Goal: Task Accomplishment & Management: Use online tool/utility

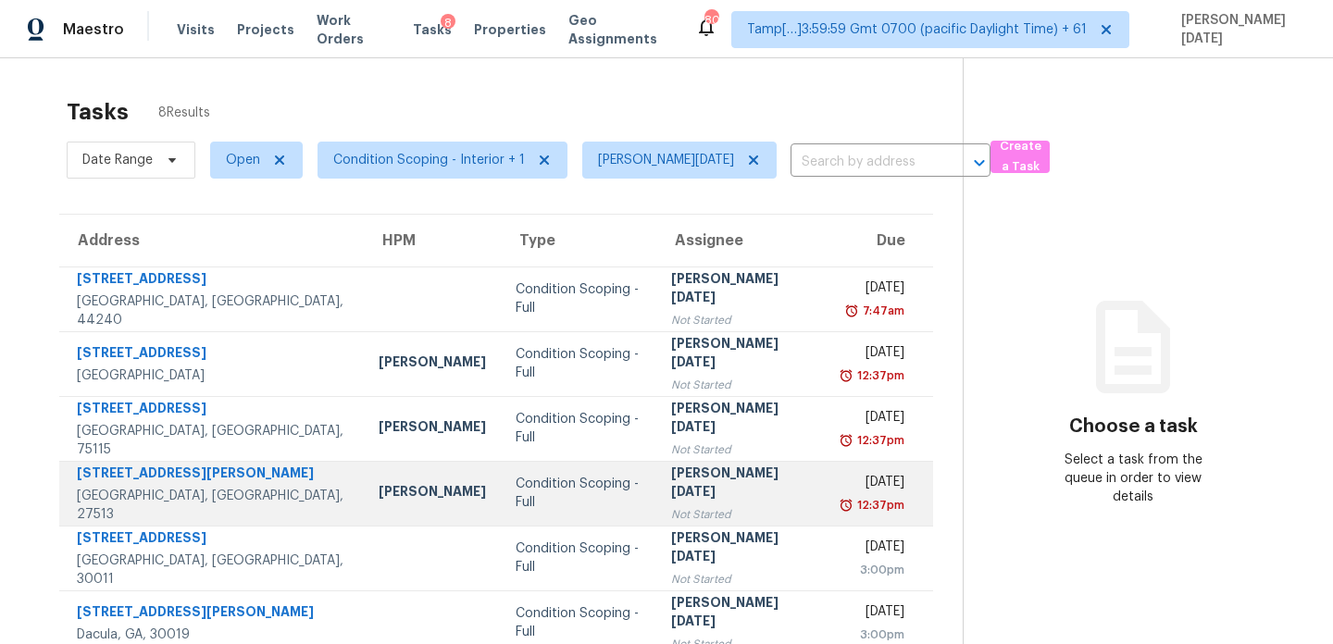
click at [707, 491] on div "[PERSON_NAME][DATE]" at bounding box center [742, 485] width 142 height 42
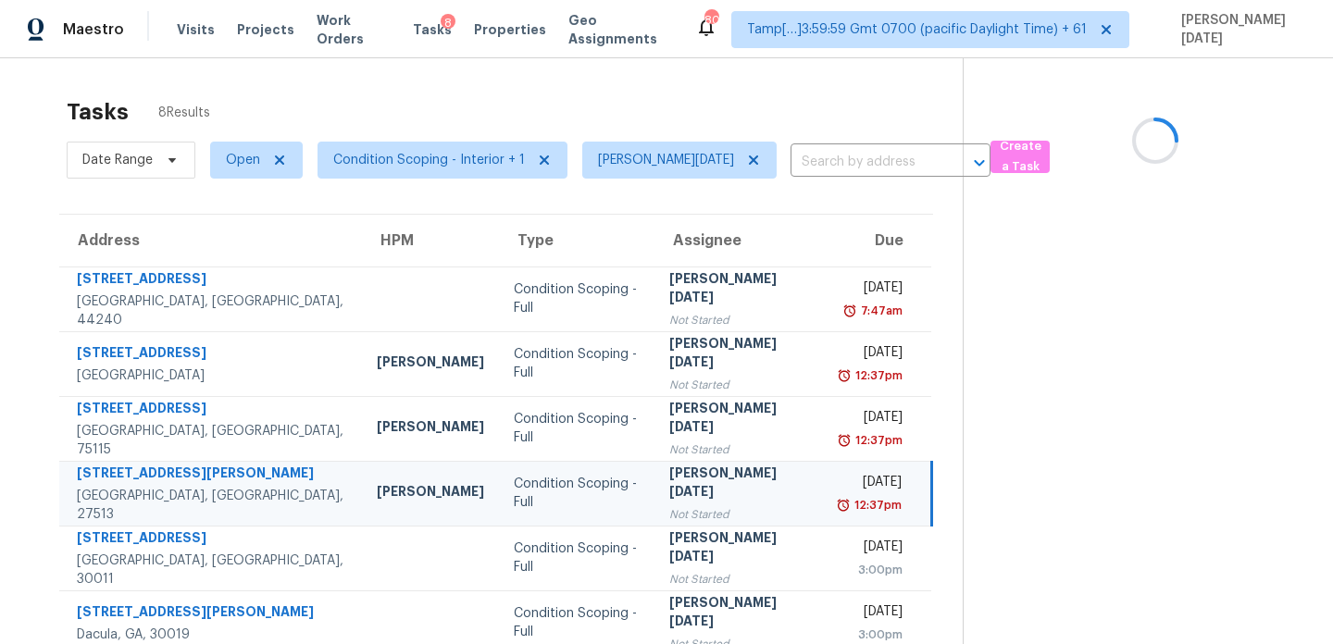
click at [707, 491] on div "[PERSON_NAME][DATE]" at bounding box center [739, 485] width 141 height 42
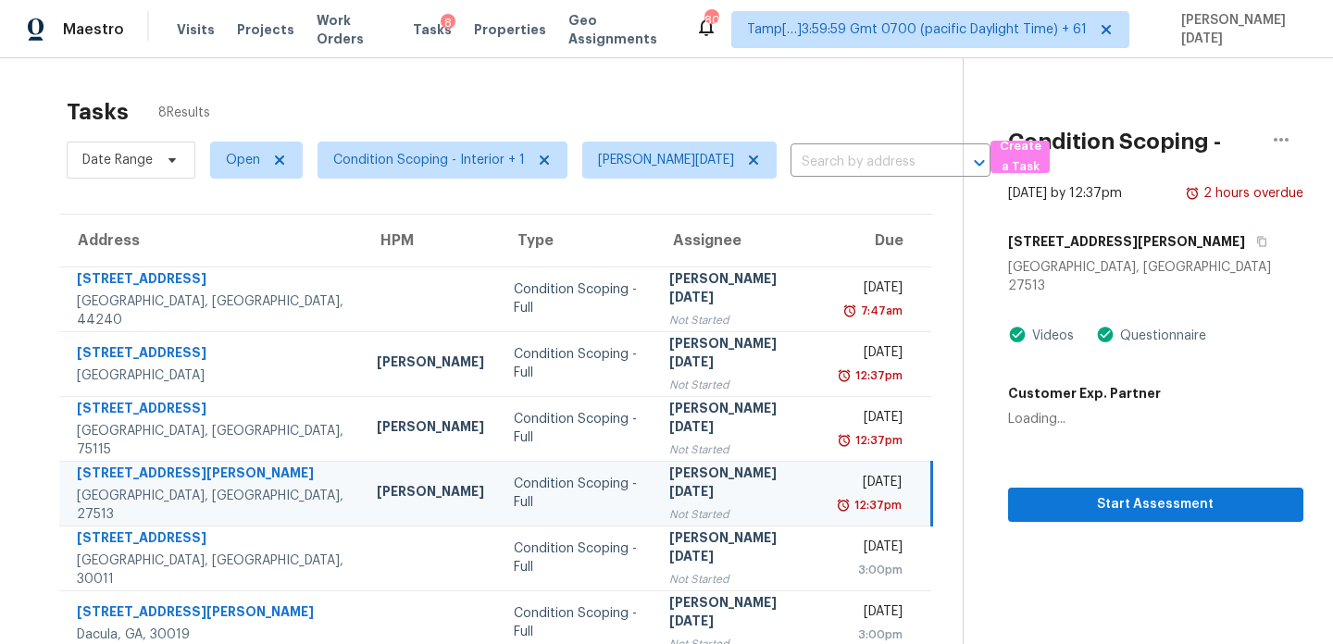
click at [707, 491] on div "[PERSON_NAME][DATE]" at bounding box center [739, 485] width 141 height 42
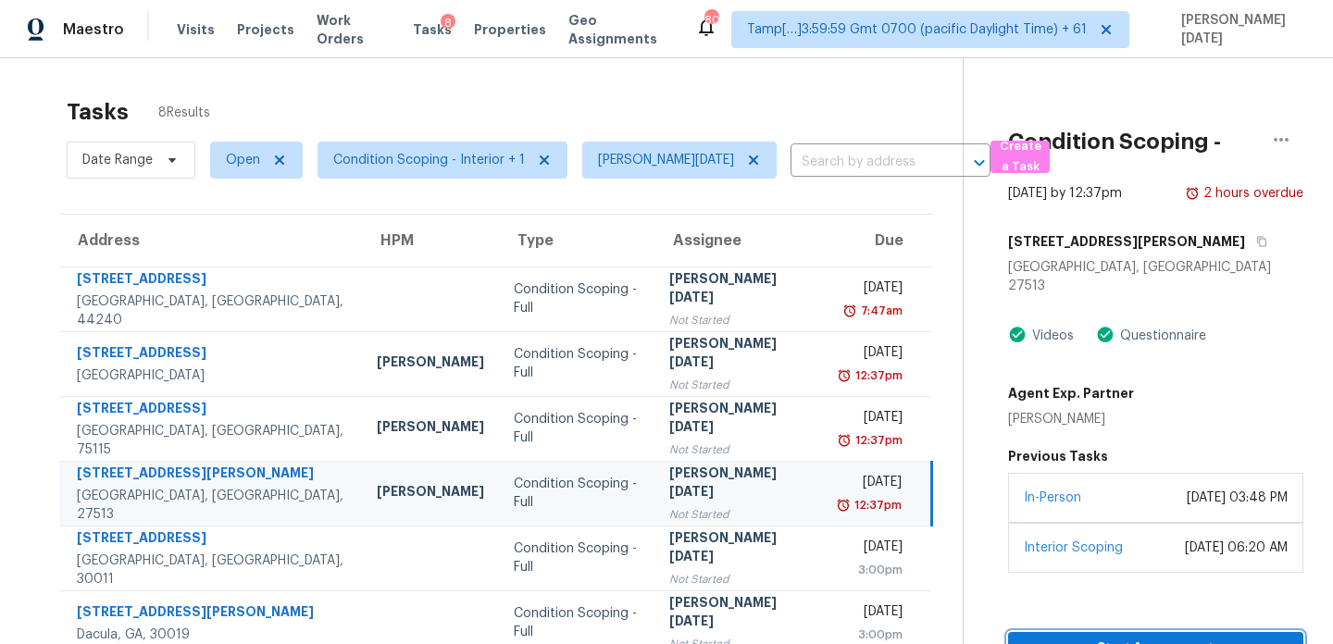
click at [1008, 632] on button "Start Assessment" at bounding box center [1155, 649] width 295 height 34
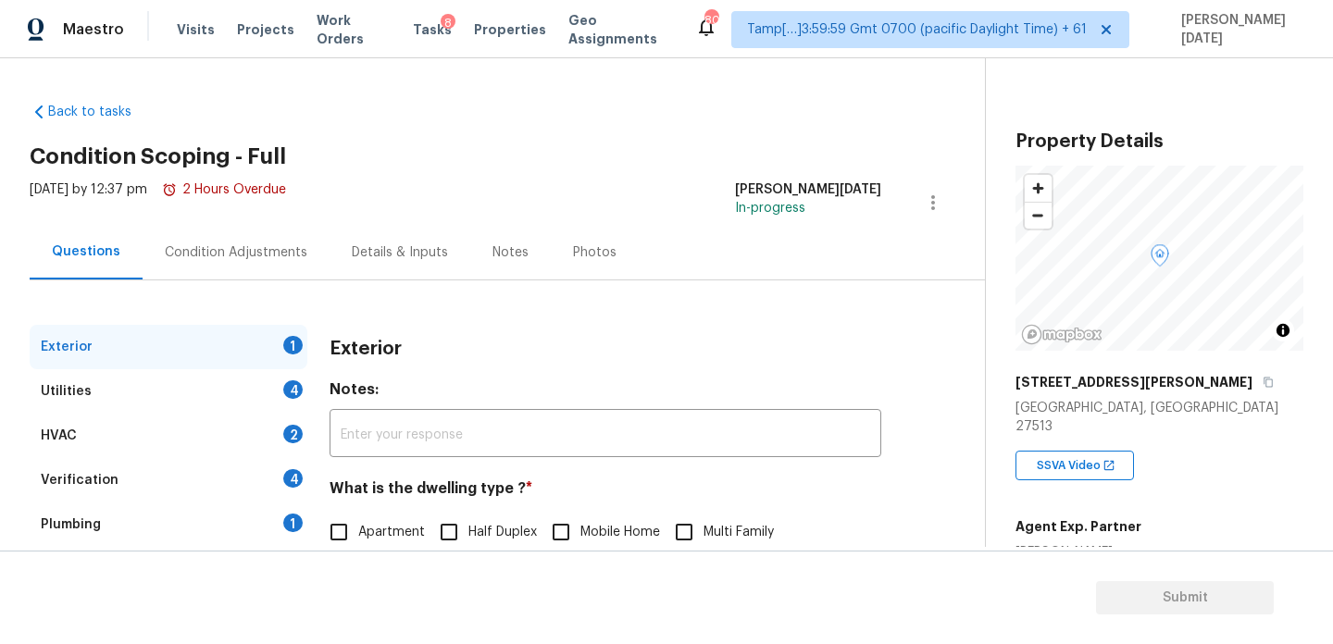
click at [250, 258] on div "Condition Adjustments" at bounding box center [236, 253] width 143 height 19
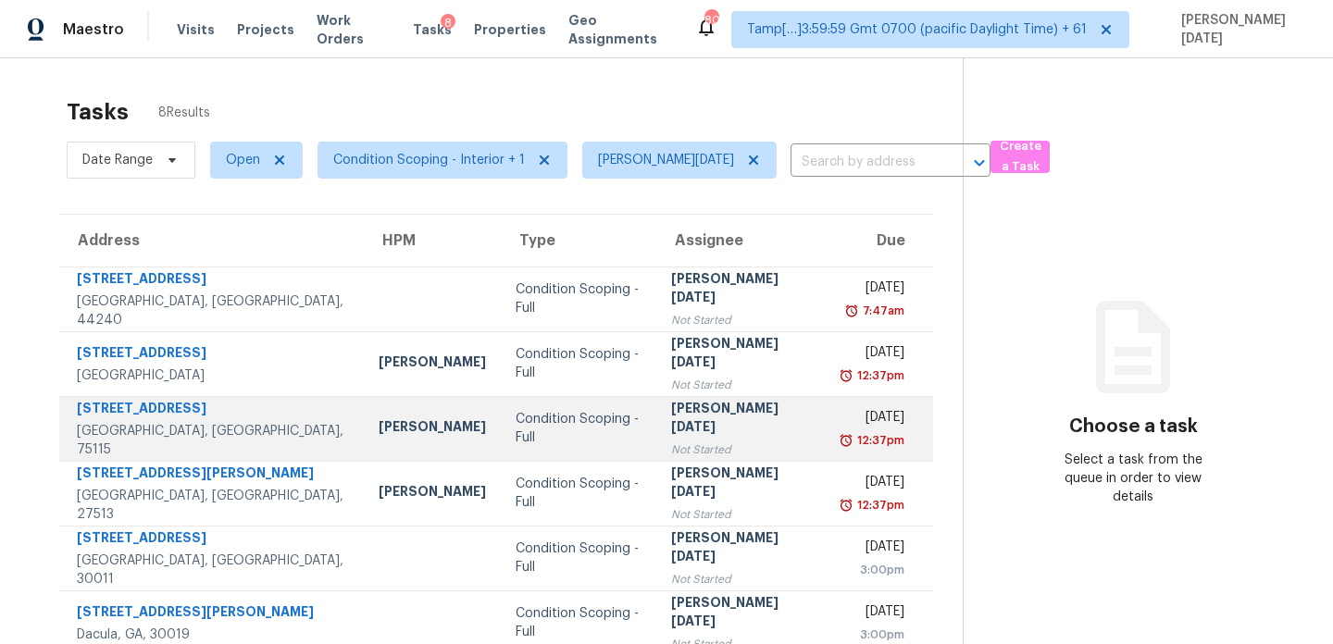
click at [843, 444] on div "12:37pm" at bounding box center [874, 440] width 62 height 19
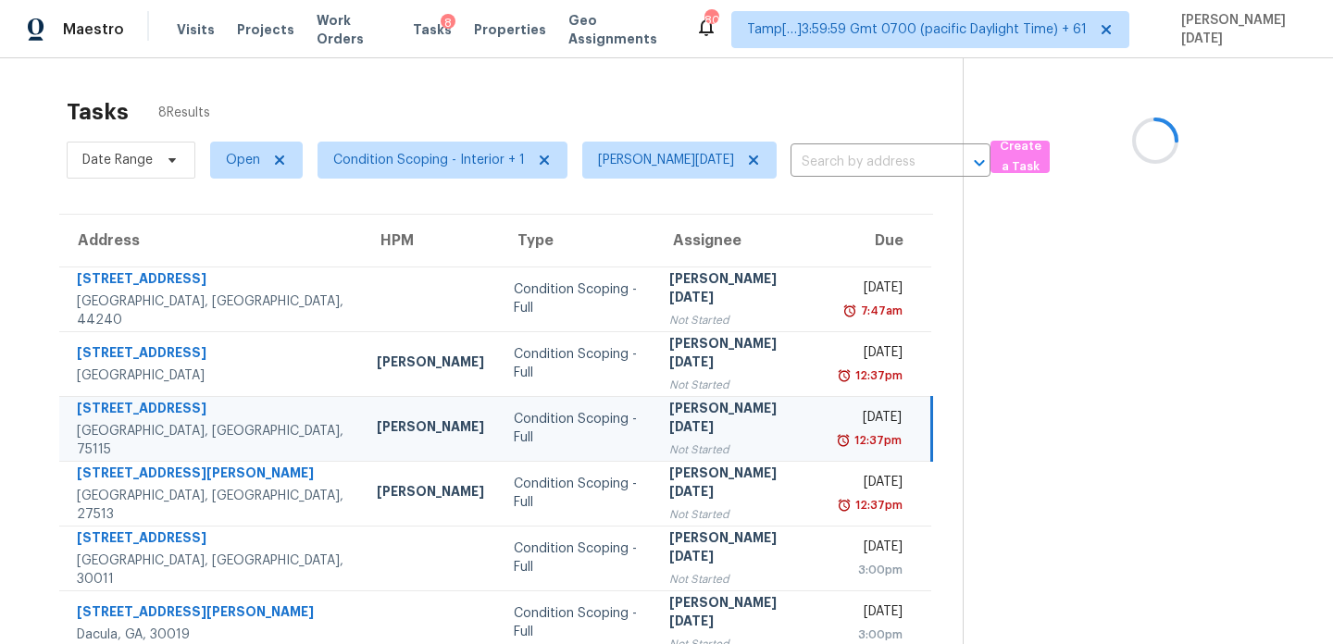
click at [840, 444] on div "12:37pm" at bounding box center [871, 440] width 62 height 19
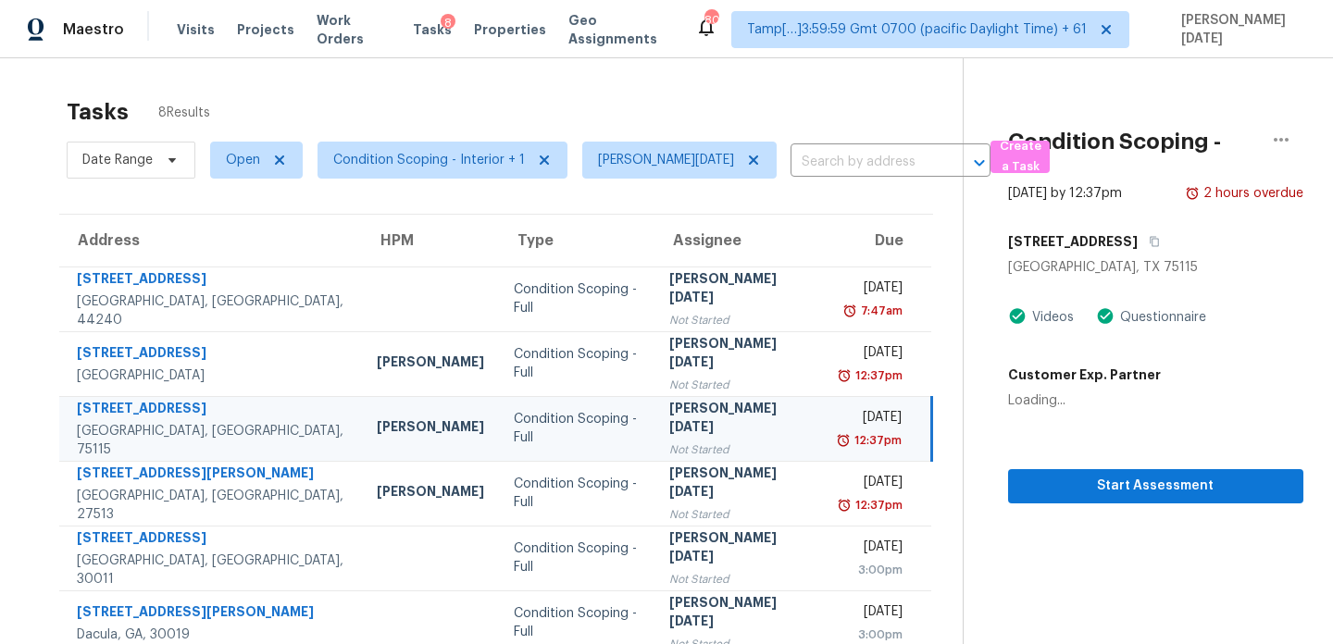
click at [840, 444] on div "12:37pm" at bounding box center [871, 440] width 62 height 19
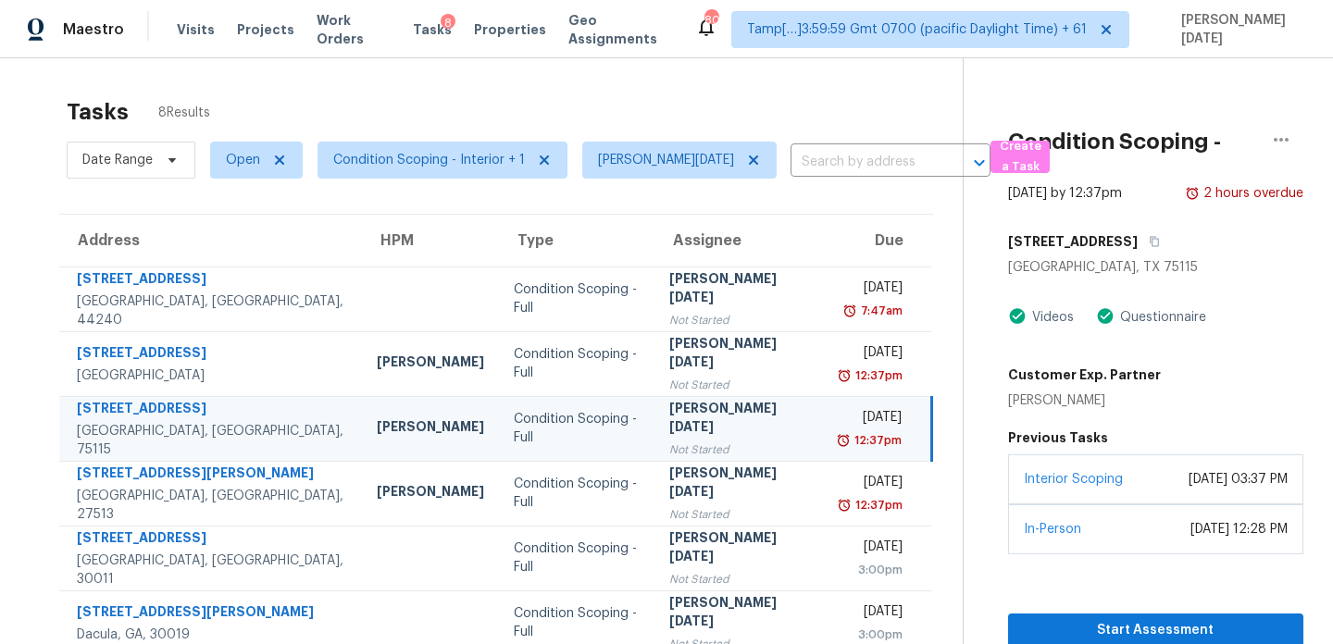
click at [840, 440] on div "12:37pm" at bounding box center [871, 440] width 62 height 19
click at [1046, 619] on span "Start Assessment" at bounding box center [1156, 630] width 266 height 23
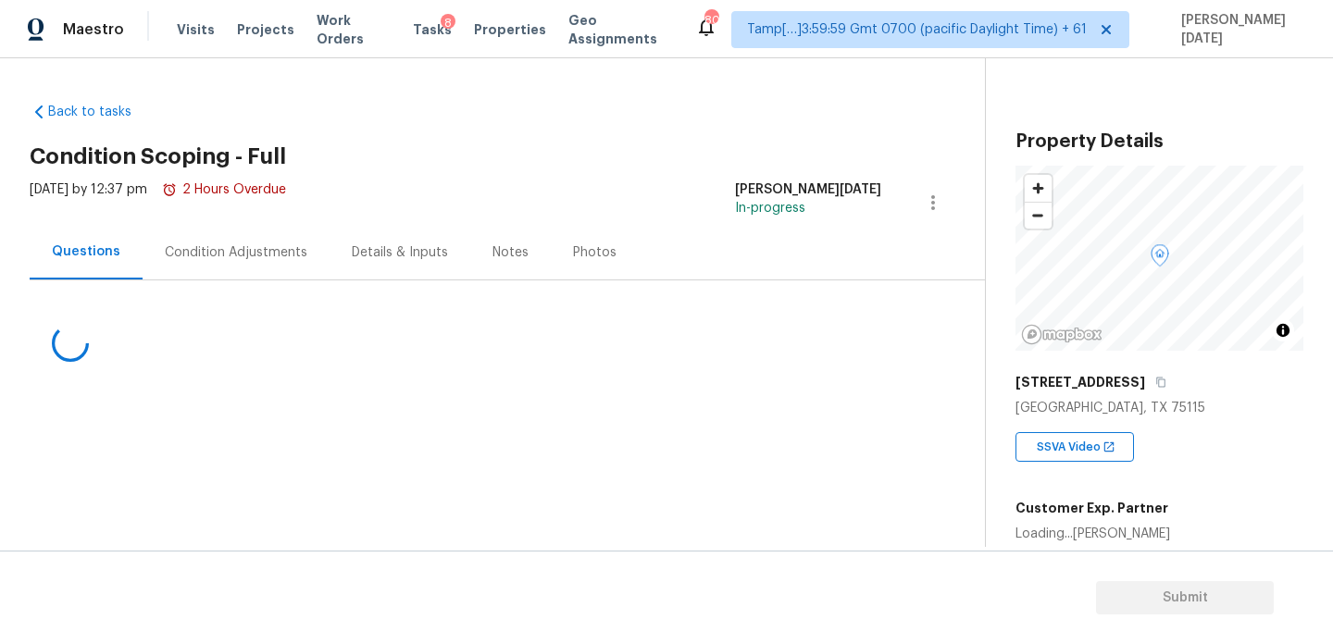
click at [269, 279] on div "Condition Adjustments" at bounding box center [236, 252] width 187 height 55
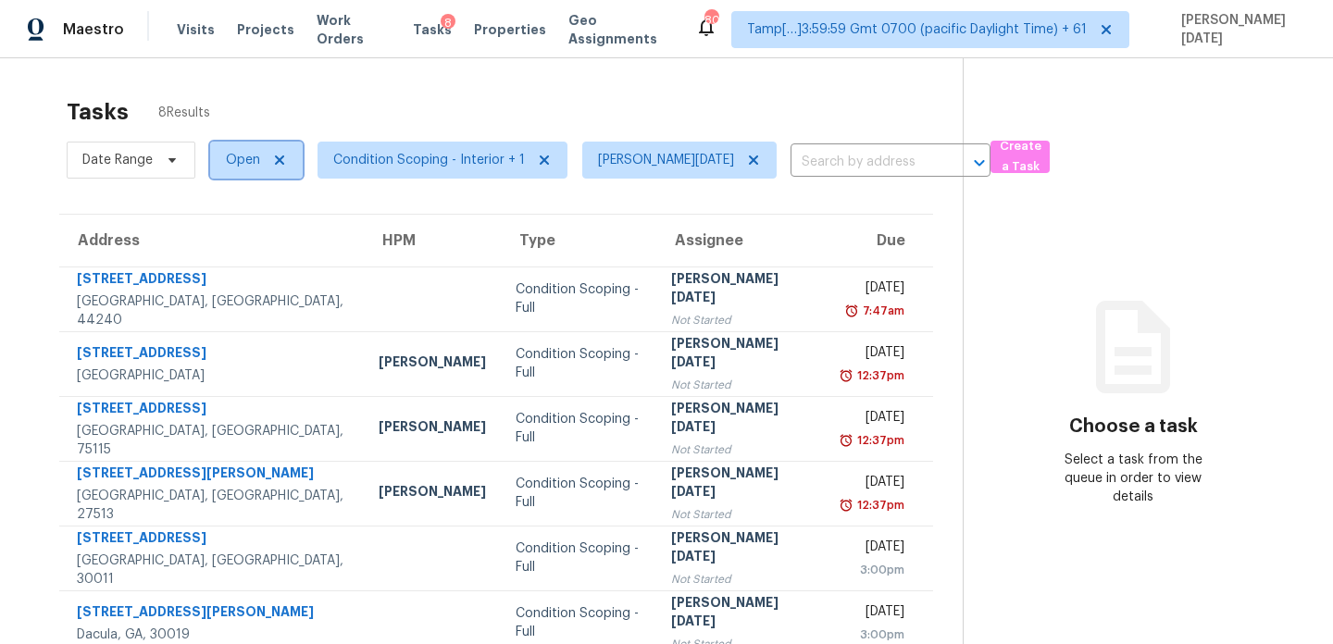
click at [250, 158] on span "Open" at bounding box center [243, 160] width 34 height 19
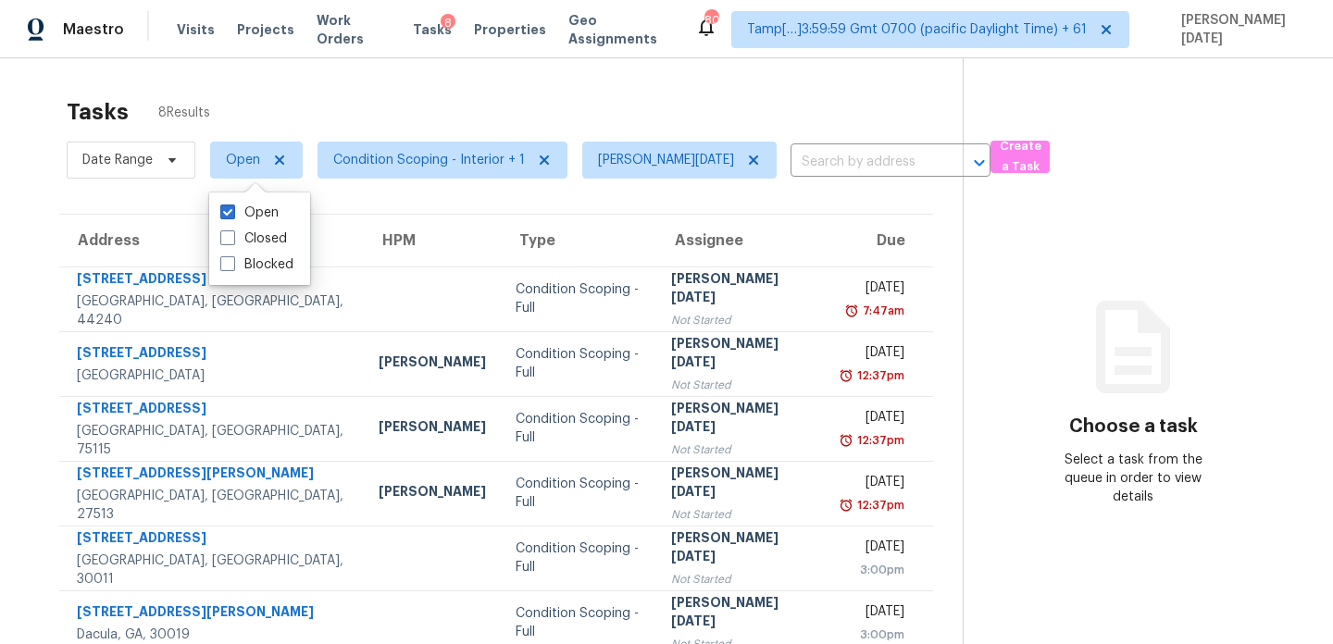
click at [250, 158] on span "Open" at bounding box center [243, 160] width 34 height 19
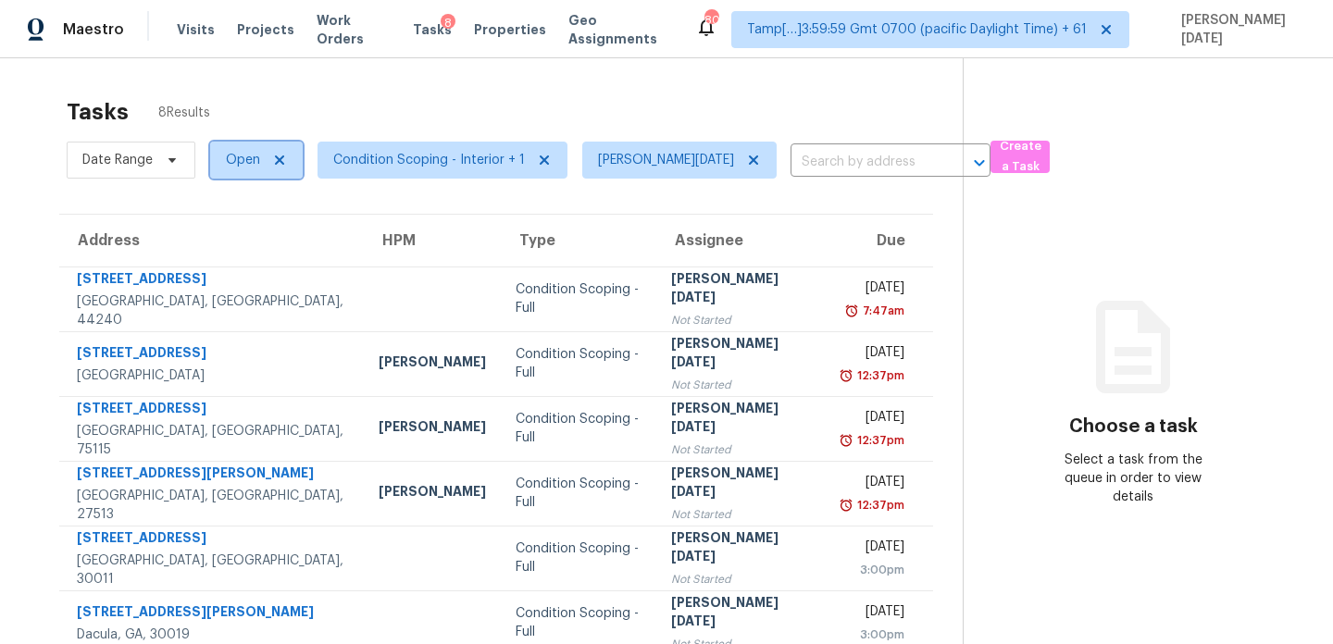
click at [250, 158] on span "Open" at bounding box center [243, 160] width 34 height 19
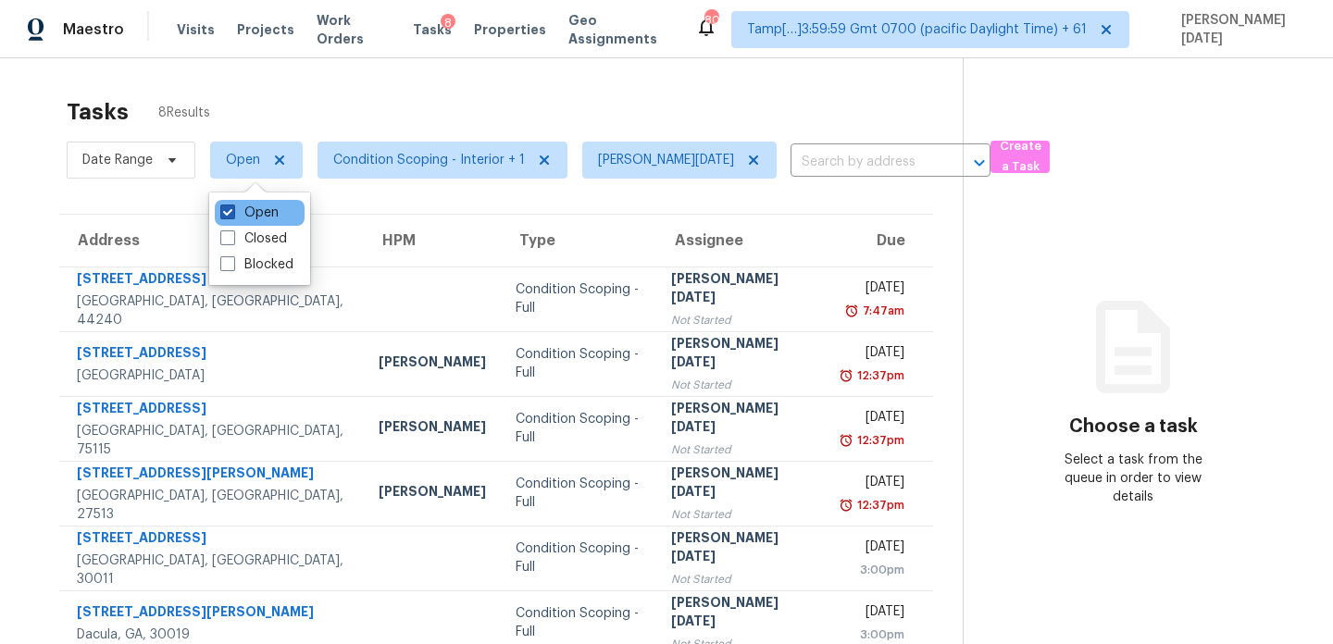
click at [243, 205] on label "Open" at bounding box center [249, 213] width 58 height 19
click at [232, 205] on input "Open" at bounding box center [226, 210] width 12 height 12
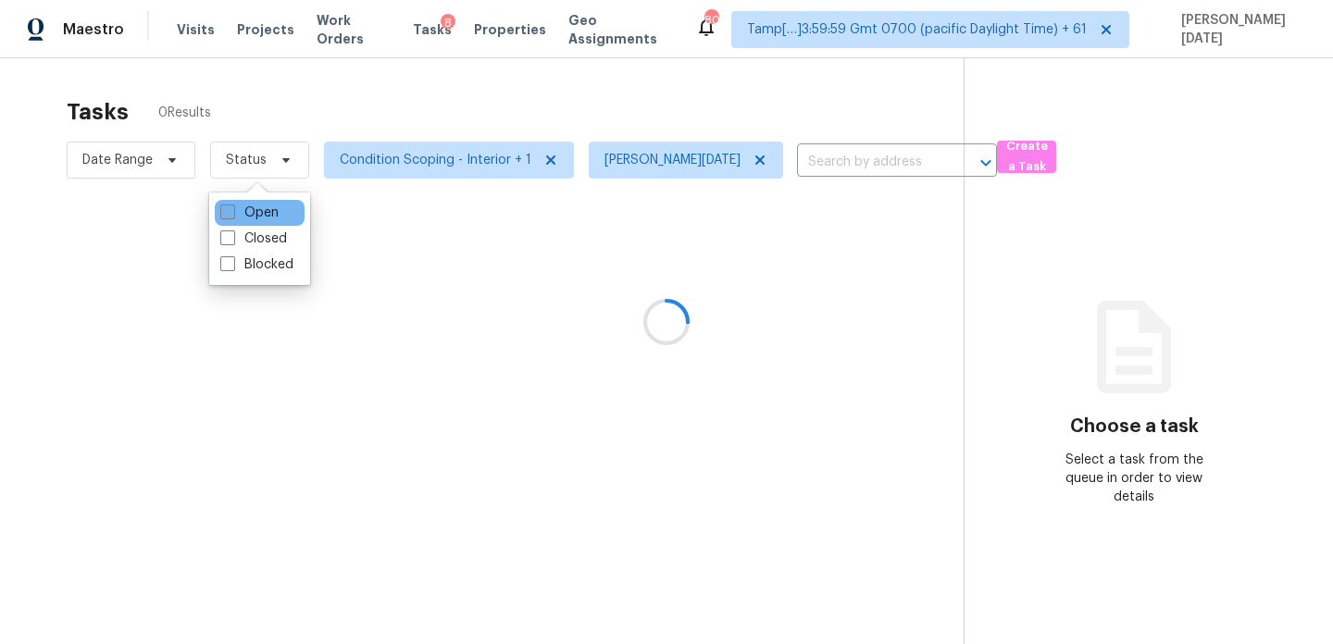
click at [243, 205] on label "Open" at bounding box center [249, 213] width 58 height 19
click at [232, 205] on input "Open" at bounding box center [226, 210] width 12 height 12
checkbox input "true"
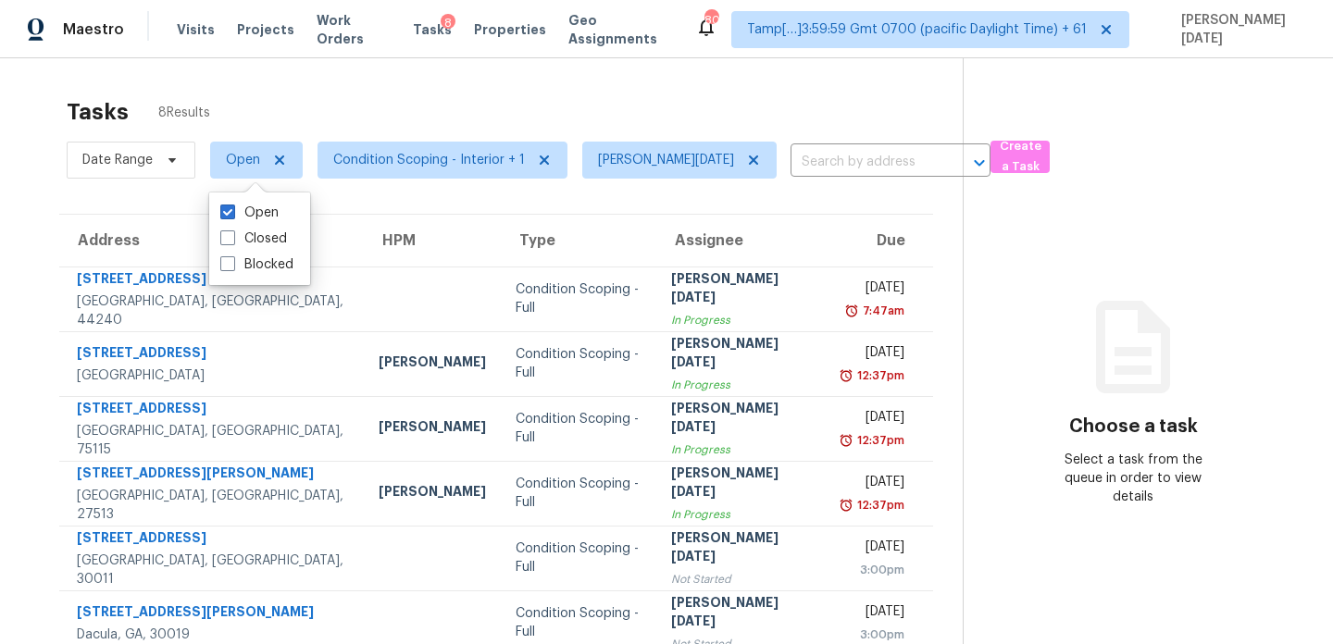
click at [425, 120] on div "Tasks 8 Results" at bounding box center [515, 112] width 896 height 48
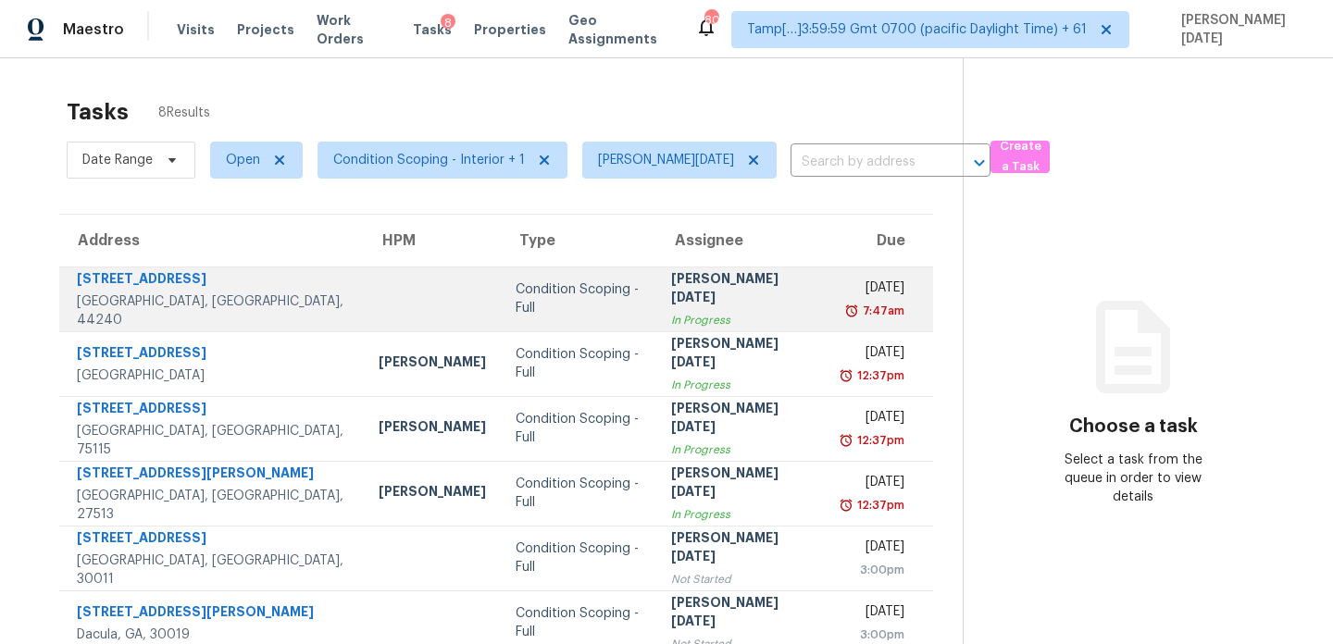
click at [671, 290] on div "[PERSON_NAME][DATE]" at bounding box center [742, 290] width 142 height 42
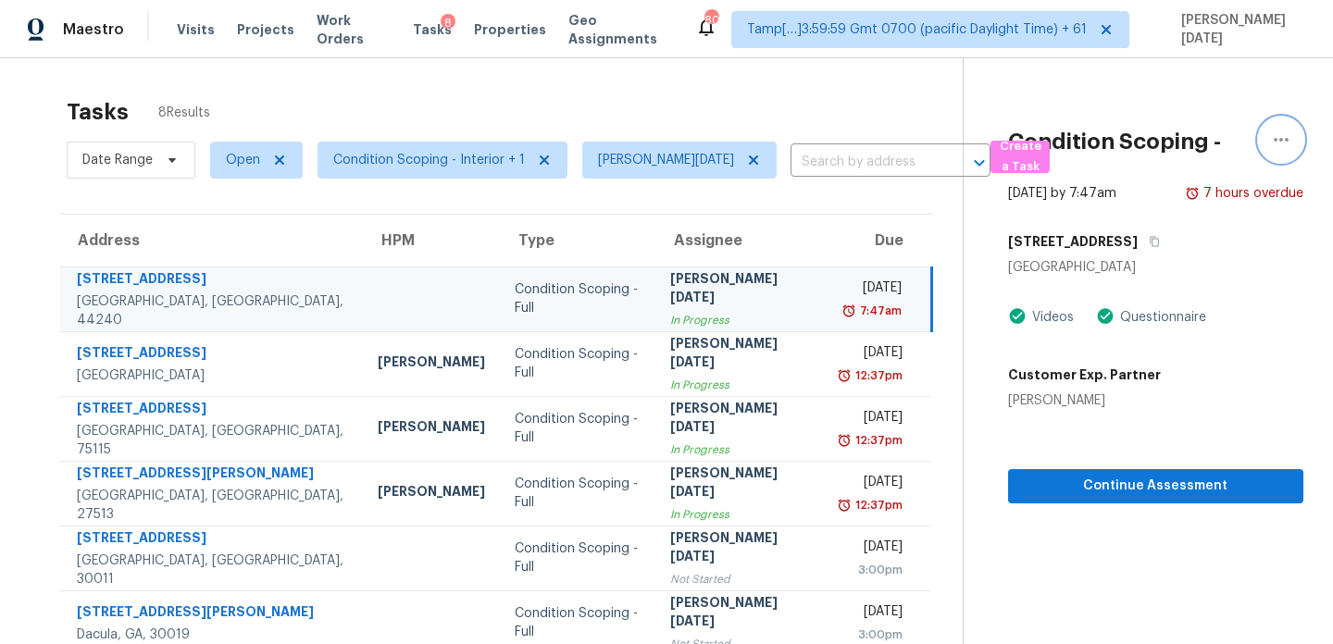
click at [1288, 145] on icon "button" at bounding box center [1281, 140] width 22 height 22
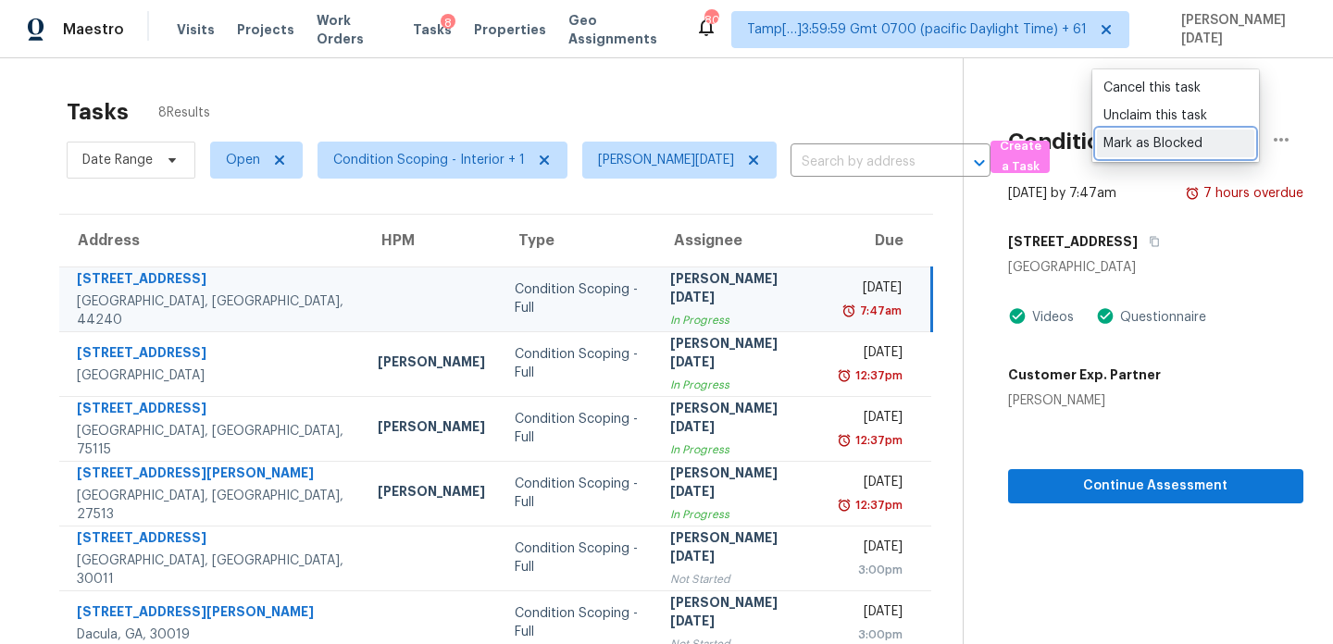
click at [1229, 147] on div "Mark as Blocked" at bounding box center [1176, 143] width 144 height 19
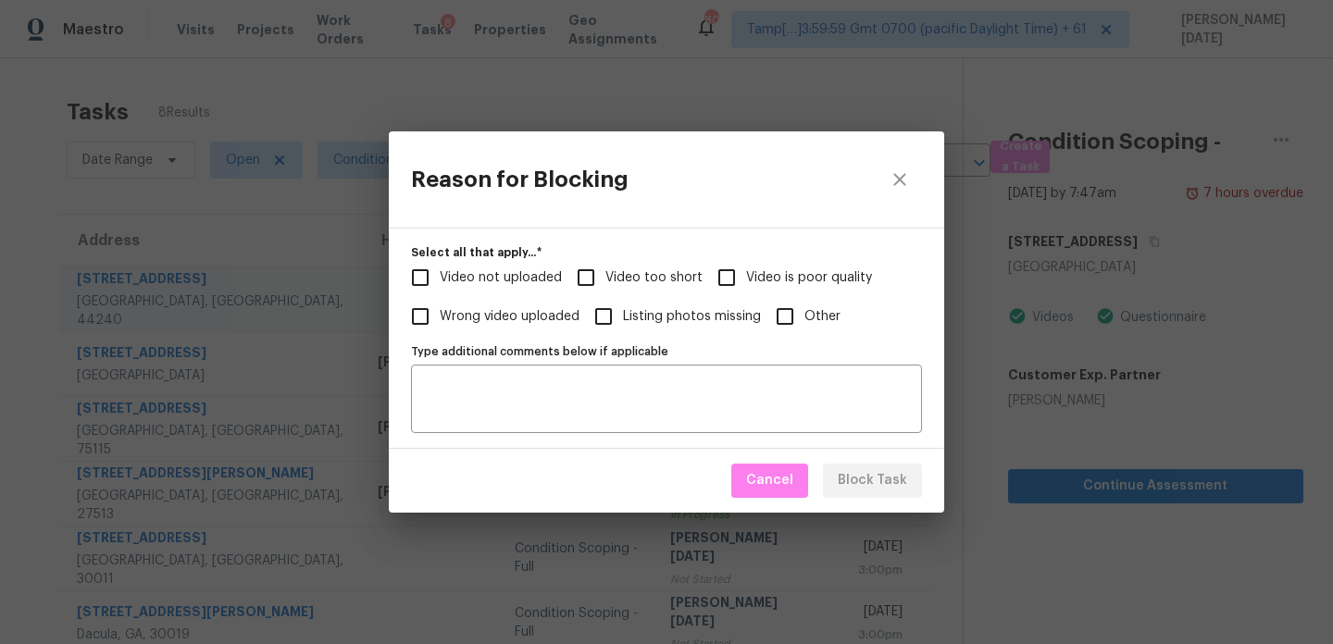
click at [794, 325] on input "Other" at bounding box center [785, 316] width 39 height 39
checkbox input "true"
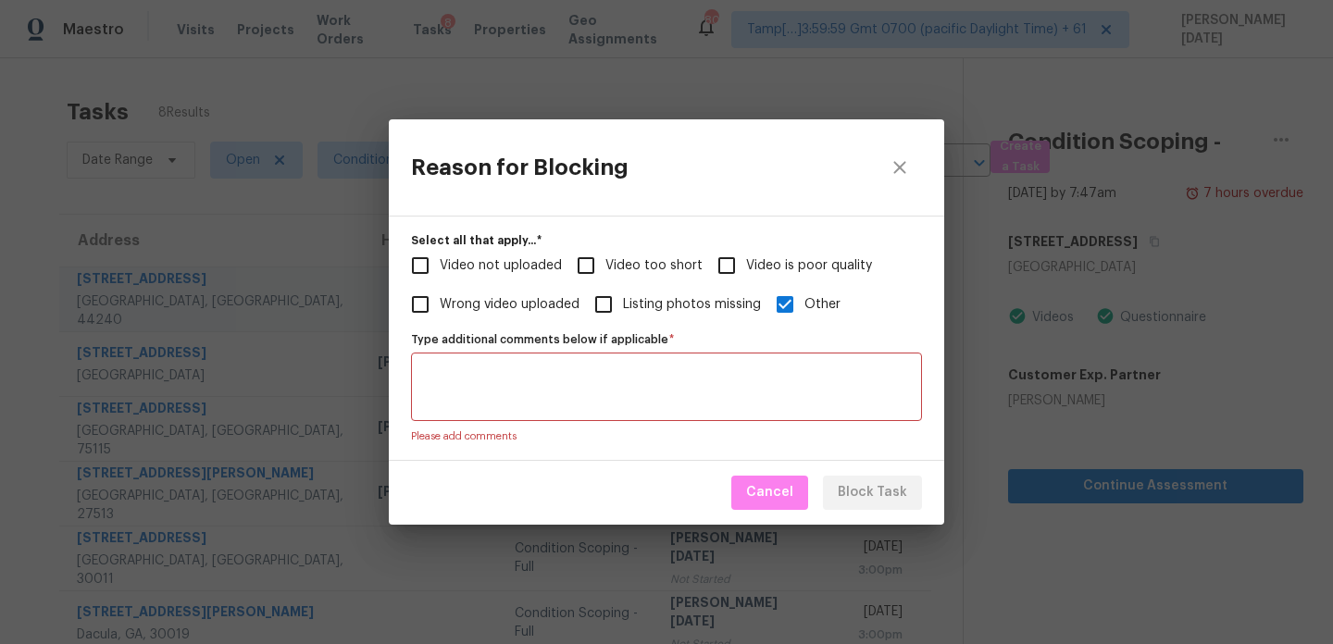
click at [715, 391] on textarea "Type additional comments below if applicable   *" at bounding box center [666, 387] width 489 height 39
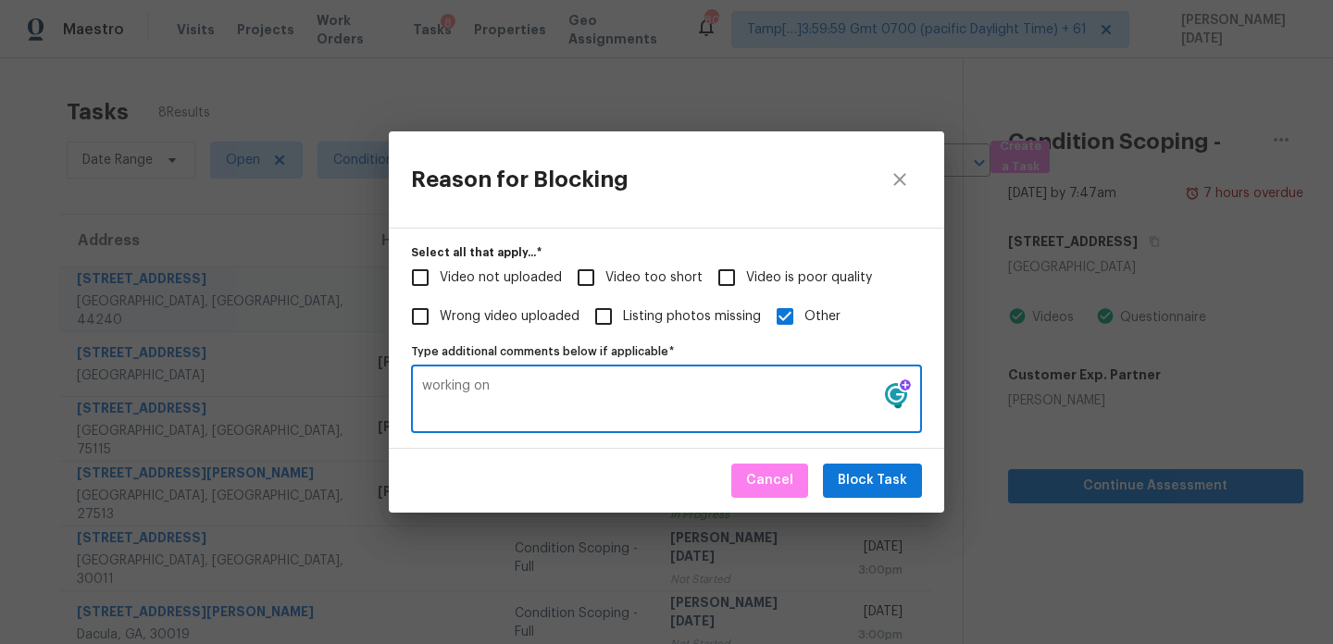
type textarea "working on"
click at [897, 479] on span "Block Task" at bounding box center [872, 480] width 69 height 23
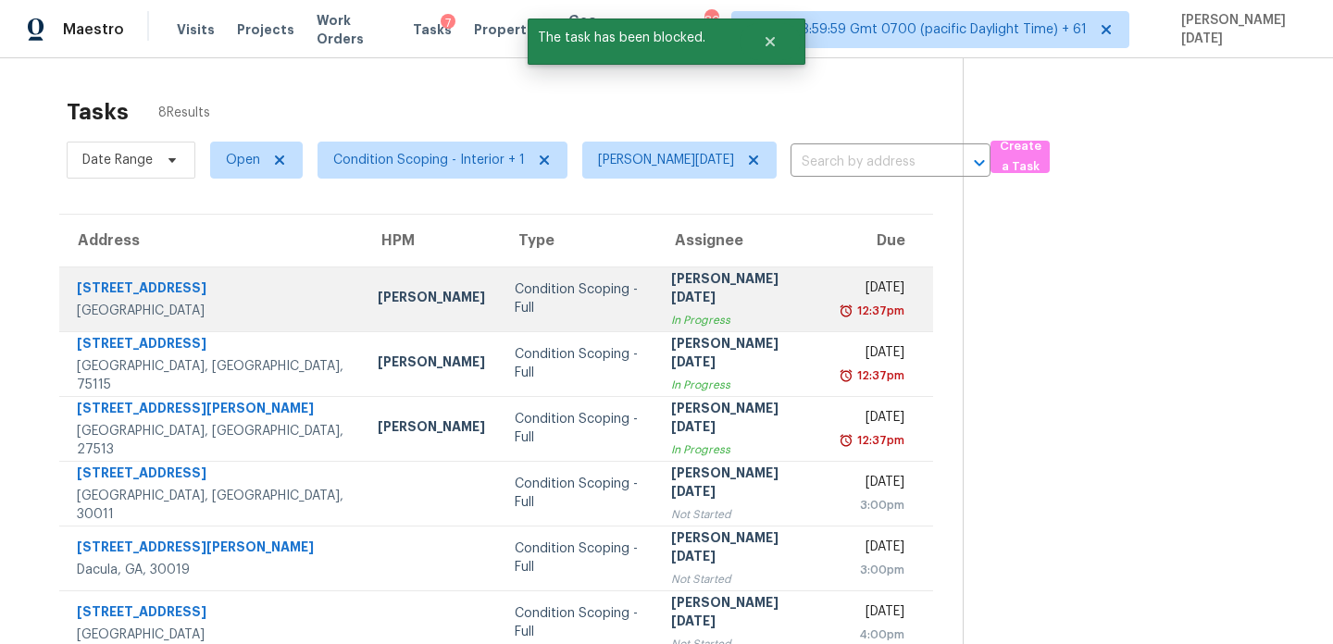
click at [843, 303] on div "12:37pm" at bounding box center [874, 311] width 62 height 19
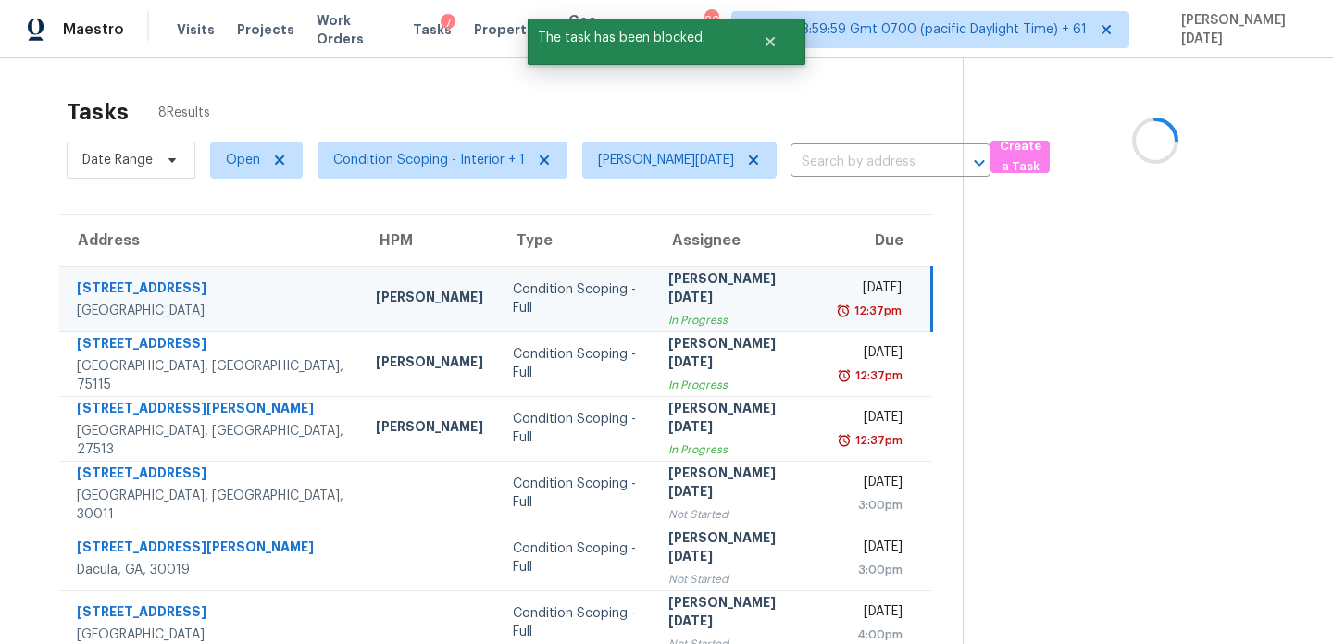
click at [840, 298] on div "[DATE]" at bounding box center [871, 290] width 62 height 23
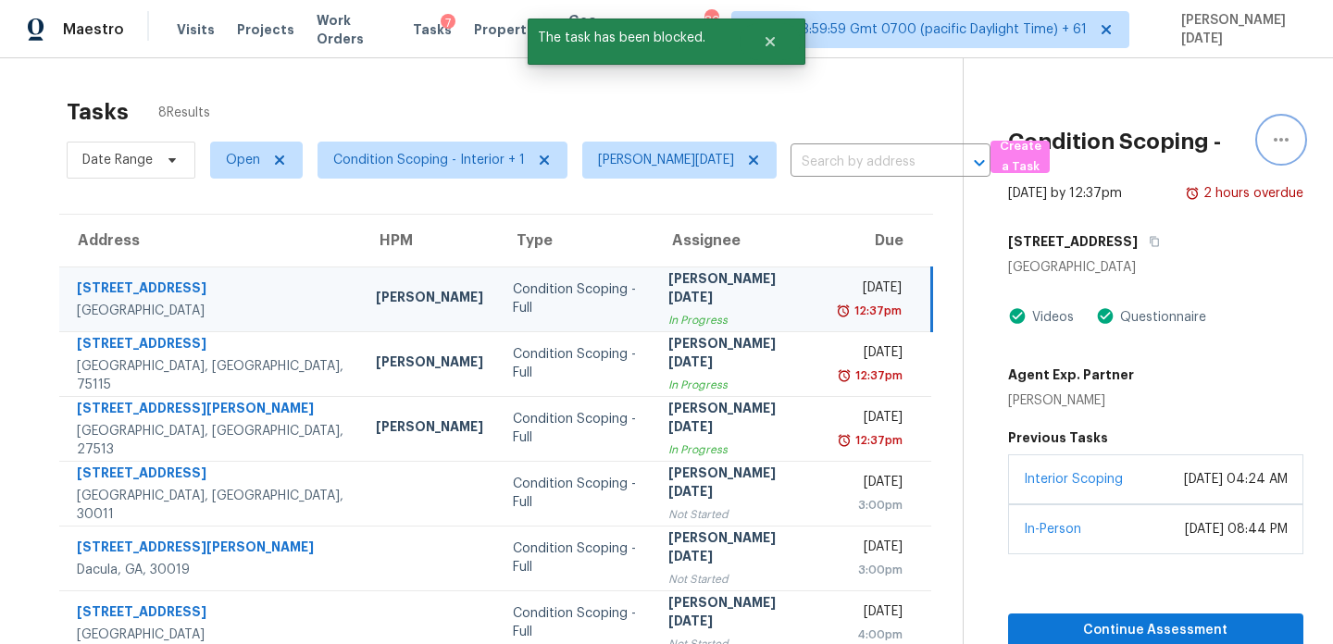
click at [1283, 147] on icon "button" at bounding box center [1281, 140] width 22 height 22
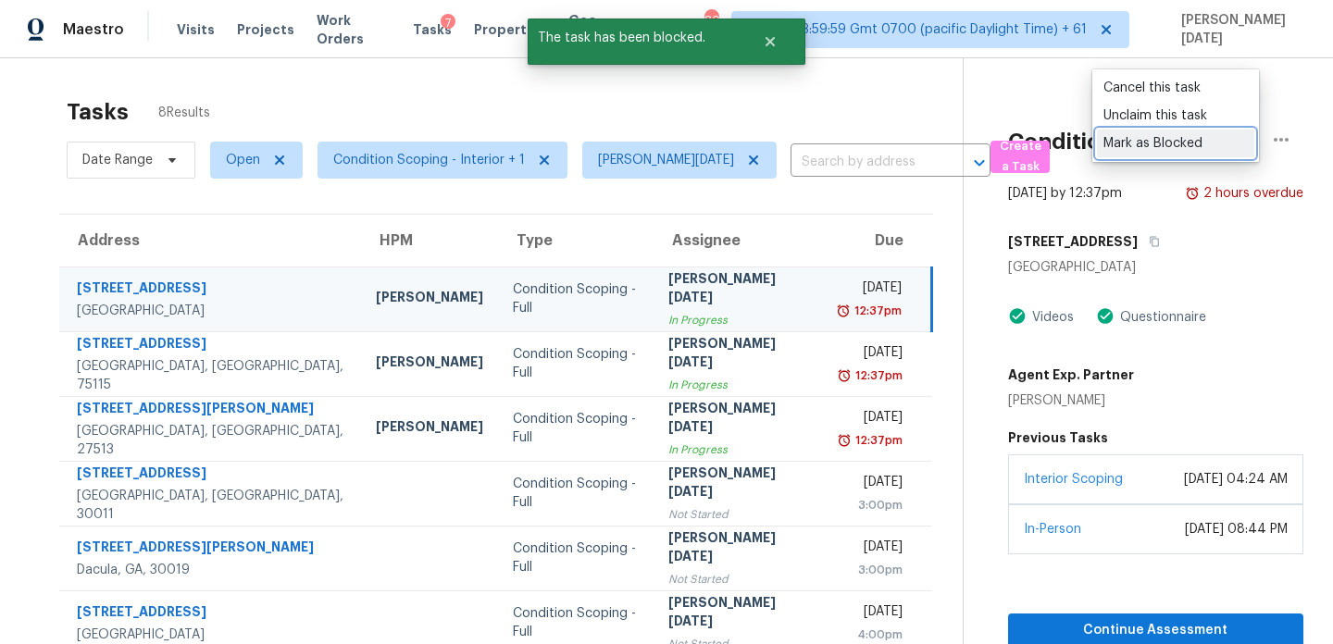
click at [1193, 155] on link "Mark as Blocked" at bounding box center [1175, 144] width 157 height 28
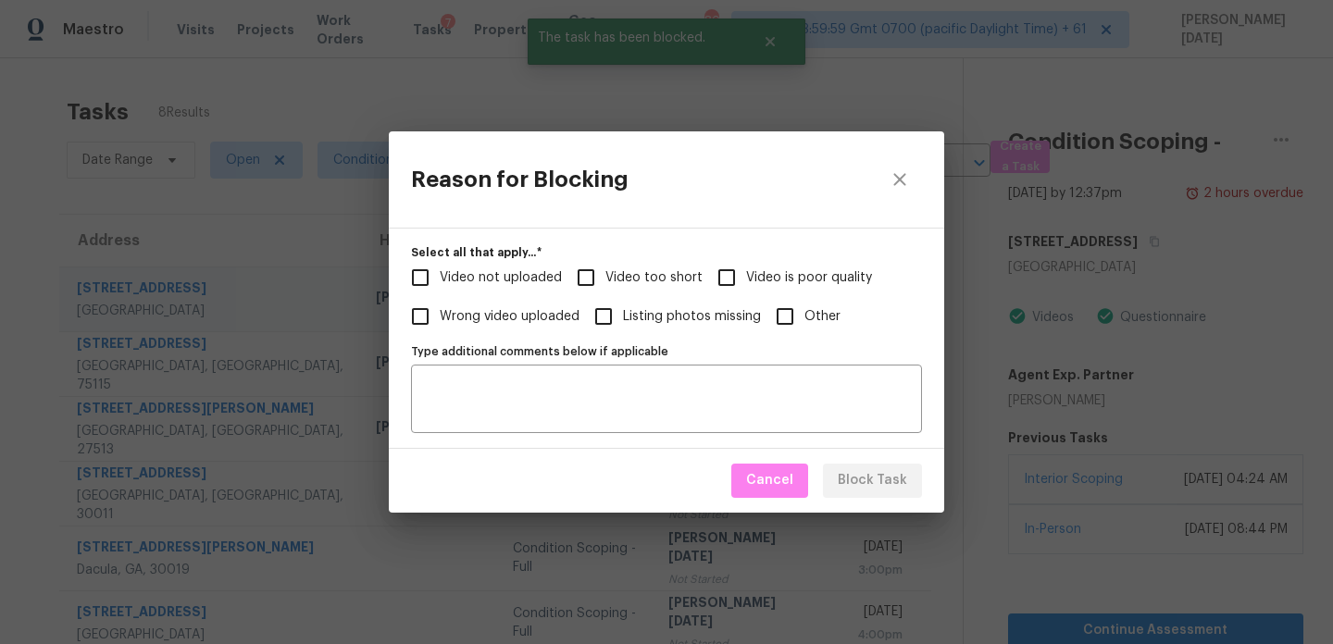
click at [805, 317] on span "Other" at bounding box center [823, 316] width 36 height 19
click at [801, 317] on input "Other" at bounding box center [785, 316] width 39 height 39
checkbox input "true"
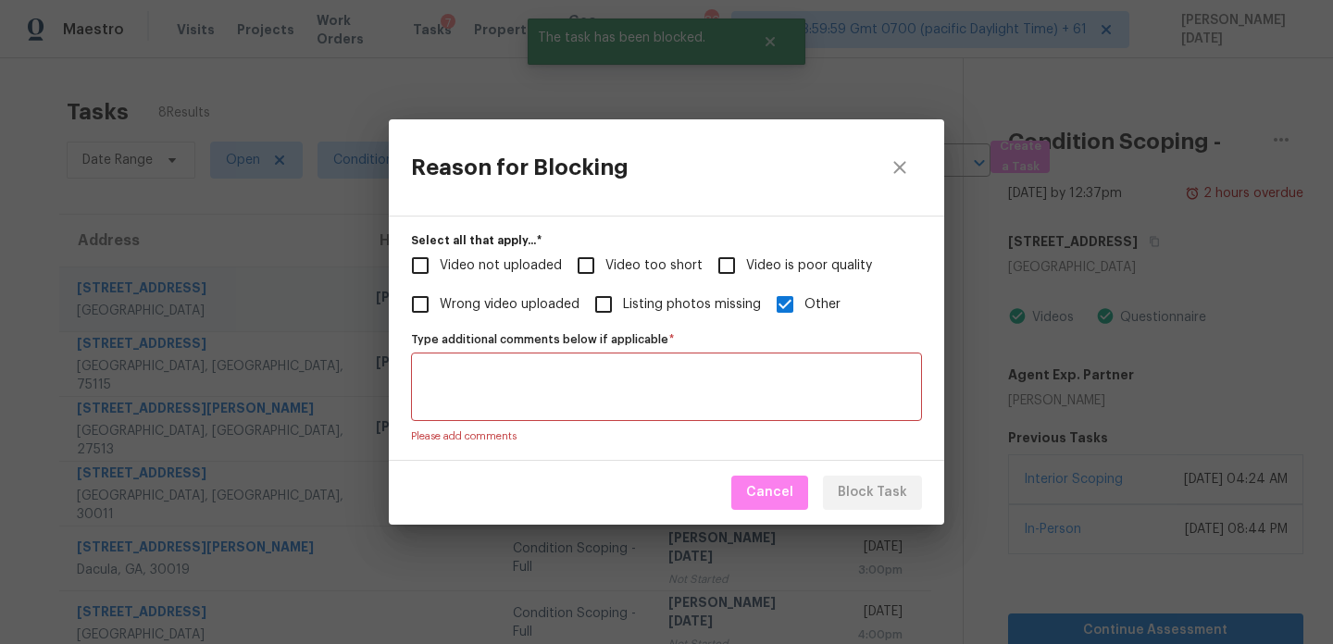
click at [716, 403] on textarea "Type additional comments below if applicable   *" at bounding box center [666, 387] width 489 height 39
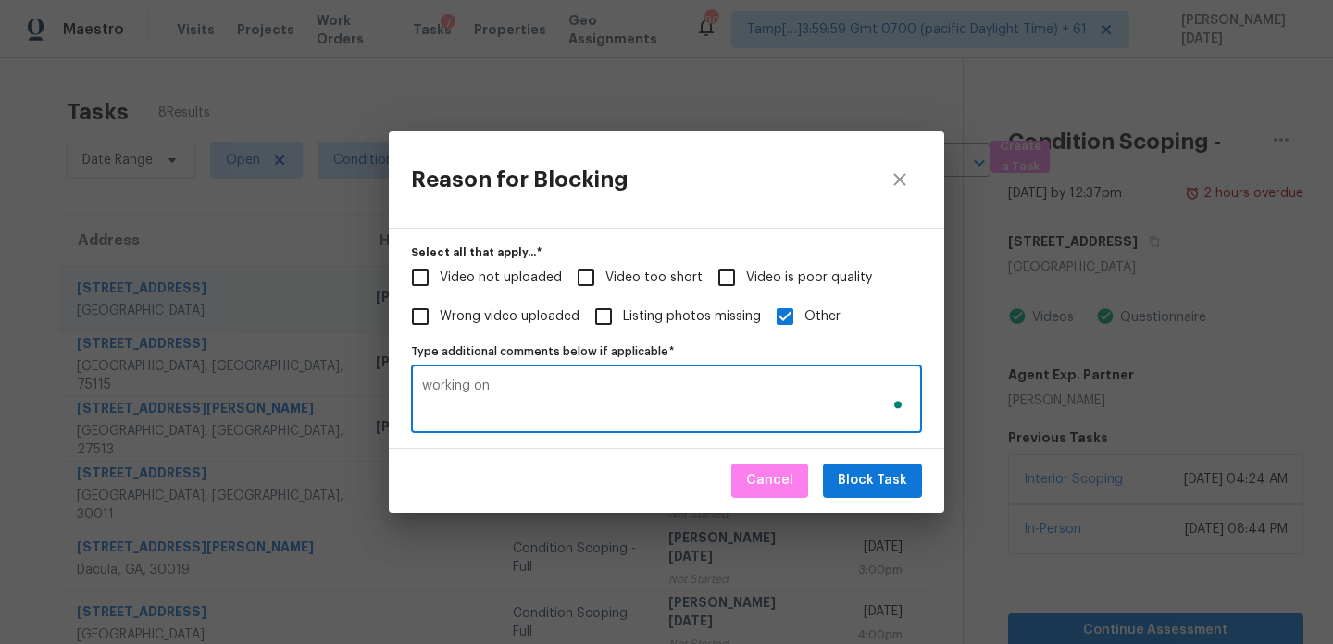
type textarea "working on"
click at [870, 480] on span "Block Task" at bounding box center [872, 480] width 69 height 23
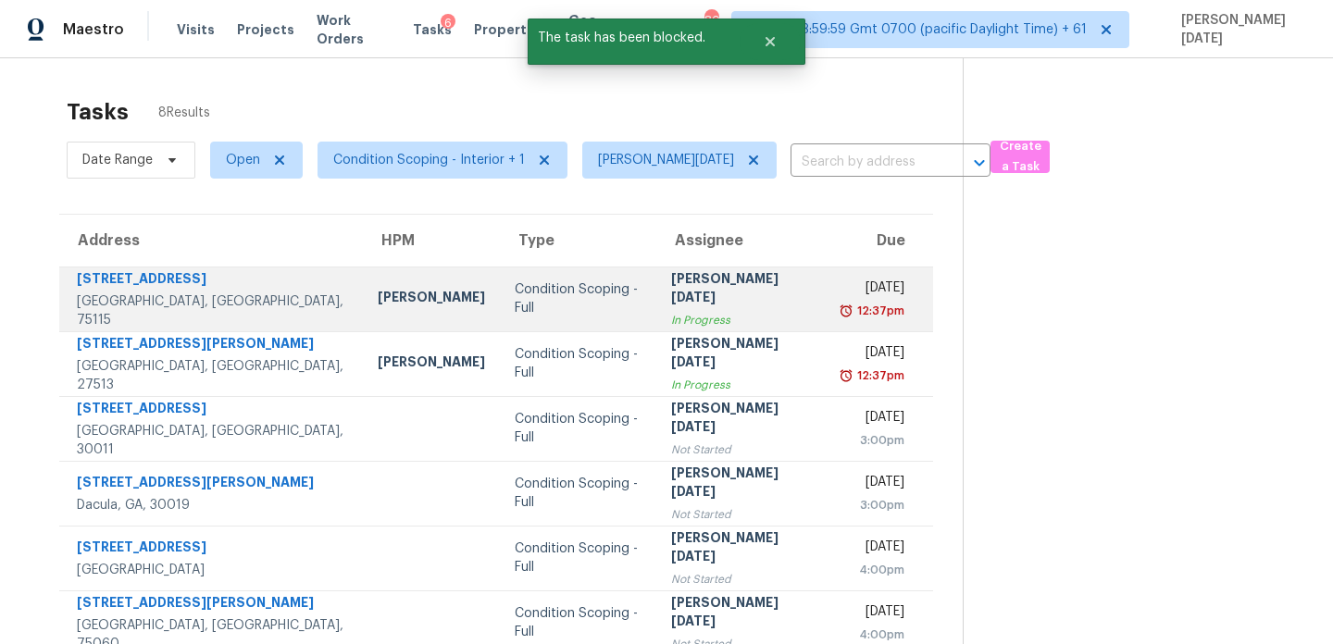
click at [843, 308] on div "12:37pm" at bounding box center [874, 311] width 62 height 19
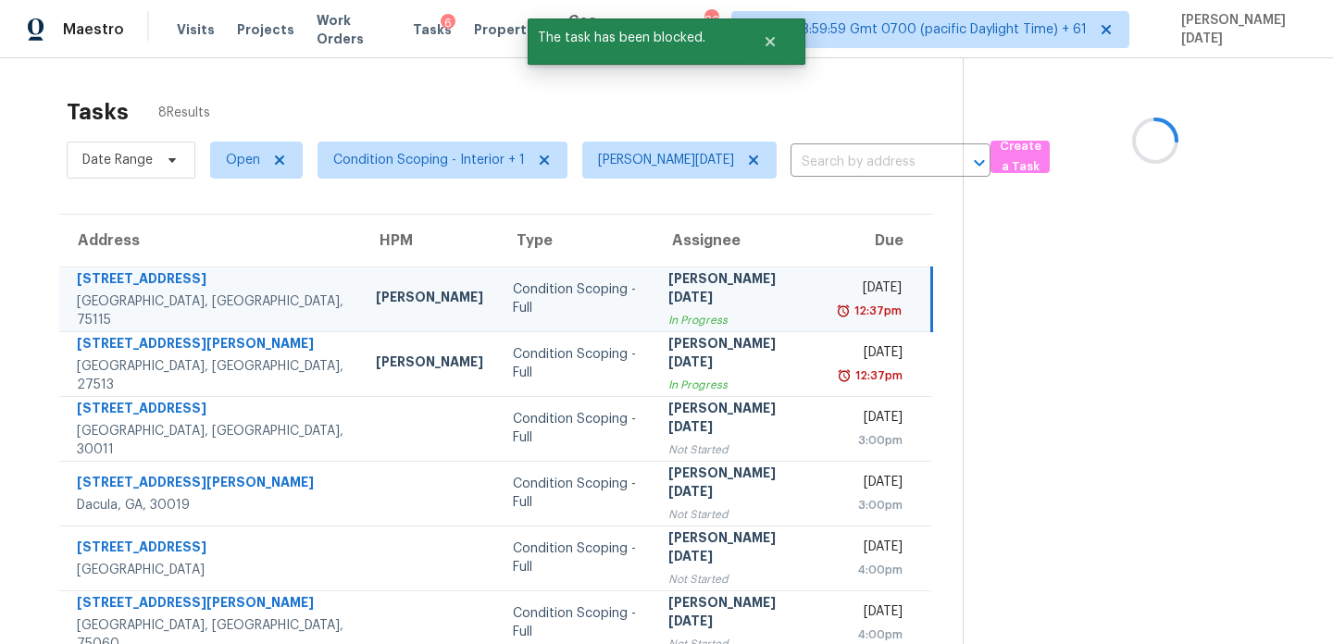
click at [840, 308] on div "12:37pm" at bounding box center [871, 311] width 62 height 19
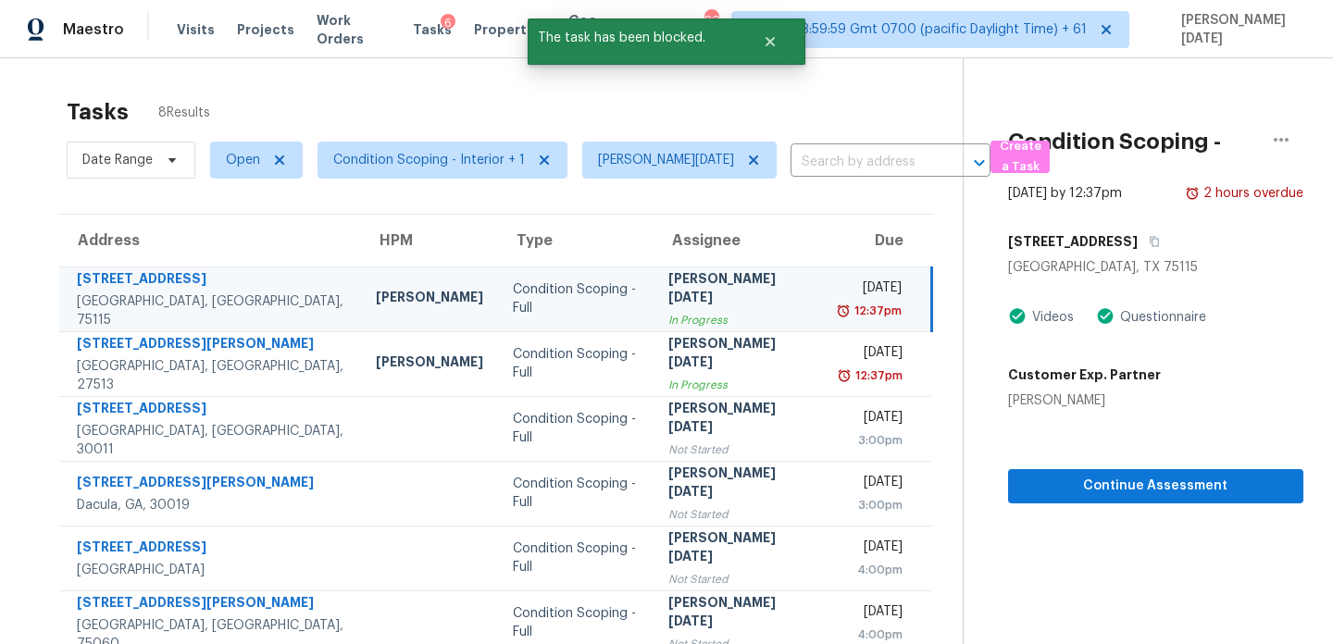
click at [840, 308] on div "12:37pm" at bounding box center [871, 311] width 62 height 19
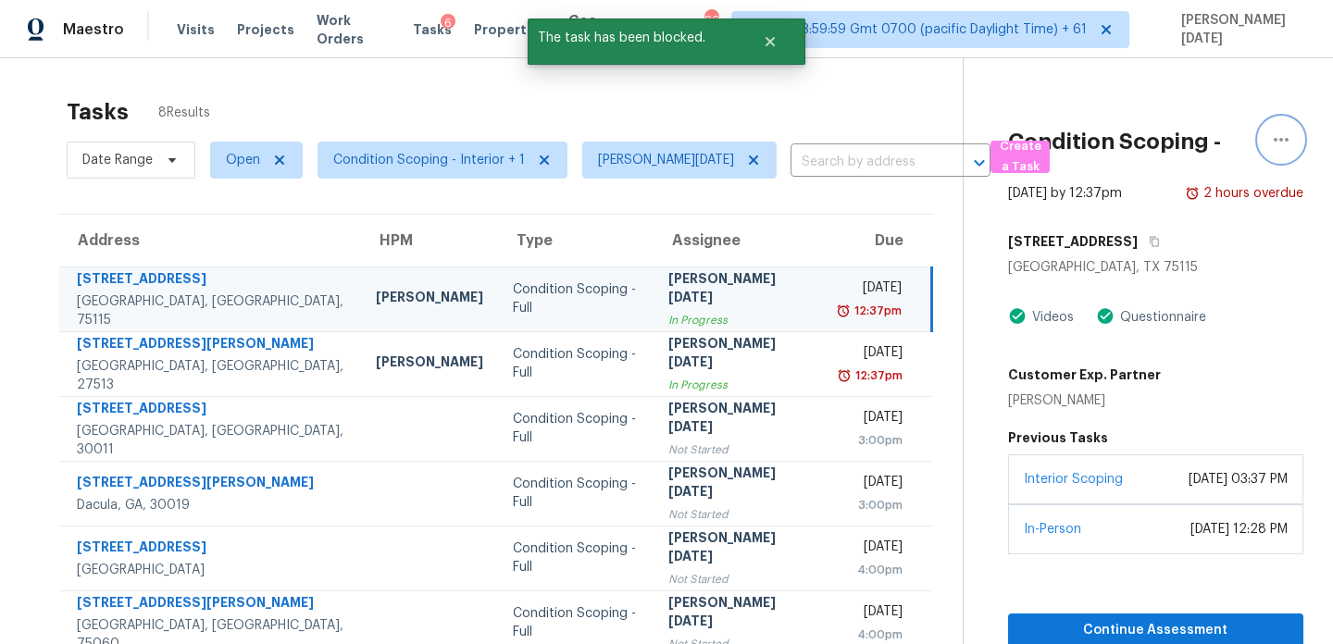
click at [1294, 133] on button "button" at bounding box center [1281, 140] width 44 height 44
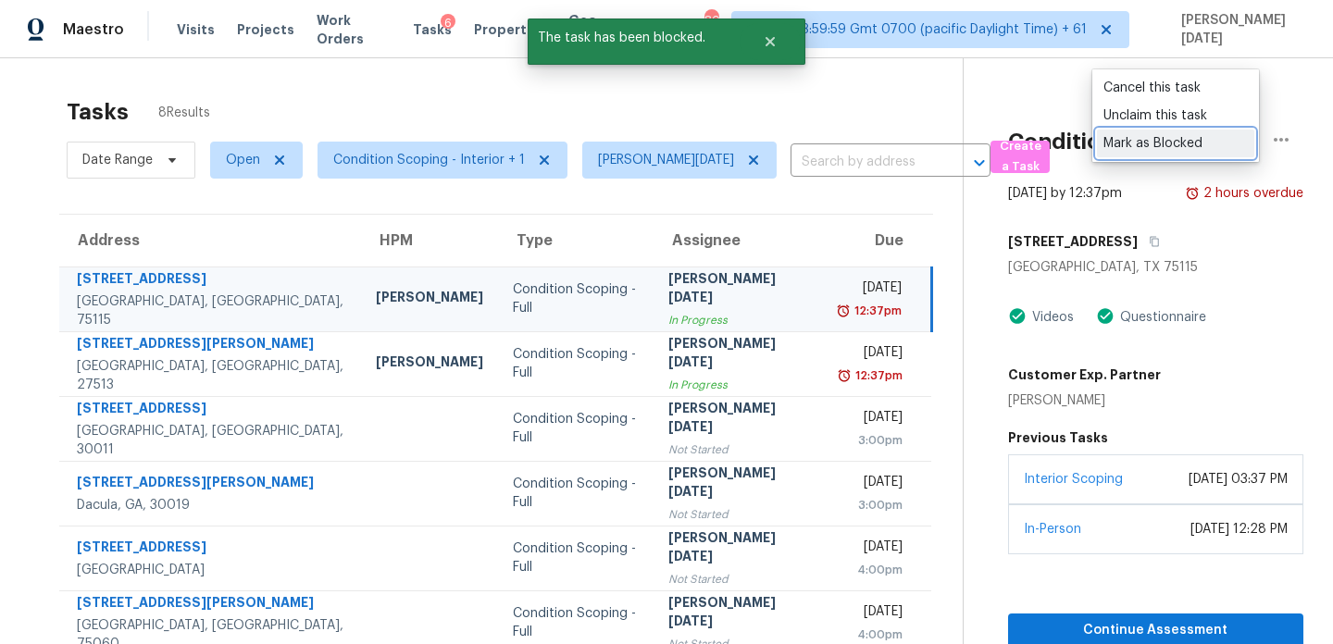
click at [1173, 142] on div "Mark as Blocked" at bounding box center [1176, 143] width 144 height 19
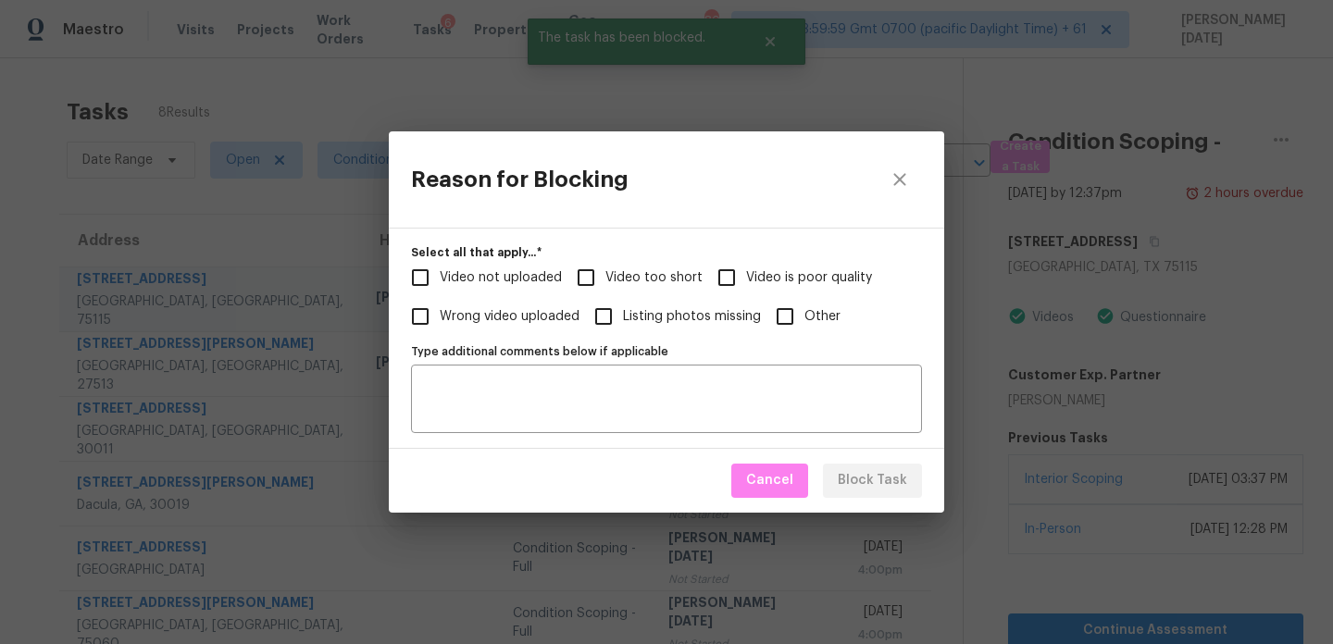
click at [805, 318] on span "Other" at bounding box center [823, 316] width 36 height 19
click at [804, 318] on input "Other" at bounding box center [785, 316] width 39 height 39
checkbox input "true"
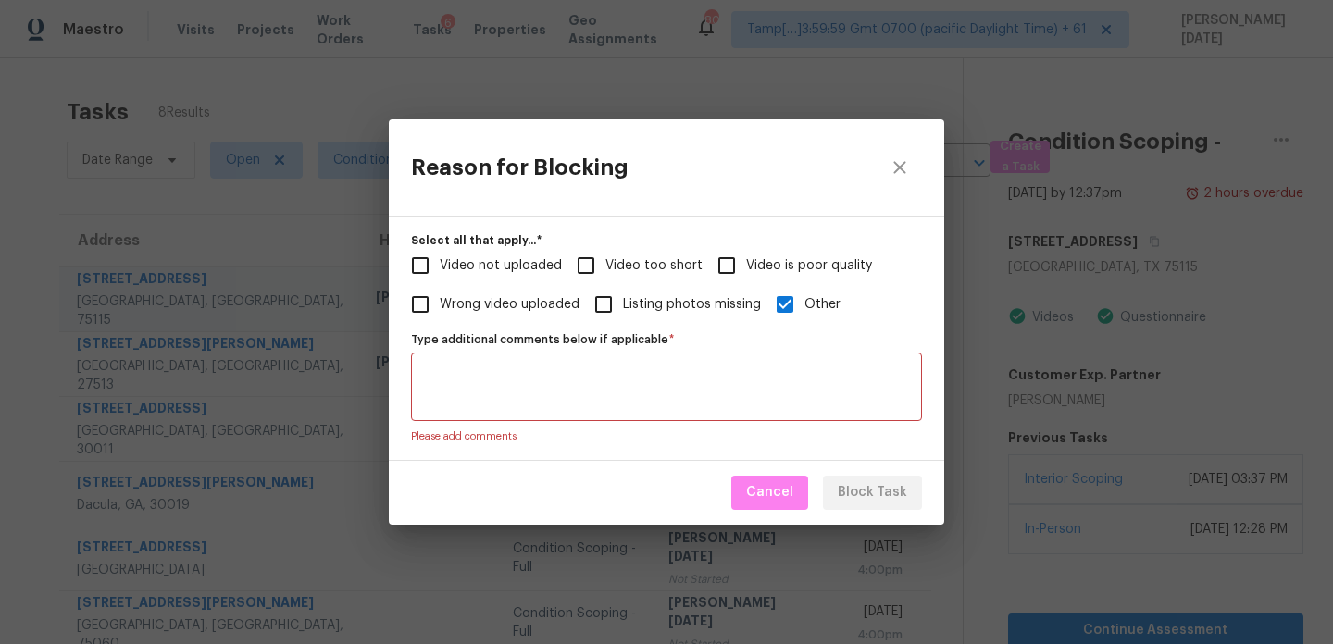
click at [704, 405] on textarea "Type additional comments below if applicable   *" at bounding box center [666, 387] width 489 height 39
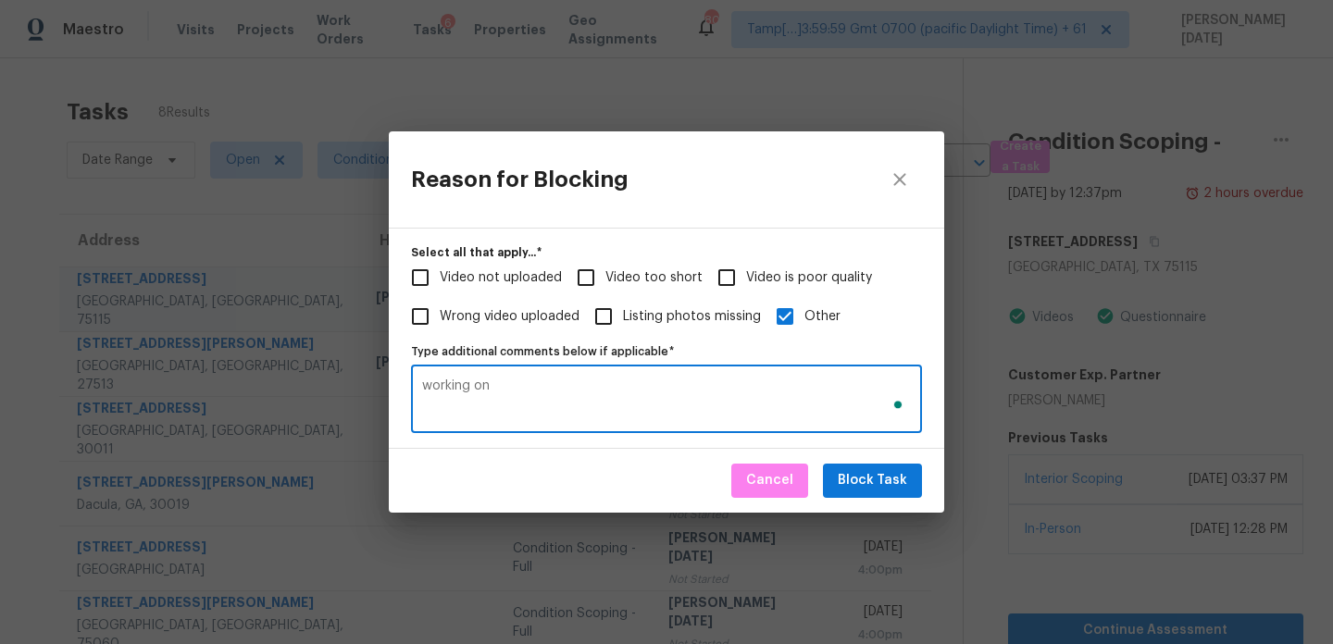
type textarea "working on"
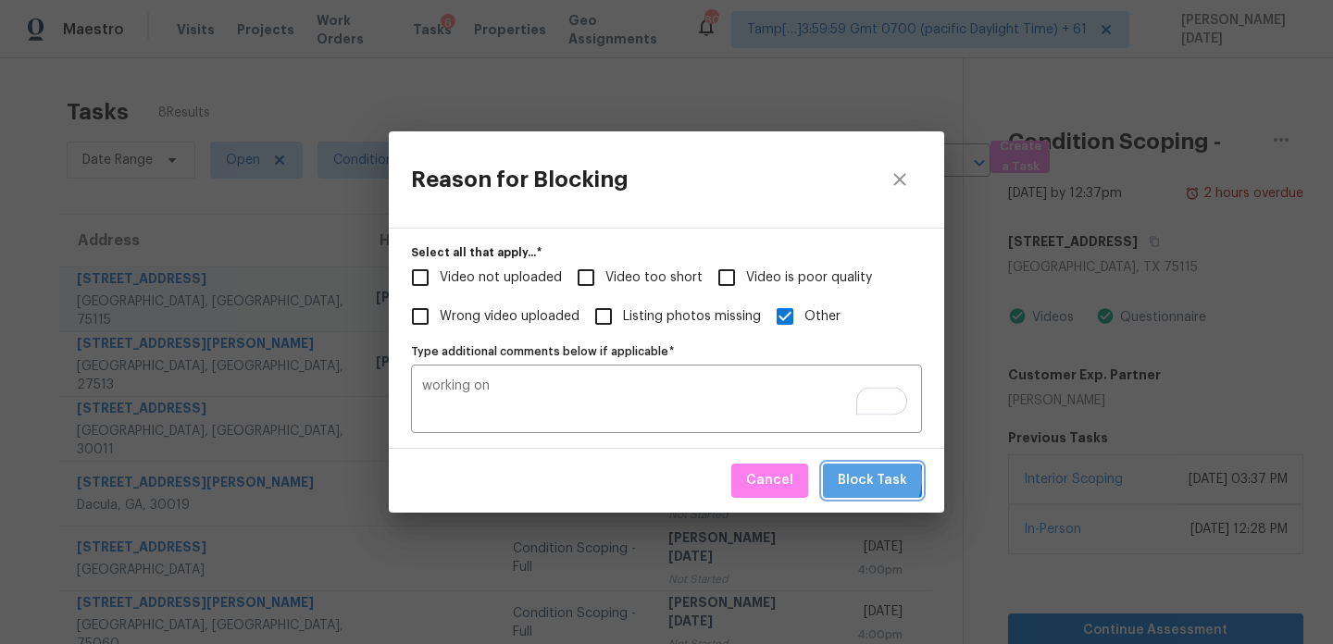
click at [862, 478] on span "Block Task" at bounding box center [872, 480] width 69 height 23
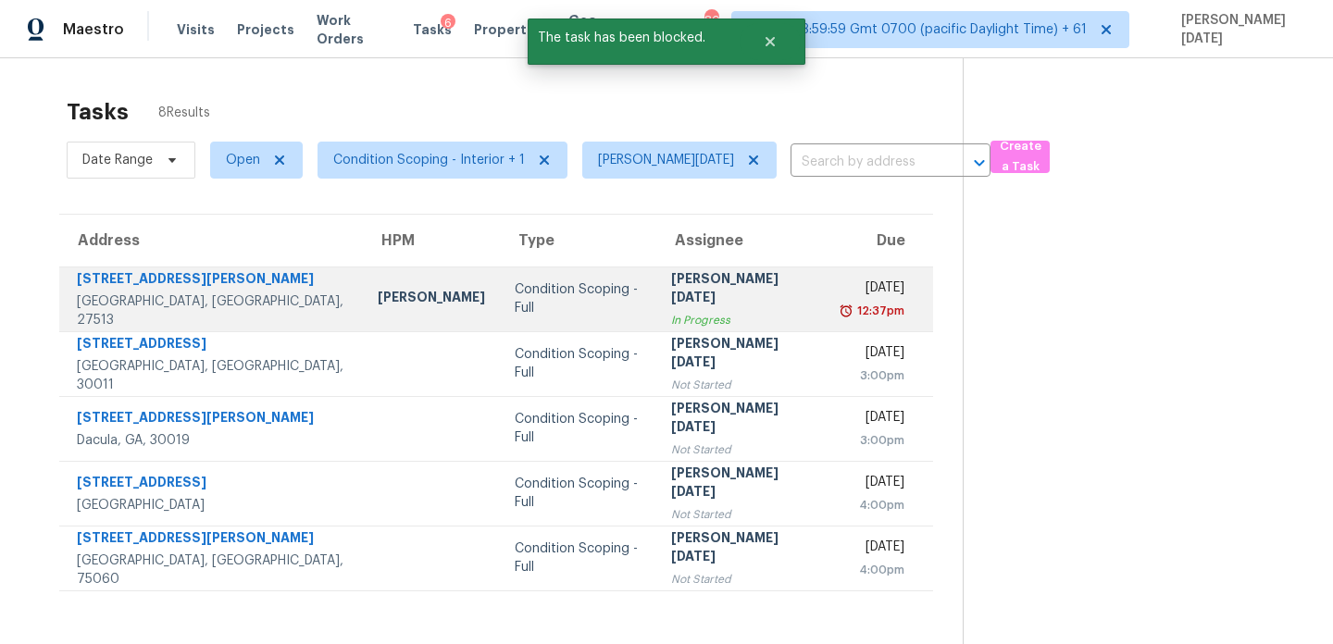
click at [843, 315] on div "12:37pm" at bounding box center [874, 311] width 62 height 19
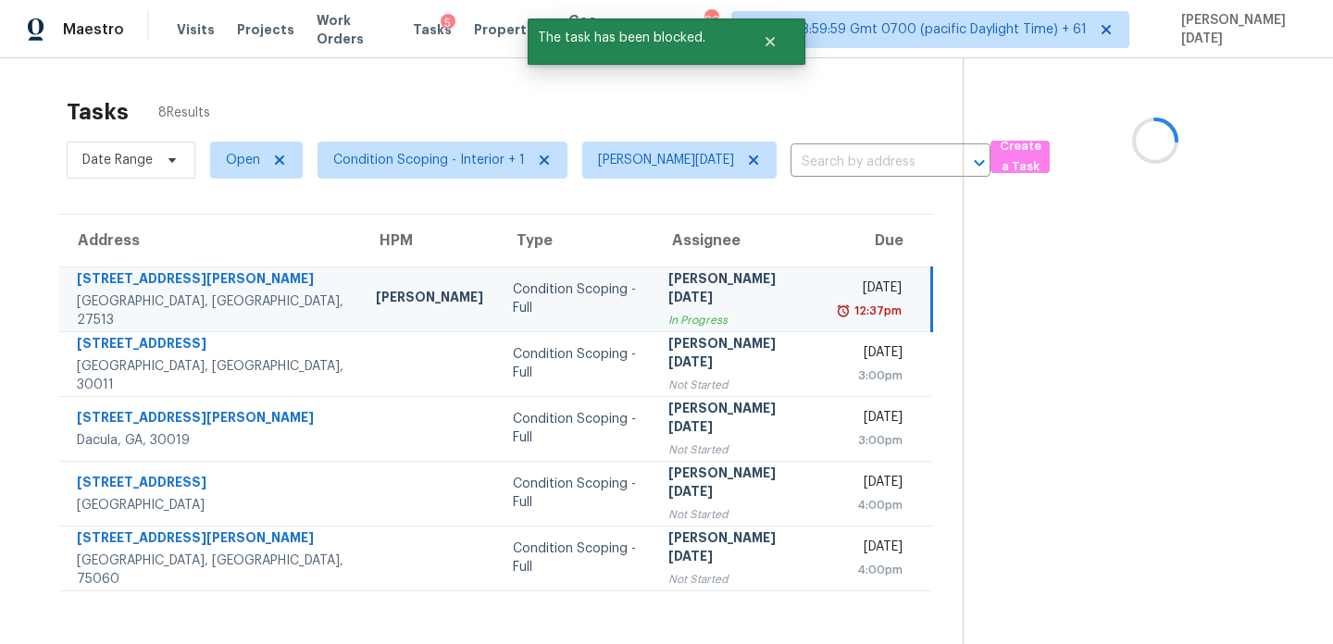
click at [840, 315] on div "12:37pm" at bounding box center [871, 311] width 62 height 19
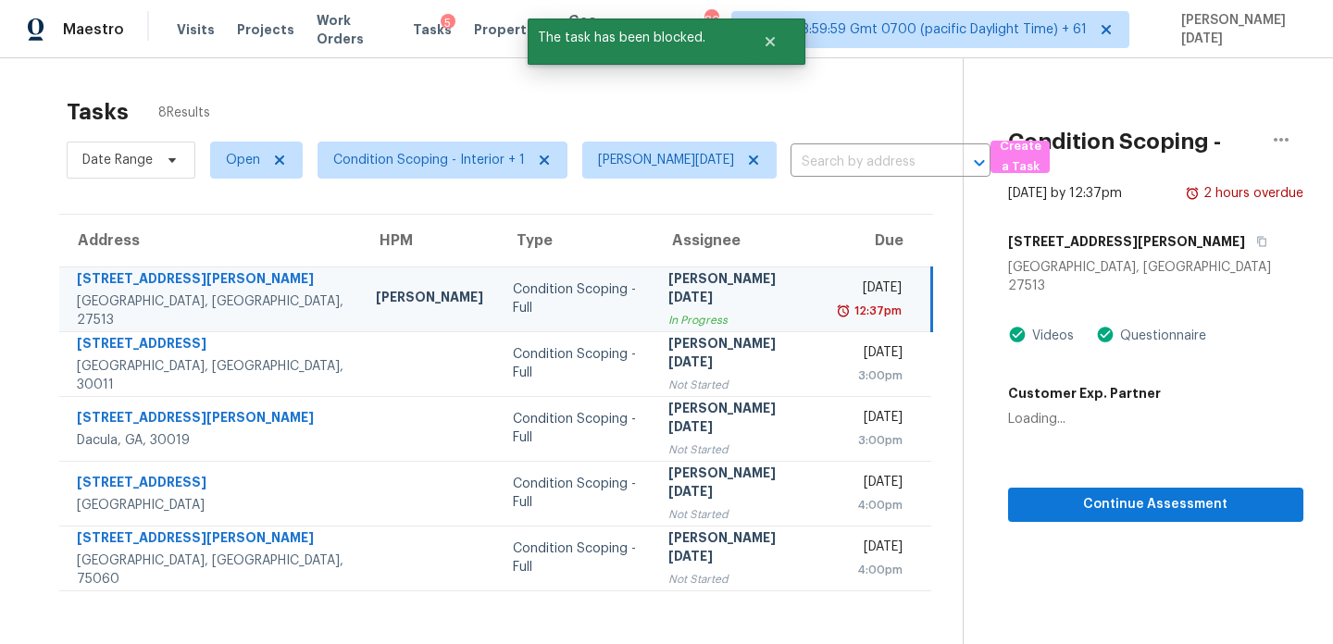
click at [840, 315] on div "12:37pm" at bounding box center [871, 311] width 62 height 19
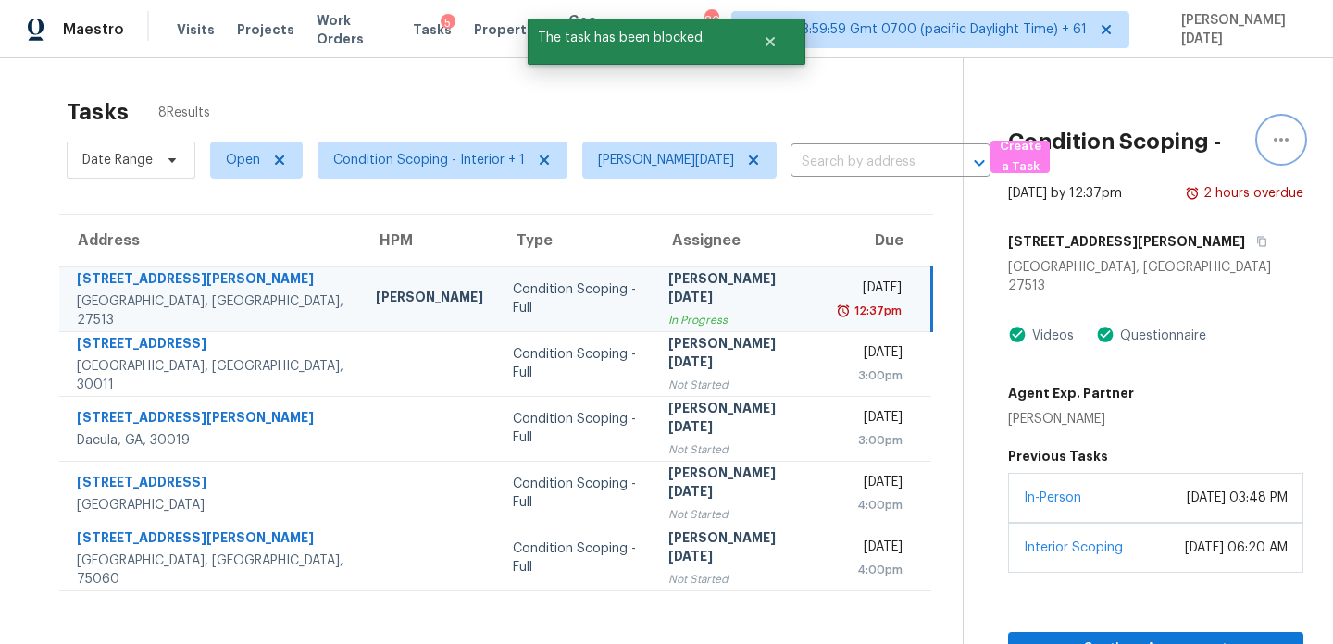
click at [1285, 133] on icon "button" at bounding box center [1281, 140] width 22 height 22
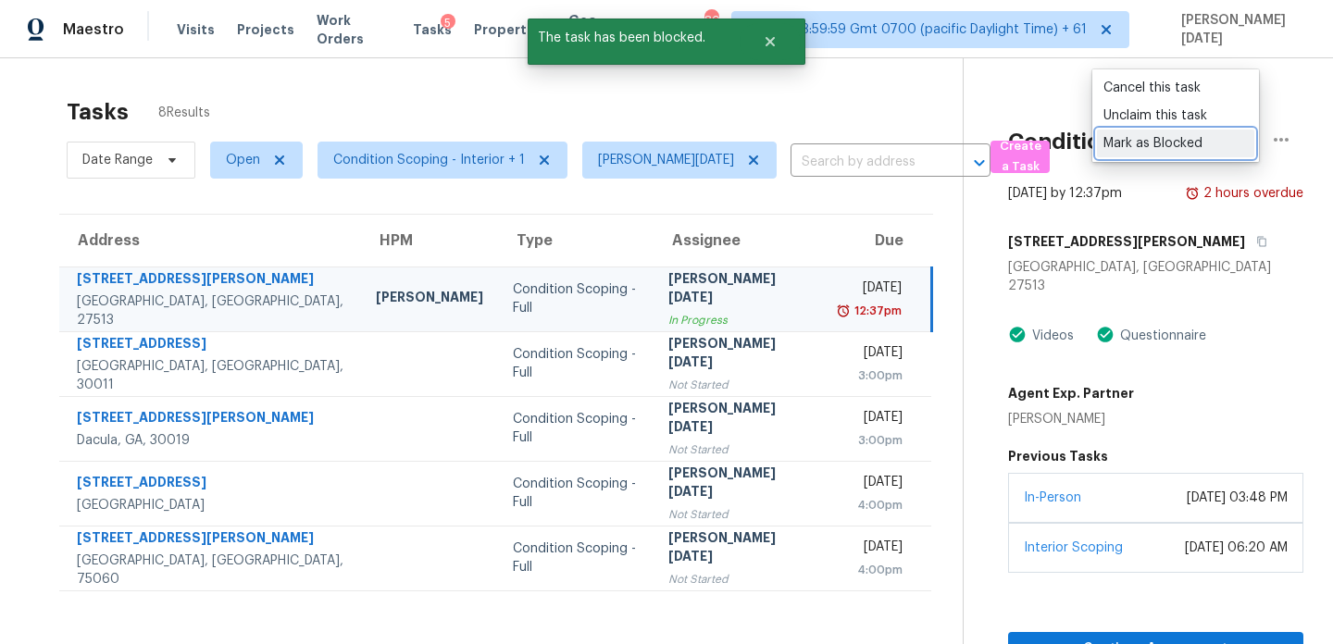
click at [1153, 146] on div "Mark as Blocked" at bounding box center [1176, 143] width 144 height 19
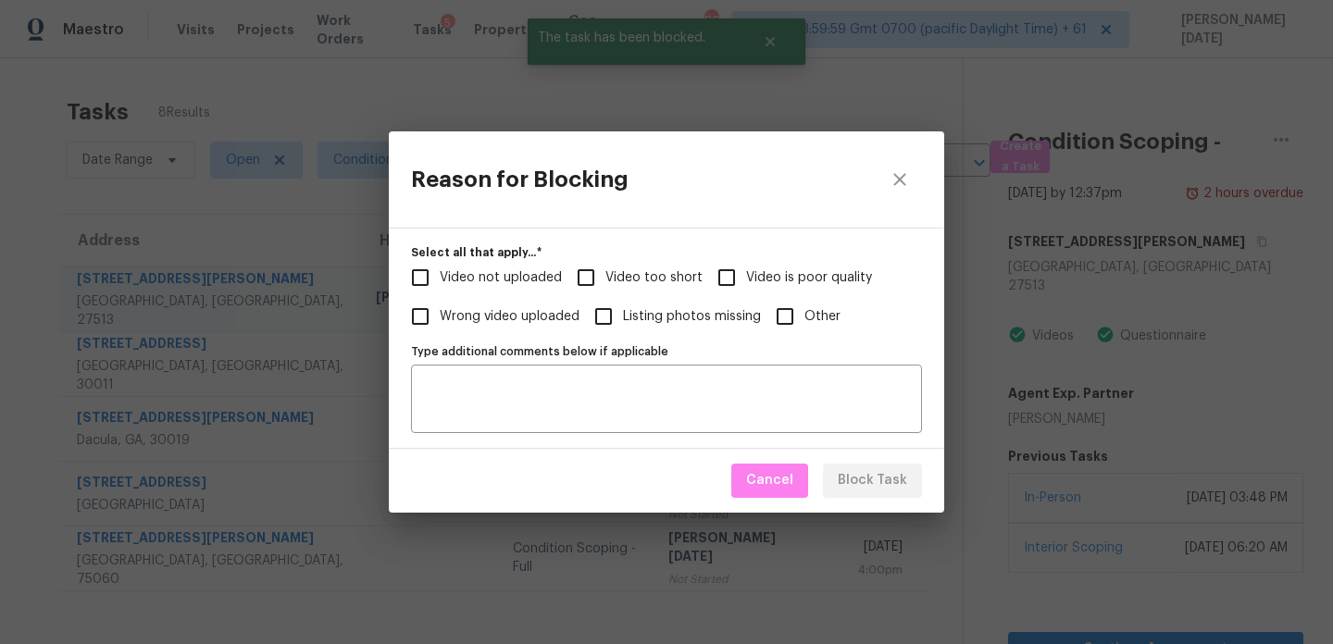
click at [773, 327] on input "Other" at bounding box center [785, 316] width 39 height 39
checkbox input "true"
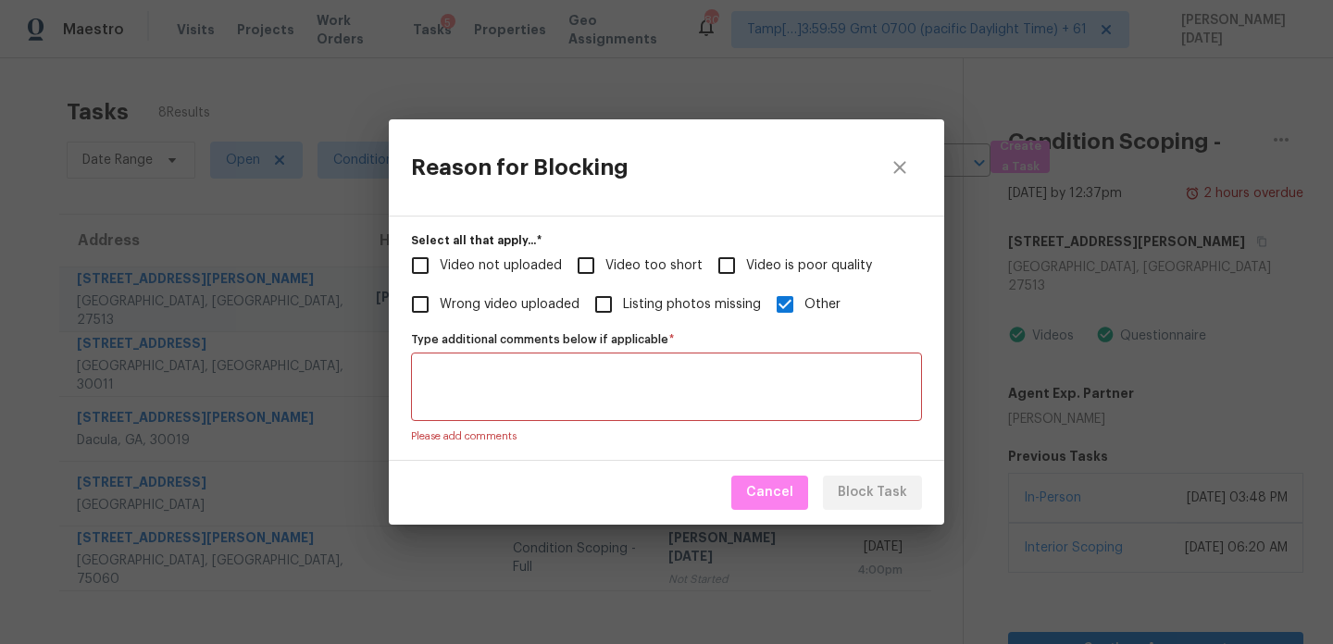
click at [691, 401] on textarea "Type additional comments below if applicable   *" at bounding box center [666, 387] width 489 height 39
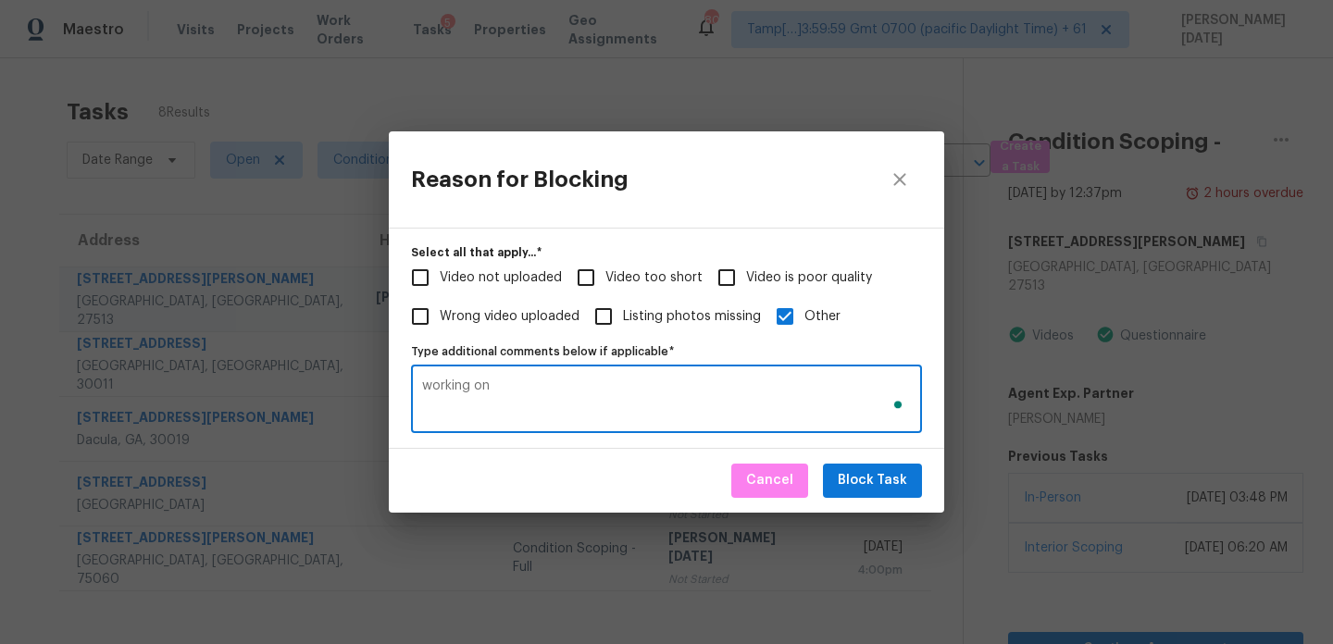
type textarea "working on"
click at [886, 481] on span "Block Task" at bounding box center [872, 480] width 69 height 23
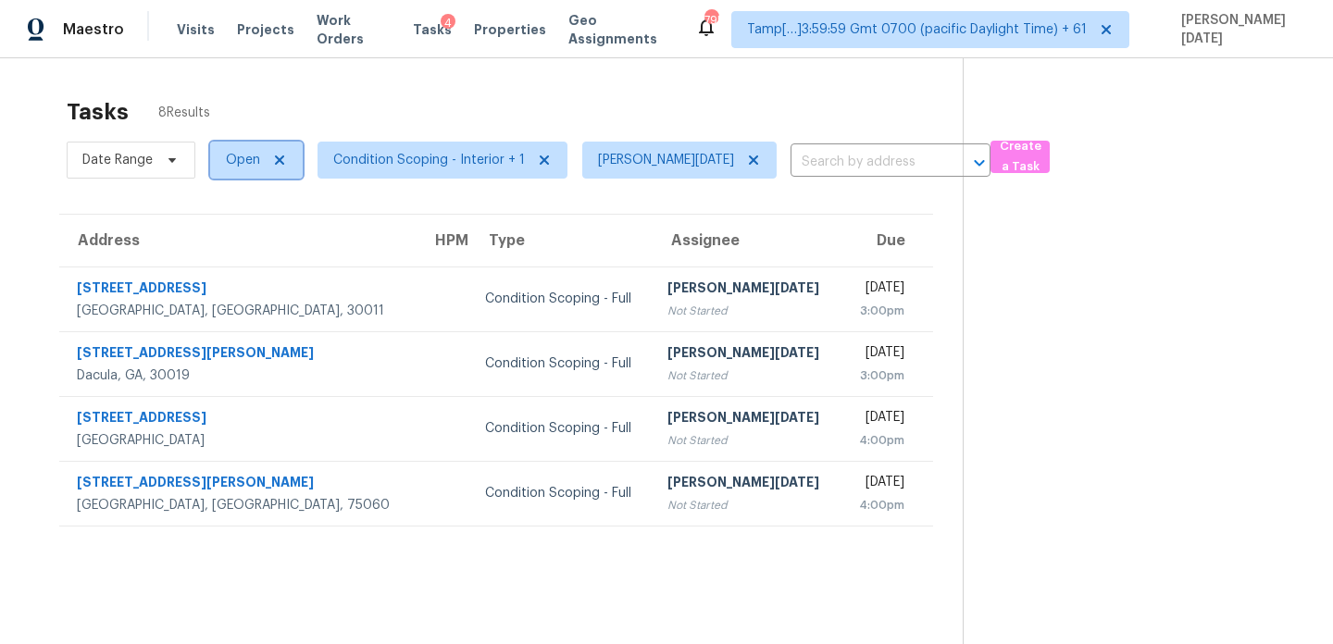
click at [245, 171] on span "Open" at bounding box center [256, 160] width 93 height 37
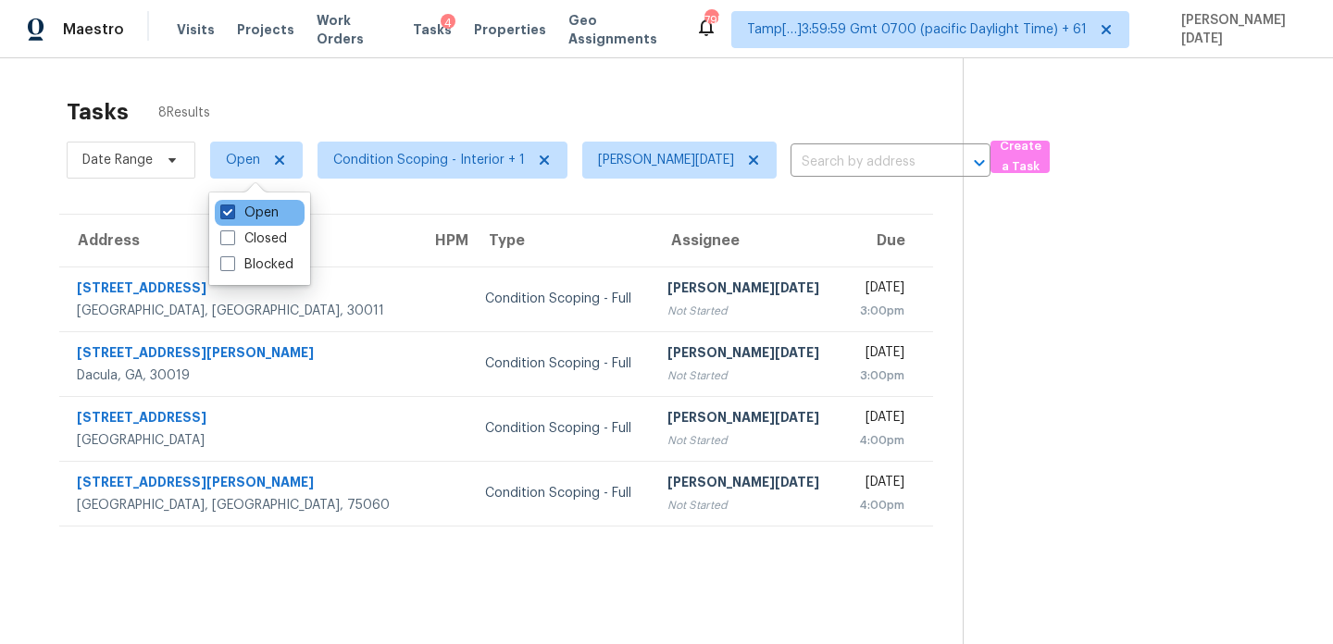
click at [241, 213] on label "Open" at bounding box center [249, 213] width 58 height 19
click at [232, 213] on input "Open" at bounding box center [226, 210] width 12 height 12
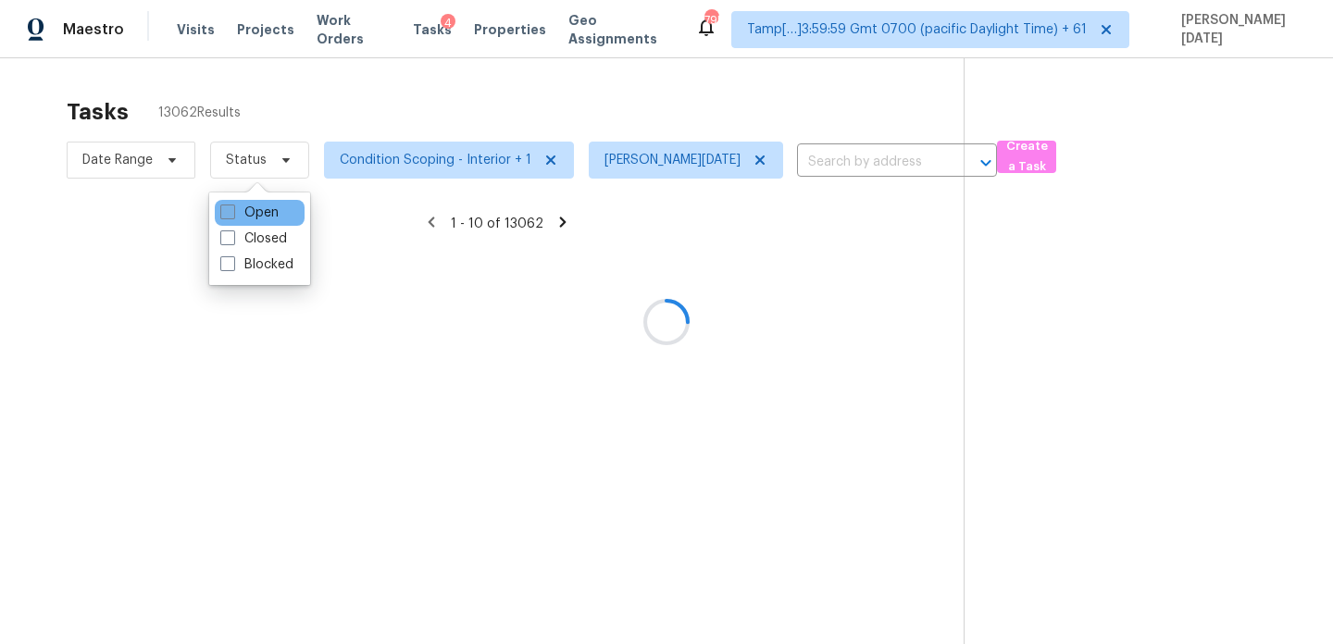
click at [241, 213] on label "Open" at bounding box center [249, 213] width 58 height 19
click at [232, 213] on input "Open" at bounding box center [226, 210] width 12 height 12
checkbox input "true"
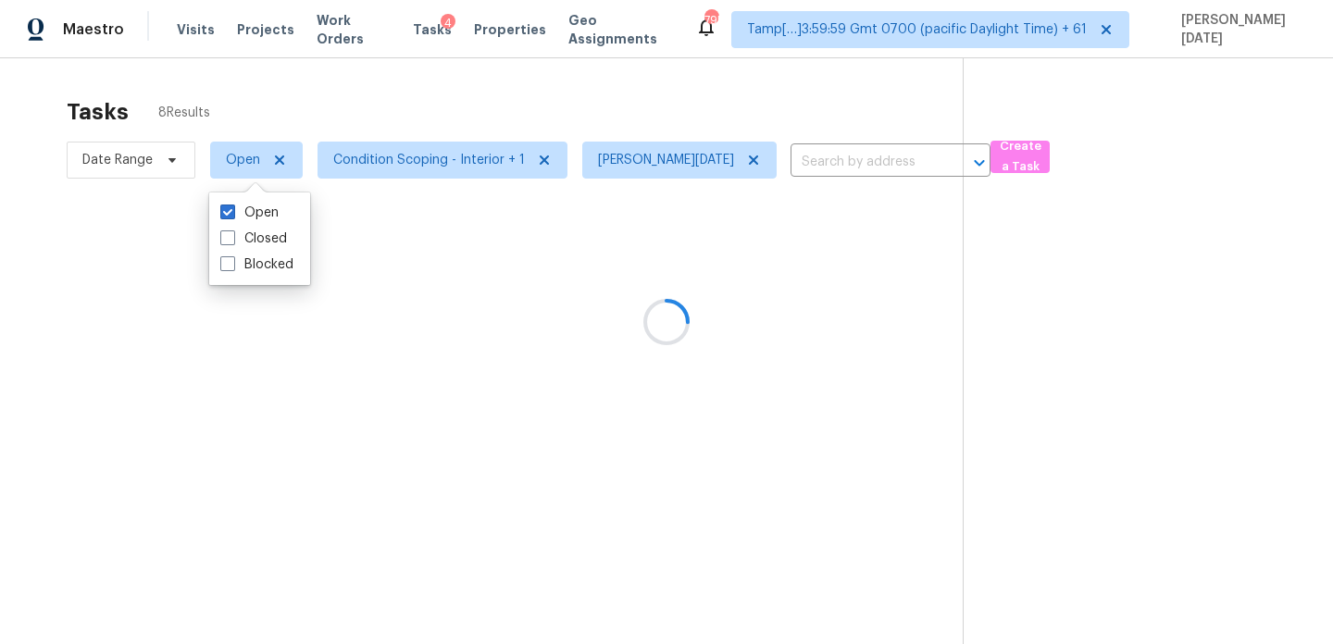
click at [417, 113] on div at bounding box center [666, 322] width 1333 height 644
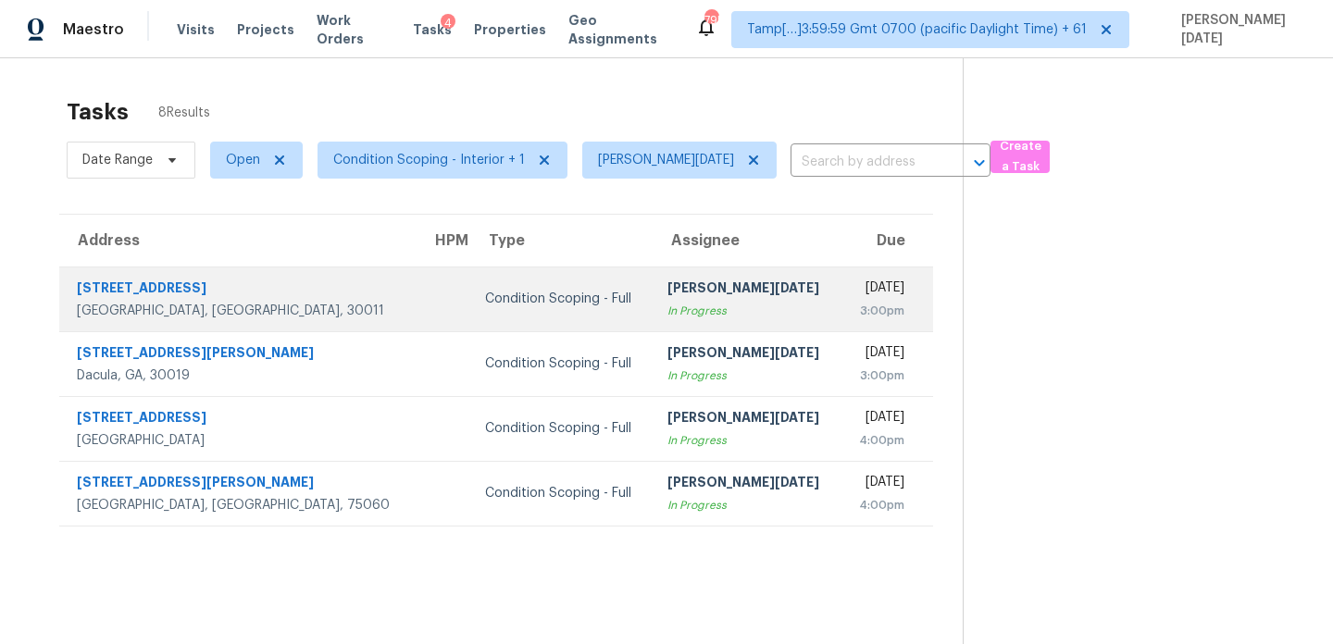
click at [668, 291] on div "[PERSON_NAME][DATE]" at bounding box center [747, 290] width 158 height 23
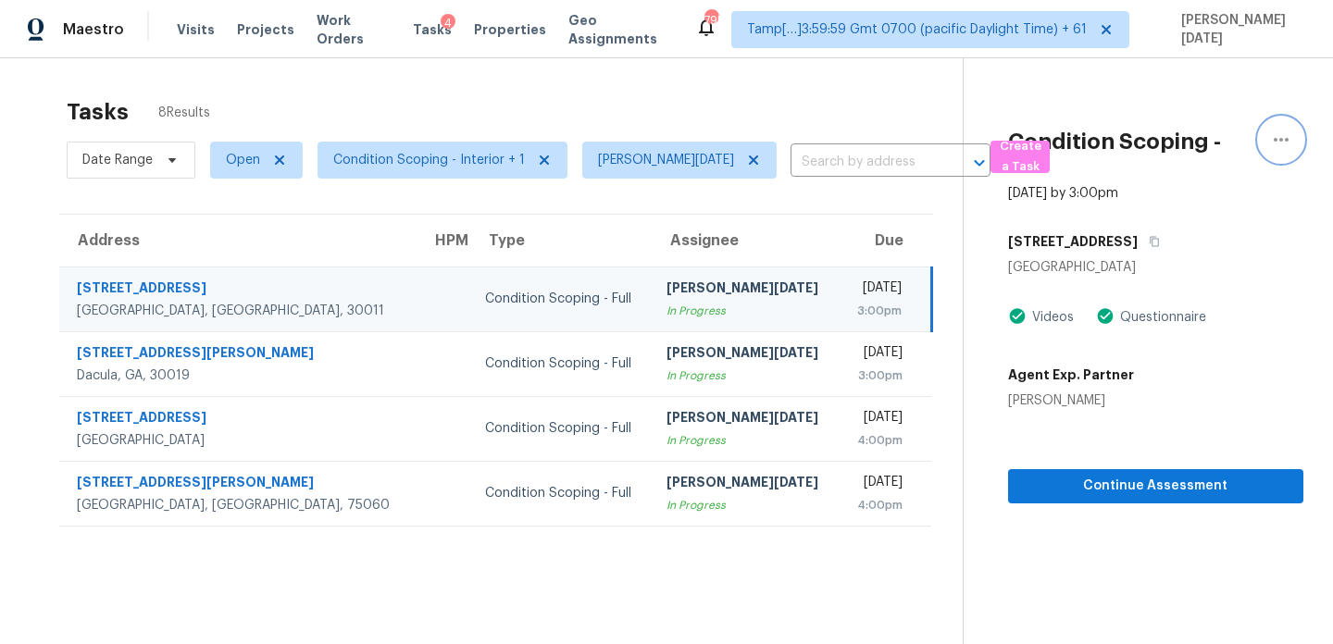
click at [1297, 136] on button "button" at bounding box center [1281, 140] width 44 height 44
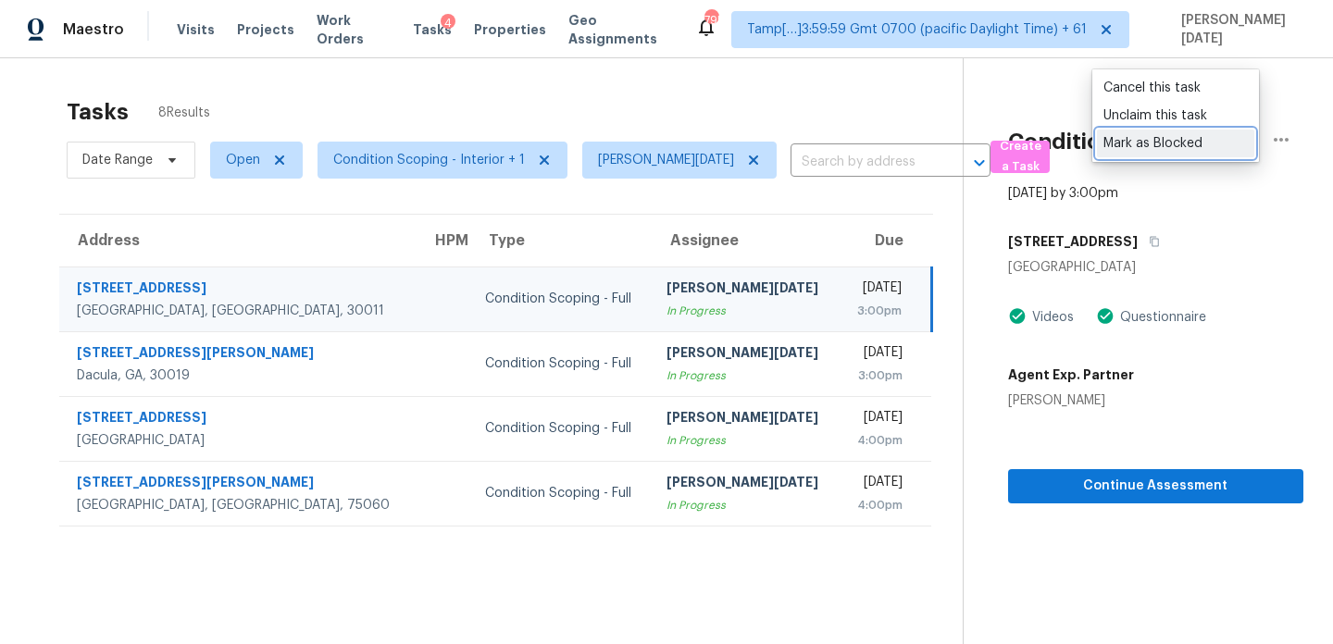
click at [1219, 144] on div "Mark as Blocked" at bounding box center [1176, 143] width 144 height 19
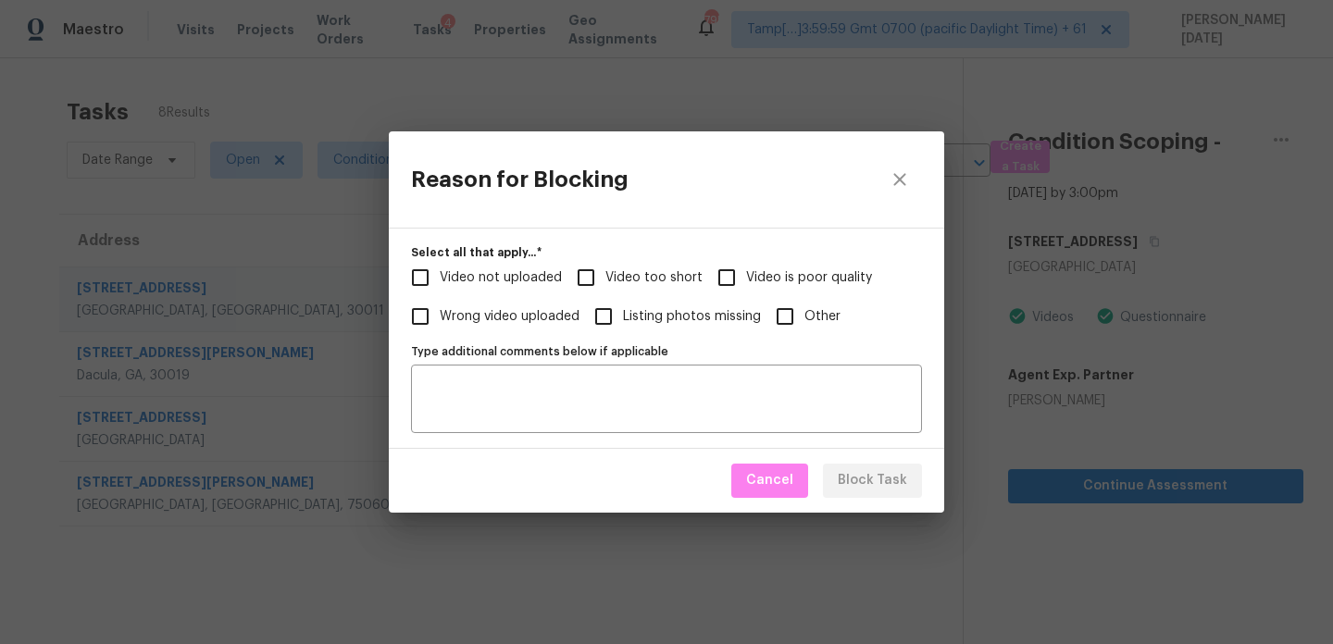
click at [805, 307] on span "Other" at bounding box center [823, 316] width 36 height 19
click at [802, 307] on input "Other" at bounding box center [785, 316] width 39 height 39
checkbox input "true"
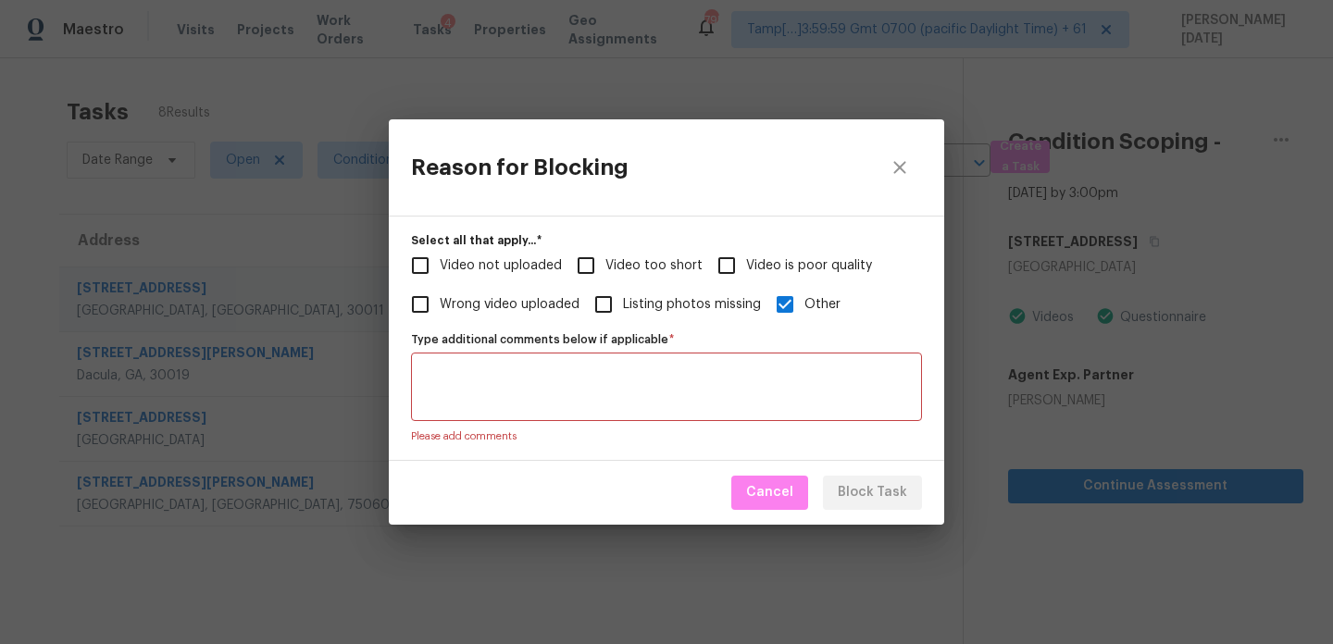
click at [715, 392] on textarea "Type additional comments below if applicable   *" at bounding box center [666, 387] width 489 height 39
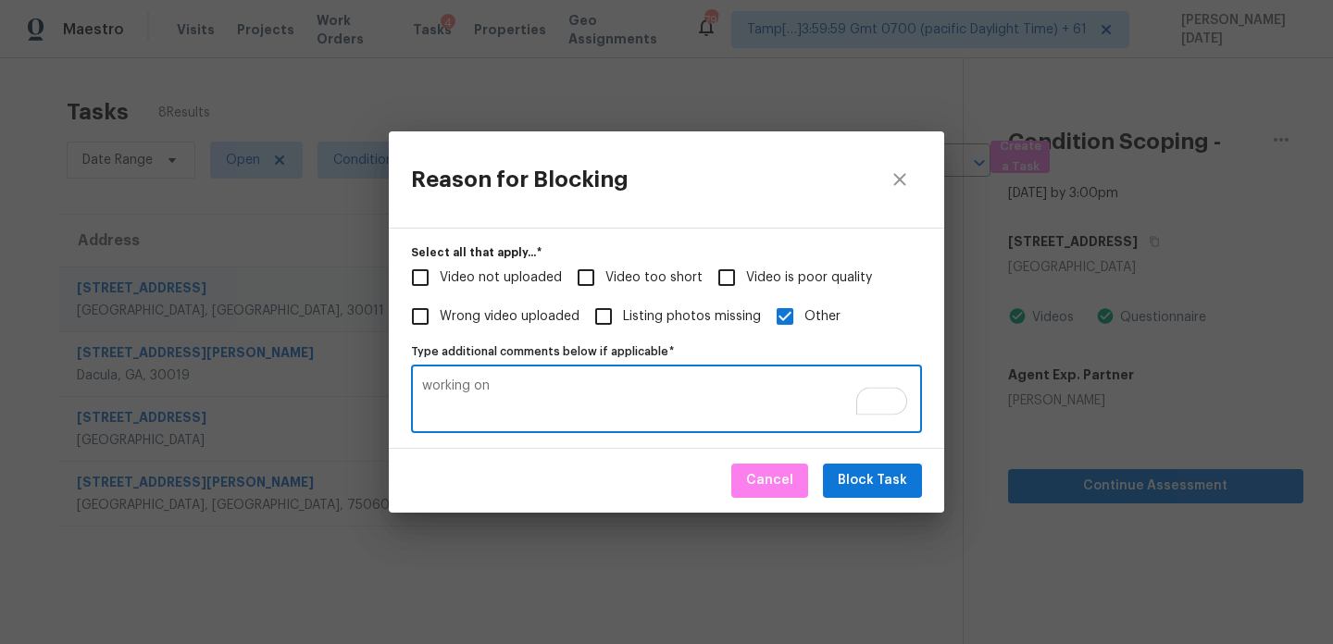
drag, startPoint x: 502, startPoint y: 411, endPoint x: 258, endPoint y: 404, distance: 243.6
click at [258, 404] on div "Reason for Blocking Select all that apply...   * Video not uploaded Video too s…" at bounding box center [666, 322] width 1333 height 644
drag, startPoint x: 515, startPoint y: 385, endPoint x: 310, endPoint y: 385, distance: 204.6
click at [310, 385] on div "Reason for Blocking Select all that apply...   * Video not uploaded Video too s…" at bounding box center [666, 322] width 1333 height 644
type textarea "working on"
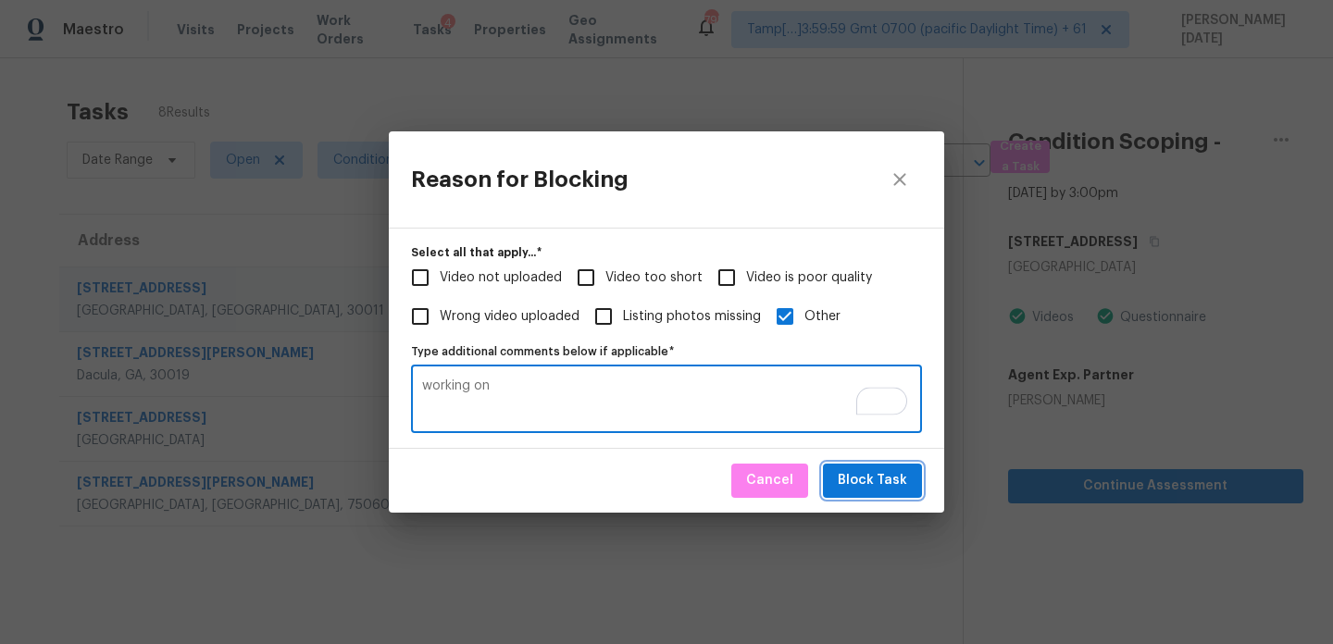
click at [855, 481] on span "Block Task" at bounding box center [872, 480] width 69 height 23
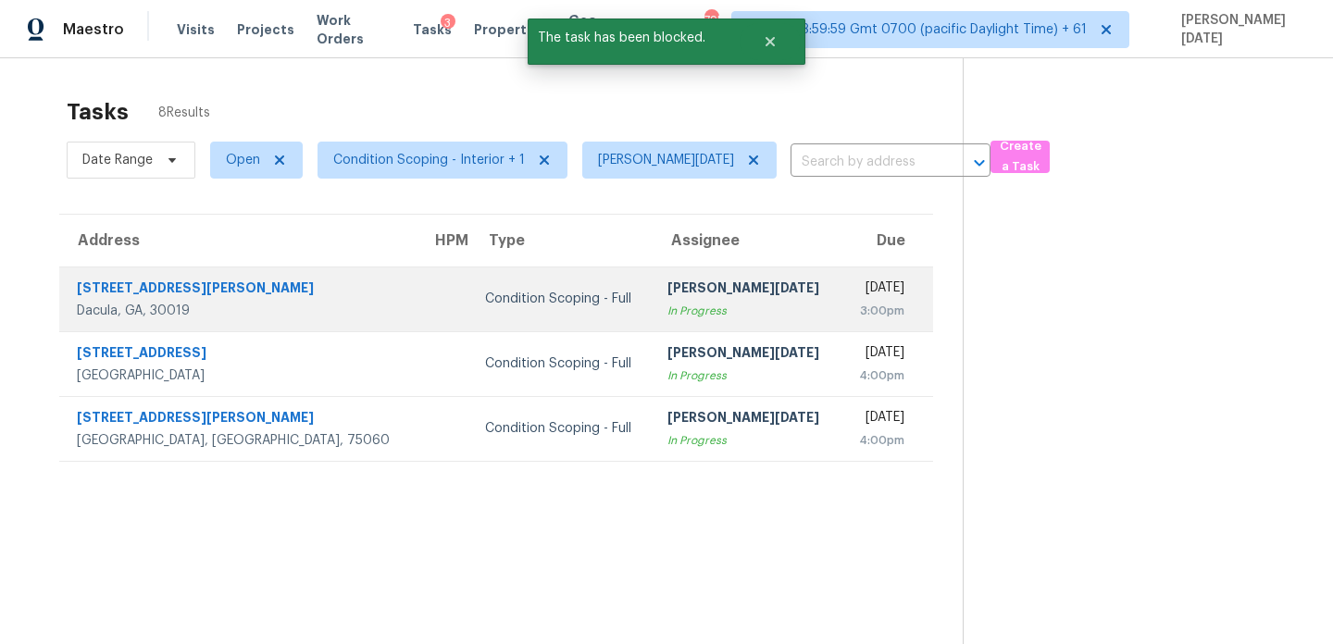
click at [856, 300] on div "[DATE]" at bounding box center [880, 290] width 48 height 23
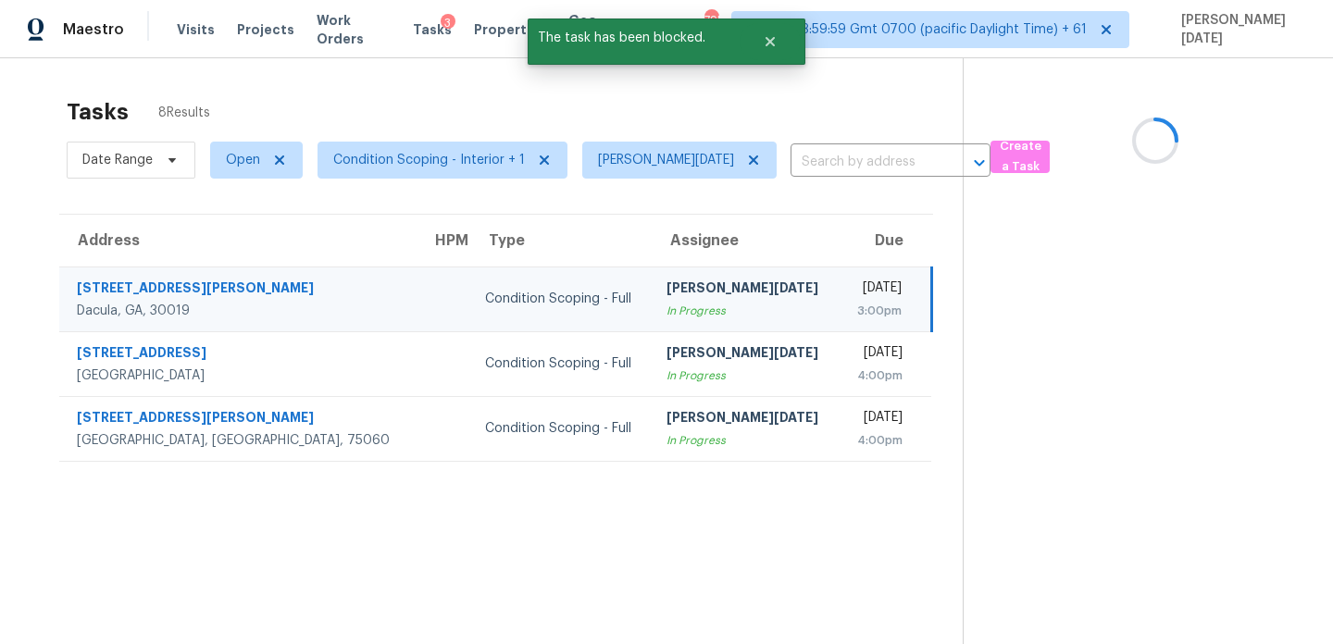
click at [855, 300] on div "[DATE]" at bounding box center [878, 290] width 47 height 23
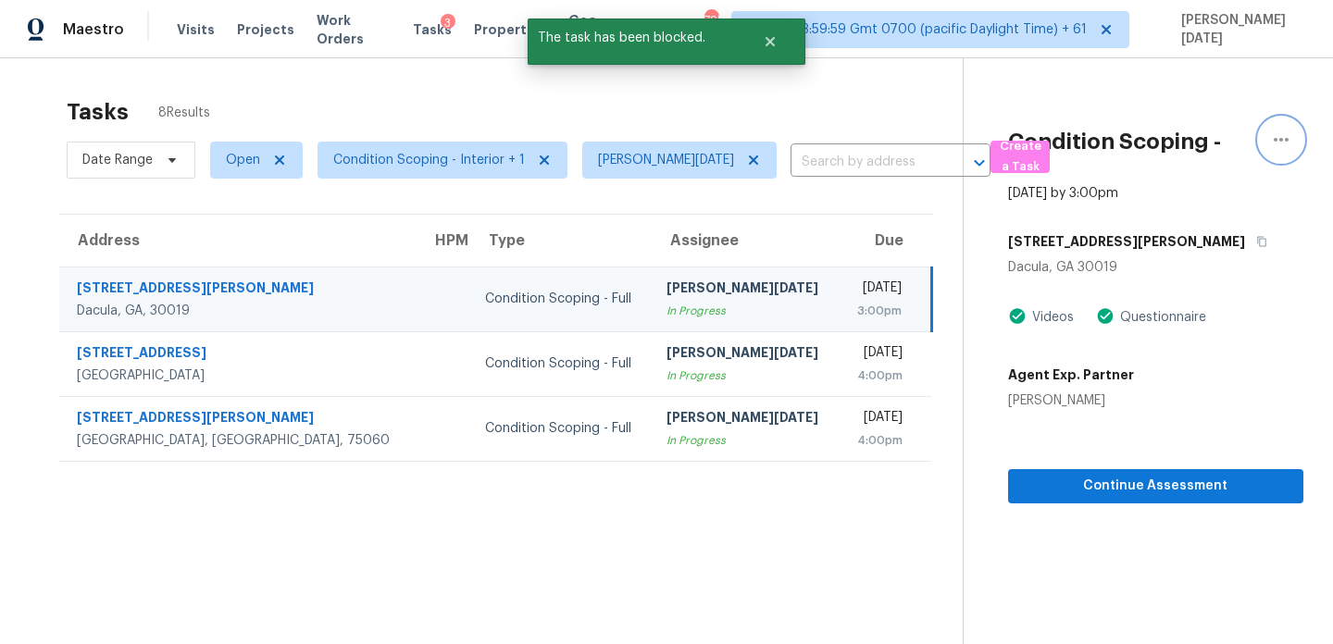
click at [1276, 142] on icon "button" at bounding box center [1281, 140] width 22 height 22
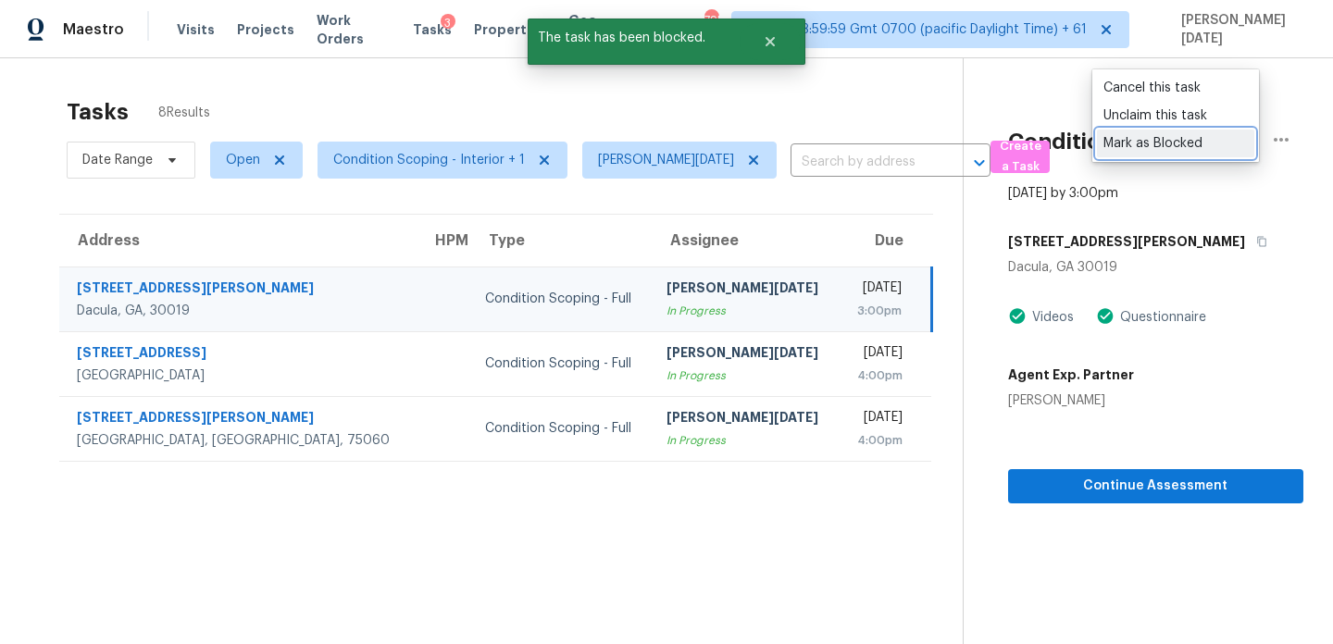
click at [1202, 148] on div "Mark as Blocked" at bounding box center [1176, 143] width 144 height 19
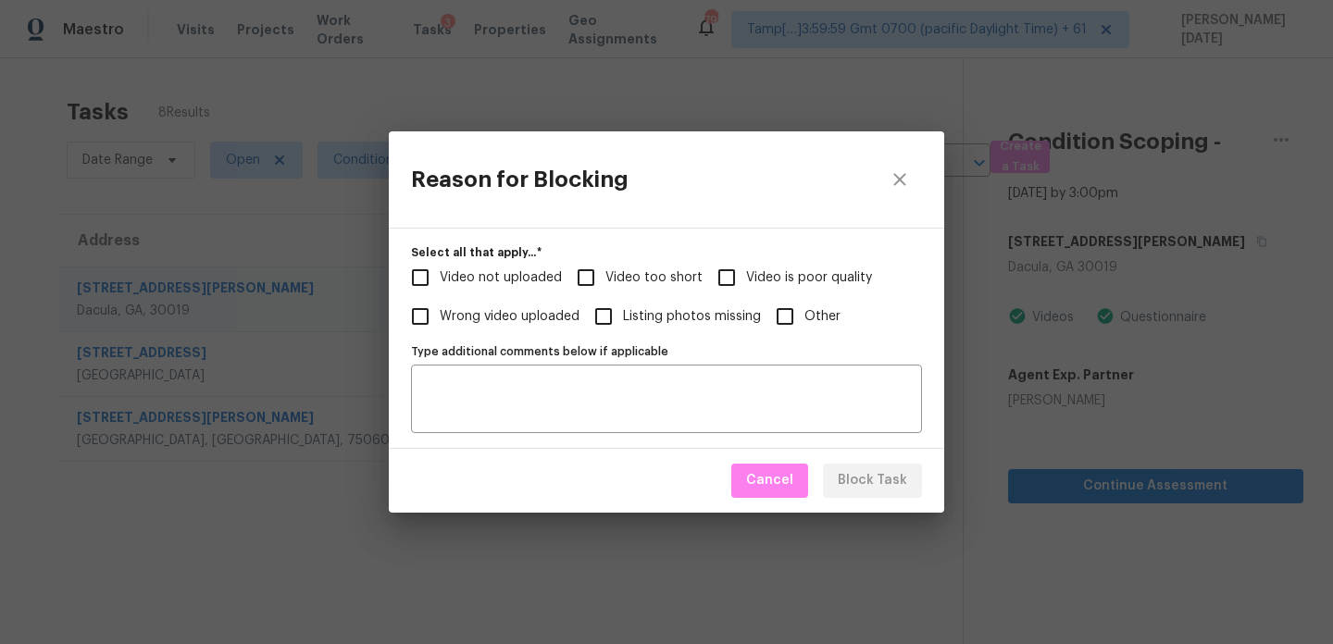
click at [824, 320] on span "Other" at bounding box center [823, 316] width 36 height 19
click at [805, 320] on input "Other" at bounding box center [785, 316] width 39 height 39
checkbox input "true"
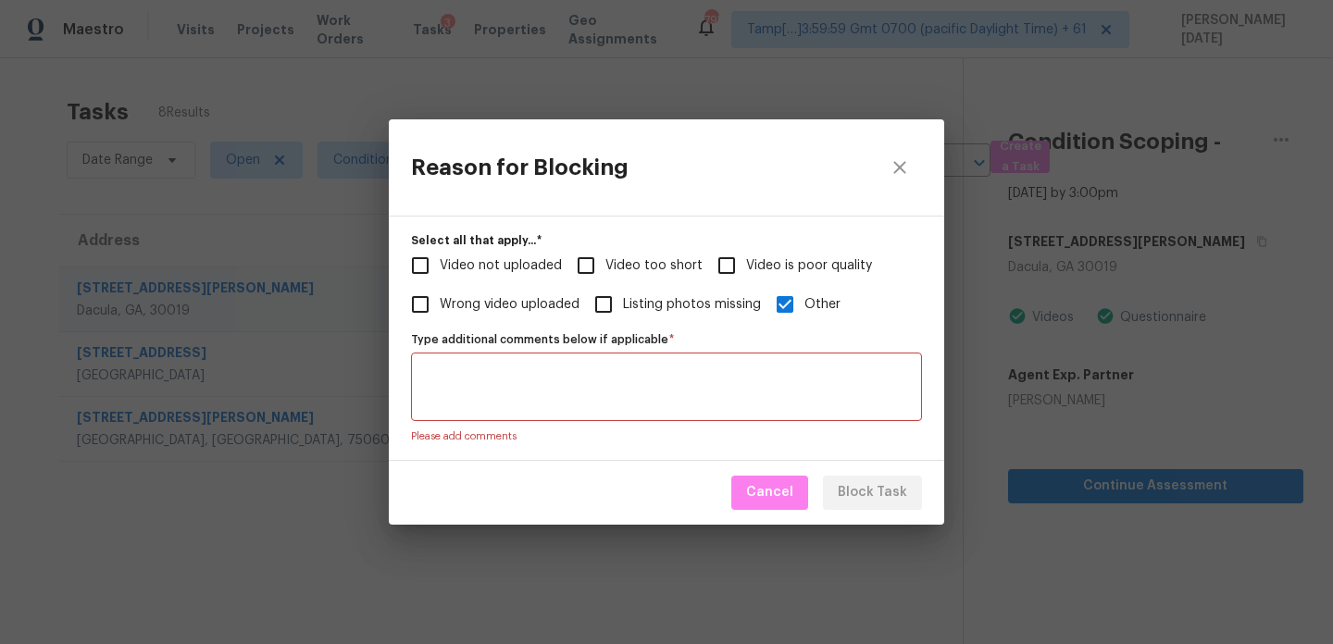
click at [729, 375] on textarea "Type additional comments below if applicable   *" at bounding box center [666, 387] width 489 height 39
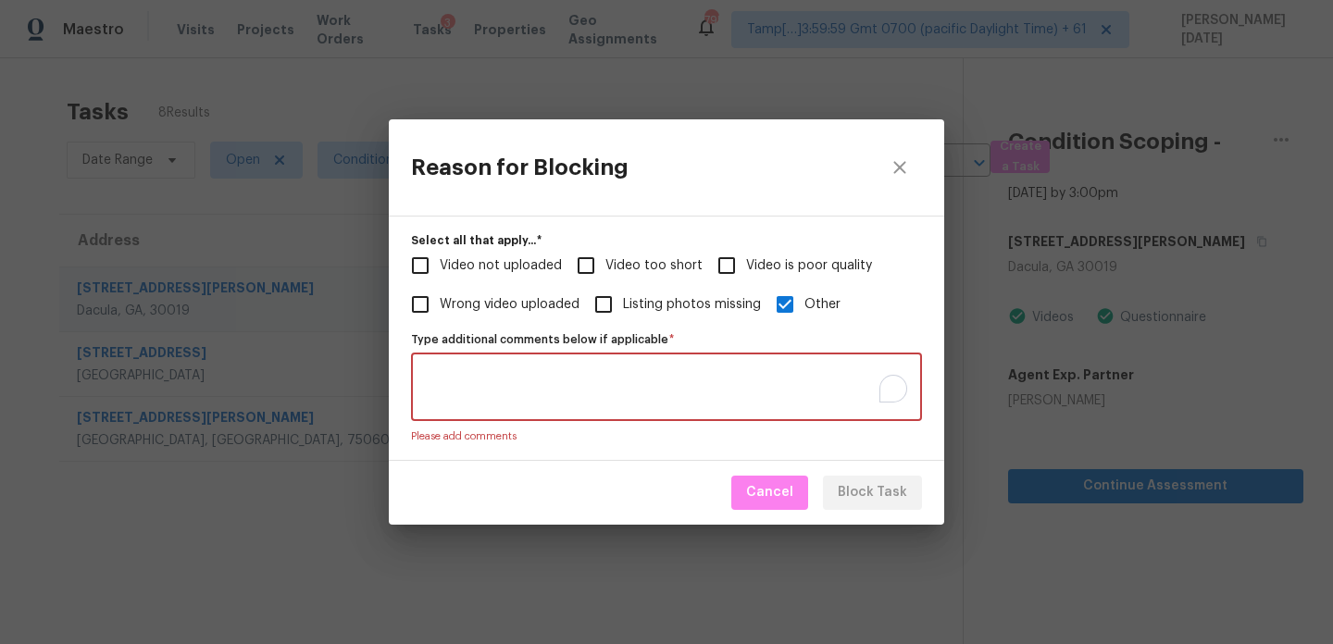
paste textarea "working on"
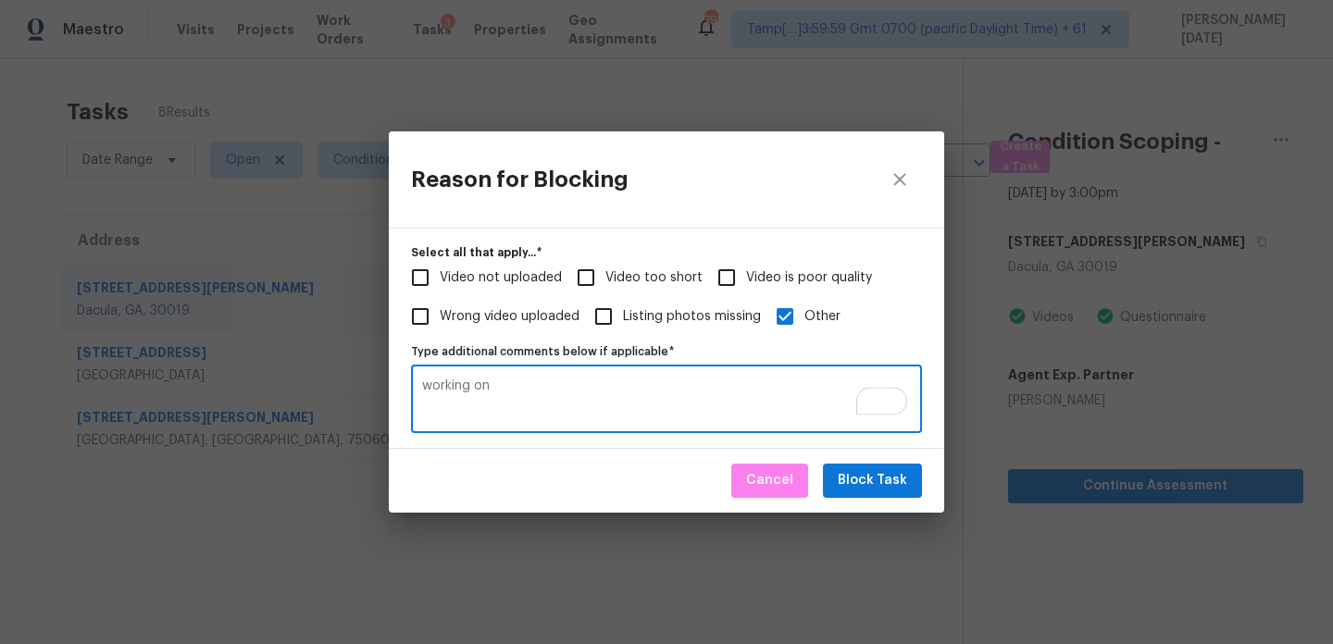
type textarea "working on"
click at [854, 484] on span "Block Task" at bounding box center [872, 480] width 69 height 23
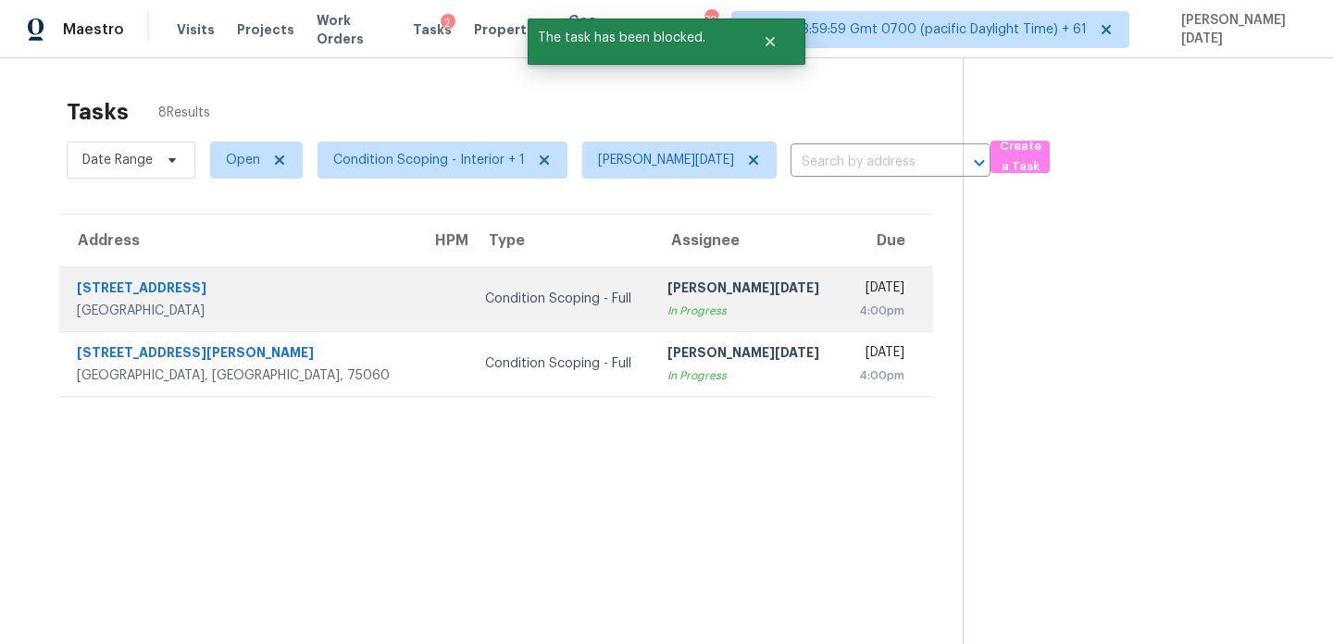
click at [841, 275] on td "Mon, Aug 18th 2025 4:00pm" at bounding box center [887, 299] width 92 height 65
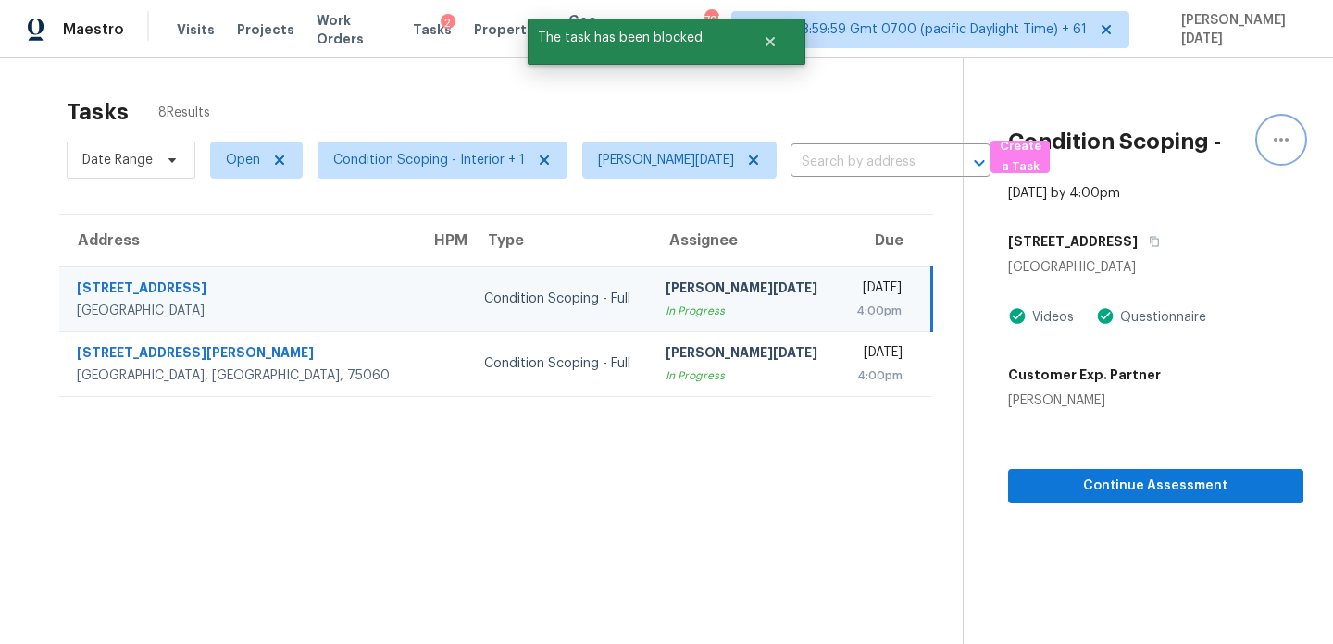
click at [1275, 142] on icon "button" at bounding box center [1281, 140] width 22 height 22
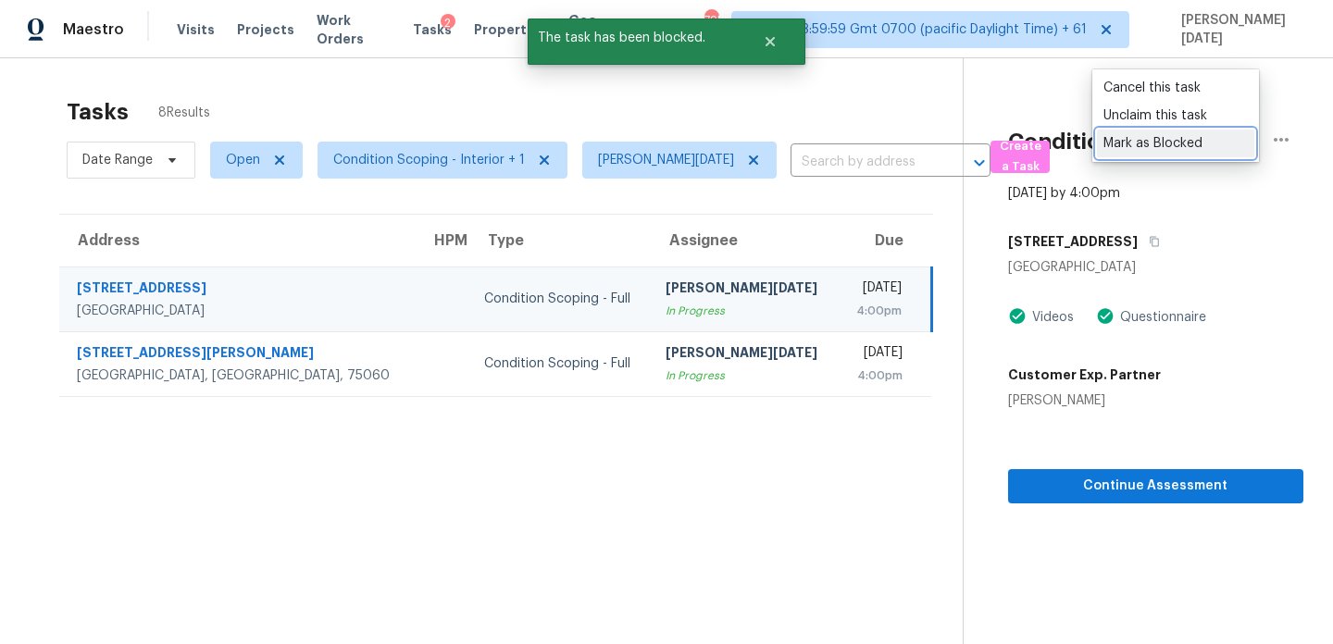
click at [1187, 147] on div "Mark as Blocked" at bounding box center [1176, 143] width 144 height 19
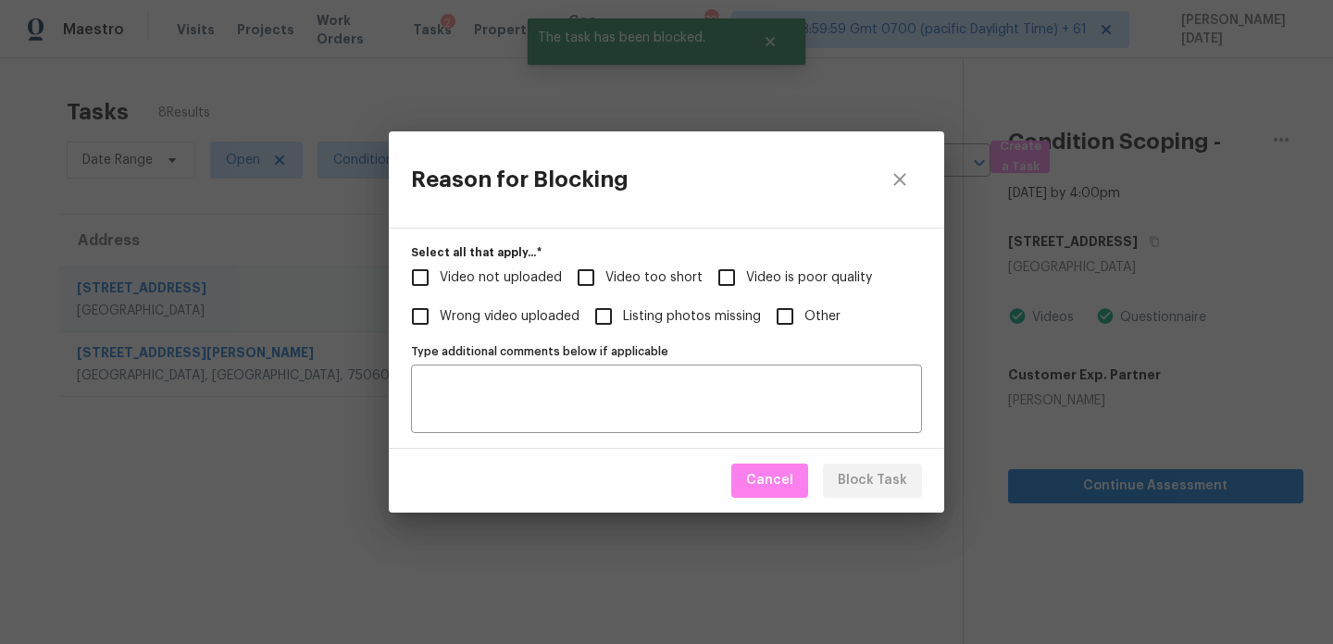
click at [791, 322] on input "Other" at bounding box center [785, 316] width 39 height 39
checkbox input "true"
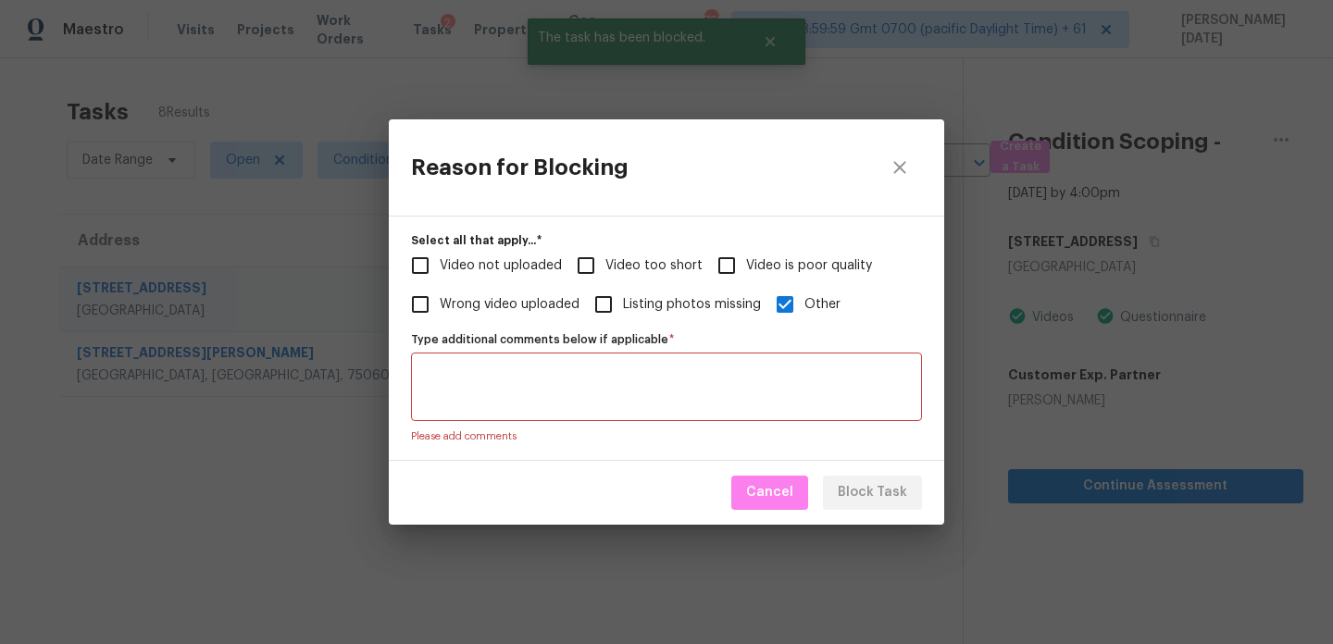
click at [755, 374] on textarea "Type additional comments below if applicable   *" at bounding box center [666, 387] width 489 height 39
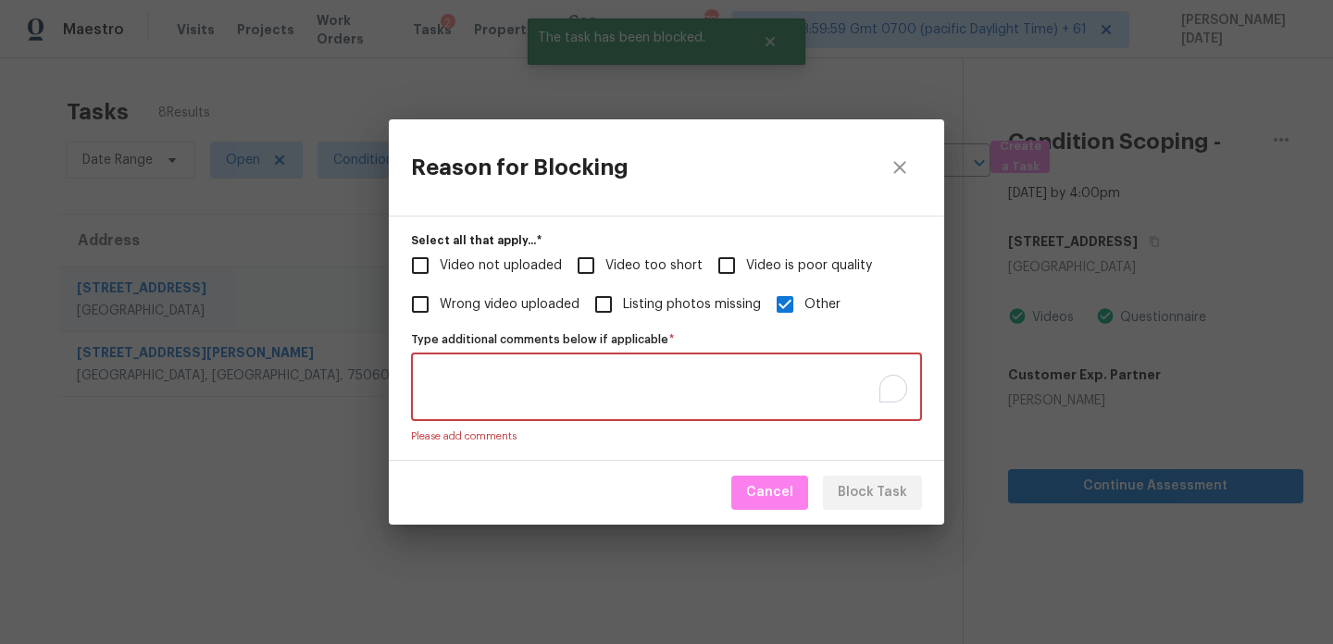
paste textarea "working on"
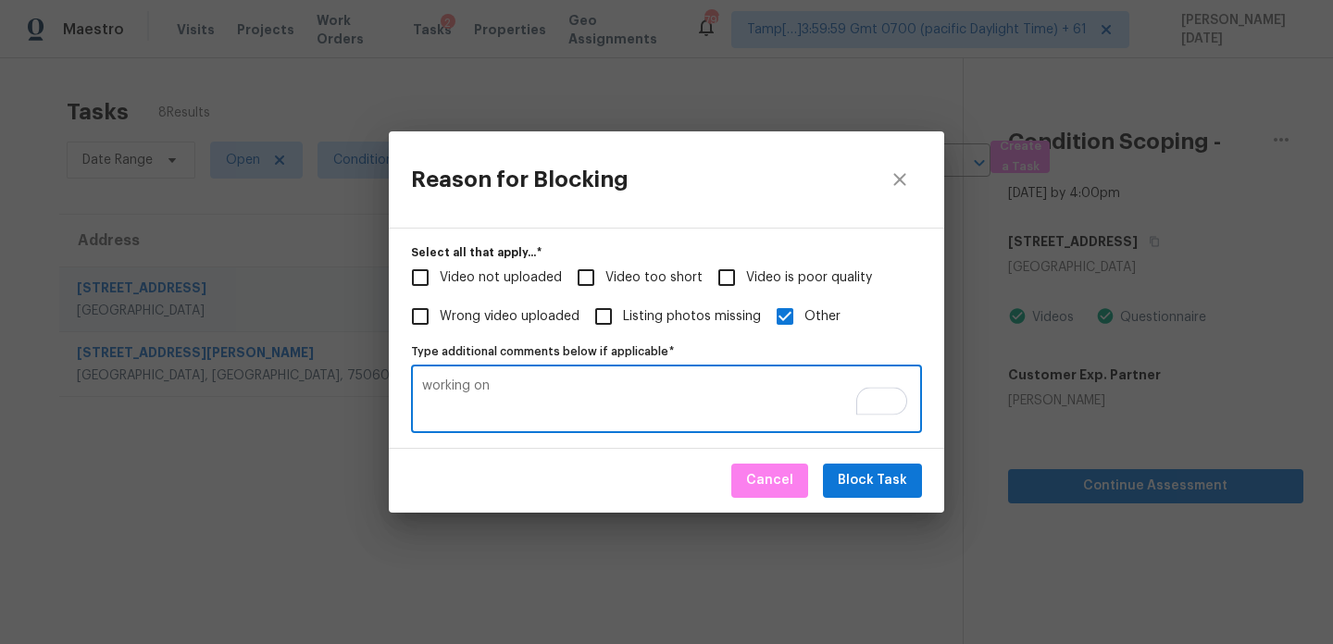
type textarea "working on"
click at [844, 477] on span "Block Task" at bounding box center [872, 480] width 69 height 23
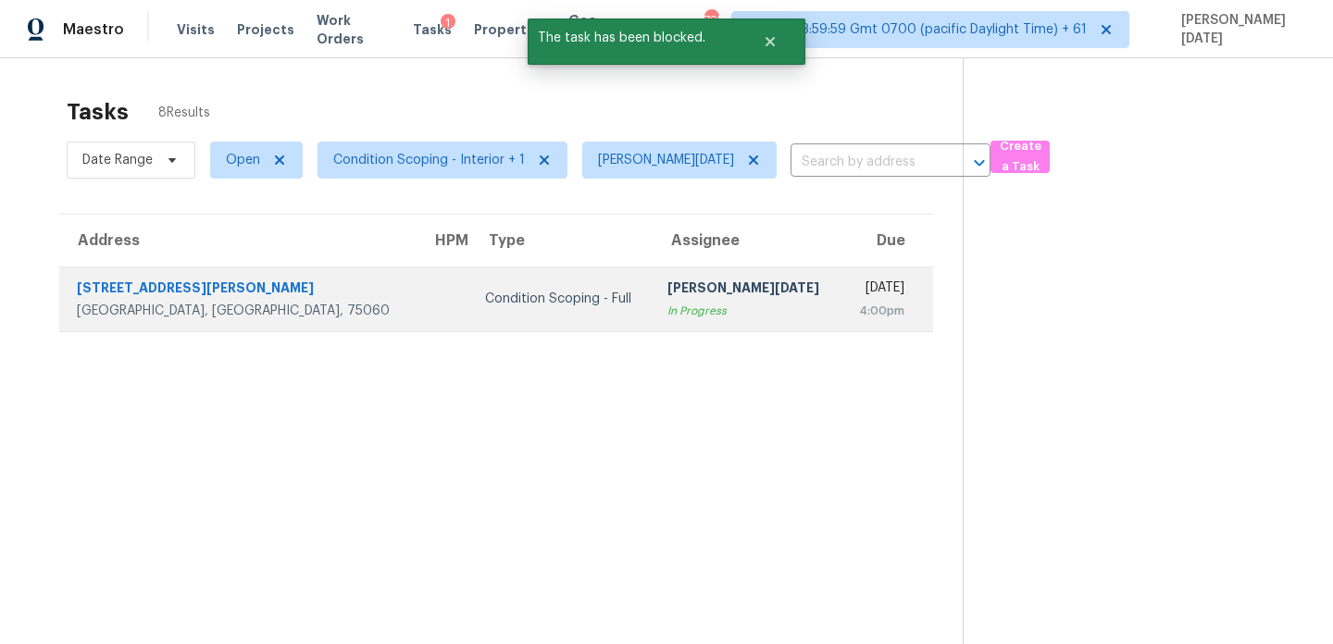
click at [856, 303] on div "4:00pm" at bounding box center [880, 311] width 48 height 19
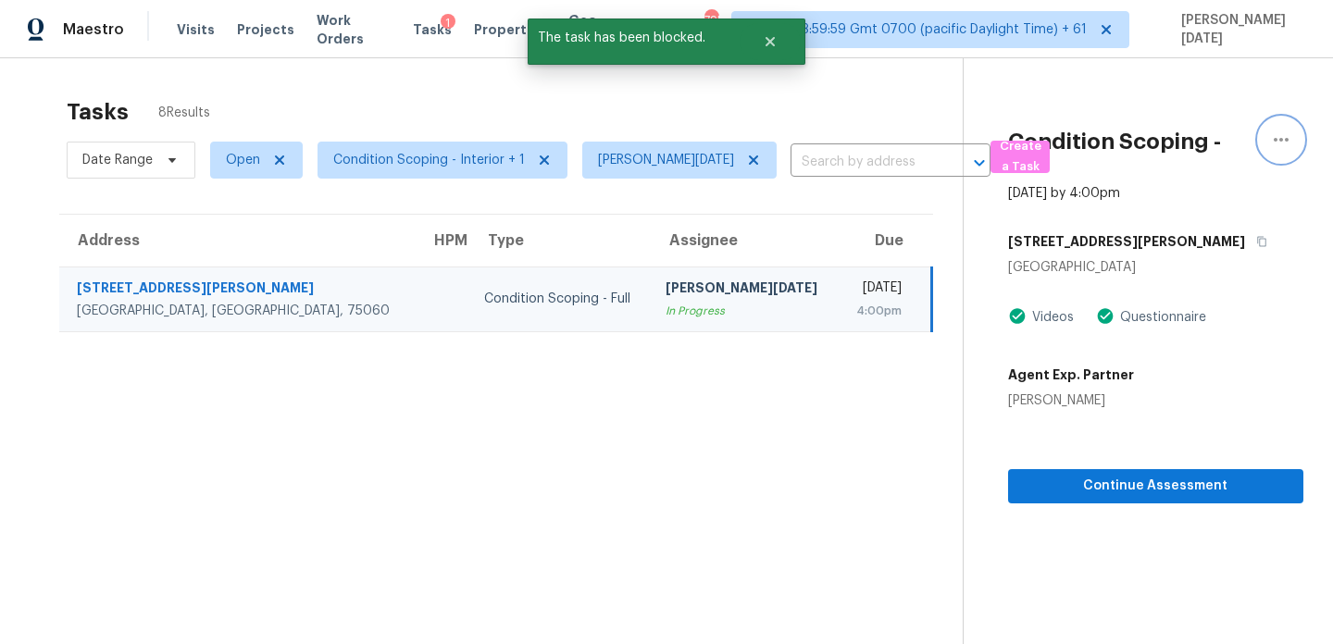
click at [1280, 137] on icon "button" at bounding box center [1281, 140] width 22 height 22
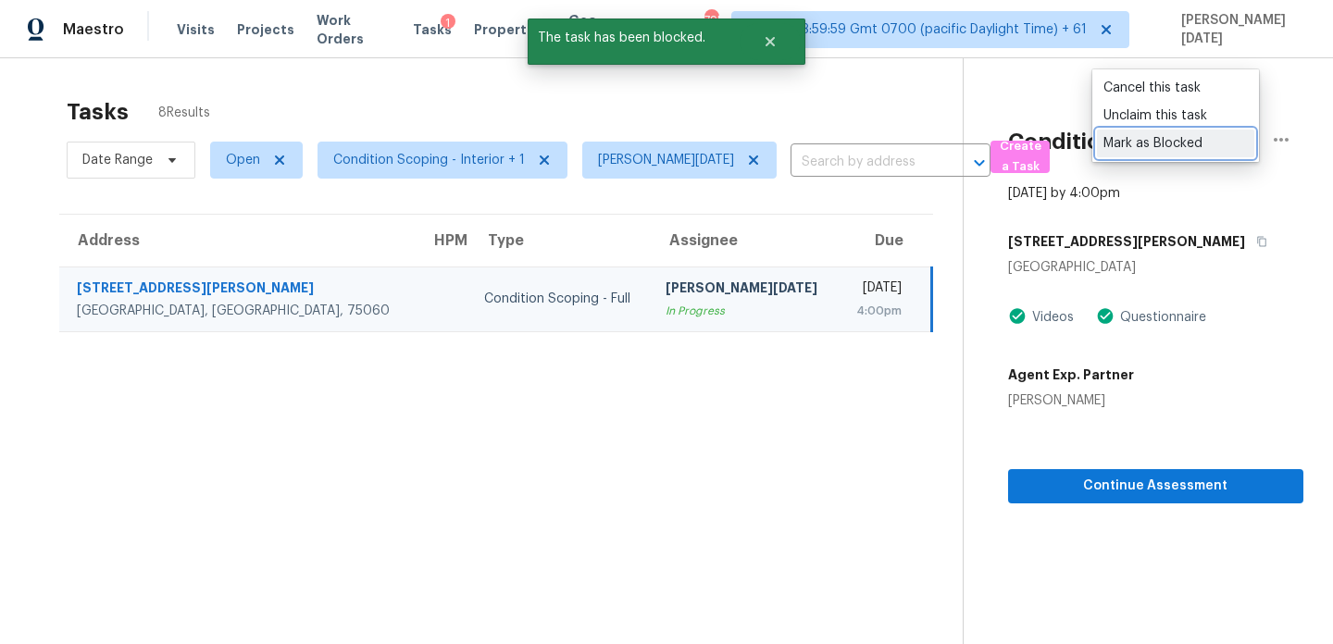
click at [1181, 144] on div "Mark as Blocked" at bounding box center [1176, 143] width 144 height 19
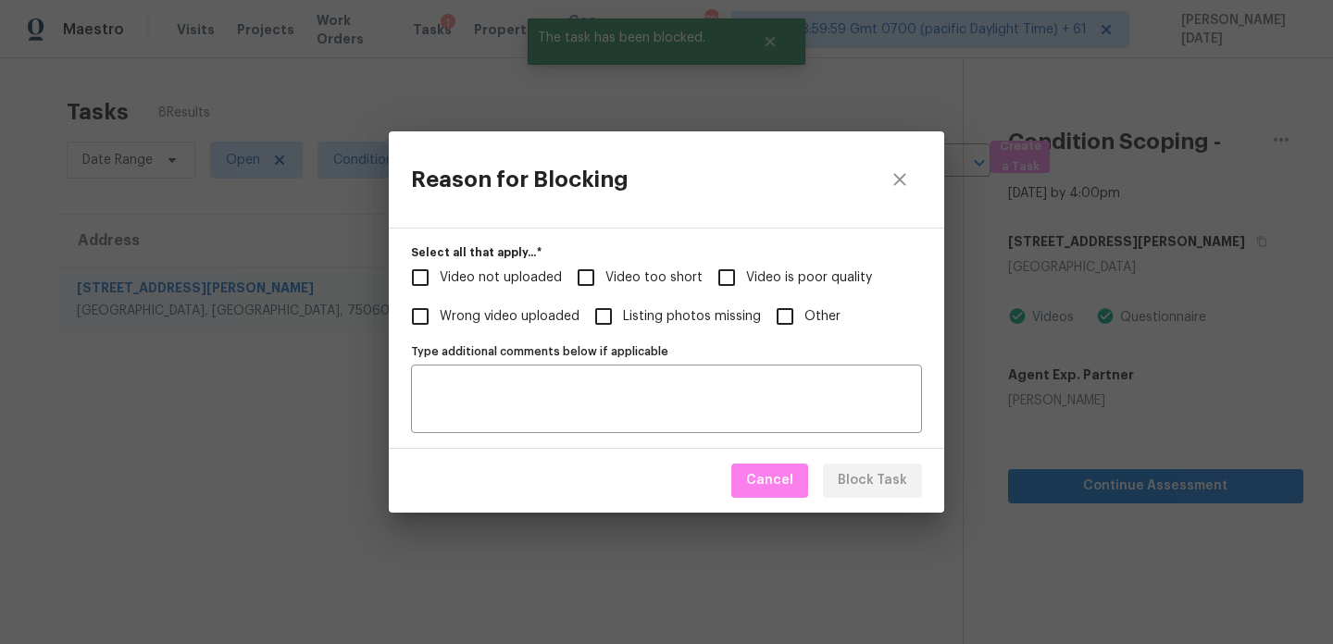
click at [801, 317] on input "Other" at bounding box center [785, 316] width 39 height 39
checkbox input "true"
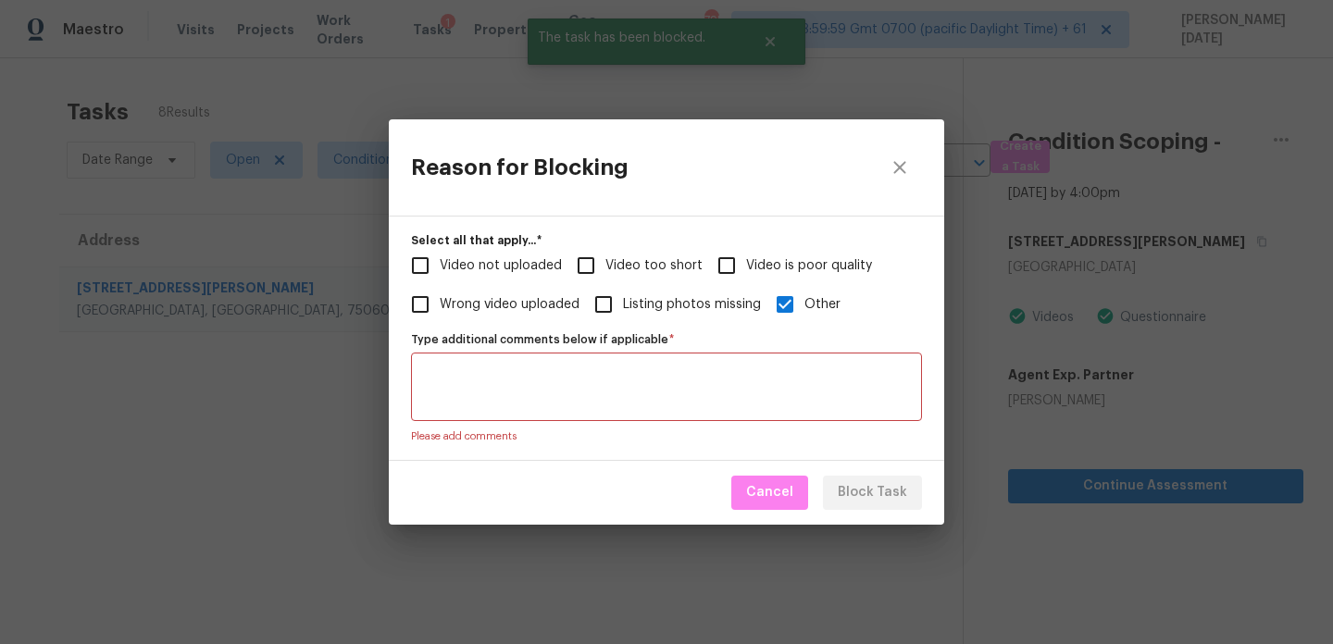
click at [676, 416] on div "Type additional comments below if applicable *" at bounding box center [666, 387] width 511 height 69
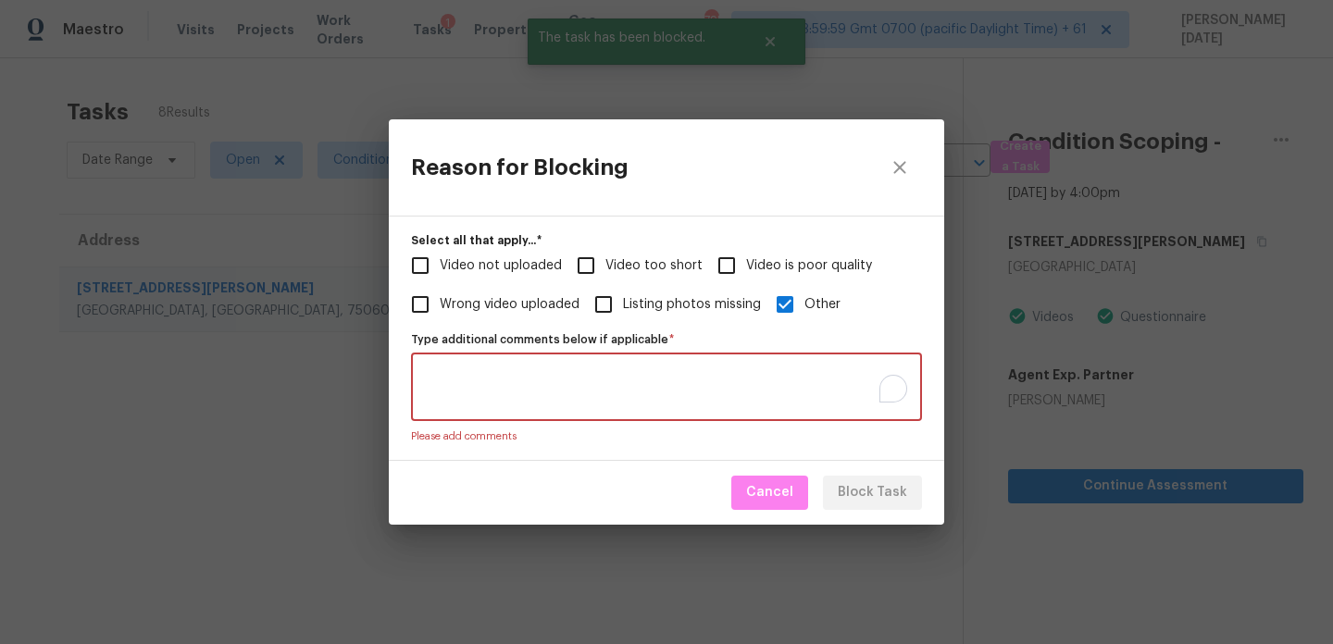
paste textarea "working on"
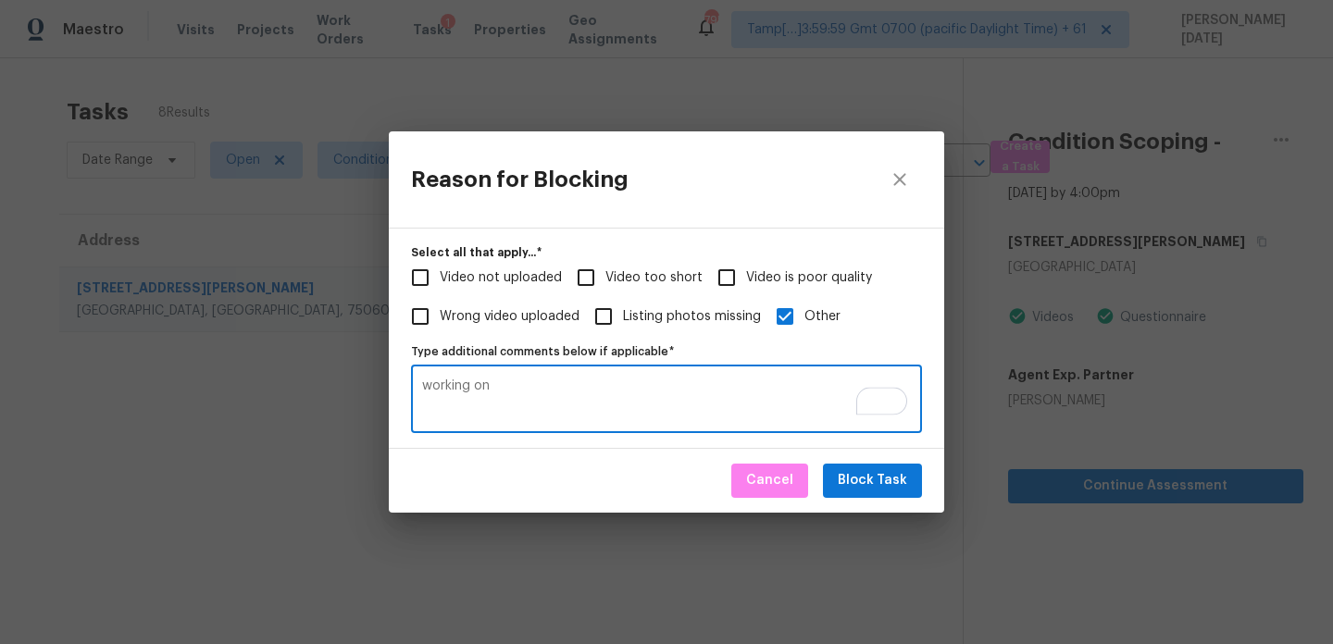
type textarea "working on"
click at [844, 480] on span "Block Task" at bounding box center [872, 480] width 69 height 23
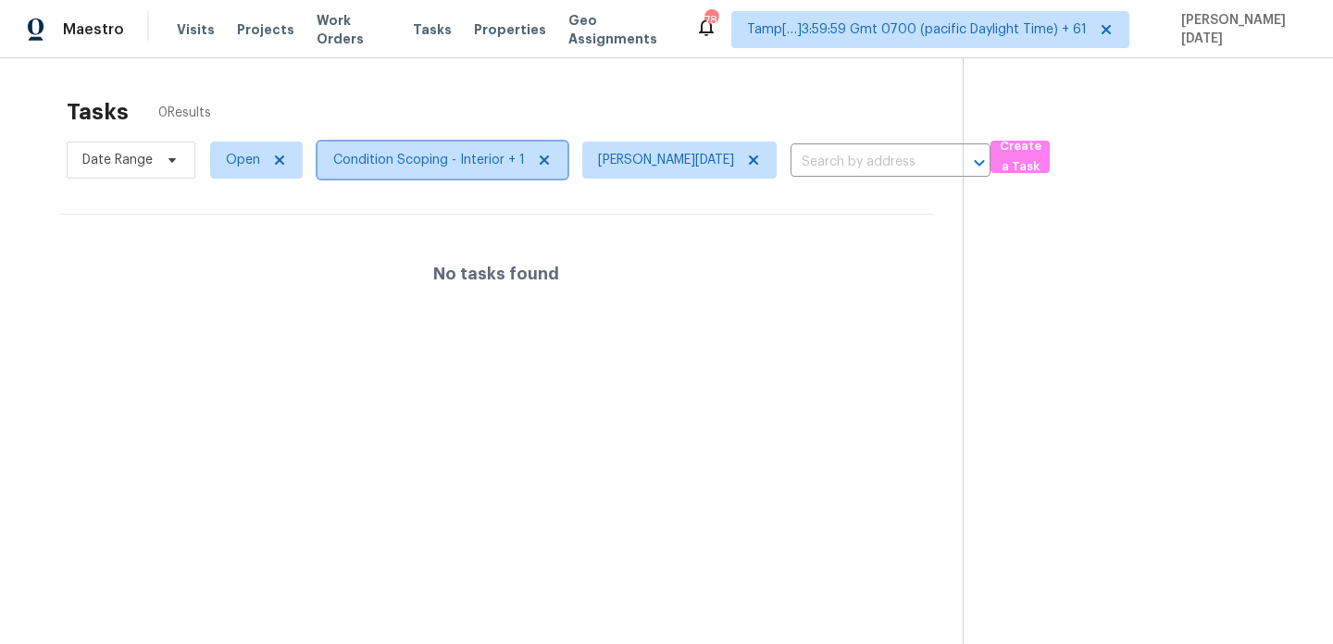
click at [381, 167] on span "Condition Scoping - Interior + 1" at bounding box center [429, 160] width 192 height 19
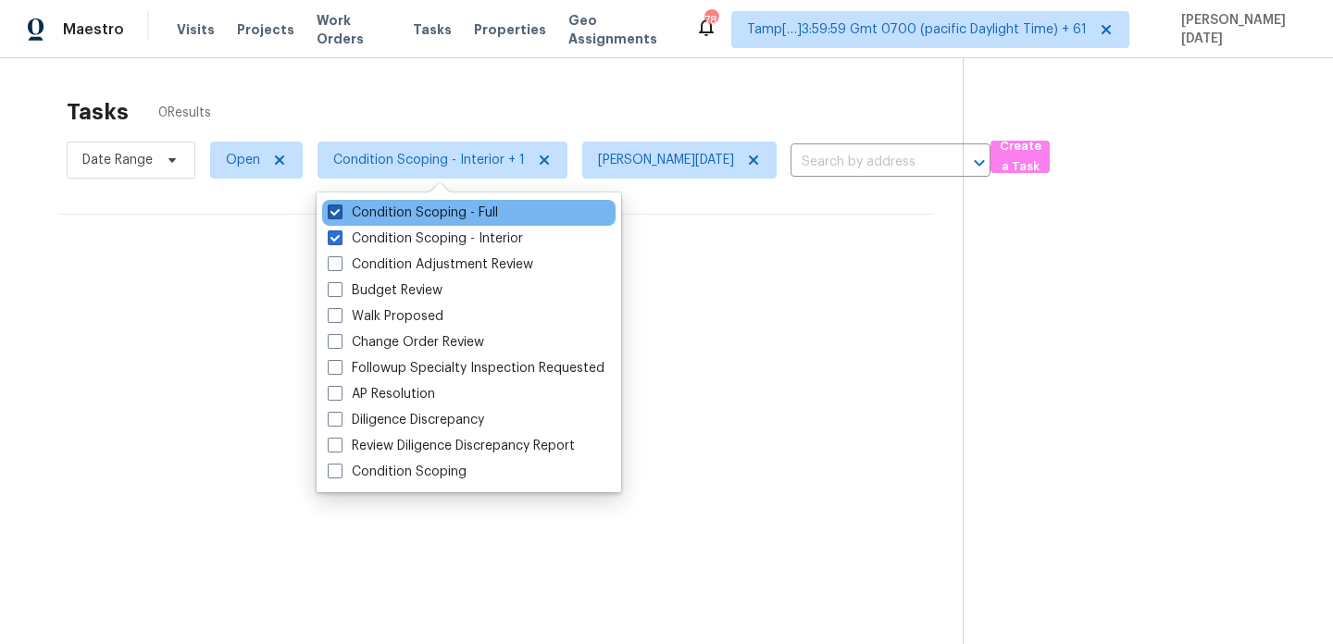
click at [380, 209] on label "Condition Scoping - Full" at bounding box center [413, 213] width 170 height 19
click at [340, 209] on input "Condition Scoping - Full" at bounding box center [334, 210] width 12 height 12
click at [380, 209] on label "Condition Scoping - Full" at bounding box center [413, 213] width 170 height 19
click at [340, 209] on input "Condition Scoping - Full" at bounding box center [334, 210] width 12 height 12
checkbox input "true"
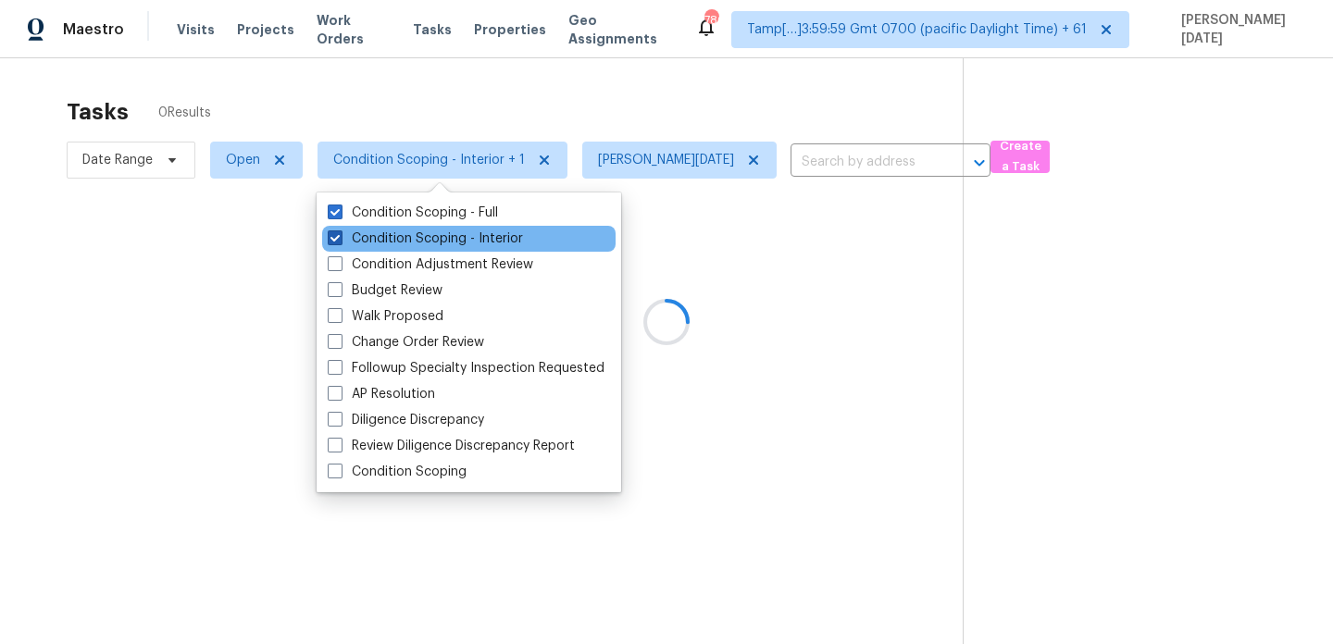
click at [379, 242] on label "Condition Scoping - Interior" at bounding box center [425, 239] width 195 height 19
click at [340, 242] on input "Condition Scoping - Interior" at bounding box center [334, 236] width 12 height 12
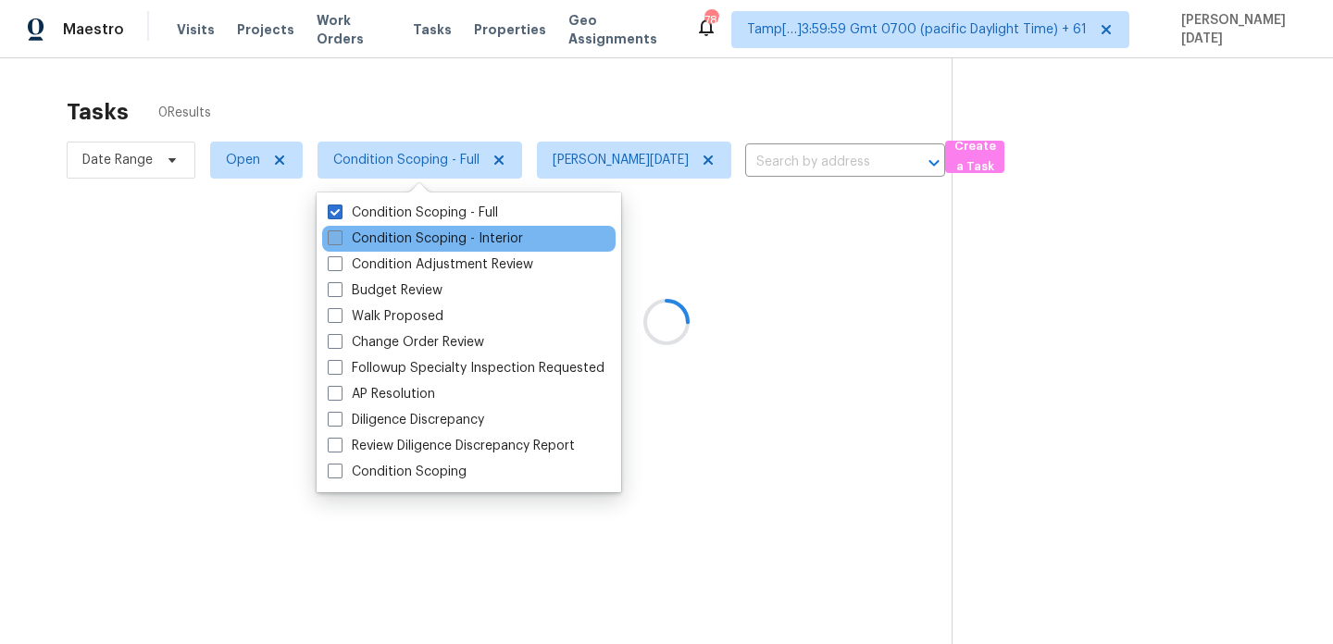
click at [379, 242] on label "Condition Scoping - Interior" at bounding box center [425, 239] width 195 height 19
click at [340, 242] on input "Condition Scoping - Interior" at bounding box center [334, 236] width 12 height 12
checkbox input "true"
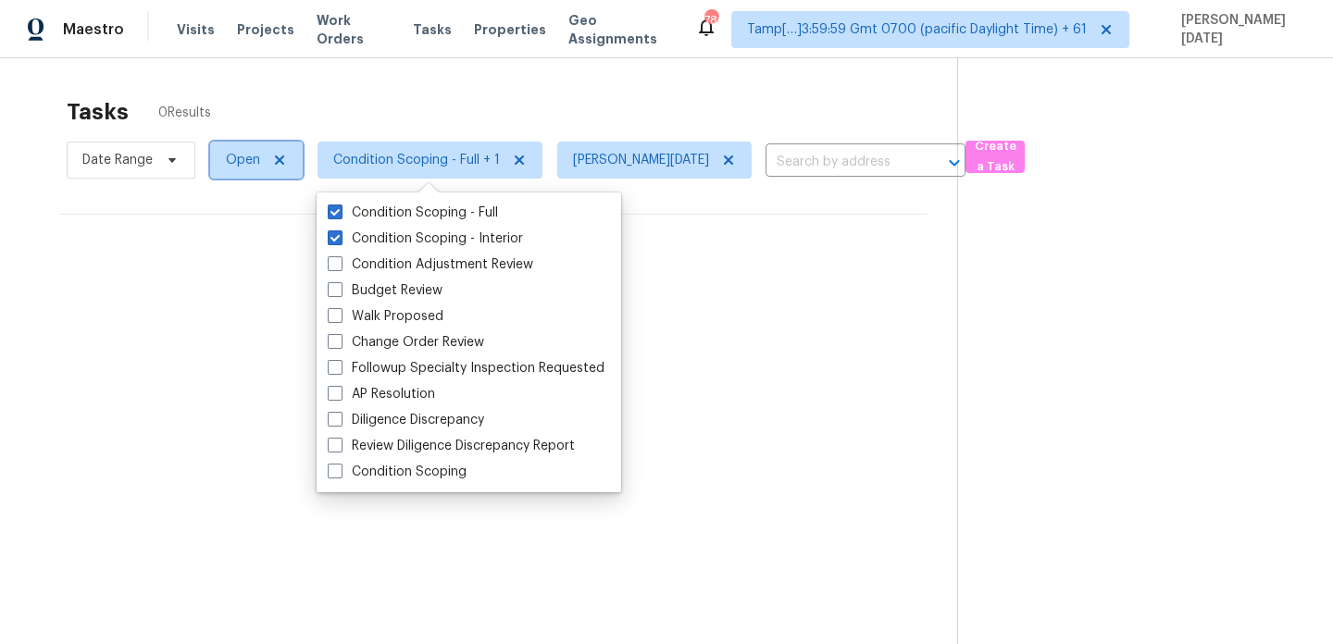
click at [245, 169] on span "Open" at bounding box center [243, 160] width 34 height 19
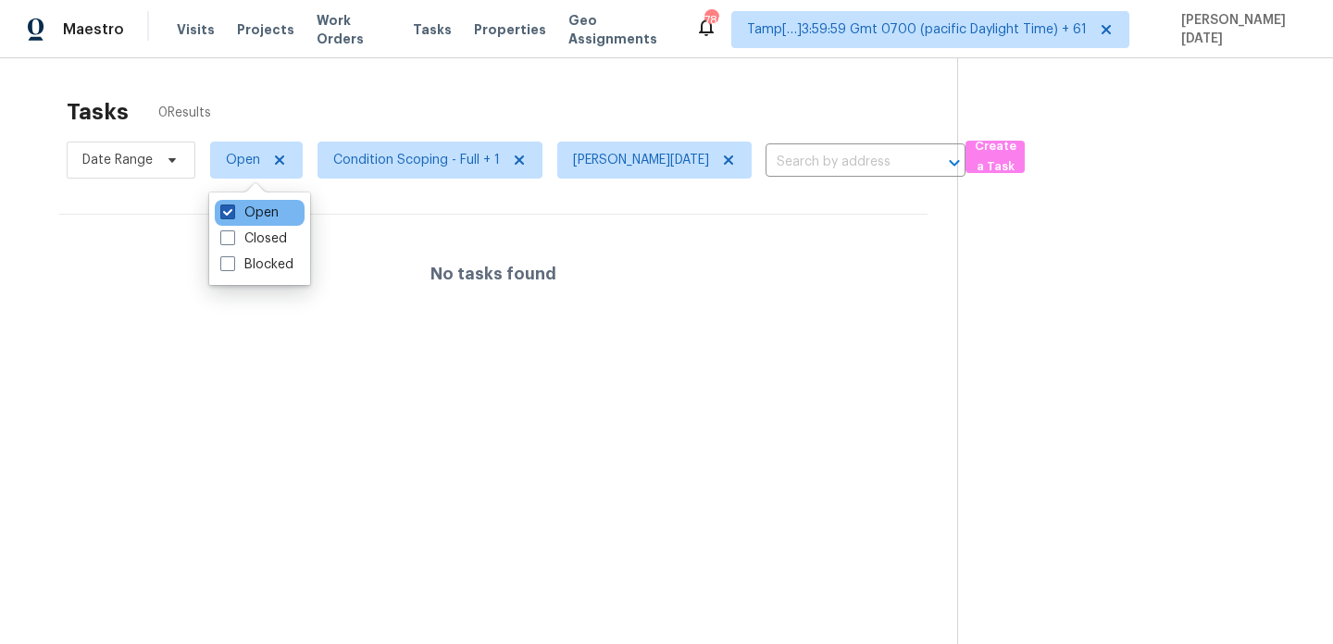
click at [246, 212] on label "Open" at bounding box center [249, 213] width 58 height 19
click at [232, 212] on input "Open" at bounding box center [226, 210] width 12 height 12
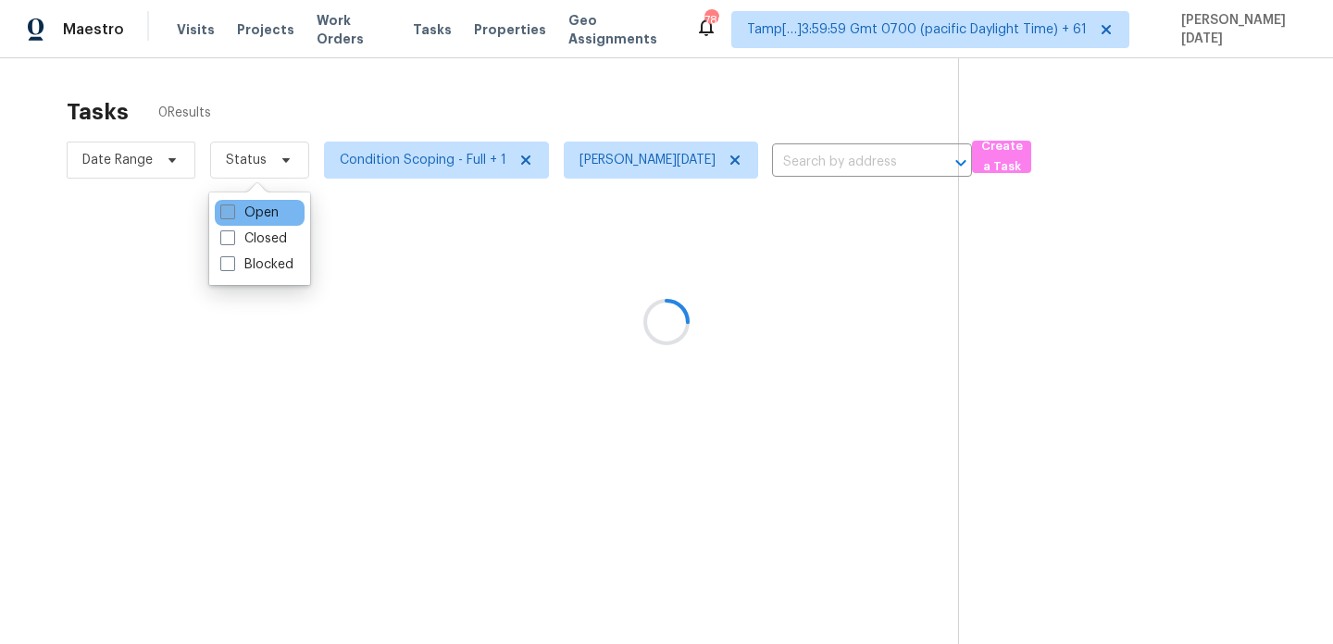
click at [246, 212] on label "Open" at bounding box center [249, 213] width 58 height 19
click at [232, 212] on input "Open" at bounding box center [226, 210] width 12 height 12
checkbox input "true"
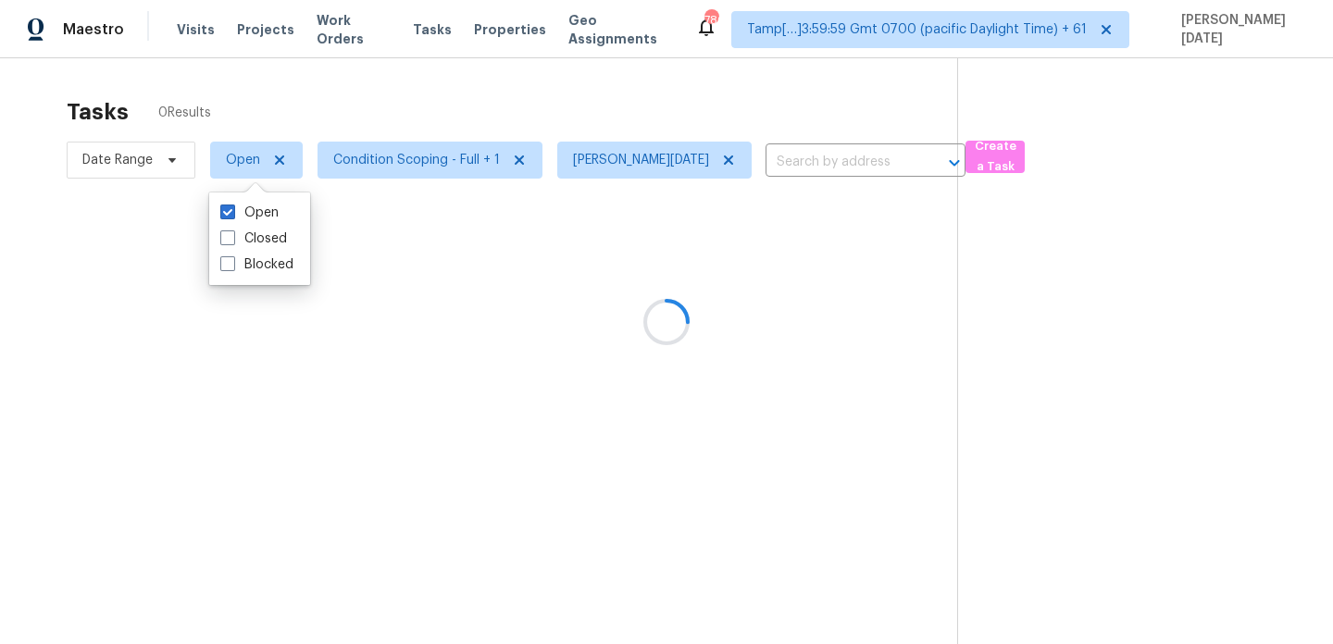
click at [470, 88] on div "Tasks 0 Results" at bounding box center [512, 112] width 891 height 48
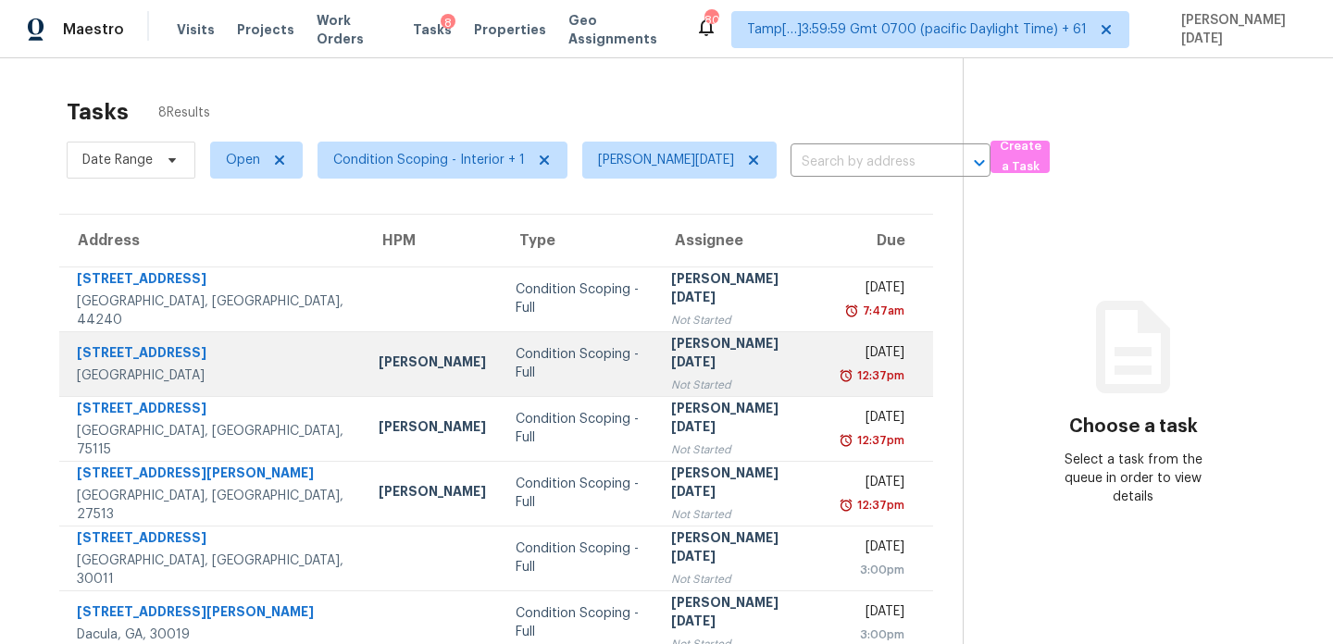
click at [684, 356] on div "[PERSON_NAME][DATE]" at bounding box center [742, 355] width 142 height 42
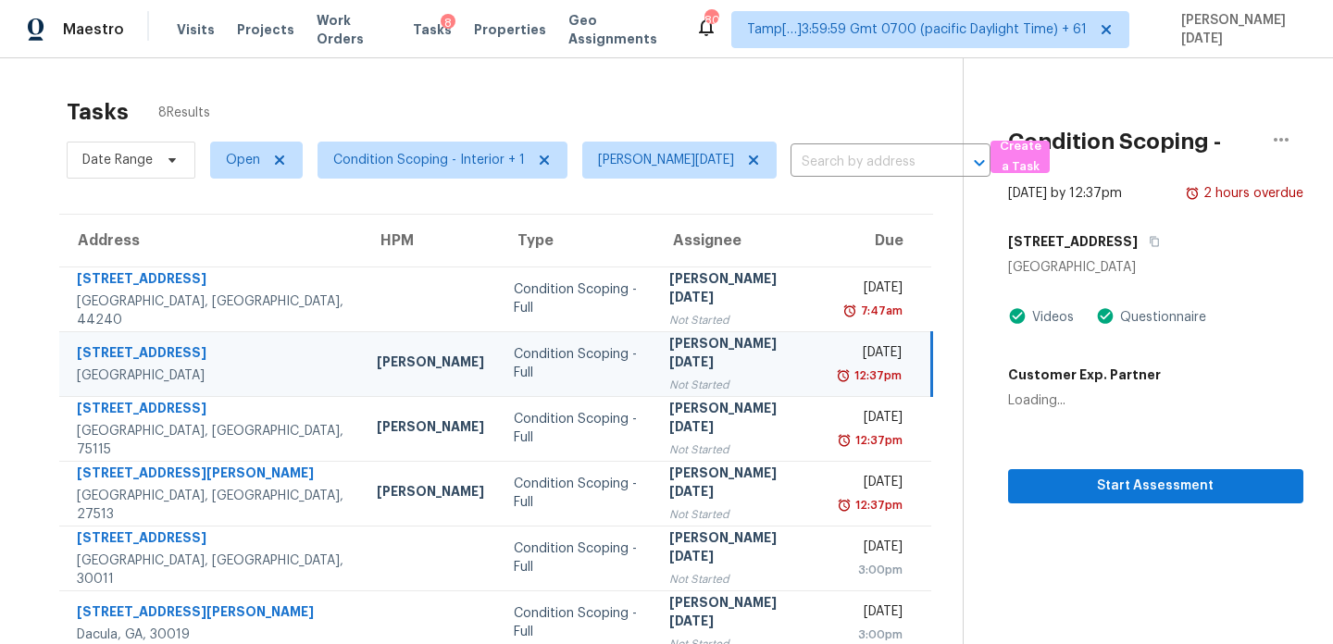
click at [684, 356] on div "[PERSON_NAME][DATE]" at bounding box center [739, 355] width 141 height 42
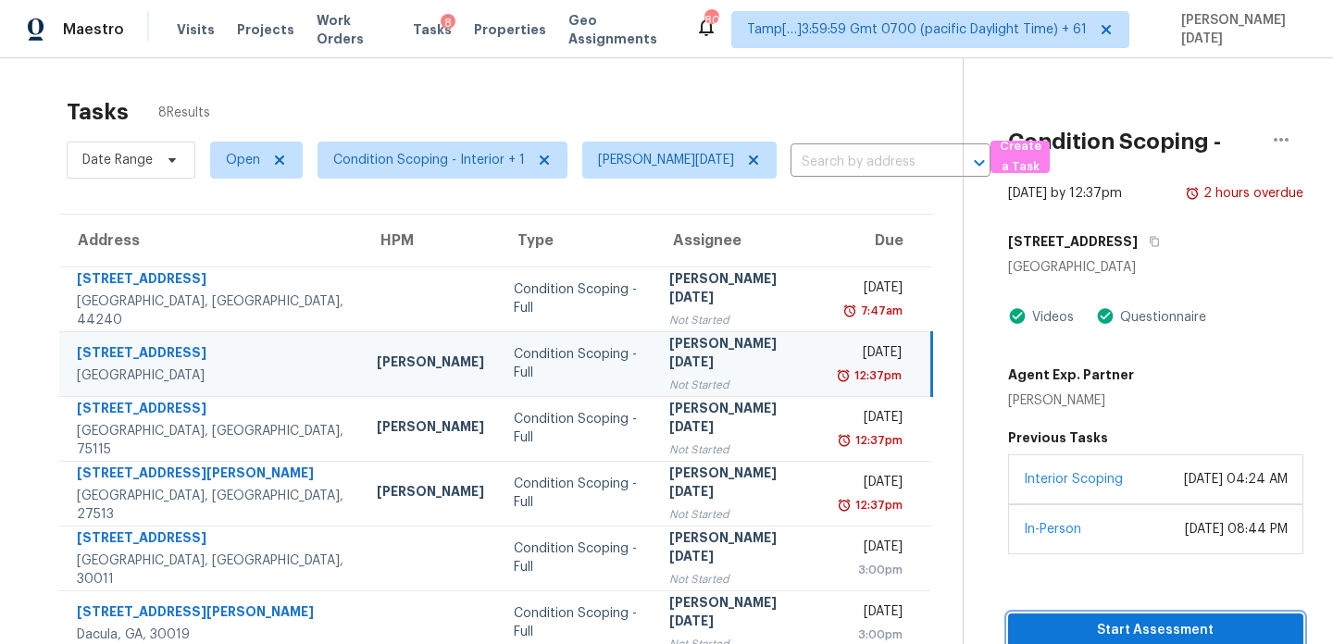
click at [1092, 619] on span "Start Assessment" at bounding box center [1156, 630] width 266 height 23
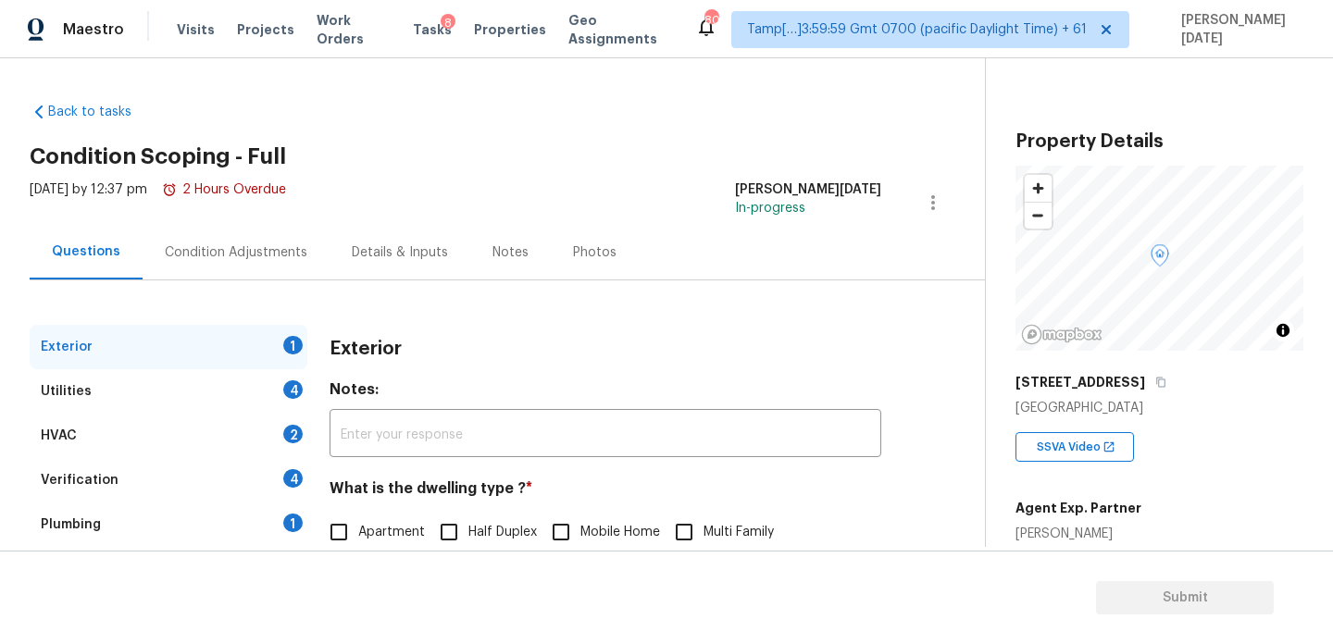
click at [242, 268] on div "Condition Adjustments" at bounding box center [236, 252] width 187 height 55
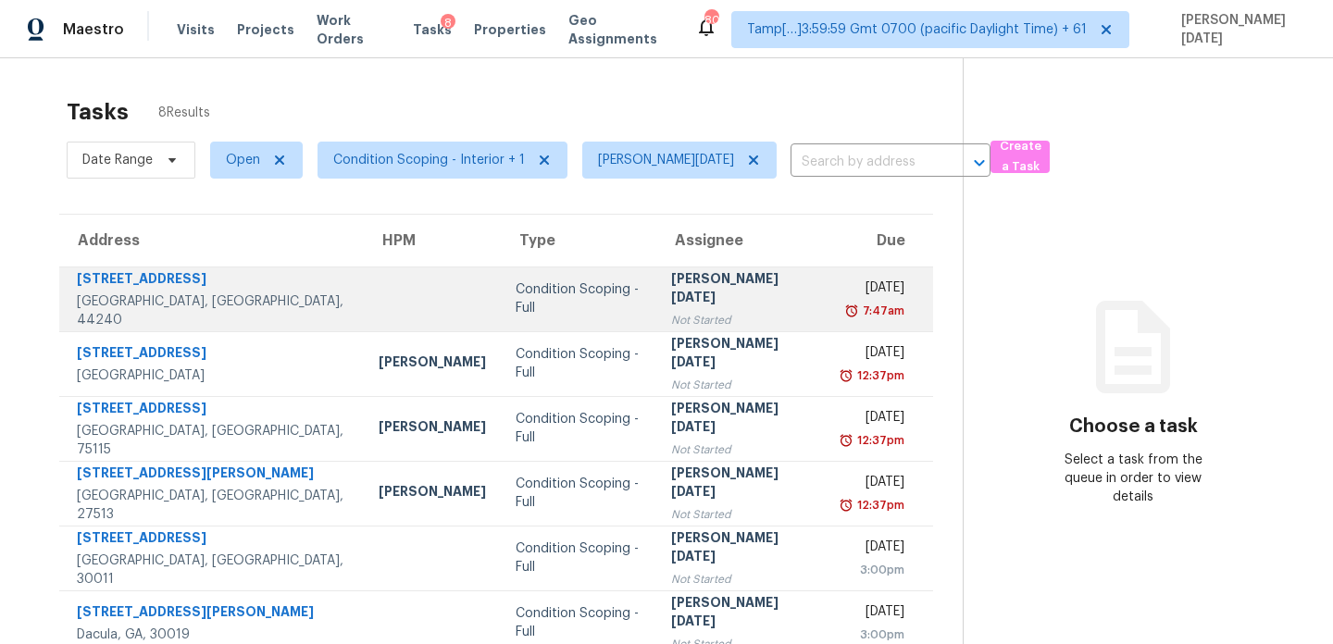
click at [656, 321] on td "Prabhu Raja Not Started" at bounding box center [741, 299] width 171 height 65
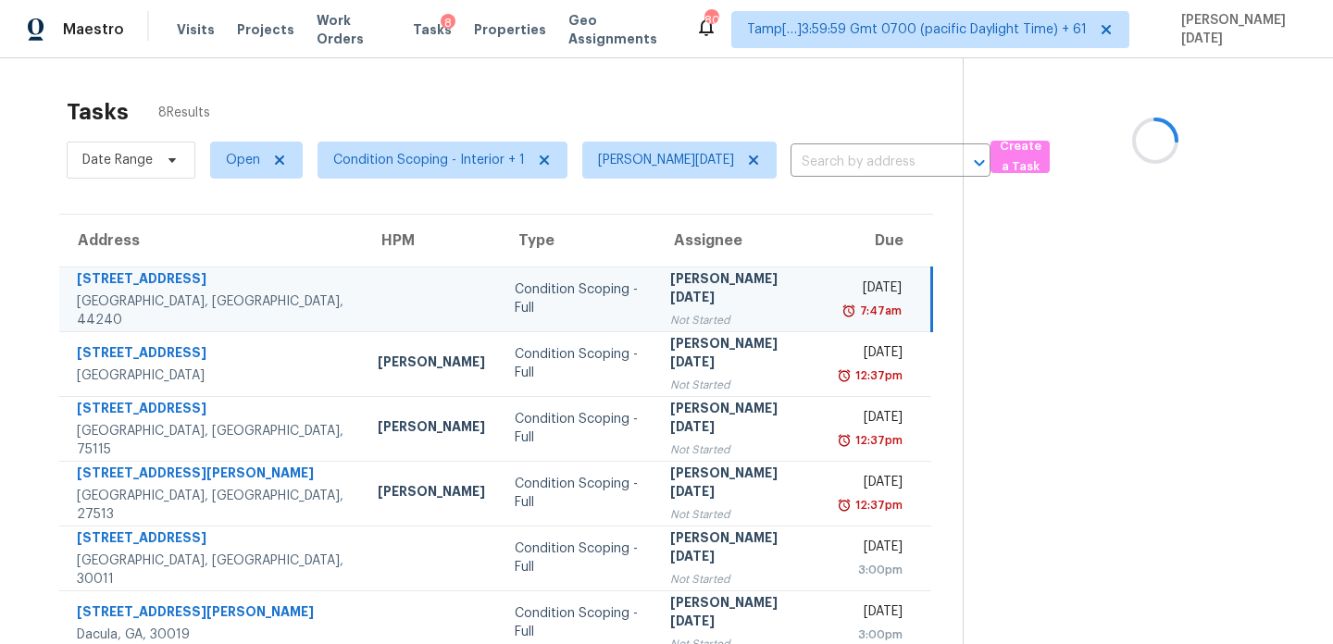
click at [656, 321] on td "Prabhu Raja Not Started" at bounding box center [741, 299] width 170 height 65
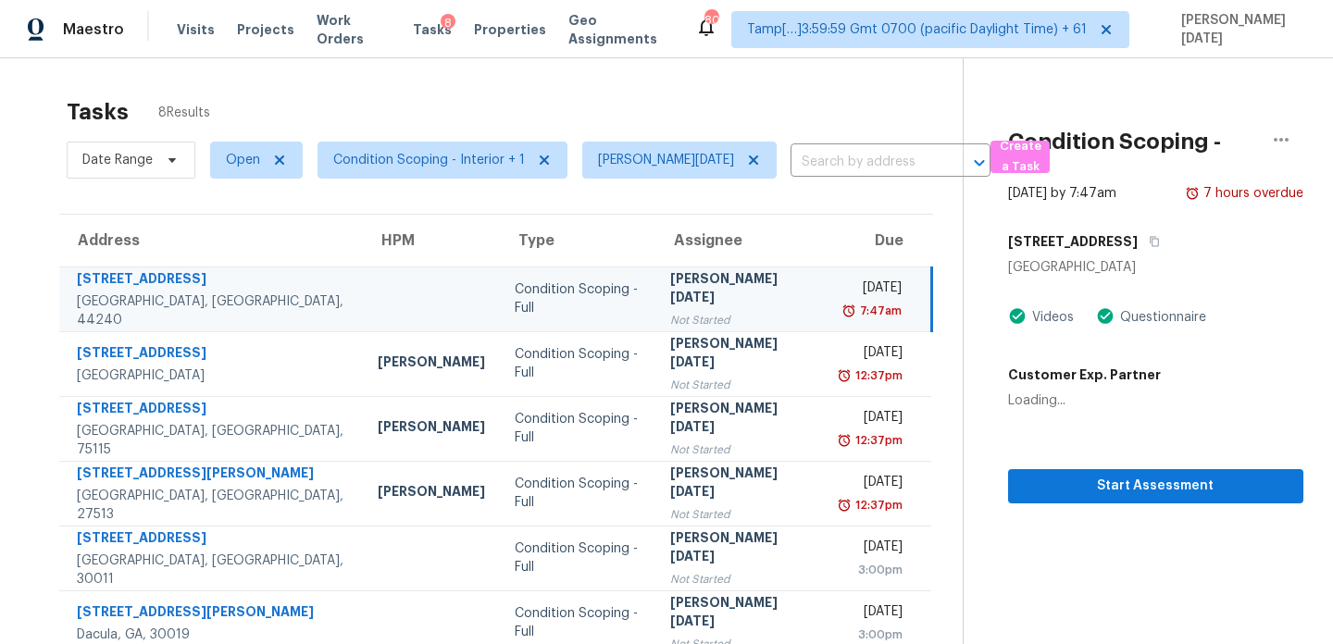
click at [656, 321] on td "Prabhu Raja Not Started" at bounding box center [741, 299] width 170 height 65
click at [694, 311] on div "Not Started" at bounding box center [740, 320] width 141 height 19
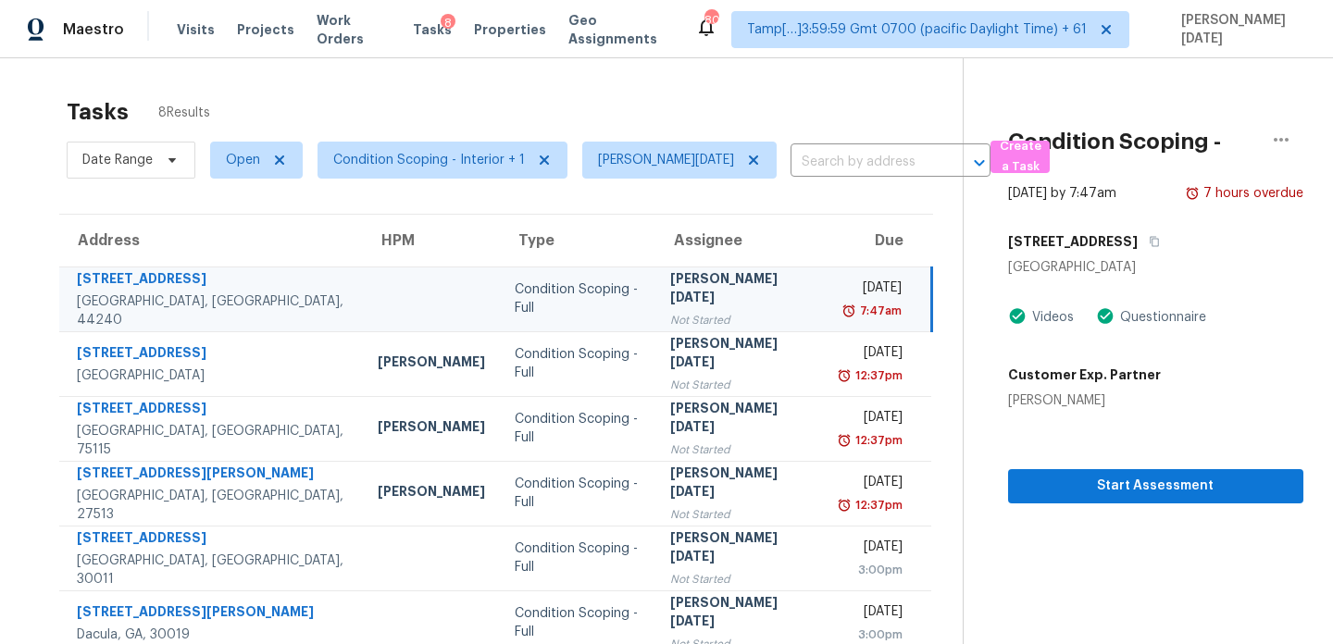
click at [841, 295] on div "[DATE]" at bounding box center [871, 290] width 61 height 23
click at [826, 285] on td "Mon, Aug 18th 2025 7:47am" at bounding box center [879, 299] width 106 height 65
click at [1059, 475] on span "Start Assessment" at bounding box center [1156, 486] width 266 height 23
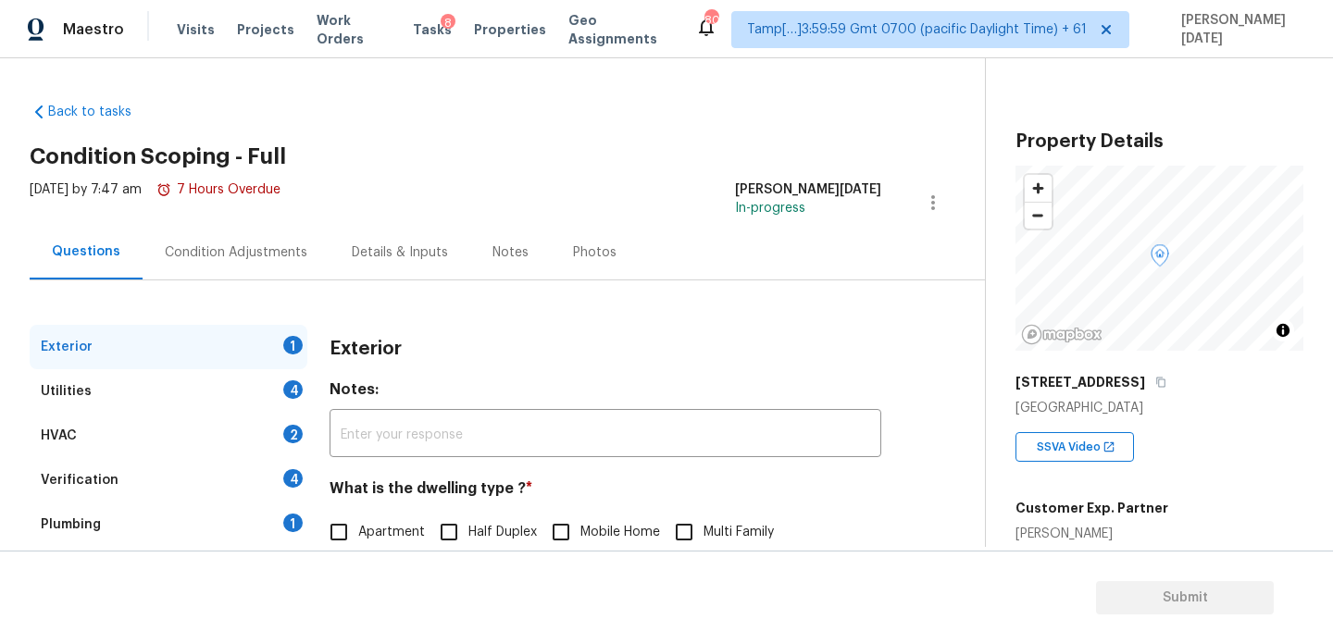
click at [263, 263] on div "Condition Adjustments" at bounding box center [236, 252] width 187 height 55
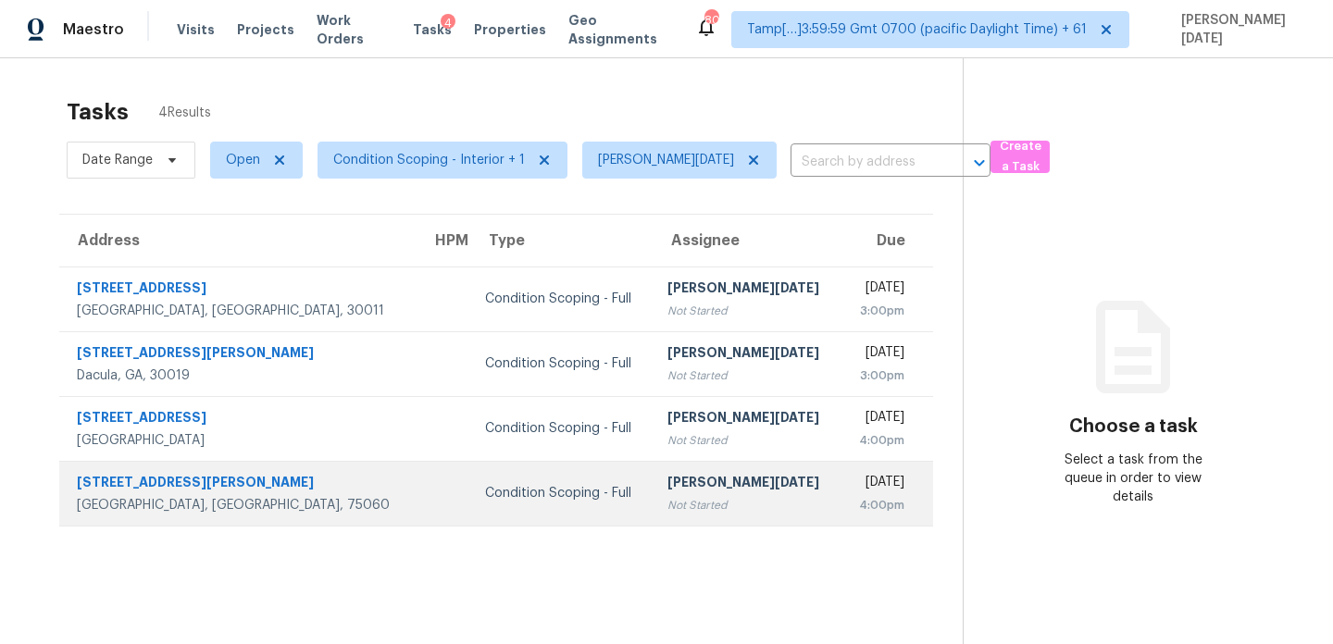
click at [856, 494] on div "[DATE]" at bounding box center [880, 484] width 48 height 23
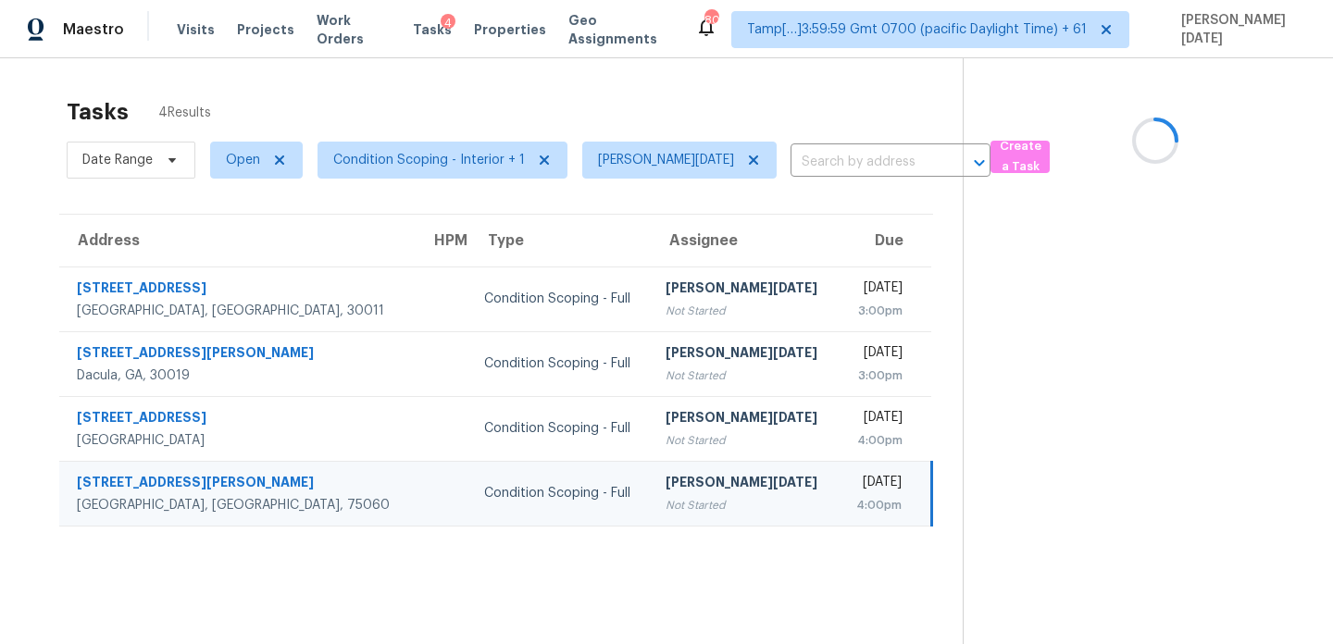
click at [854, 494] on div "[DATE]" at bounding box center [878, 484] width 48 height 23
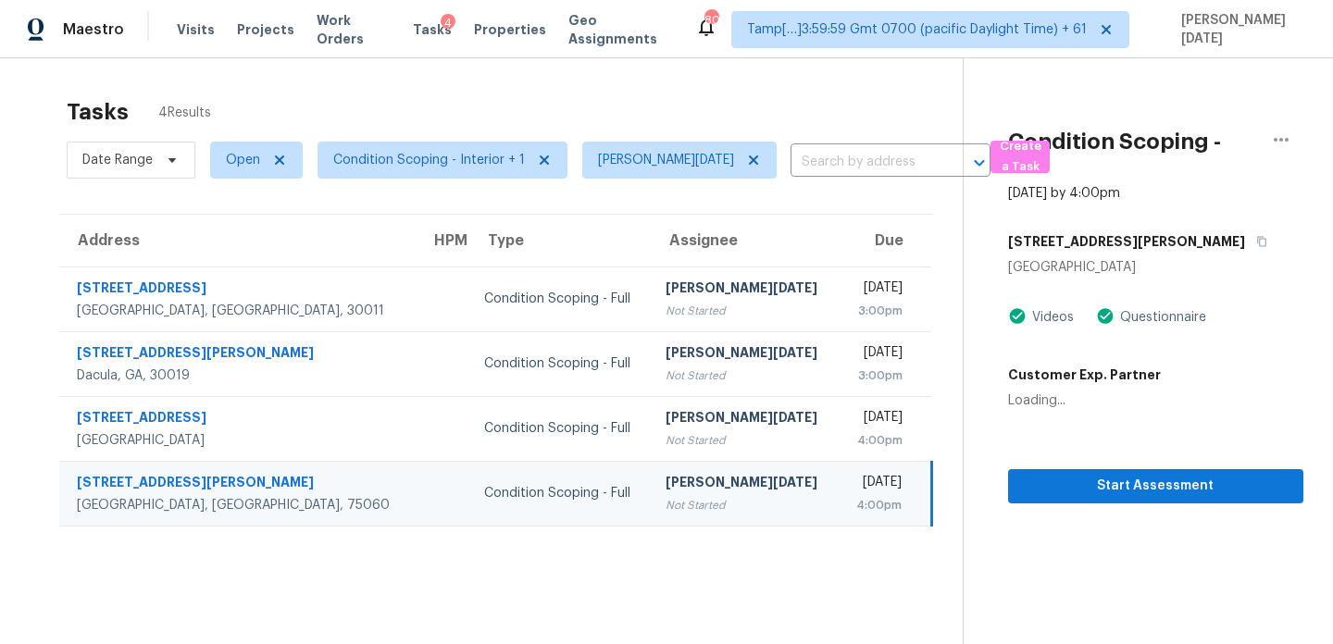
click at [854, 494] on div "[DATE]" at bounding box center [878, 484] width 48 height 23
click at [1041, 478] on span "Start Assessment" at bounding box center [1156, 486] width 266 height 23
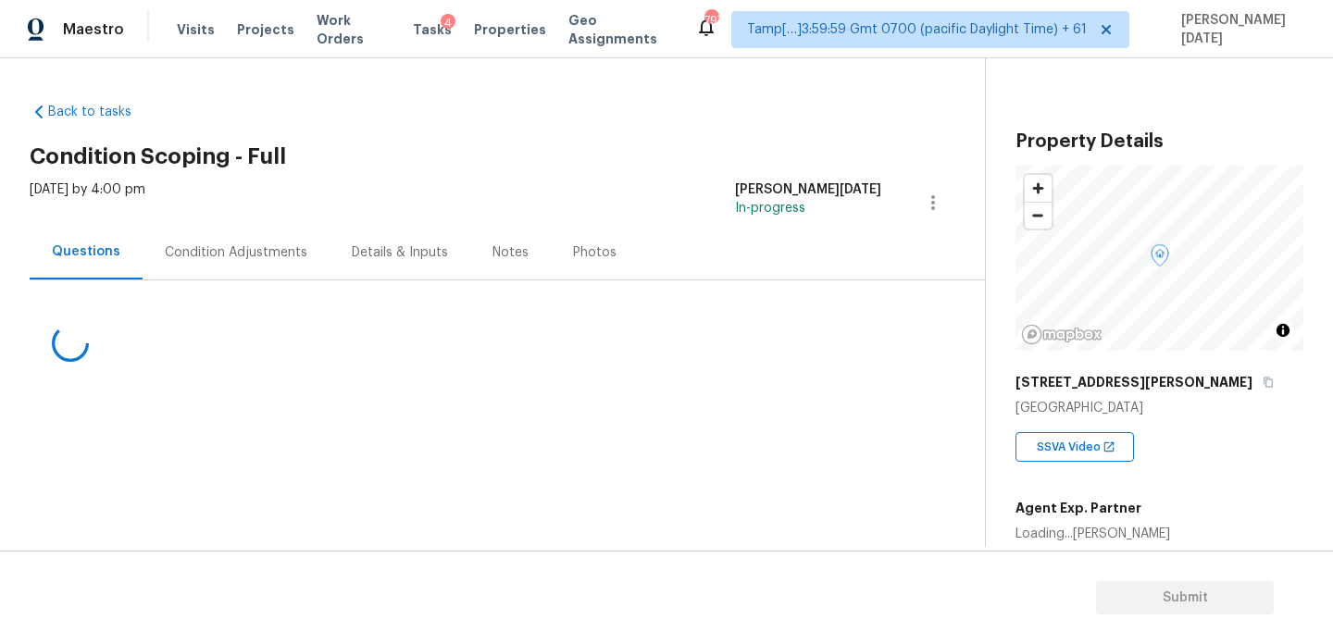
click at [261, 253] on div "Condition Adjustments" at bounding box center [236, 253] width 143 height 19
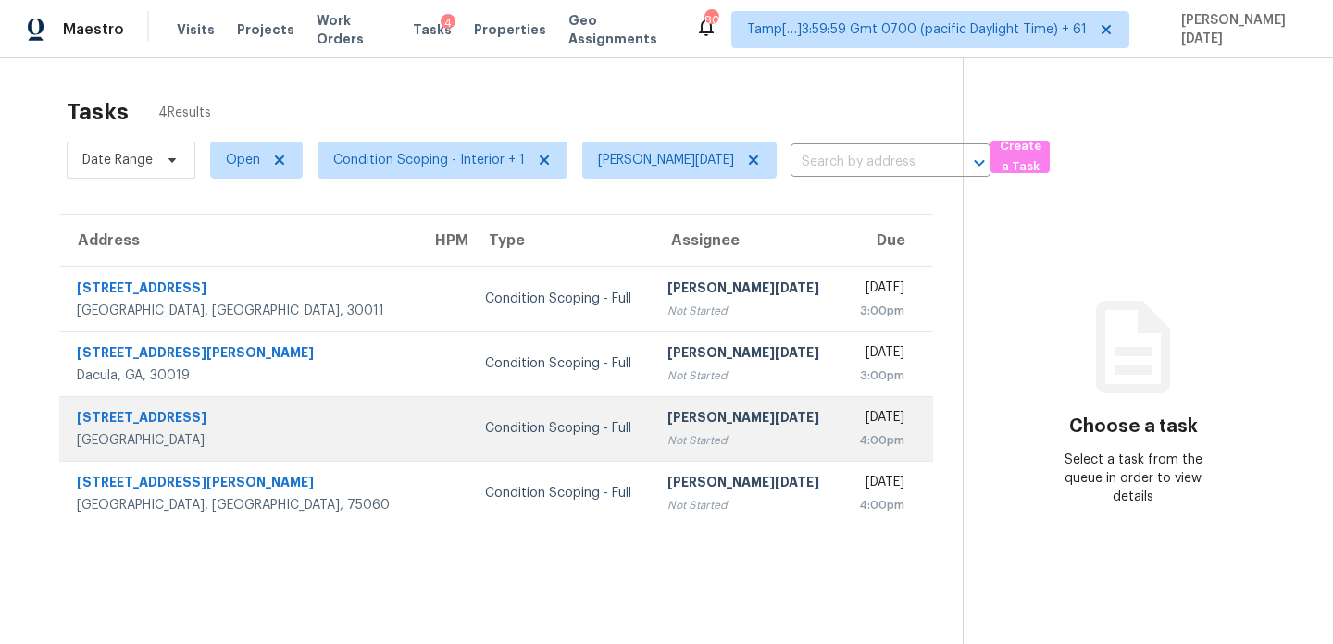
click at [856, 420] on div "[DATE]" at bounding box center [880, 419] width 48 height 23
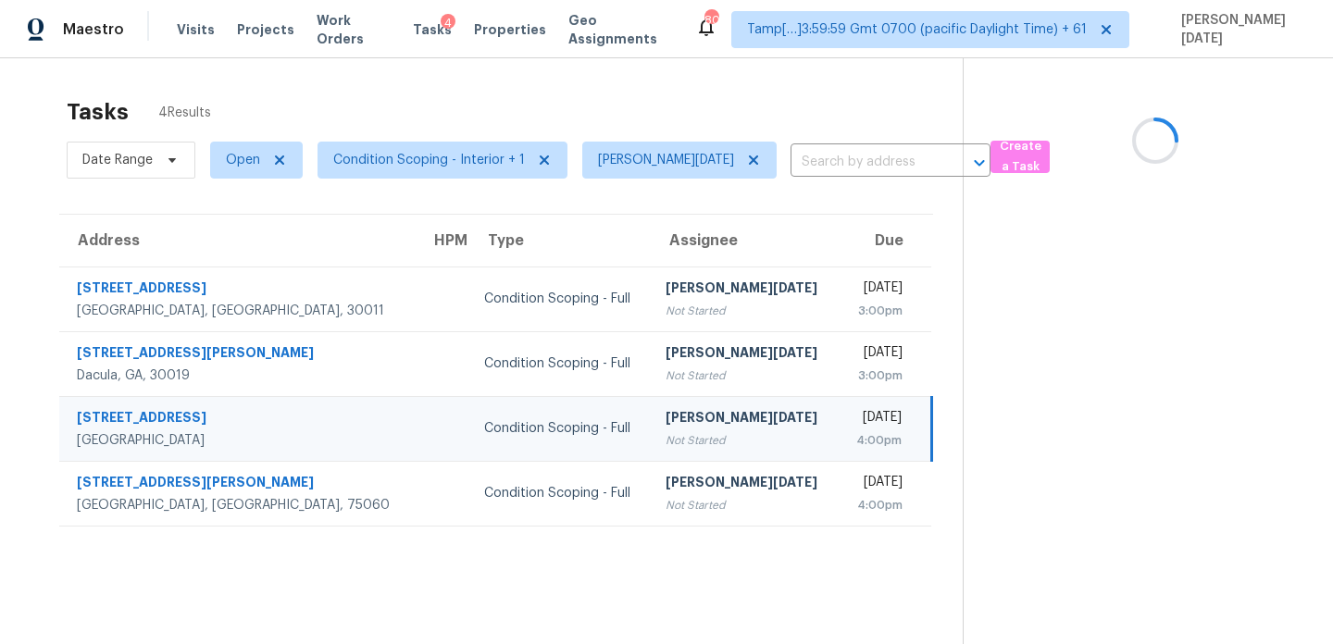
click at [854, 420] on div "[DATE]" at bounding box center [878, 419] width 48 height 23
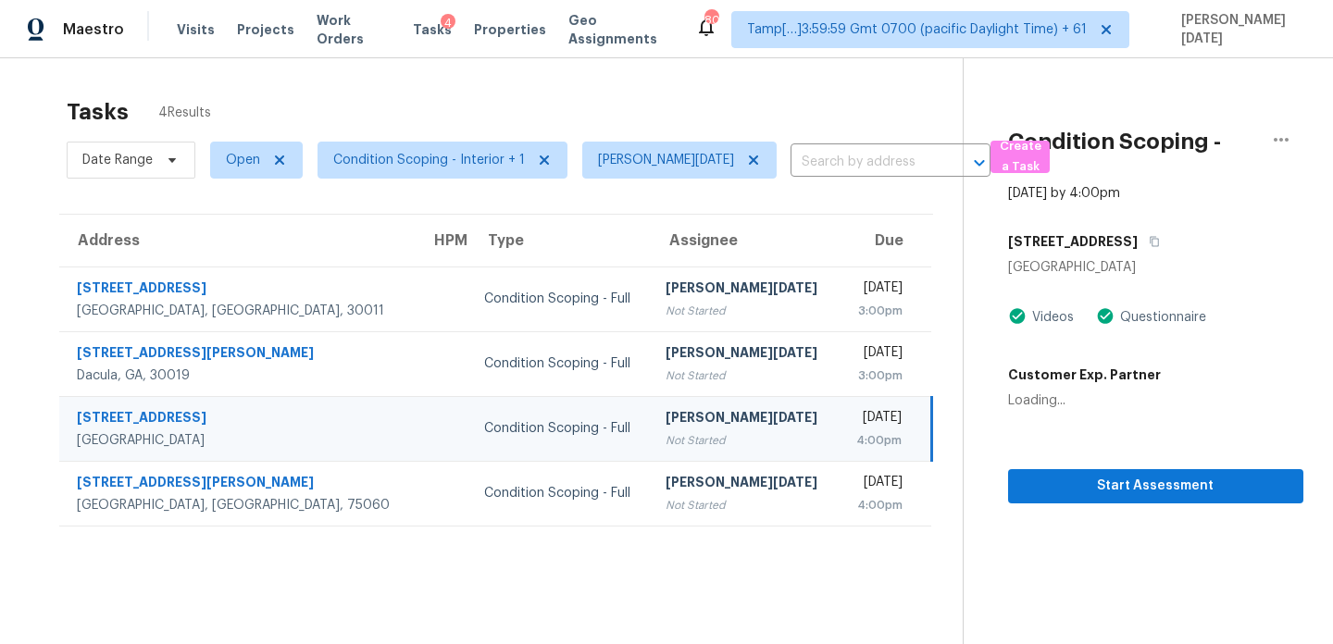
click at [854, 420] on div "[DATE]" at bounding box center [878, 419] width 48 height 23
click at [1098, 475] on span "Start Assessment" at bounding box center [1156, 486] width 266 height 23
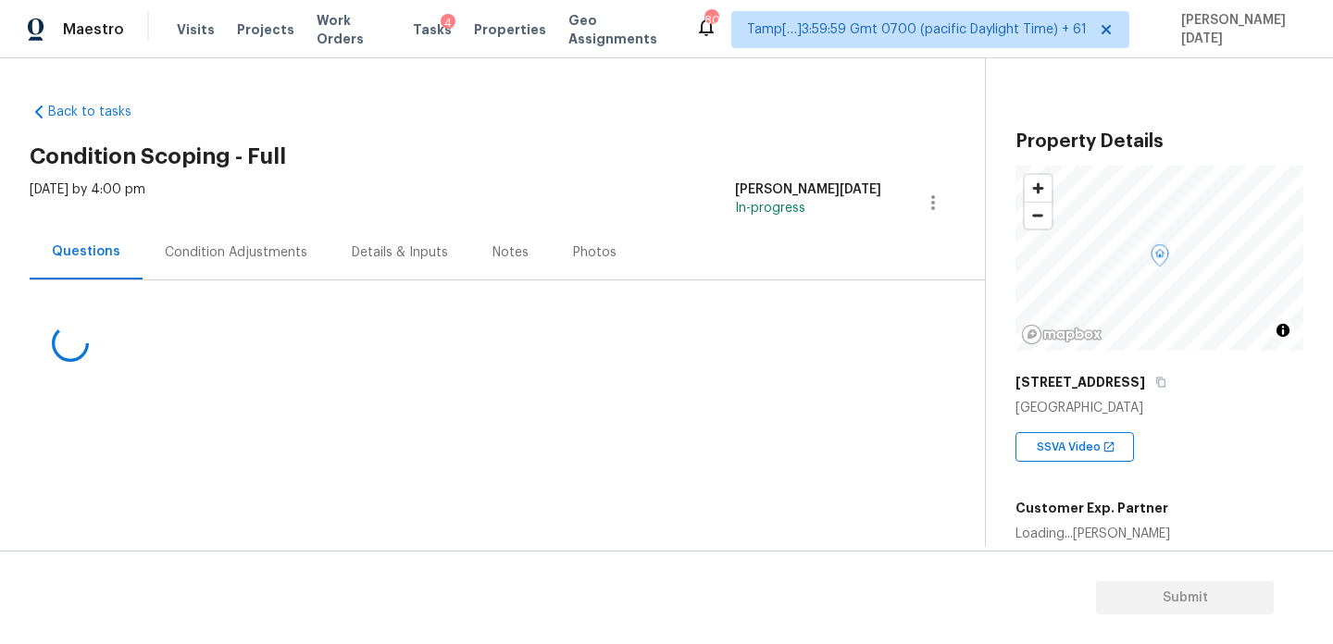
click at [252, 241] on div "Condition Adjustments" at bounding box center [236, 252] width 187 height 55
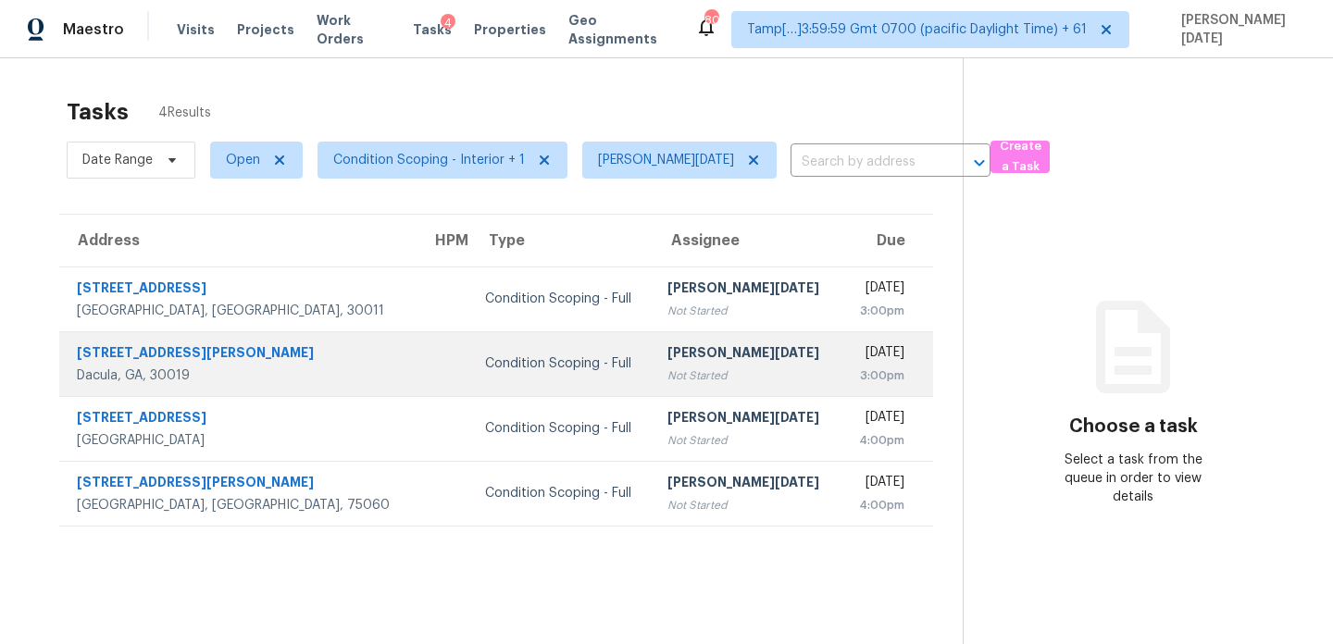
click at [856, 352] on div "[DATE]" at bounding box center [880, 355] width 48 height 23
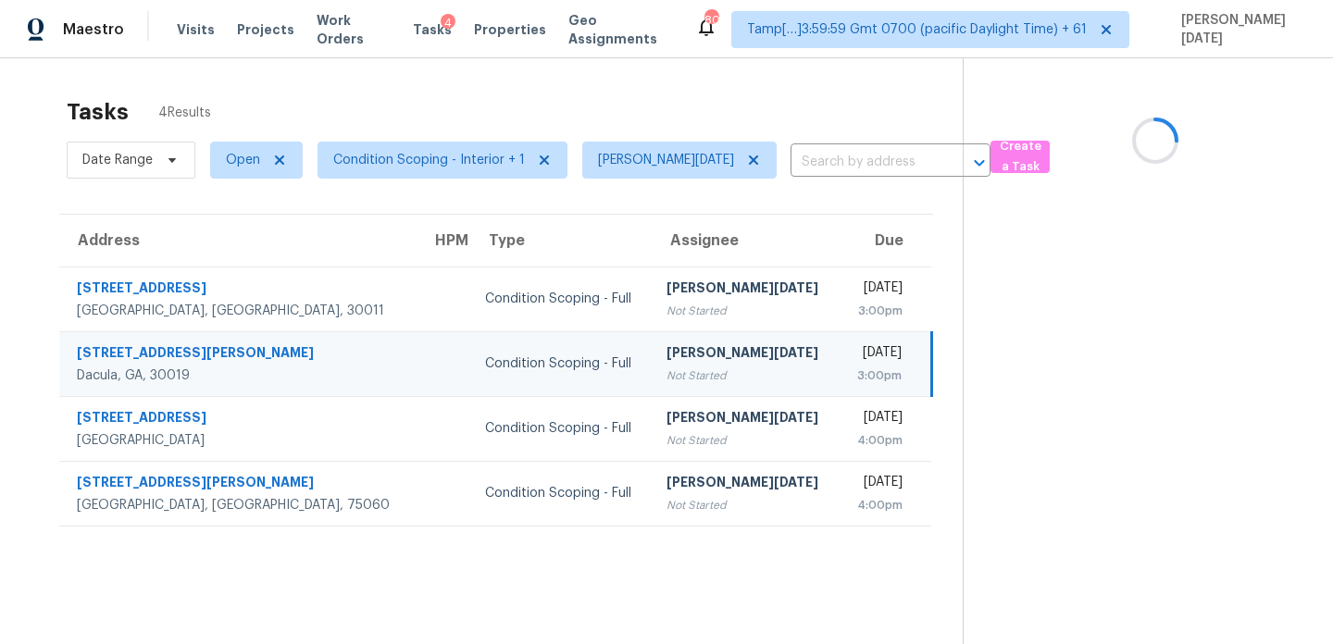
click at [855, 352] on div "[DATE]" at bounding box center [878, 355] width 47 height 23
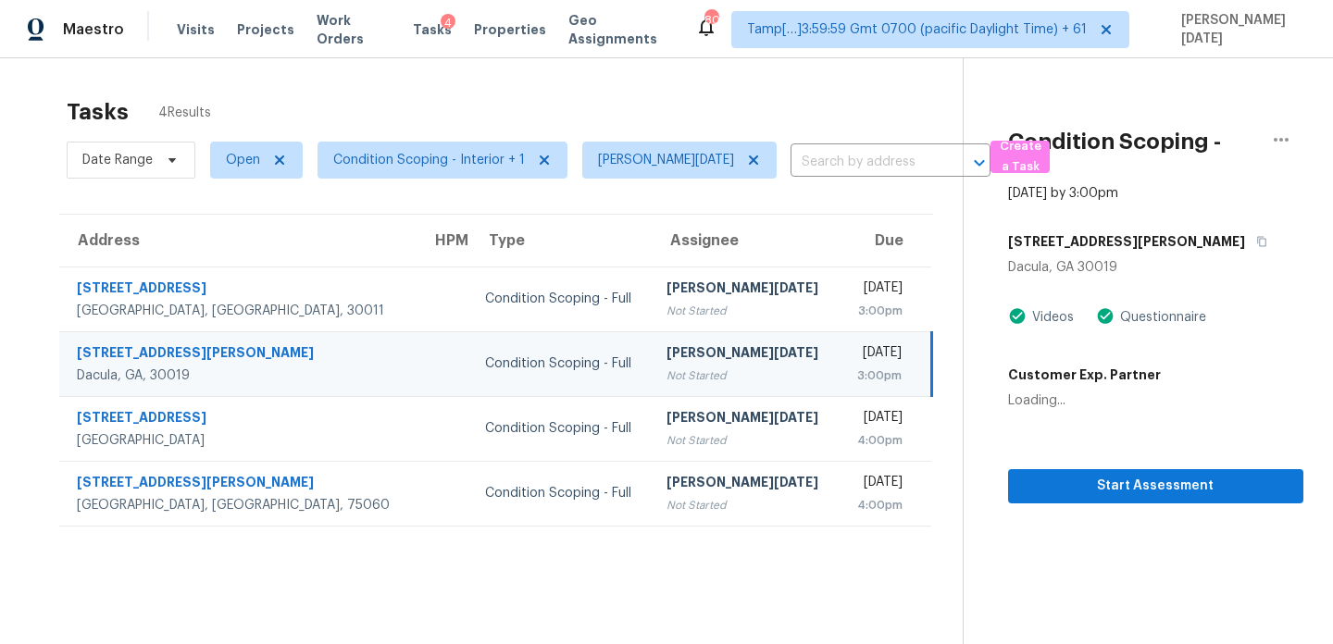
click at [855, 352] on div "[DATE]" at bounding box center [878, 355] width 47 height 23
click at [1035, 484] on section "Condition Scoping - Full [DATE] by 3:00pm [STREET_ADDRESS][PERSON_NAME] Videos …" at bounding box center [1133, 380] width 341 height 644
click at [1023, 475] on span "Start Assessment" at bounding box center [1156, 486] width 266 height 23
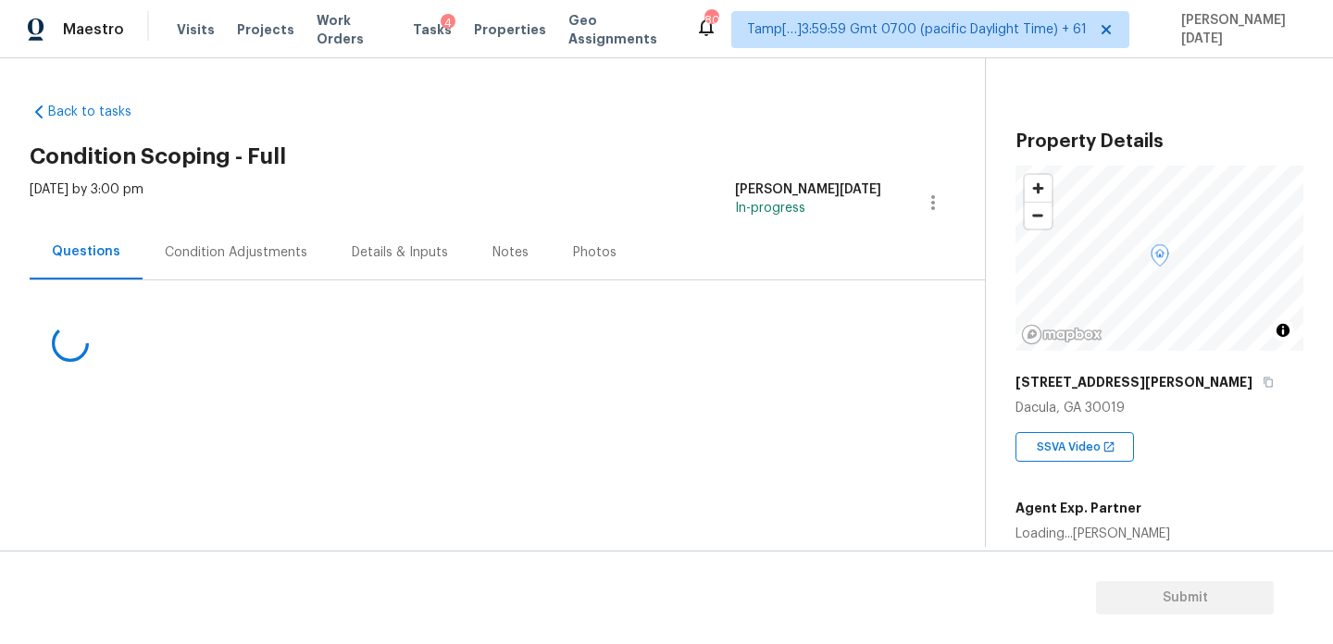
click at [220, 260] on div "Condition Adjustments" at bounding box center [236, 253] width 143 height 19
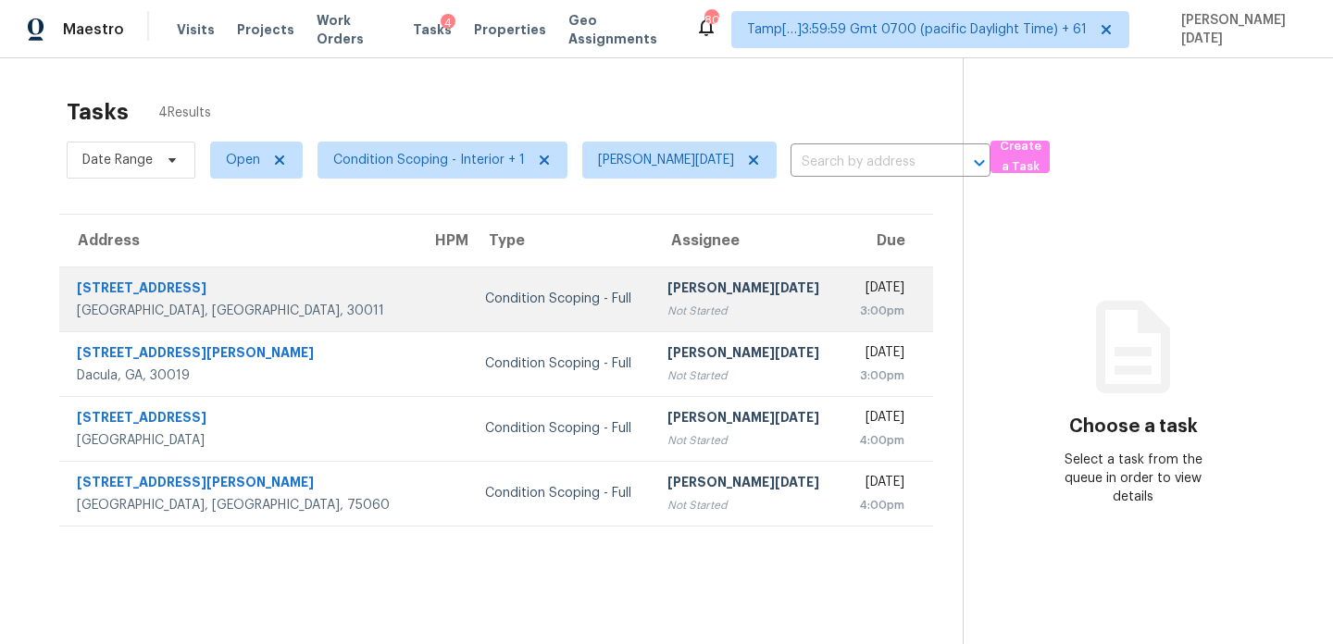
click at [668, 297] on div "[PERSON_NAME][DATE]" at bounding box center [747, 290] width 158 height 23
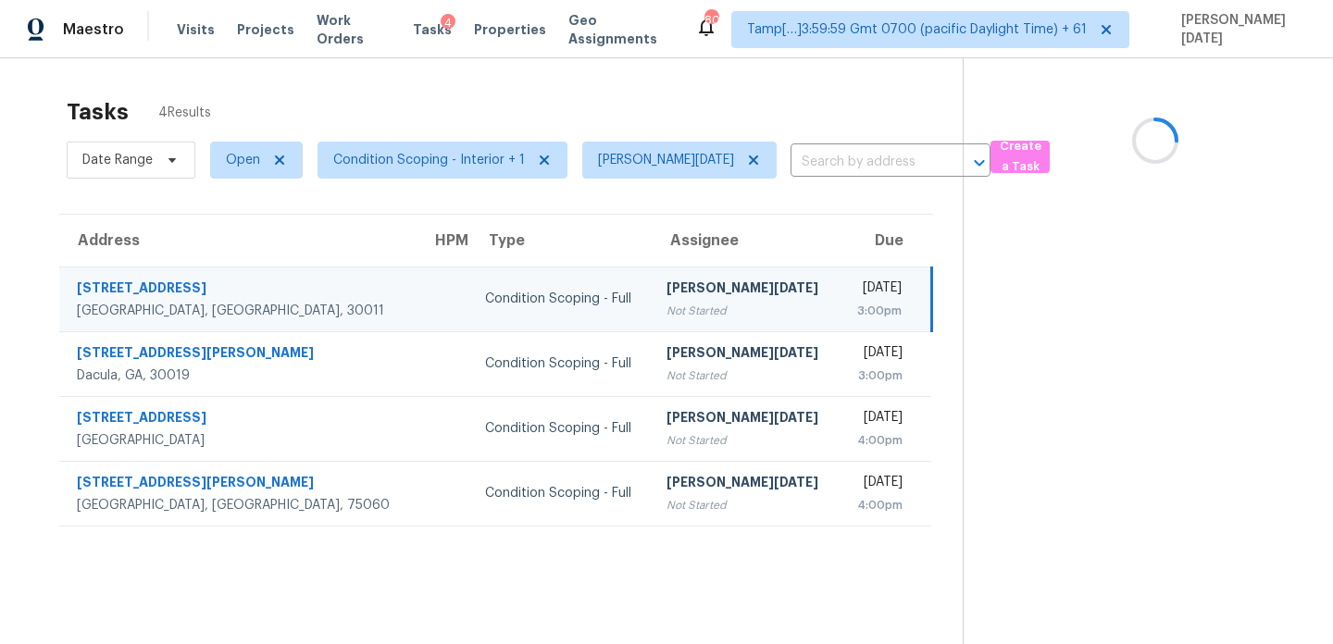
click at [667, 297] on div "[PERSON_NAME][DATE]" at bounding box center [746, 290] width 158 height 23
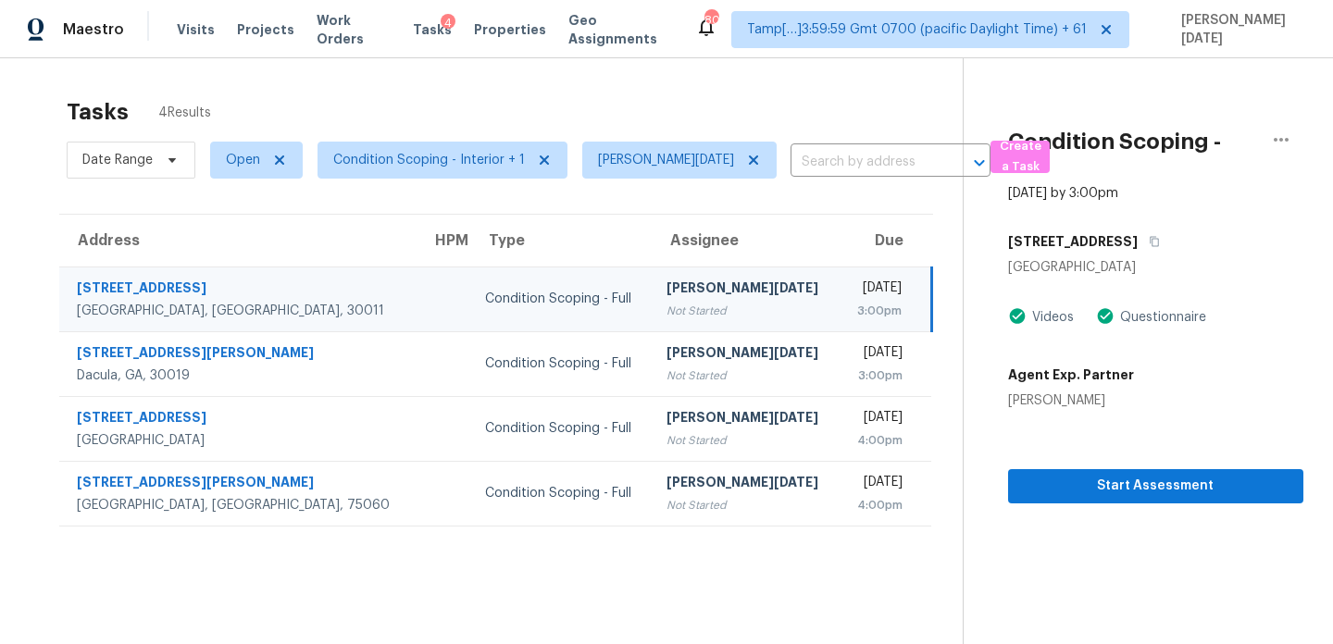
click at [840, 299] on td "[DATE] 3:00pm" at bounding box center [886, 299] width 93 height 65
click at [1048, 476] on span "Start Assessment" at bounding box center [1156, 486] width 266 height 23
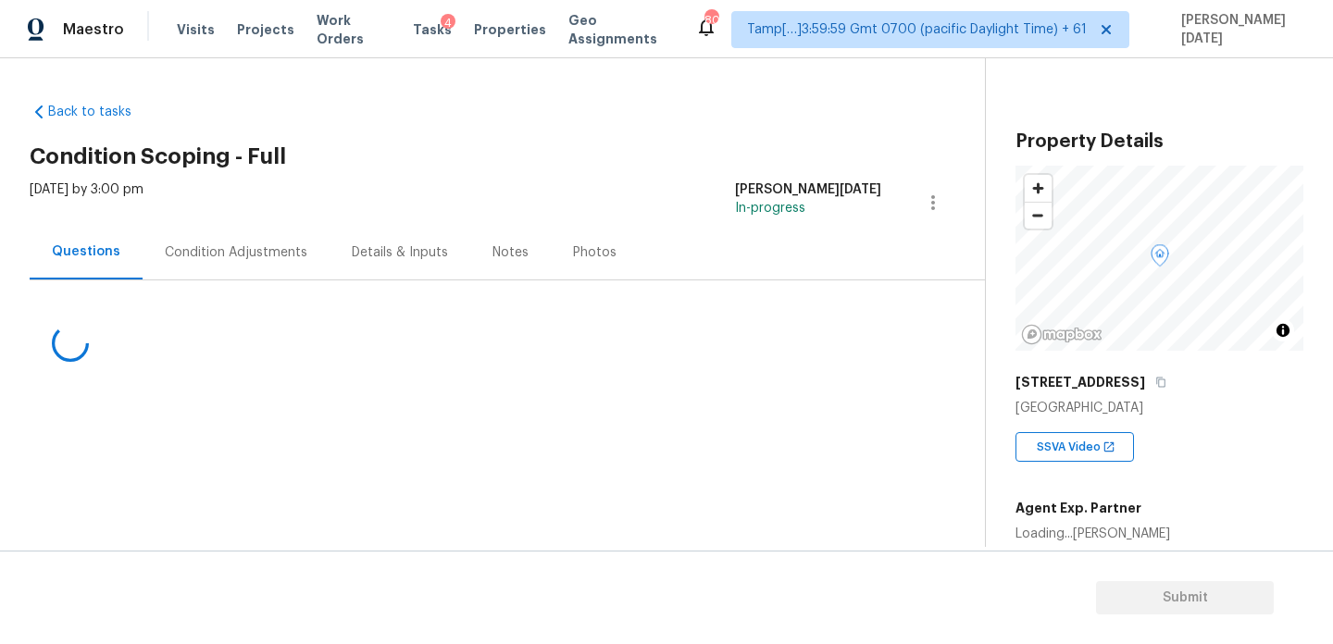
click at [256, 253] on div "Condition Adjustments" at bounding box center [236, 253] width 143 height 19
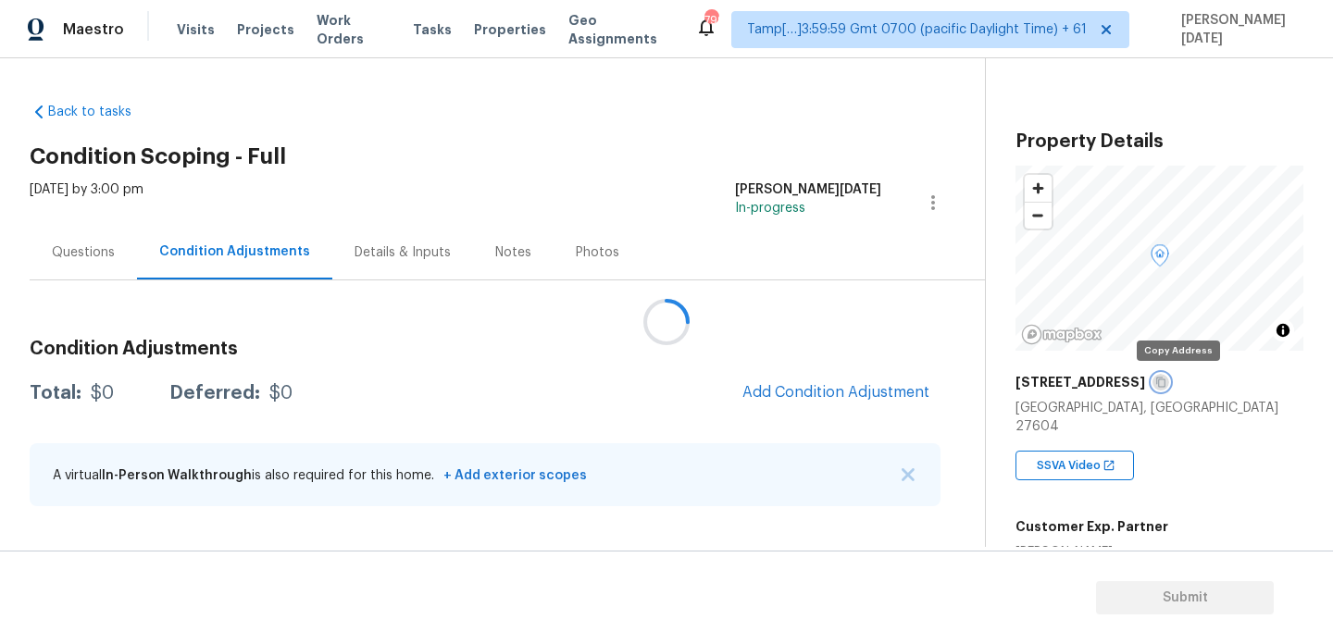
click at [1167, 384] on icon "button" at bounding box center [1161, 382] width 11 height 11
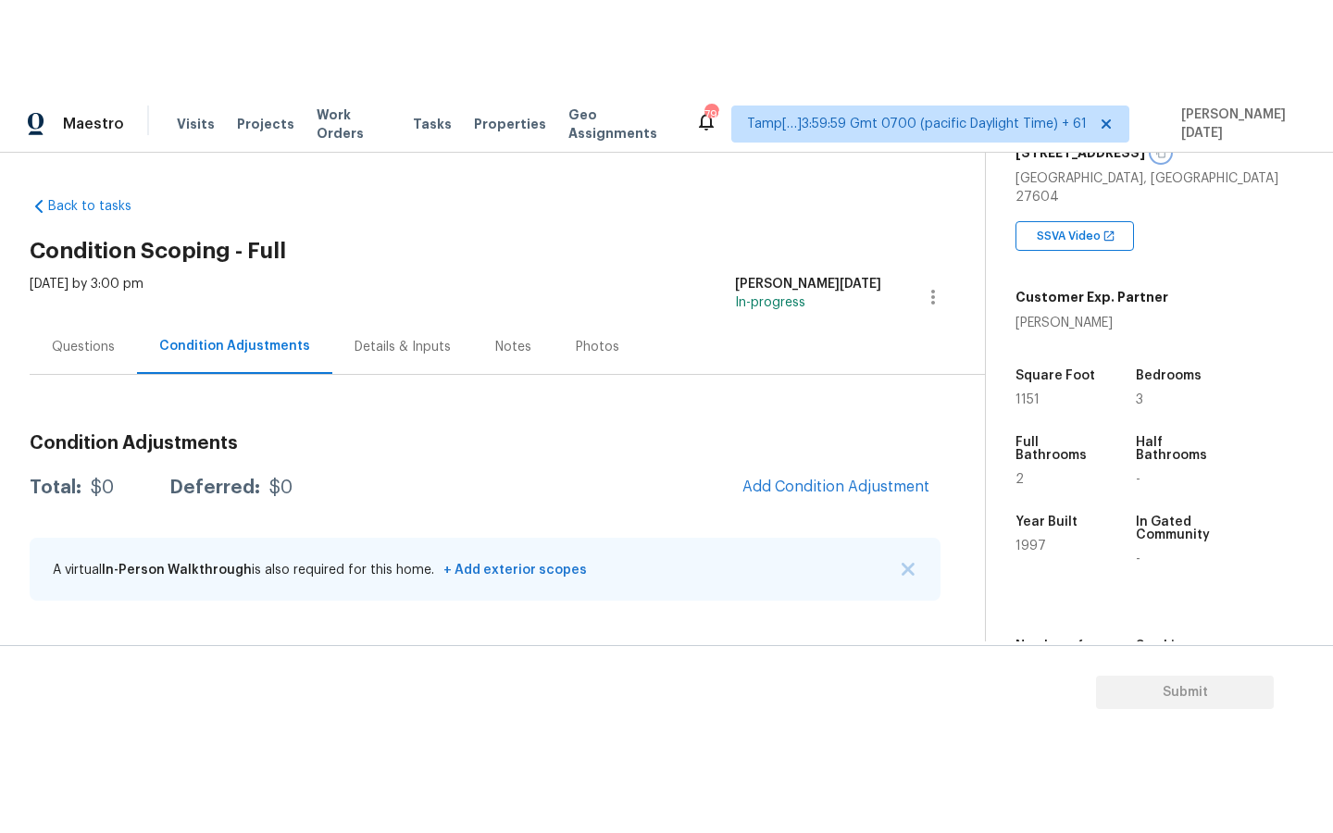
scroll to position [331, 0]
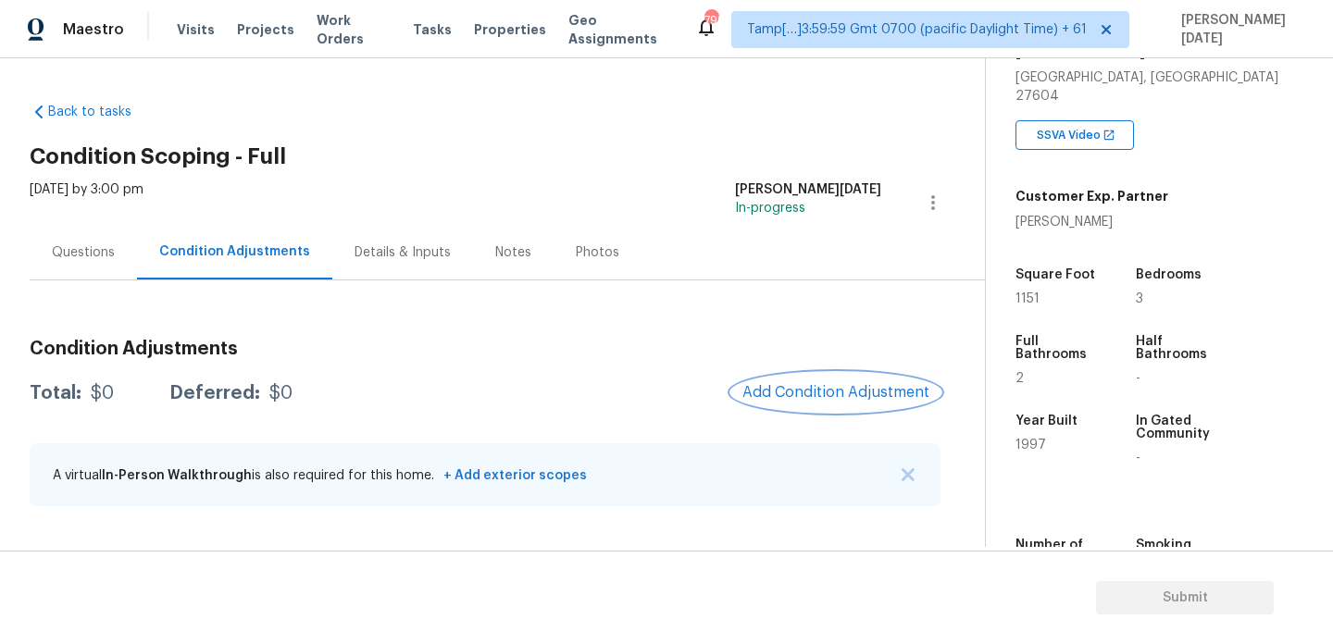
click at [784, 405] on button "Add Condition Adjustment" at bounding box center [836, 392] width 209 height 39
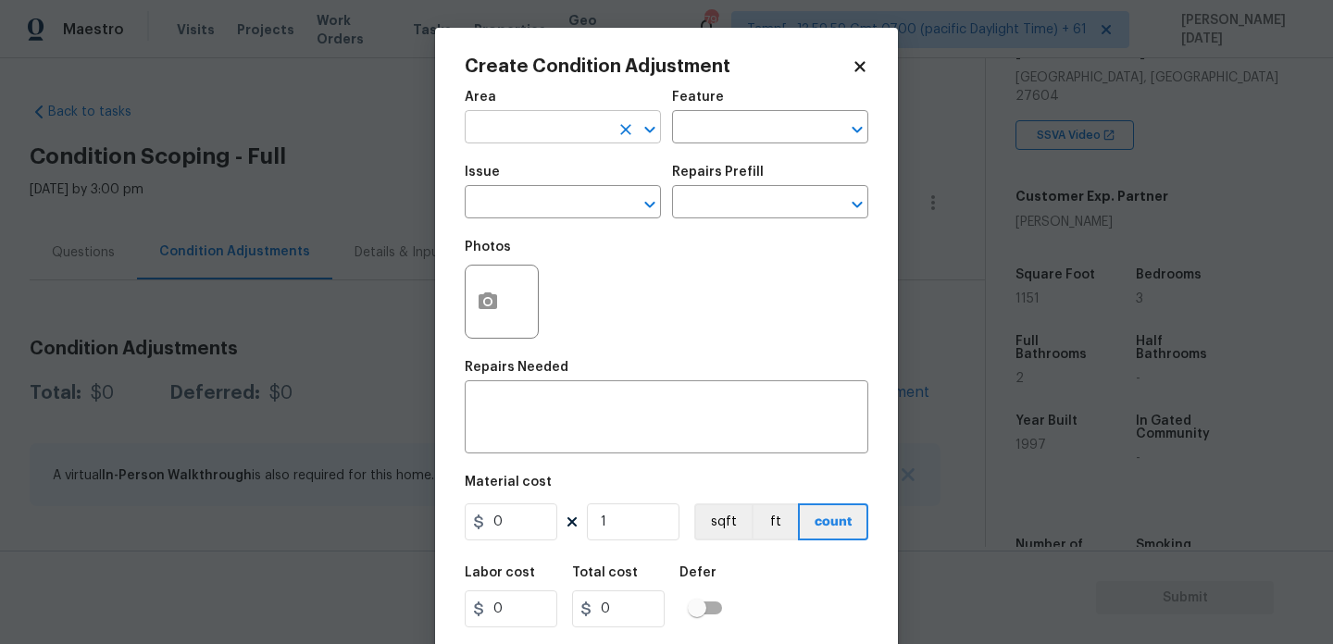
click at [518, 123] on input "text" at bounding box center [537, 129] width 144 height 29
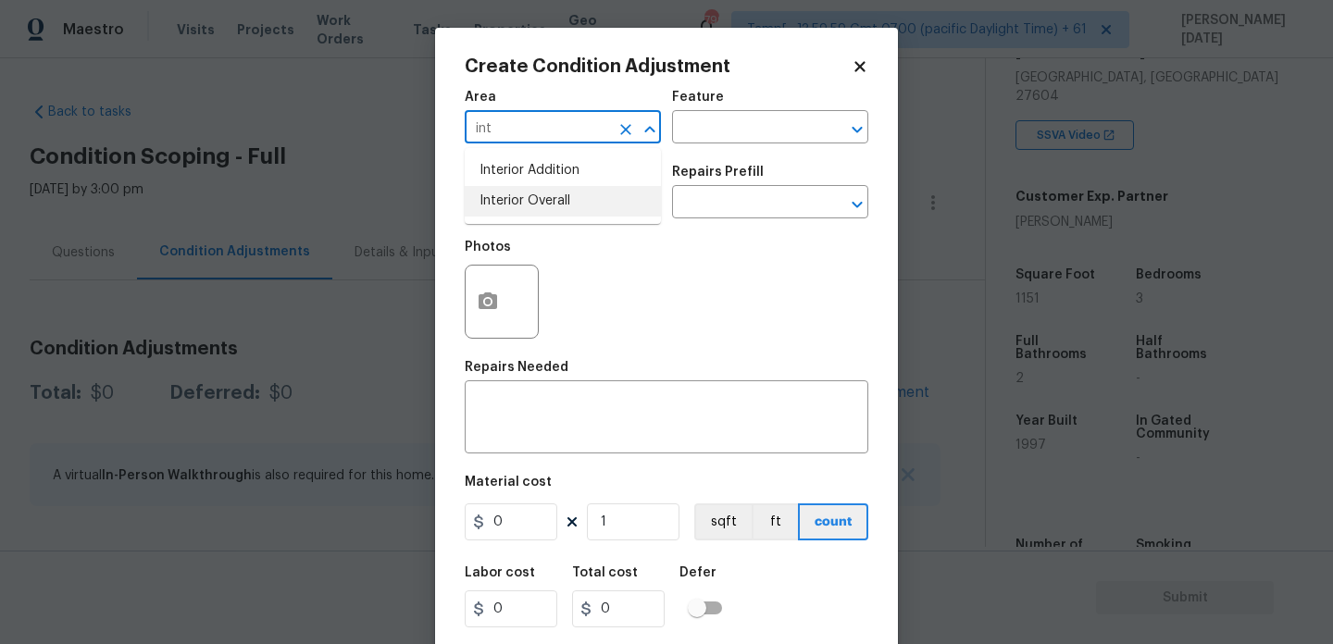
click at [542, 206] on li "Interior Overall" at bounding box center [563, 201] width 196 height 31
type input "Interior Overall"
click at [542, 206] on input "text" at bounding box center [537, 204] width 144 height 29
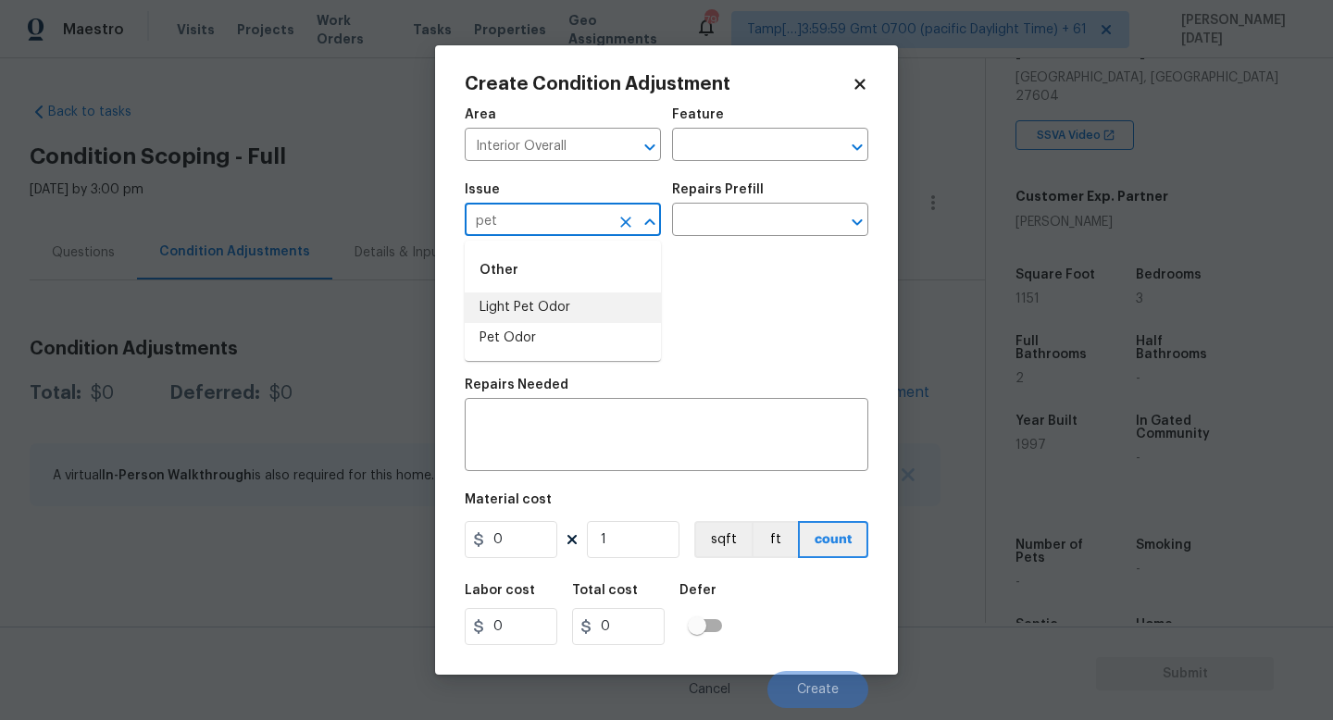
click at [547, 335] on li "Pet Odor" at bounding box center [563, 338] width 196 height 31
type input "Pet Odor"
click at [779, 182] on div "Issue Pet Odor ​ Repairs Prefill ​" at bounding box center [667, 209] width 404 height 75
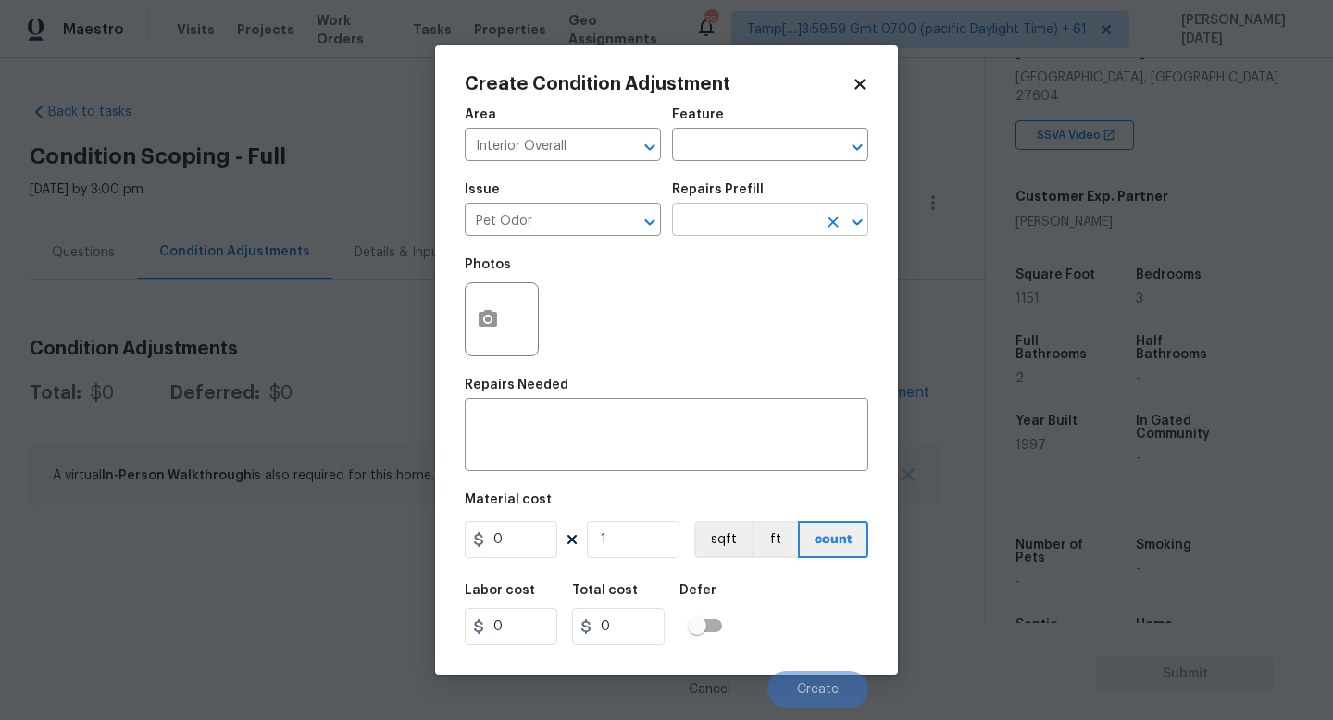
click at [769, 219] on input "text" at bounding box center [744, 221] width 144 height 29
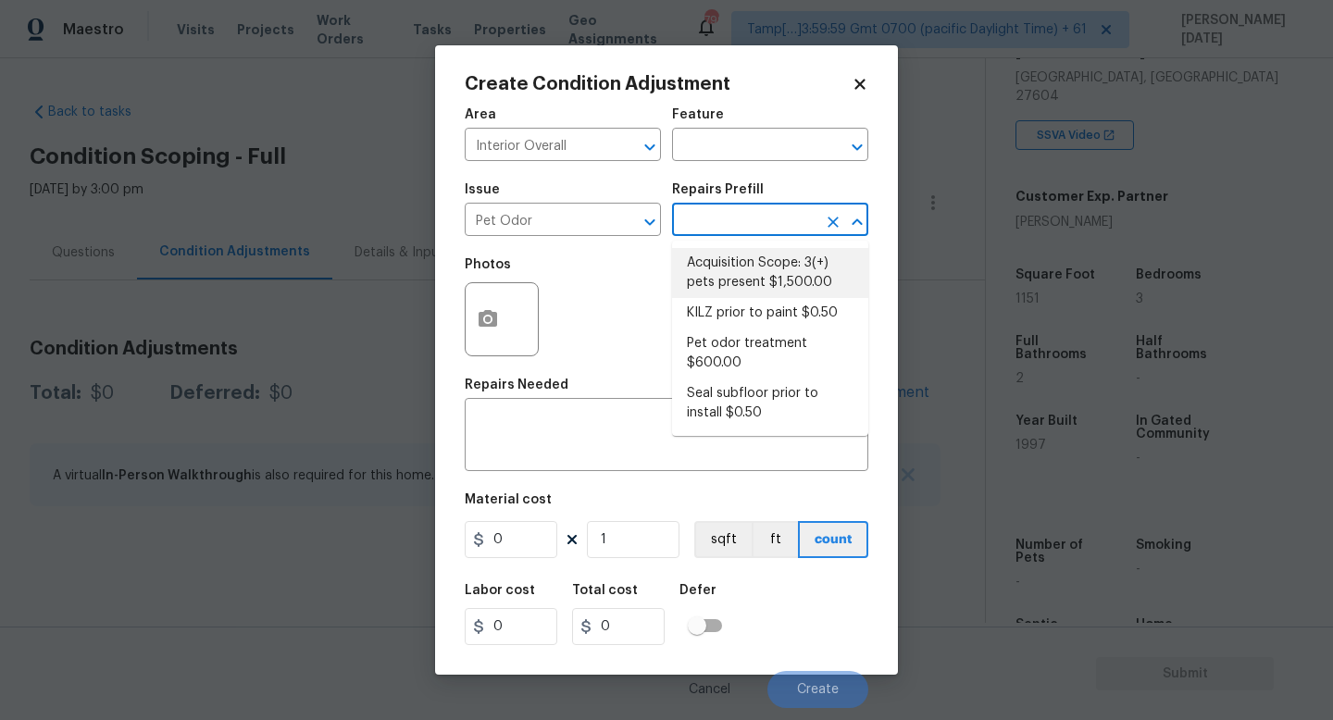
click at [769, 280] on li "Acquisition Scope: 3(+) pets present $1,500.00" at bounding box center [770, 273] width 196 height 50
type textarea "Acquisition Scope: 3(+) pets present"
type input "1500"
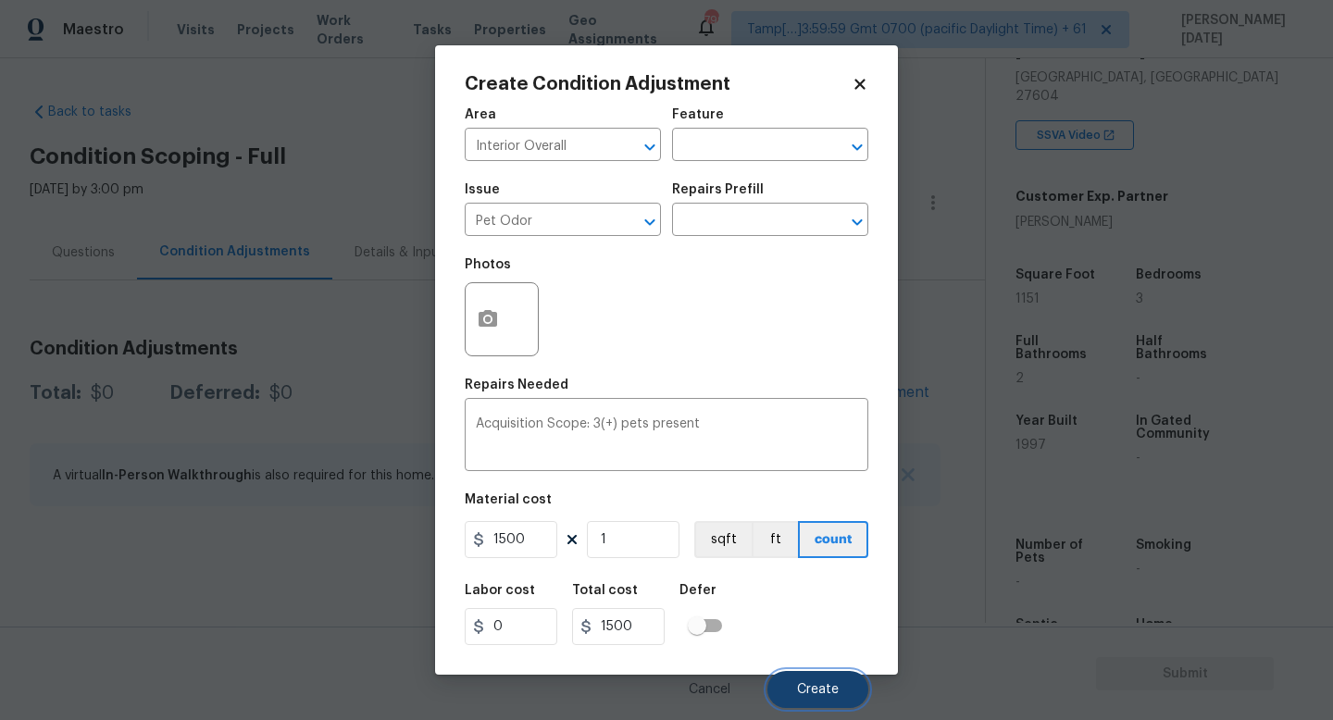
click at [818, 644] on span "Create" at bounding box center [818, 690] width 42 height 14
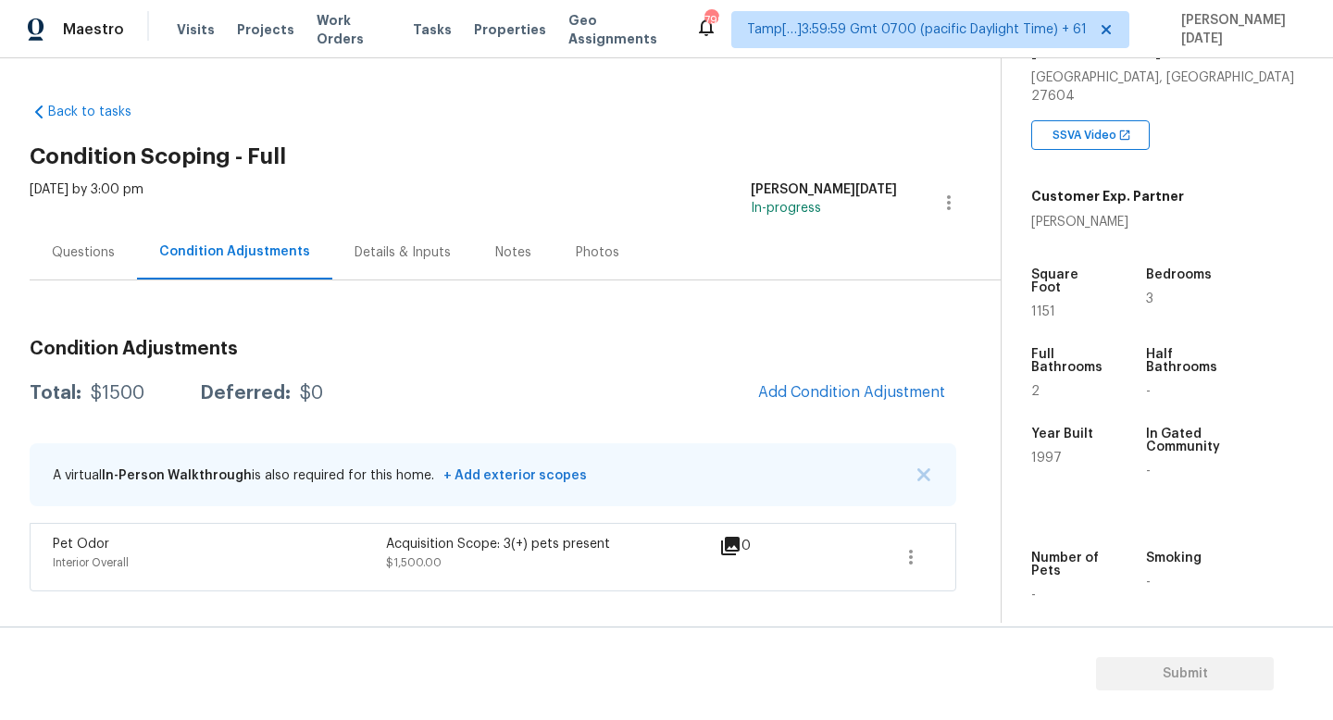
click at [832, 358] on div "Condition Adjustments Total: $1500 Deferred: $0 Add Condition Adjustment A virt…" at bounding box center [493, 458] width 927 height 267
click at [831, 405] on button "Add Condition Adjustment" at bounding box center [851, 392] width 209 height 39
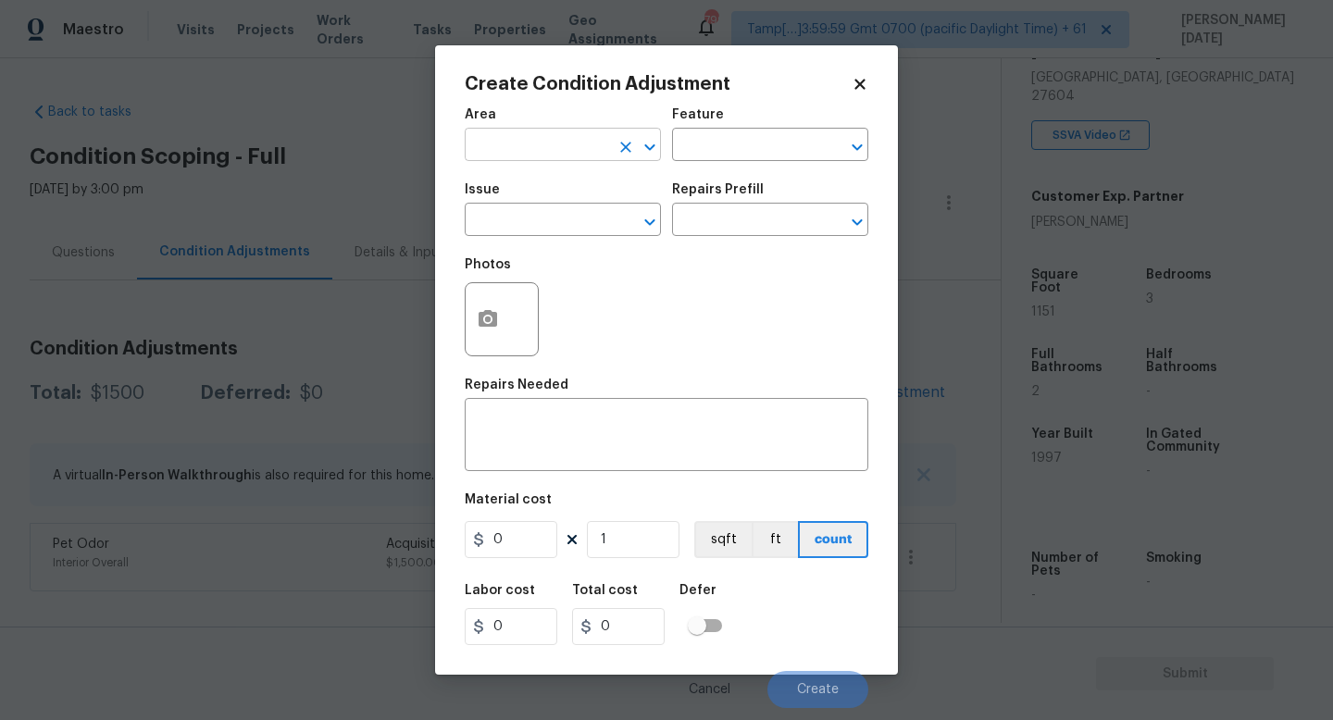
click at [533, 147] on input "text" at bounding box center [537, 146] width 144 height 29
click at [527, 188] on li "Roof" at bounding box center [563, 188] width 196 height 31
type input "Roof"
click at [526, 204] on div "Issue" at bounding box center [563, 195] width 196 height 24
click at [526, 216] on input "text" at bounding box center [537, 221] width 144 height 29
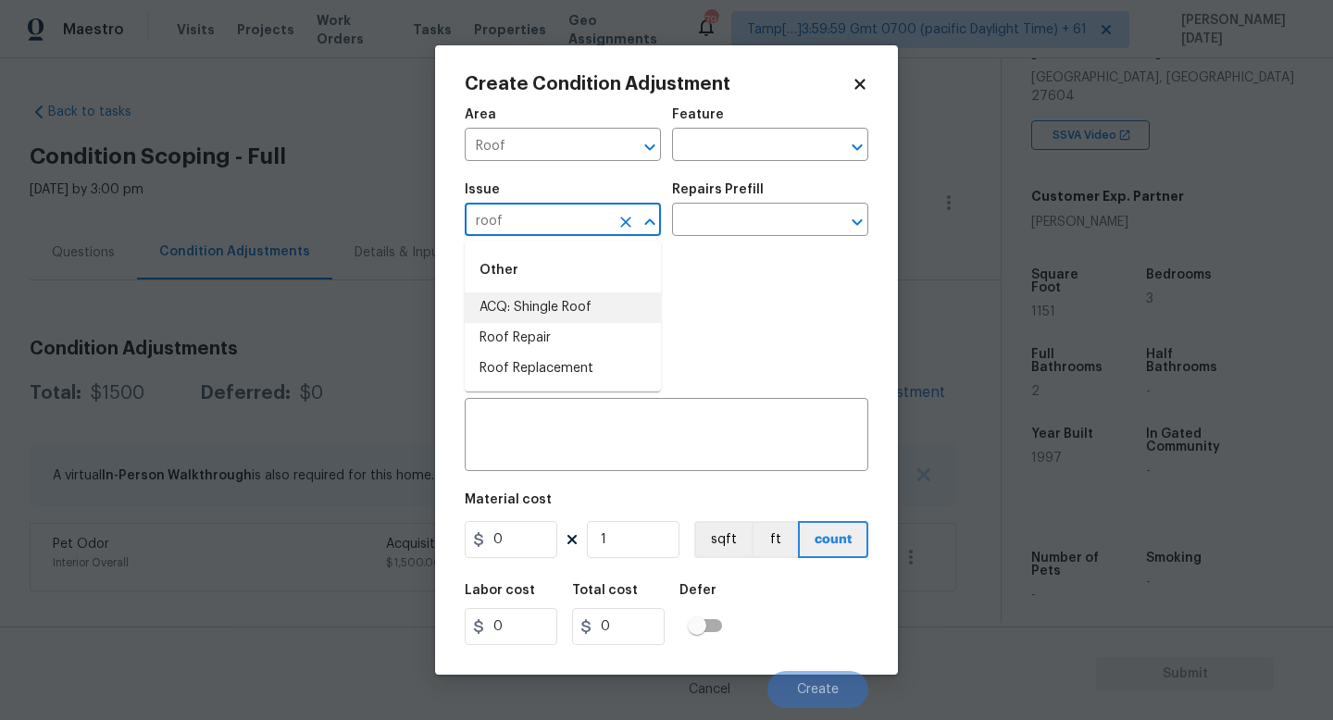
click at [546, 302] on li "ACQ: Shingle Roof" at bounding box center [563, 308] width 196 height 31
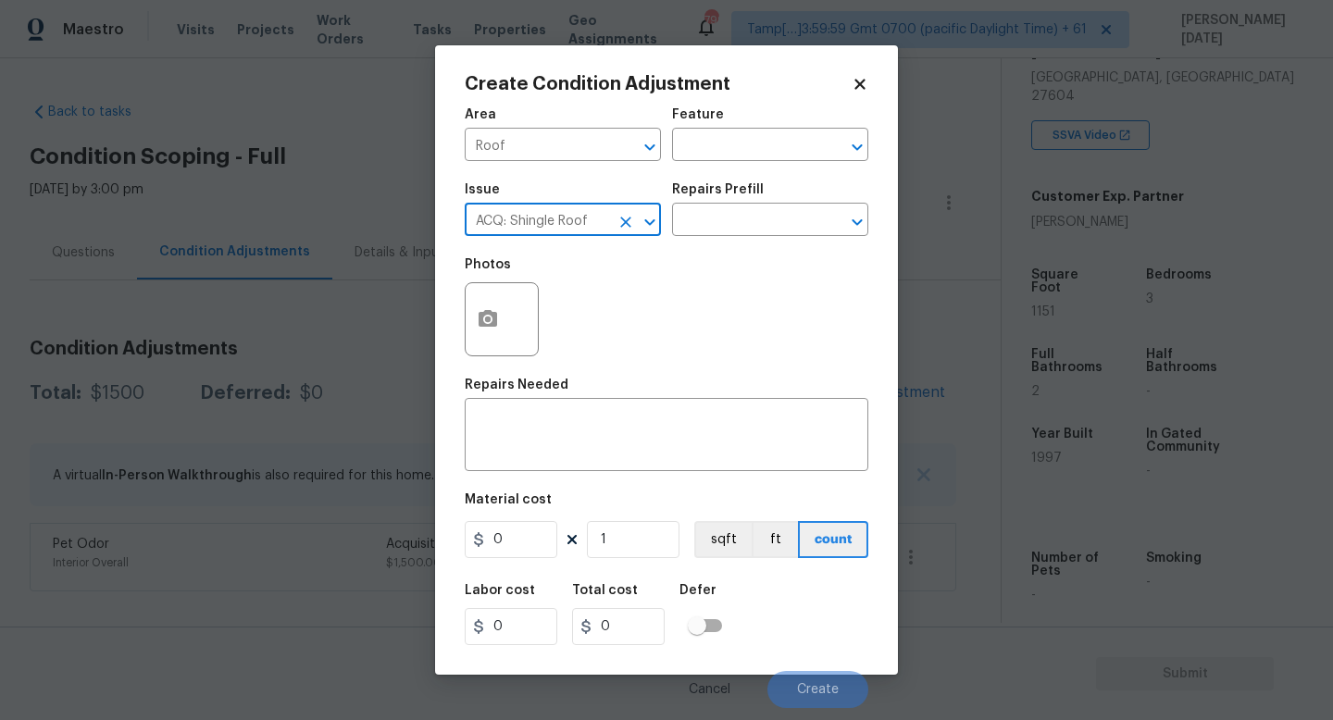
type input "ACQ: Shingle Roof"
click at [784, 203] on div "Repairs Prefill" at bounding box center [770, 195] width 196 height 24
click at [769, 222] on input "text" at bounding box center [744, 221] width 144 height 29
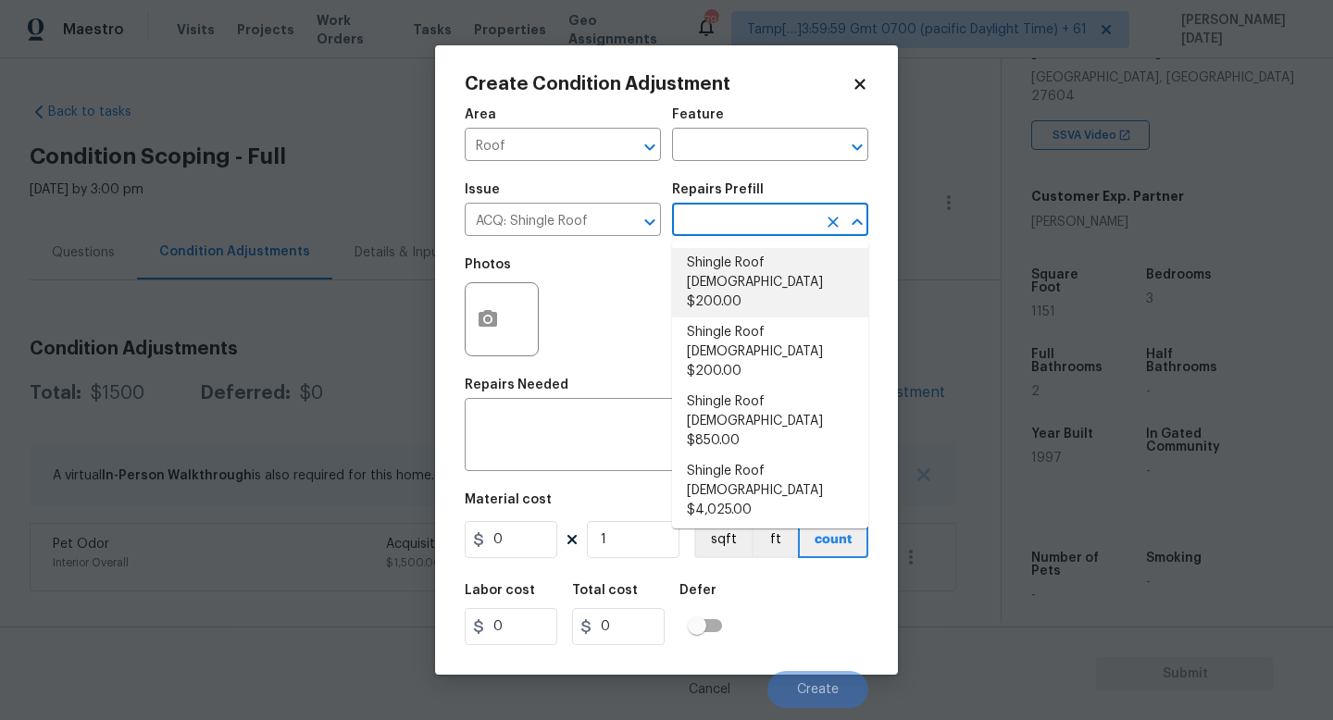
click at [781, 280] on li "Shingle Roof 0-10 Years Old $200.00" at bounding box center [770, 282] width 196 height 69
type input "Acquisition"
type textarea "Acquisition Scope: Shingle Roof 0-10 years in age maintenance."
type input "200"
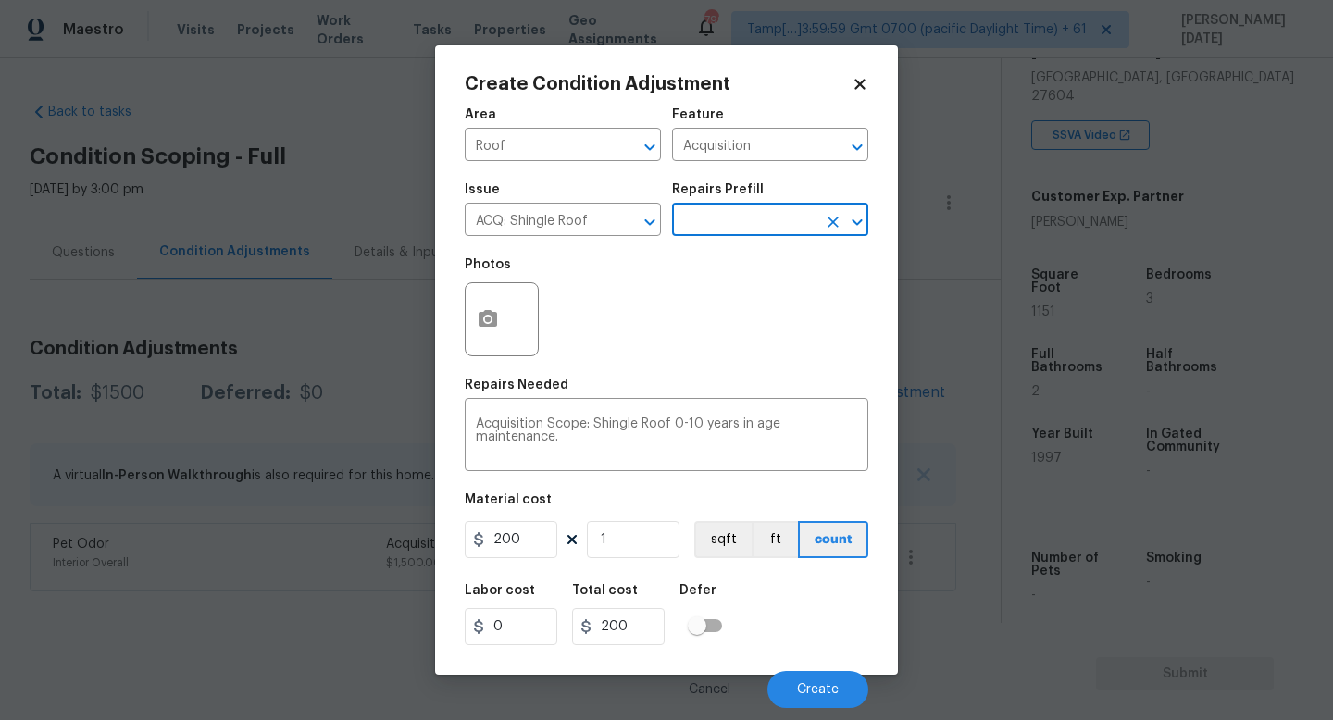
click at [771, 232] on input "text" at bounding box center [744, 221] width 144 height 29
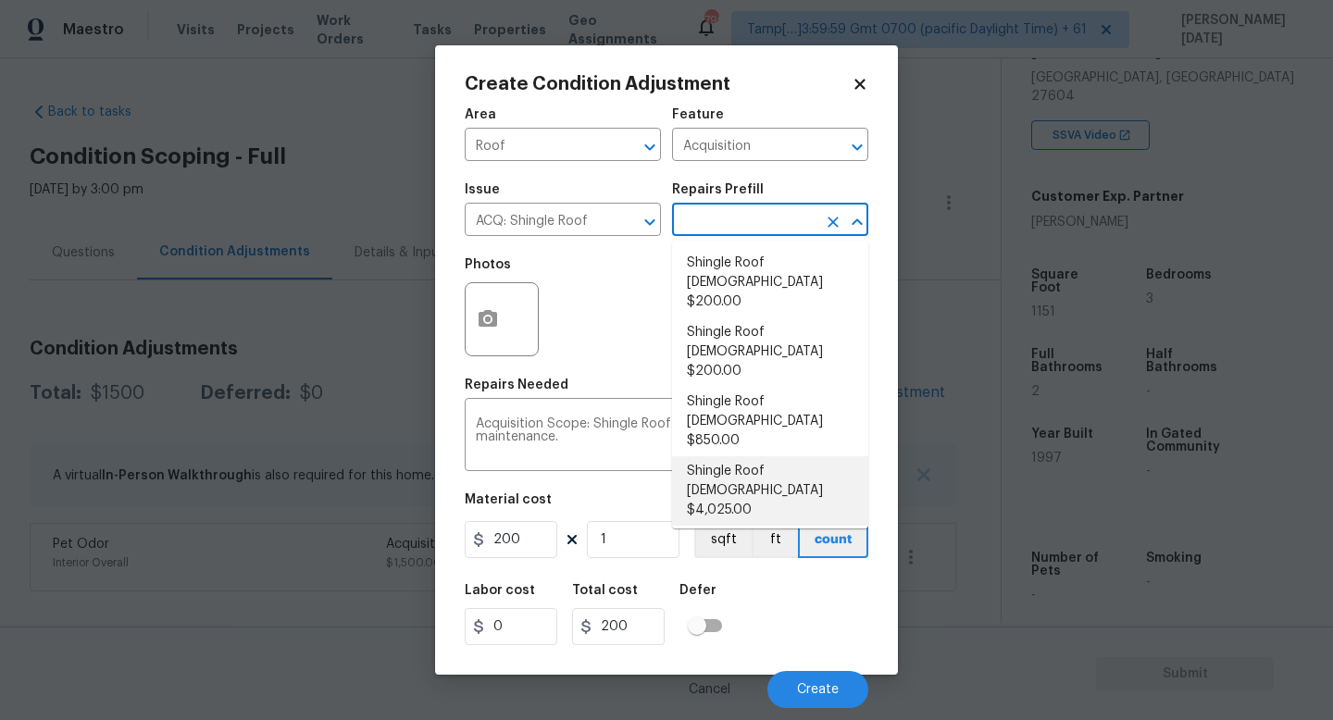
click at [779, 456] on li "Shingle Roof 21+ Years Old $4,025.00" at bounding box center [770, 490] width 196 height 69
type textarea "Acquisition Scope: Shingle Roof 21+ years in age or replacement required."
type input "4025"
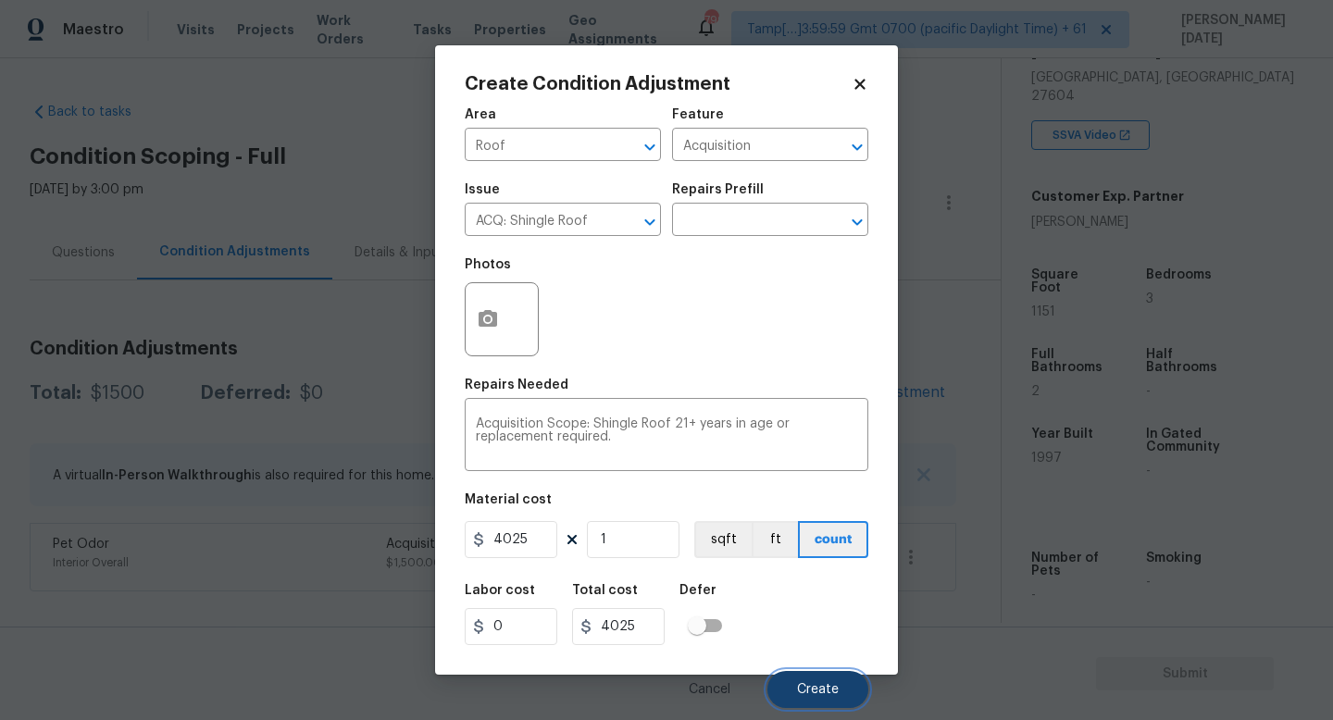
click at [805, 644] on button "Create" at bounding box center [818, 689] width 101 height 37
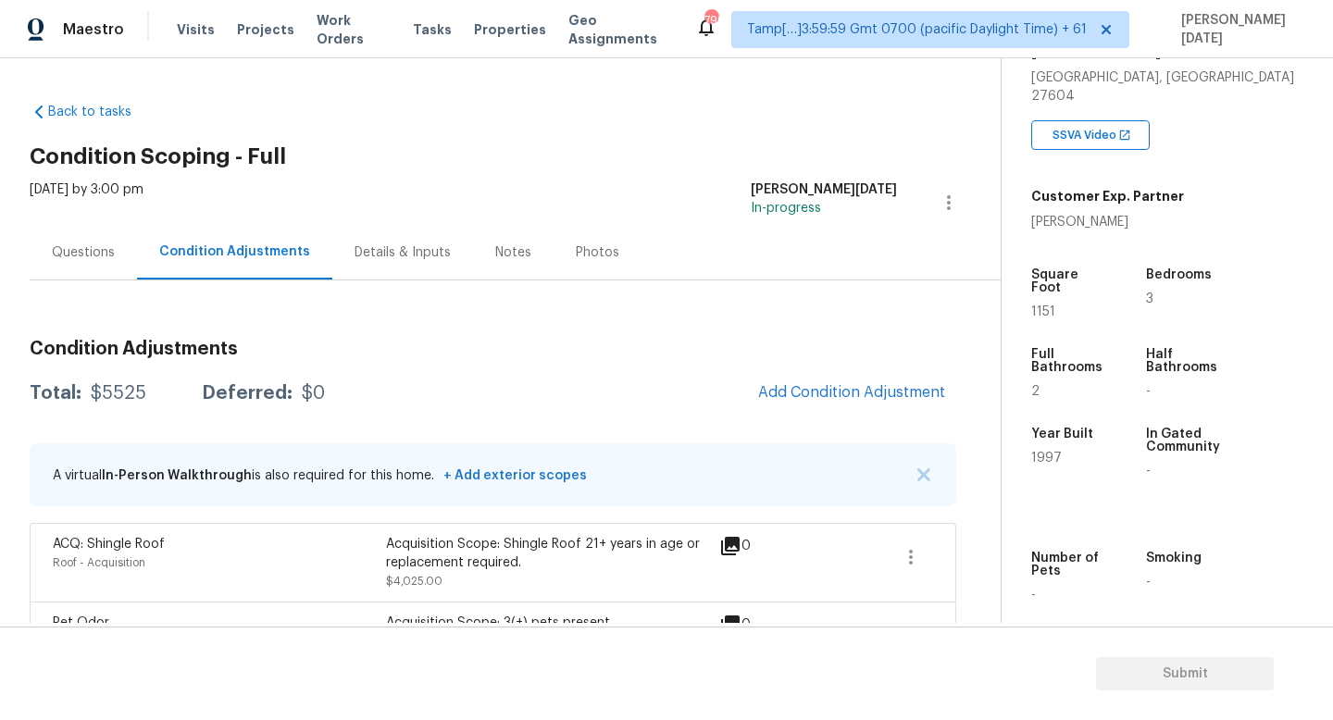
click at [76, 271] on div "Questions" at bounding box center [83, 252] width 107 height 55
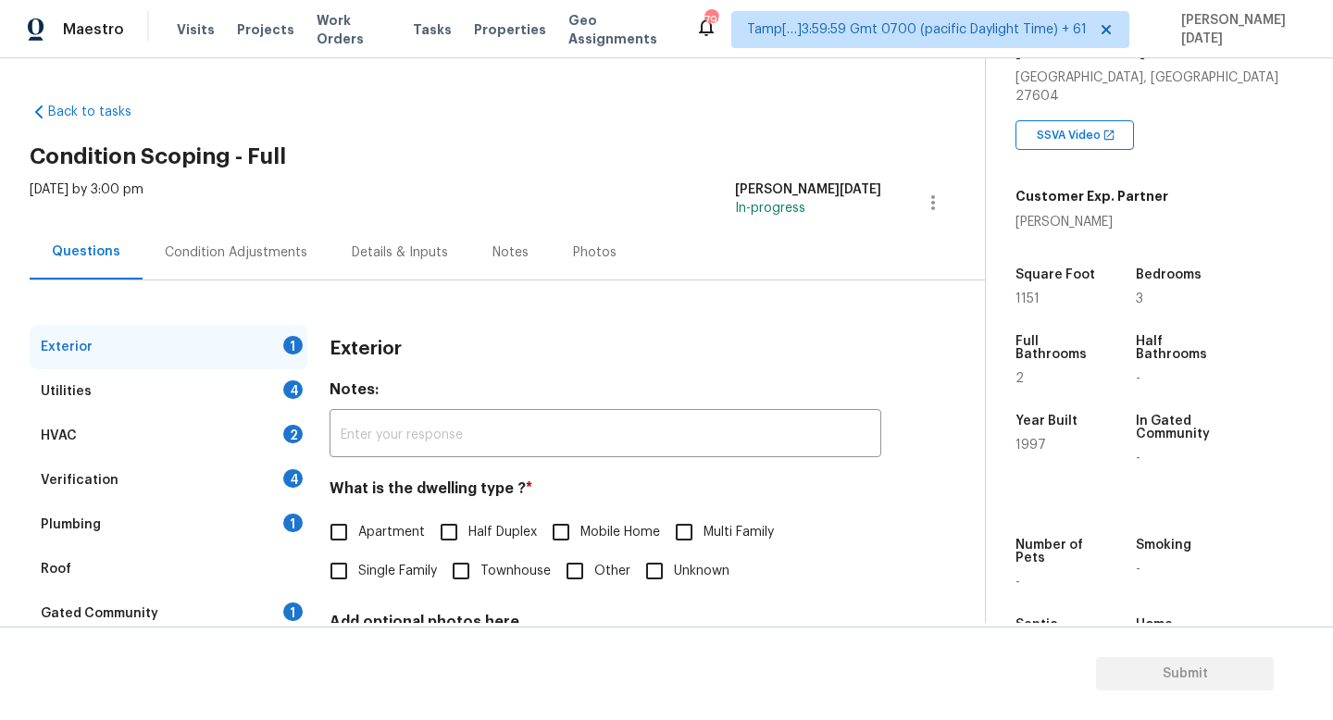
click at [219, 465] on div "Verification 4" at bounding box center [169, 480] width 278 height 44
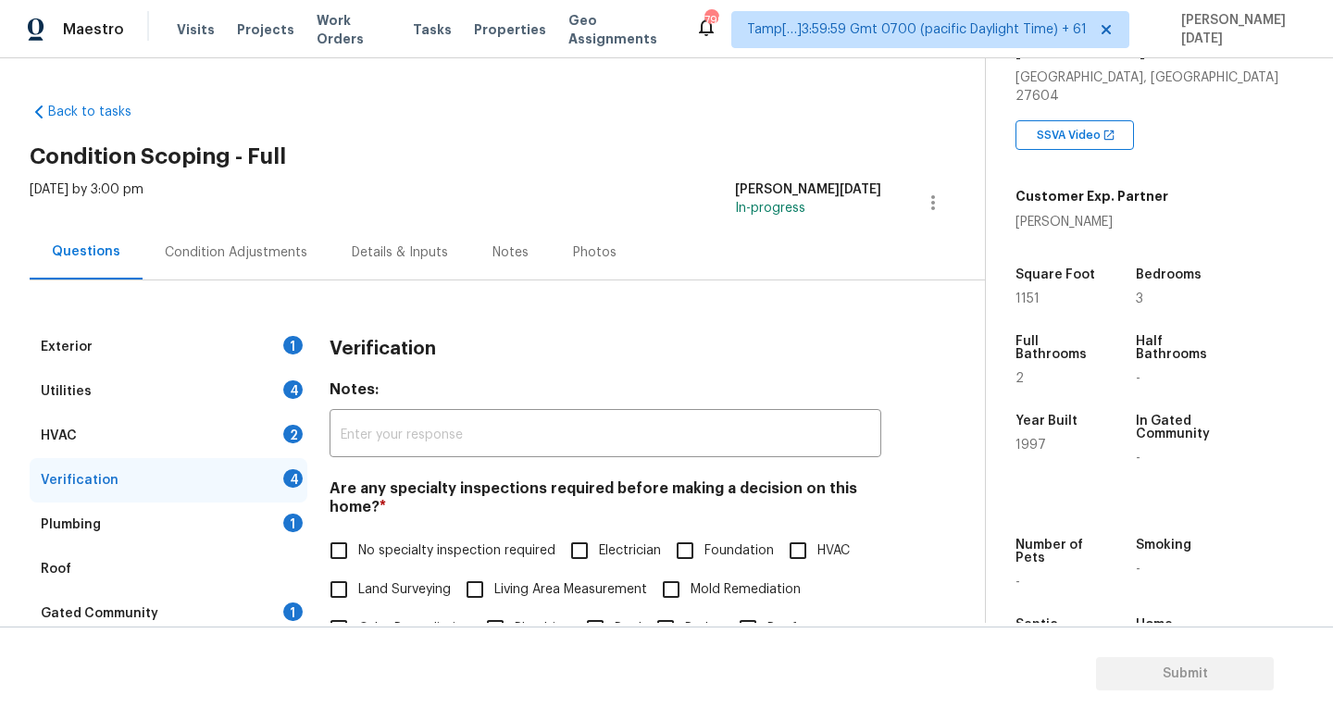
scroll to position [394, 0]
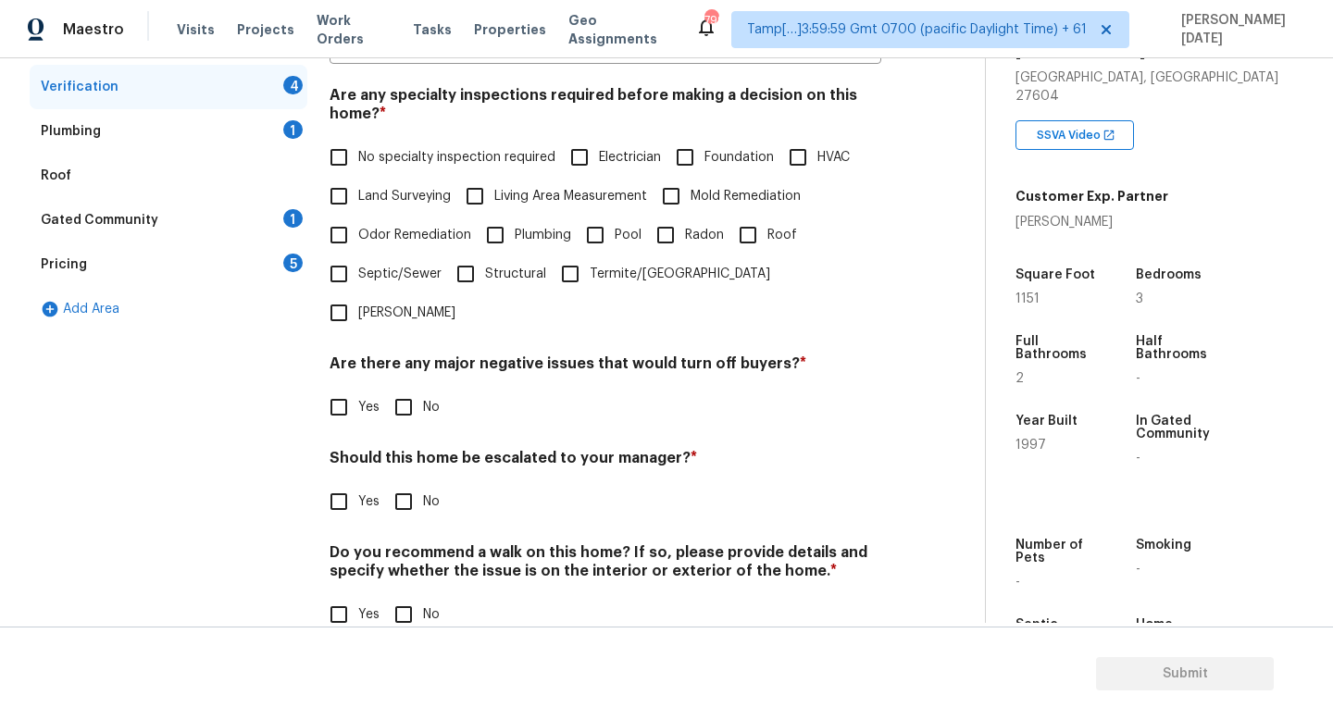
click at [348, 482] on input "Yes" at bounding box center [338, 501] width 39 height 39
checkbox input "true"
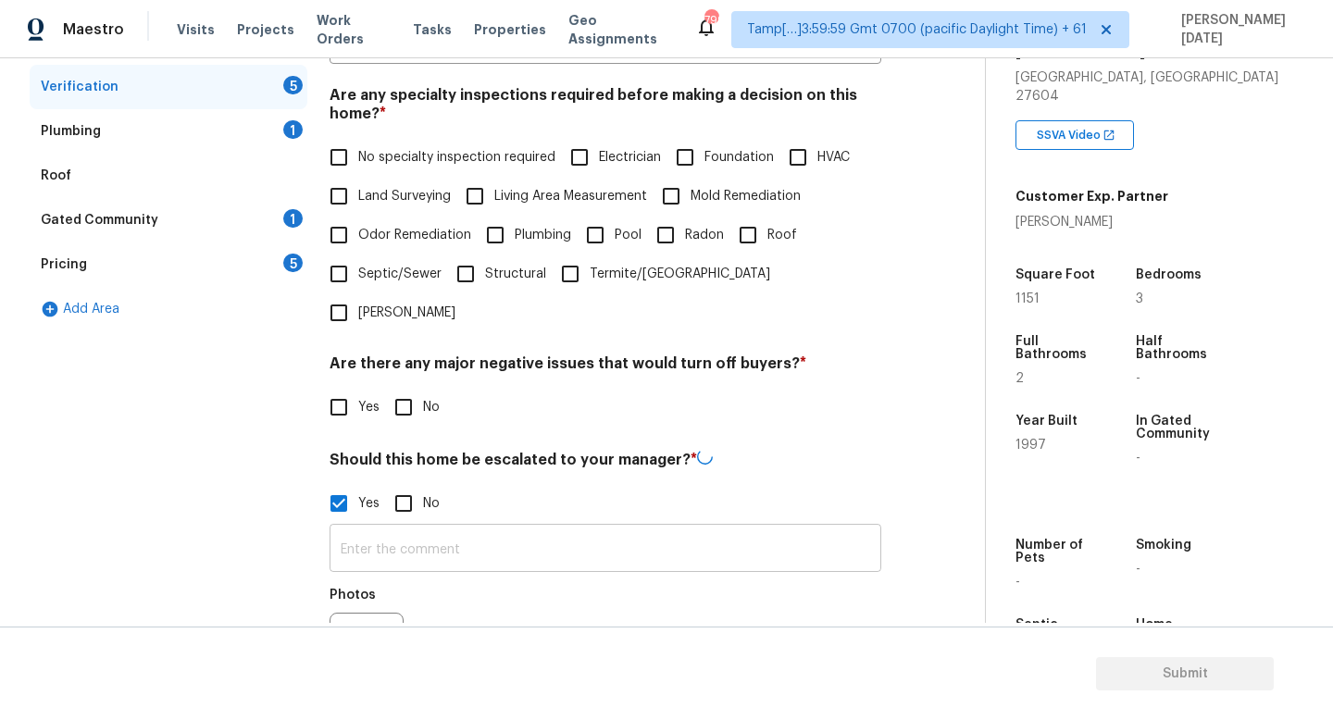
click at [391, 529] on input "text" at bounding box center [606, 551] width 552 height 44
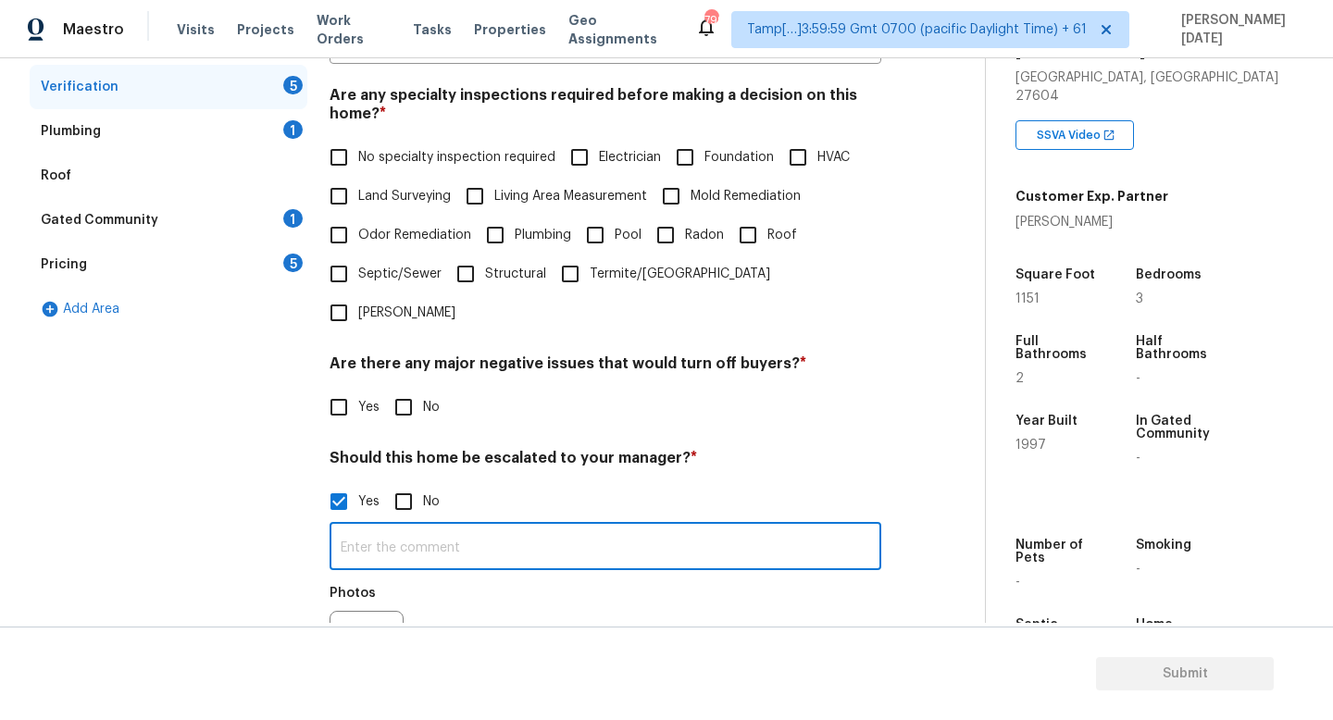
paste input "One thing I would note is the standing water in the back yard. To be fair it ra…"
type input "One thing I would note is the standing water in the back yard. To be fair it ra…"
click at [557, 449] on div "Should this home be escalated to your manager? * Yes No One thing I would note …" at bounding box center [606, 572] width 552 height 247
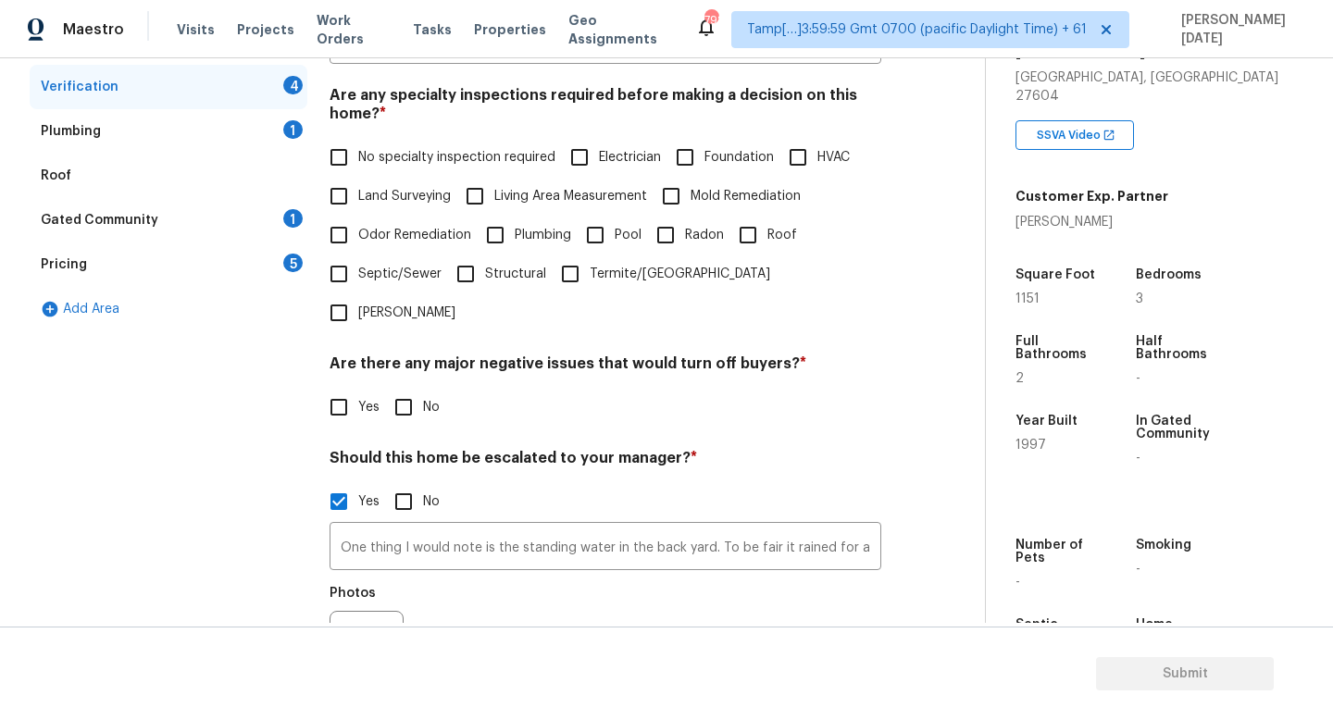
scroll to position [112, 0]
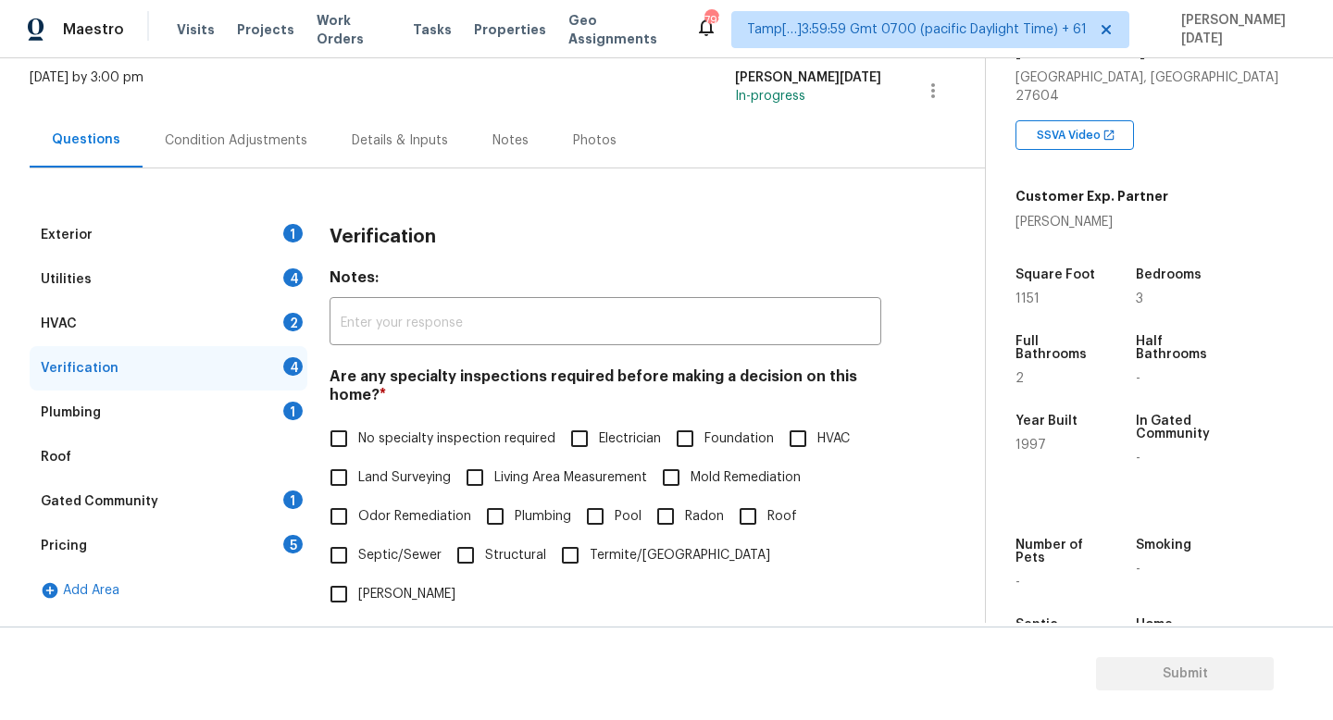
click at [231, 147] on div "Condition Adjustments" at bounding box center [236, 140] width 143 height 19
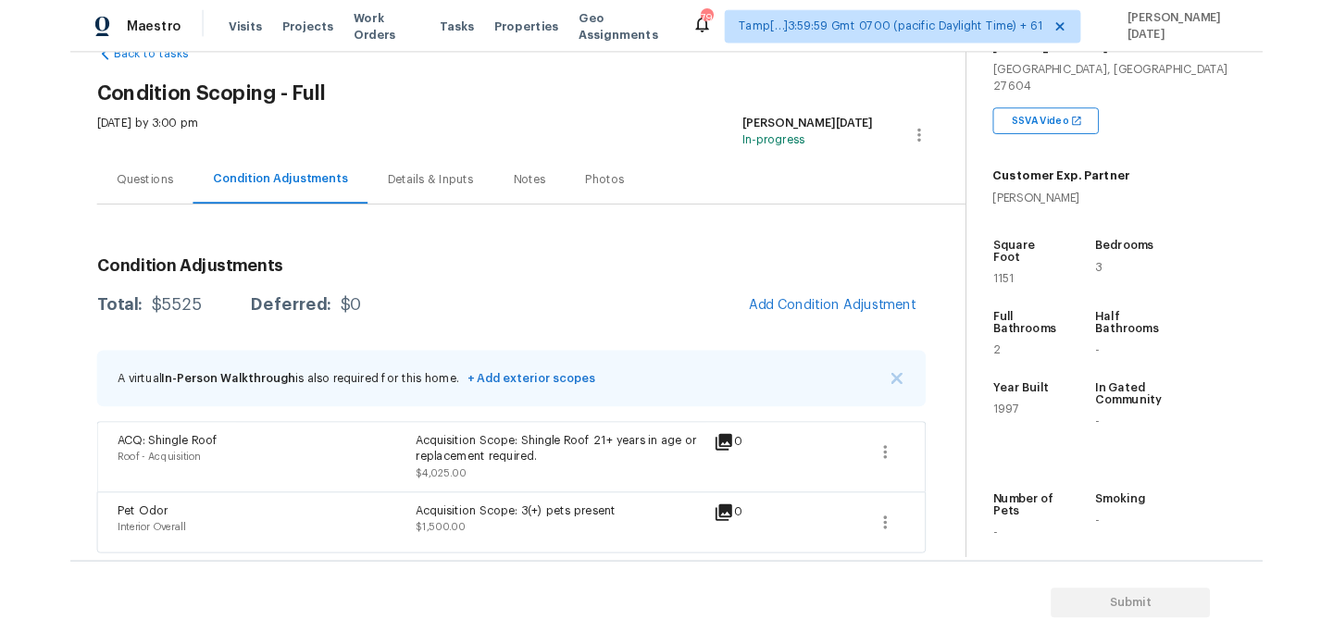
scroll to position [53, 0]
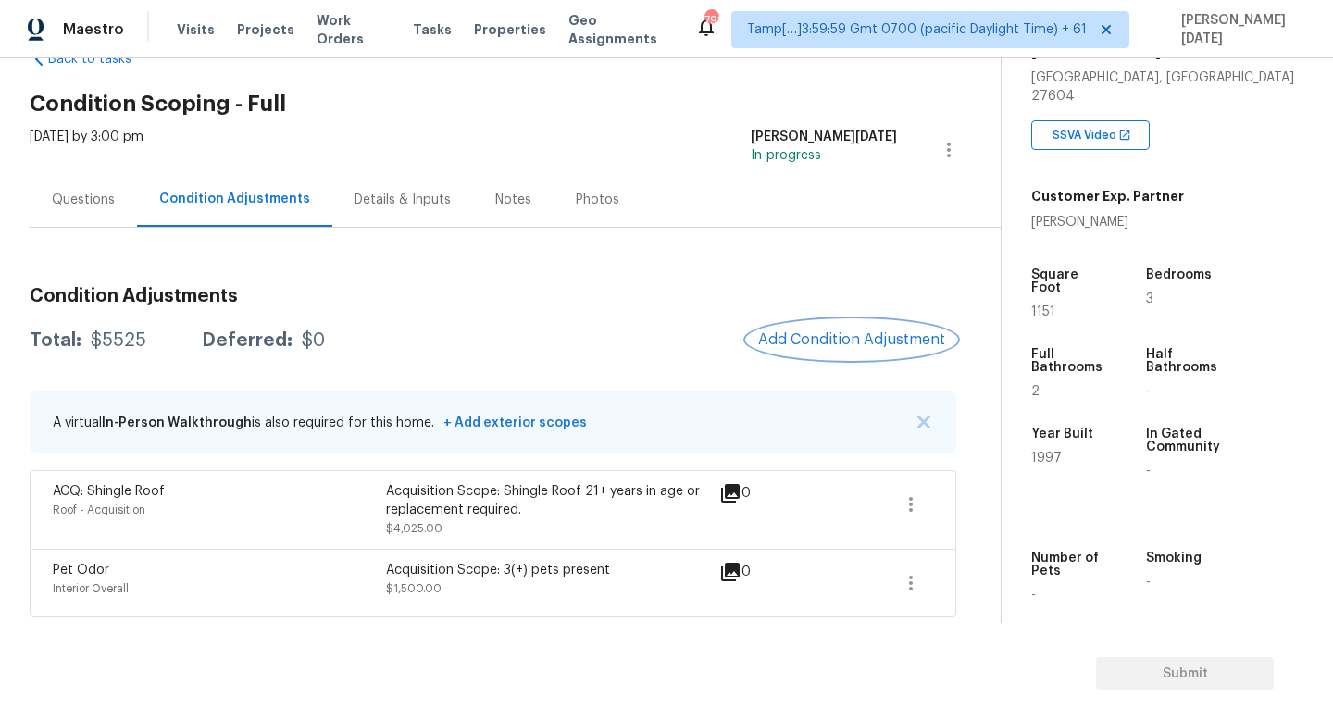
click at [799, 343] on span "Add Condition Adjustment" at bounding box center [851, 339] width 187 height 17
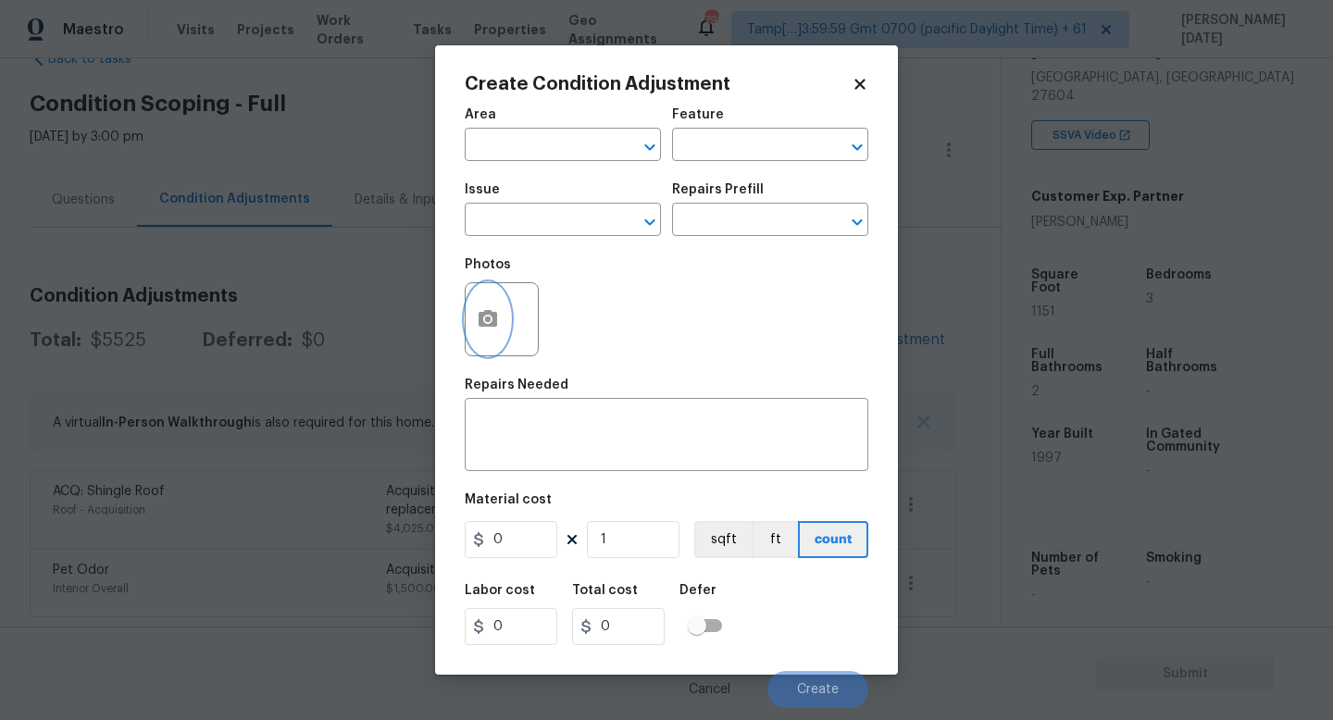
click at [483, 327] on icon "button" at bounding box center [488, 318] width 19 height 17
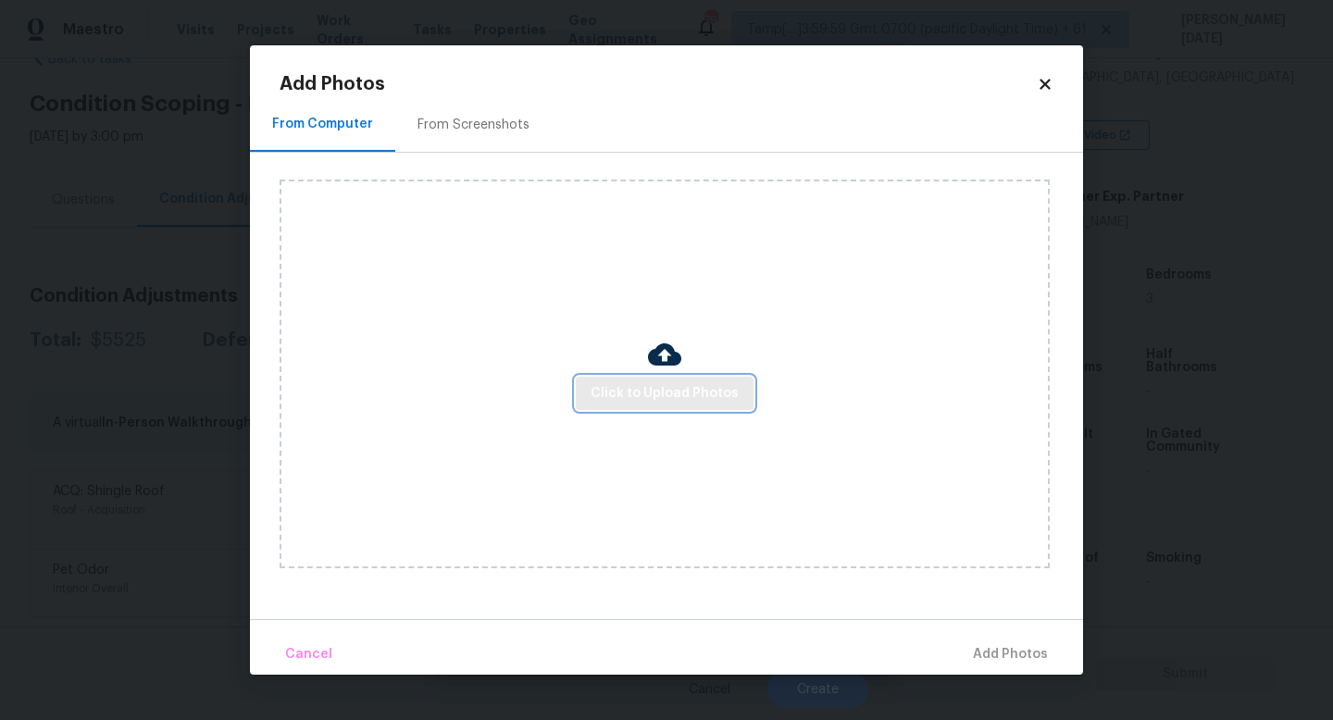
click at [673, 383] on span "Click to Upload Photos" at bounding box center [665, 393] width 148 height 23
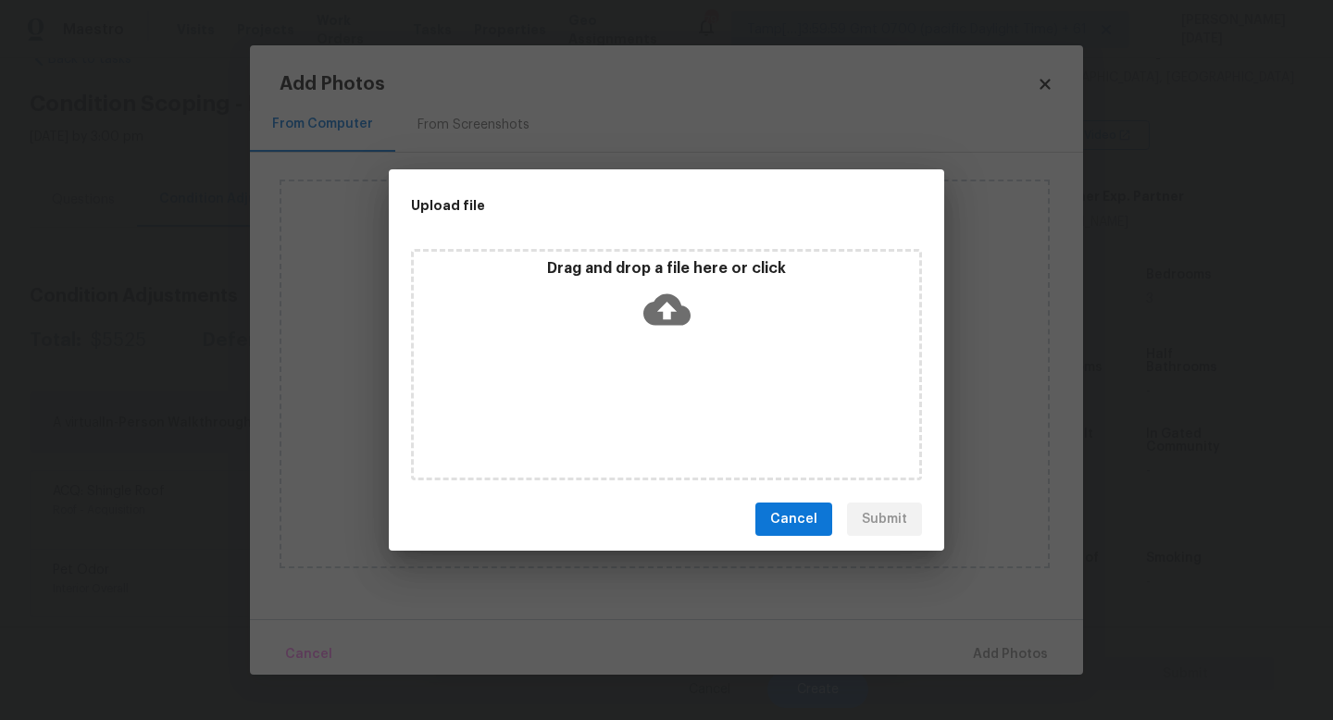
click at [673, 383] on div "Drag and drop a file here or click" at bounding box center [666, 364] width 511 height 231
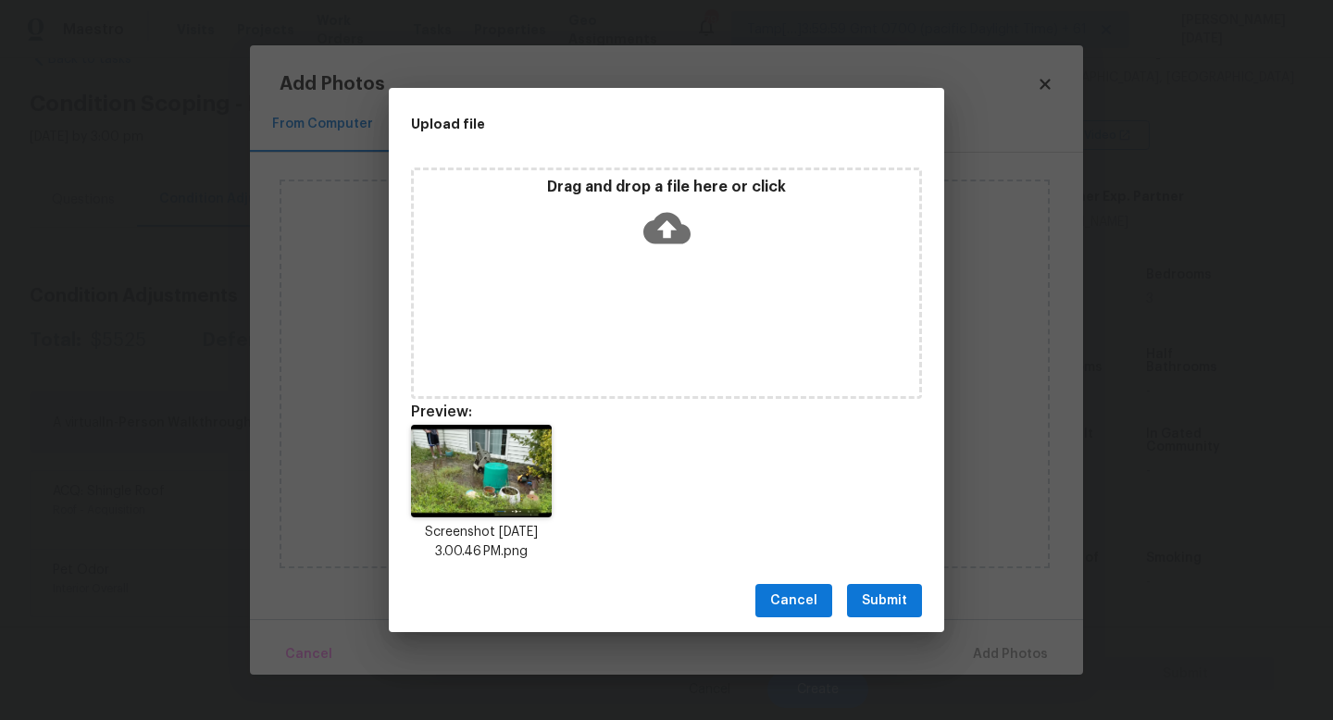
click at [900, 613] on button "Submit" at bounding box center [884, 601] width 75 height 34
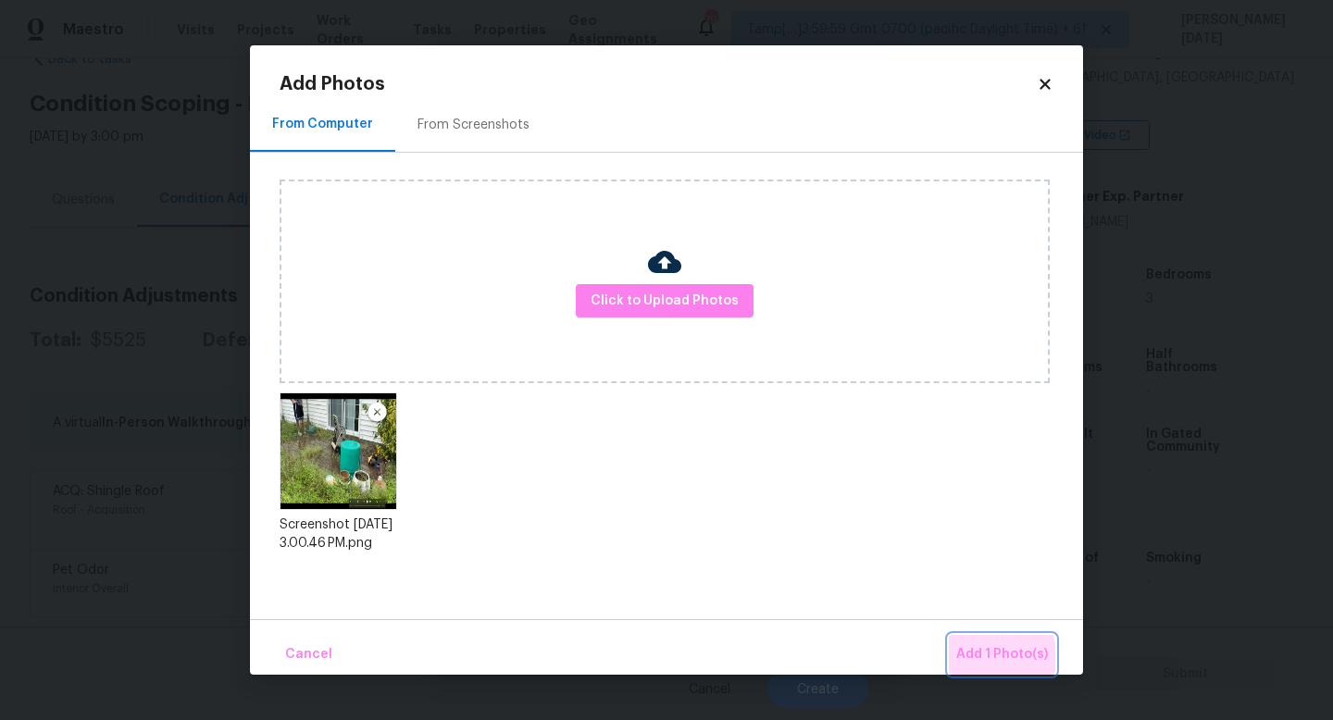
click at [982, 644] on span "Add 1 Photo(s)" at bounding box center [1003, 655] width 92 height 23
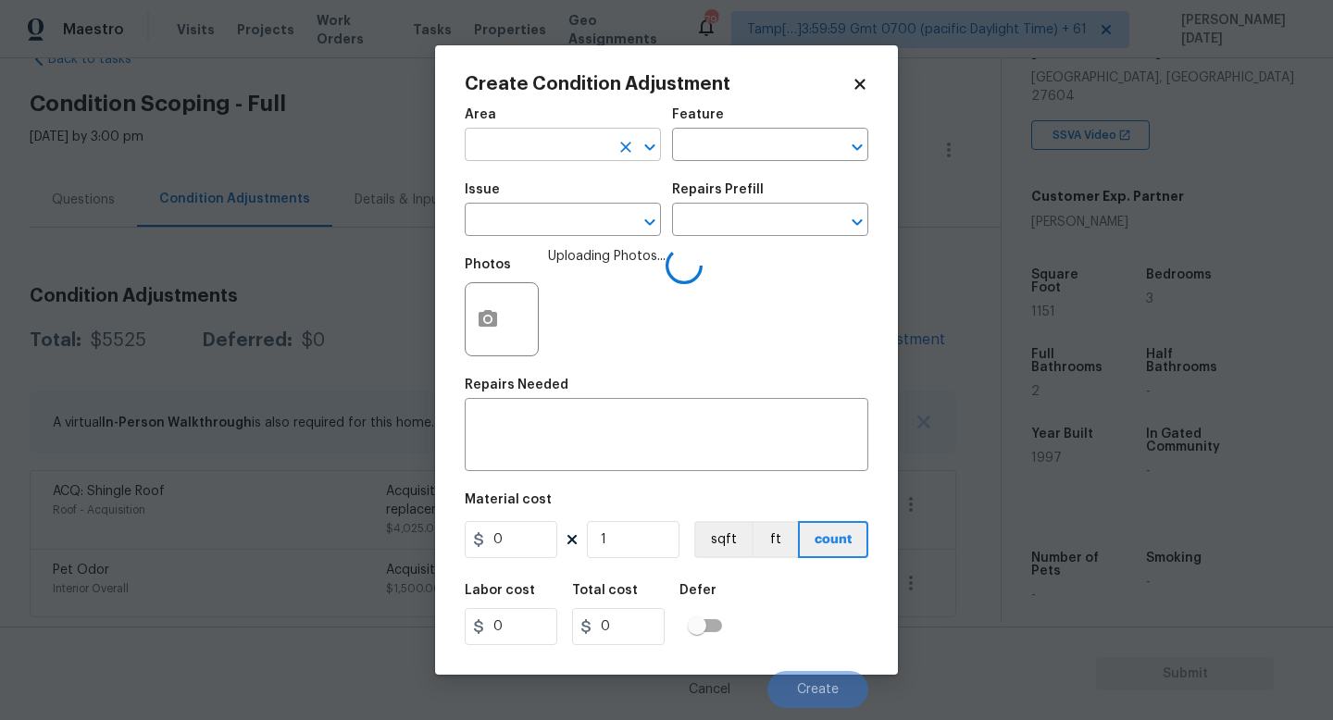
click at [488, 148] on input "text" at bounding box center [537, 146] width 144 height 29
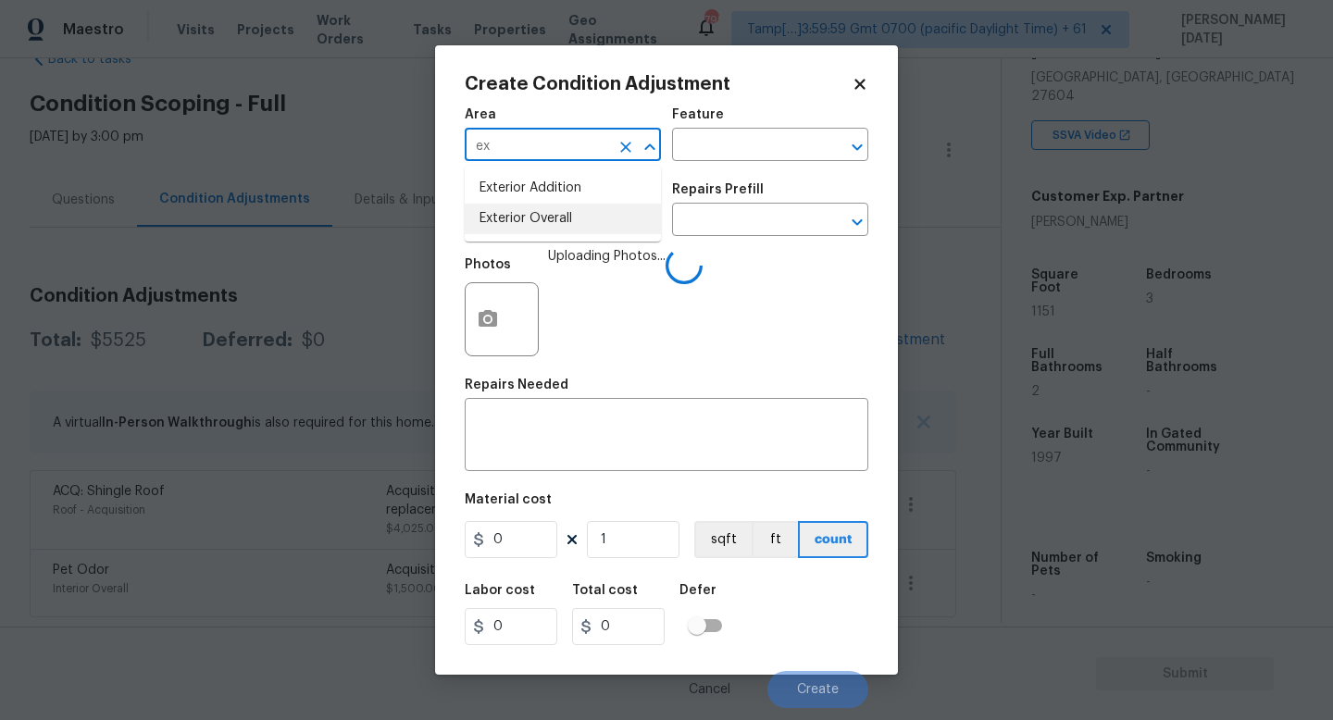
click at [527, 229] on li "Exterior Overall" at bounding box center [563, 219] width 196 height 31
click at [527, 229] on input "text" at bounding box center [537, 221] width 144 height 29
type input "Exterior Overall"
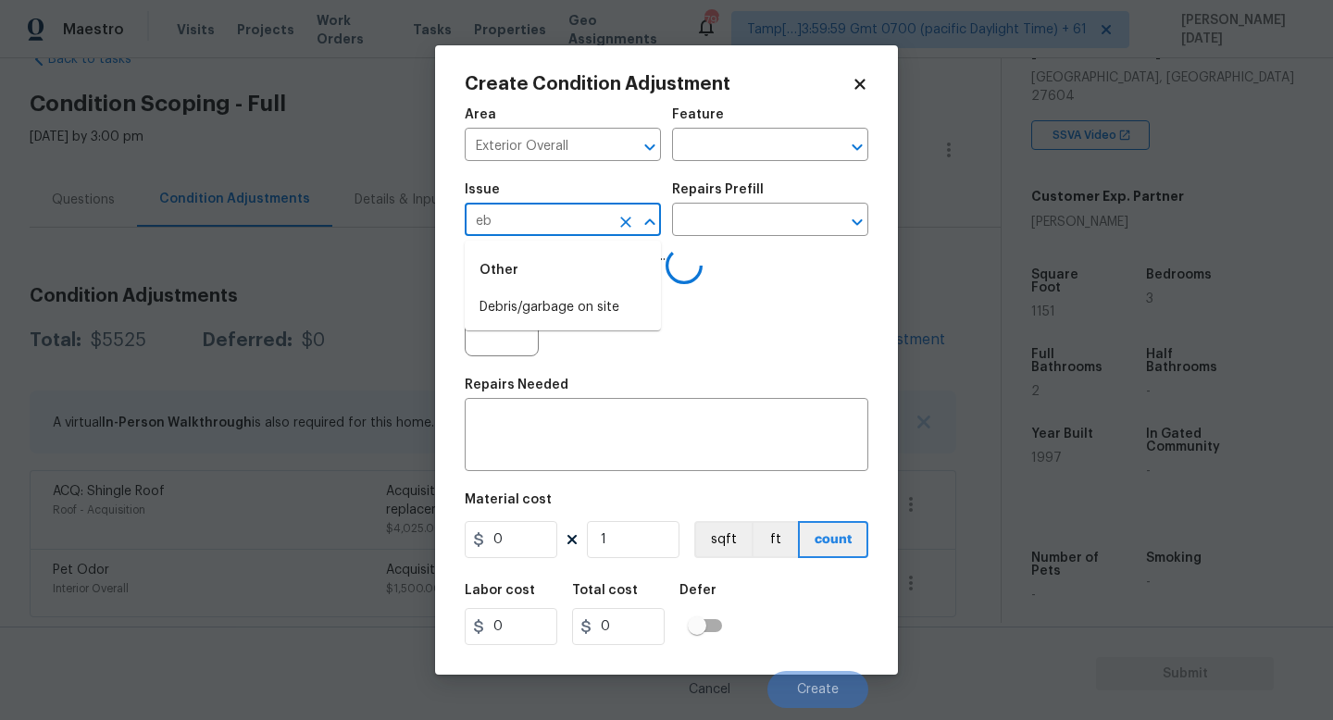
type input "e"
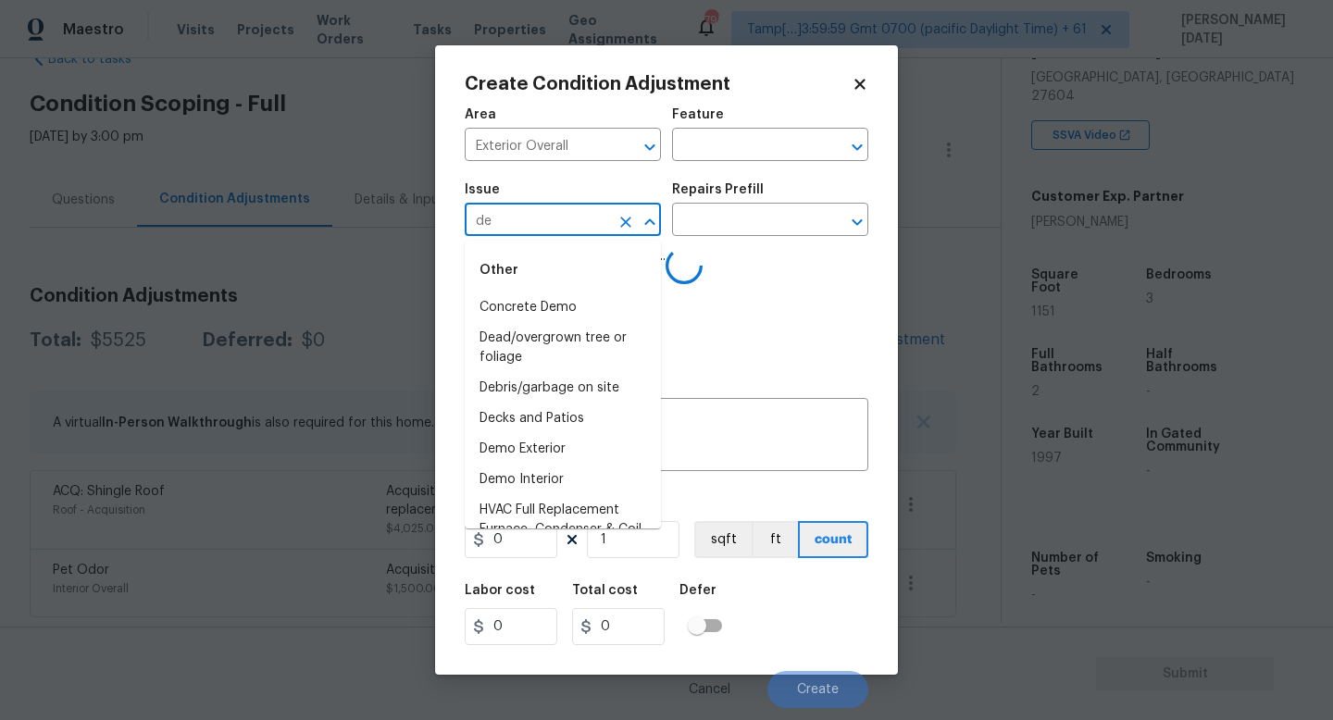
type input "deb"
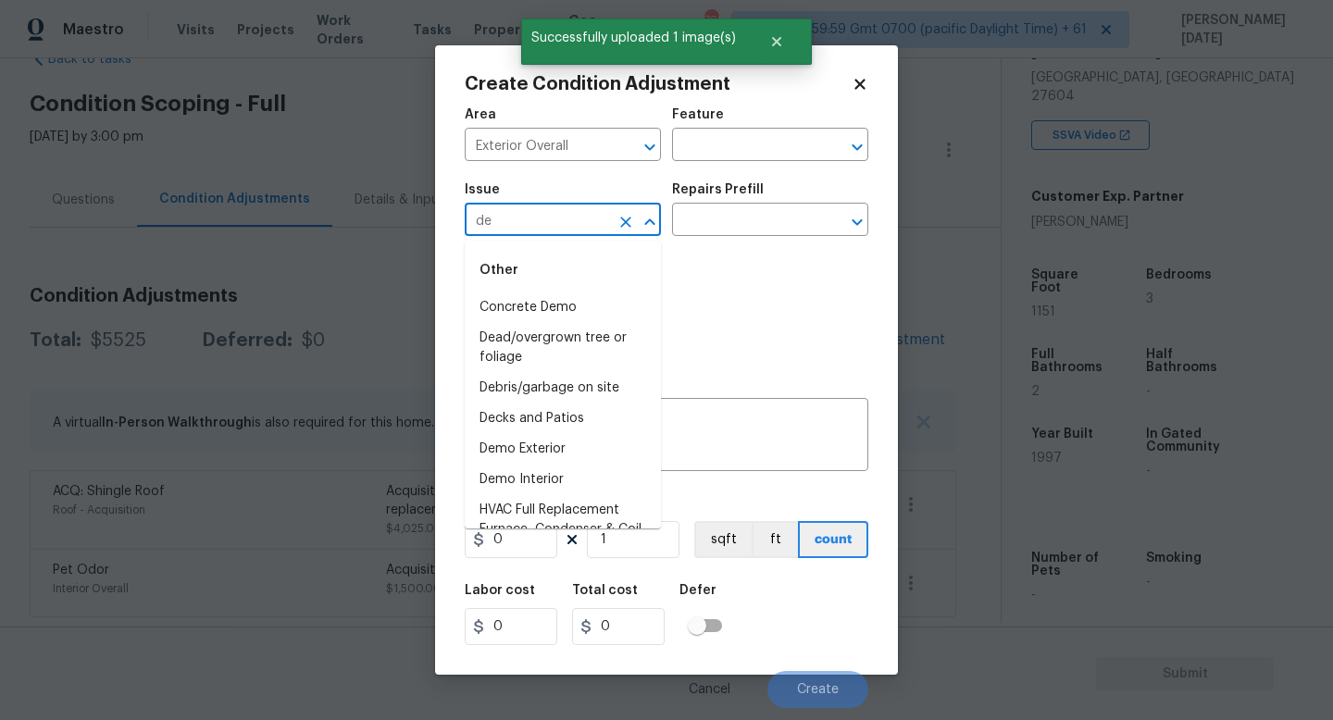
type input "deb"
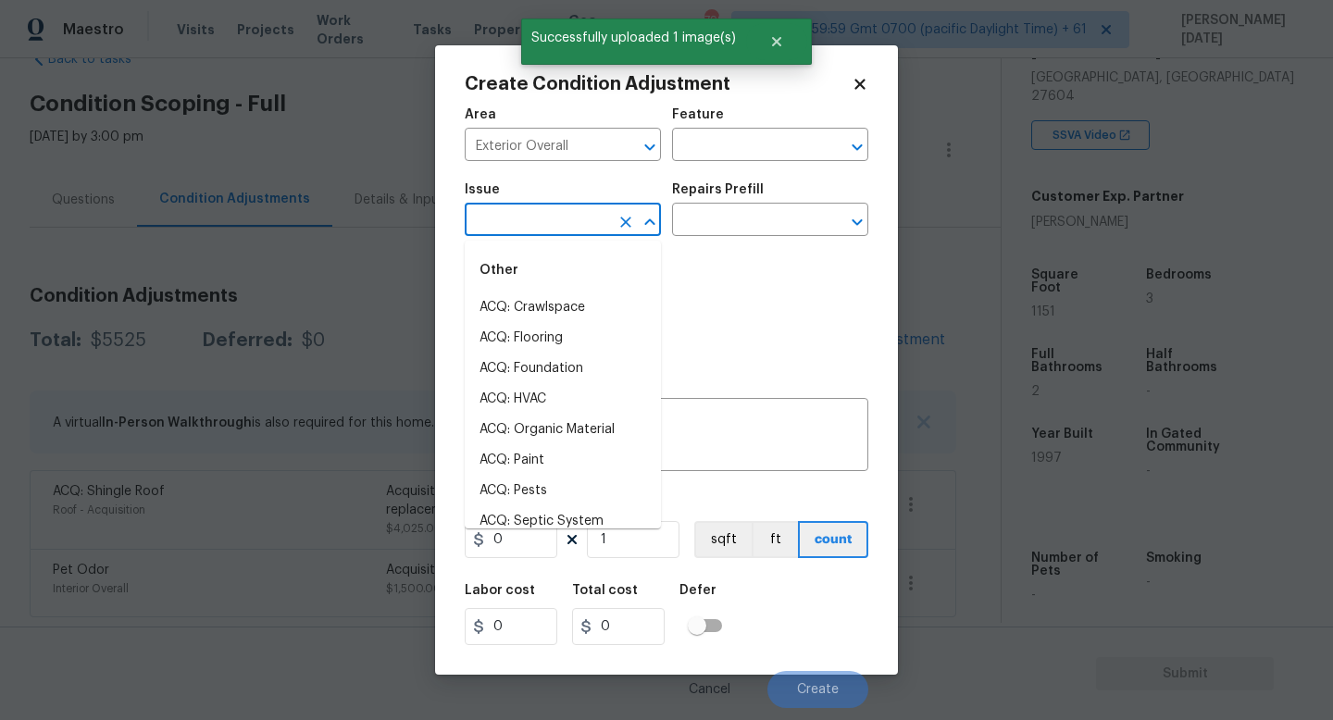
click at [546, 308] on li "ACQ: Crawlspace" at bounding box center [563, 308] width 196 height 31
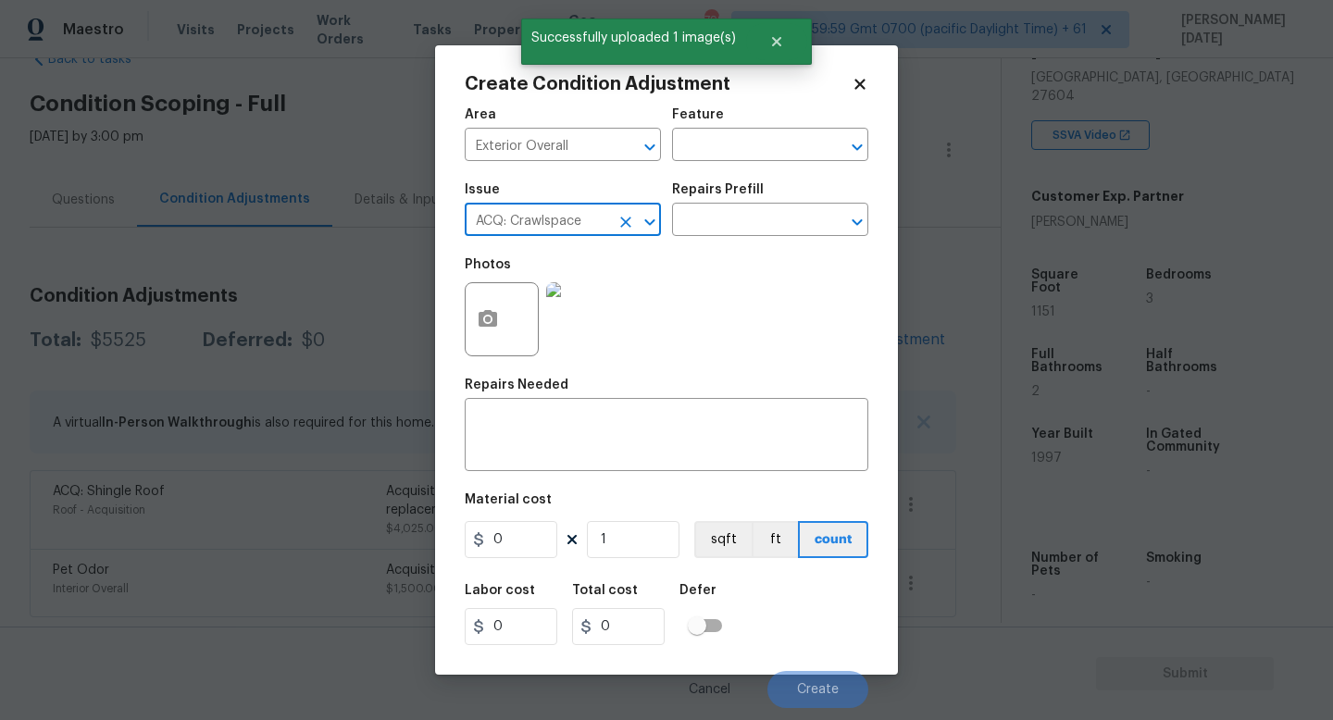
type input "ACQ: Crawlspace"
click at [739, 186] on h5 "Repairs Prefill" at bounding box center [718, 189] width 92 height 13
click at [738, 224] on input "text" at bounding box center [744, 221] width 144 height 29
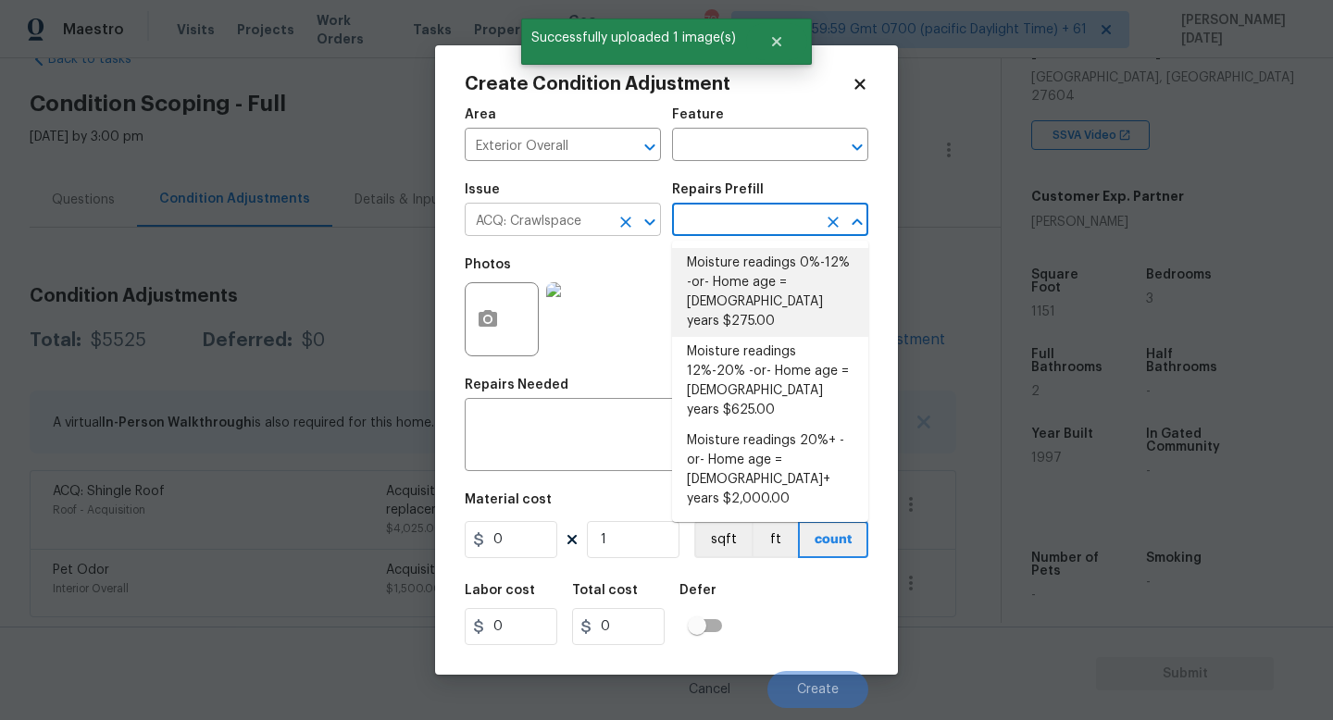
click at [629, 219] on icon "Clear" at bounding box center [625, 222] width 11 height 11
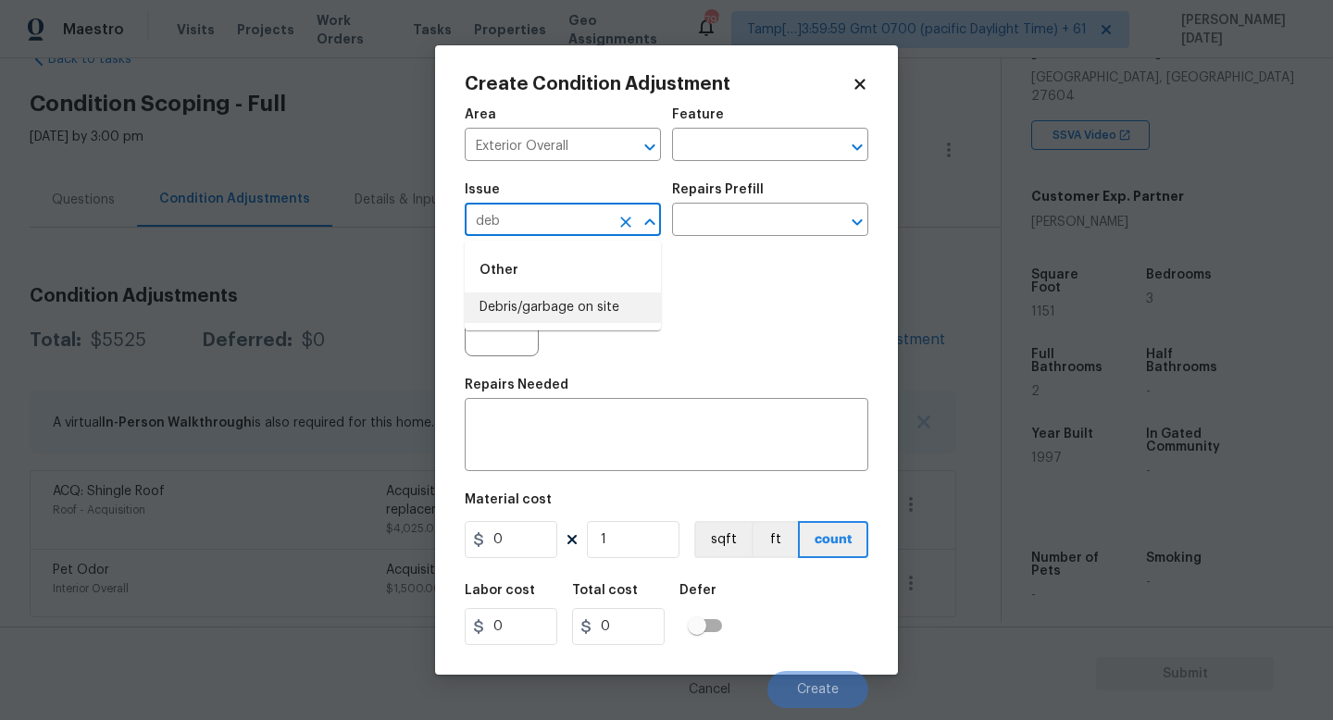
click at [600, 306] on li "Debris/garbage on site" at bounding box center [563, 308] width 196 height 31
type input "Debris/garbage on site"
click at [738, 228] on input "text" at bounding box center [744, 221] width 144 height 29
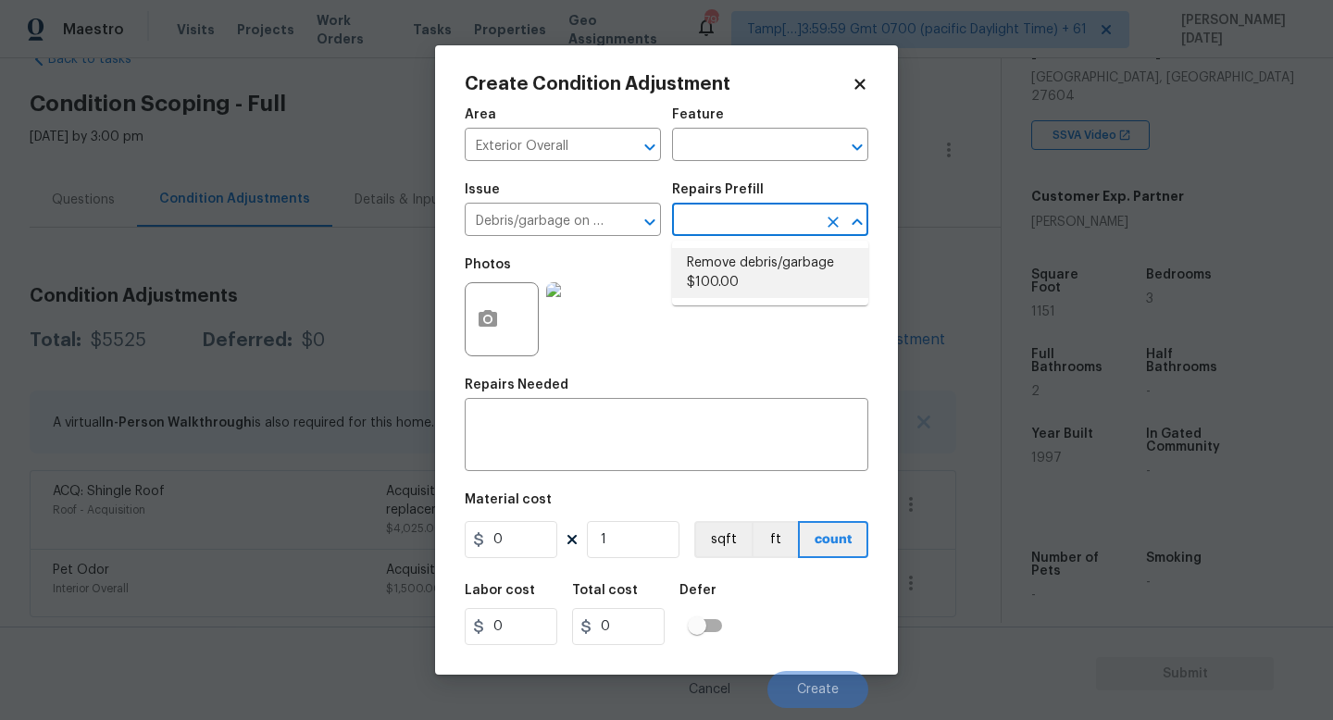
click at [747, 266] on li "Remove debris/garbage $100.00" at bounding box center [770, 273] width 196 height 50
type textarea "Remove, haul off, and properly dispose of any debris left by seller to offsite …"
type input "100"
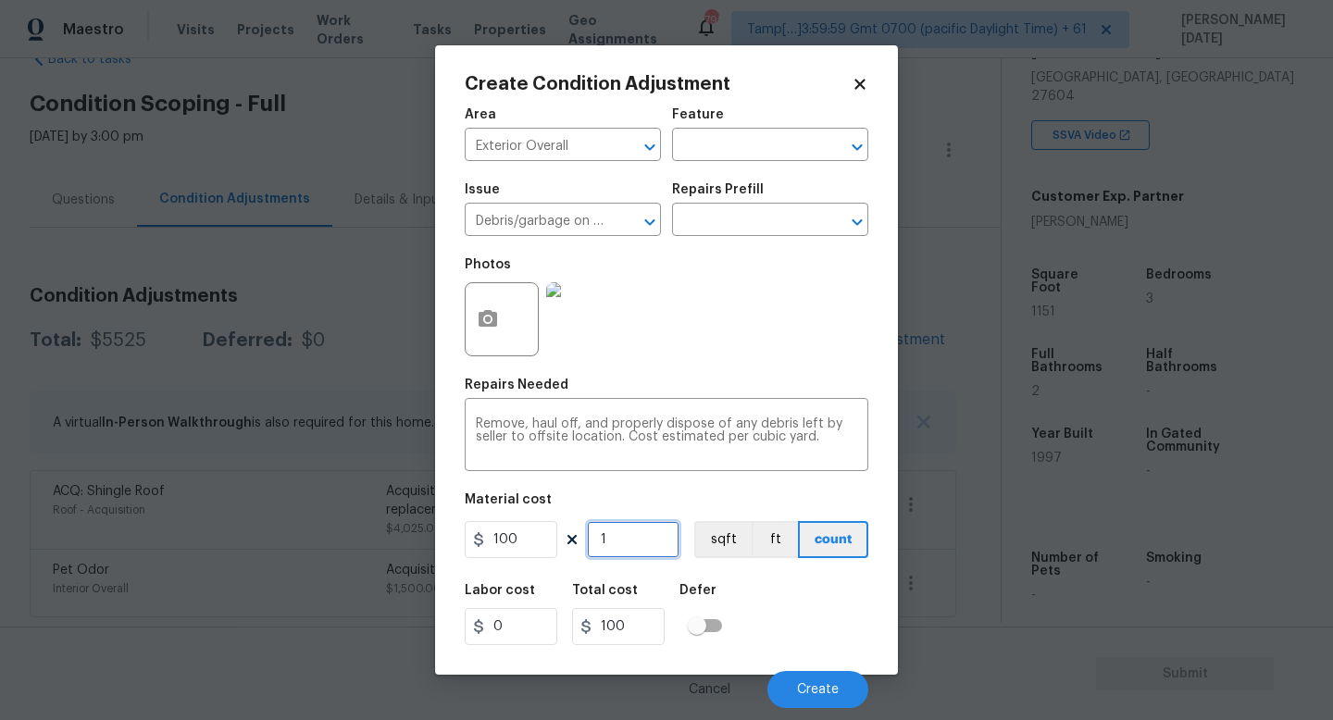
click at [631, 549] on input "1" at bounding box center [633, 539] width 93 height 37
type input "0"
type input "3"
type input "300"
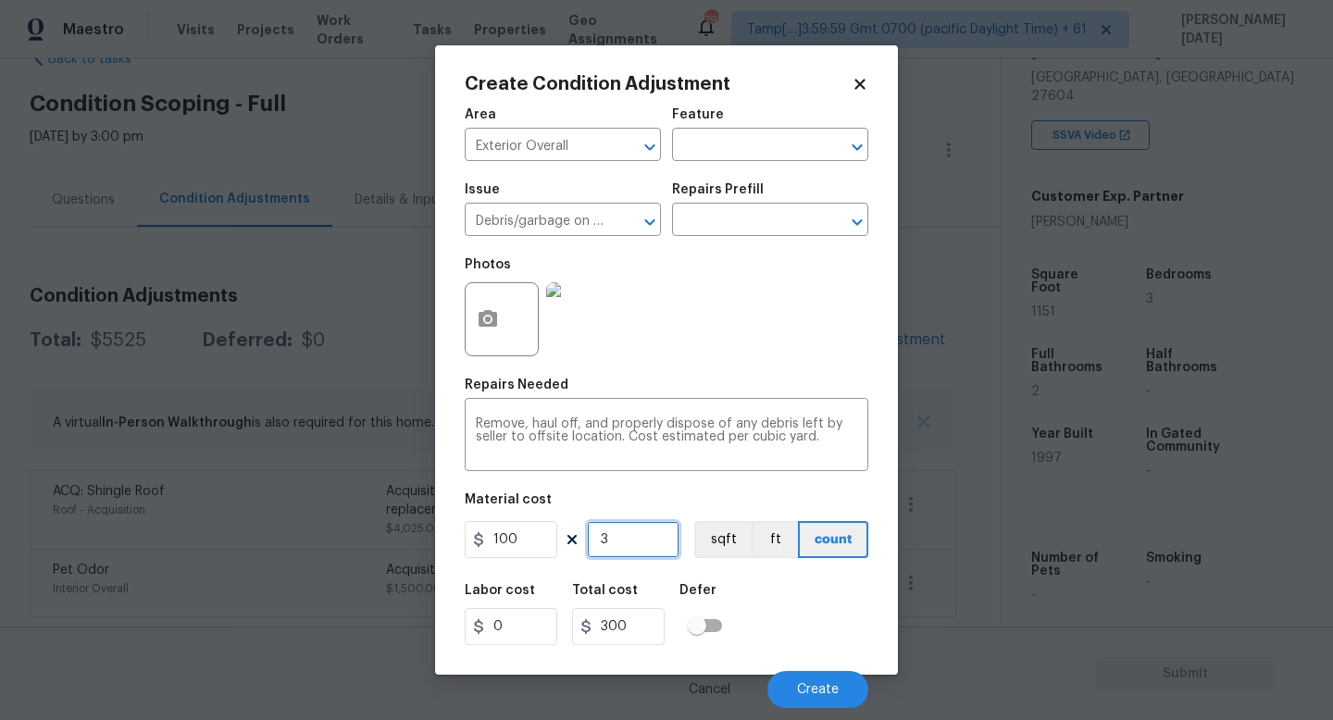
type input "3"
click at [764, 385] on div "Repairs Needed" at bounding box center [667, 391] width 404 height 24
click at [813, 644] on span "Create" at bounding box center [818, 690] width 42 height 14
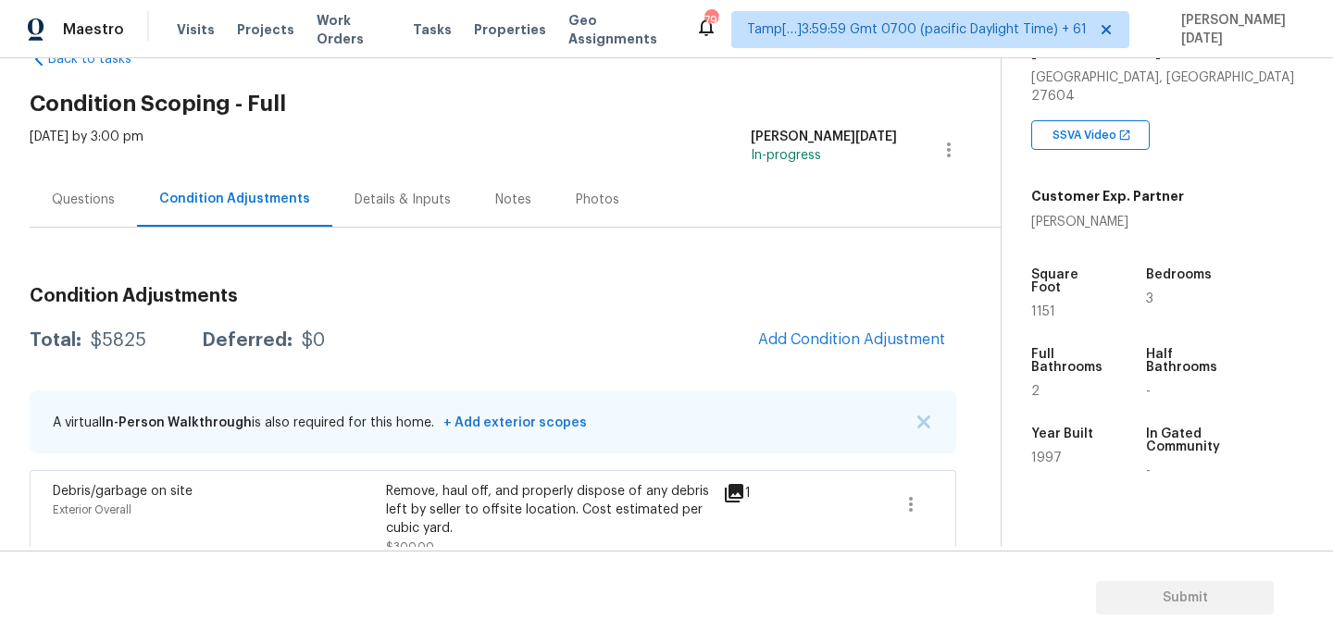
click at [92, 204] on div "Questions" at bounding box center [83, 200] width 63 height 19
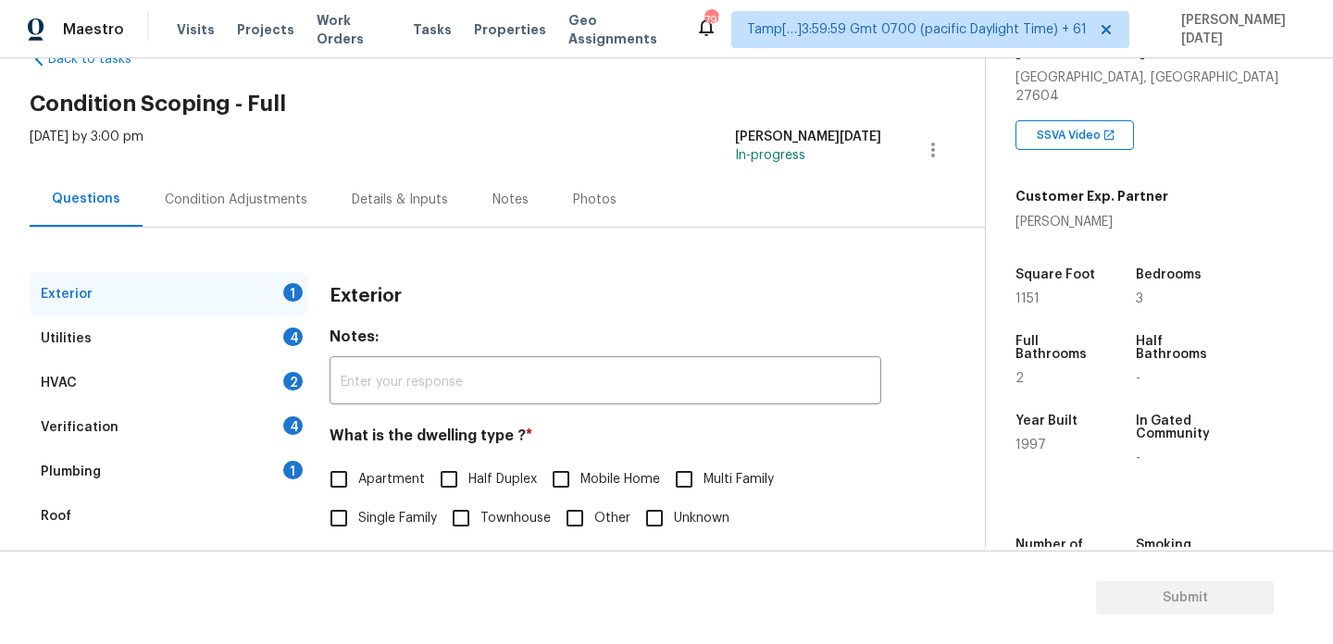
scroll to position [247, 0]
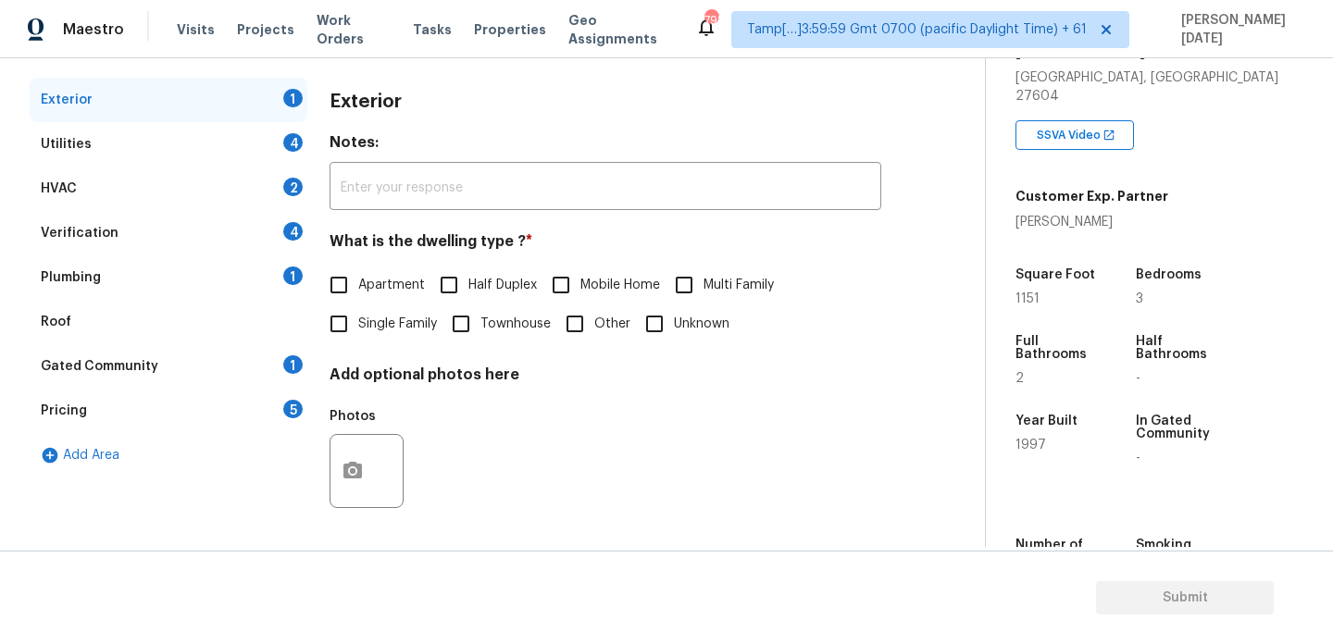
click at [250, 421] on div "Pricing 5" at bounding box center [169, 411] width 278 height 44
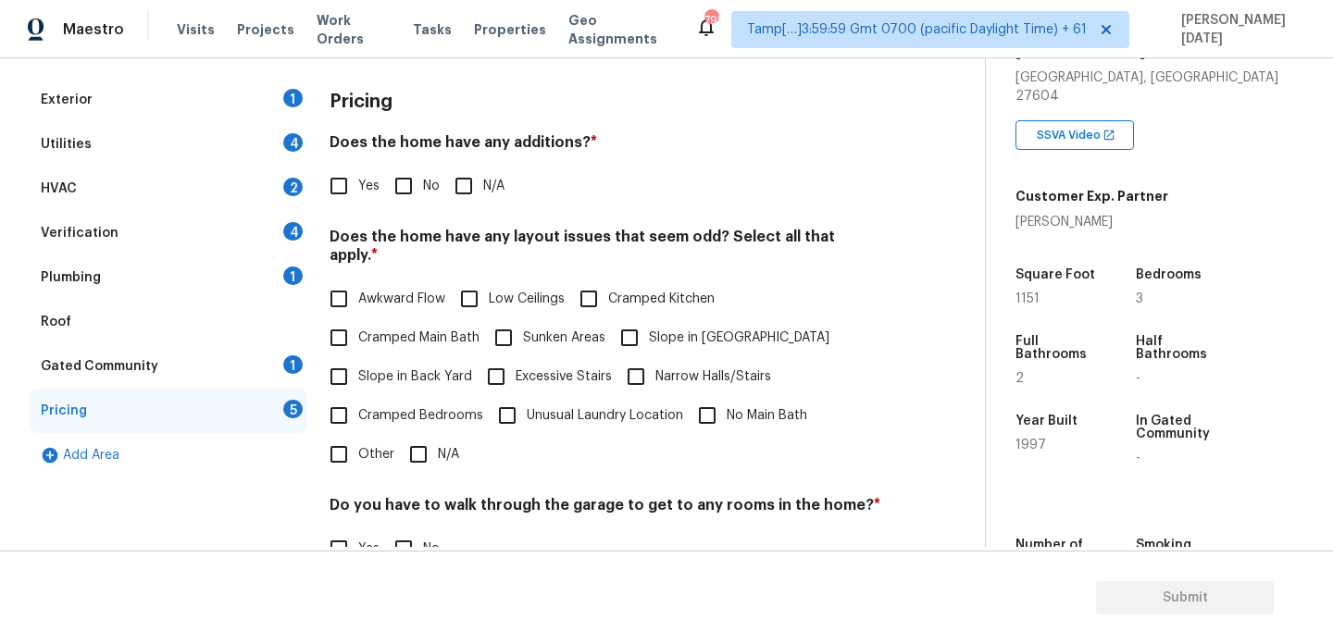
click at [642, 327] on input "Slope in [GEOGRAPHIC_DATA]" at bounding box center [629, 338] width 39 height 39
checkbox input "true"
click at [368, 186] on span "Yes" at bounding box center [368, 186] width 21 height 19
click at [358, 186] on input "Yes" at bounding box center [338, 186] width 39 height 39
checkbox input "true"
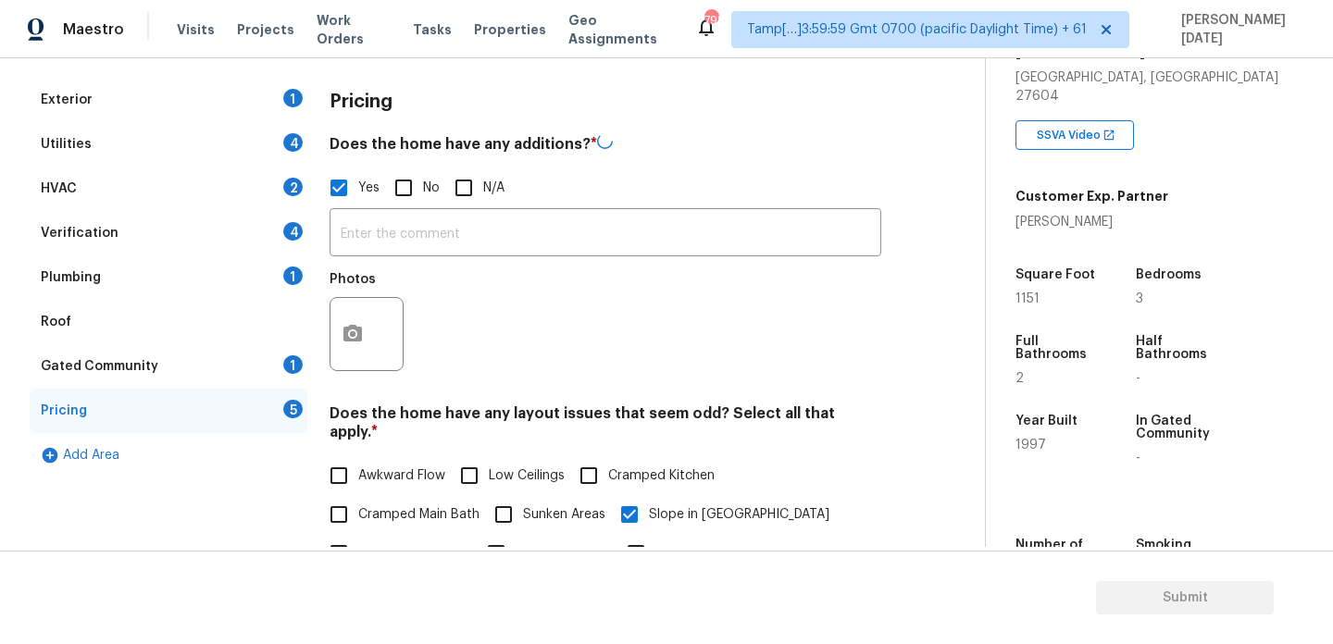
click at [420, 180] on input "No" at bounding box center [403, 188] width 39 height 39
checkbox input "true"
checkbox input "false"
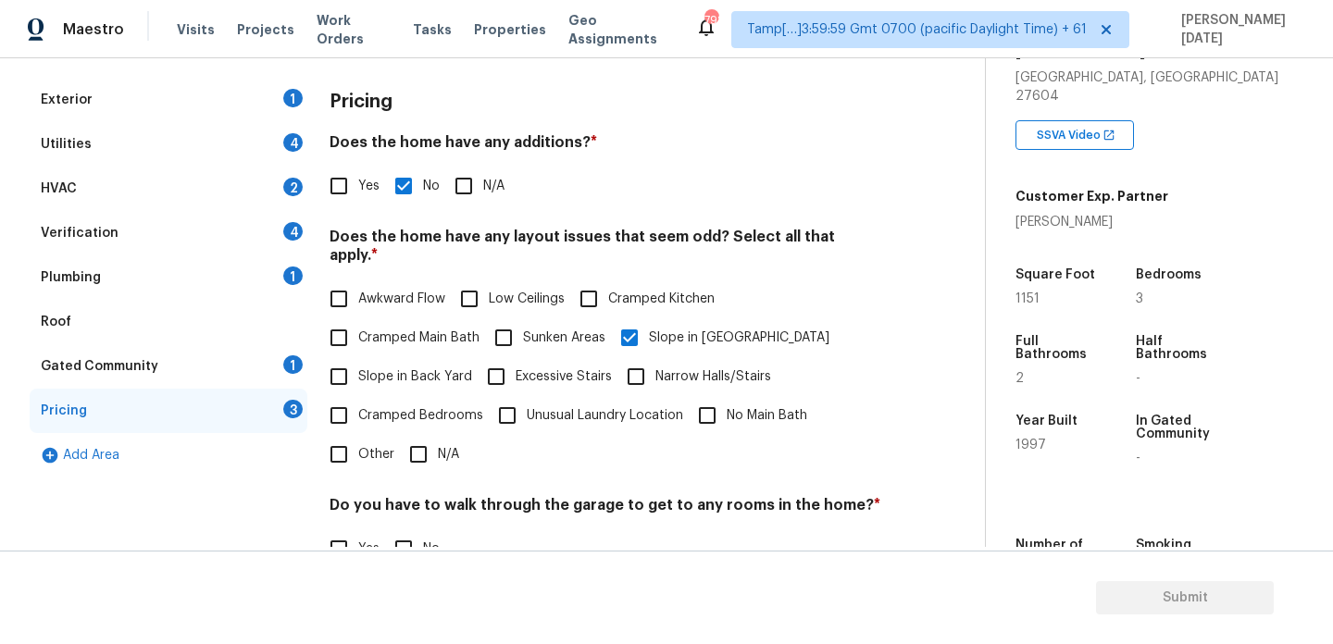
scroll to position [467, 0]
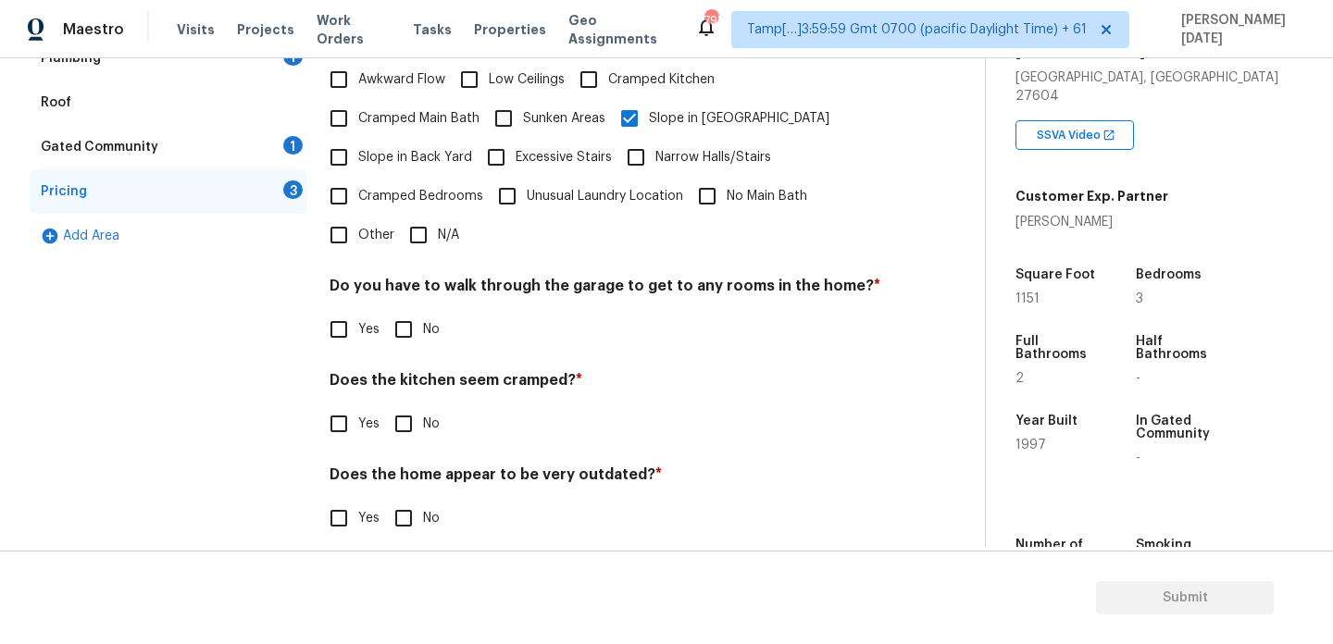
click at [397, 327] on input "No" at bounding box center [403, 329] width 39 height 39
checkbox input "true"
click at [407, 412] on input "No" at bounding box center [403, 424] width 39 height 39
checkbox input "true"
click at [407, 501] on input "No" at bounding box center [403, 520] width 39 height 39
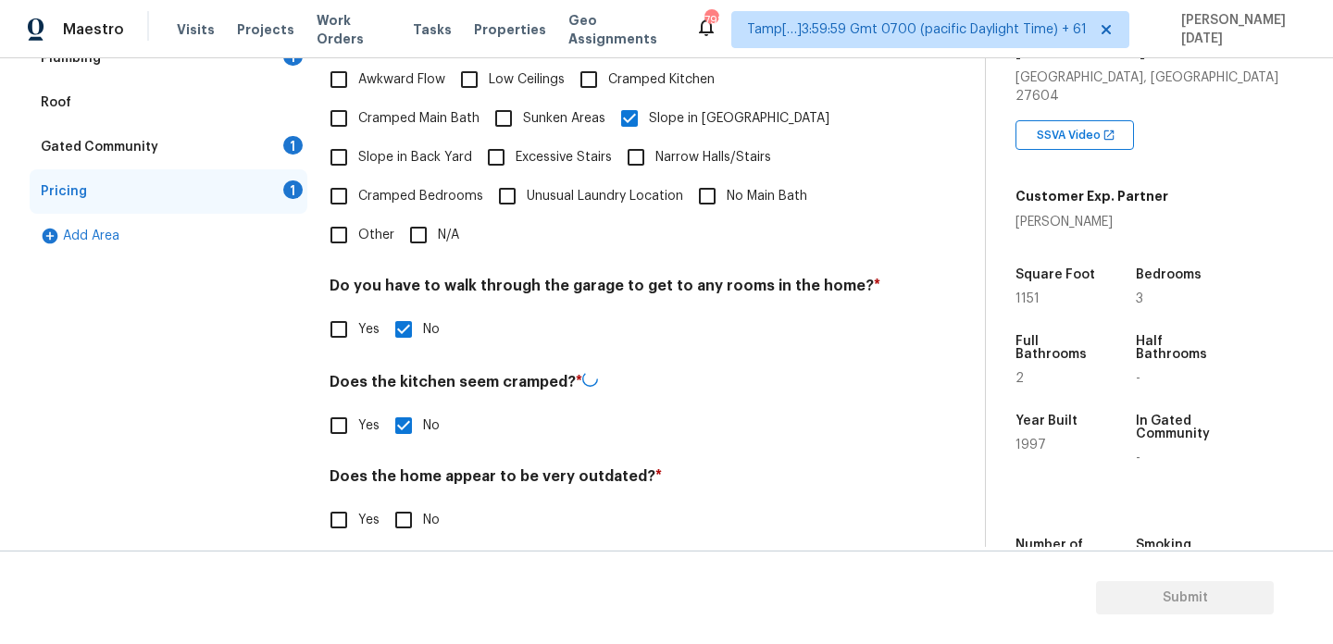
checkbox input "true"
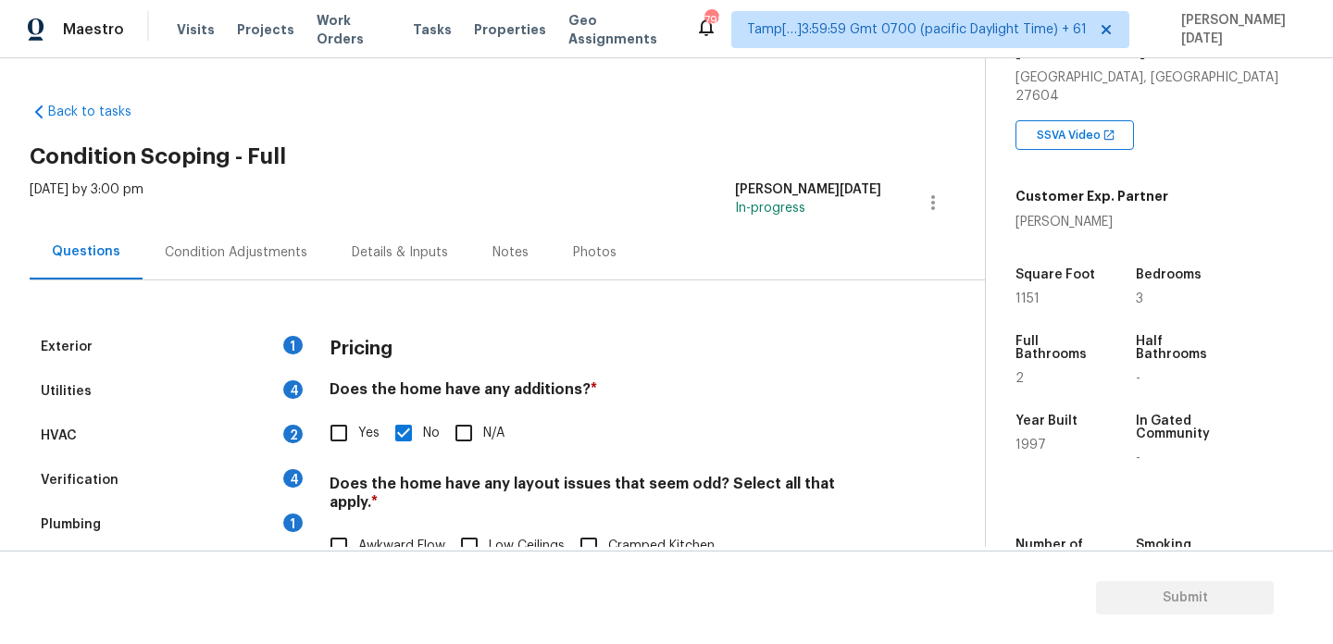
click at [277, 269] on div "Condition Adjustments" at bounding box center [236, 252] width 187 height 55
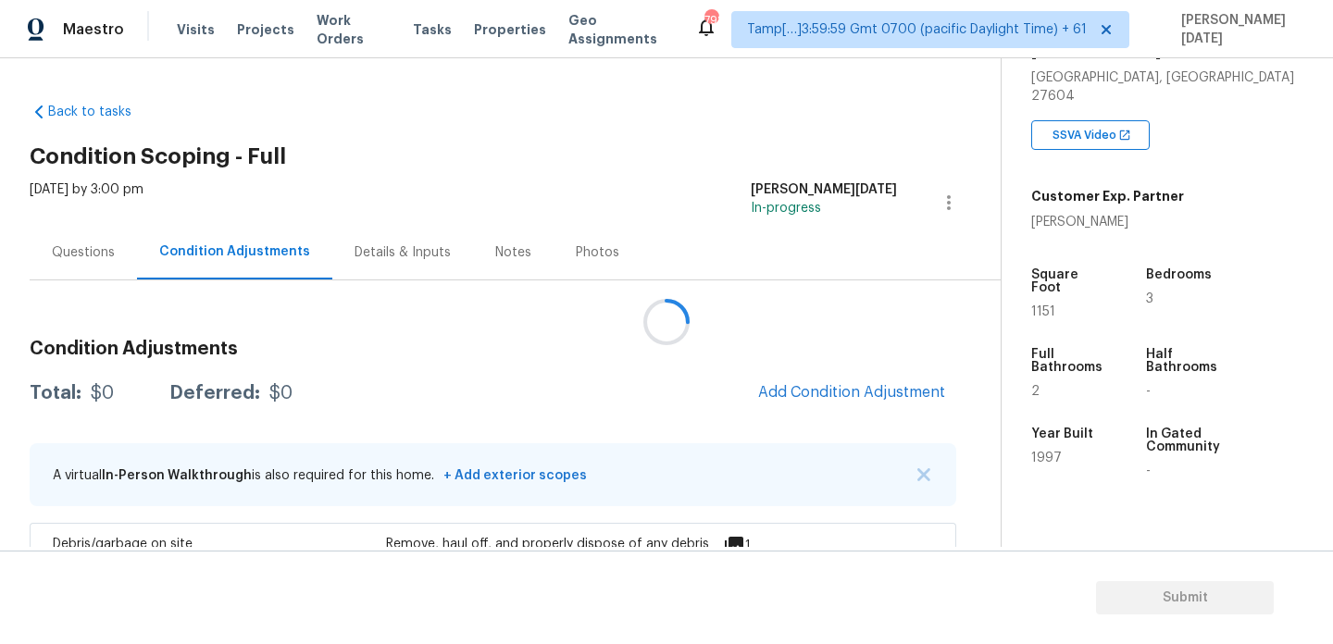
click at [804, 408] on div at bounding box center [666, 322] width 1333 height 644
click at [850, 391] on span "Add Condition Adjustment" at bounding box center [851, 392] width 187 height 17
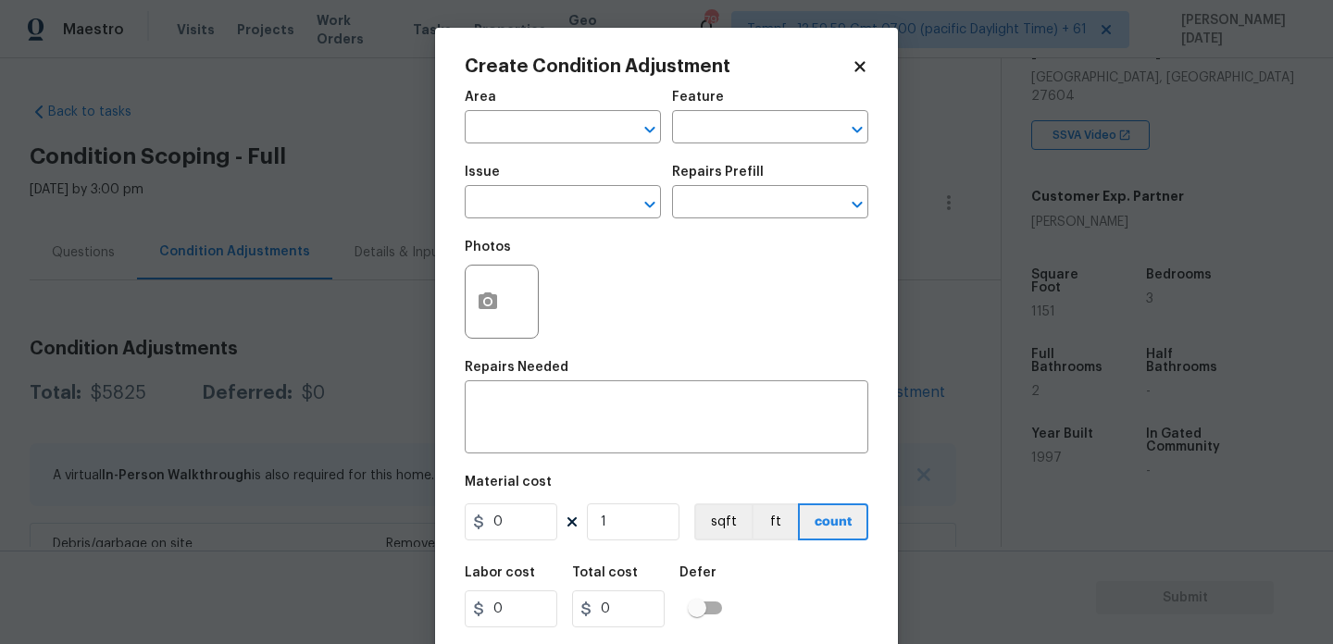
click at [850, 391] on div "x ​" at bounding box center [667, 419] width 404 height 69
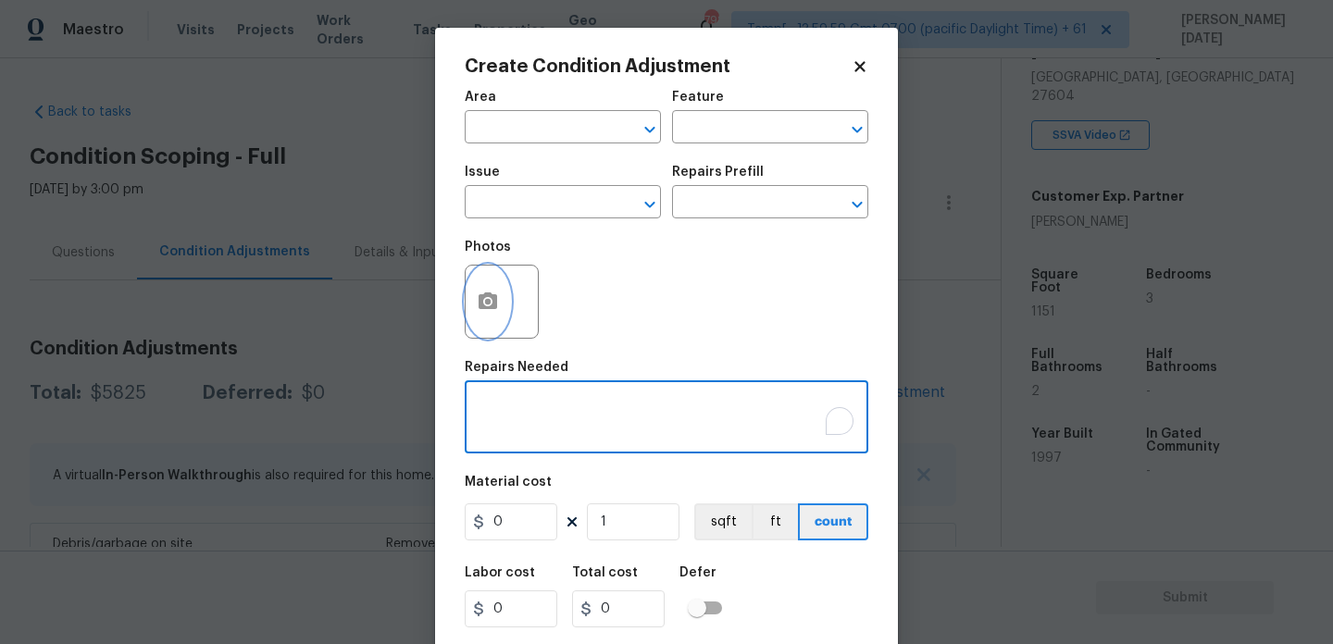
click at [494, 309] on icon "button" at bounding box center [488, 301] width 19 height 17
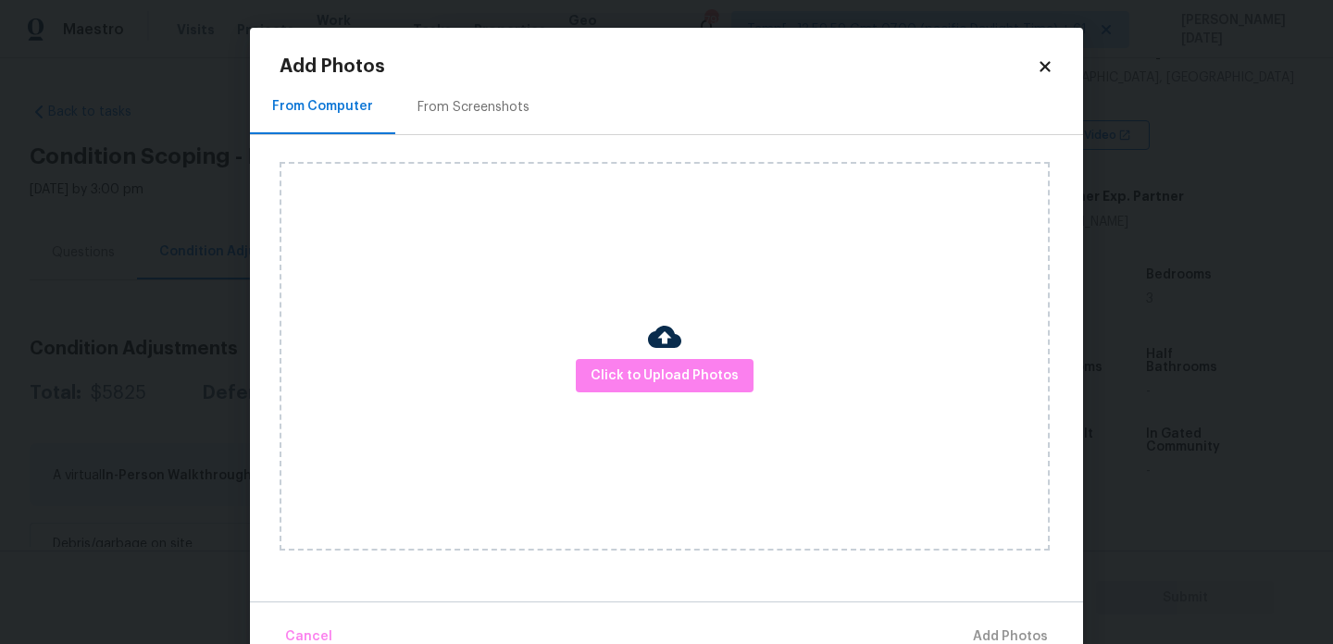
click at [494, 310] on div "Click to Upload Photos" at bounding box center [665, 356] width 770 height 389
click at [638, 384] on span "Click to Upload Photos" at bounding box center [665, 376] width 148 height 23
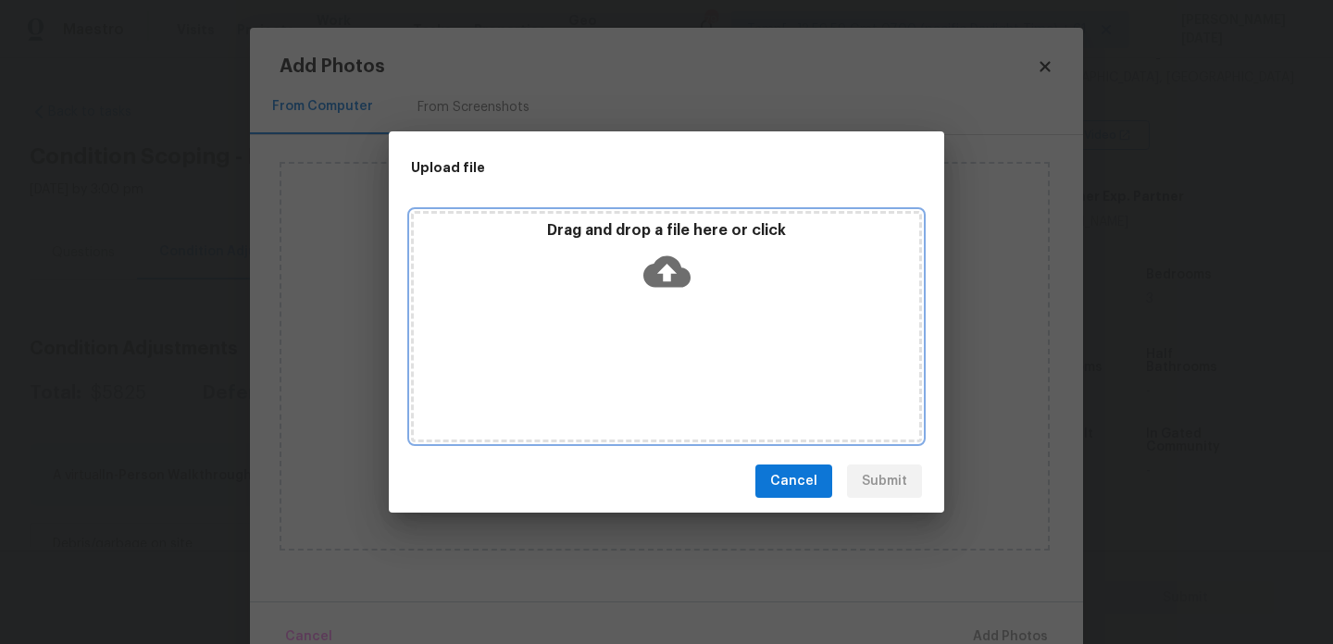
click at [638, 384] on div "Drag and drop a file here or click" at bounding box center [666, 326] width 511 height 231
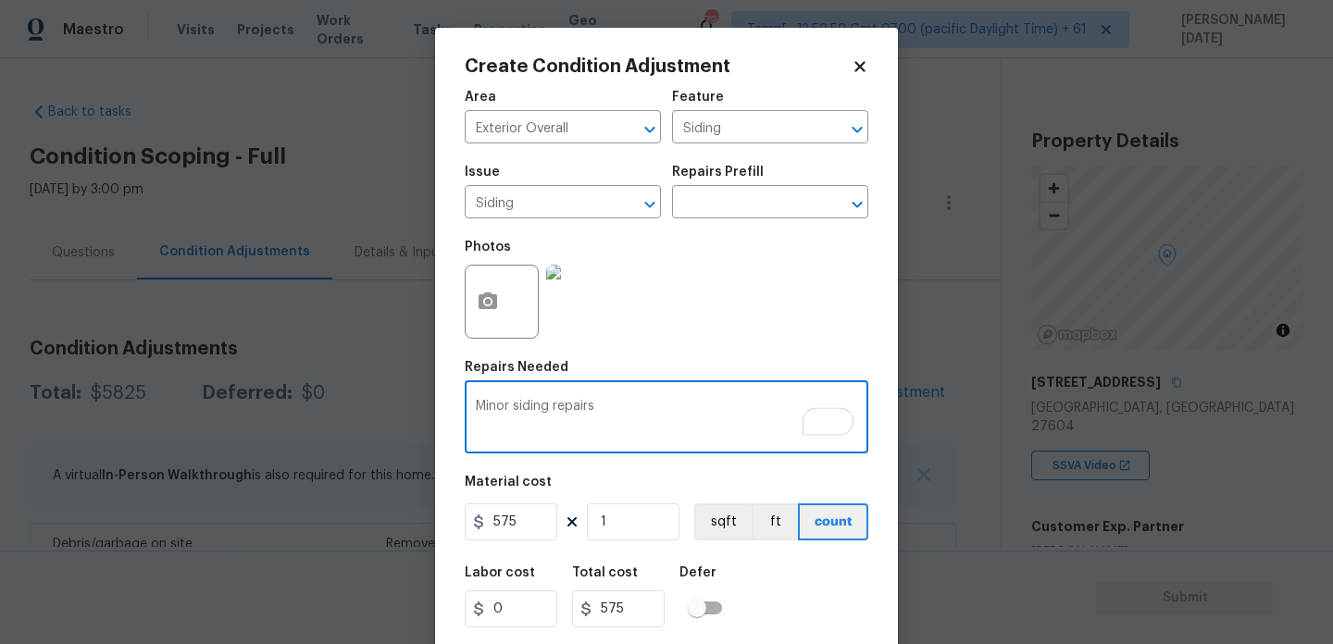
scroll to position [47, 0]
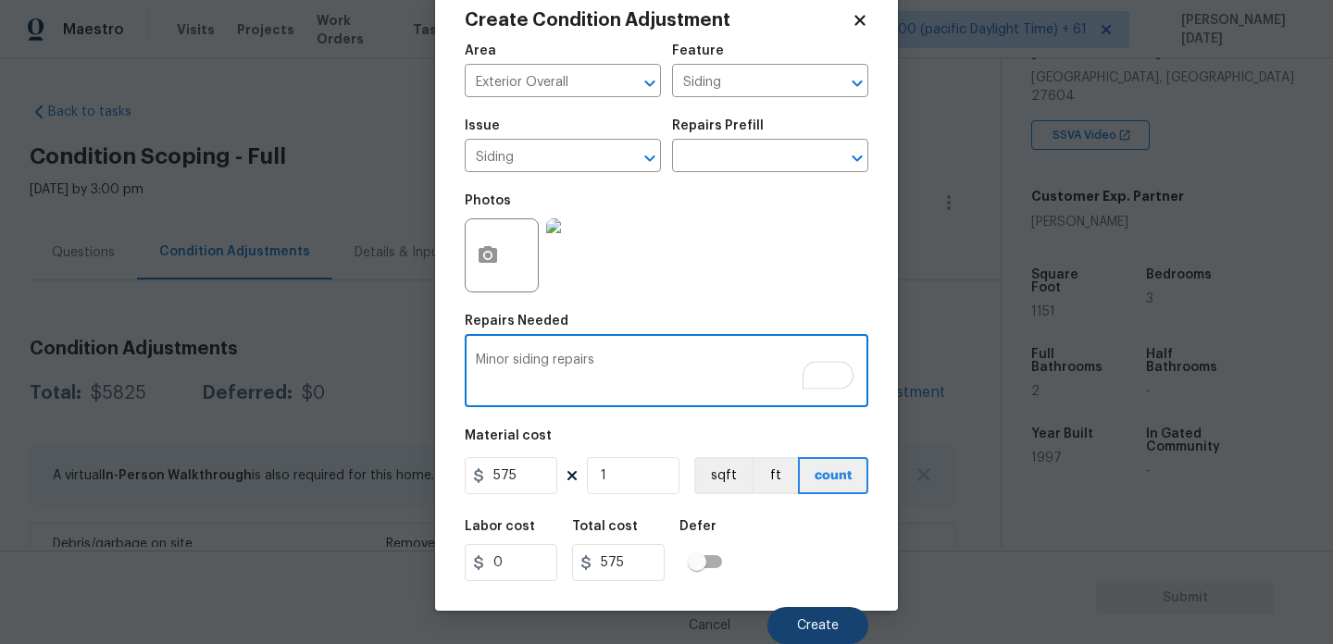
type textarea "Minor siding repairs"
click at [837, 608] on button "Create" at bounding box center [818, 625] width 101 height 37
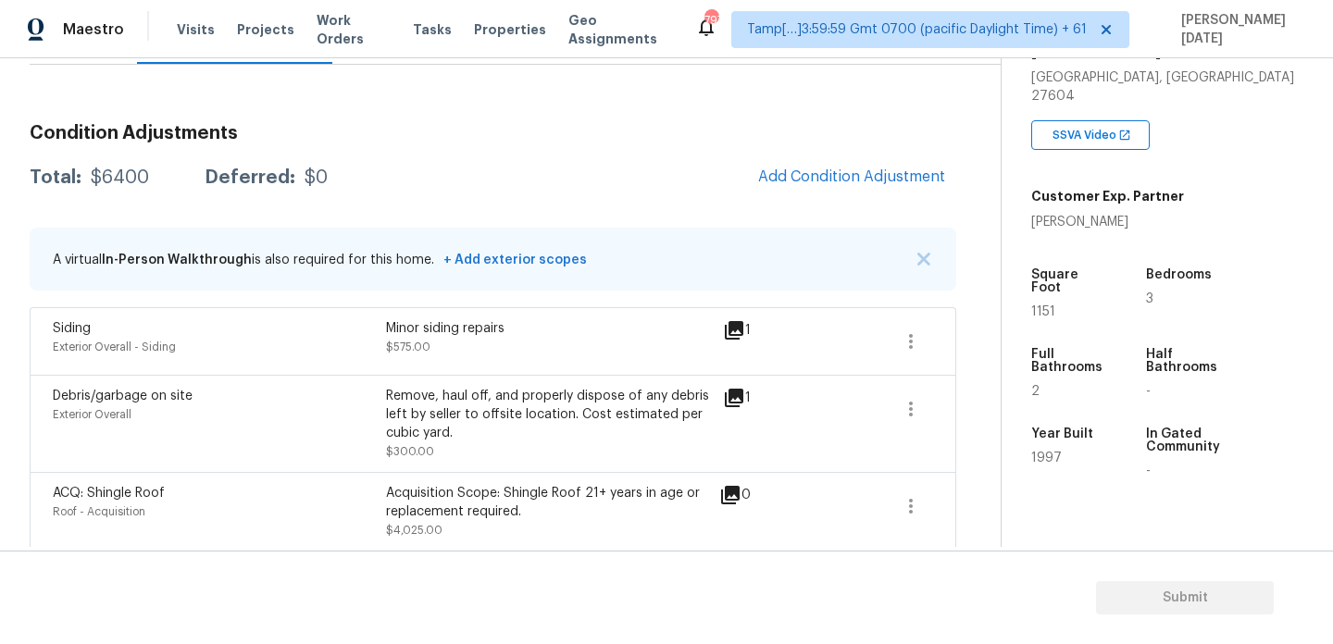
scroll to position [109, 0]
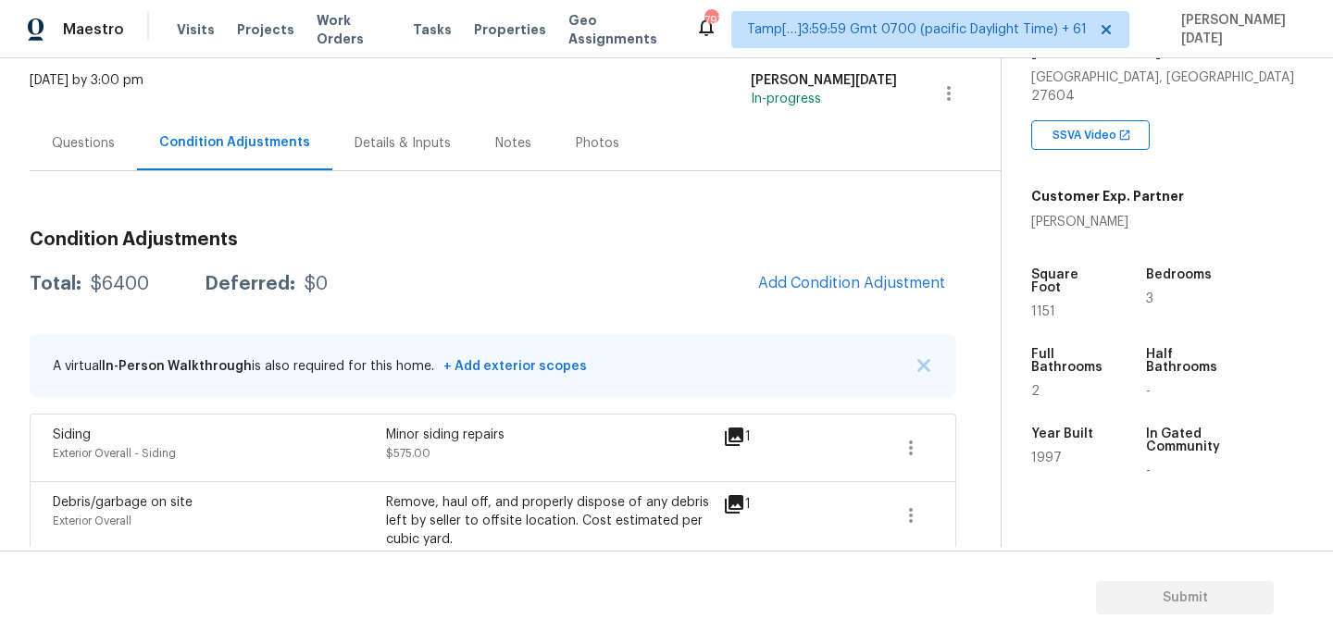
click at [97, 135] on div "Questions" at bounding box center [83, 143] width 63 height 19
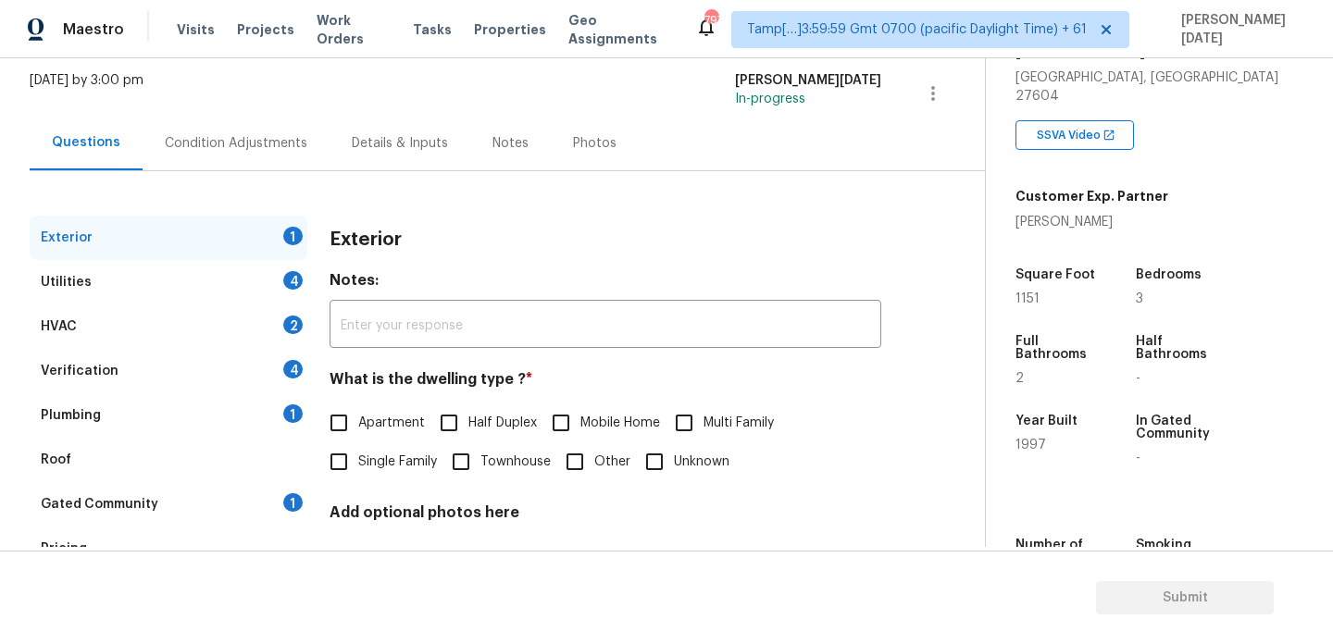
click at [97, 135] on div "Questions" at bounding box center [86, 142] width 69 height 19
click at [214, 419] on div "Plumbing 1" at bounding box center [169, 416] width 278 height 44
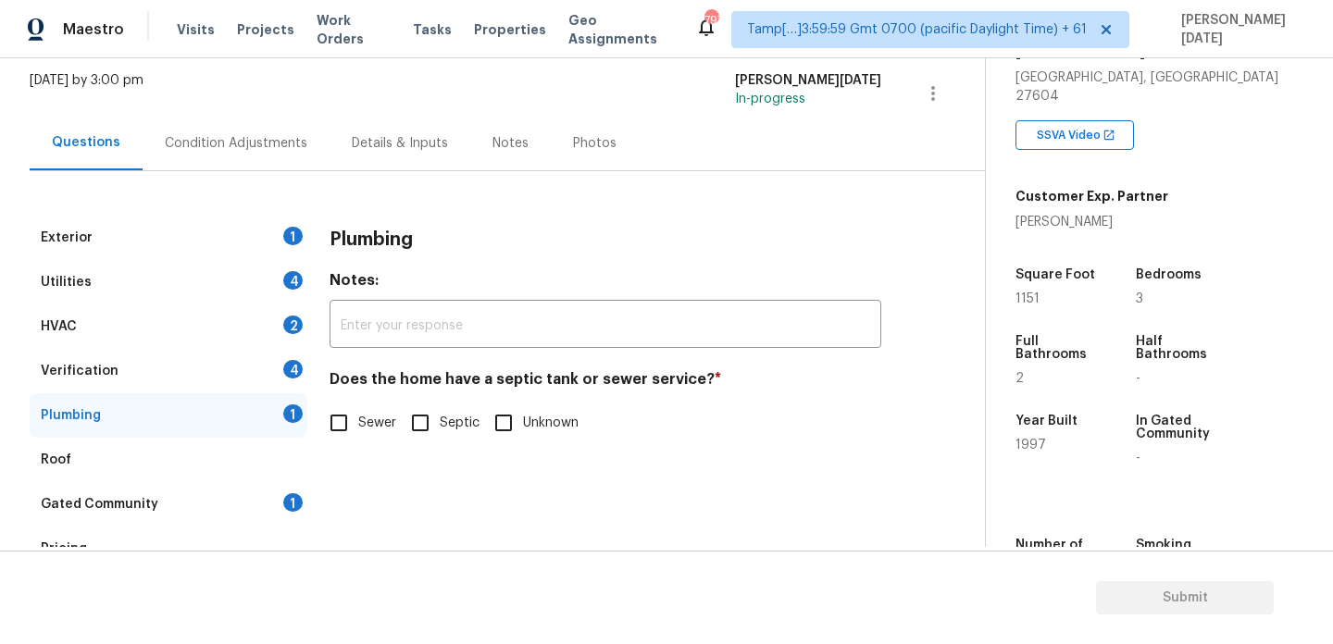
click at [232, 382] on div "Verification 4" at bounding box center [169, 371] width 278 height 44
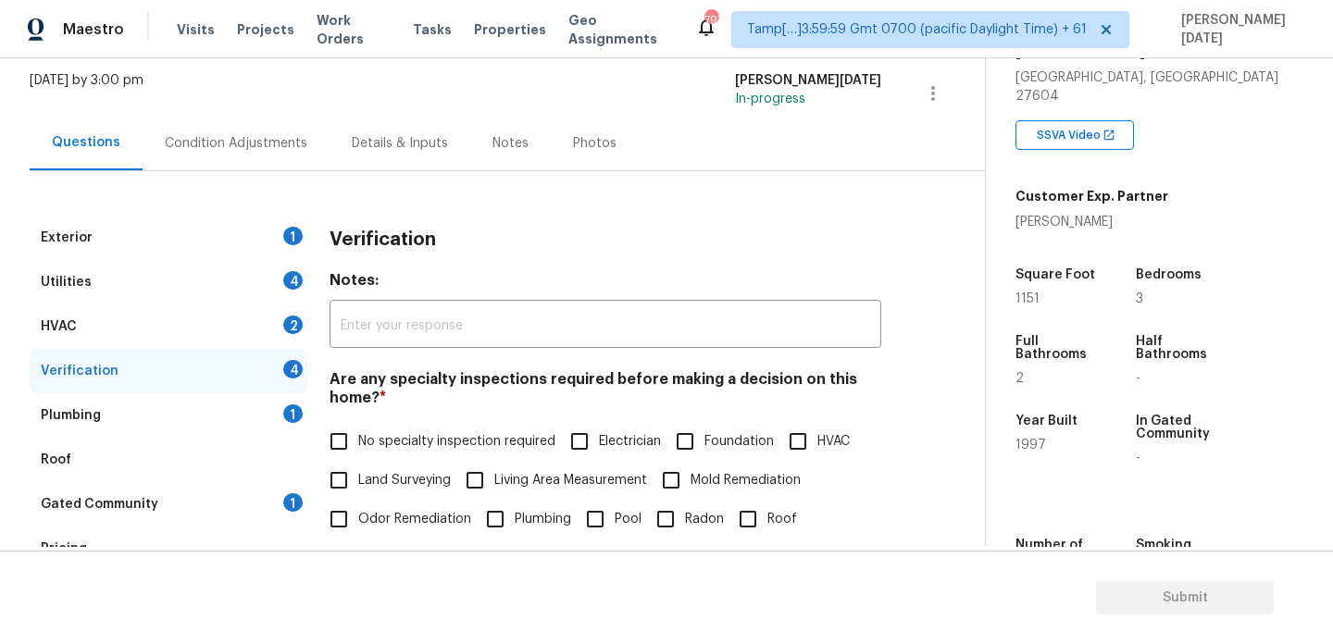
scroll to position [645, 0]
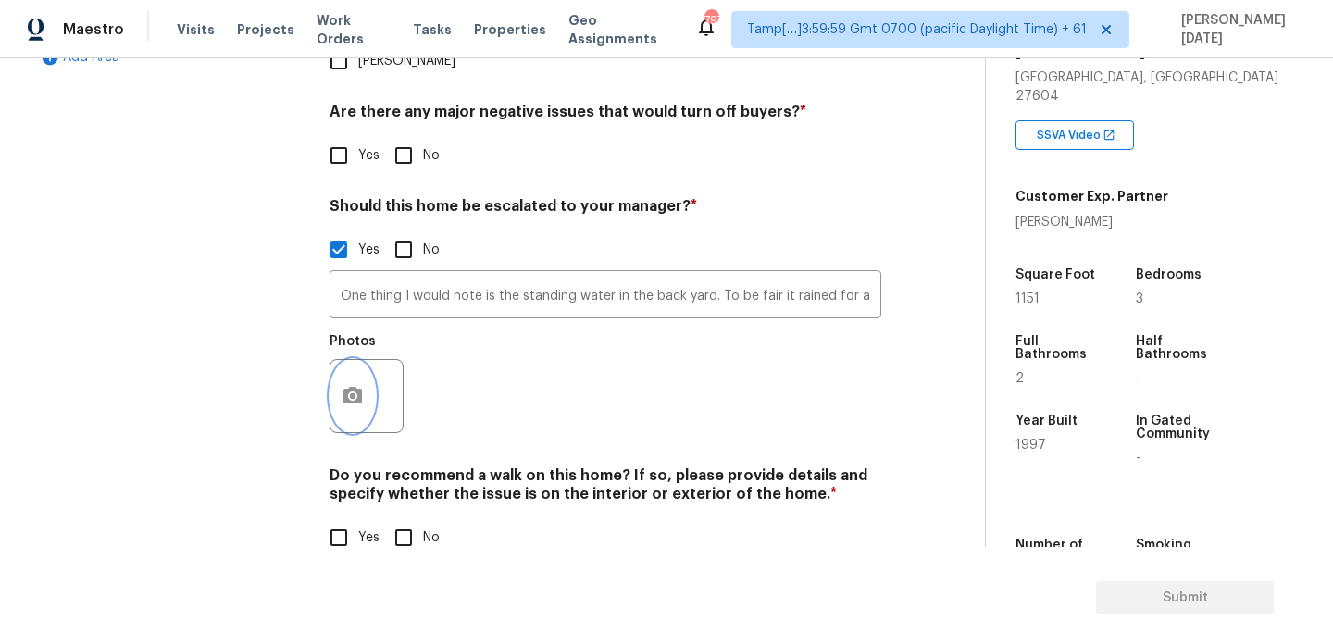
click at [364, 360] on button "button" at bounding box center [353, 396] width 44 height 72
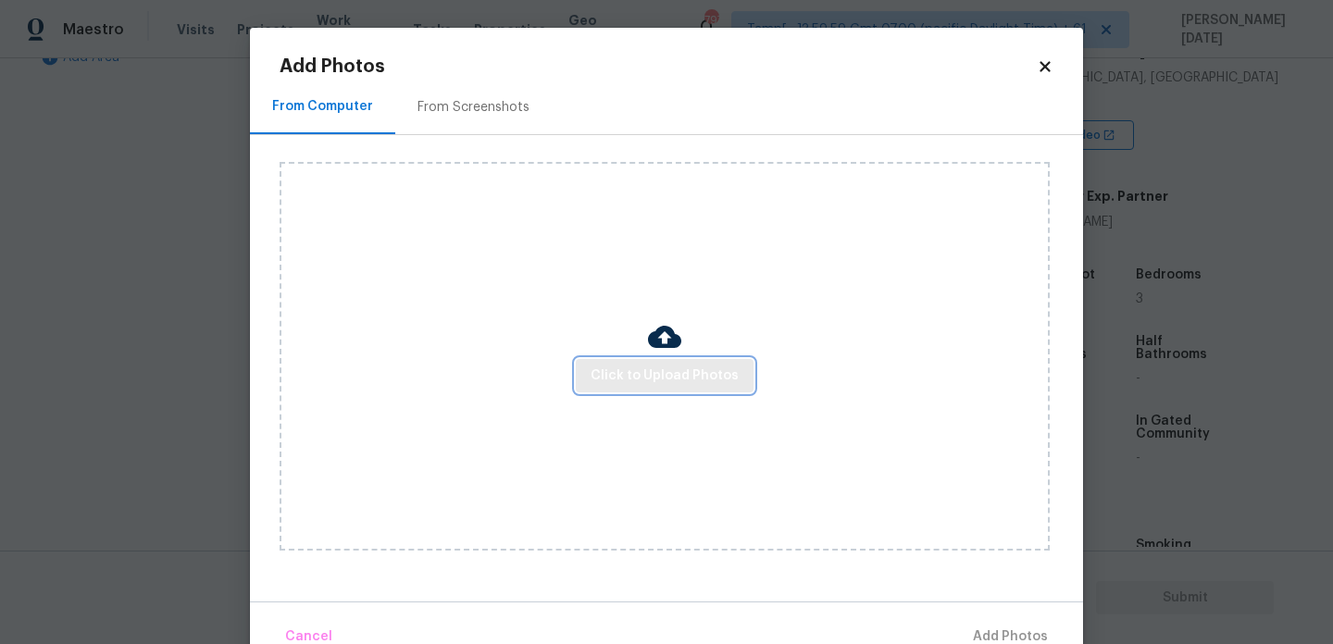
click at [661, 392] on button "Click to Upload Photos" at bounding box center [665, 376] width 178 height 34
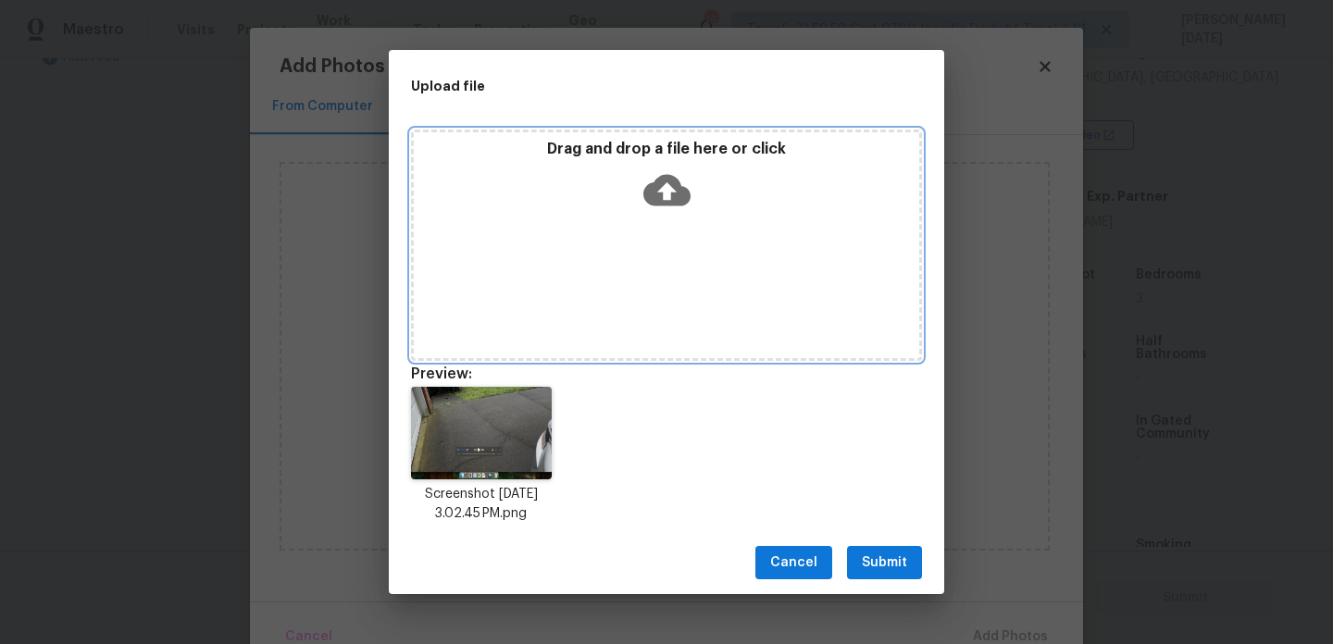
click at [745, 191] on div "Drag and drop a file here or click" at bounding box center [667, 180] width 506 height 80
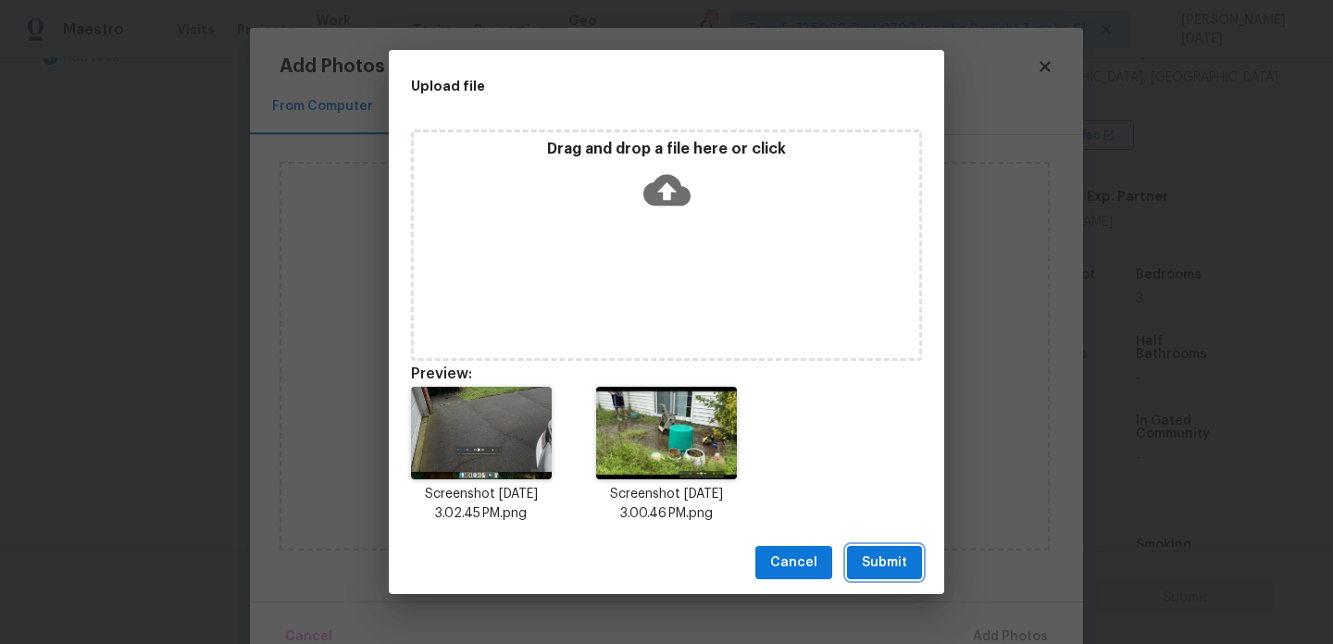
click at [903, 571] on span "Submit" at bounding box center [884, 563] width 45 height 23
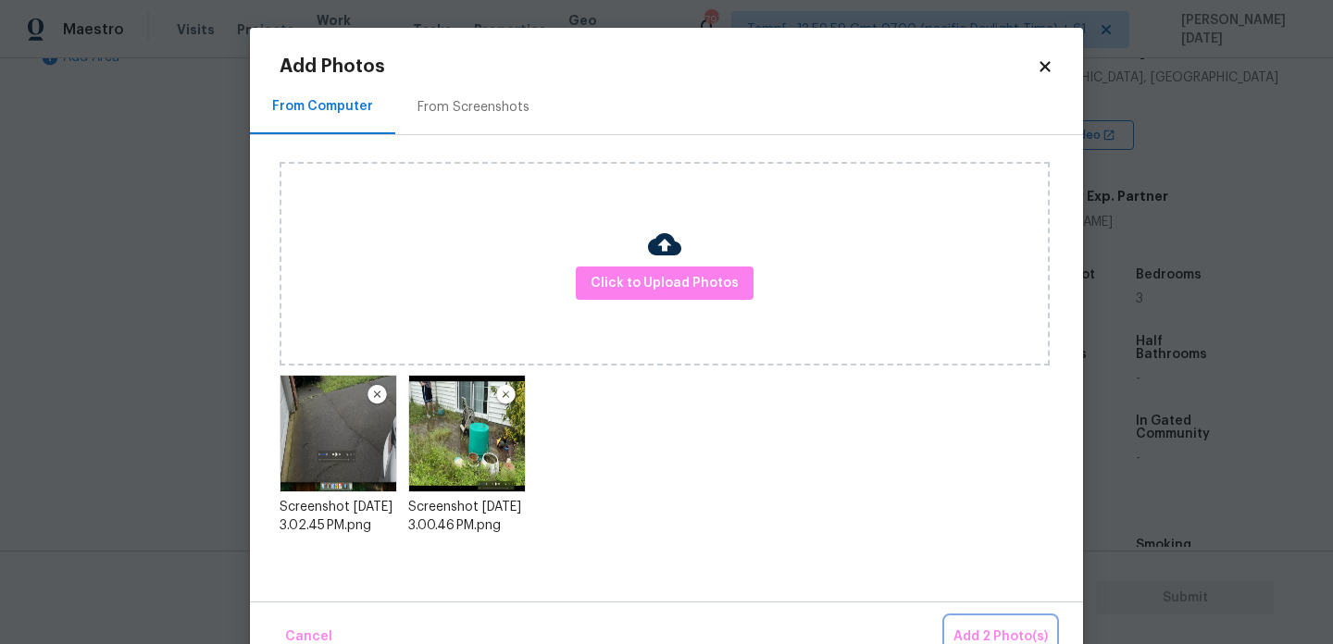
click at [994, 626] on span "Add 2 Photo(s)" at bounding box center [1001, 637] width 94 height 23
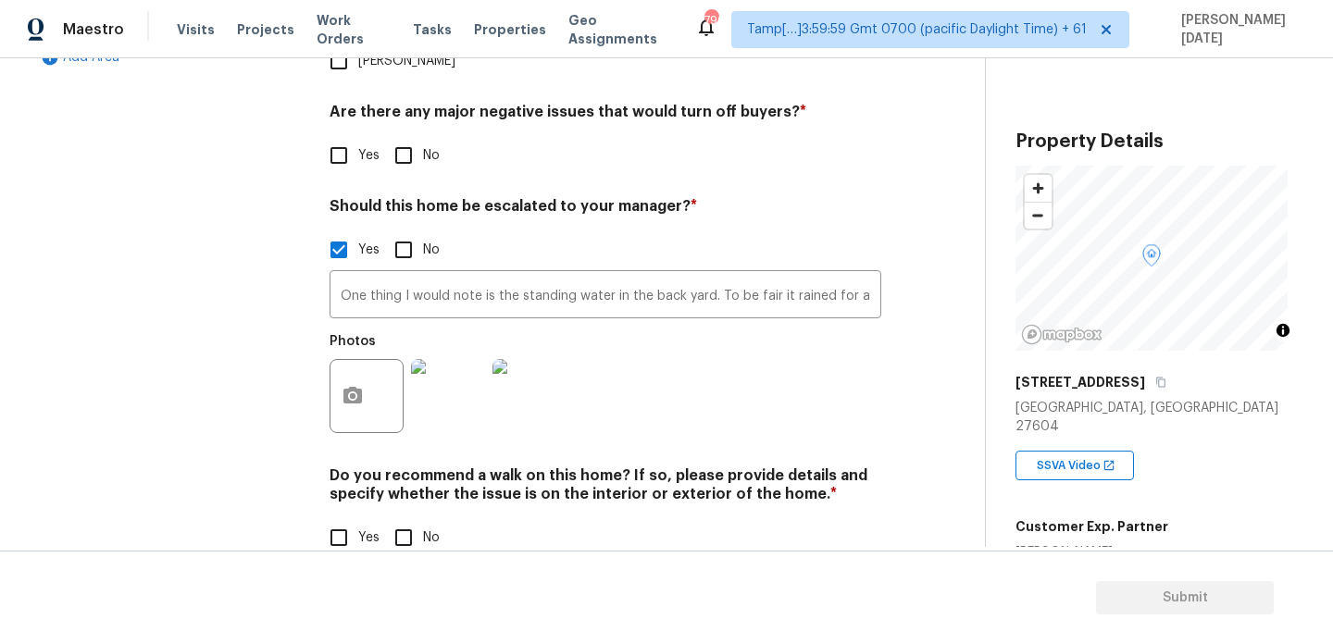
scroll to position [331, 0]
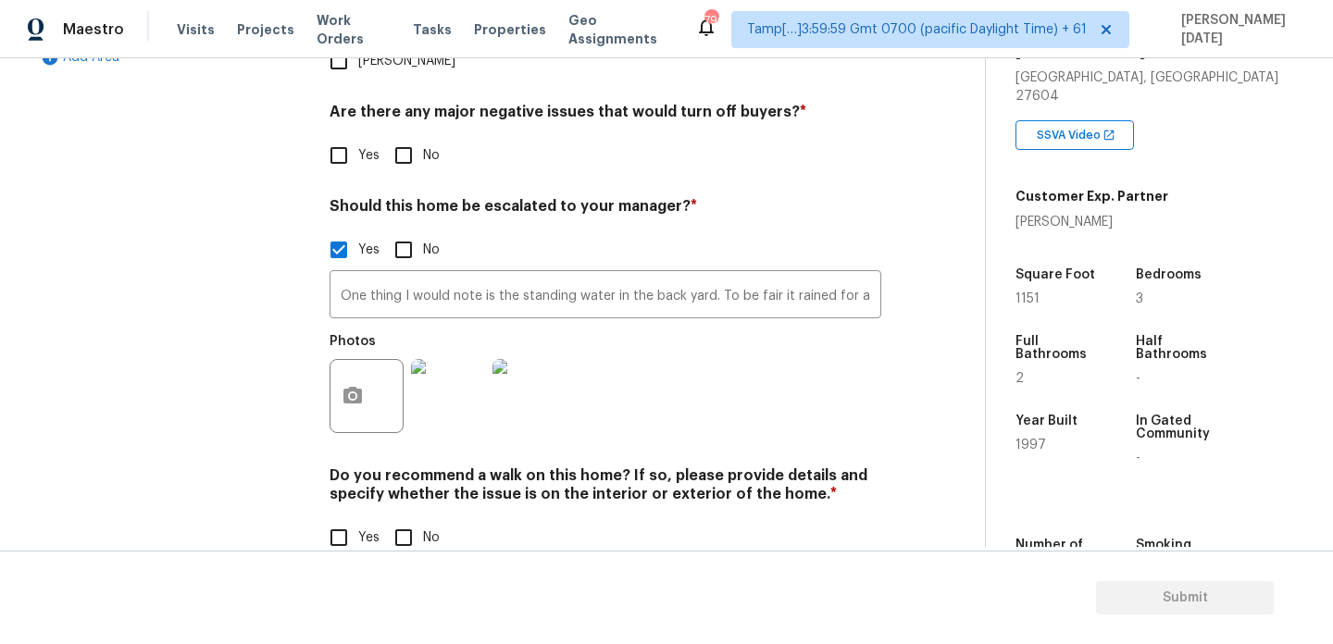
click at [409, 519] on input "No" at bounding box center [403, 538] width 39 height 39
checkbox input "true"
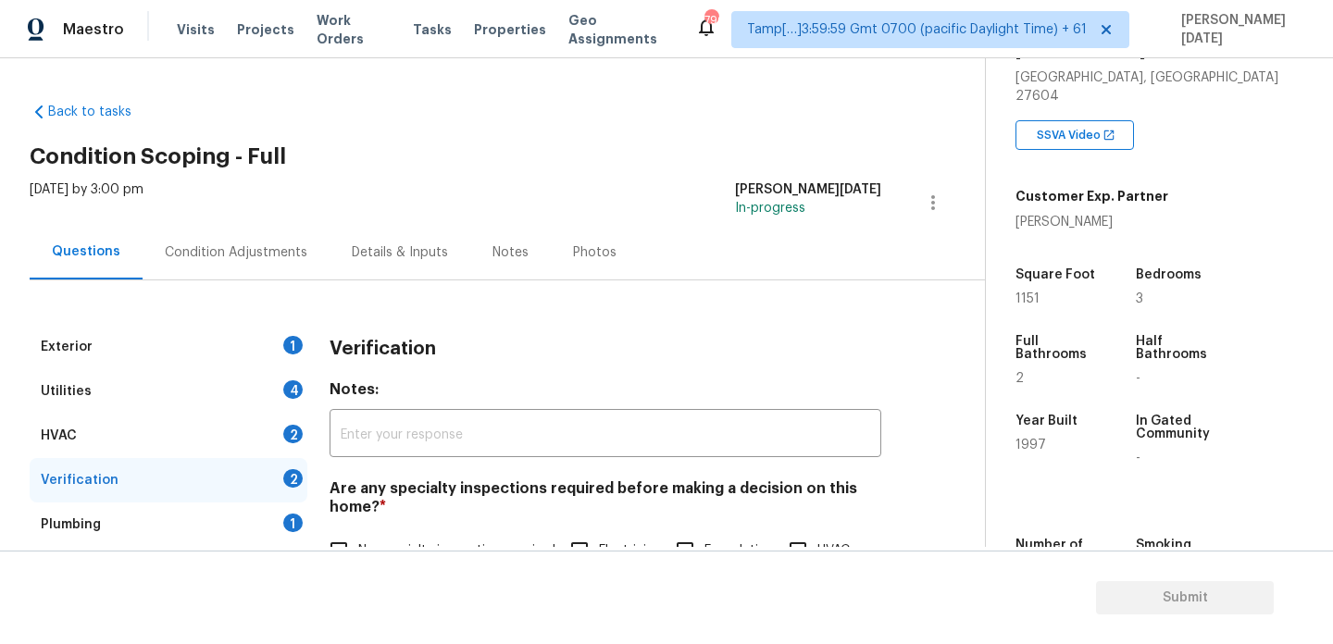
scroll to position [164, 0]
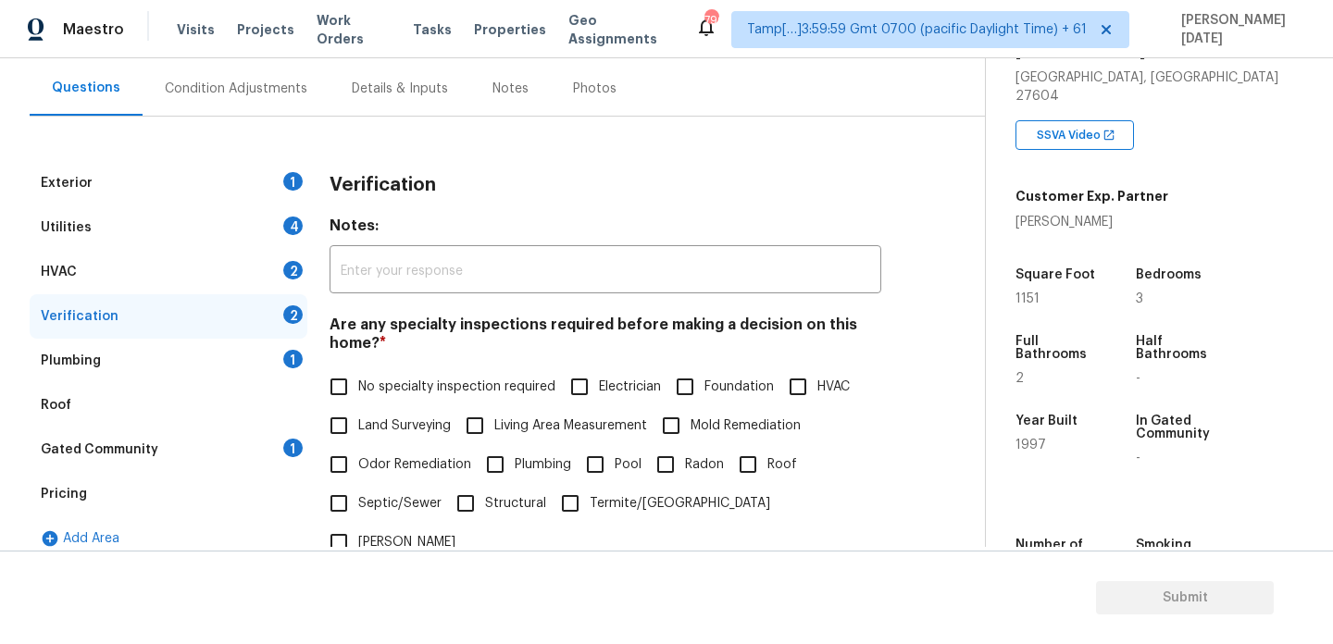
click at [360, 387] on span "No specialty inspection required" at bounding box center [456, 387] width 197 height 19
click at [358, 387] on input "No specialty inspection required" at bounding box center [338, 387] width 39 height 39
checkbox input "true"
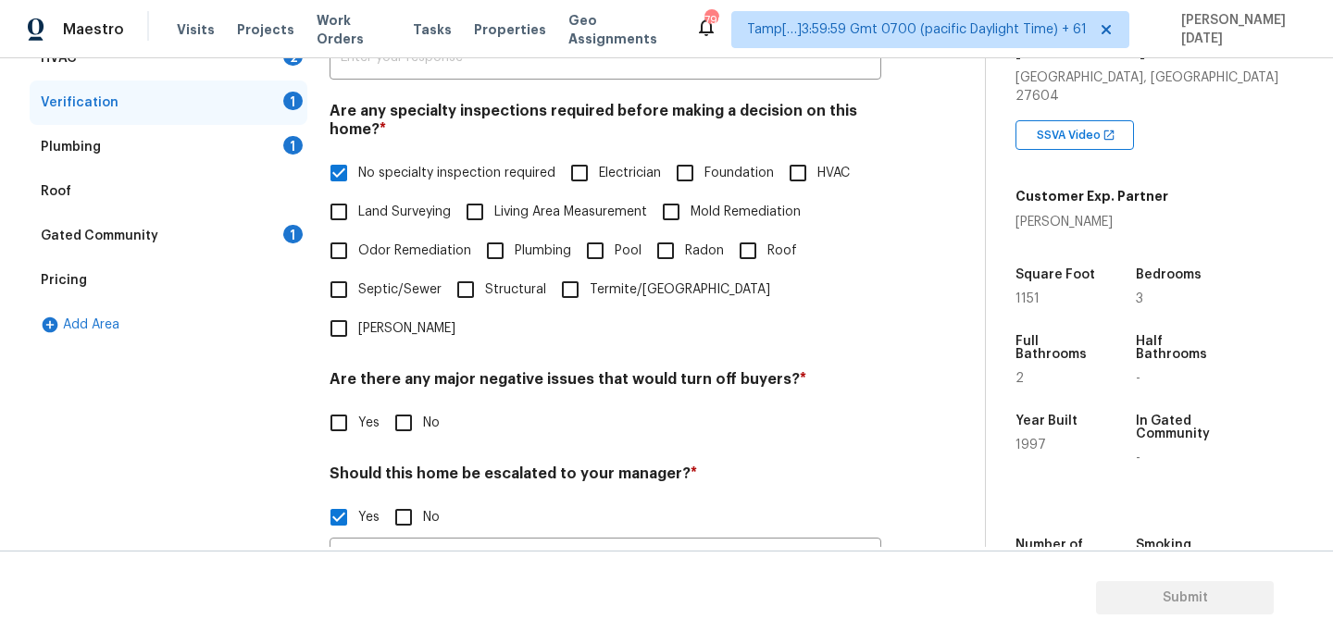
click at [412, 404] on input "No" at bounding box center [403, 423] width 39 height 39
checkbox input "true"
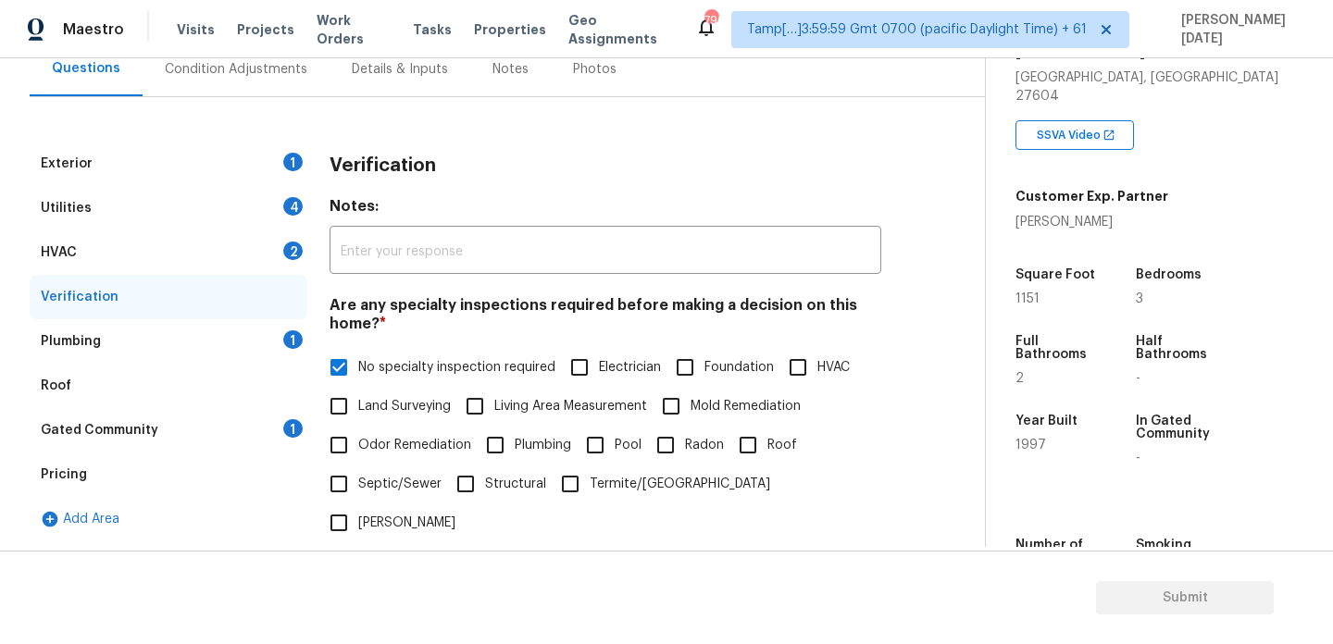
scroll to position [0, 0]
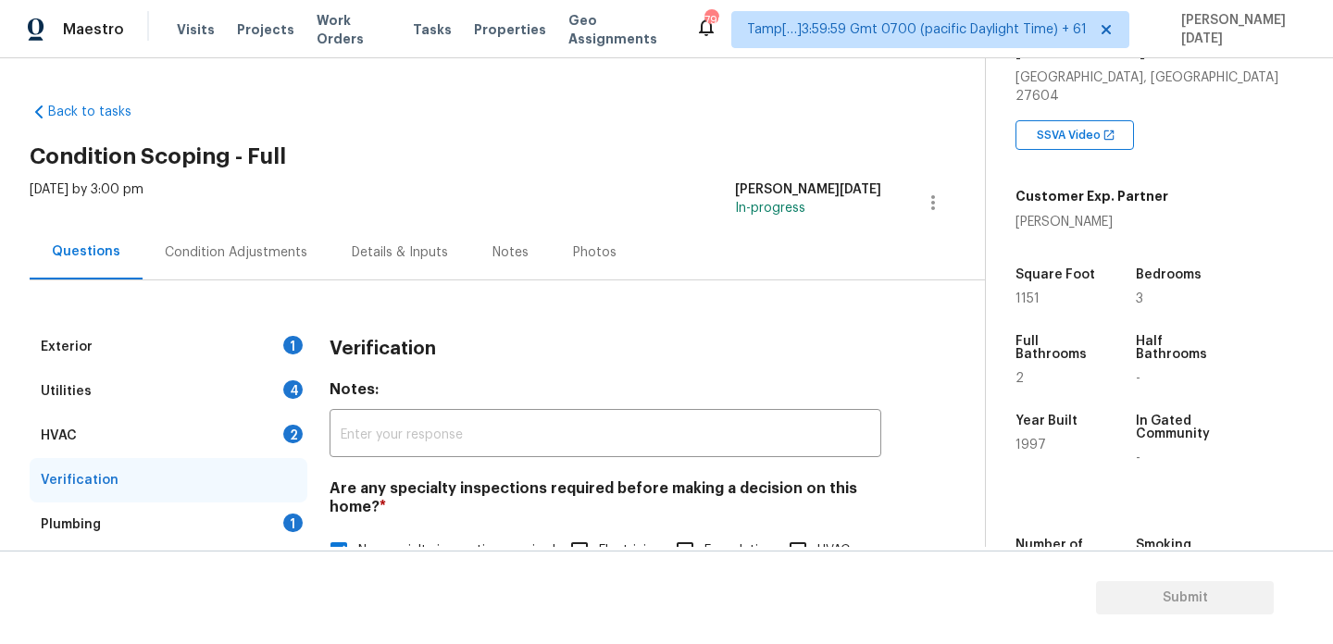
click at [214, 248] on div "Condition Adjustments" at bounding box center [236, 253] width 143 height 19
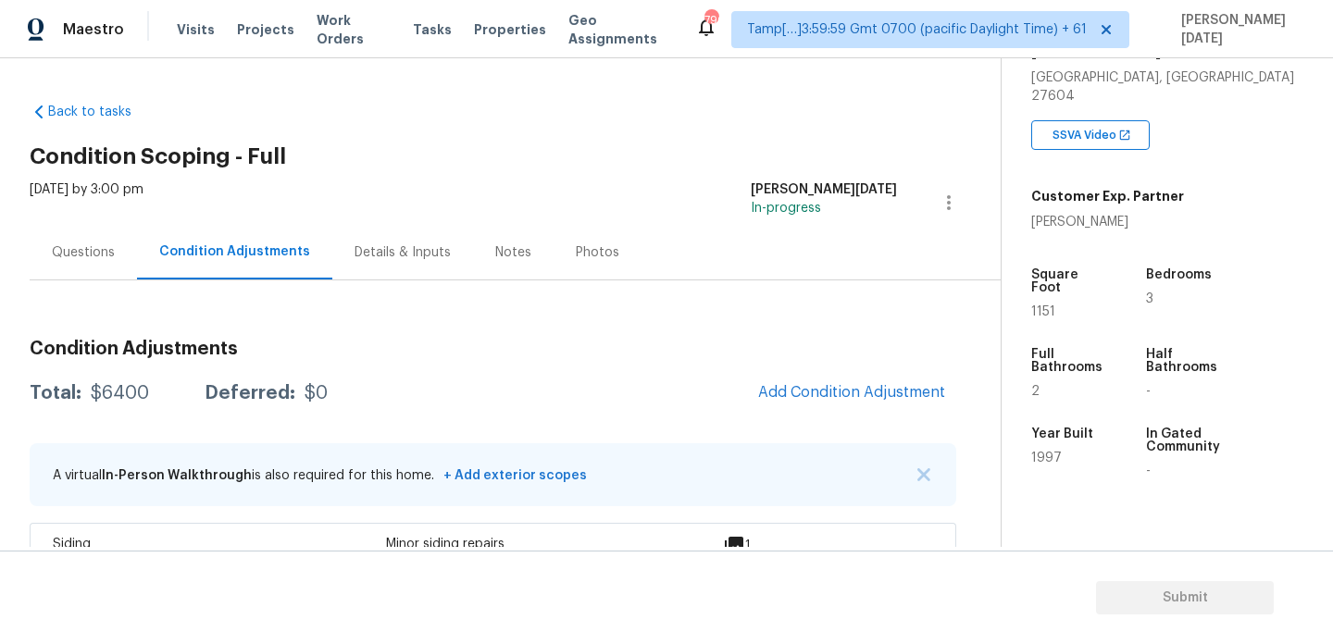
click at [1047, 306] on span "1151" at bounding box center [1044, 312] width 24 height 13
copy span "1151"
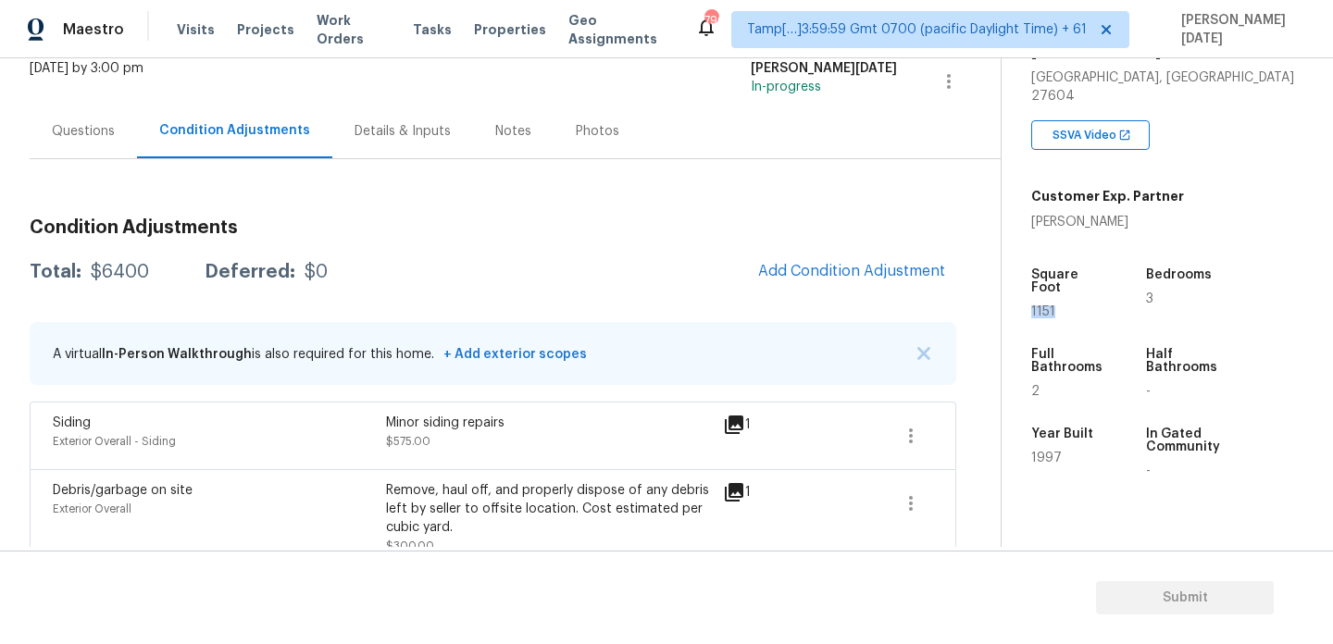
scroll to position [63, 0]
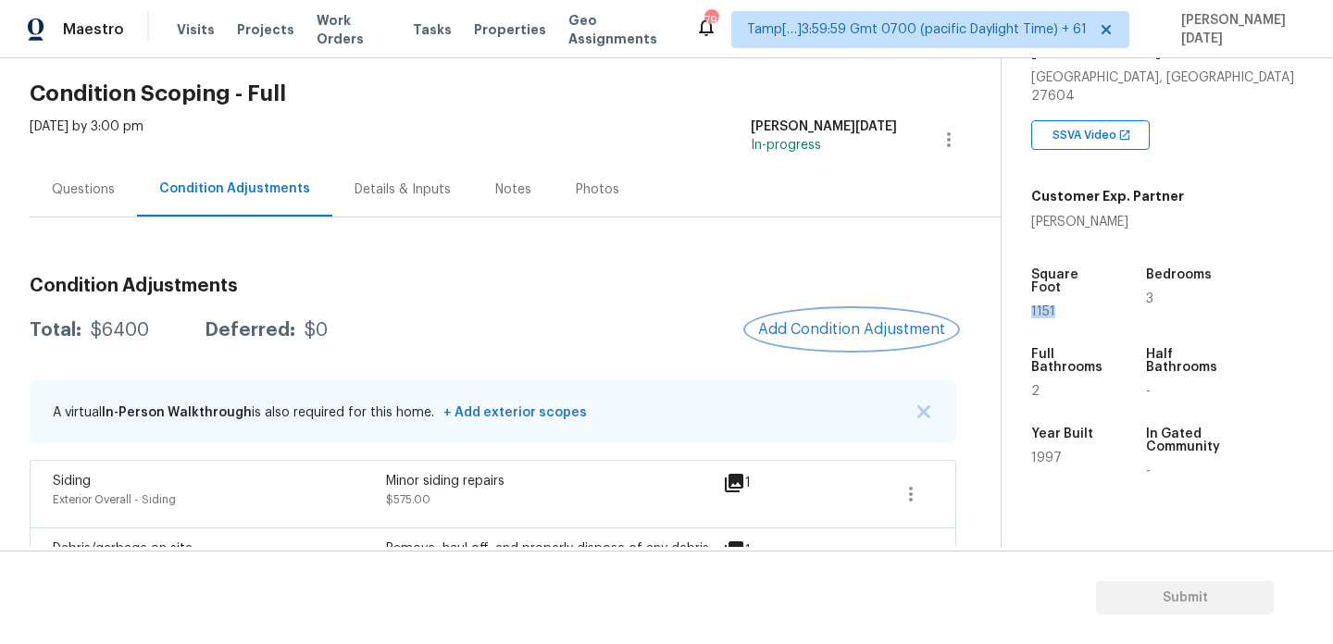
click at [803, 332] on span "Add Condition Adjustment" at bounding box center [851, 329] width 187 height 17
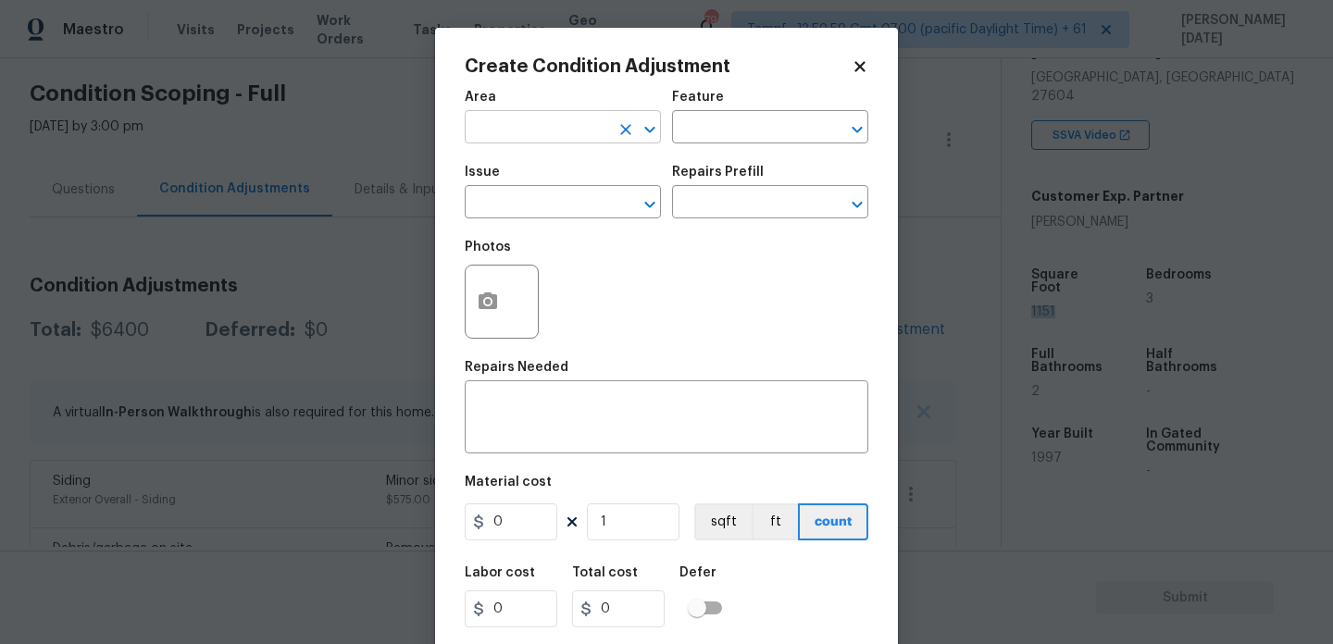
click at [496, 118] on input "text" at bounding box center [537, 129] width 144 height 29
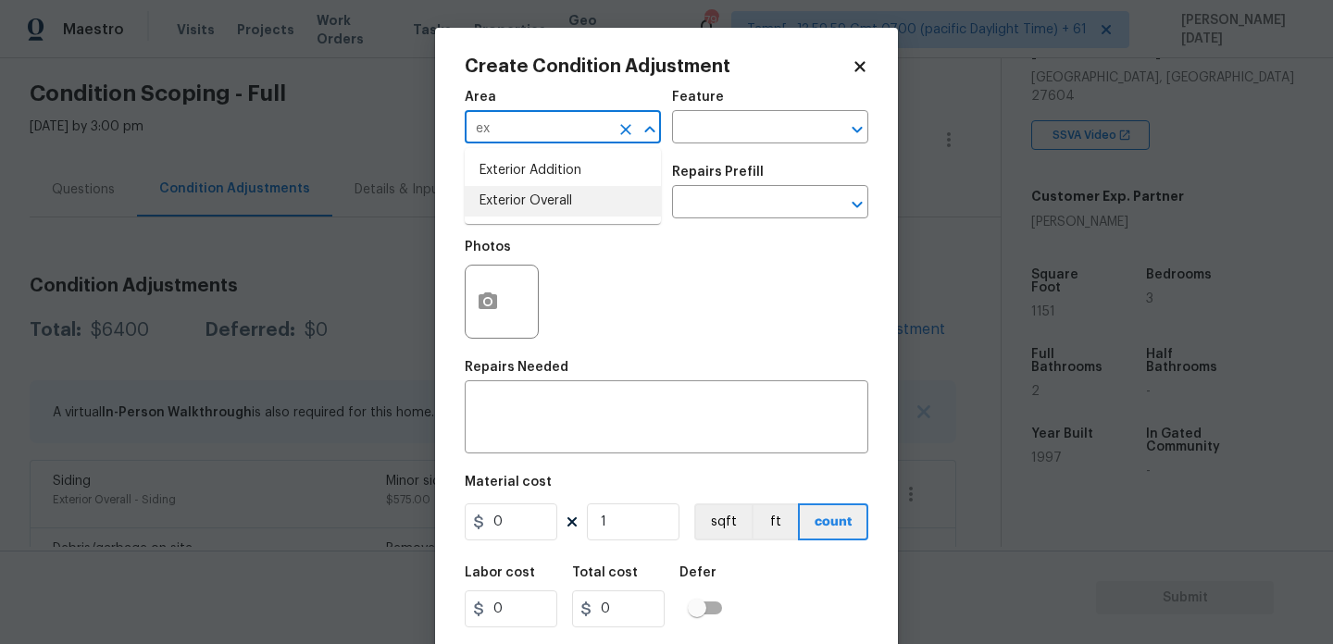
click at [539, 206] on li "Exterior Overall" at bounding box center [563, 201] width 196 height 31
type input "Exterior Overall"
click at [539, 206] on input "text" at bounding box center [537, 204] width 144 height 29
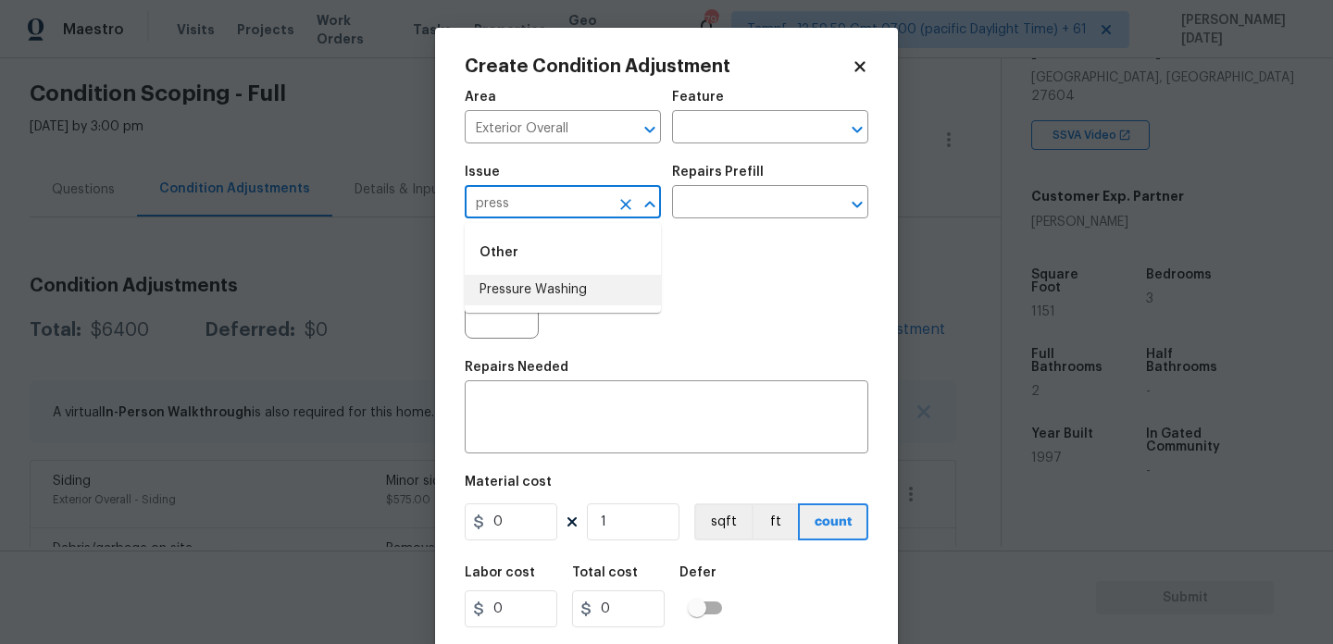
click at [580, 282] on li "Pressure Washing" at bounding box center [563, 290] width 196 height 31
type input "Pressure Washing"
click at [717, 218] on input "text" at bounding box center [744, 204] width 144 height 29
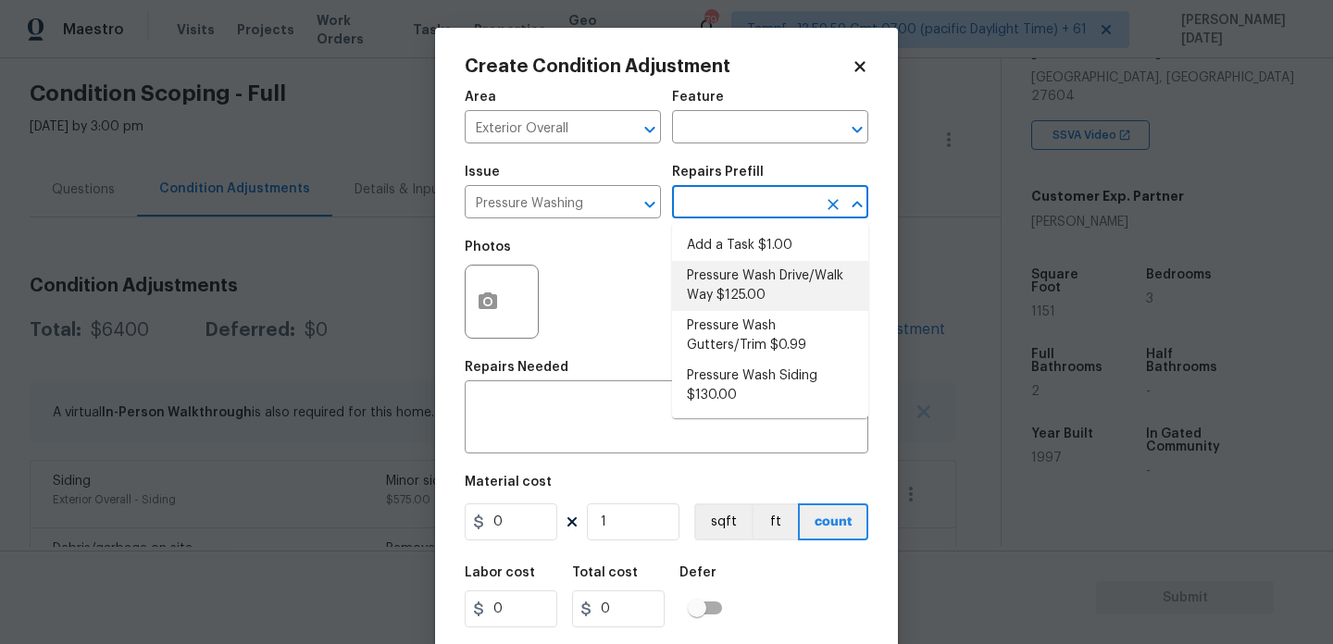
click at [740, 287] on li "Pressure Wash Drive/Walk Way $125.00" at bounding box center [770, 286] width 196 height 50
type input "Siding"
type textarea "Pressure wash the driveways/walkways as directed by the PM. Ensure that all deb…"
type input "125"
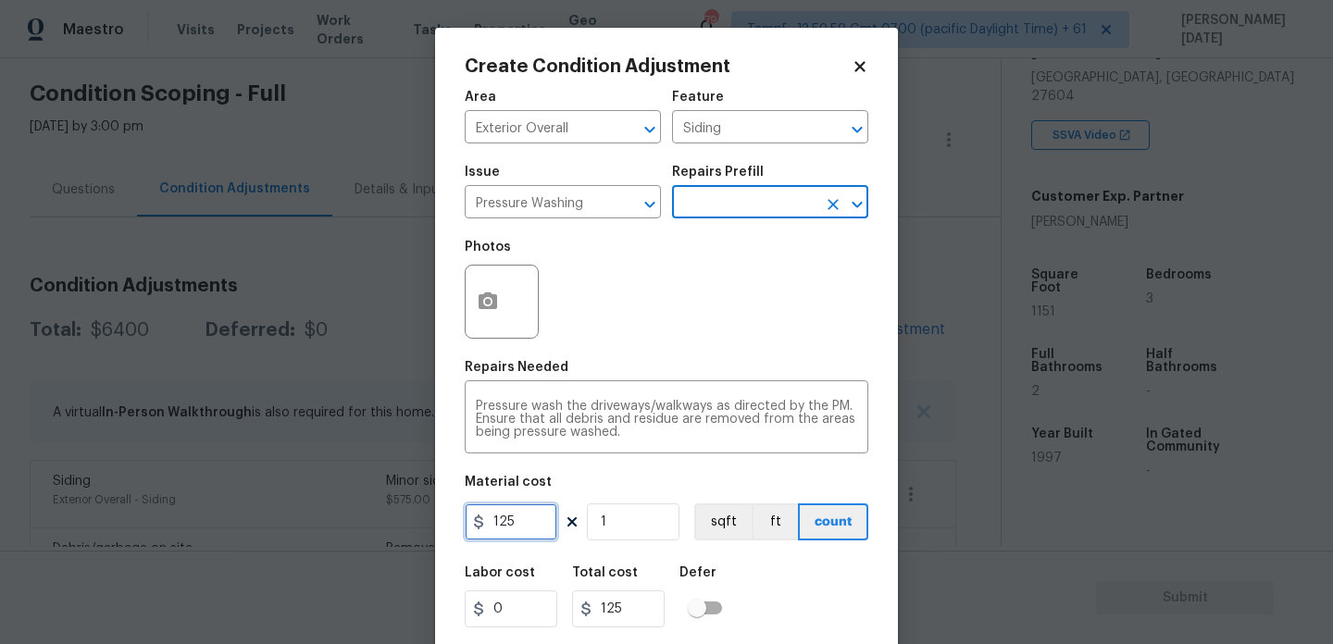
drag, startPoint x: 391, startPoint y: 519, endPoint x: 367, endPoint y: 517, distance: 24.2
click at [367, 517] on div "Create Condition Adjustment Area Exterior Overall ​ Feature Siding ​ Issue Pres…" at bounding box center [666, 322] width 1333 height 644
type input "200"
click at [588, 353] on div "Area Exterior Overall ​ Feature Siding ​ Issue Pressure Washing ​ Repairs Prefi…" at bounding box center [667, 385] width 404 height 611
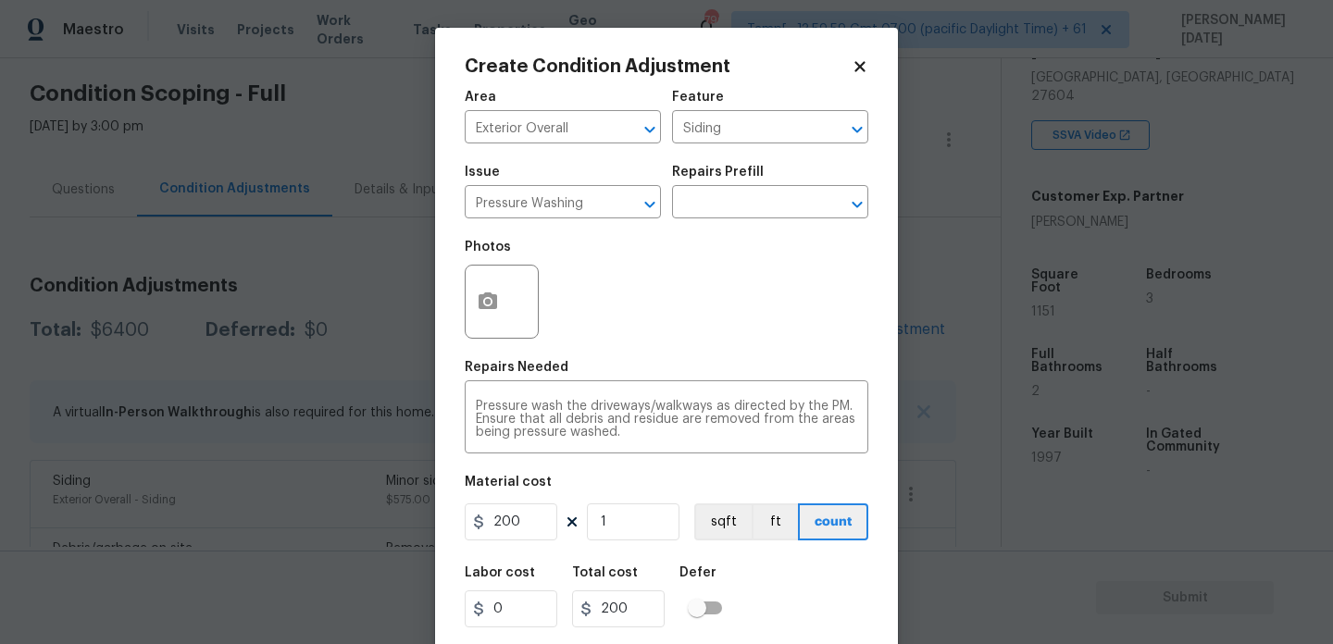
scroll to position [47, 0]
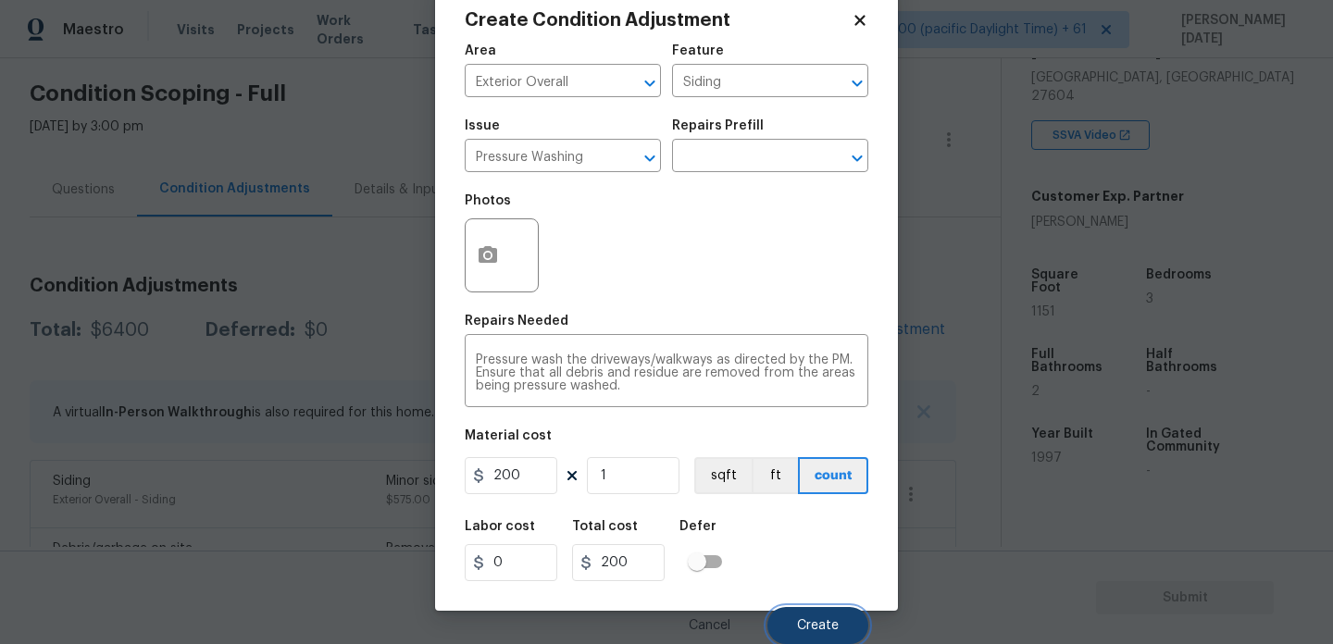
click at [794, 611] on button "Create" at bounding box center [818, 625] width 101 height 37
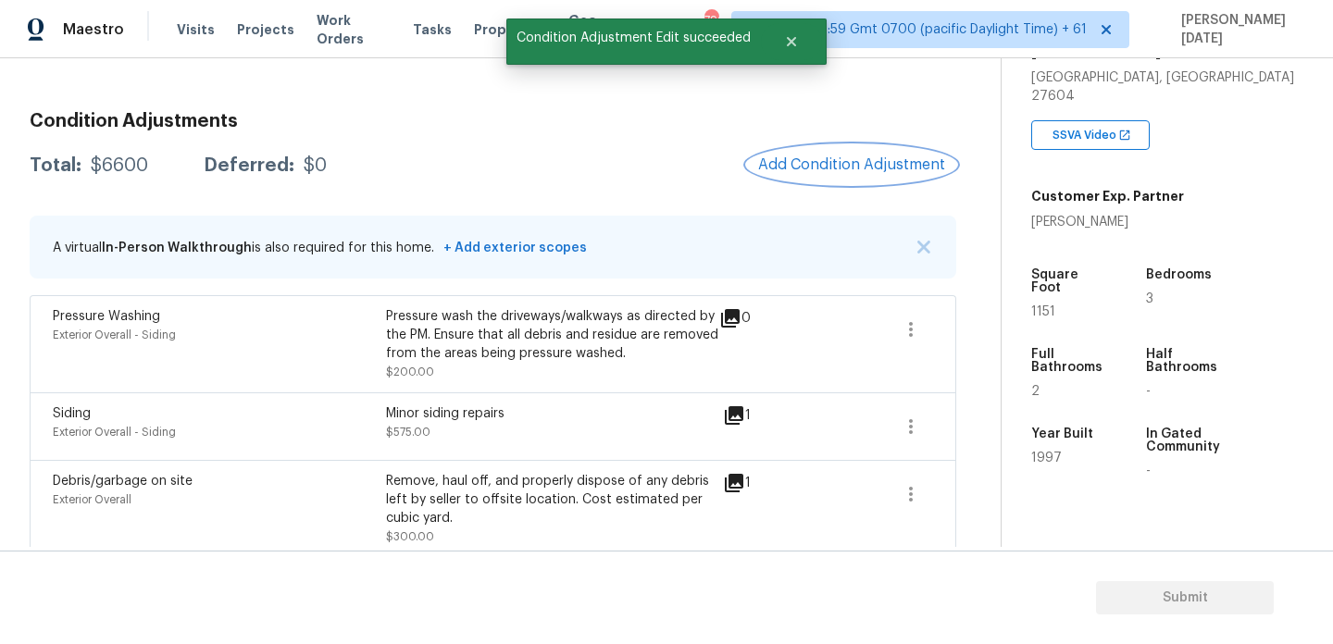
scroll to position [223, 0]
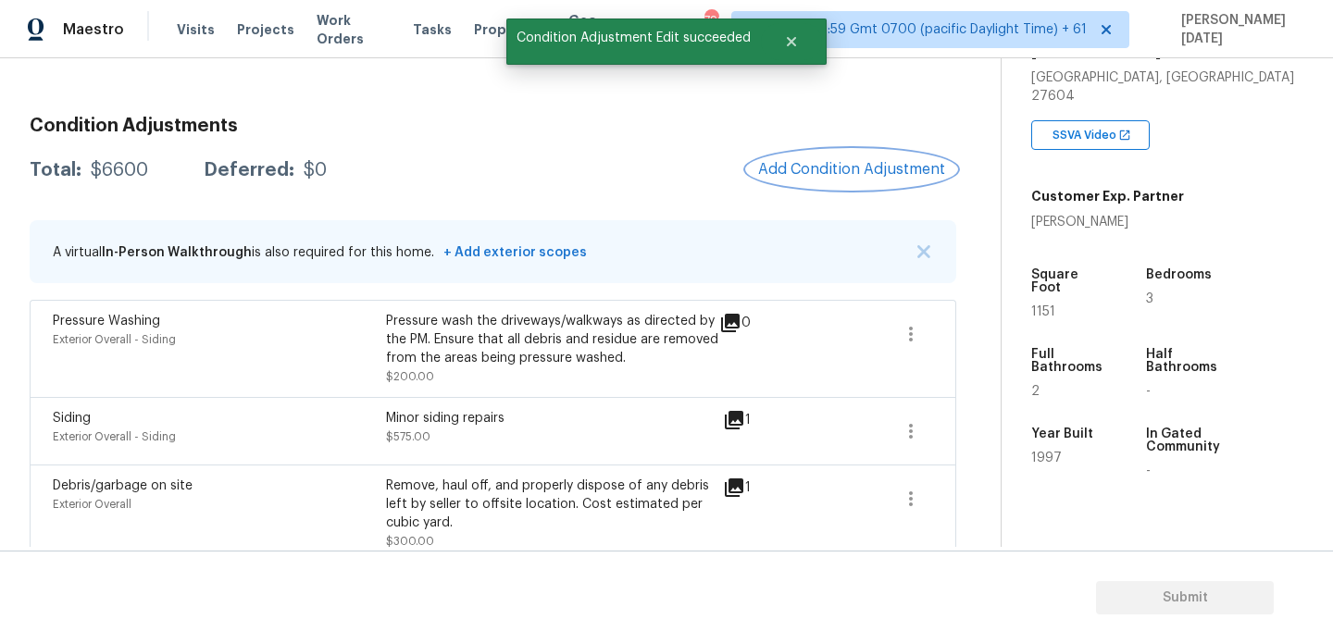
click at [853, 156] on button "Add Condition Adjustment" at bounding box center [851, 169] width 209 height 39
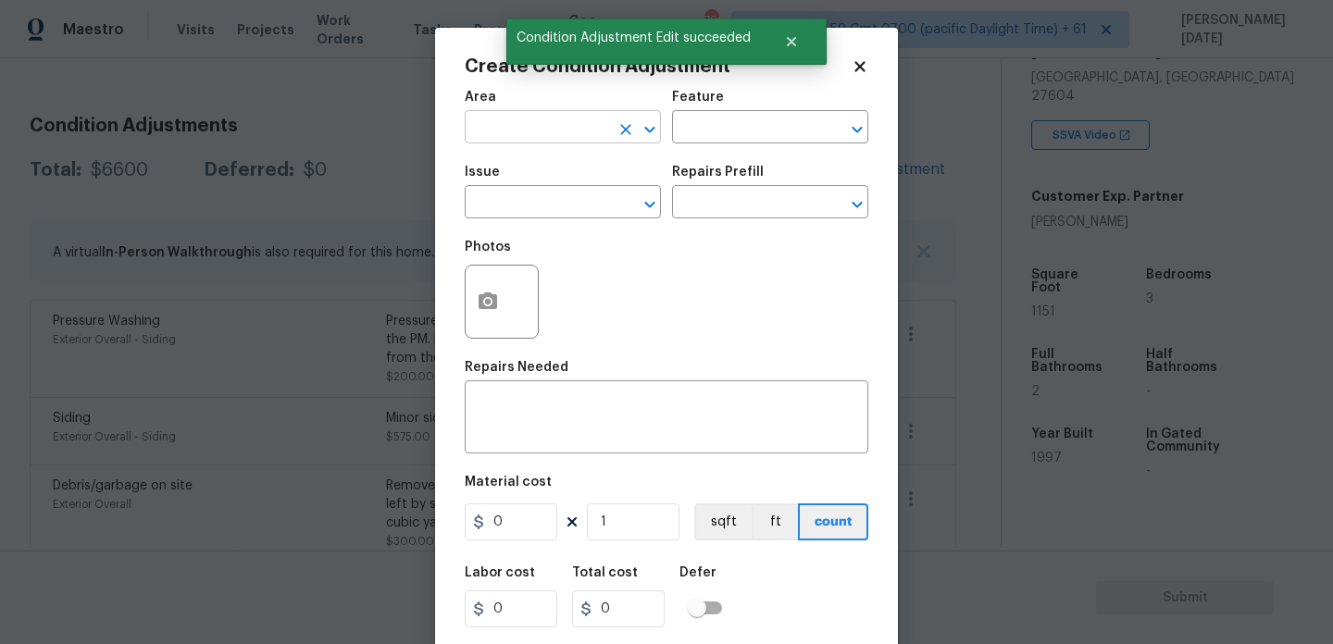
click at [491, 140] on input "text" at bounding box center [537, 129] width 144 height 29
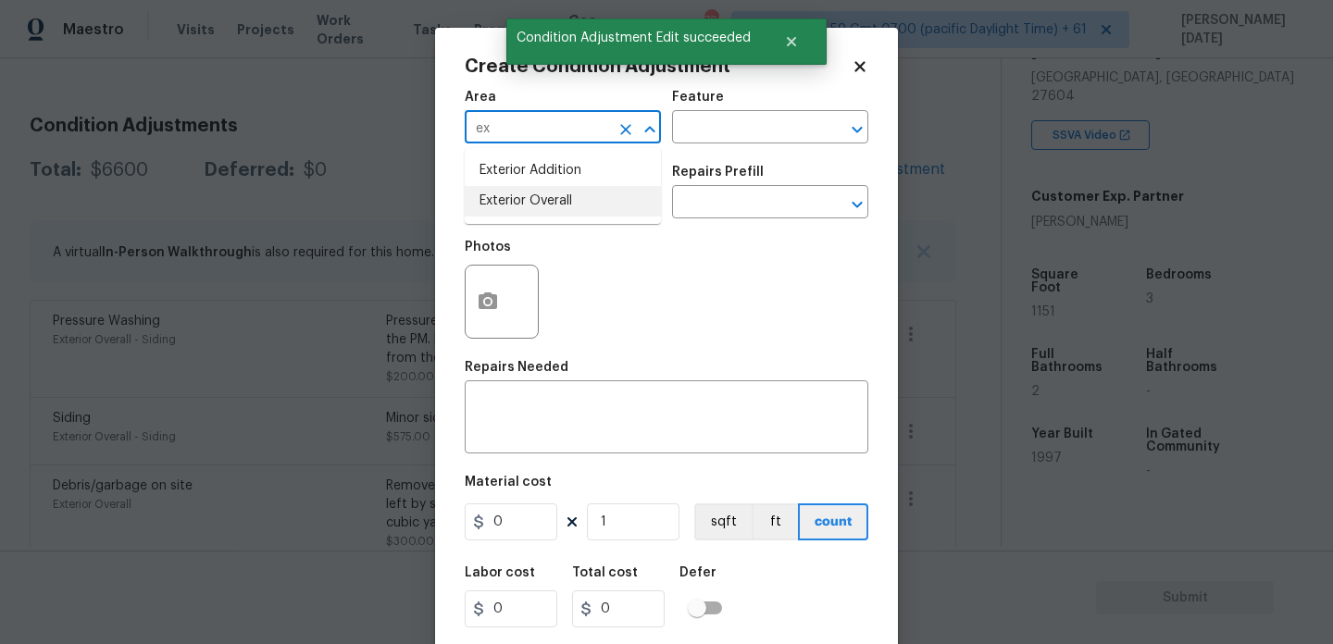
click at [509, 214] on li "Exterior Overall" at bounding box center [563, 201] width 196 height 31
type input "Exterior Overall"
click at [509, 214] on input "text" at bounding box center [537, 204] width 144 height 29
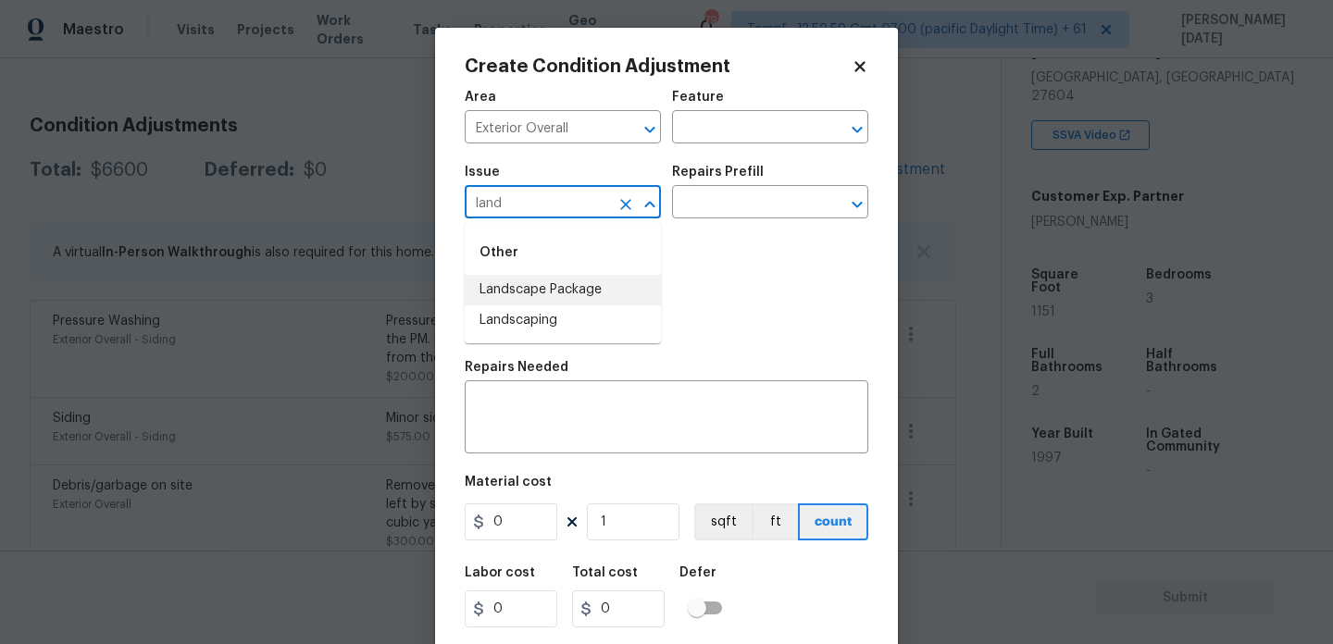
click at [549, 295] on li "Landscape Package" at bounding box center [563, 290] width 196 height 31
type input "Landscape Package"
click at [715, 207] on input "text" at bounding box center [744, 204] width 144 height 29
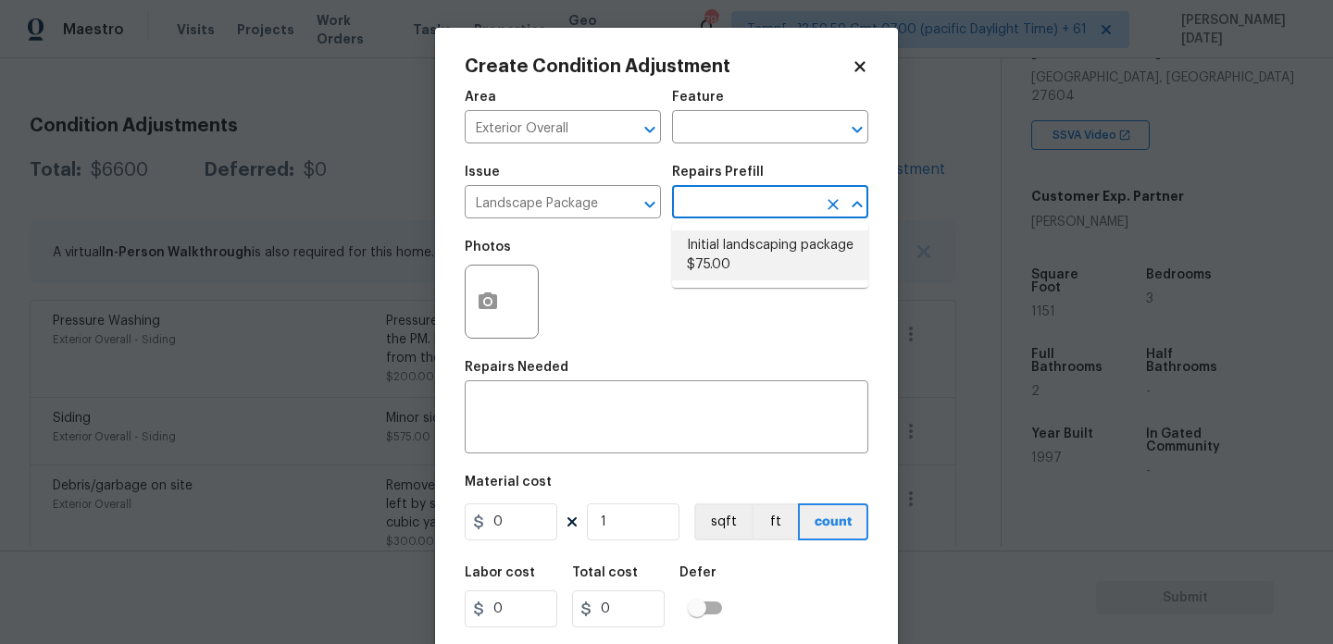
click at [725, 260] on li "Initial landscaping package $75.00" at bounding box center [770, 256] width 196 height 50
type input "Home Readiness Packages"
type textarea "Mowing of grass up to 6" in height. Mow, edge along driveways & sidewalks, trim…"
type input "75"
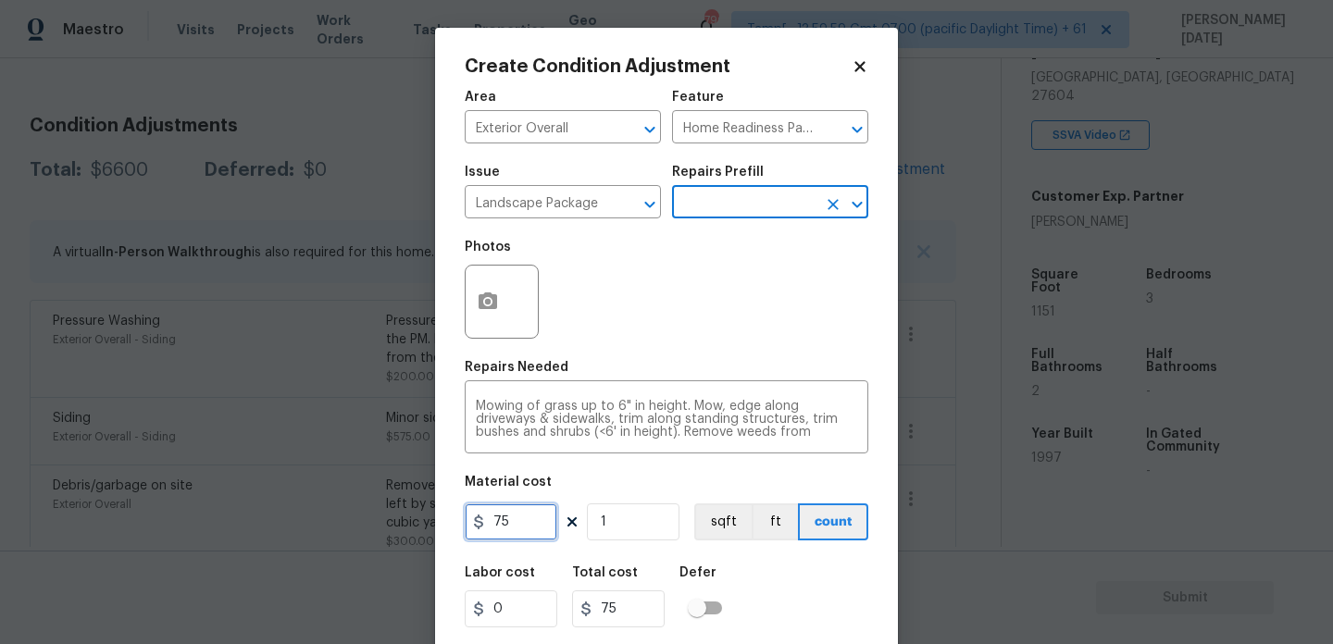
drag, startPoint x: 531, startPoint y: 529, endPoint x: 419, endPoint y: 525, distance: 113.0
click at [419, 525] on div "Create Condition Adjustment Area Exterior Overall ​ Feature Home Readiness Pack…" at bounding box center [666, 322] width 1333 height 644
type input "750"
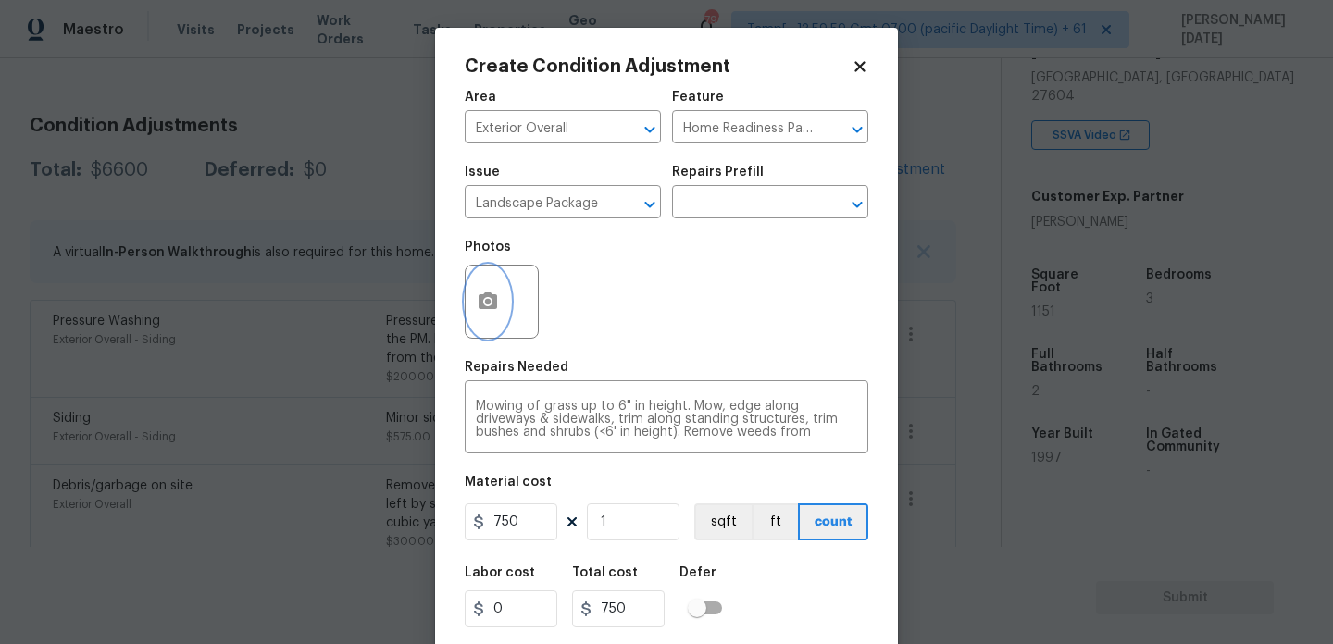
click at [474, 318] on button "button" at bounding box center [488, 302] width 44 height 72
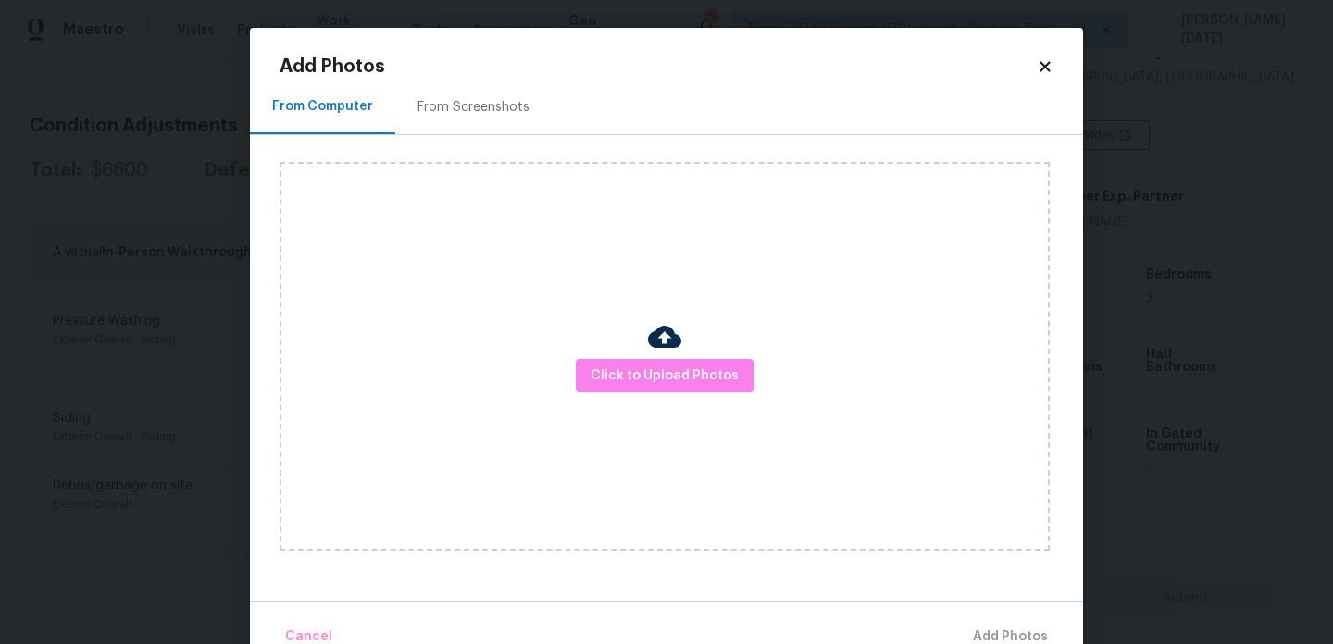
click at [462, 98] on div "From Screenshots" at bounding box center [474, 107] width 112 height 19
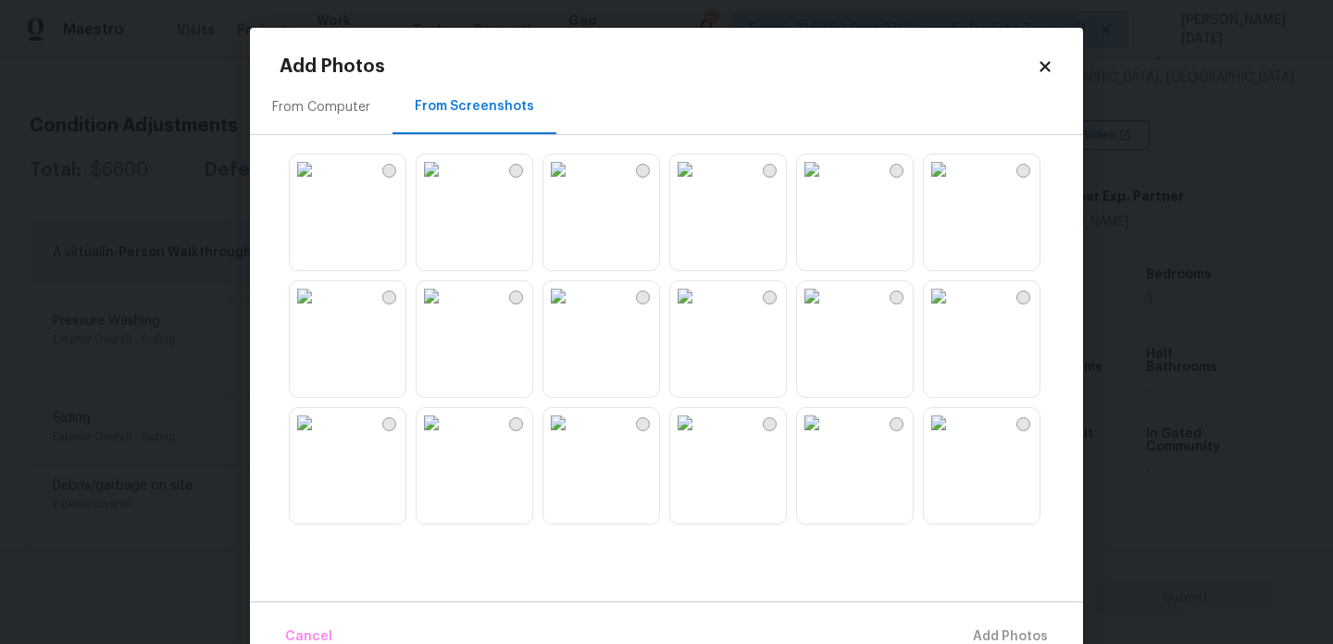
click at [700, 184] on img at bounding box center [685, 170] width 30 height 30
click at [319, 311] on img at bounding box center [305, 296] width 30 height 30
click at [944, 184] on img at bounding box center [939, 170] width 30 height 30
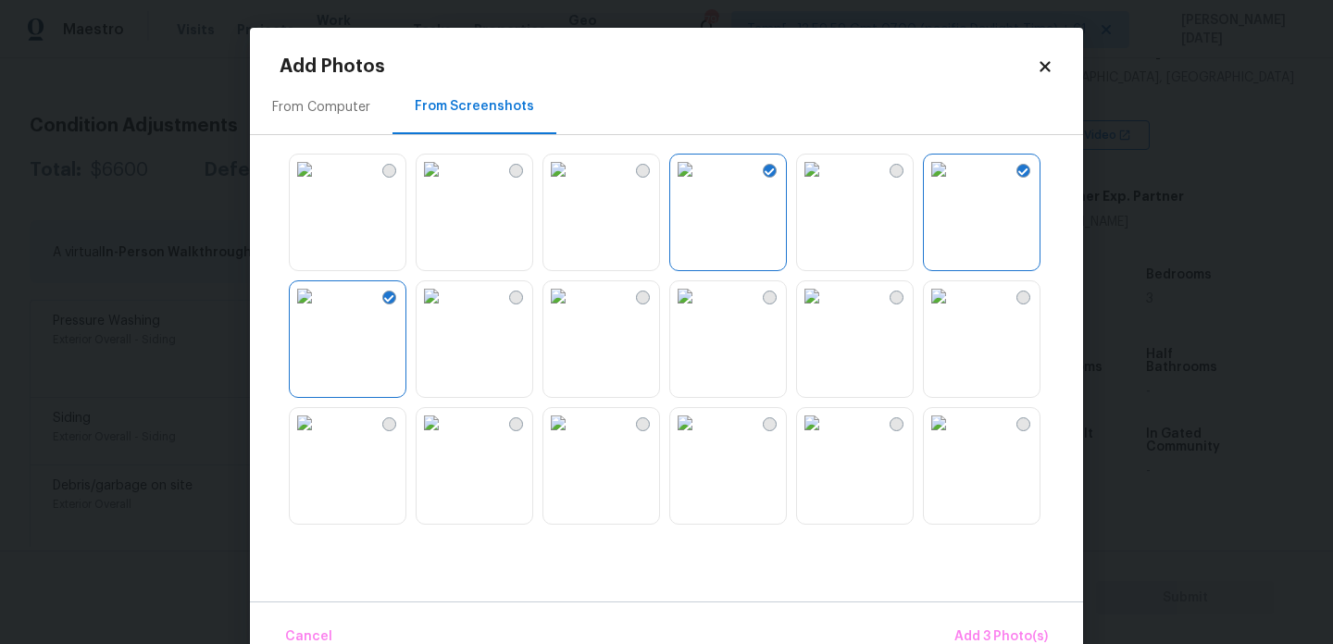
scroll to position [290, 0]
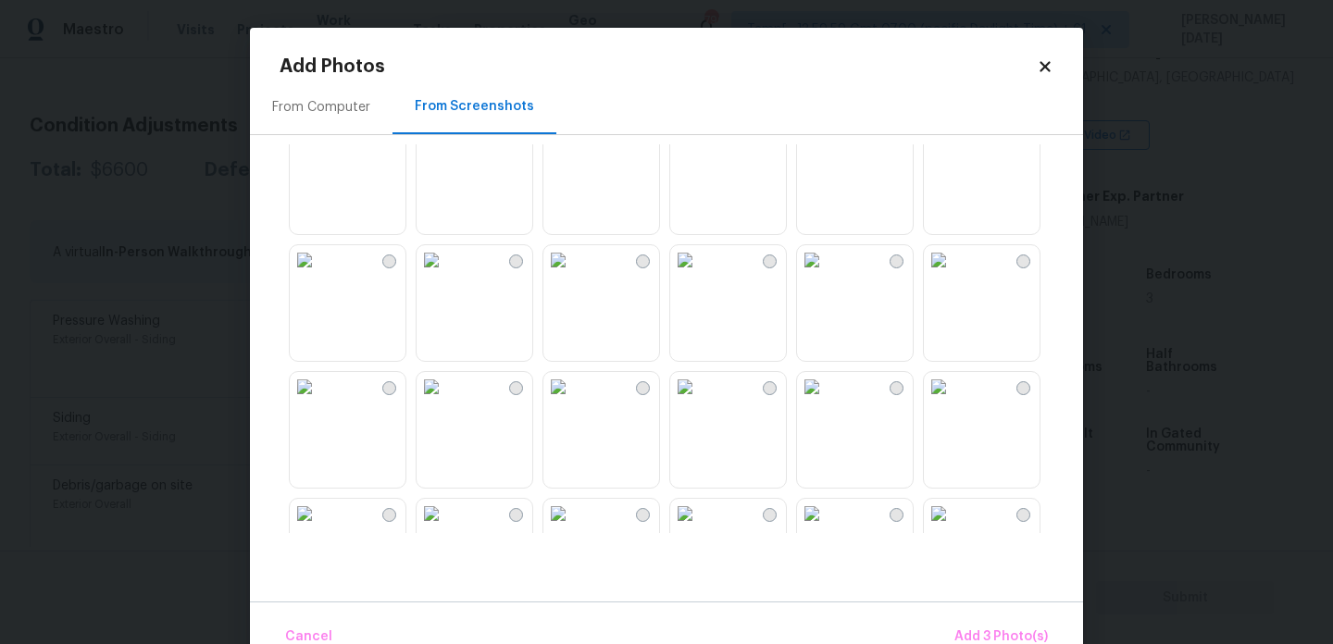
click at [446, 402] on img at bounding box center [432, 387] width 30 height 30
click at [319, 402] on img at bounding box center [305, 387] width 30 height 30
click at [979, 630] on span "Add 5 Photo(s)" at bounding box center [1002, 637] width 94 height 23
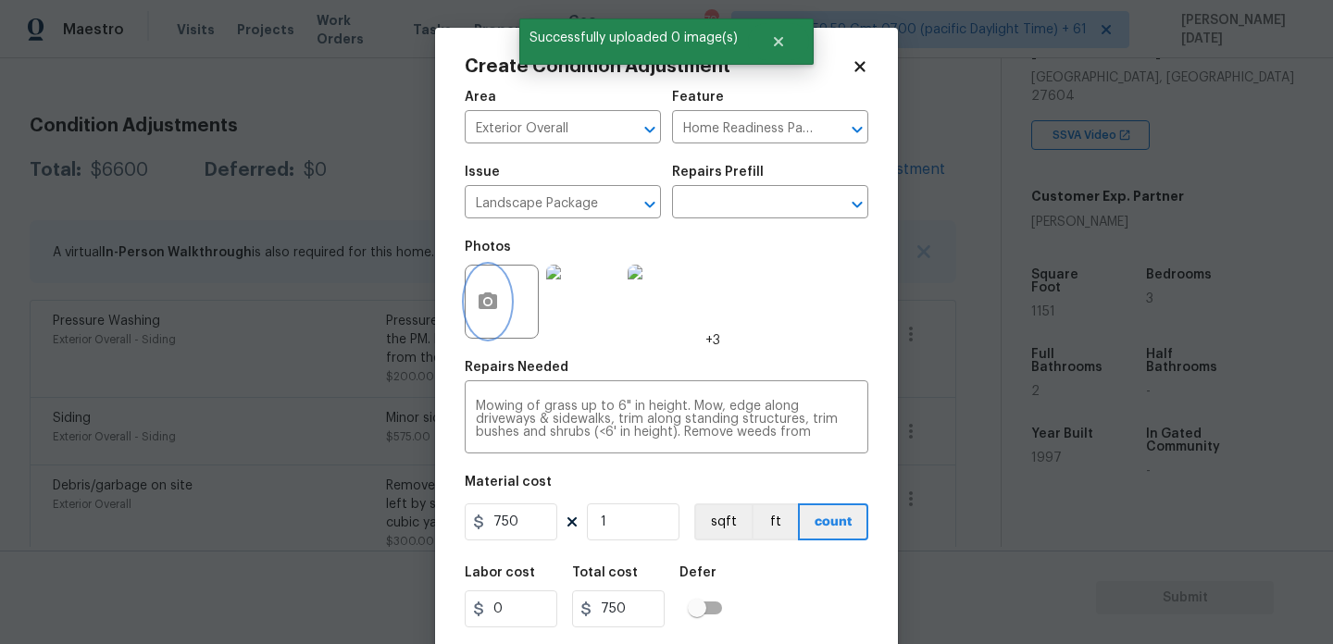
scroll to position [47, 0]
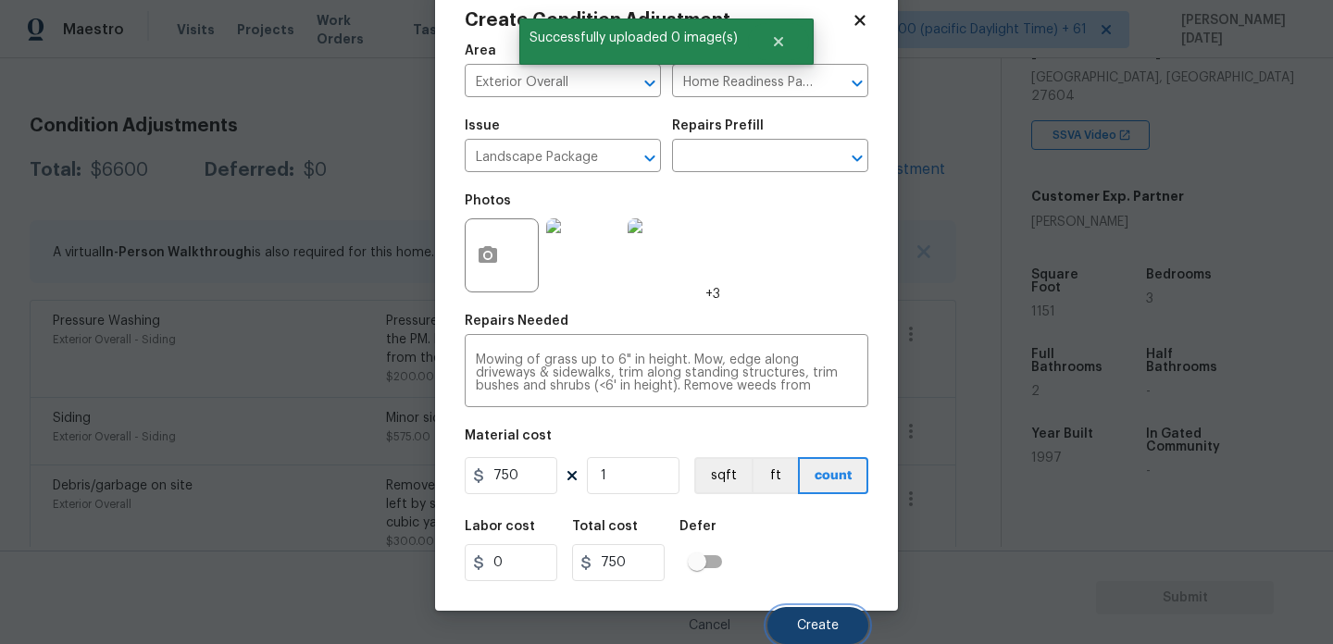
click at [817, 624] on span "Create" at bounding box center [818, 626] width 42 height 14
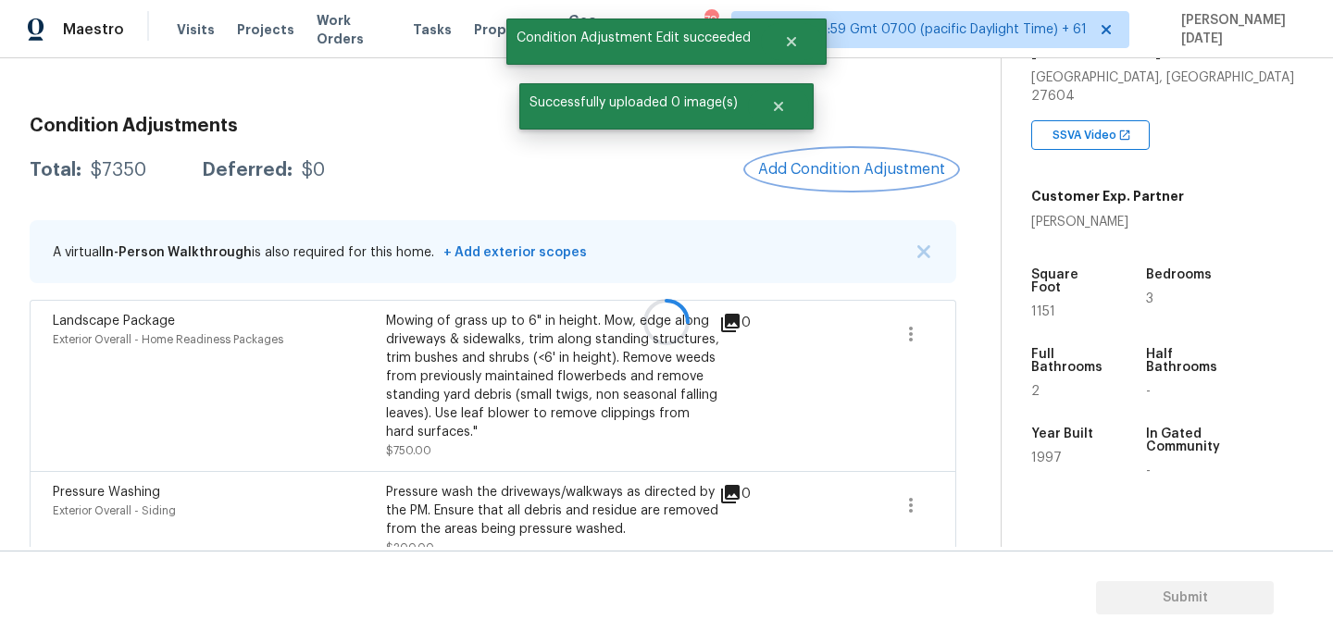
scroll to position [0, 0]
click at [820, 188] on span "Add Condition Adjustment" at bounding box center [851, 170] width 209 height 41
click at [832, 177] on span "Add Condition Adjustment" at bounding box center [851, 169] width 187 height 17
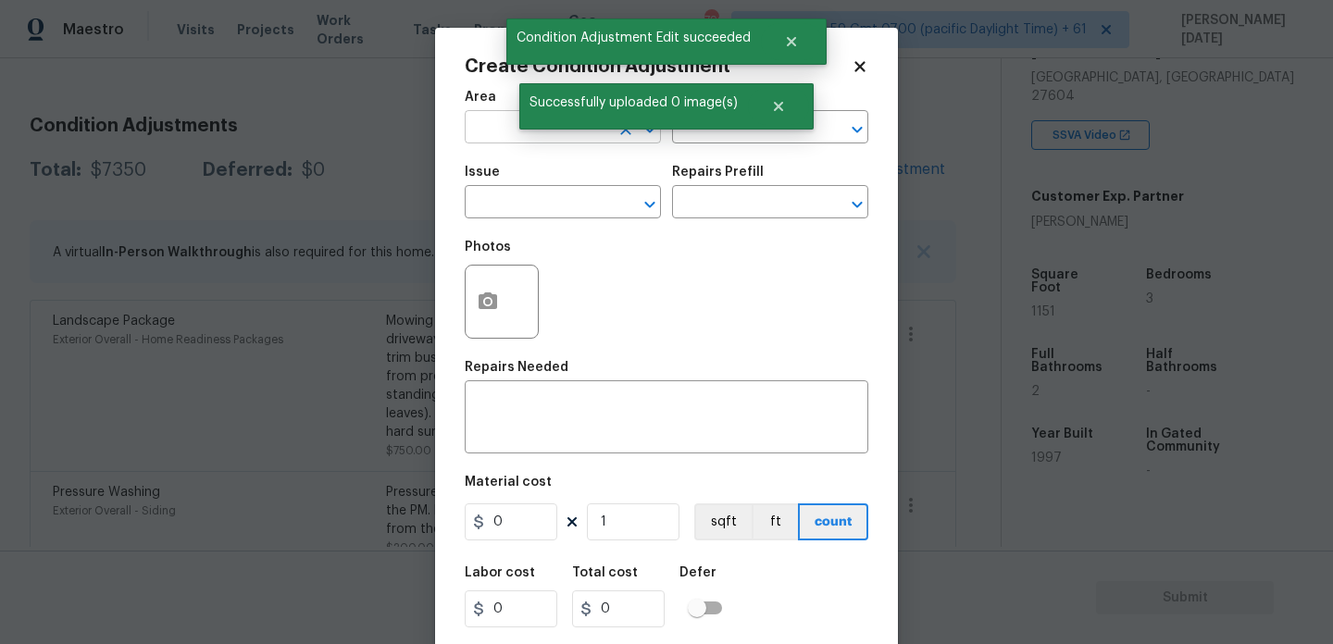
click at [489, 131] on input "text" at bounding box center [537, 129] width 144 height 29
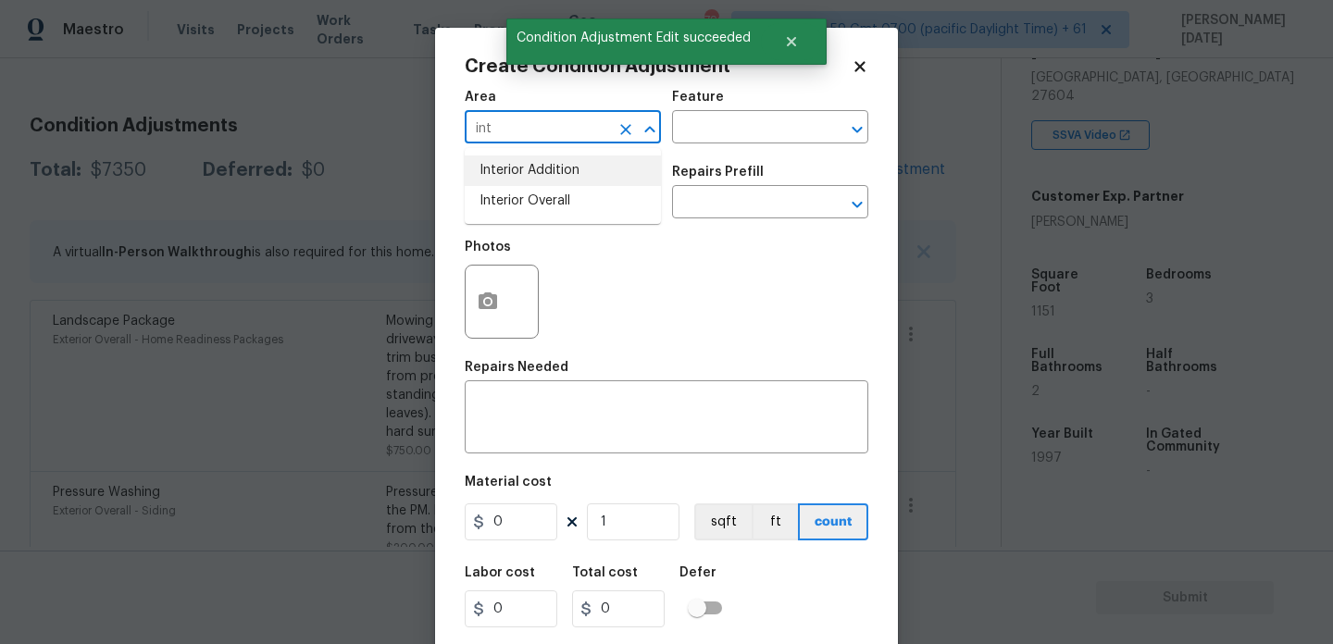
click at [506, 187] on li "Interior Overall" at bounding box center [563, 201] width 196 height 31
type input "Interior Overall"
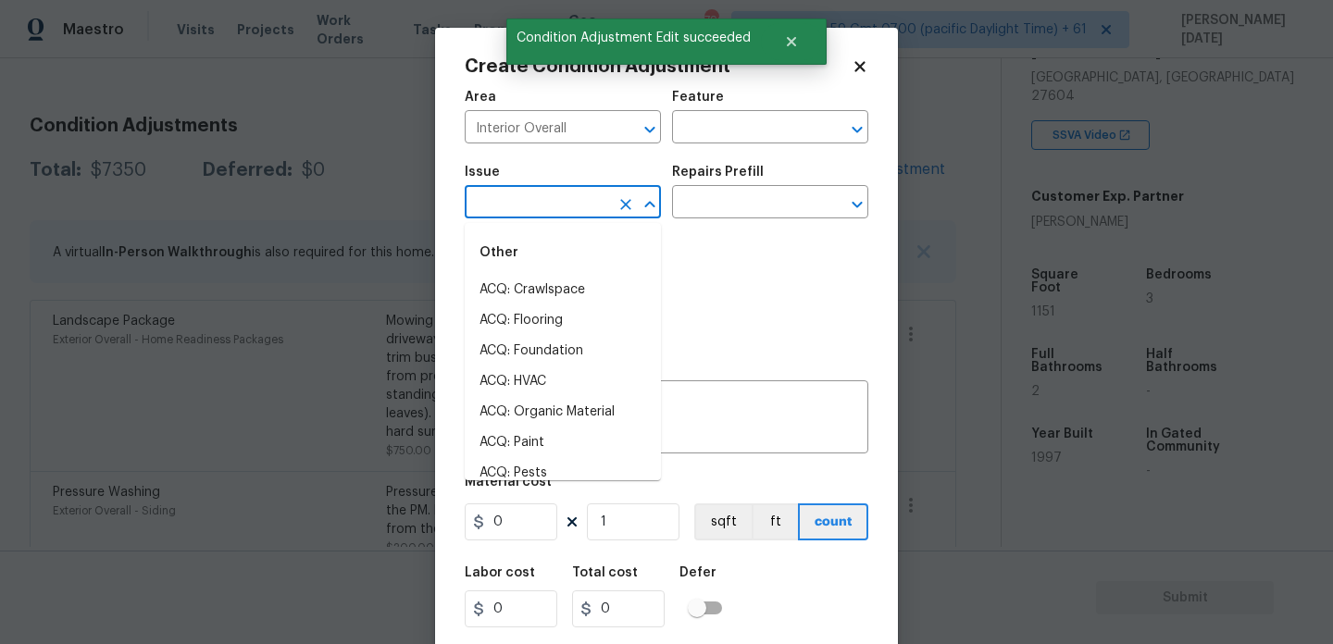
click at [506, 199] on input "text" at bounding box center [537, 204] width 144 height 29
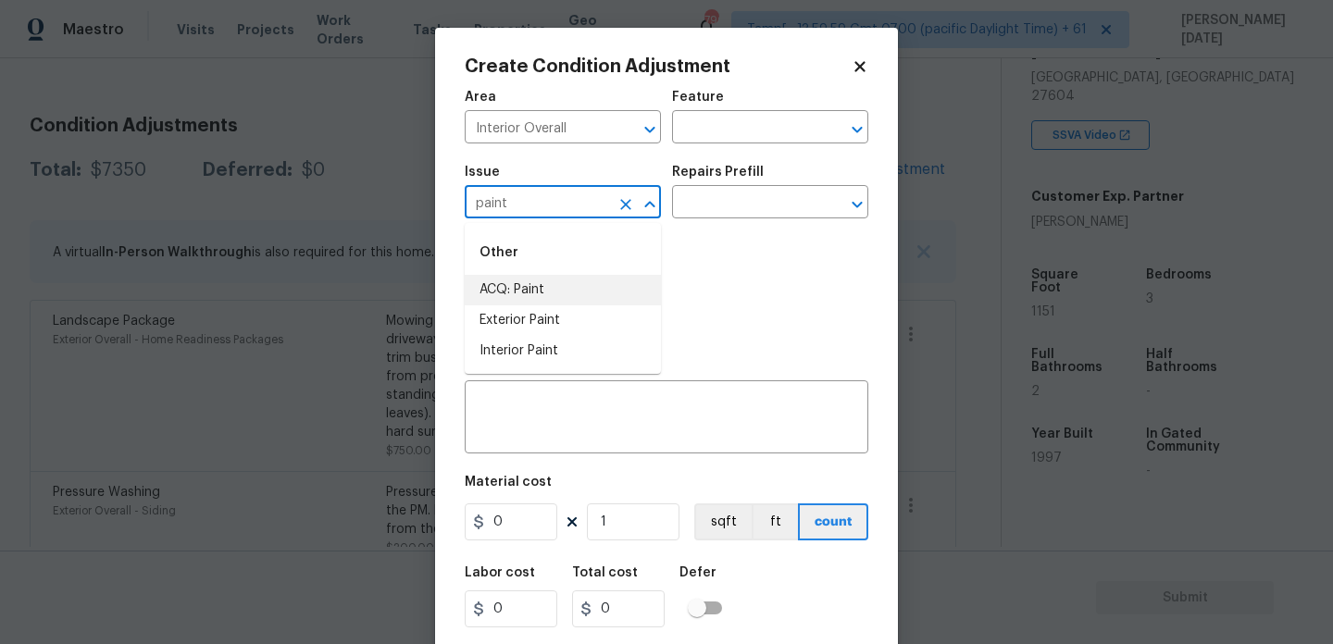
click at [515, 278] on li "ACQ: Paint" at bounding box center [563, 290] width 196 height 31
type input "ACQ: Paint"
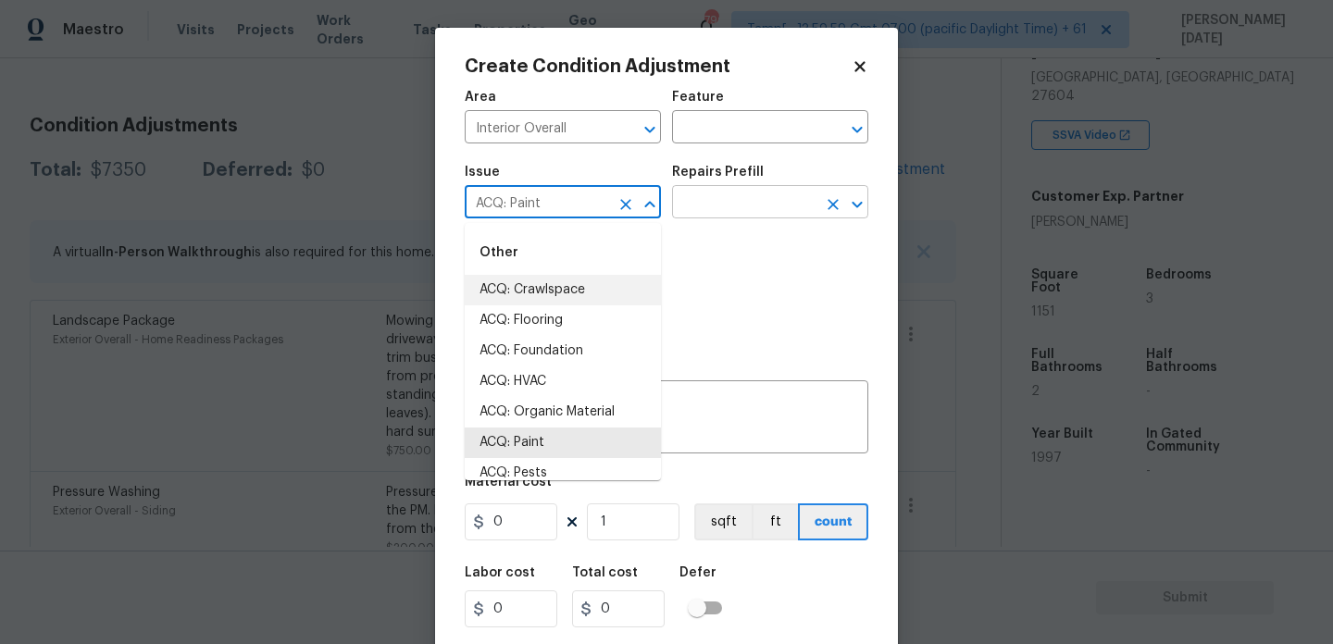
click at [765, 209] on input "text" at bounding box center [744, 204] width 144 height 29
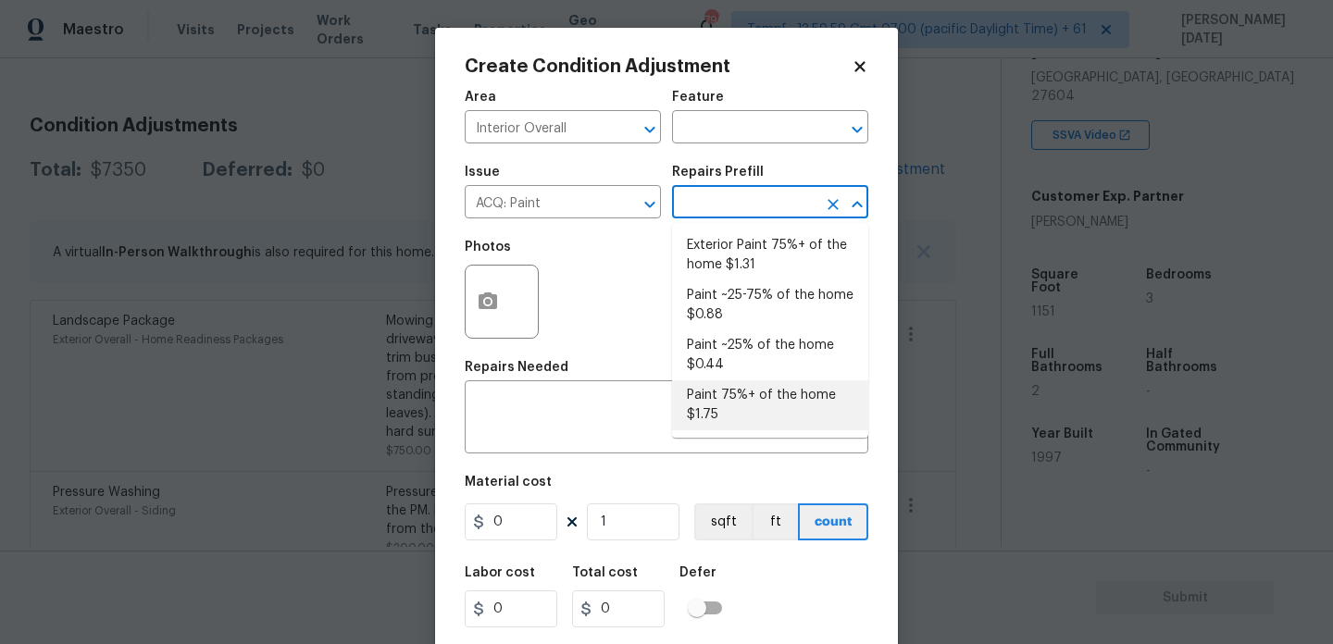
click at [744, 390] on li "Paint 75%+ of the home $1.75" at bounding box center [770, 406] width 196 height 50
type input "Acquisition"
type textarea "Acquisition Scope: 75%+ of the home will likely require interior paint"
type input "1.75"
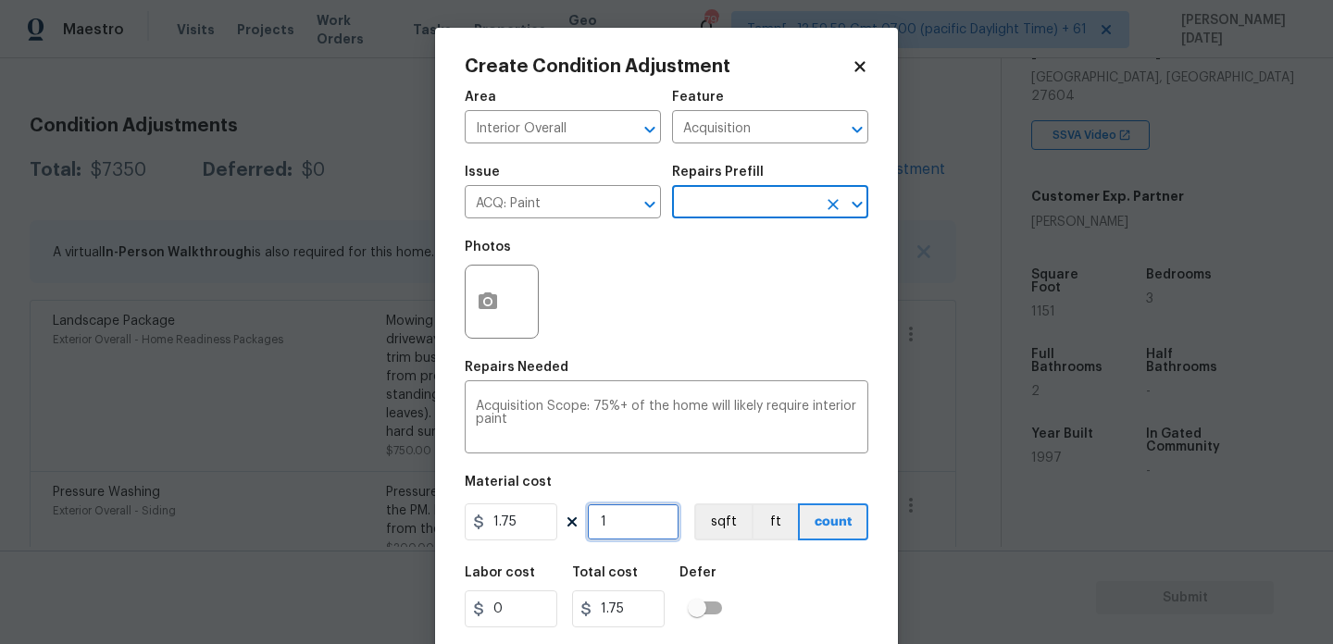
click at [645, 518] on input "1" at bounding box center [633, 522] width 93 height 37
type input "0"
paste input "1151"
type input "1151"
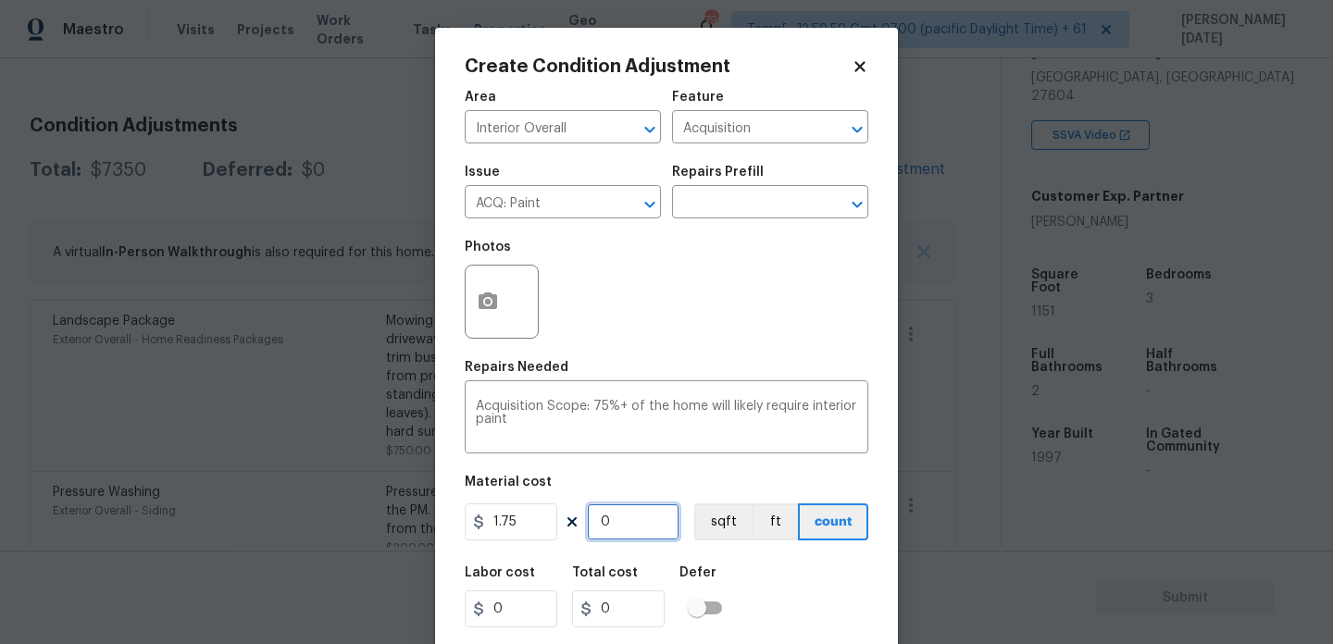
type input "2014.25"
type input "1151"
click at [461, 304] on div "Create Condition Adjustment Area Interior Overall ​ Feature Acquisition ​ Issue…" at bounding box center [666, 343] width 463 height 630
click at [488, 298] on icon "button" at bounding box center [488, 302] width 22 height 22
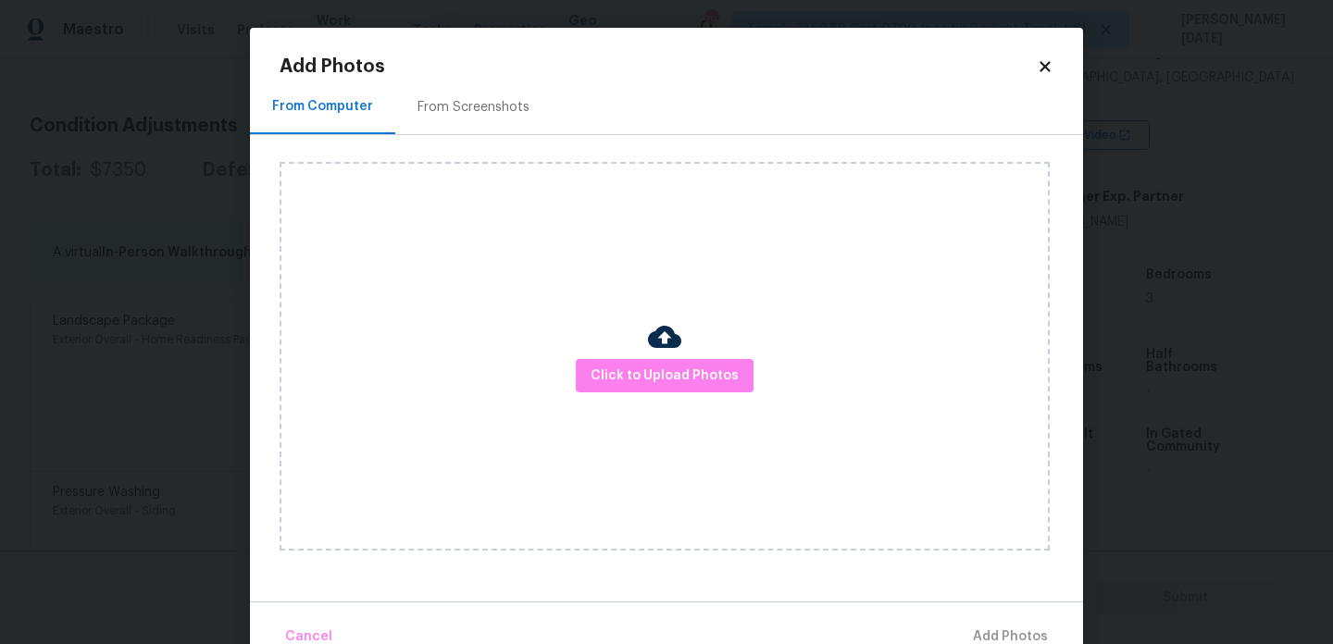
click at [458, 121] on div "From Screenshots" at bounding box center [473, 107] width 156 height 55
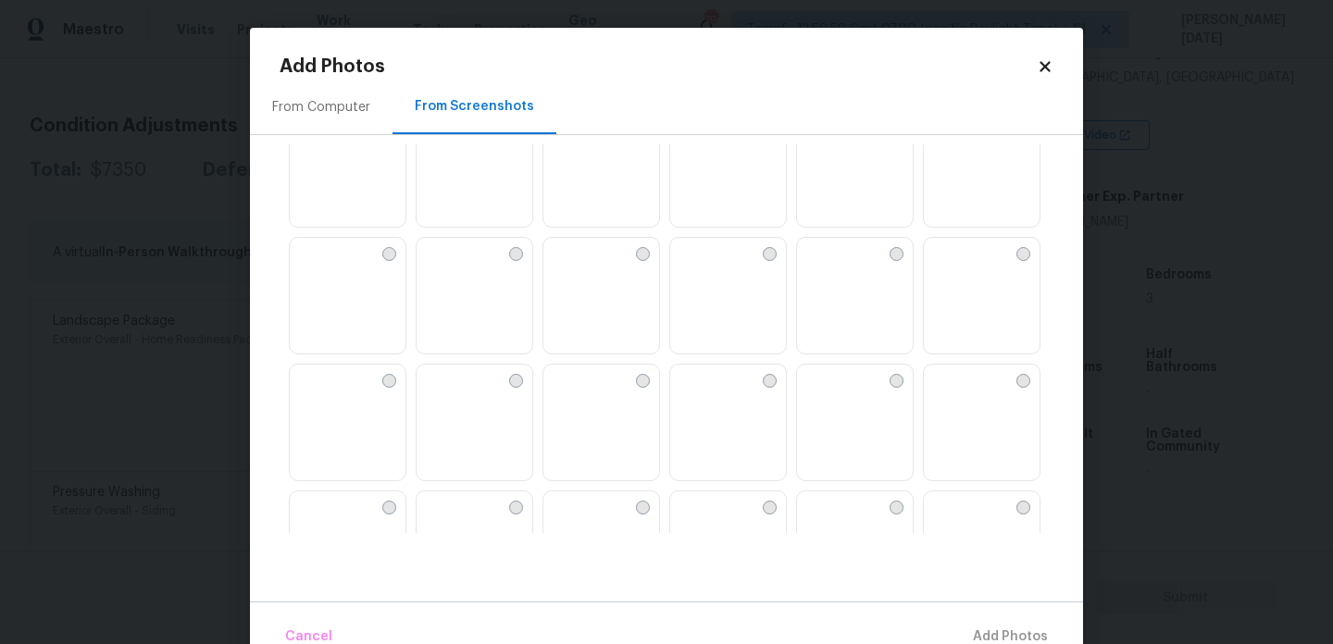
scroll to position [388, 0]
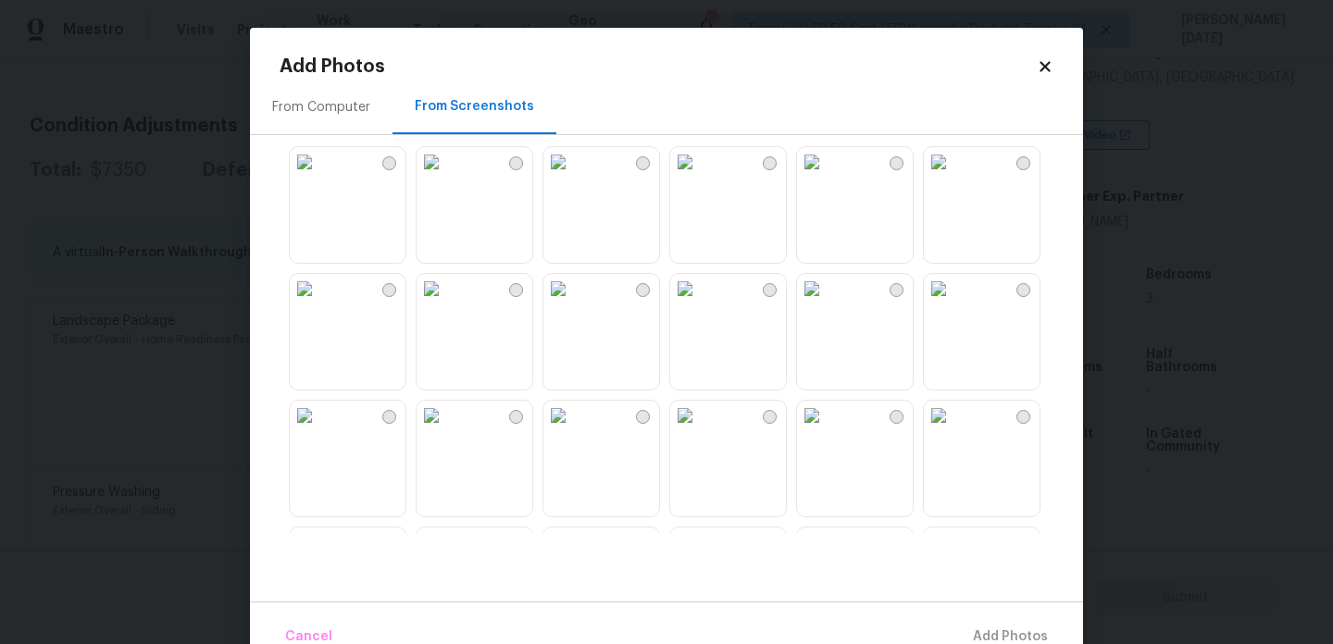
click at [700, 304] on img at bounding box center [685, 289] width 30 height 30
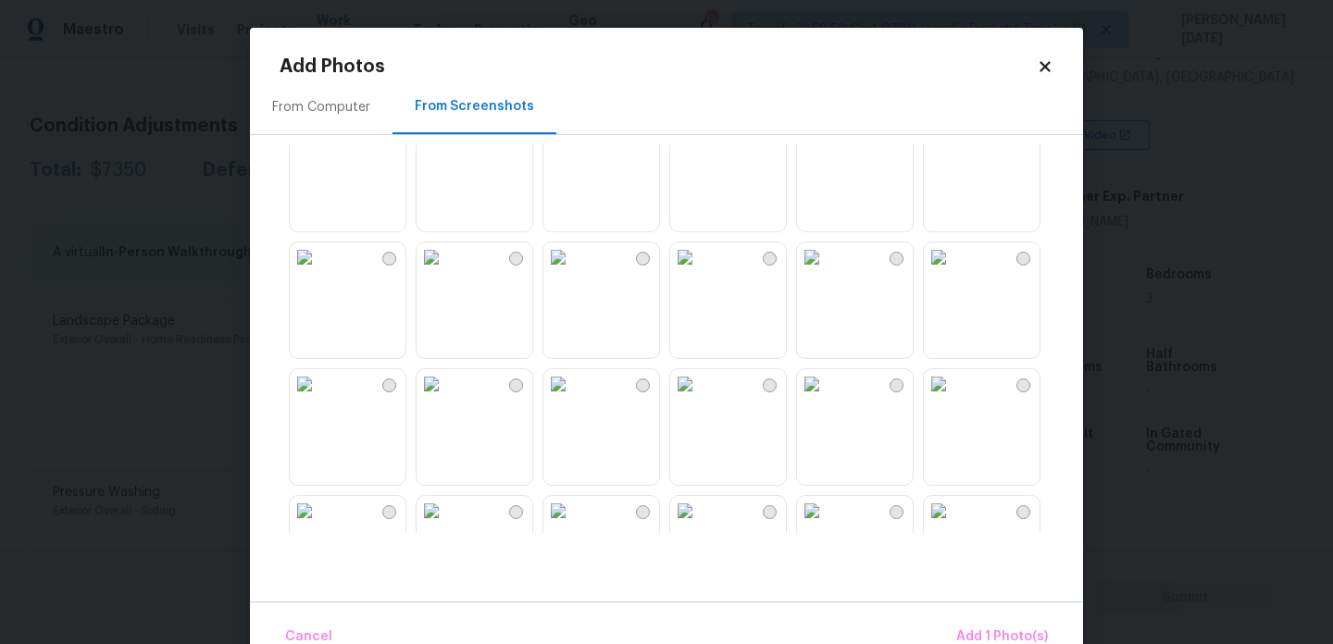
scroll to position [750, 0]
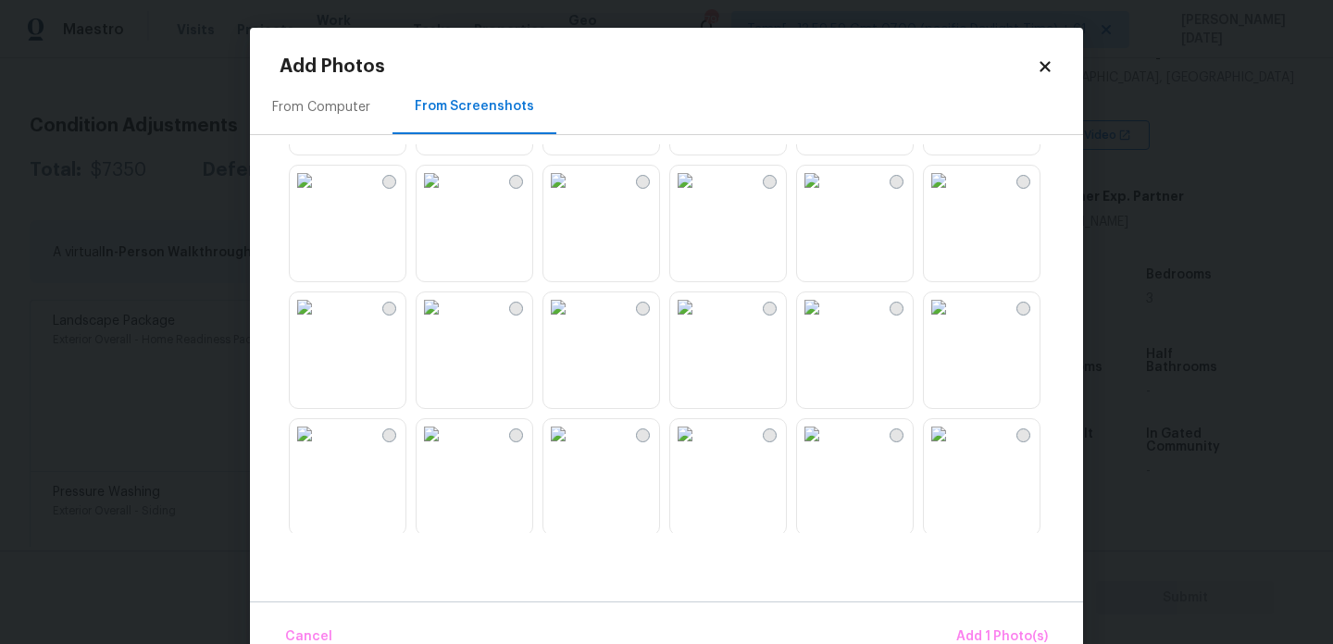
click at [446, 195] on img at bounding box center [432, 181] width 30 height 30
click at [319, 195] on img at bounding box center [305, 181] width 30 height 30
click at [319, 322] on img at bounding box center [305, 308] width 30 height 30
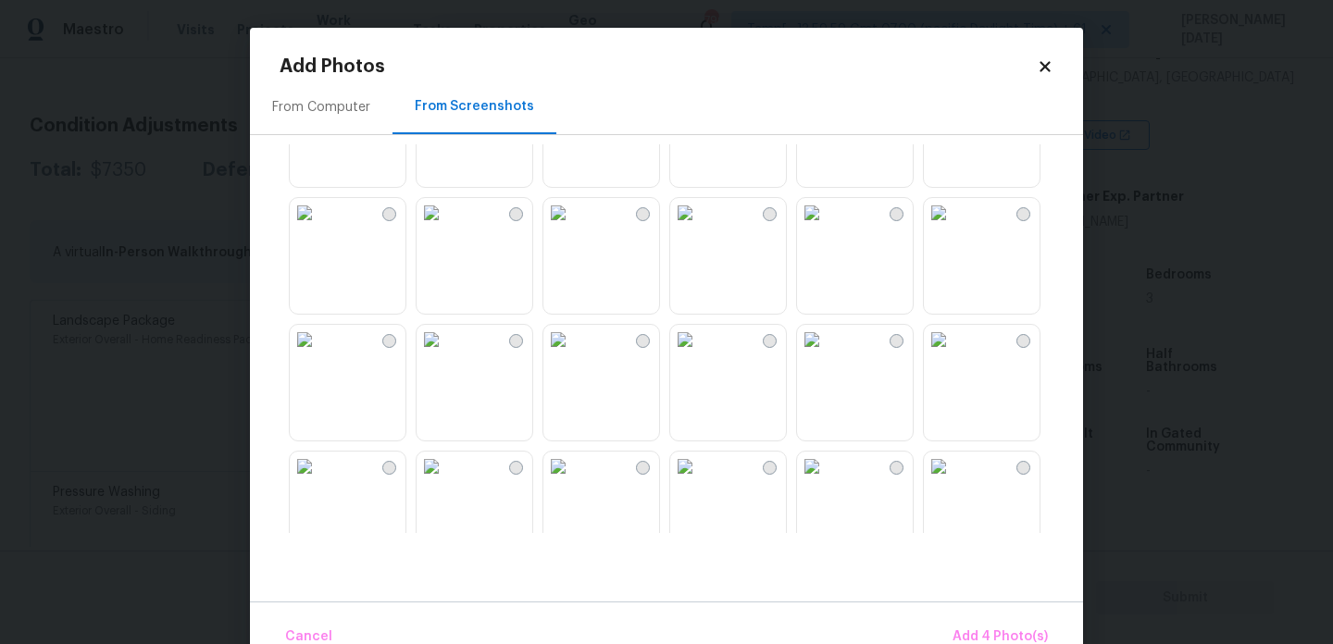
scroll to position [1226, 0]
click at [827, 354] on img at bounding box center [812, 339] width 30 height 30
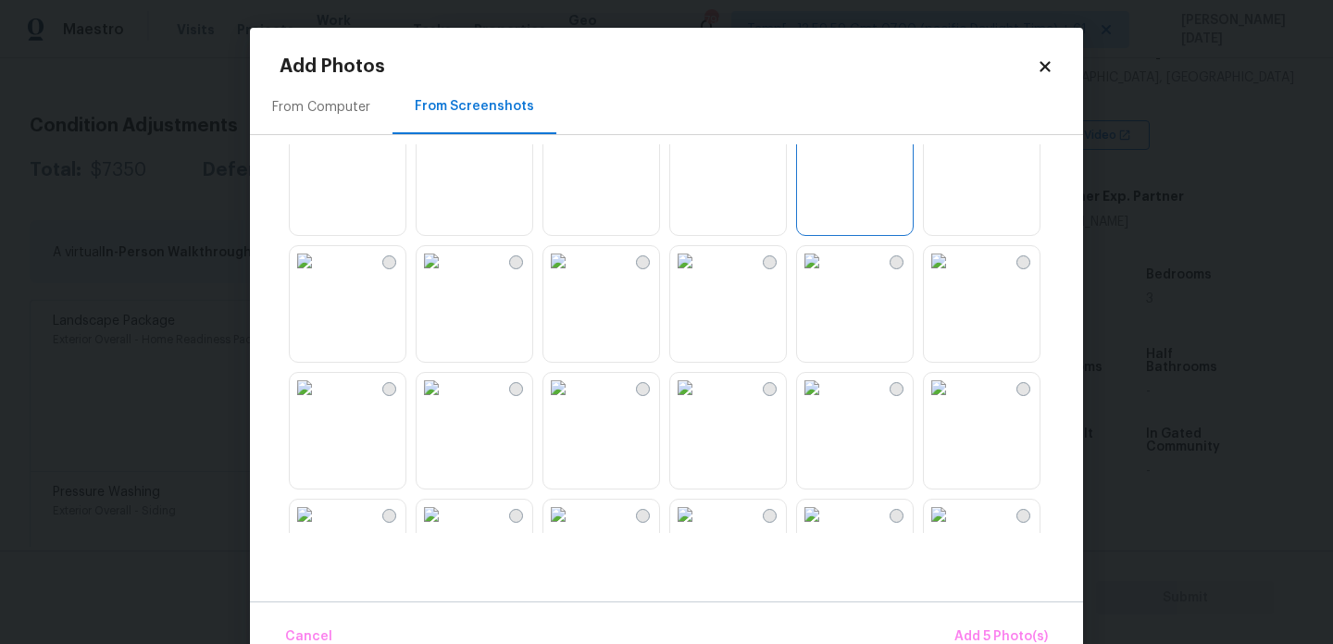
click at [827, 266] on img at bounding box center [812, 261] width 30 height 30
click at [700, 276] on img at bounding box center [685, 261] width 30 height 30
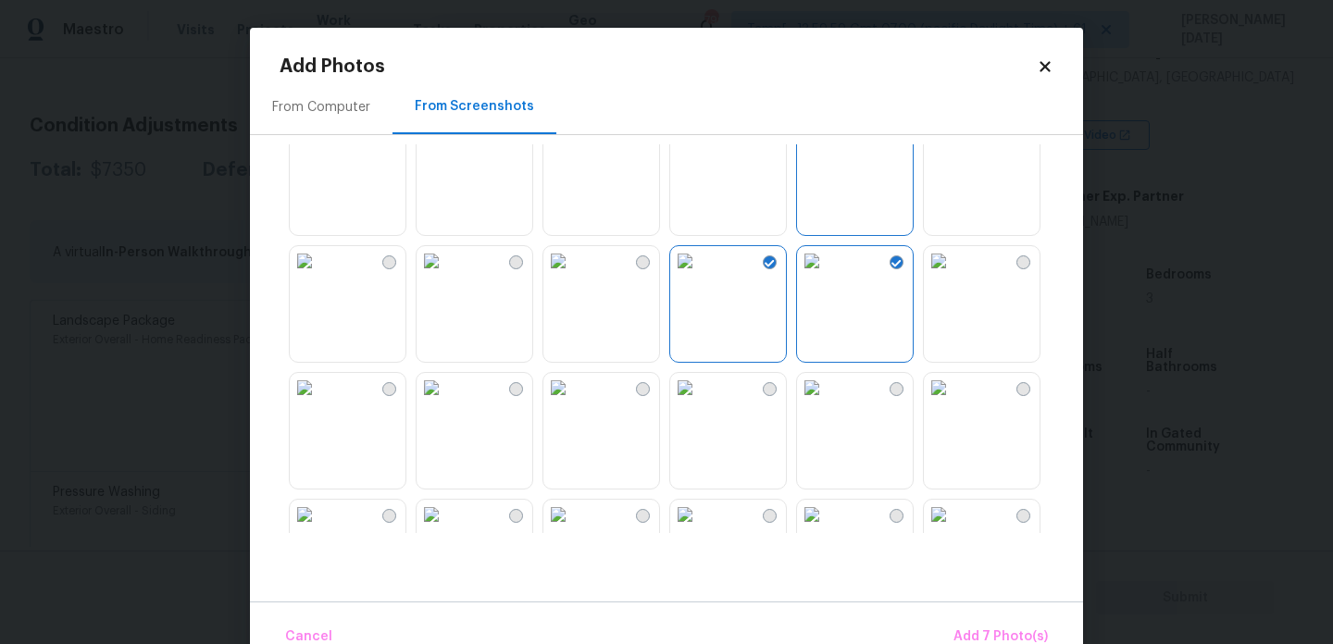
scroll to position [1515, 0]
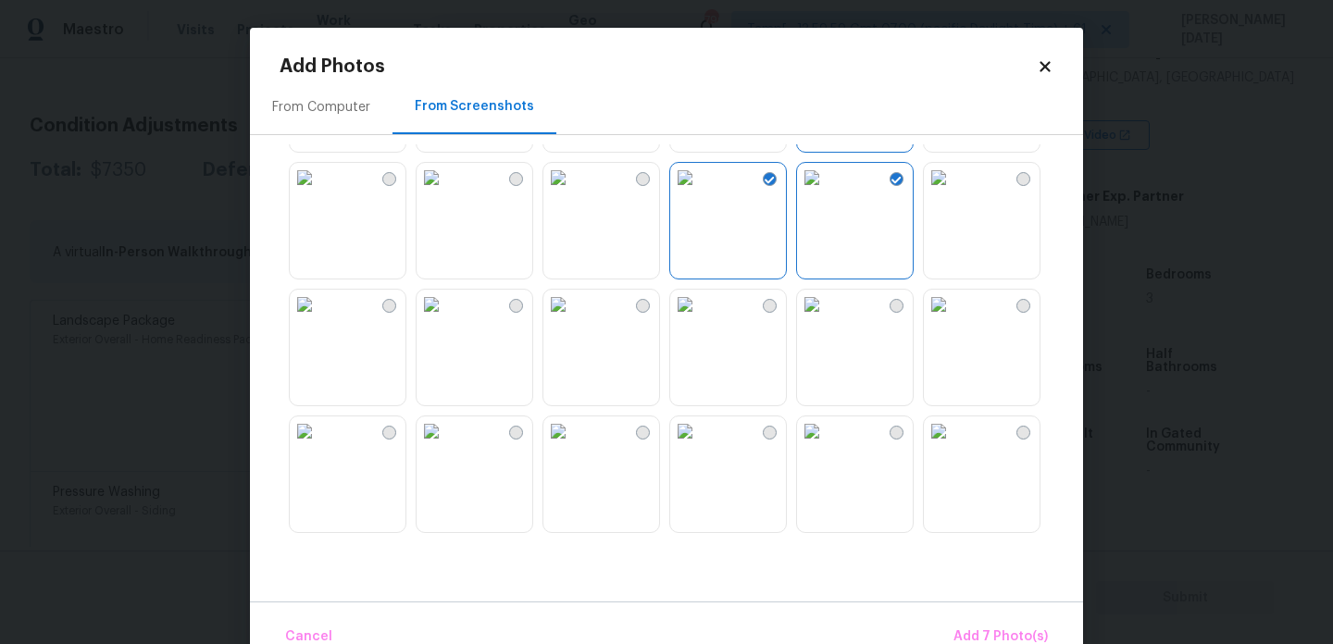
click at [827, 319] on img at bounding box center [812, 305] width 30 height 30
click at [989, 632] on span "Add 8 Photo(s)" at bounding box center [1001, 637] width 94 height 23
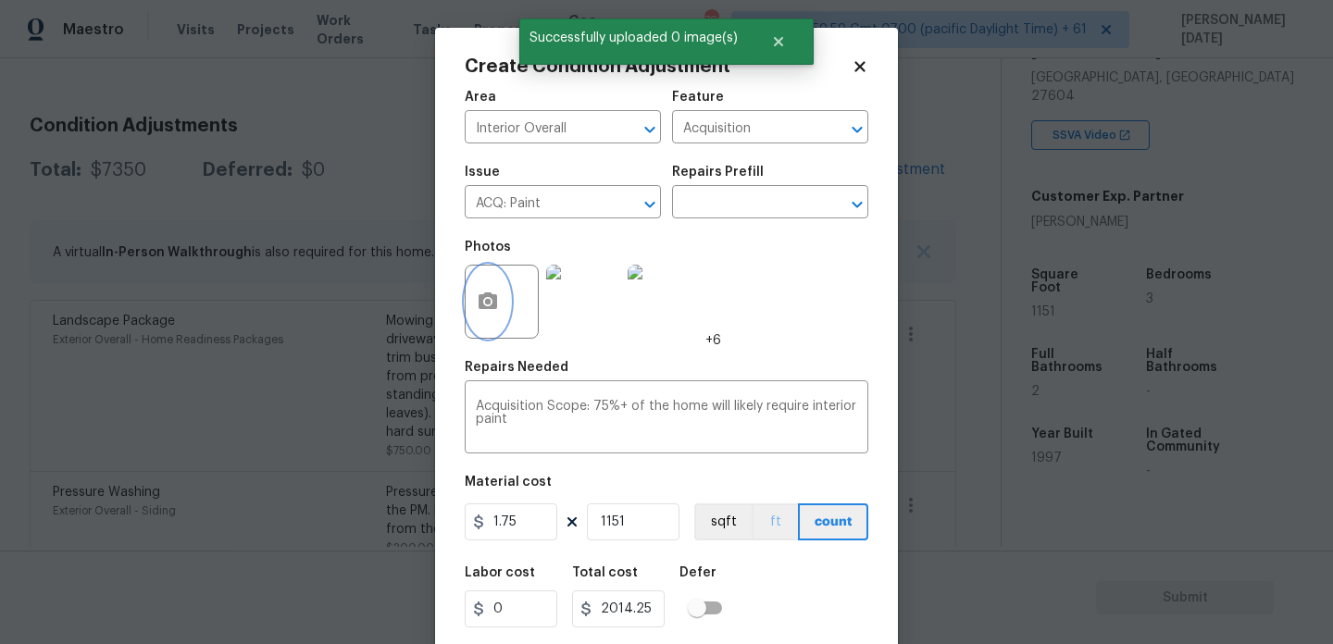
scroll to position [47, 0]
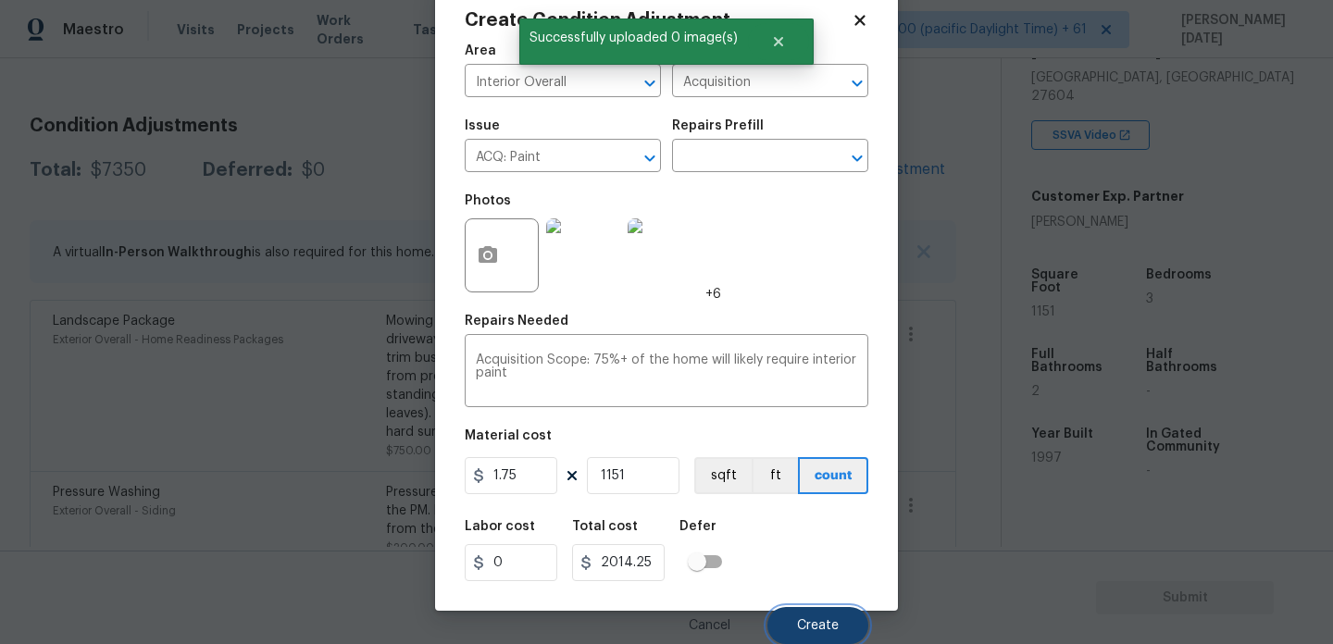
click at [823, 627] on span "Create" at bounding box center [818, 626] width 42 height 14
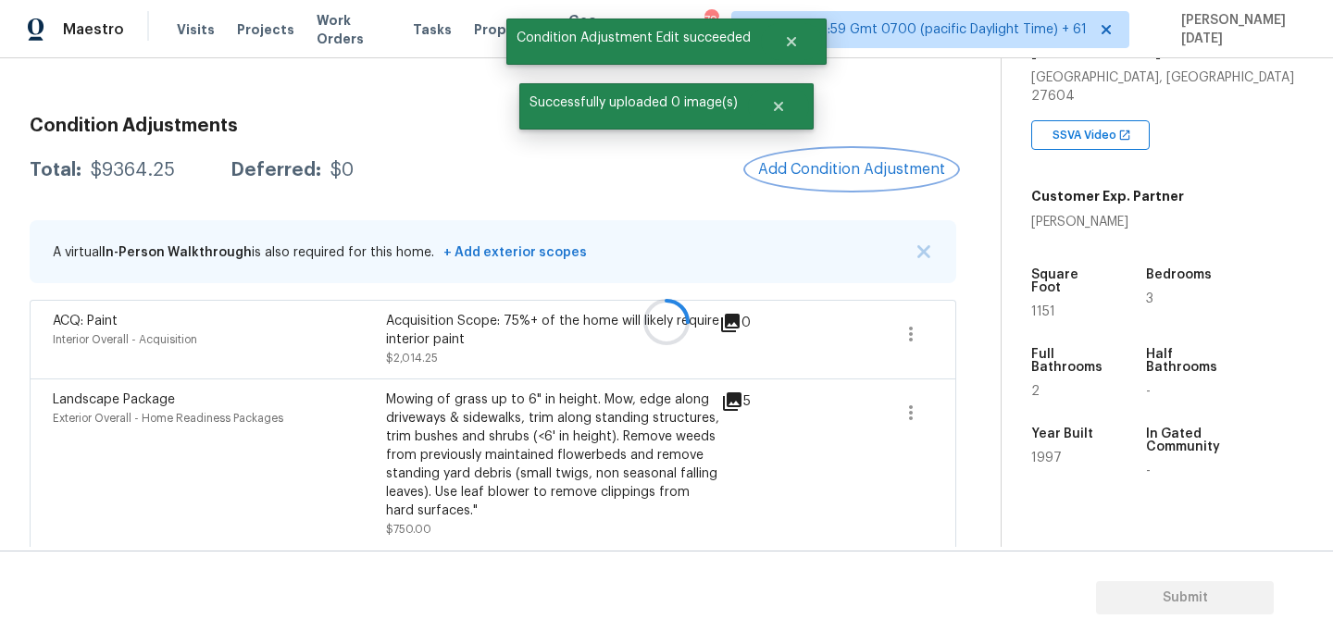
scroll to position [0, 0]
click at [847, 138] on div "Condition Adjustments Total: $9364.25 Deferred: $0 Add Condition Adjustment A v…" at bounding box center [493, 530] width 927 height 857
click at [847, 150] on button "Add Condition Adjustment" at bounding box center [851, 169] width 209 height 39
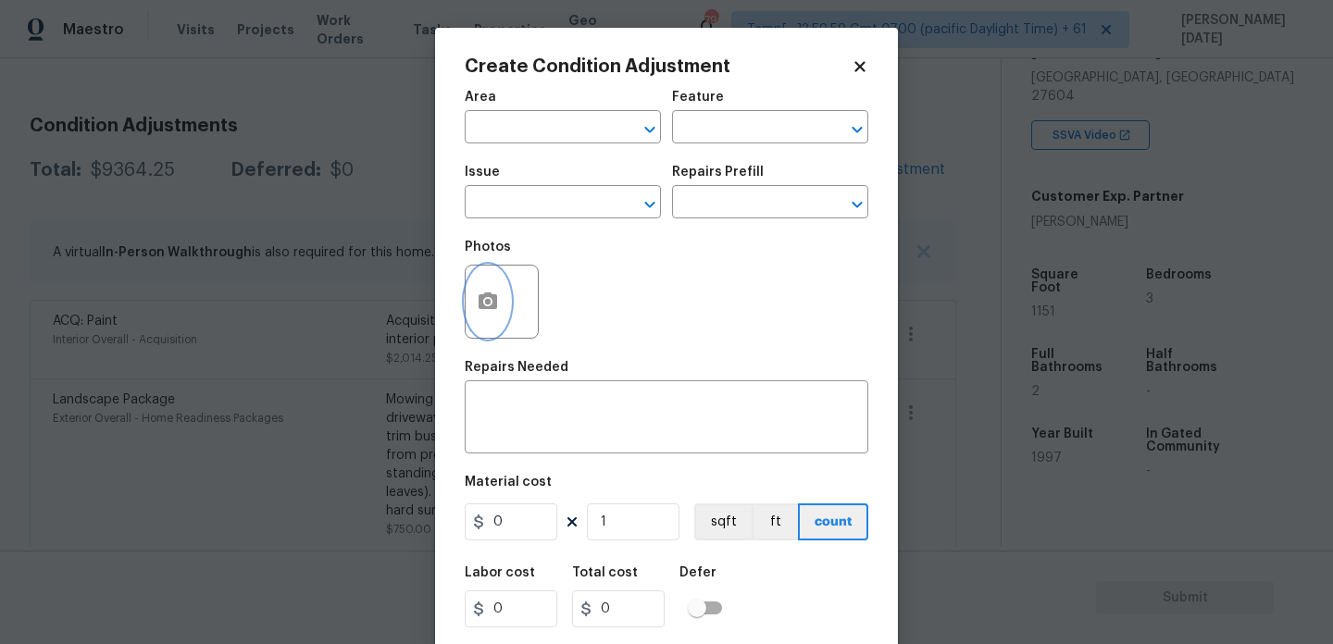
click at [499, 313] on button "button" at bounding box center [488, 302] width 44 height 72
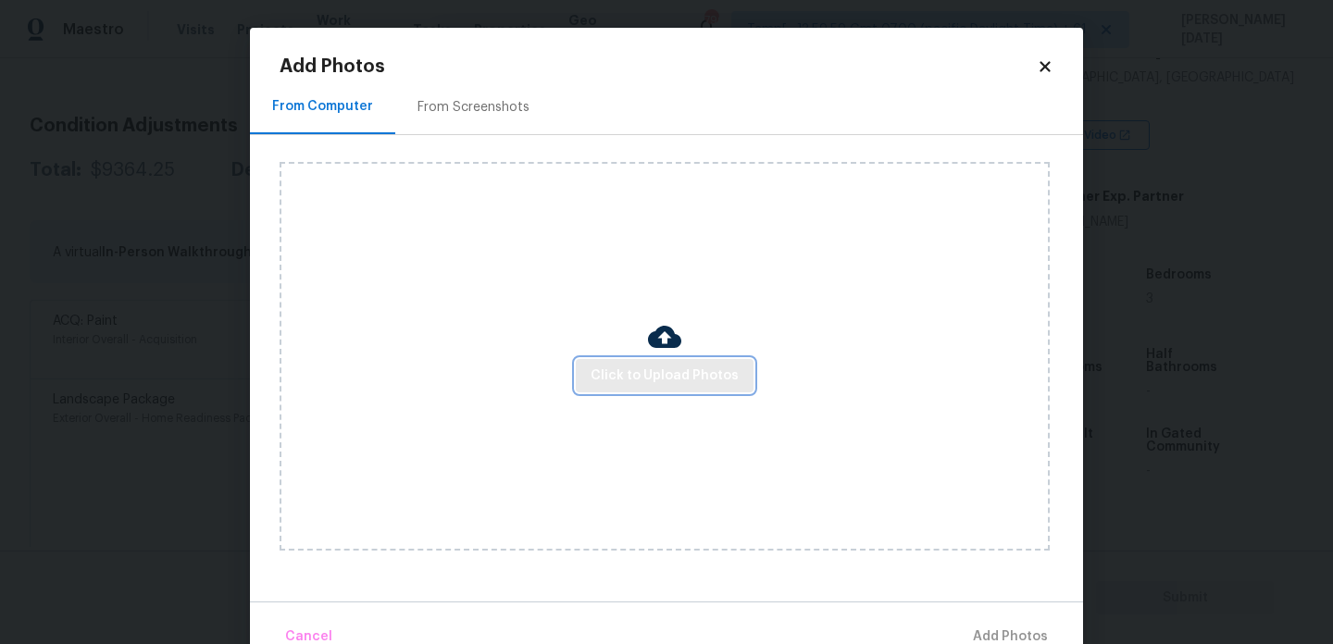
click at [662, 369] on span "Click to Upload Photos" at bounding box center [665, 376] width 148 height 23
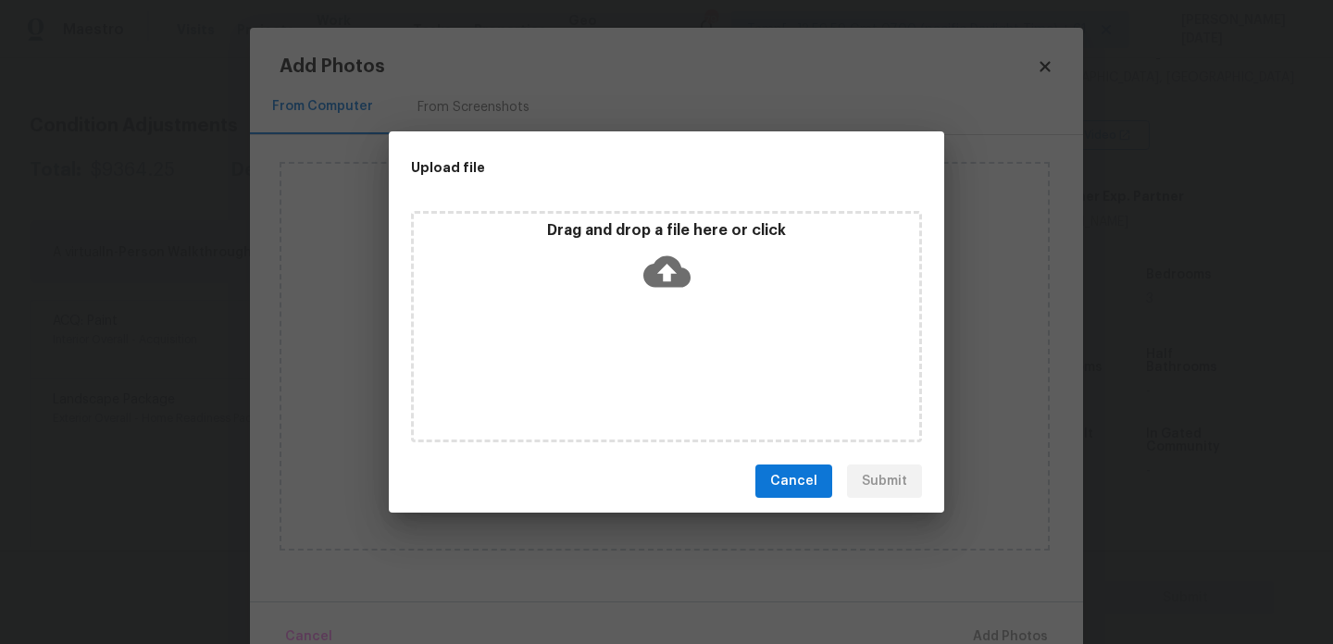
click at [694, 251] on div "Drag and drop a file here or click" at bounding box center [666, 326] width 511 height 231
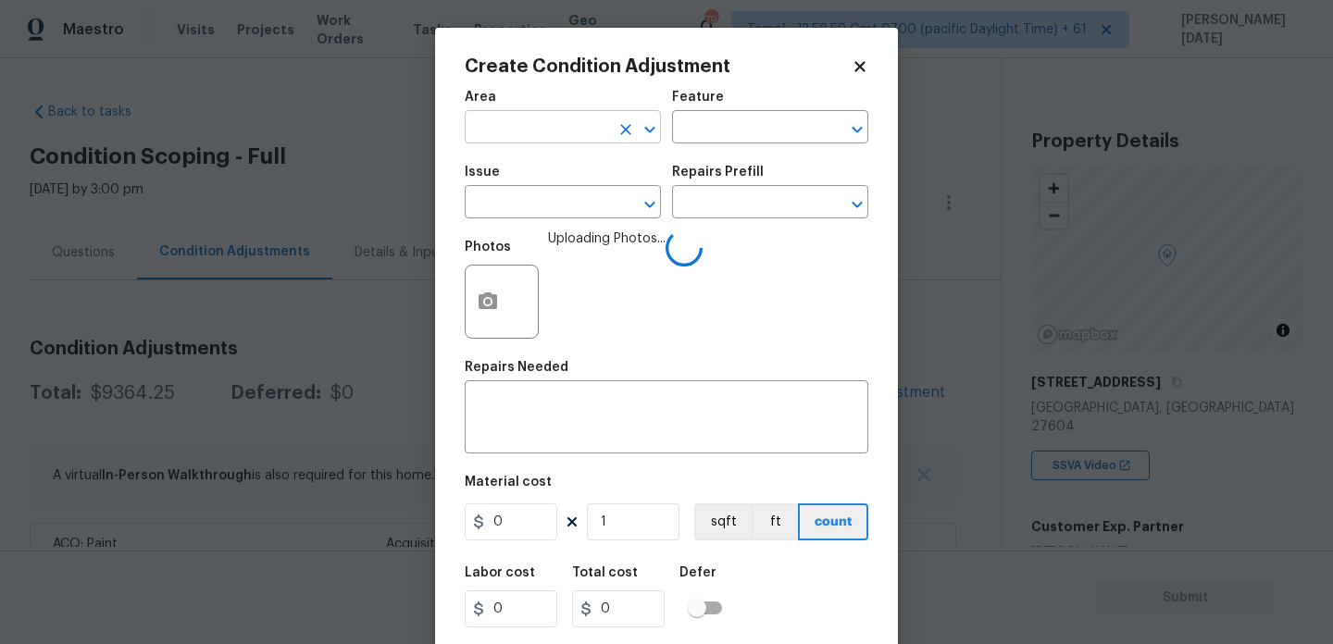
scroll to position [331, 0]
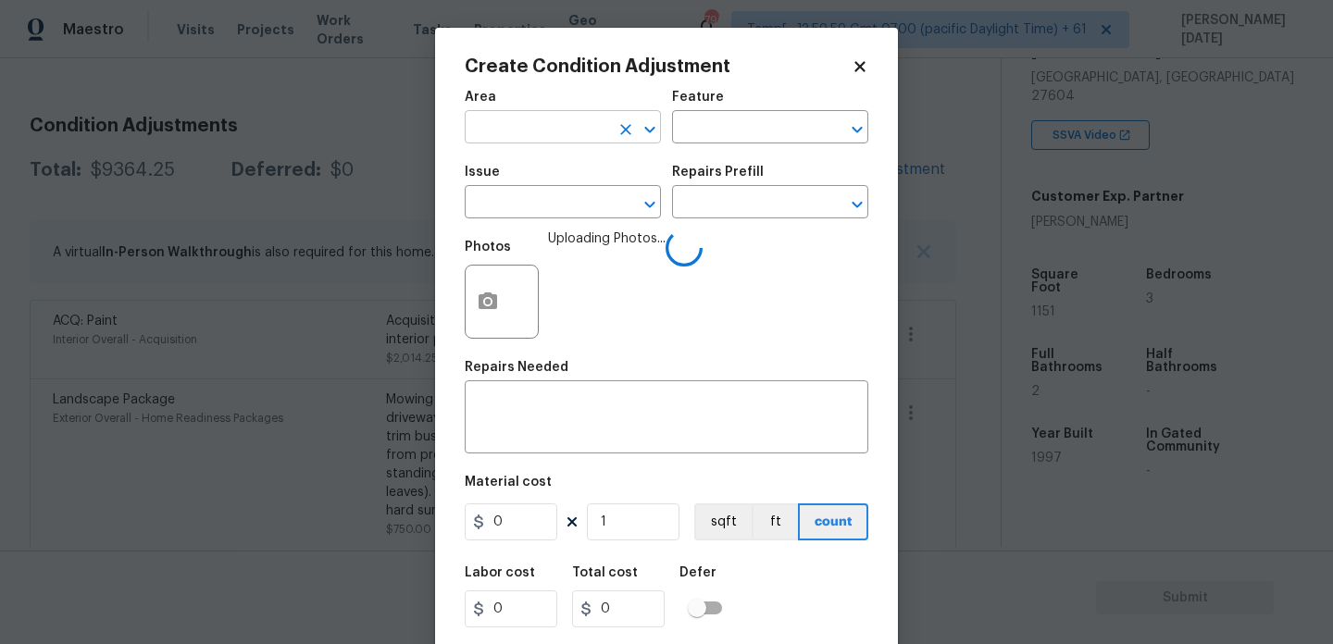
click at [506, 129] on input "text" at bounding box center [537, 129] width 144 height 29
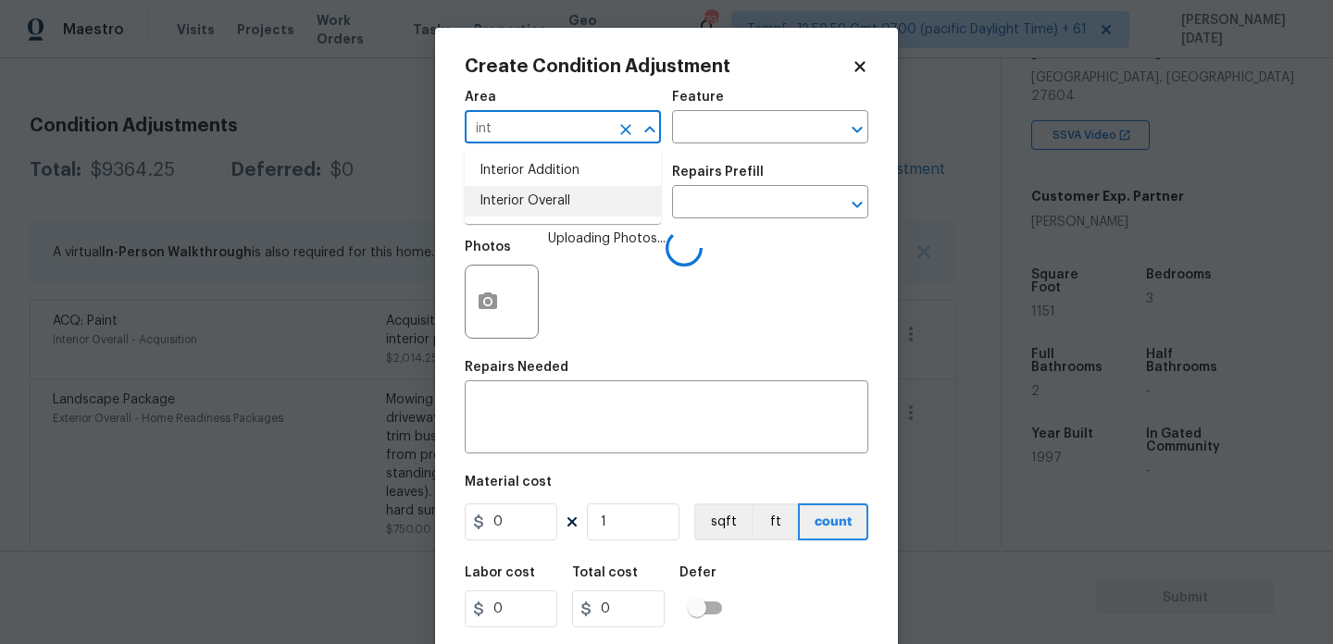
click at [520, 205] on li "Interior Overall" at bounding box center [563, 201] width 196 height 31
type input "Interior Overall"
click at [520, 205] on input "text" at bounding box center [537, 204] width 144 height 29
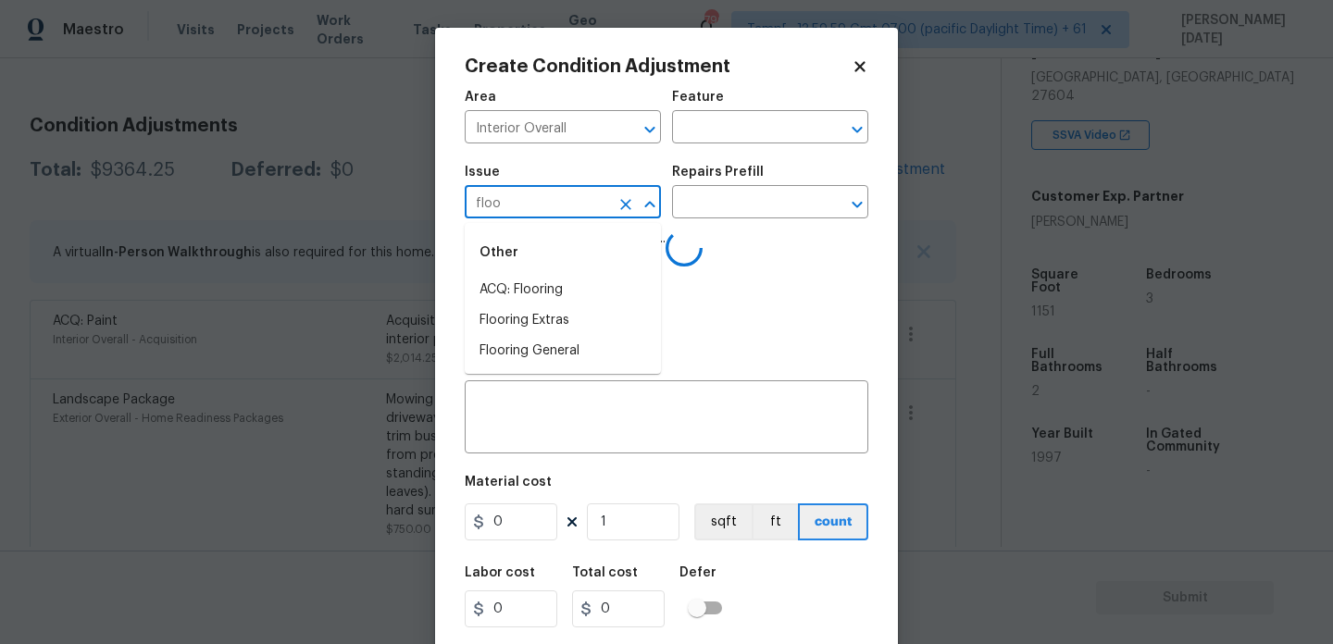
type input "floor"
click at [523, 274] on div "Other" at bounding box center [563, 253] width 196 height 44
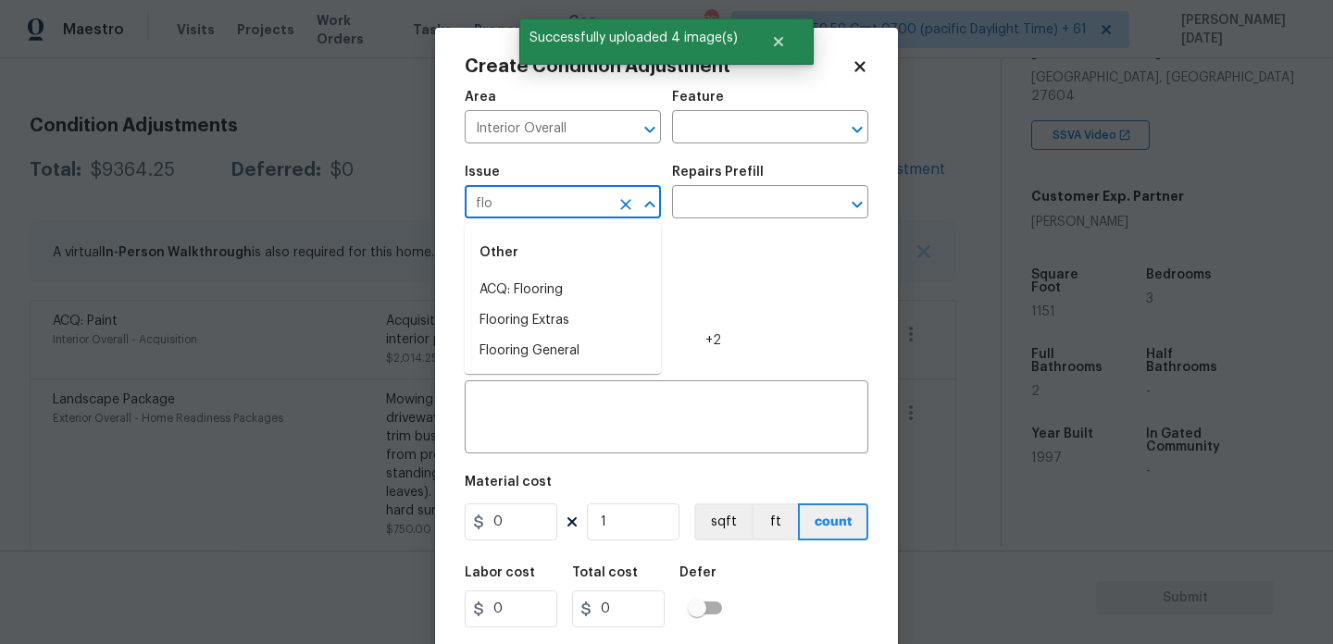
type input "floo"
click at [554, 300] on li "ACQ: Flooring" at bounding box center [563, 290] width 196 height 31
type input "ACQ: Flooring"
click at [757, 206] on input "text" at bounding box center [744, 204] width 144 height 29
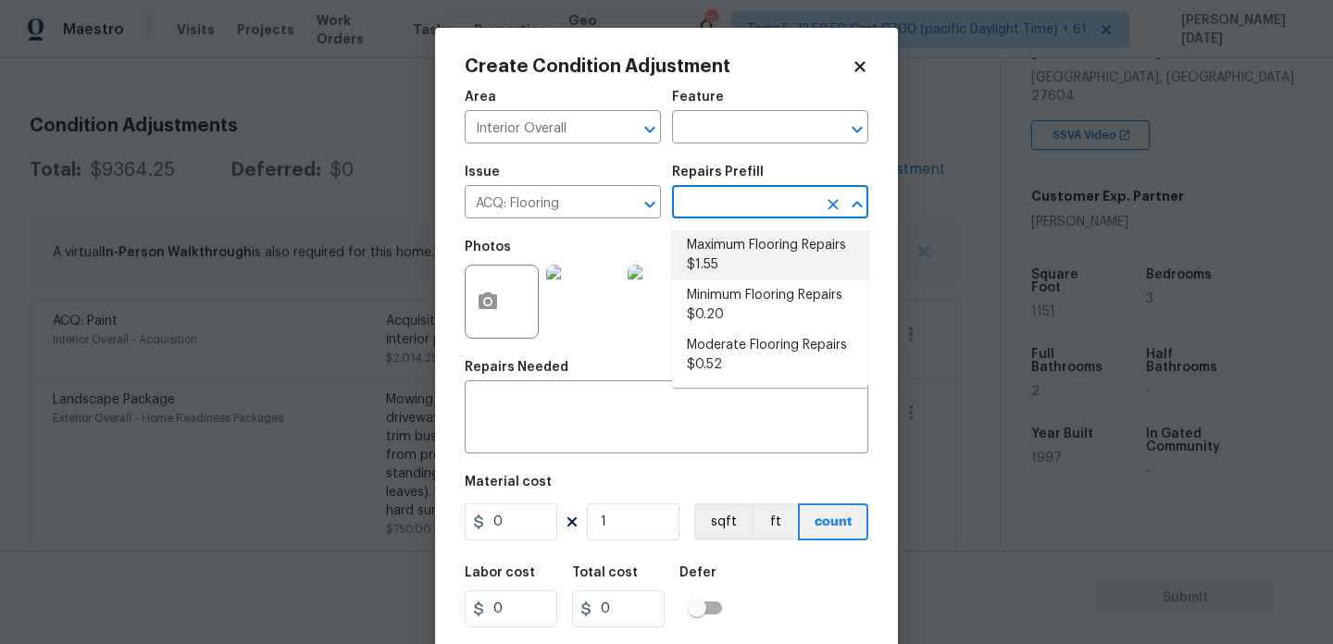
click at [757, 240] on li "Maximum Flooring Repairs $1.55" at bounding box center [770, 256] width 196 height 50
type input "Acquisition"
type input "1.55"
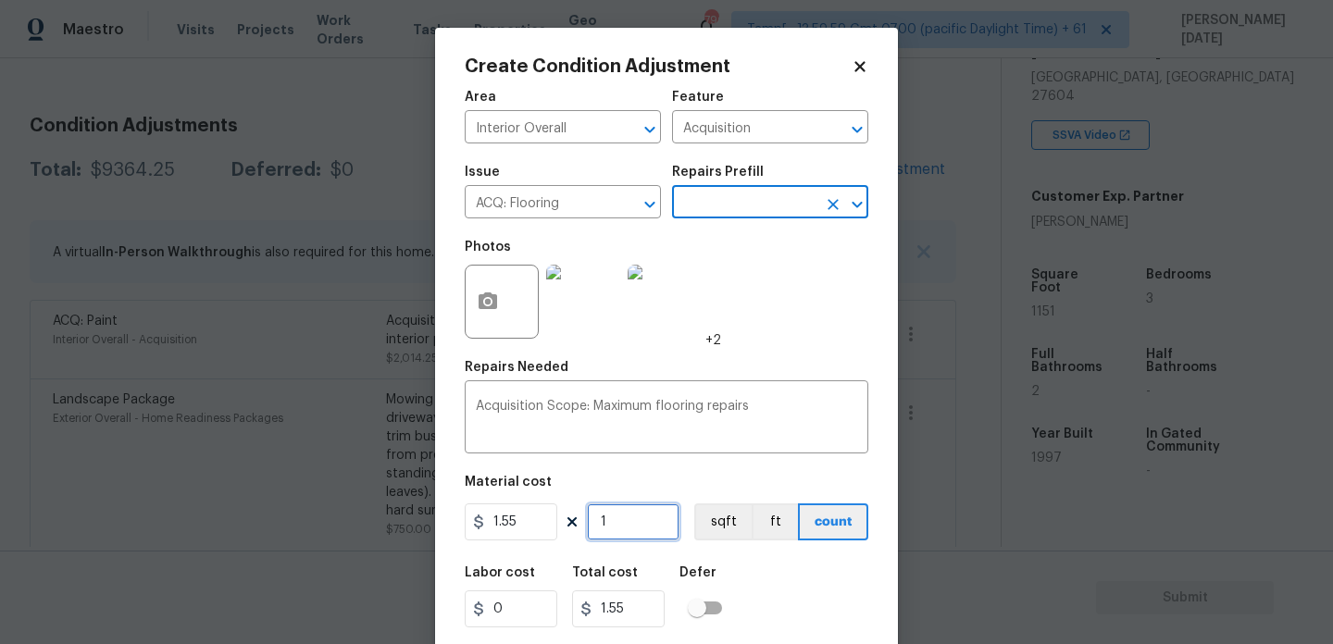
click at [643, 511] on input "1" at bounding box center [633, 522] width 93 height 37
type input "0"
paste input "1151"
type input "1151"
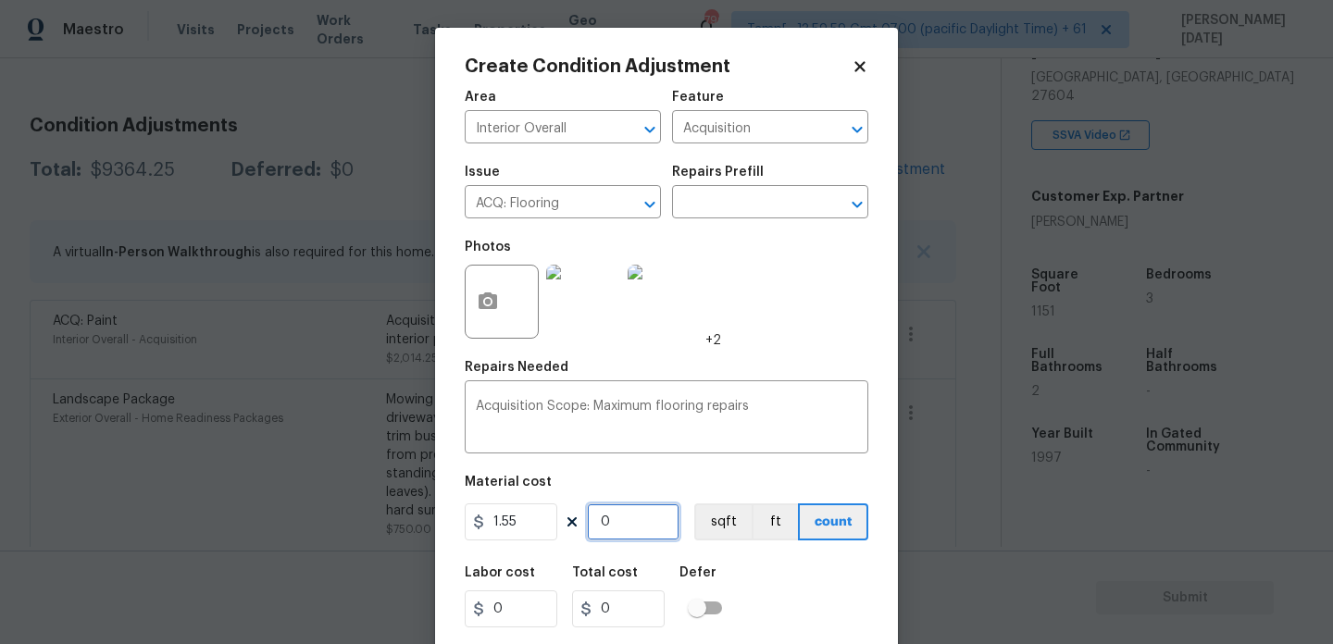
type input "1784.05"
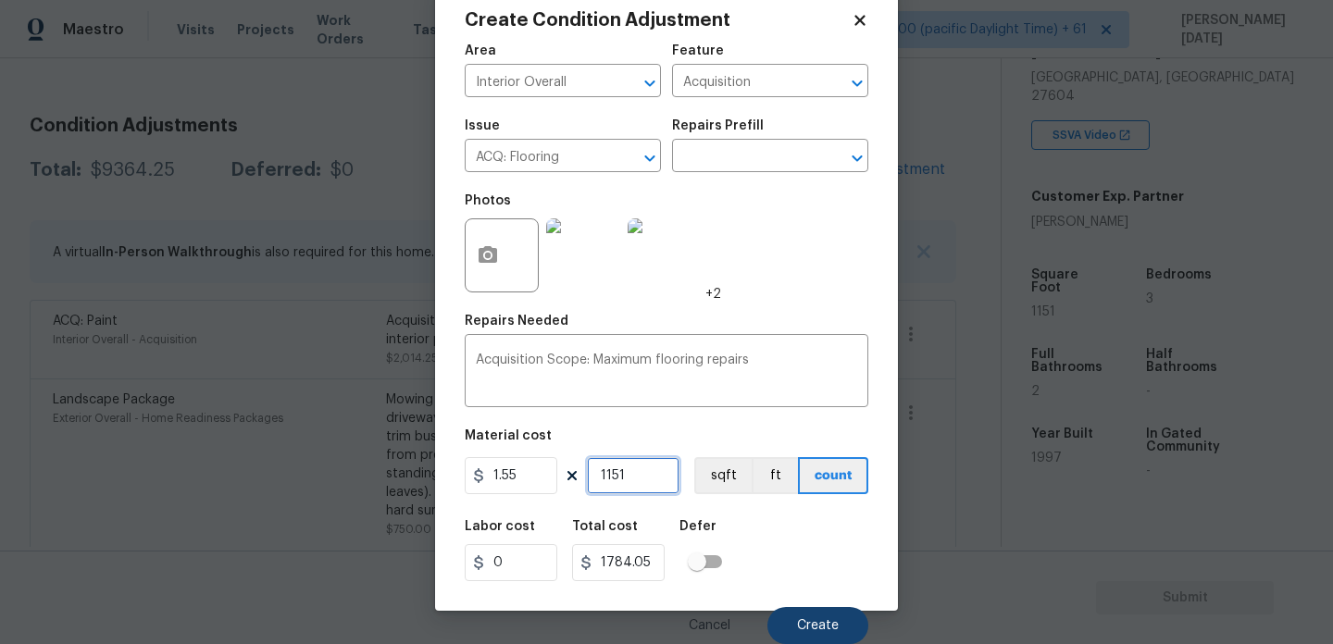
type input "1151"
click at [802, 616] on button "Create" at bounding box center [818, 625] width 101 height 37
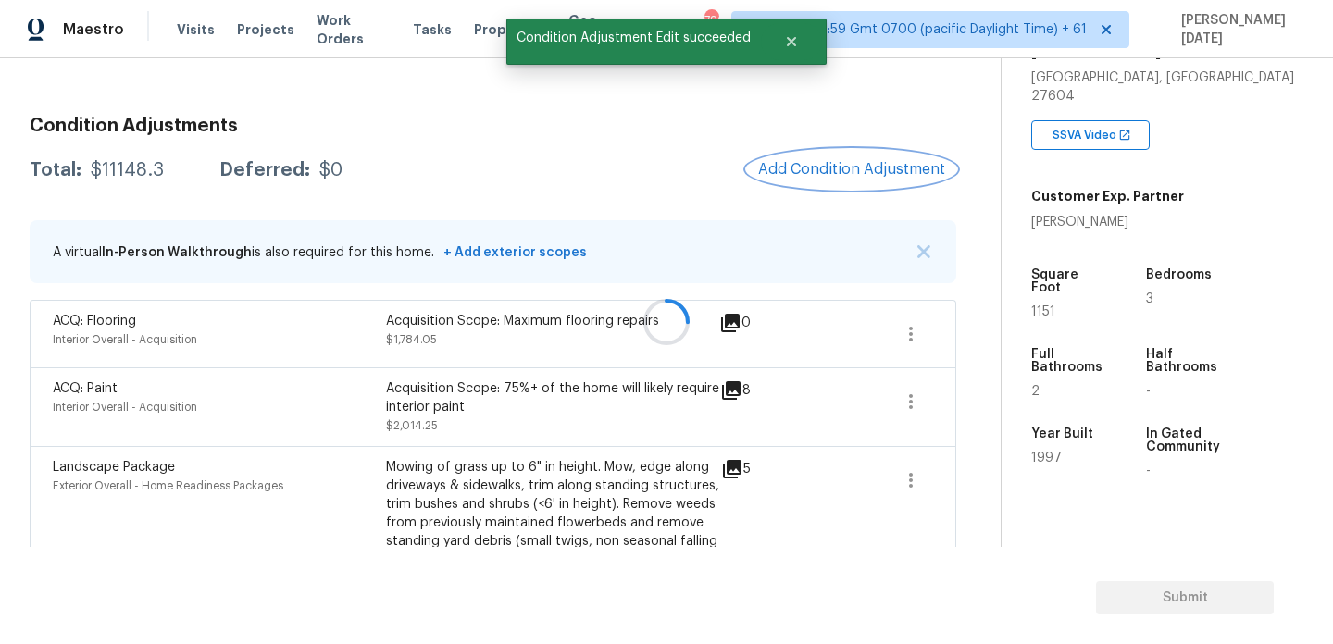
scroll to position [0, 0]
click at [819, 169] on span "Add Condition Adjustment" at bounding box center [851, 169] width 187 height 17
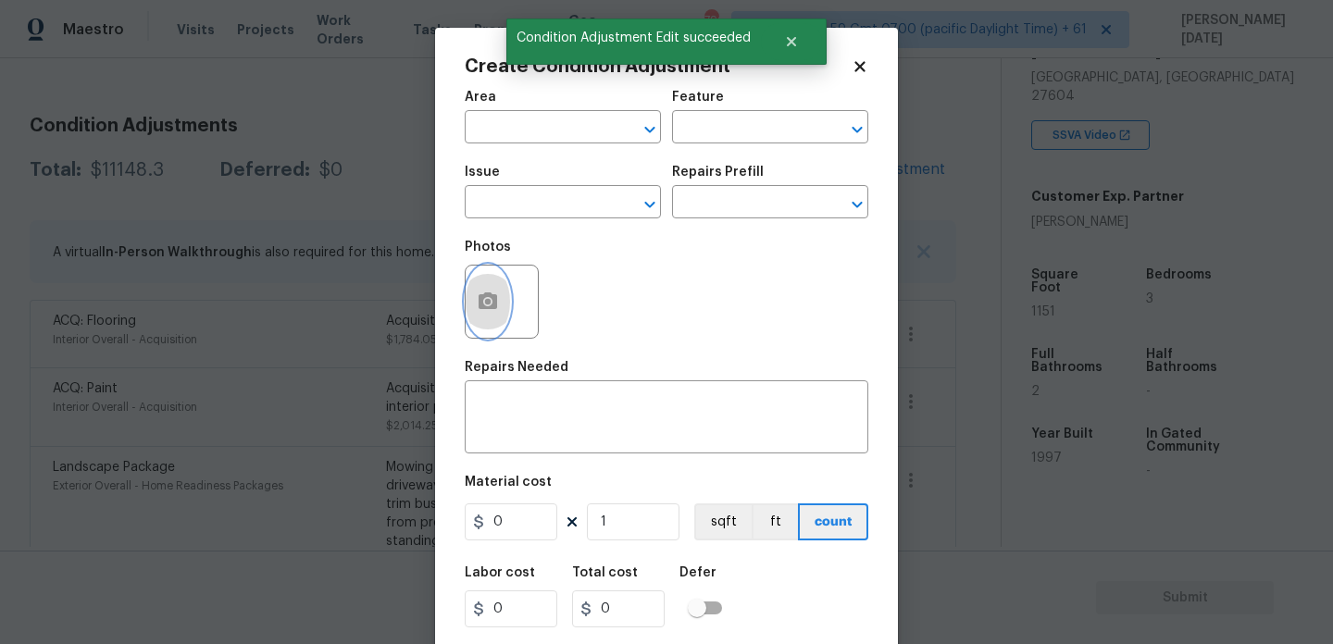
click at [470, 309] on button "button" at bounding box center [488, 302] width 44 height 72
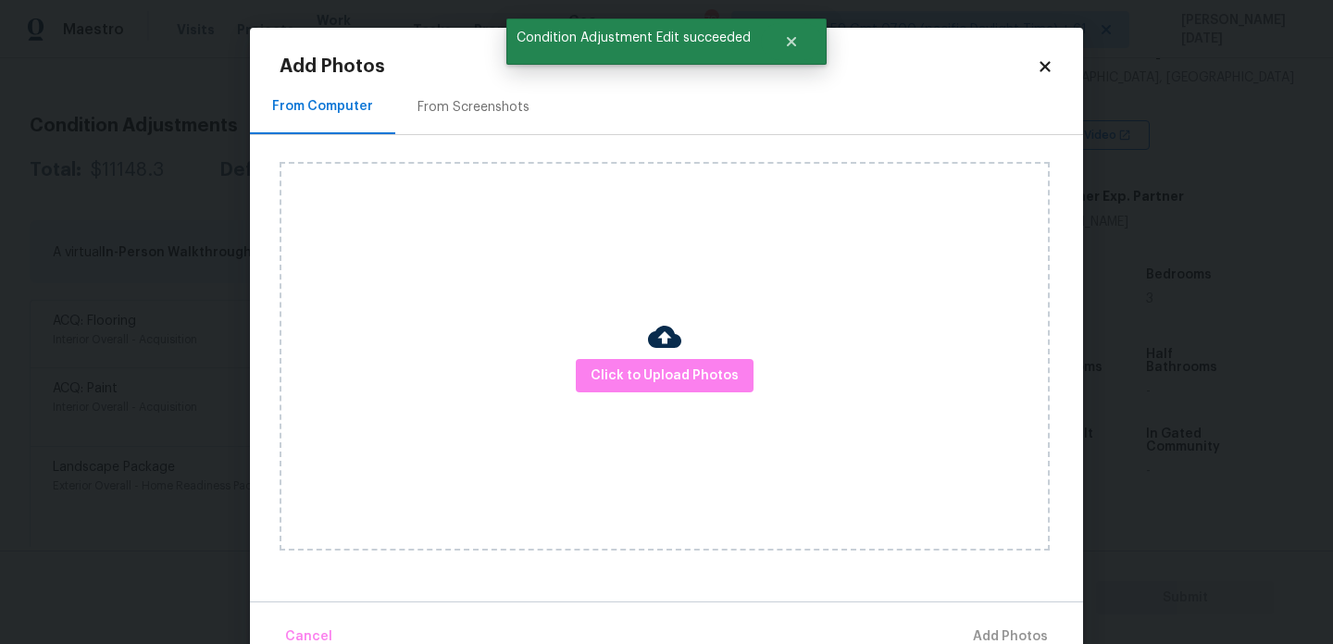
click at [481, 107] on div "From Screenshots" at bounding box center [474, 107] width 112 height 19
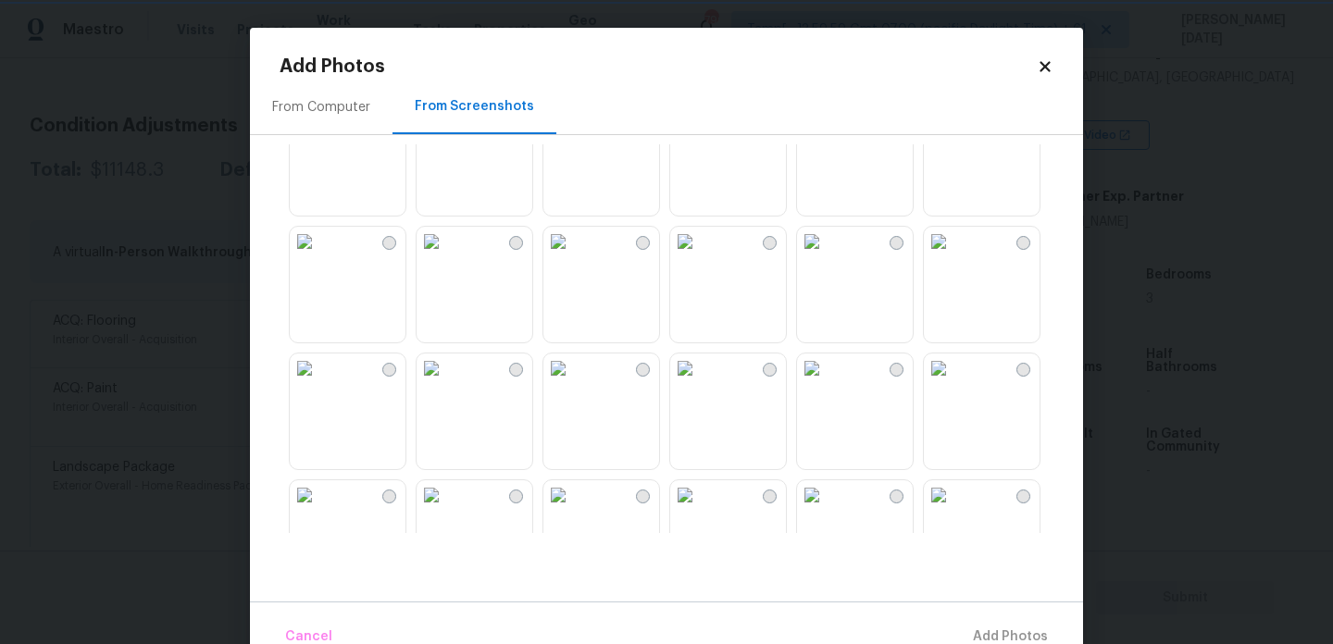
scroll to position [1332, 0]
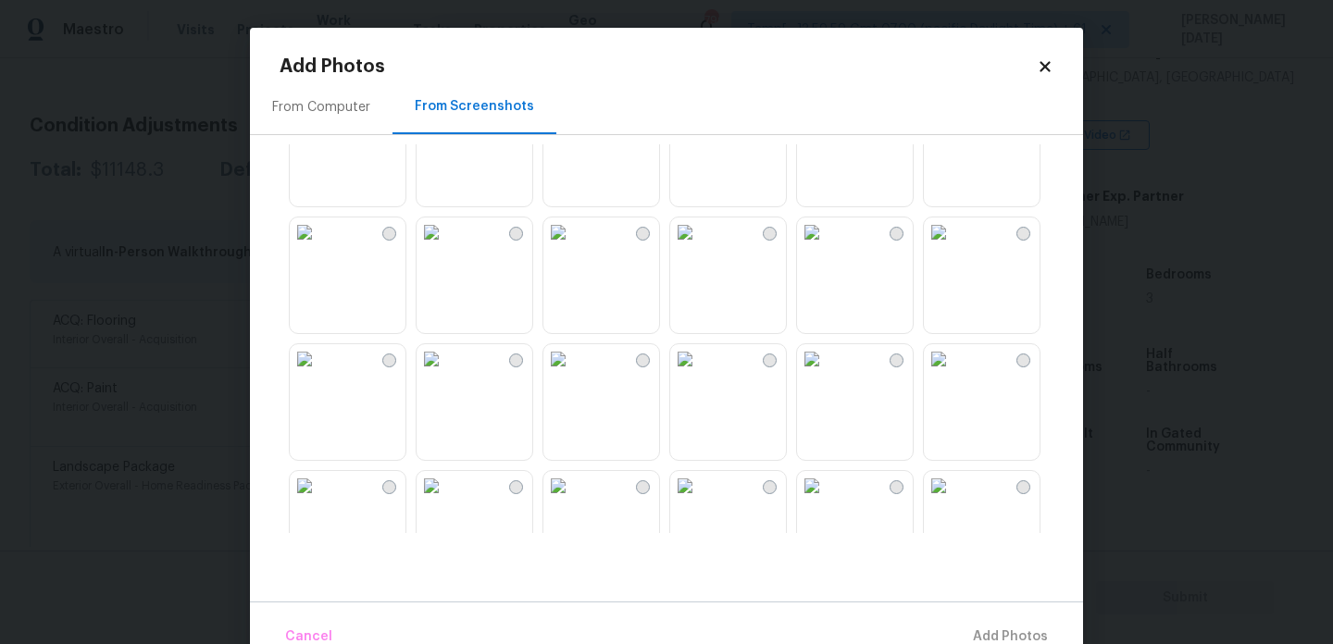
click at [700, 247] on img at bounding box center [685, 233] width 30 height 30
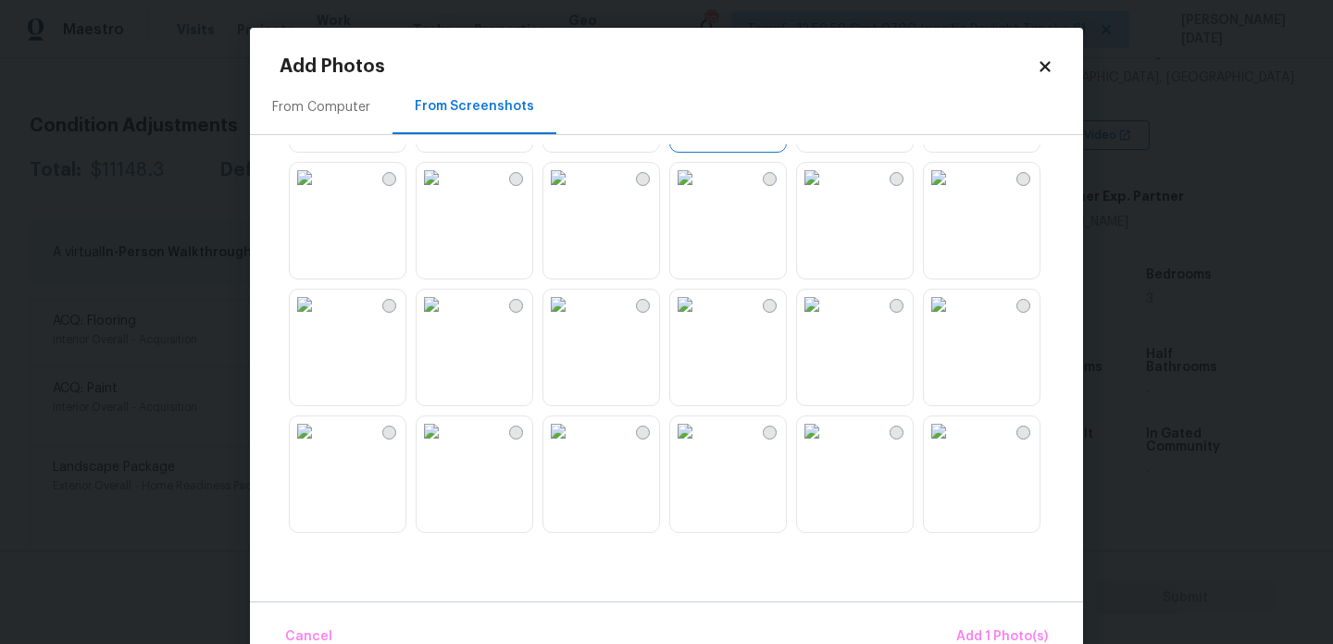
click at [446, 193] on img at bounding box center [432, 178] width 30 height 30
click at [700, 446] on img at bounding box center [685, 432] width 30 height 30
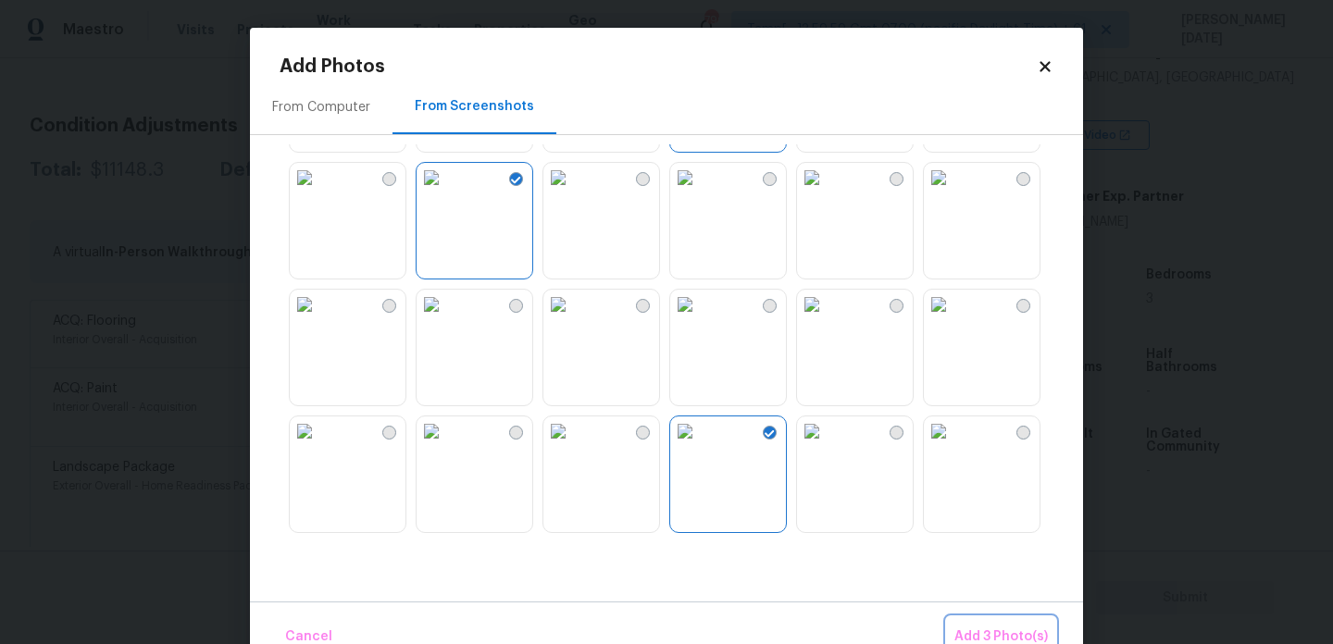
click at [967, 626] on span "Add 3 Photo(s)" at bounding box center [1002, 637] width 94 height 23
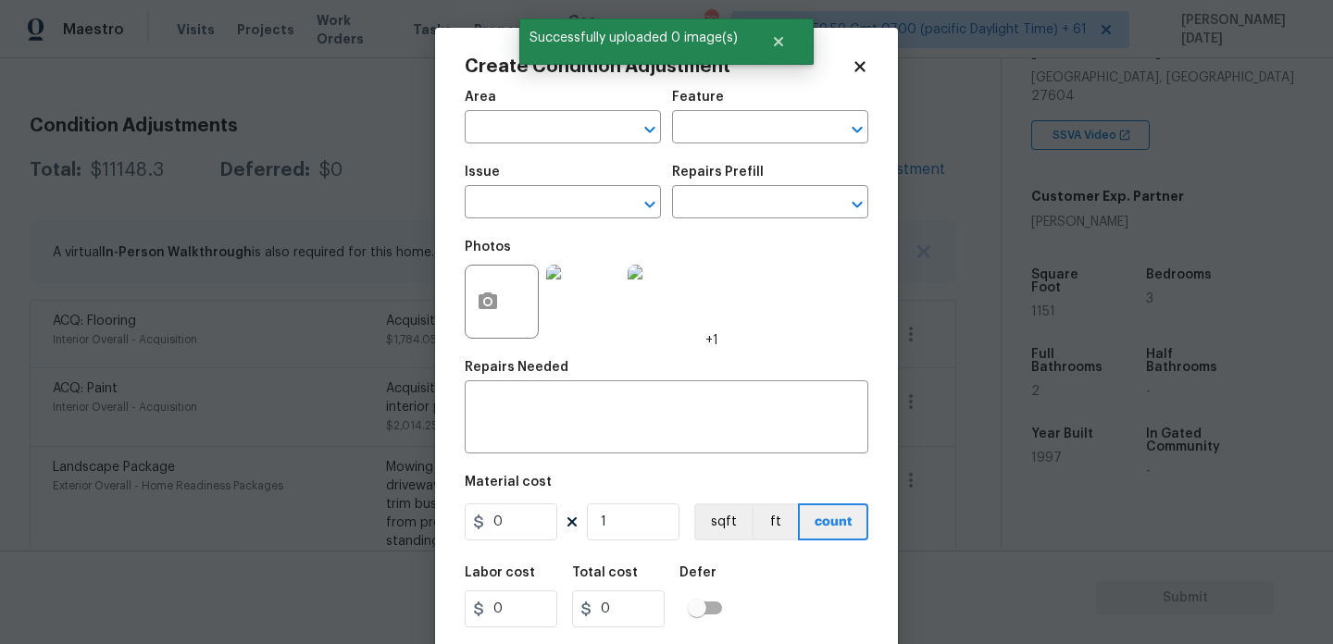
click at [513, 144] on span "Area ​" at bounding box center [563, 117] width 196 height 75
click at [494, 124] on input "text" at bounding box center [537, 129] width 144 height 29
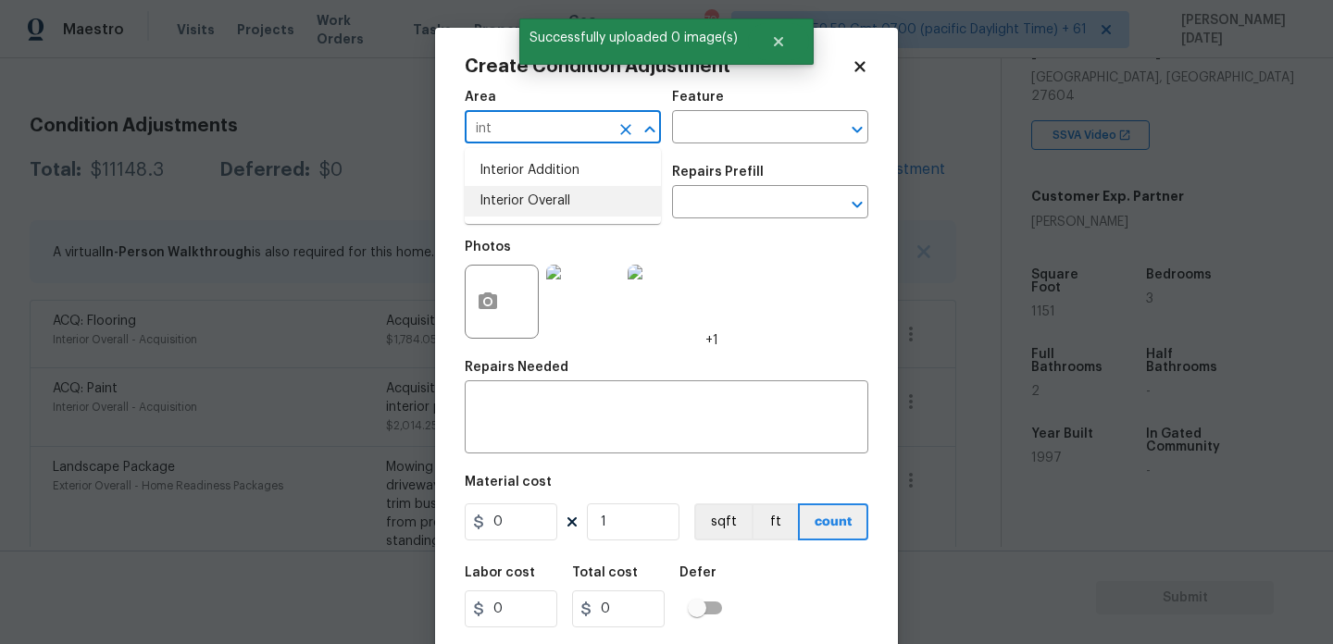
click at [521, 210] on li "Interior Overall" at bounding box center [563, 201] width 196 height 31
type input "Interior Overall"
click at [521, 210] on input "text" at bounding box center [537, 204] width 144 height 29
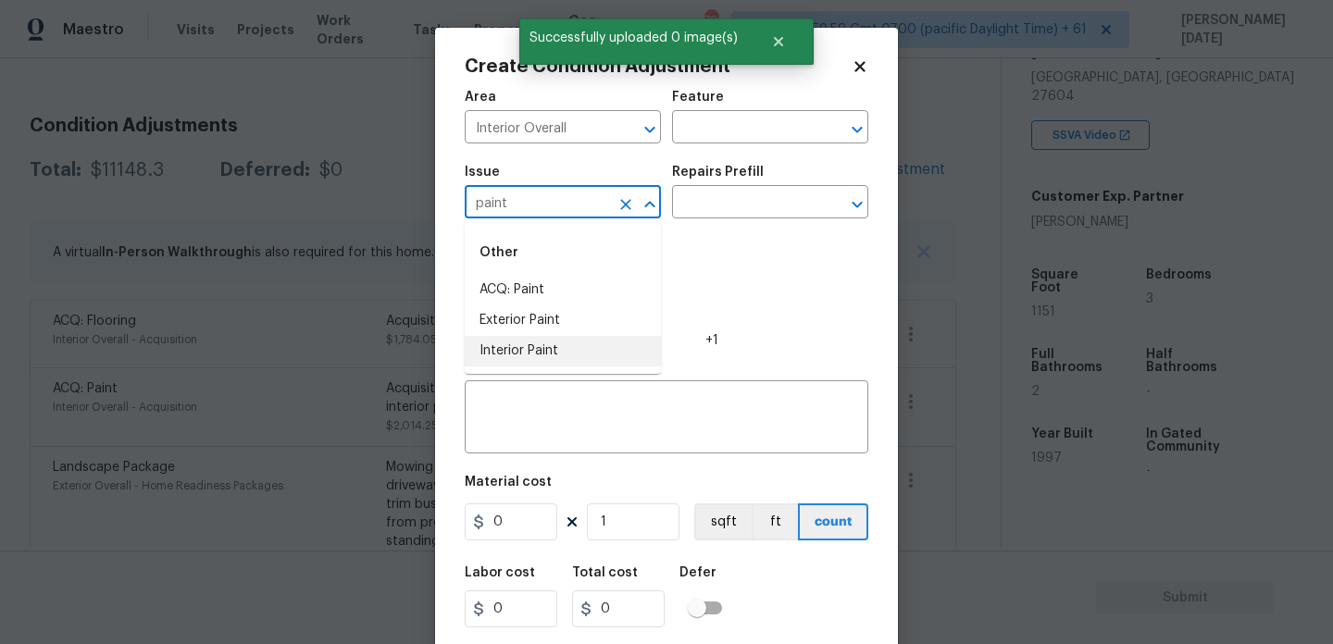
click at [556, 348] on li "Interior Paint" at bounding box center [563, 351] width 196 height 31
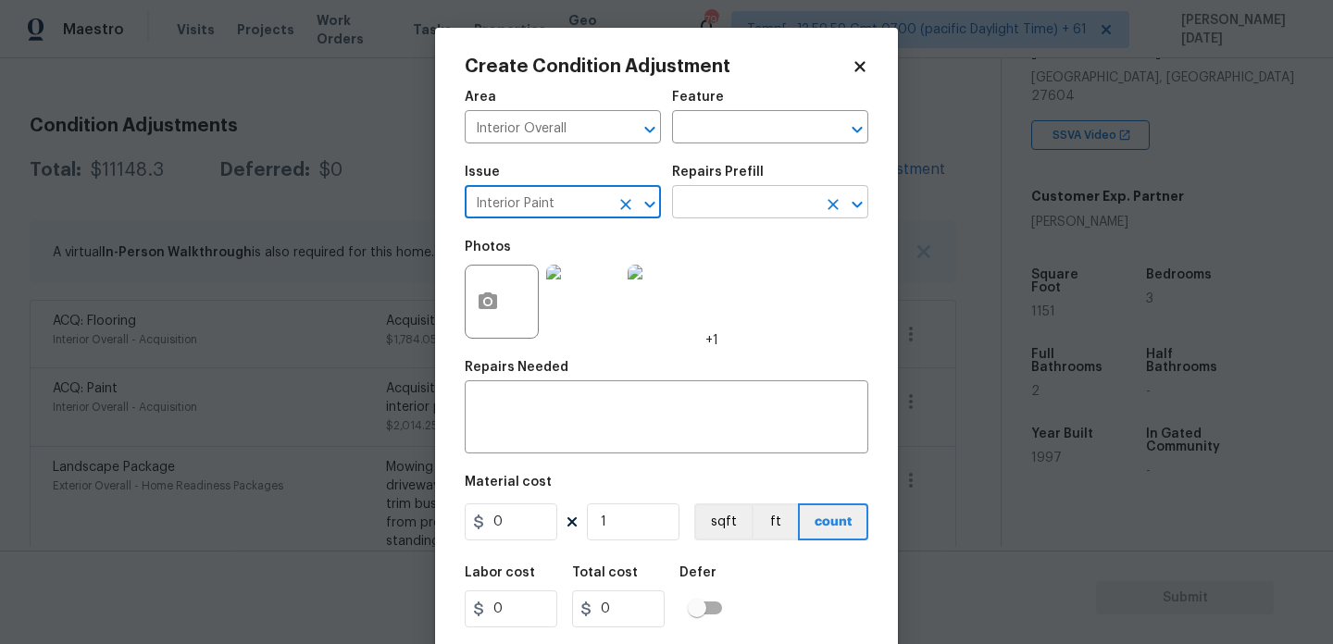
type input "Interior Paint"
click at [722, 209] on input "text" at bounding box center [744, 204] width 144 height 29
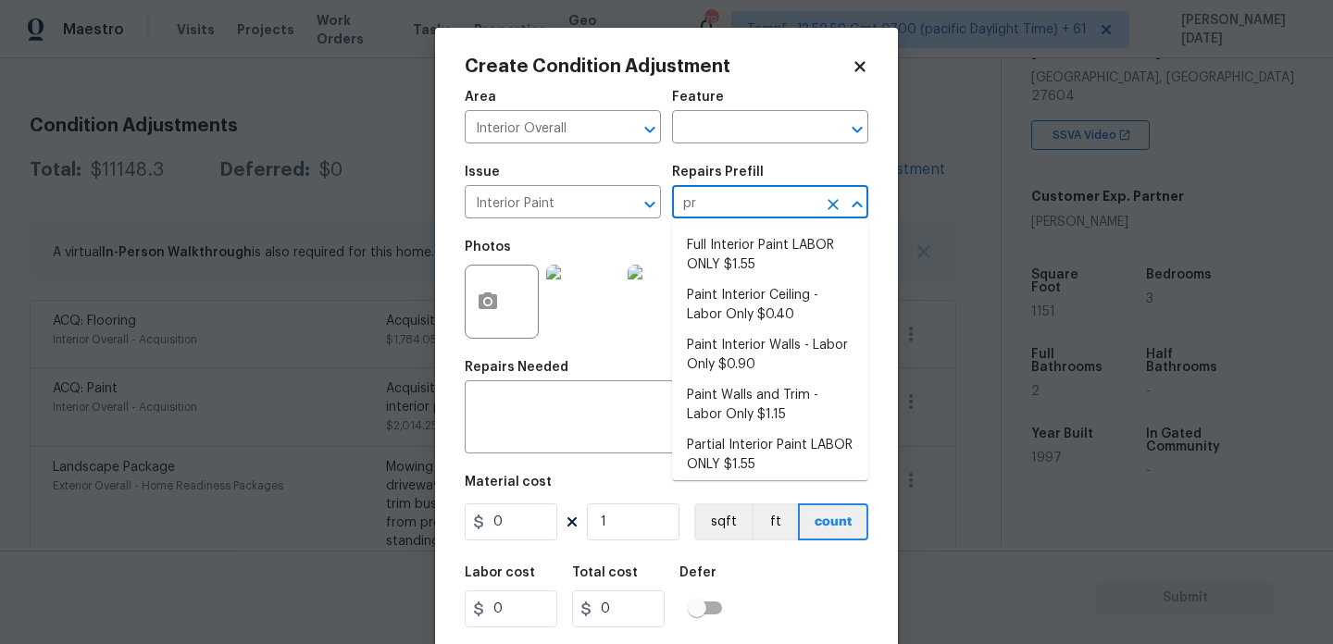
type input "pri"
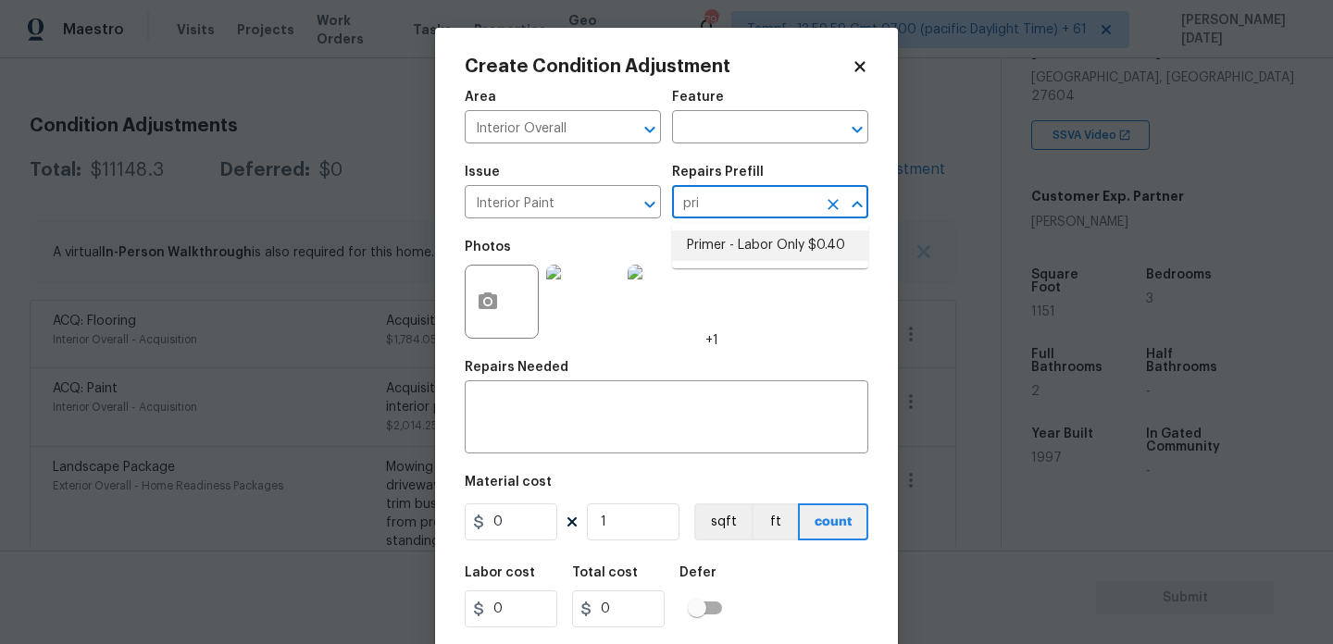
click at [735, 239] on li "Primer - Labor Only $0.40" at bounding box center [770, 246] width 196 height 31
type input "Overall Paint"
type textarea "Interior primer - PRIMER PROVIDED BY OPENDOOR - All nails, screws, drywall anch…"
type input "0.4"
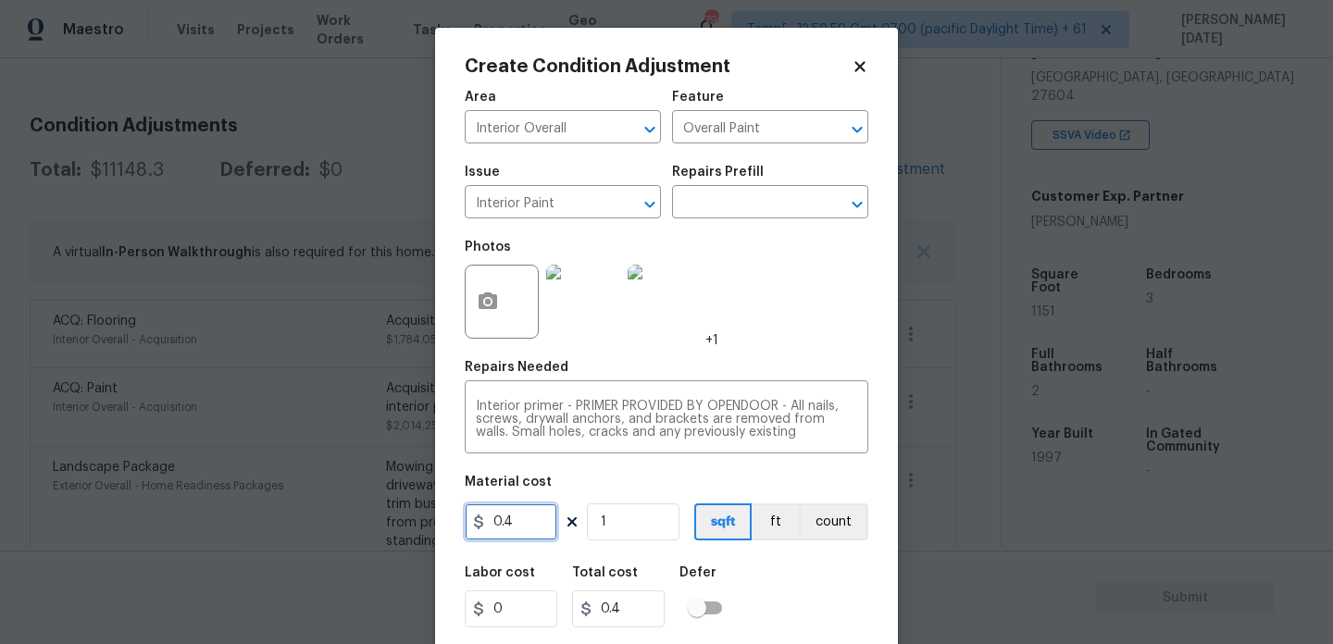
drag, startPoint x: 521, startPoint y: 523, endPoint x: 370, endPoint y: 519, distance: 151.0
click at [370, 519] on div "Create Condition Adjustment Area Interior Overall ​ Feature Overall Paint ​ Iss…" at bounding box center [666, 322] width 1333 height 644
type input "500"
click at [755, 367] on div "Repairs Needed" at bounding box center [667, 373] width 404 height 24
type input "500"
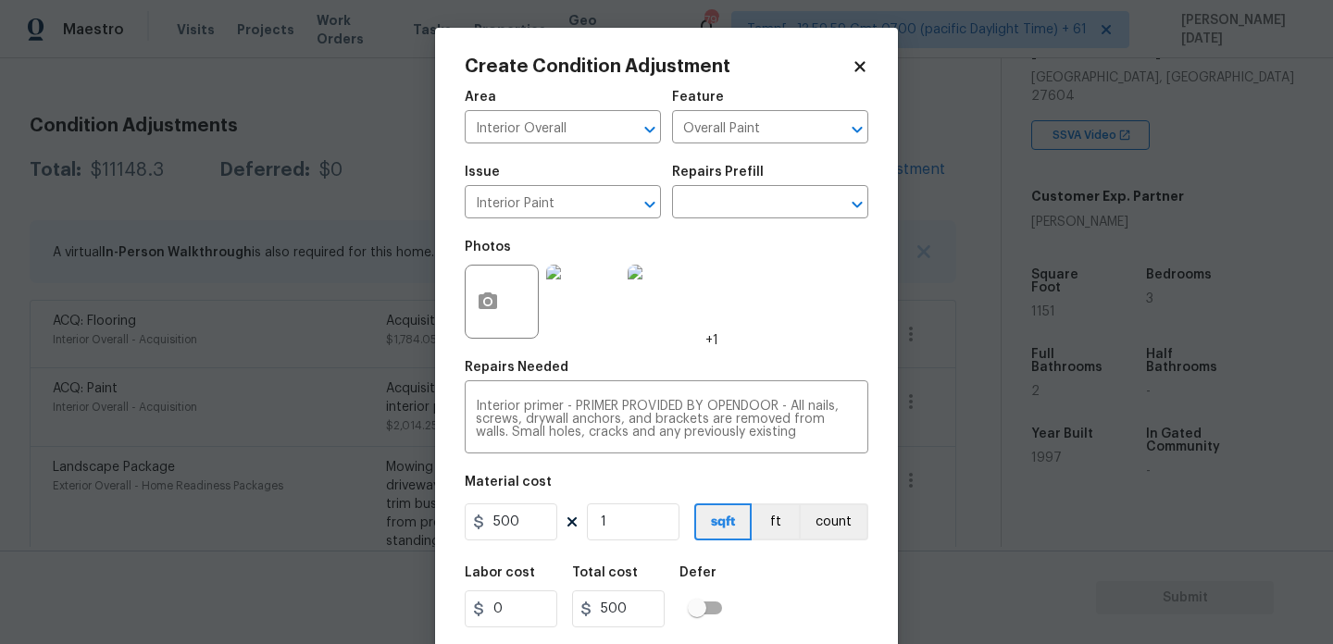
scroll to position [47, 0]
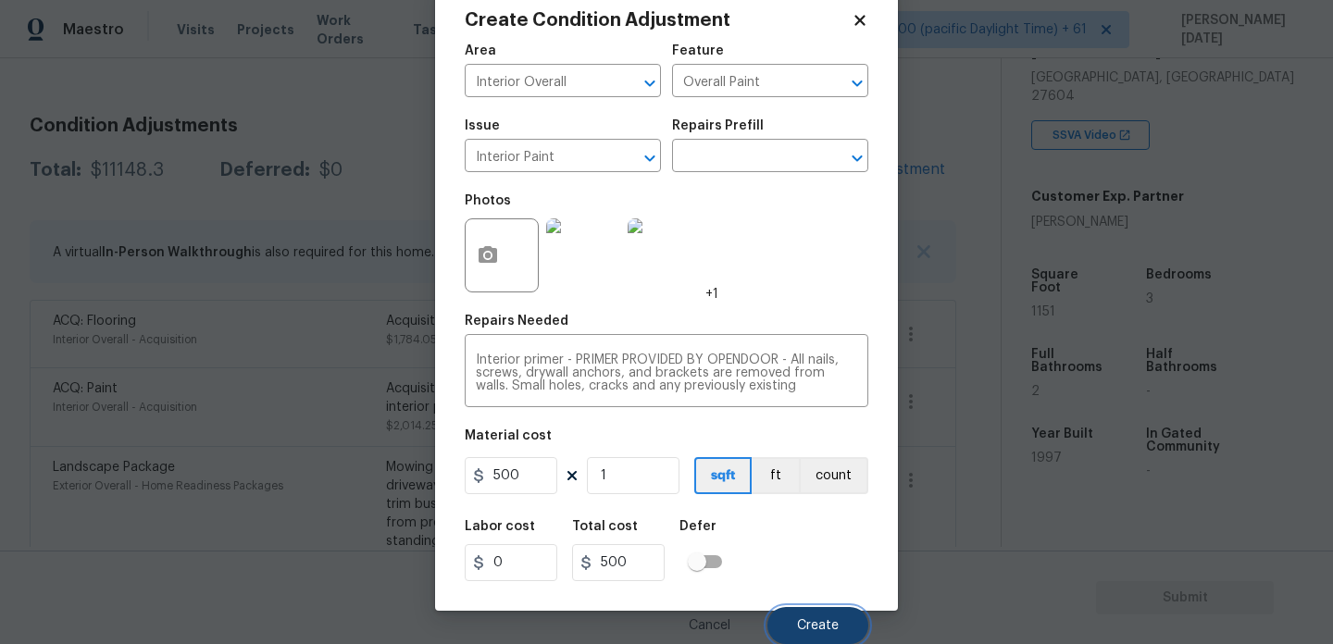
click at [801, 612] on button "Create" at bounding box center [818, 625] width 101 height 37
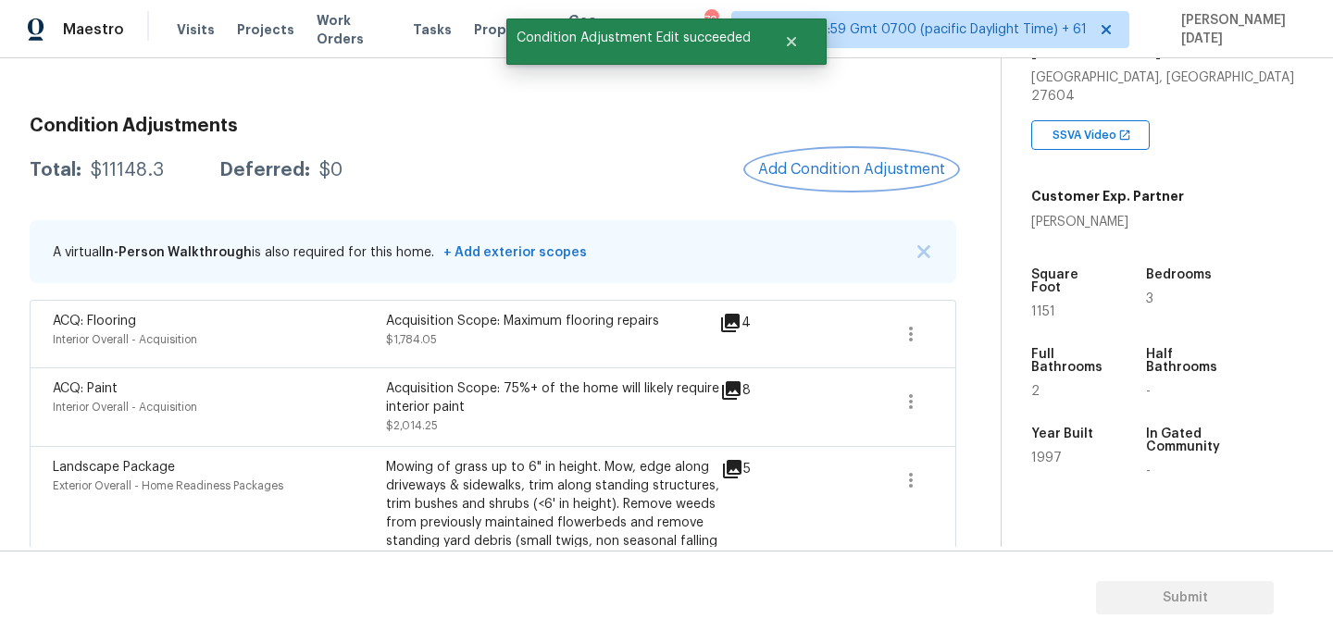
scroll to position [0, 0]
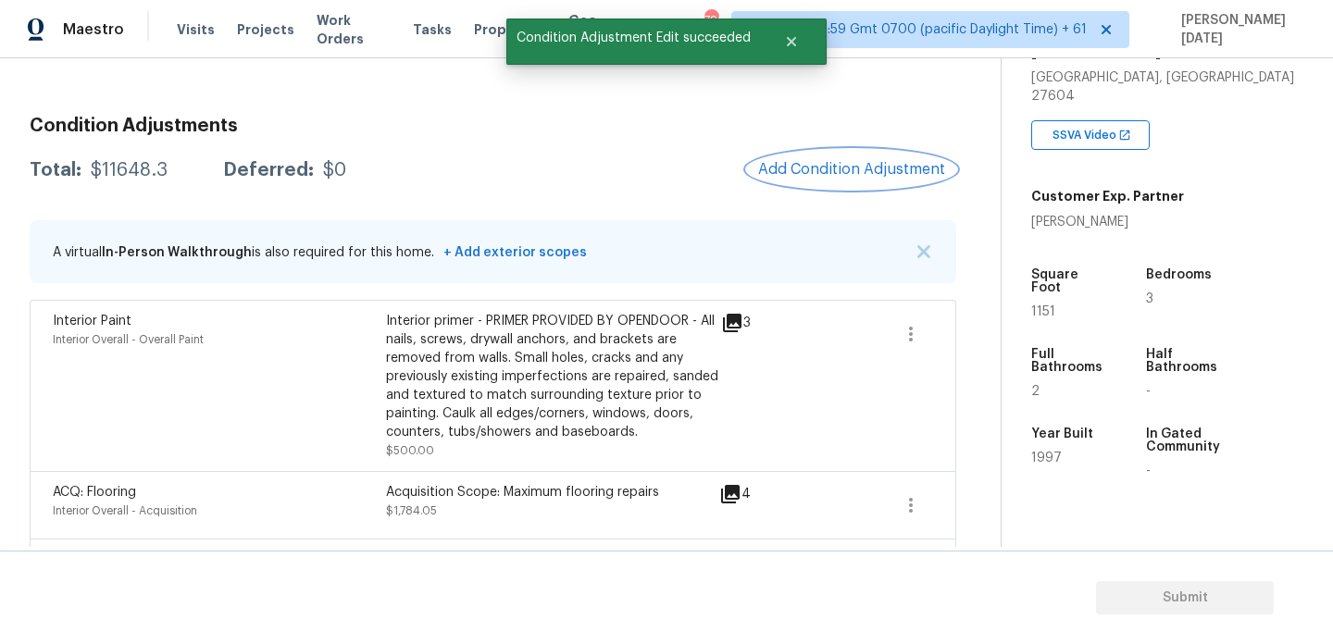
click at [819, 152] on button "Add Condition Adjustment" at bounding box center [851, 169] width 209 height 39
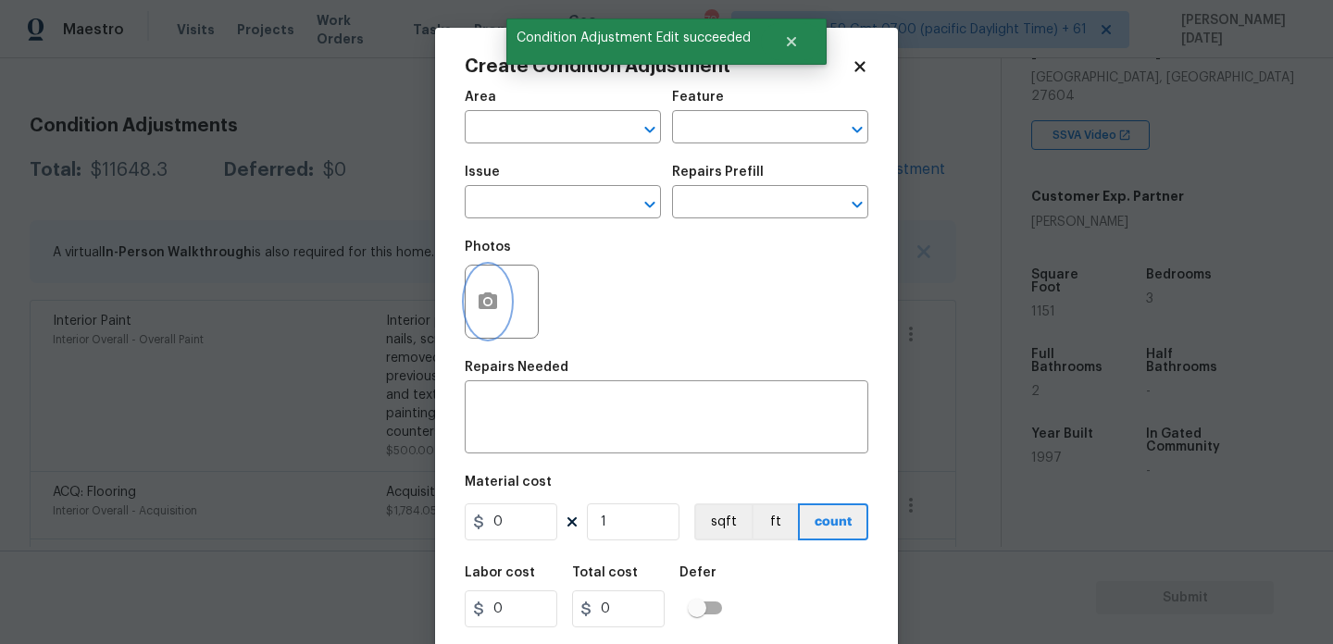
click at [503, 301] on button "button" at bounding box center [488, 302] width 44 height 72
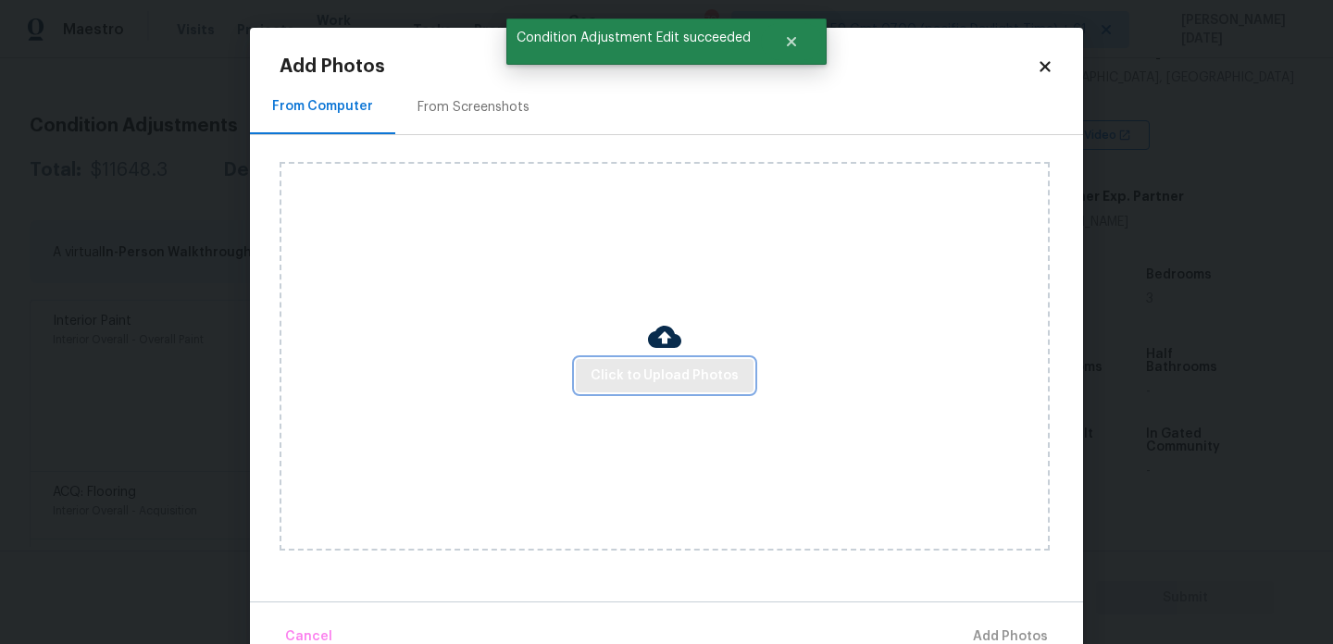
click at [663, 374] on span "Click to Upload Photos" at bounding box center [665, 376] width 148 height 23
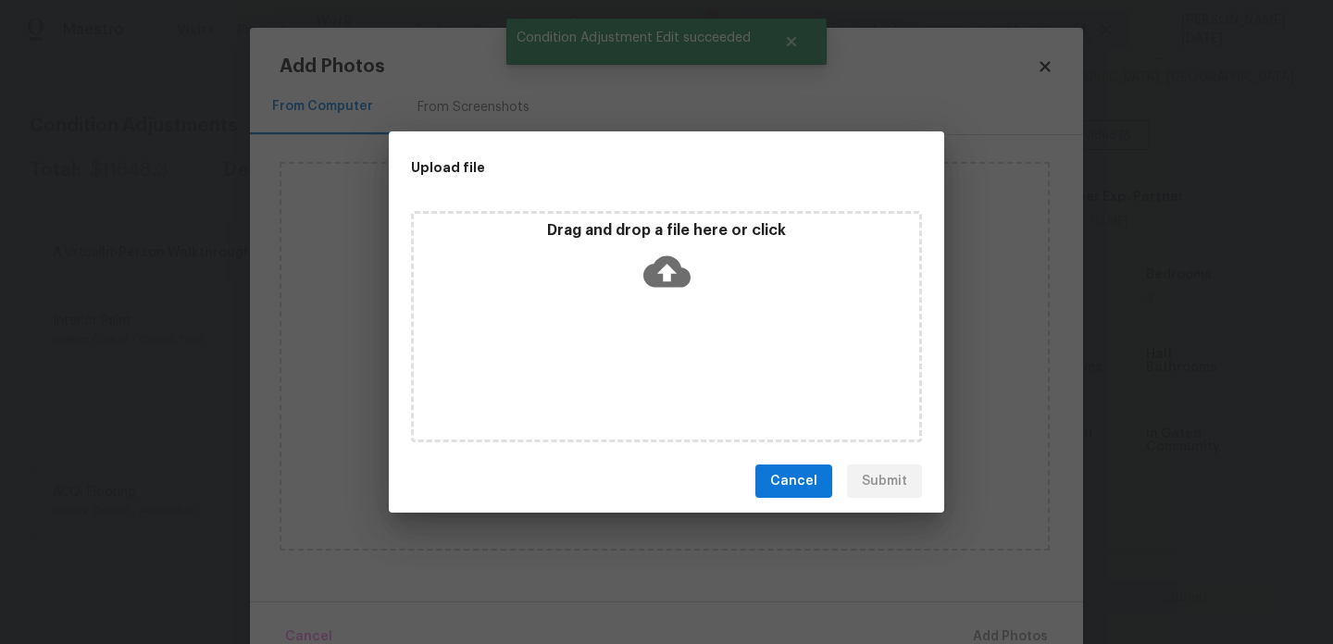
click at [663, 374] on div "Drag and drop a file here or click" at bounding box center [666, 326] width 511 height 231
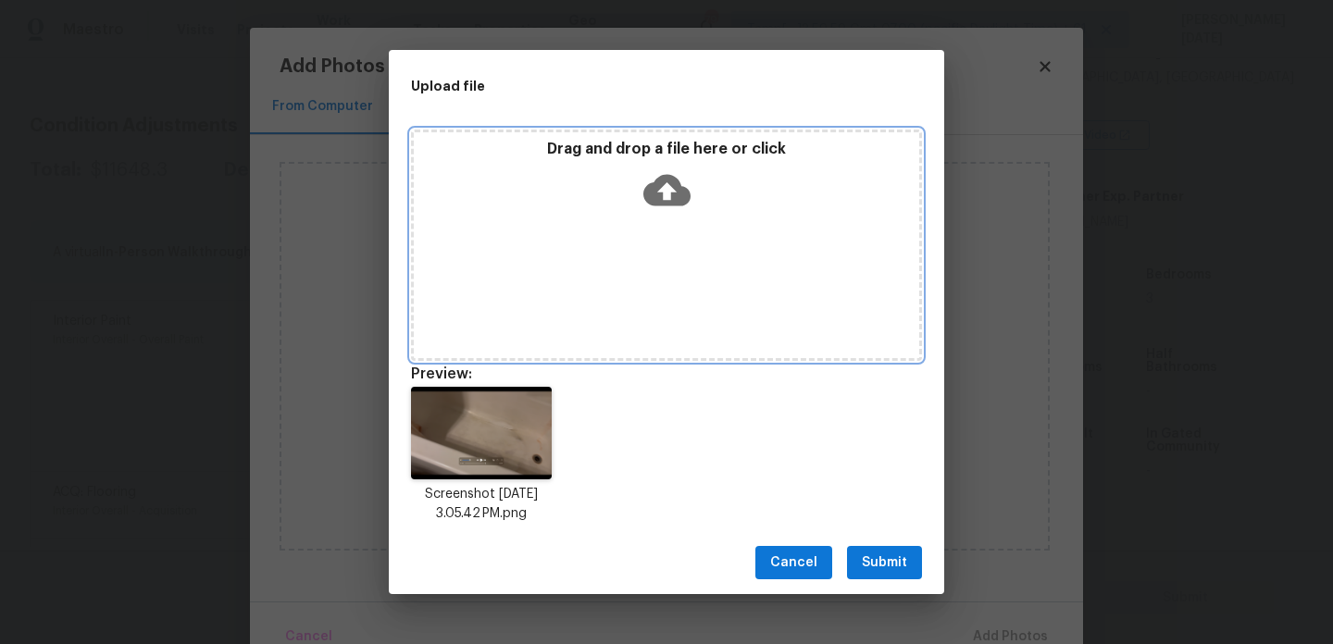
click at [560, 267] on div "Drag and drop a file here or click" at bounding box center [666, 245] width 511 height 231
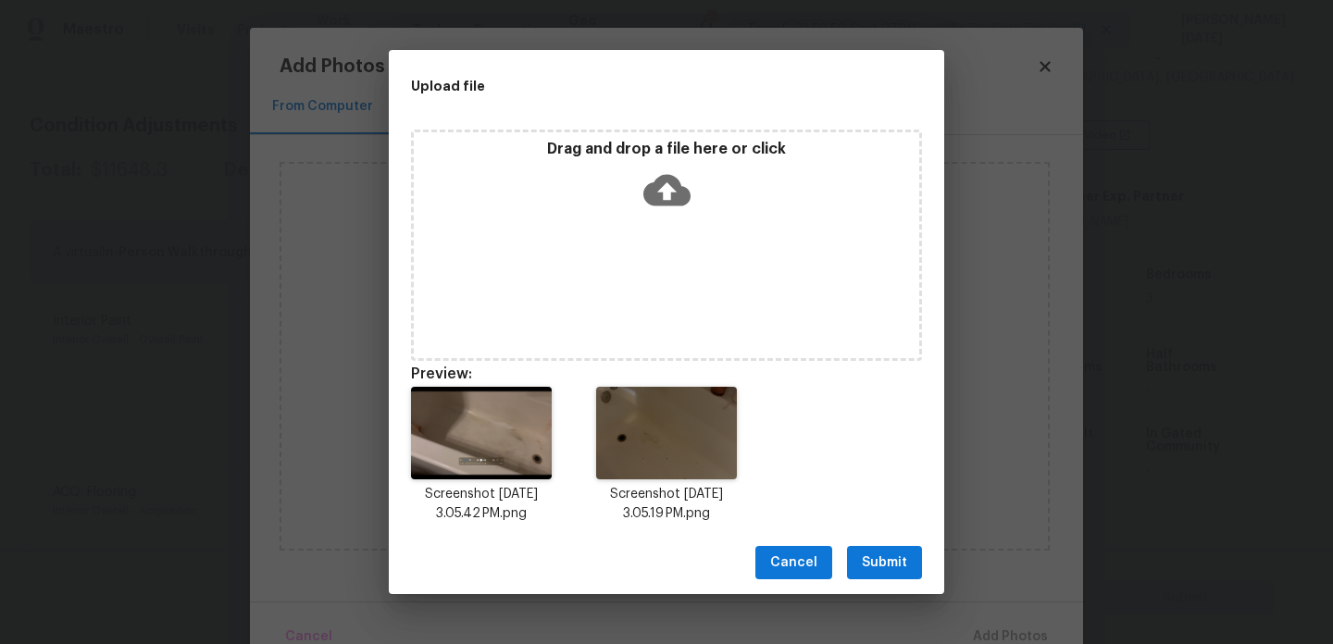
click at [894, 572] on span "Submit" at bounding box center [884, 563] width 45 height 23
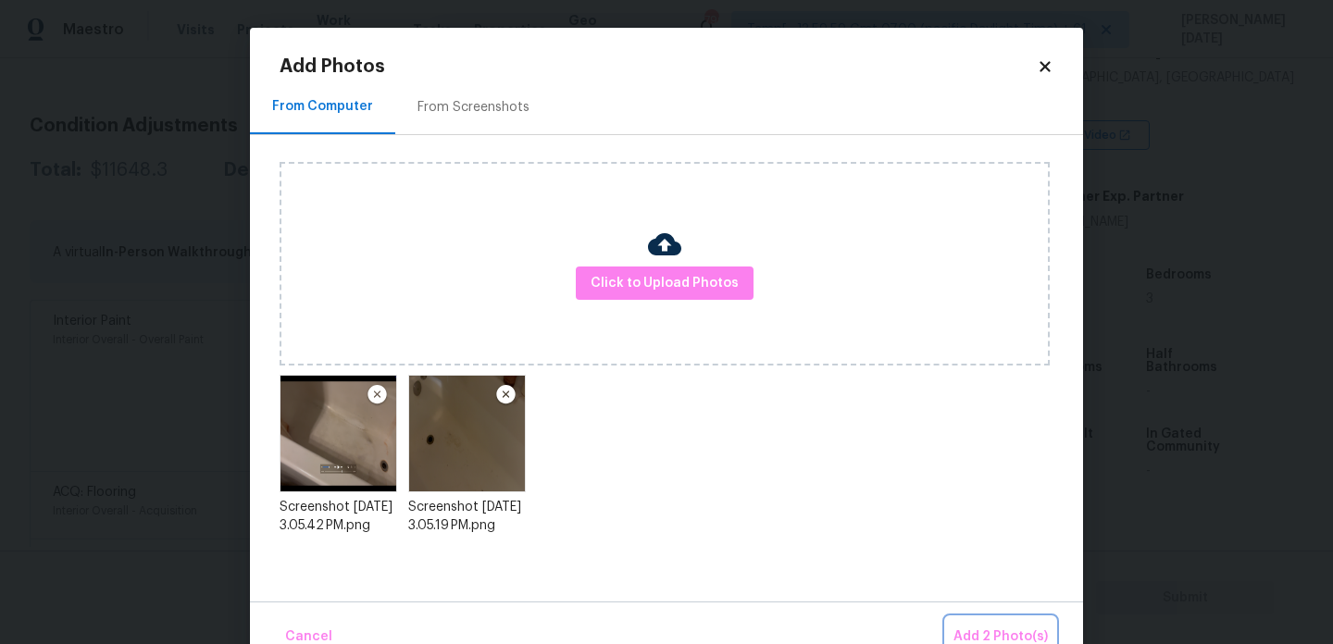
click at [961, 630] on span "Add 2 Photo(s)" at bounding box center [1001, 637] width 94 height 23
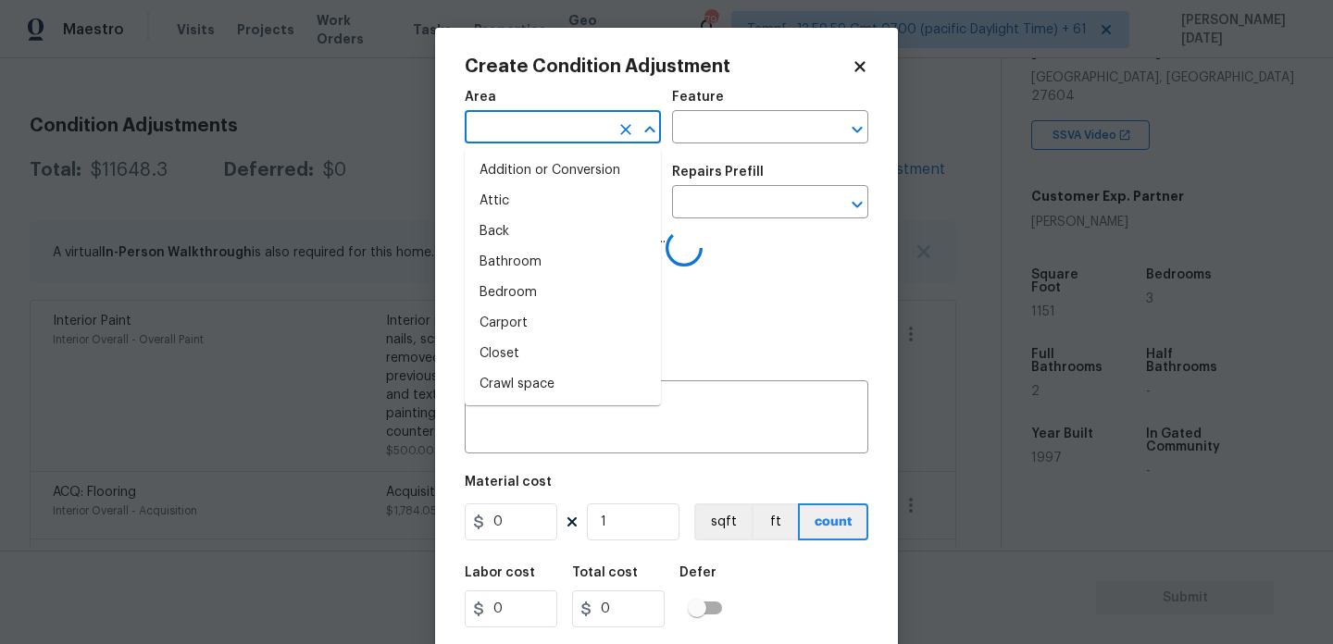
click at [532, 131] on input "text" at bounding box center [537, 129] width 144 height 29
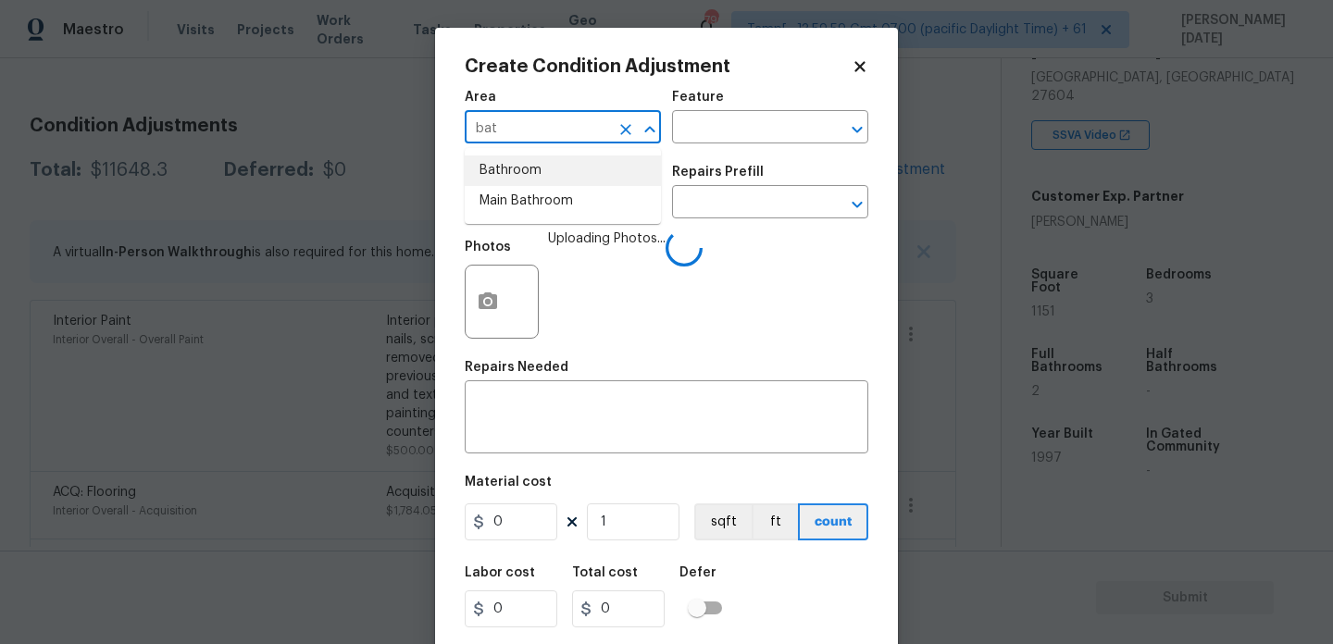
click at [526, 173] on li "Bathroom" at bounding box center [563, 171] width 196 height 31
type input "Bathroom"
click at [526, 200] on input "text" at bounding box center [537, 204] width 144 height 29
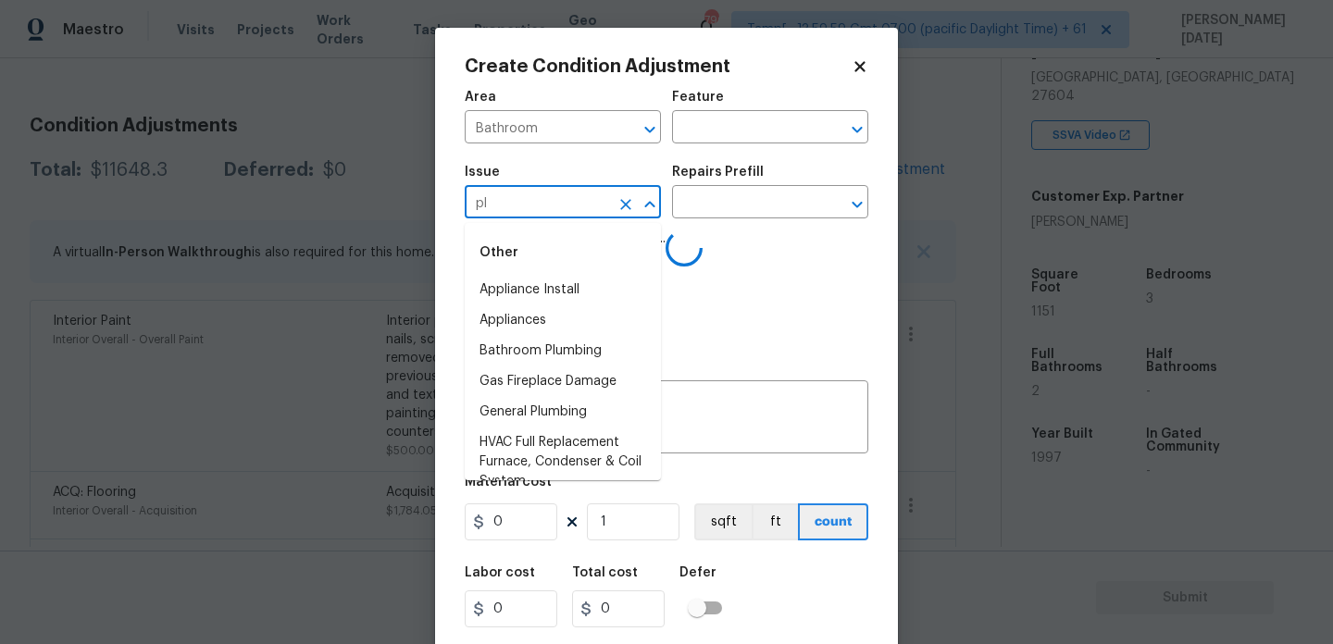
type input "plu"
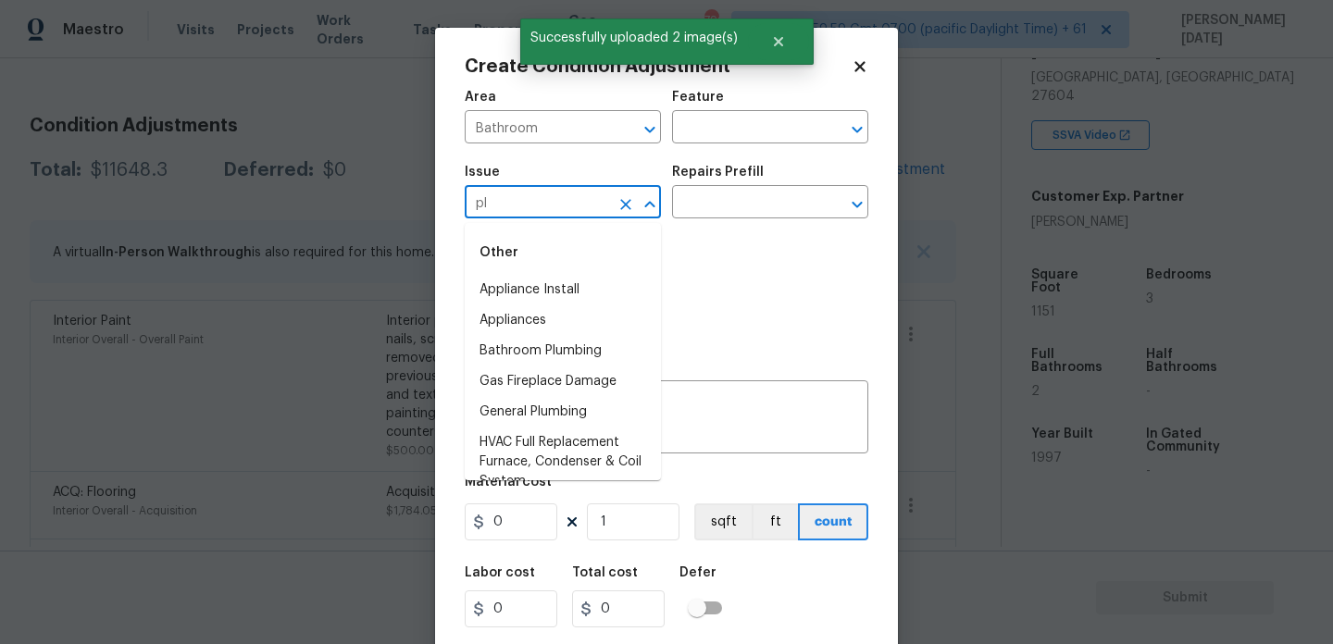
type input "plu"
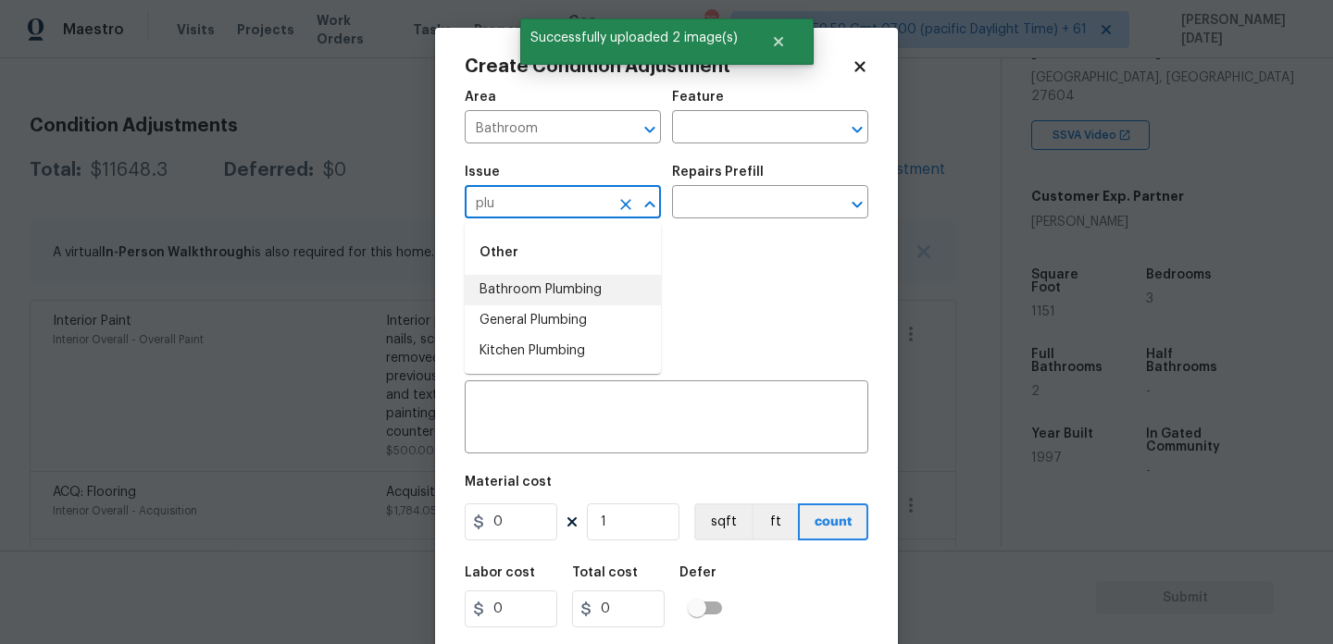
click at [539, 288] on li "Bathroom Plumbing" at bounding box center [563, 290] width 196 height 31
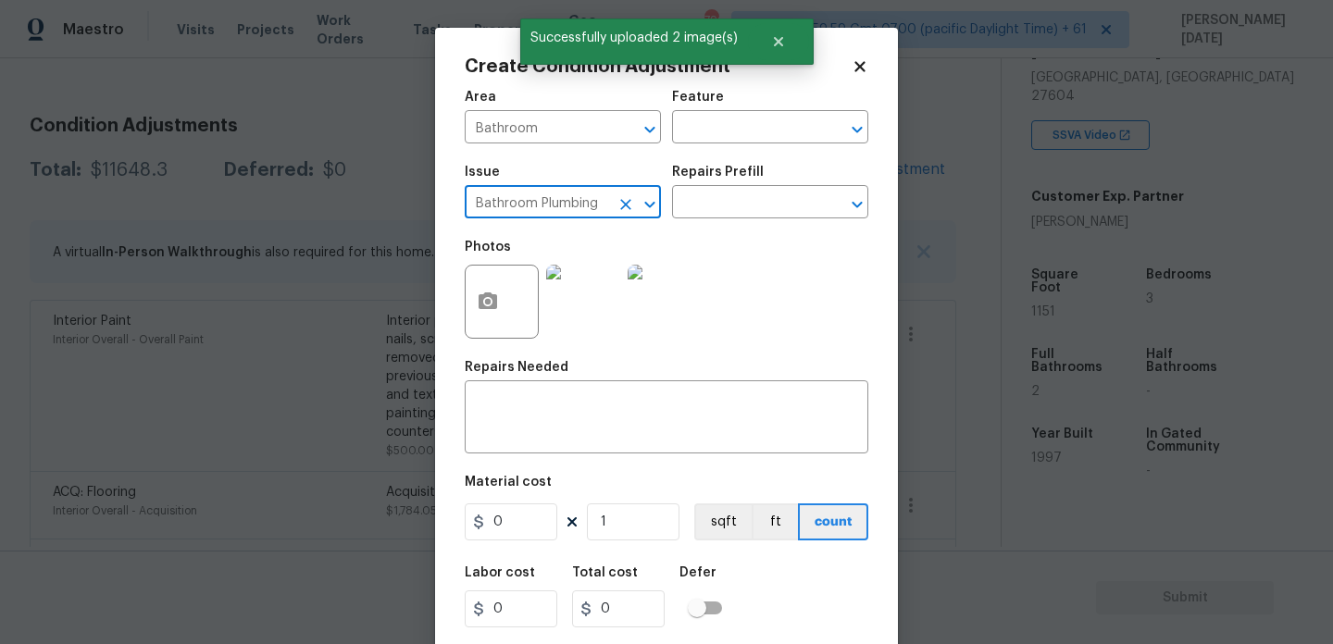
type input "Bathroom Plumbing"
click at [696, 220] on div "Issue Bathroom Plumbing ​ Repairs Prefill ​" at bounding box center [667, 192] width 404 height 75
click at [720, 213] on input "text" at bounding box center [744, 204] width 144 height 29
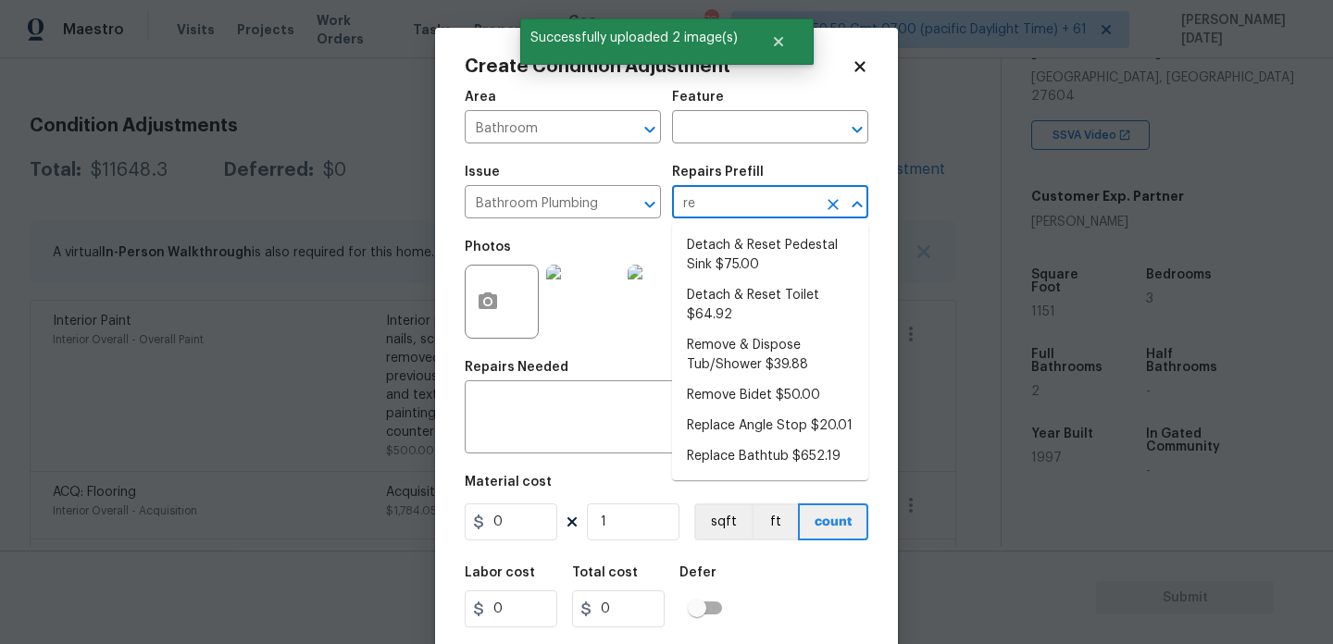
type input "ref"
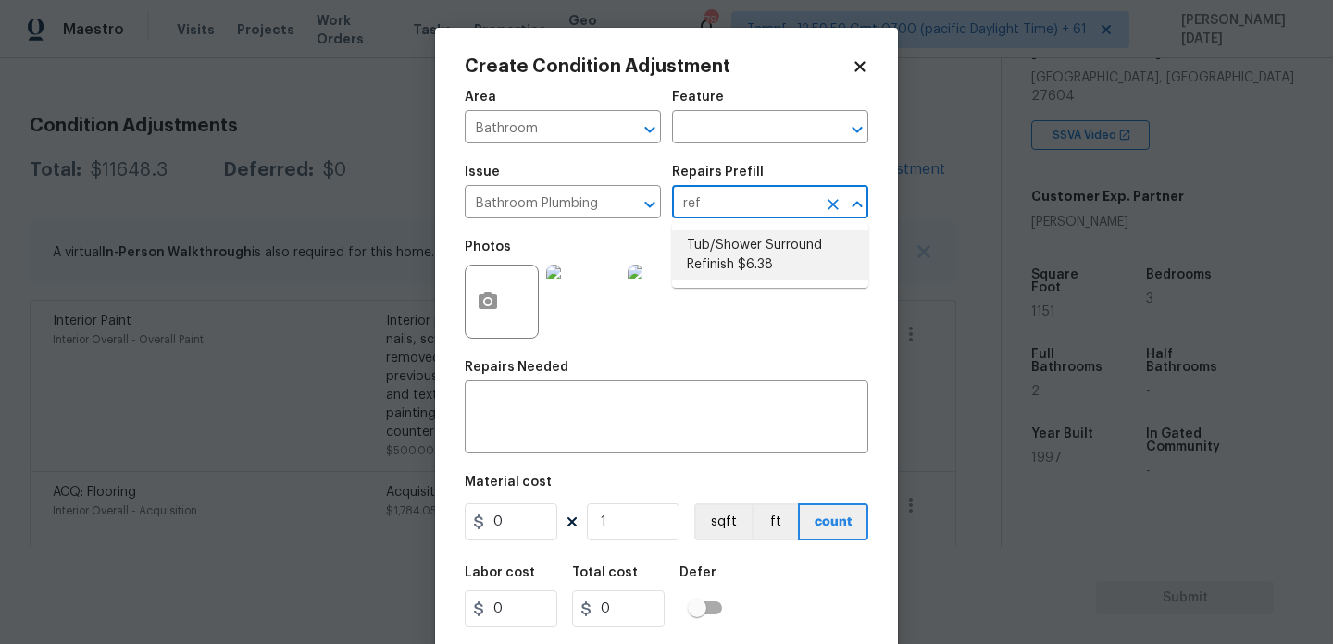
click at [731, 257] on li "Tub/Shower Surround Refinish $6.38" at bounding box center [770, 256] width 196 height 50
type input "Plumbing"
type textarea "Prep, mask, clean and refinish the tub/shower tile surround both all sides ensu…"
type input "6.38"
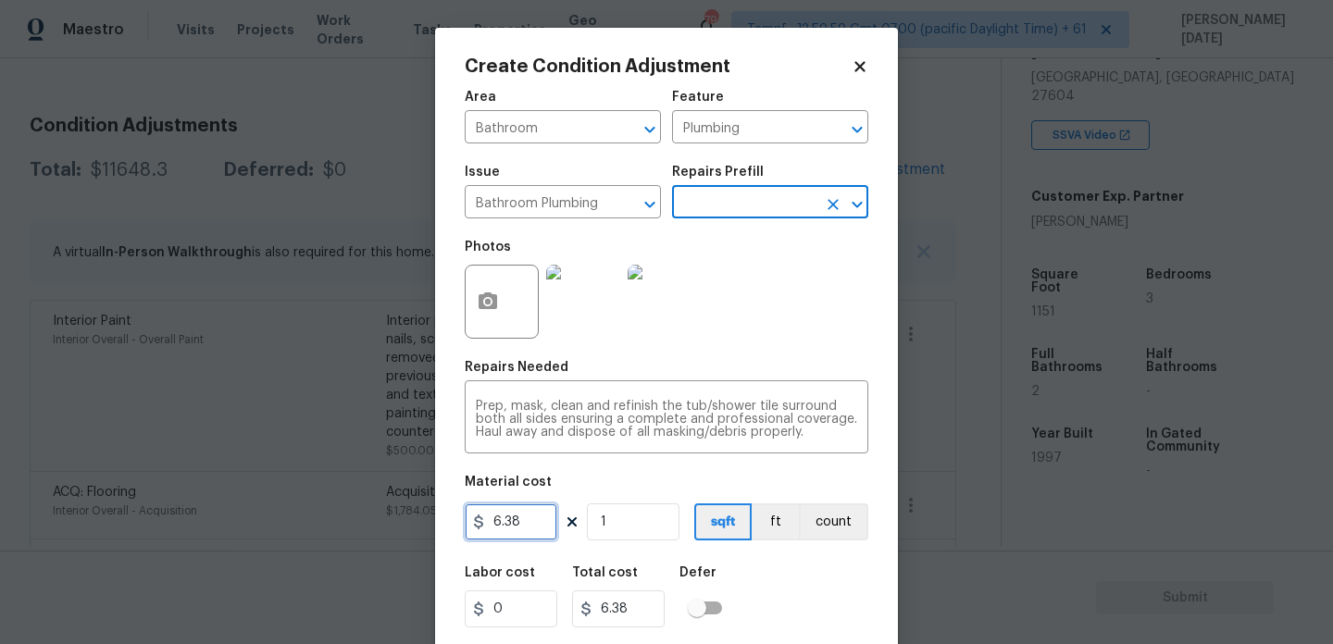
drag, startPoint x: 539, startPoint y: 523, endPoint x: 345, endPoint y: 515, distance: 193.7
click at [345, 522] on div "Create Condition Adjustment Area Bathroom ​ Feature Plumbing ​ Issue Bathroom P…" at bounding box center [666, 322] width 1333 height 644
type input "350"
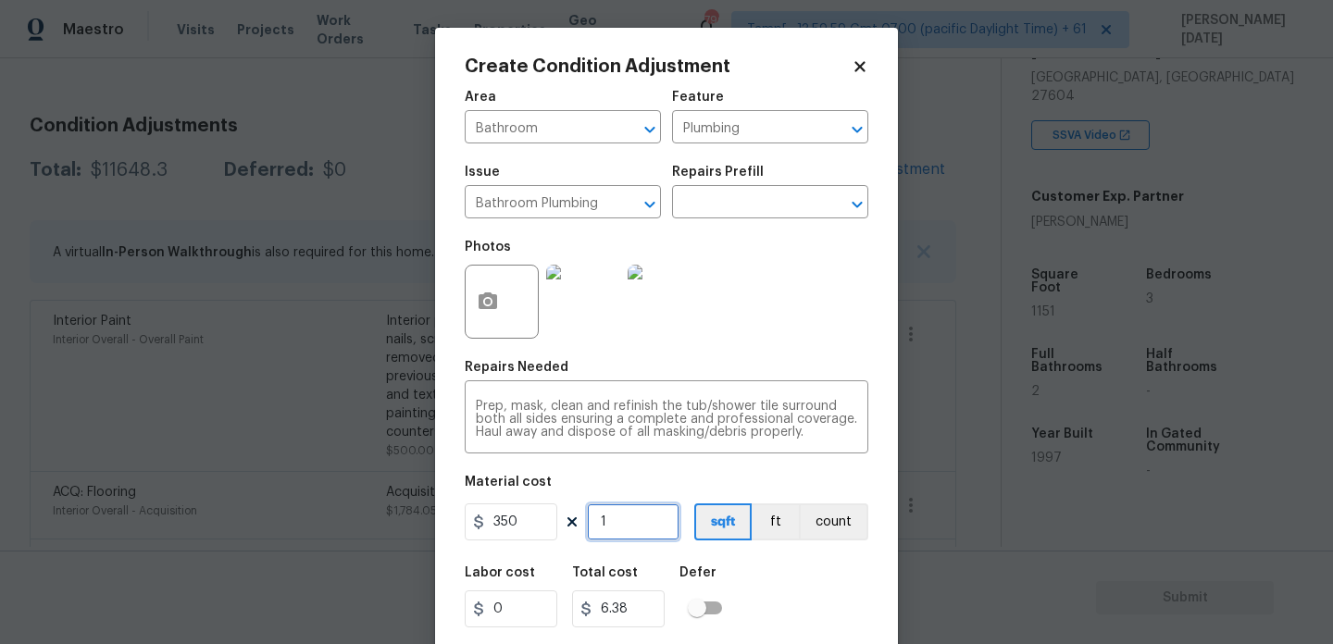
type input "350"
click at [651, 533] on input "1" at bounding box center [633, 522] width 93 height 37
type input "0"
type input "2"
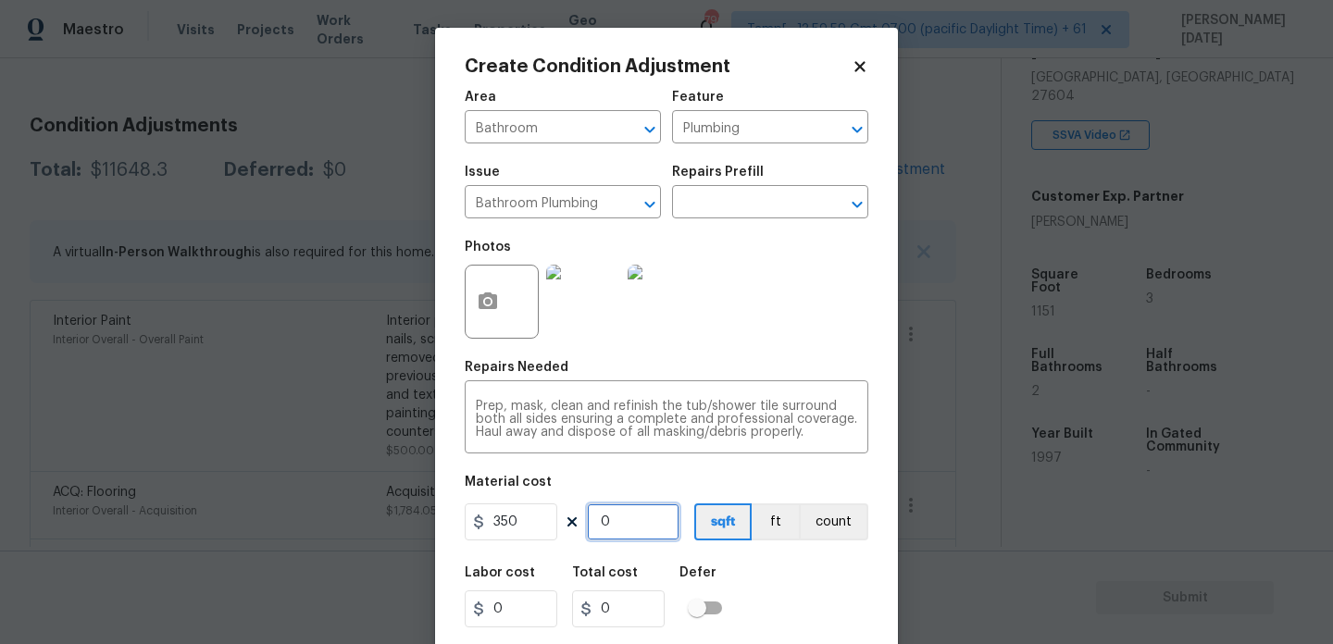
type input "700"
type input "2"
click at [784, 311] on div "Photos" at bounding box center [667, 290] width 404 height 120
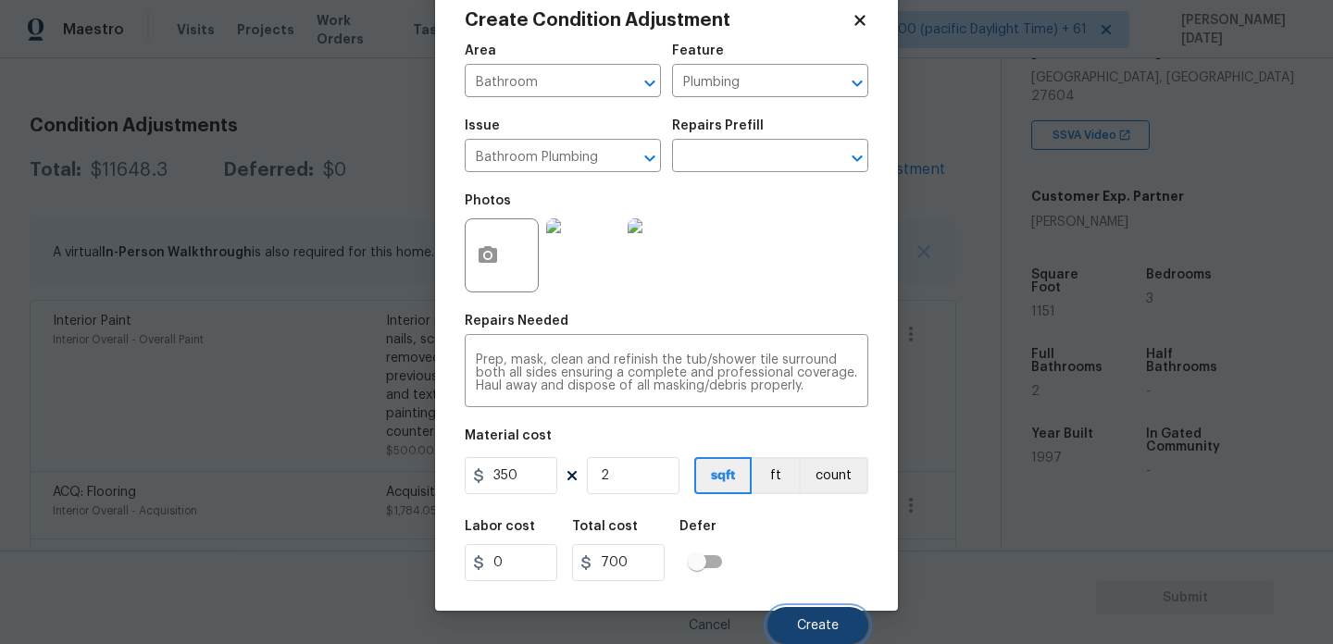
click at [802, 616] on button "Create" at bounding box center [818, 625] width 101 height 37
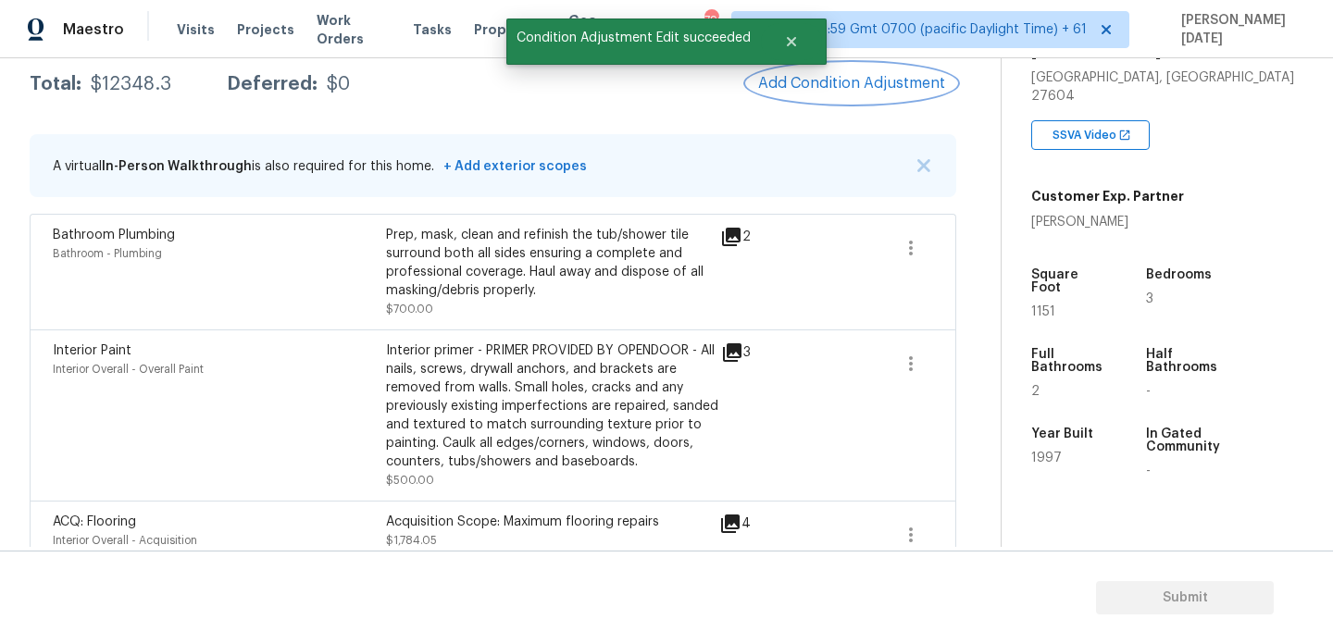
scroll to position [220, 0]
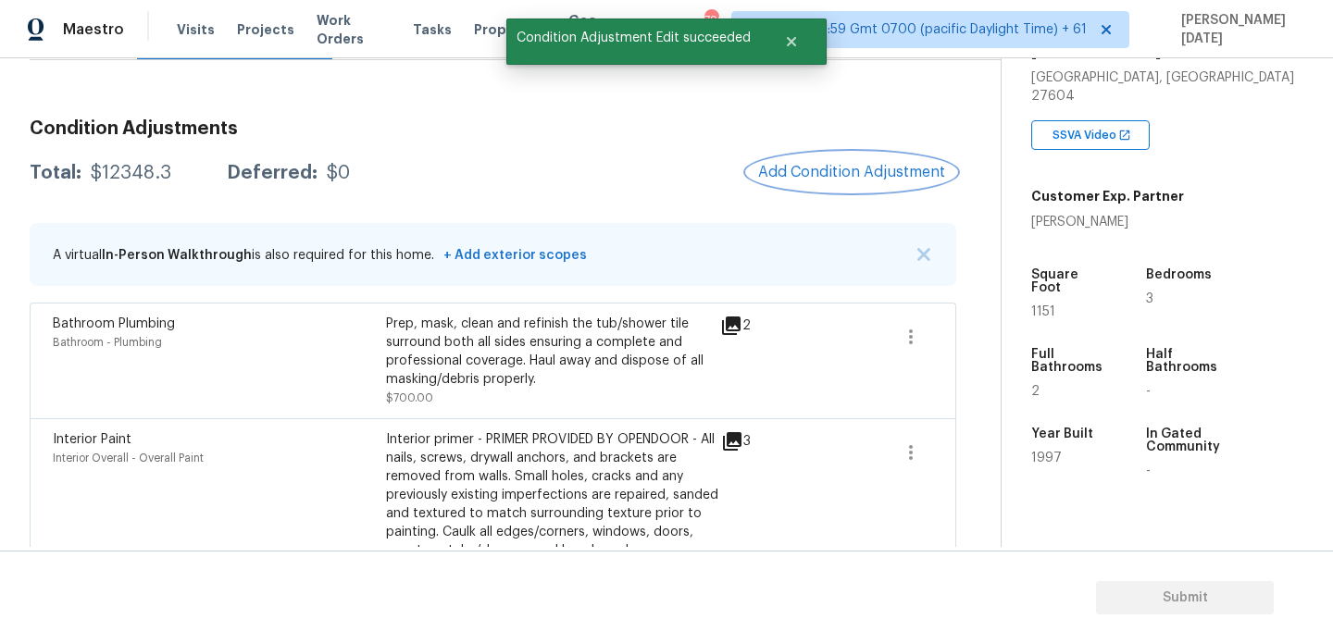
click at [846, 188] on button "Add Condition Adjustment" at bounding box center [851, 172] width 209 height 39
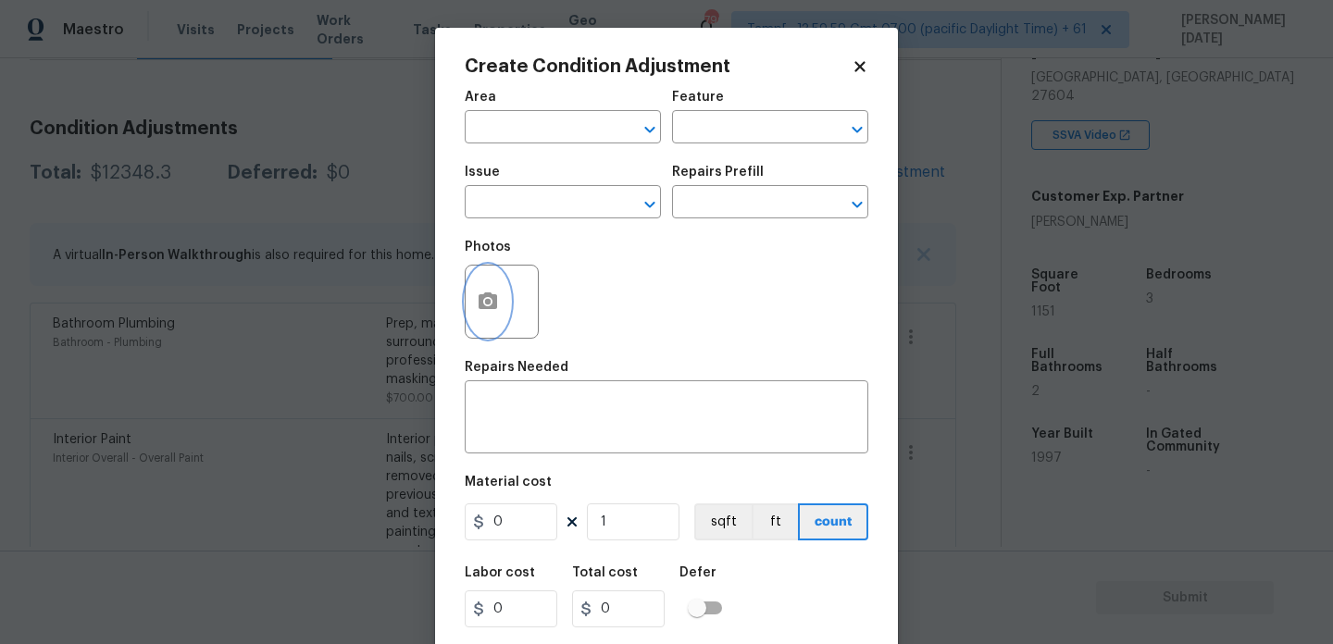
click at [483, 300] on icon "button" at bounding box center [488, 301] width 19 height 17
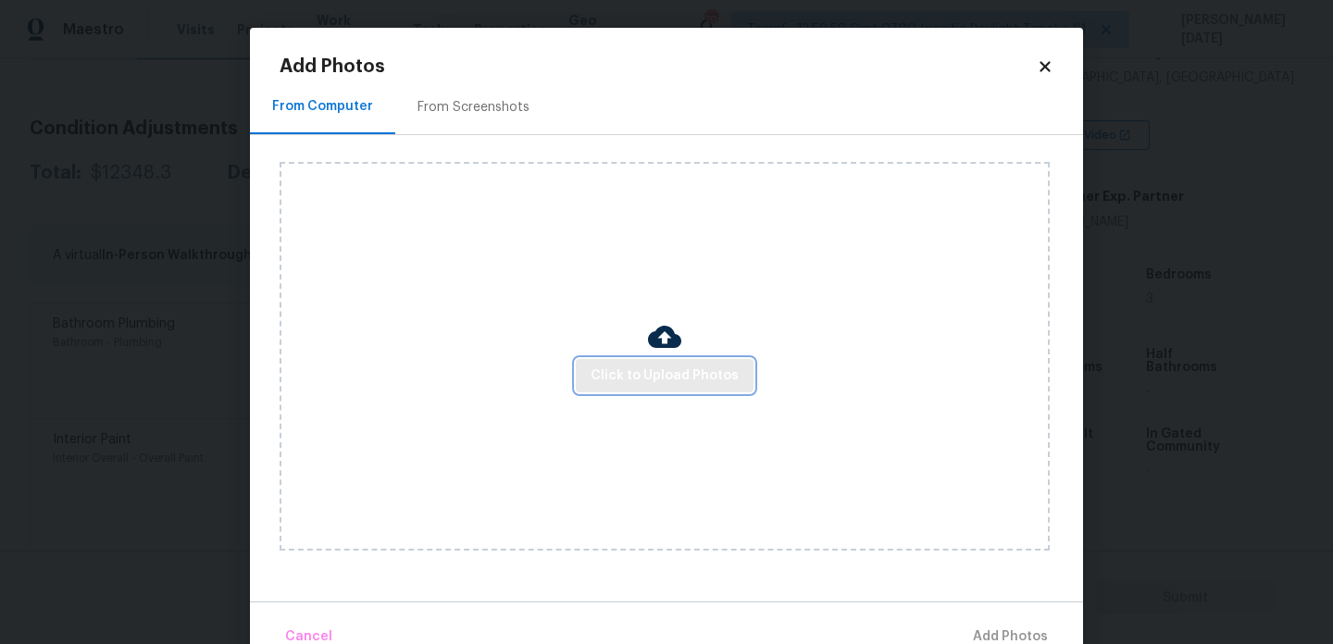
click at [629, 368] on span "Click to Upload Photos" at bounding box center [665, 376] width 148 height 23
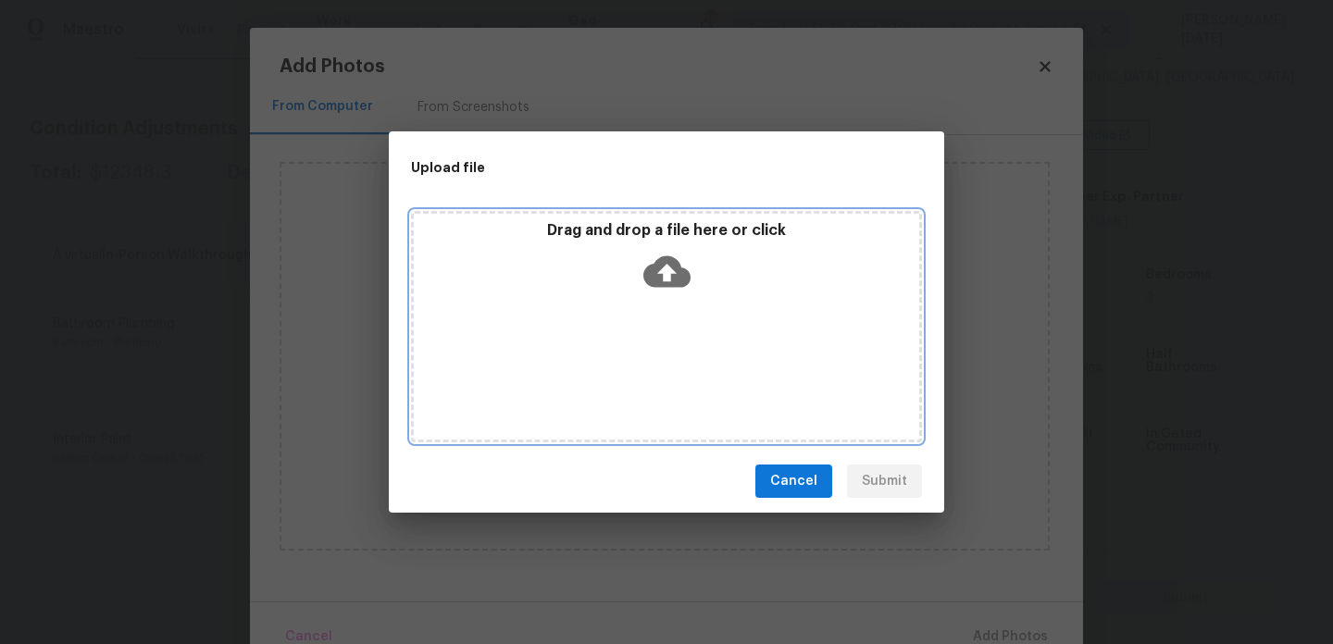
click at [629, 368] on div "Drag and drop a file here or click" at bounding box center [666, 326] width 511 height 231
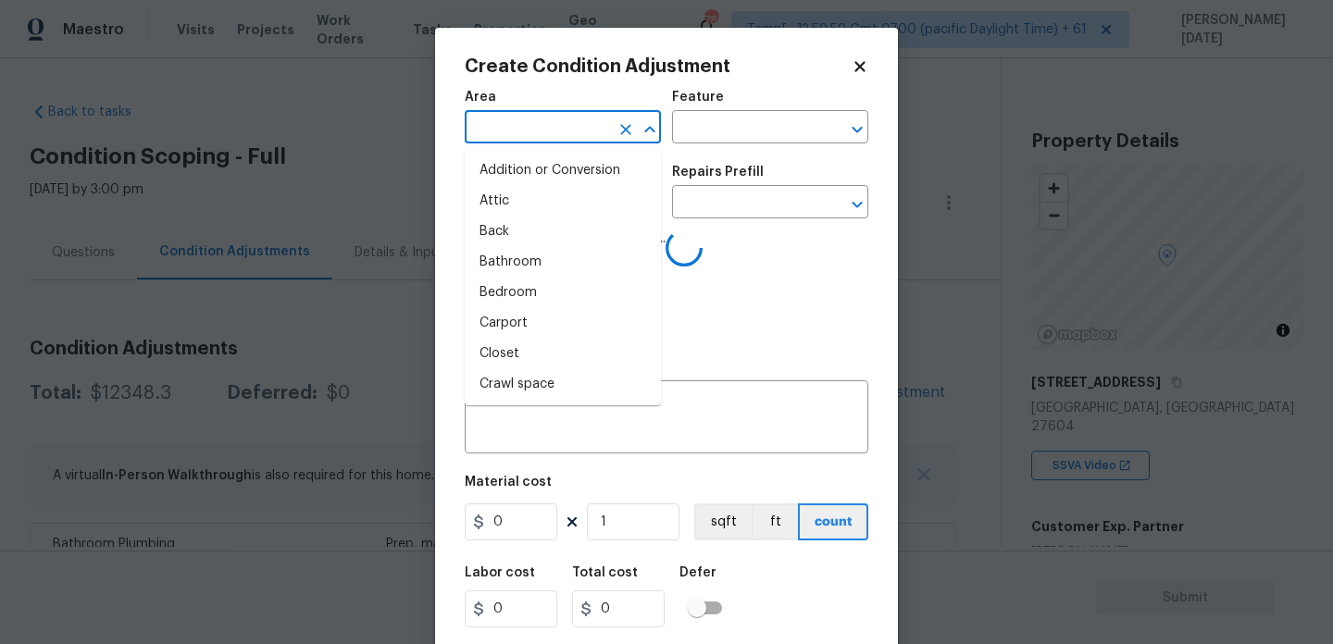
scroll to position [331, 0]
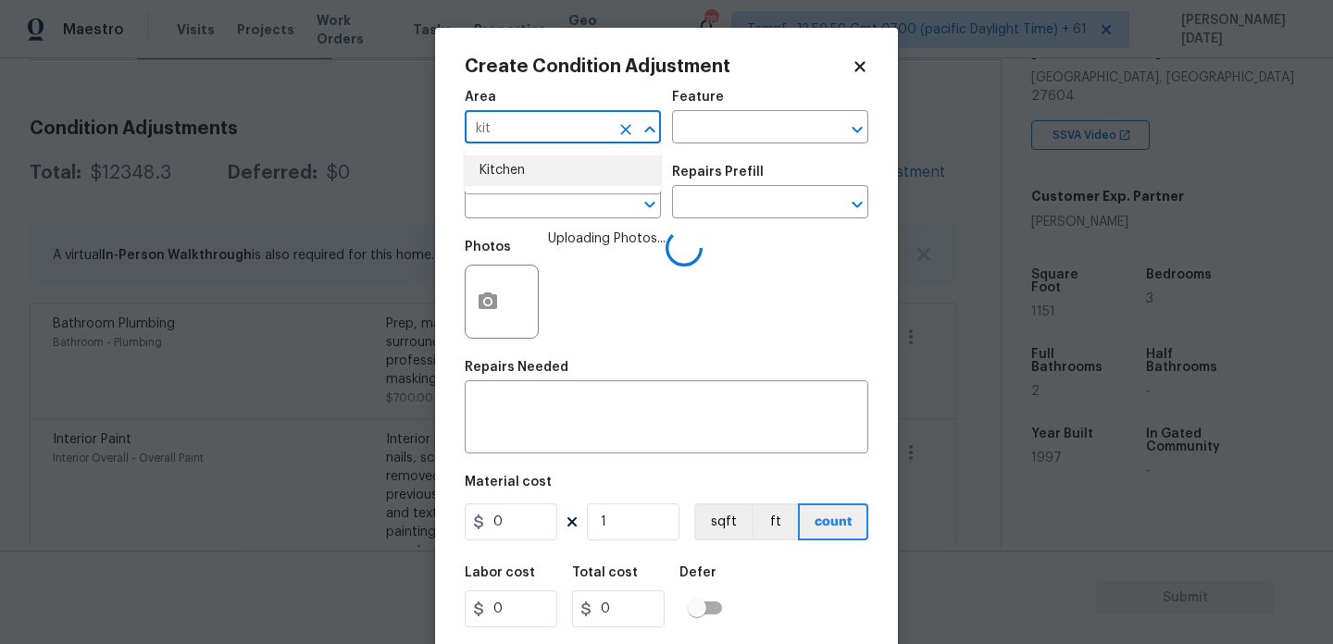
click at [500, 169] on li "Kitchen" at bounding box center [563, 171] width 196 height 31
type input "Kitchen"
click at [500, 178] on div "Issue" at bounding box center [563, 178] width 196 height 24
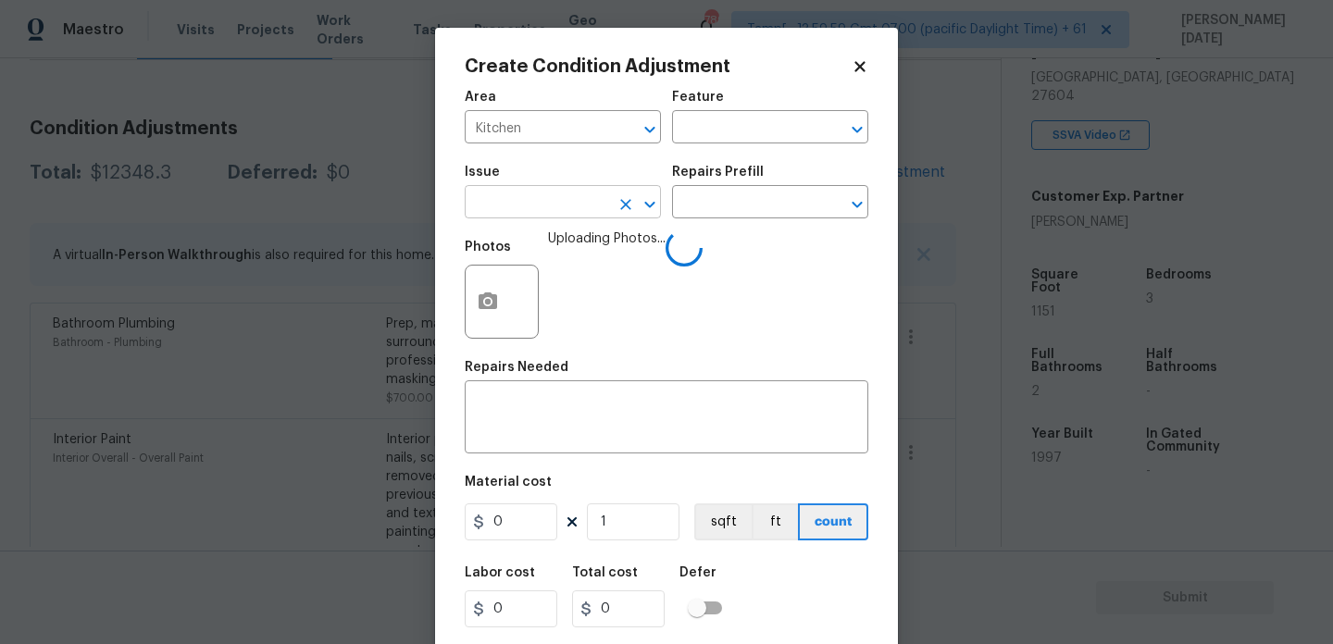
click at [501, 205] on input "text" at bounding box center [537, 204] width 144 height 29
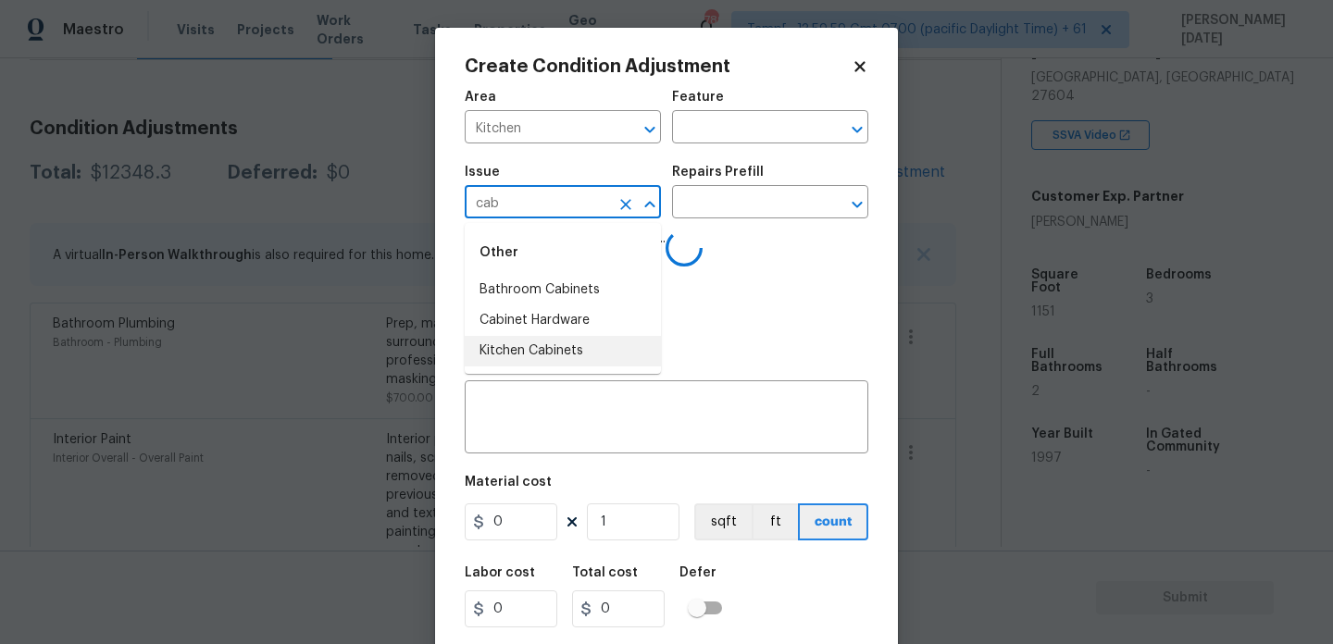
click at [545, 351] on li "Kitchen Cabinets" at bounding box center [563, 351] width 196 height 31
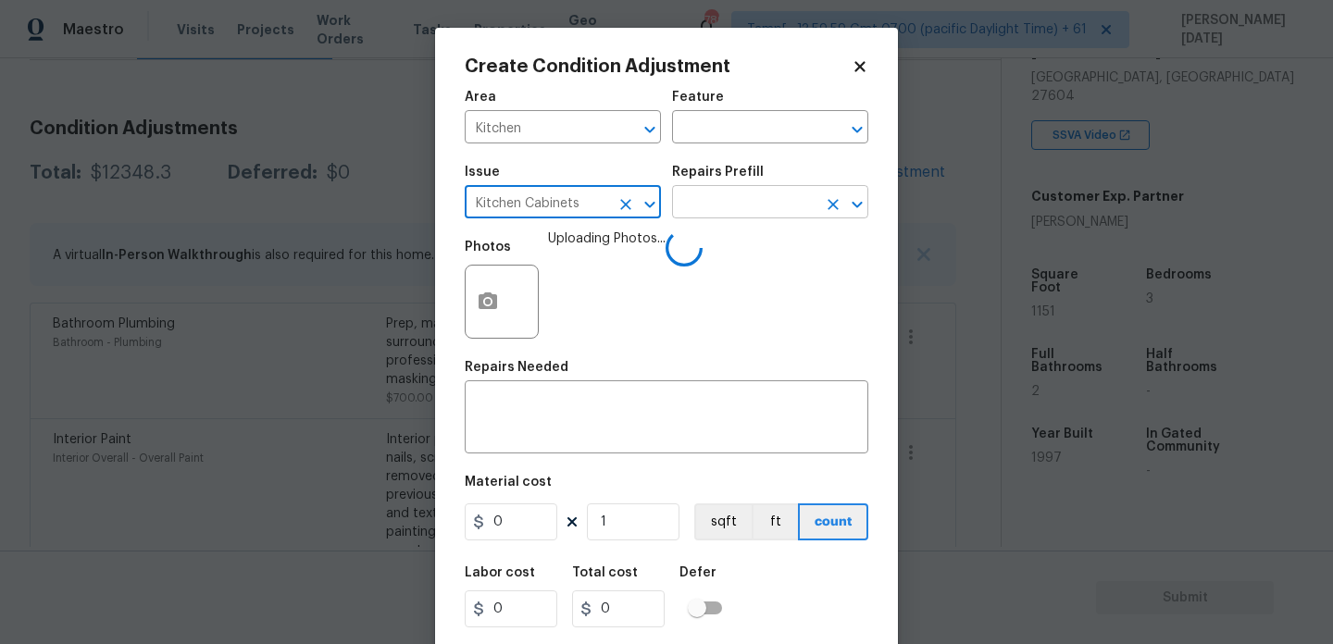
type input "Kitchen Cabinets"
click at [709, 193] on input "text" at bounding box center [744, 204] width 144 height 29
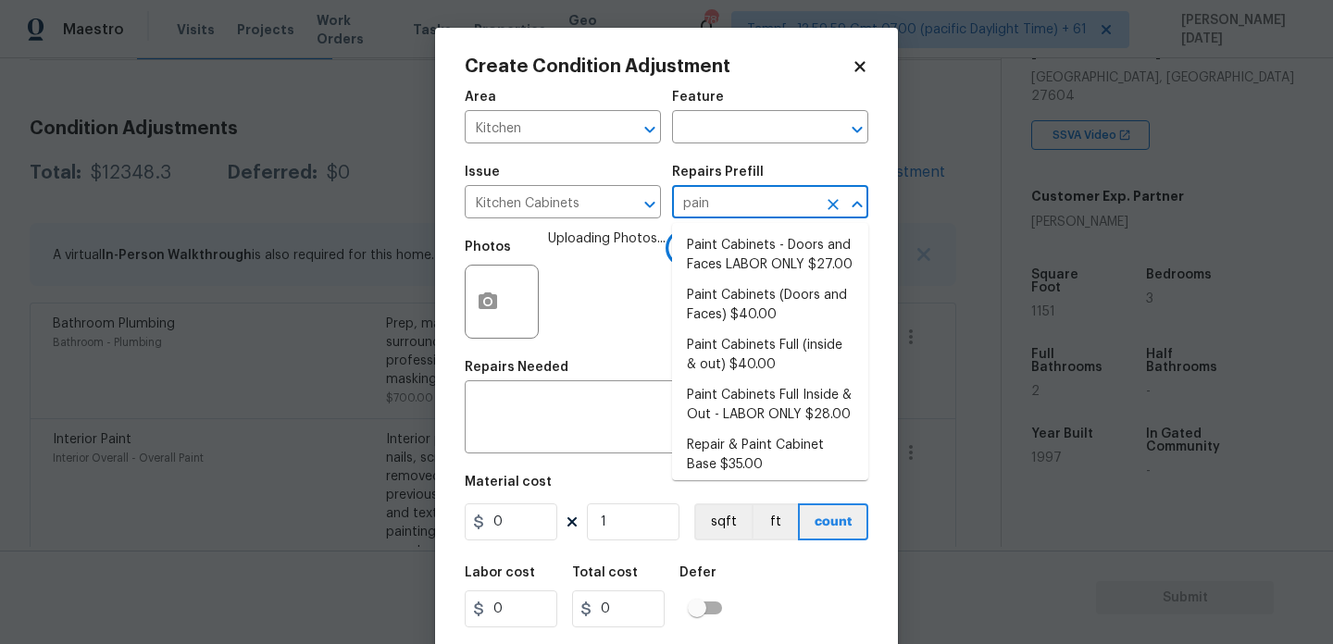
type input "paint"
click at [748, 256] on li "Paint Cabinets - Doors and Faces LABOR ONLY $27.00" at bounding box center [770, 256] width 196 height 50
type input "Cabinets"
type input "27"
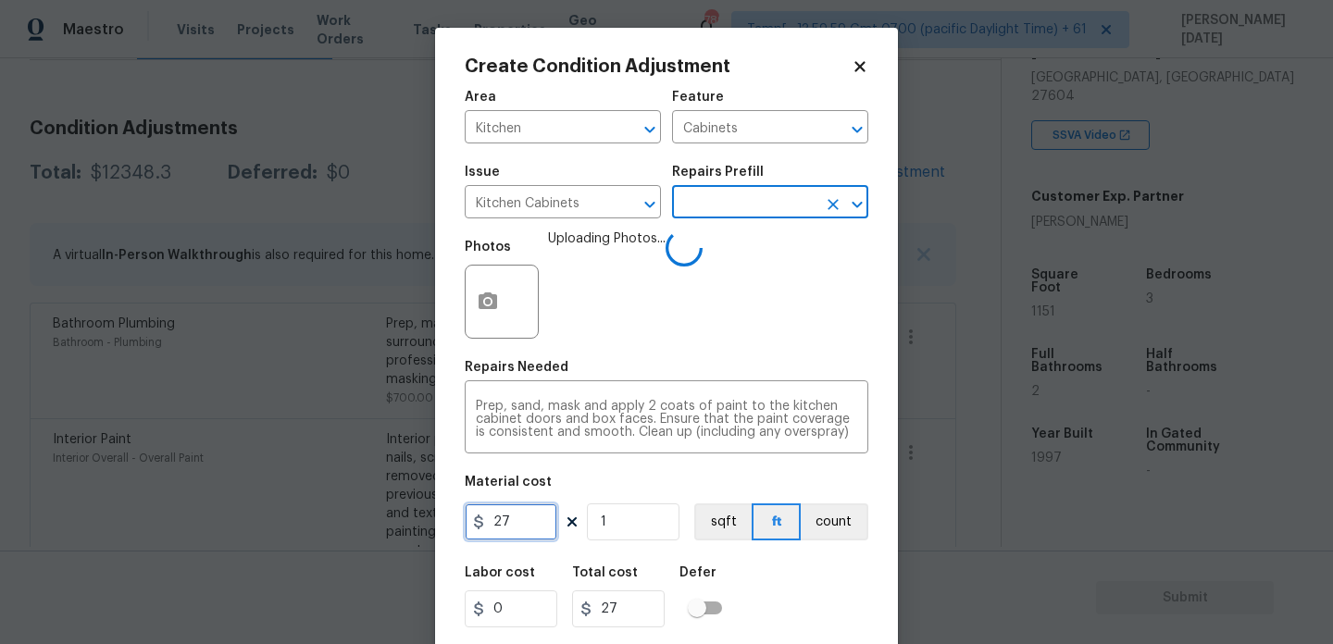
drag, startPoint x: 513, startPoint y: 527, endPoint x: 425, endPoint y: 513, distance: 89.1
click at [429, 527] on div "Create Condition Adjustment Area Kitchen ​ Feature Cabinets ​ Issue Kitchen Cab…" at bounding box center [666, 322] width 1333 height 644
type input "1200"
click at [778, 316] on div "Photos Uploading Photos..." at bounding box center [667, 290] width 404 height 120
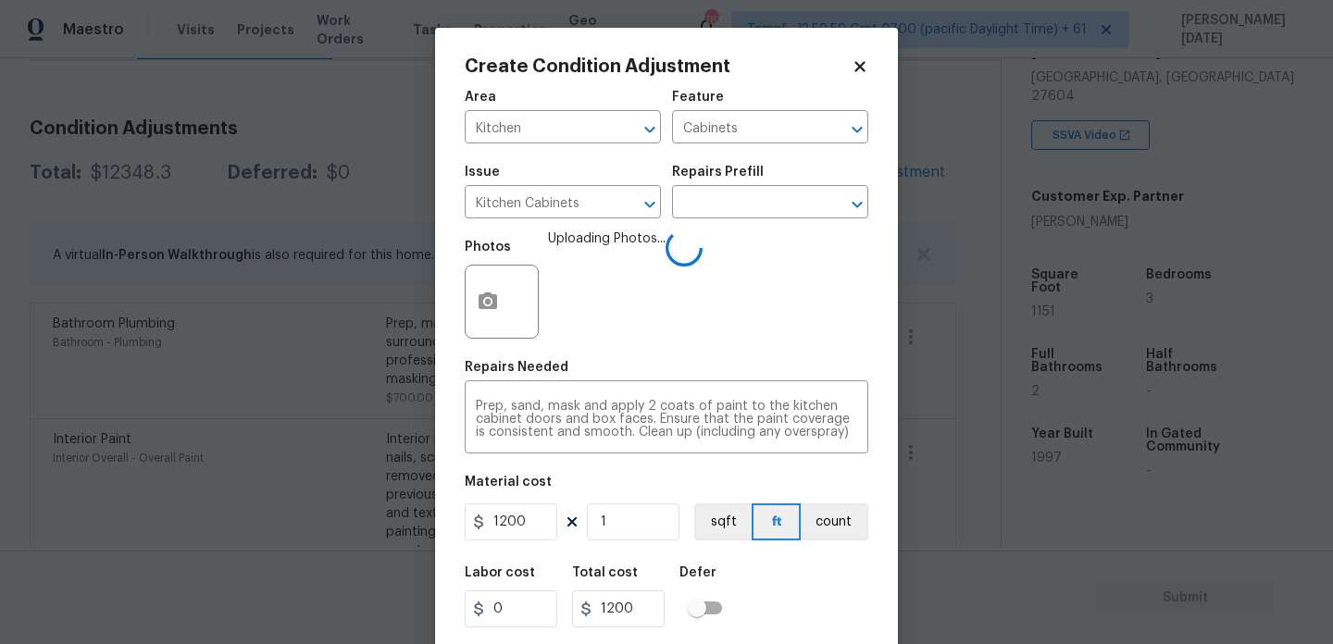
click at [756, 322] on div "Photos Uploading Photos..." at bounding box center [667, 290] width 404 height 120
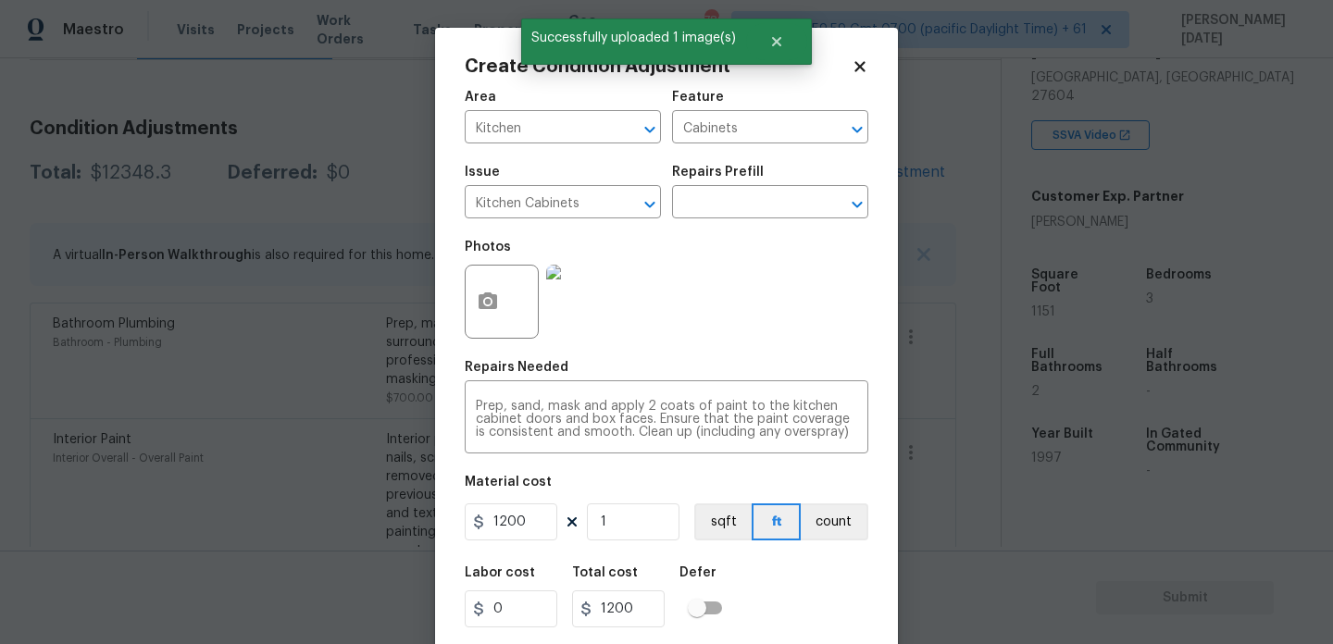
click at [756, 322] on div "Photos" at bounding box center [667, 290] width 404 height 120
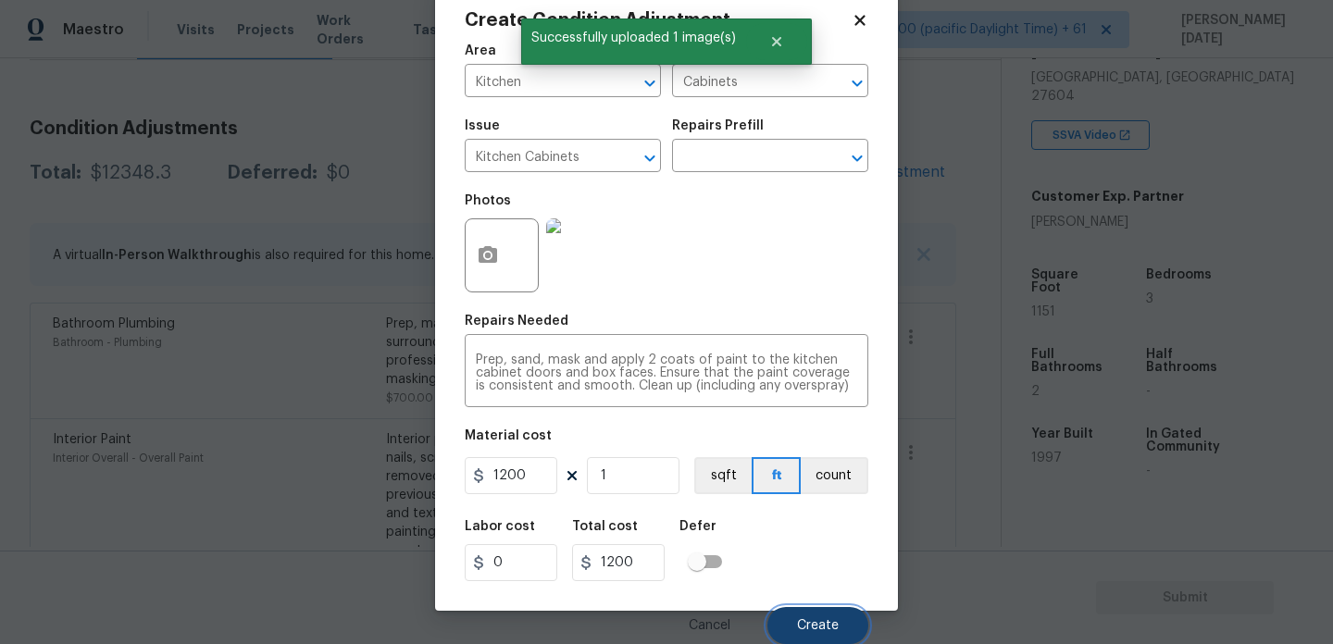
click at [812, 623] on span "Create" at bounding box center [818, 626] width 42 height 14
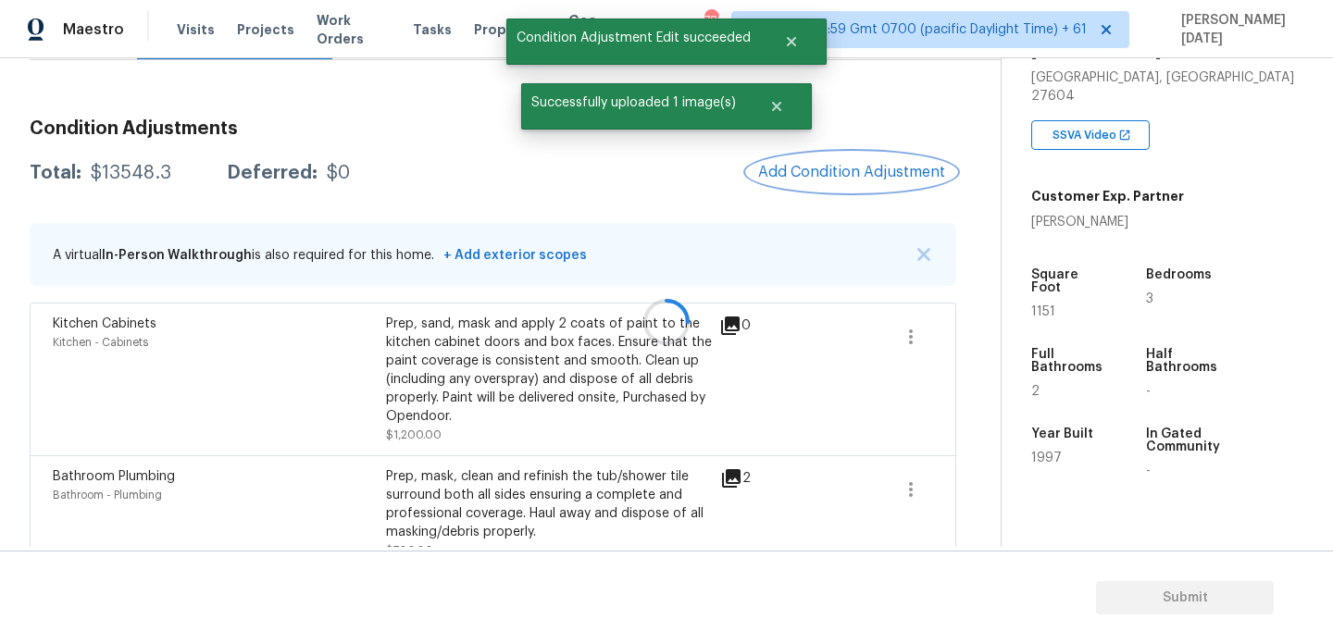
scroll to position [0, 0]
click at [816, 169] on span "Add Condition Adjustment" at bounding box center [851, 172] width 187 height 17
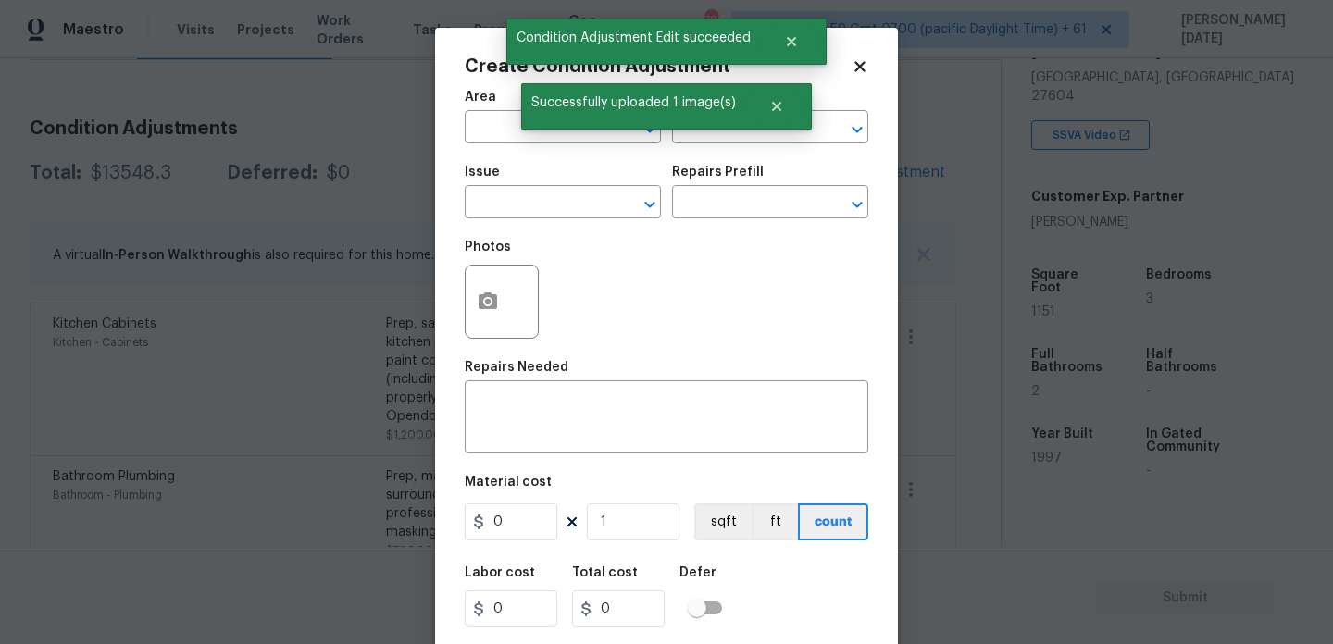
click at [816, 155] on div "Area ​ Feature ​" at bounding box center [667, 117] width 404 height 75
click at [471, 322] on button "button" at bounding box center [488, 302] width 44 height 72
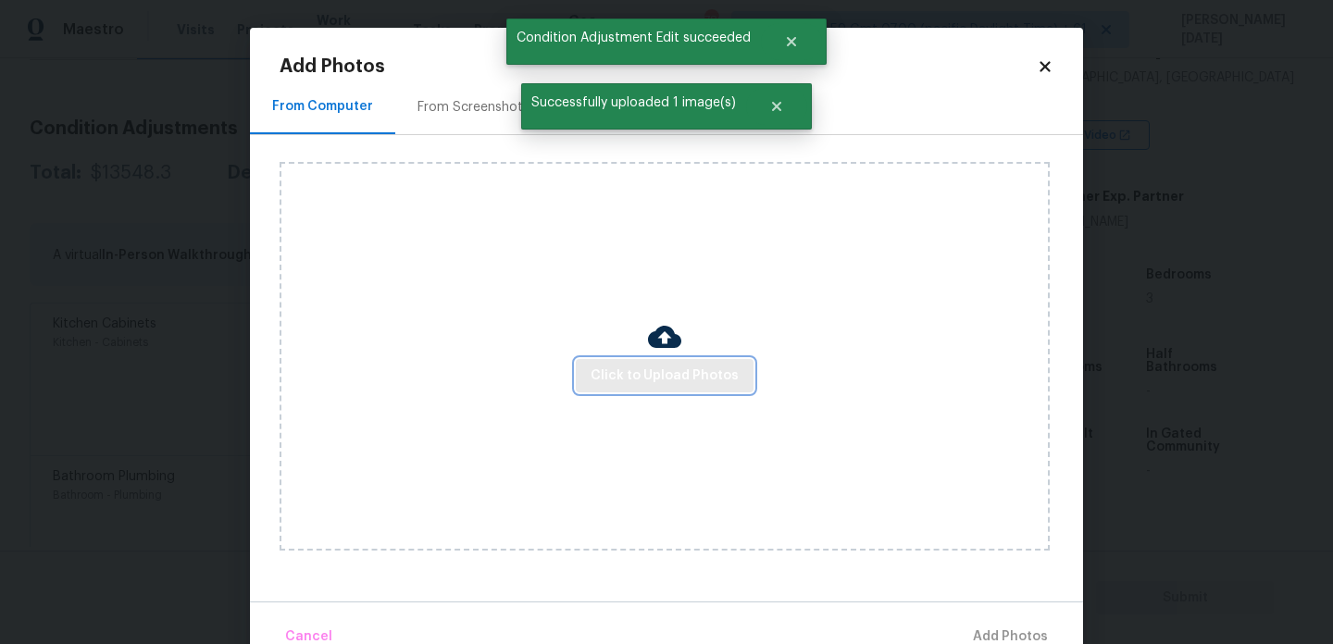
click at [619, 376] on span "Click to Upload Photos" at bounding box center [665, 376] width 148 height 23
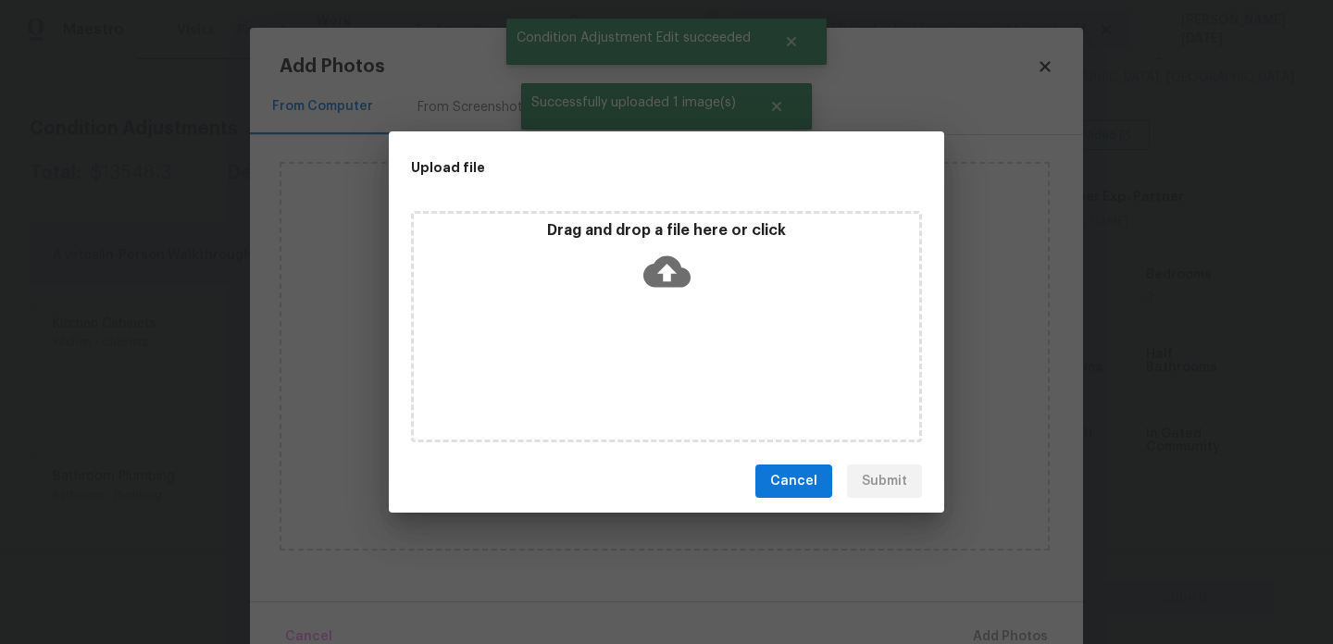
click at [619, 376] on div "Drag and drop a file here or click" at bounding box center [666, 326] width 511 height 231
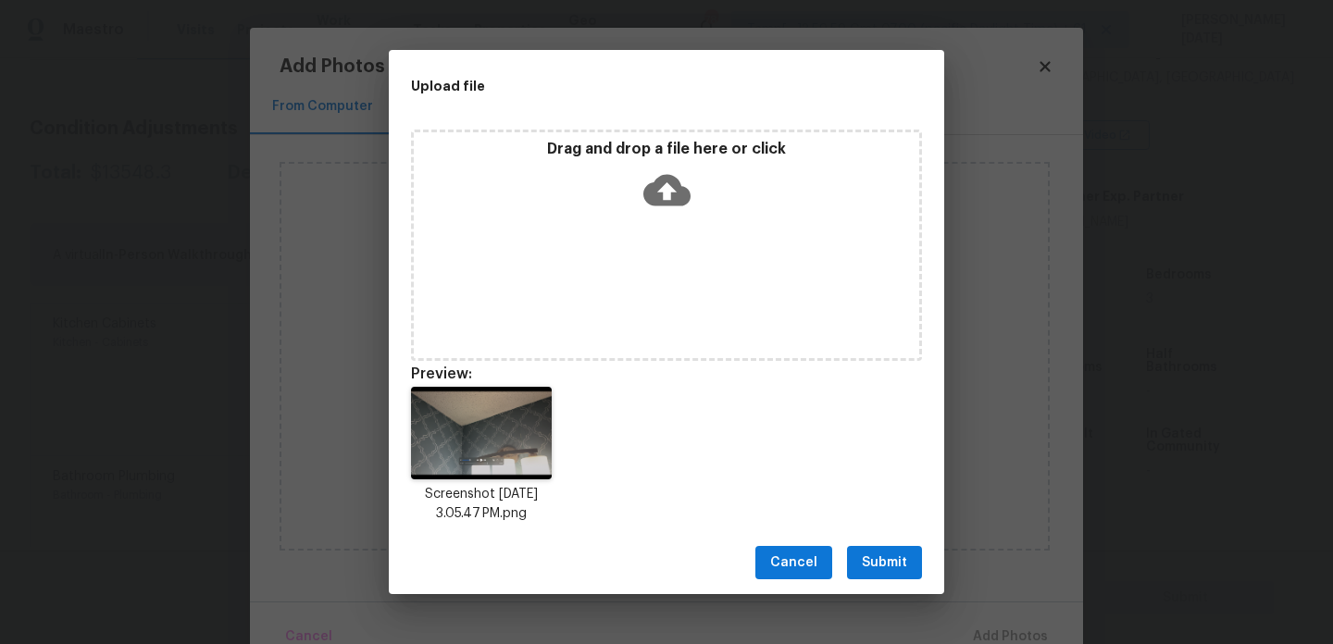
click at [855, 540] on div "Cancel Submit" at bounding box center [667, 563] width 556 height 64
click at [883, 563] on span "Submit" at bounding box center [884, 563] width 45 height 23
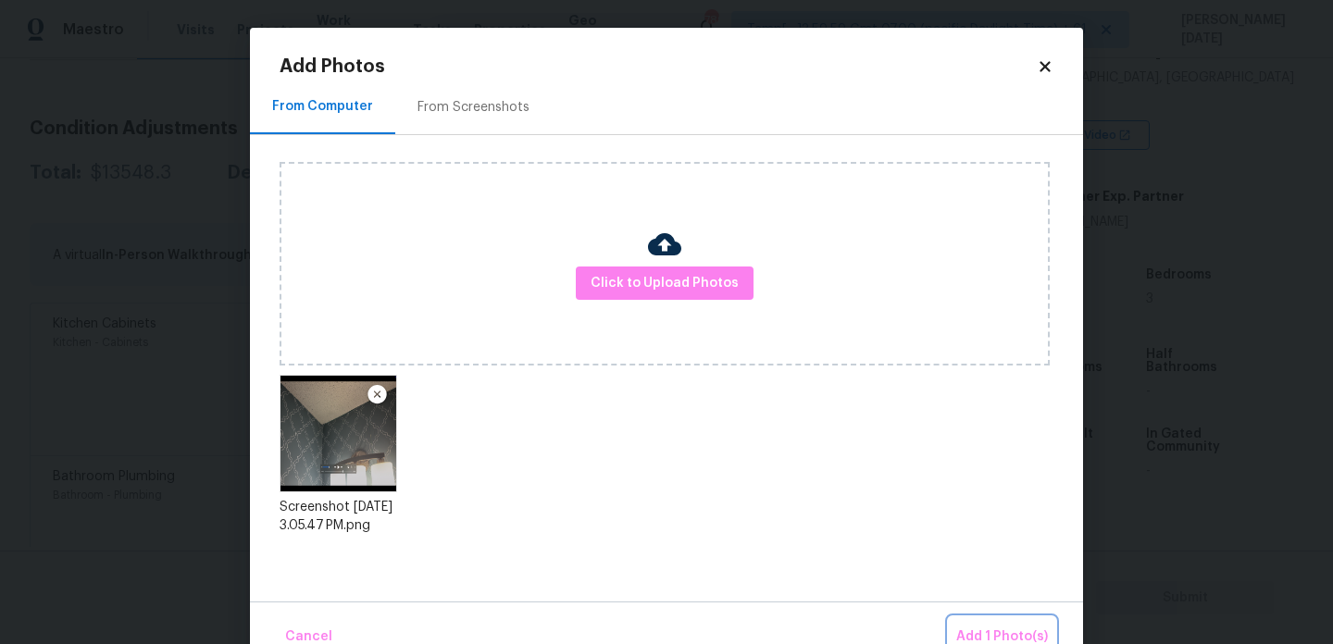
click at [982, 639] on span "Add 1 Photo(s)" at bounding box center [1003, 637] width 92 height 23
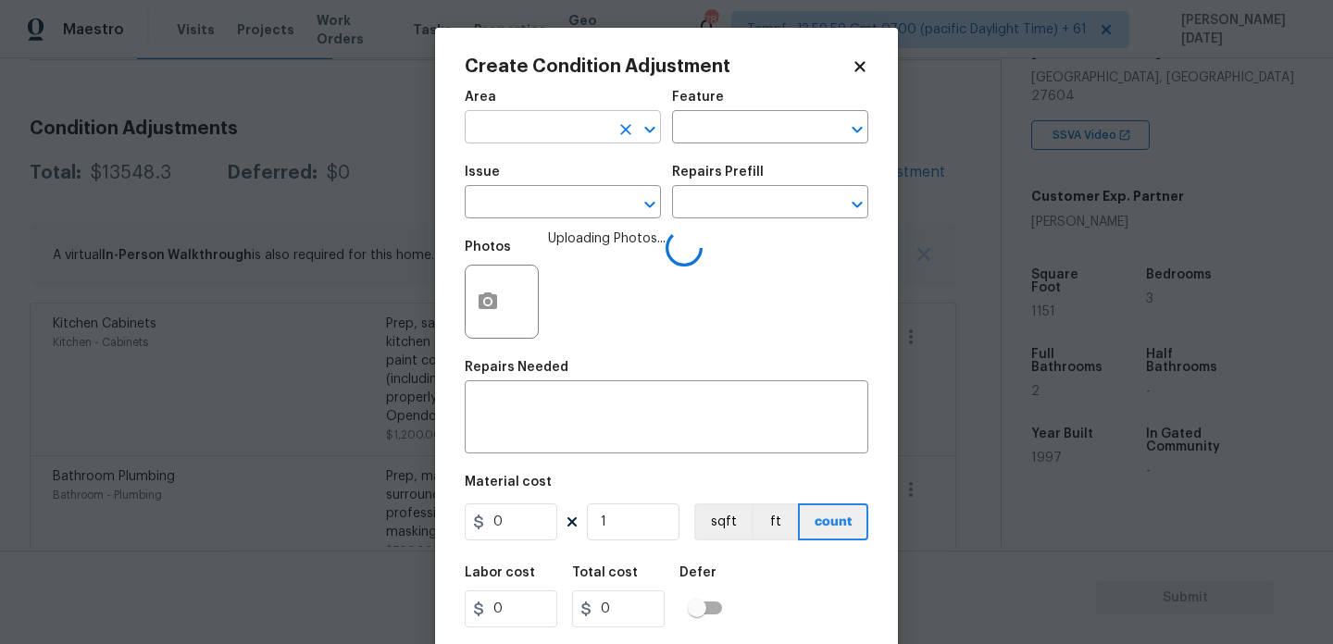
click at [511, 138] on input "text" at bounding box center [537, 129] width 144 height 29
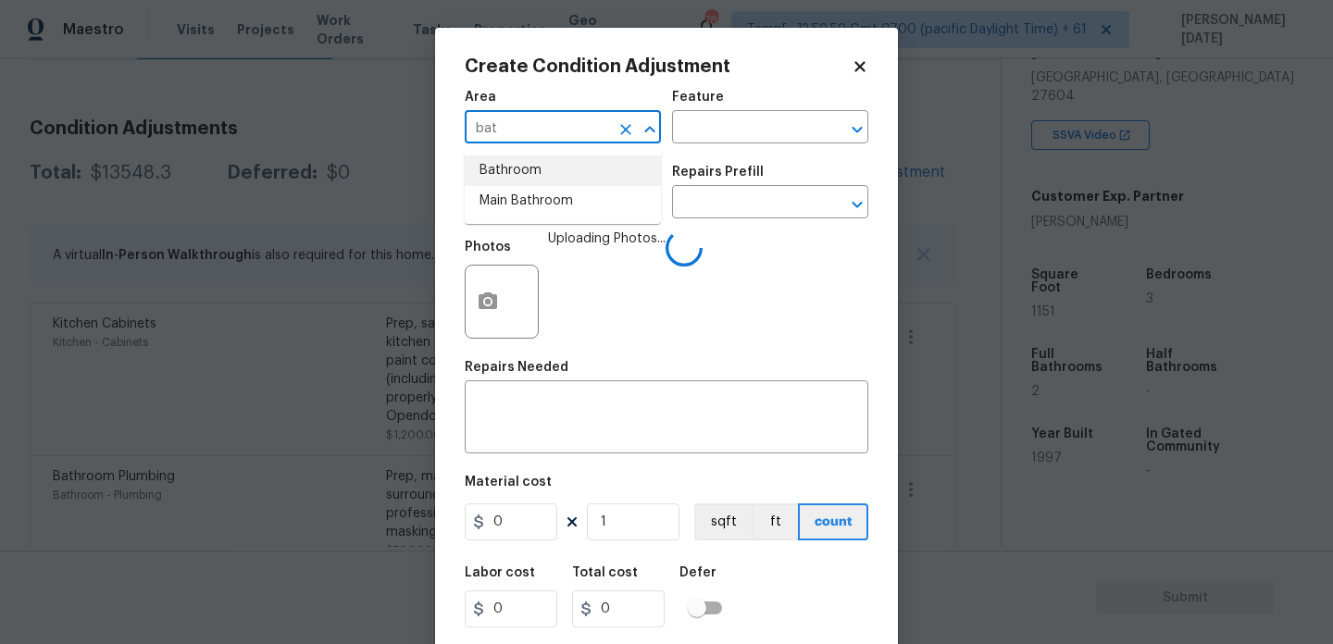
click at [514, 169] on li "Bathroom" at bounding box center [563, 171] width 196 height 31
type input "Bathroom"
click at [507, 223] on span "Issue ​" at bounding box center [563, 192] width 196 height 75
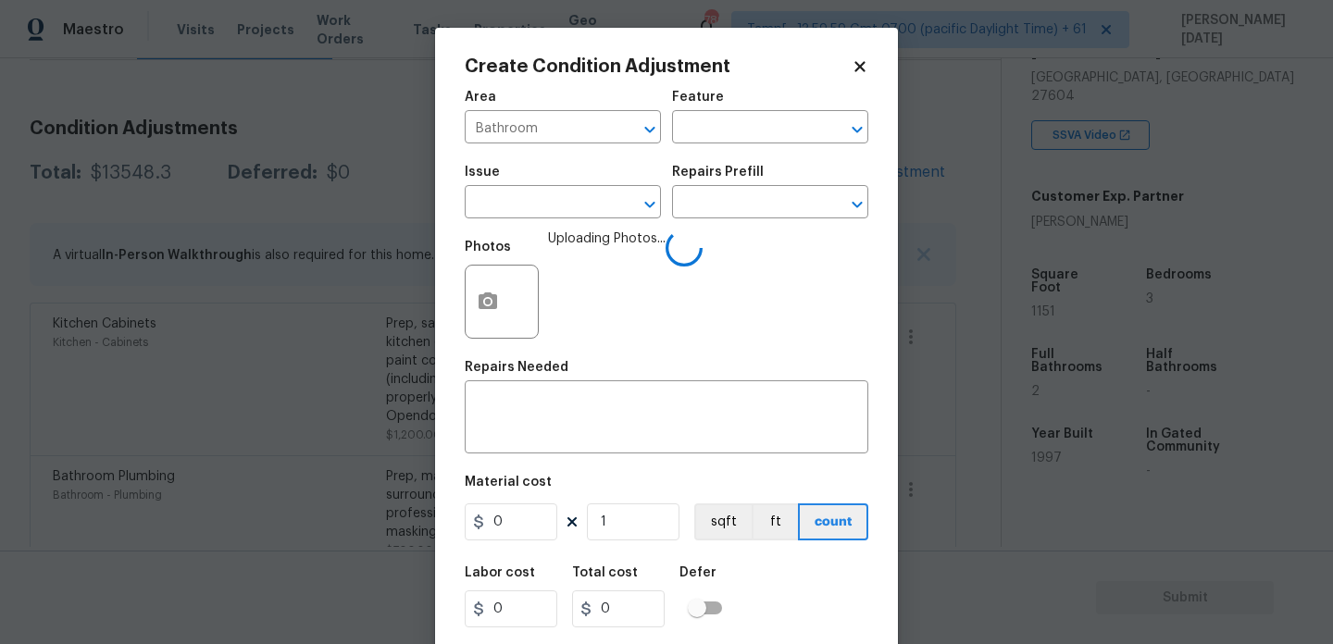
click at [507, 223] on span "Issue ​" at bounding box center [563, 192] width 196 height 75
click at [535, 209] on input "text" at bounding box center [537, 204] width 144 height 29
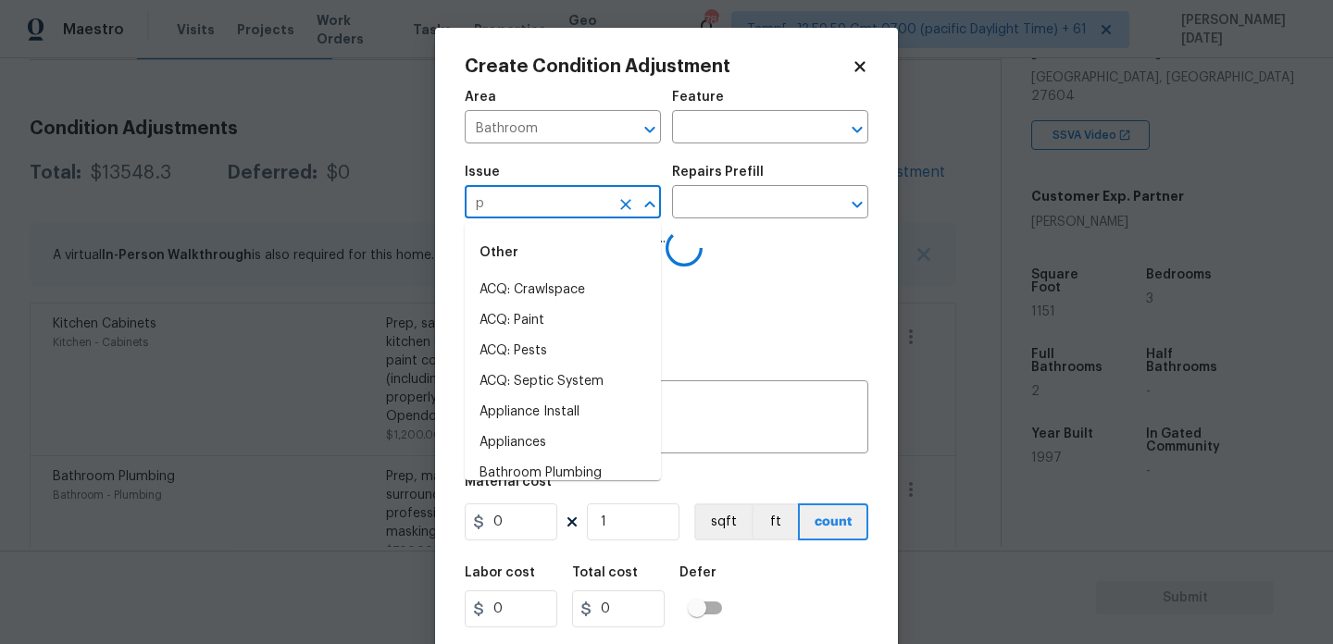
type input "pl"
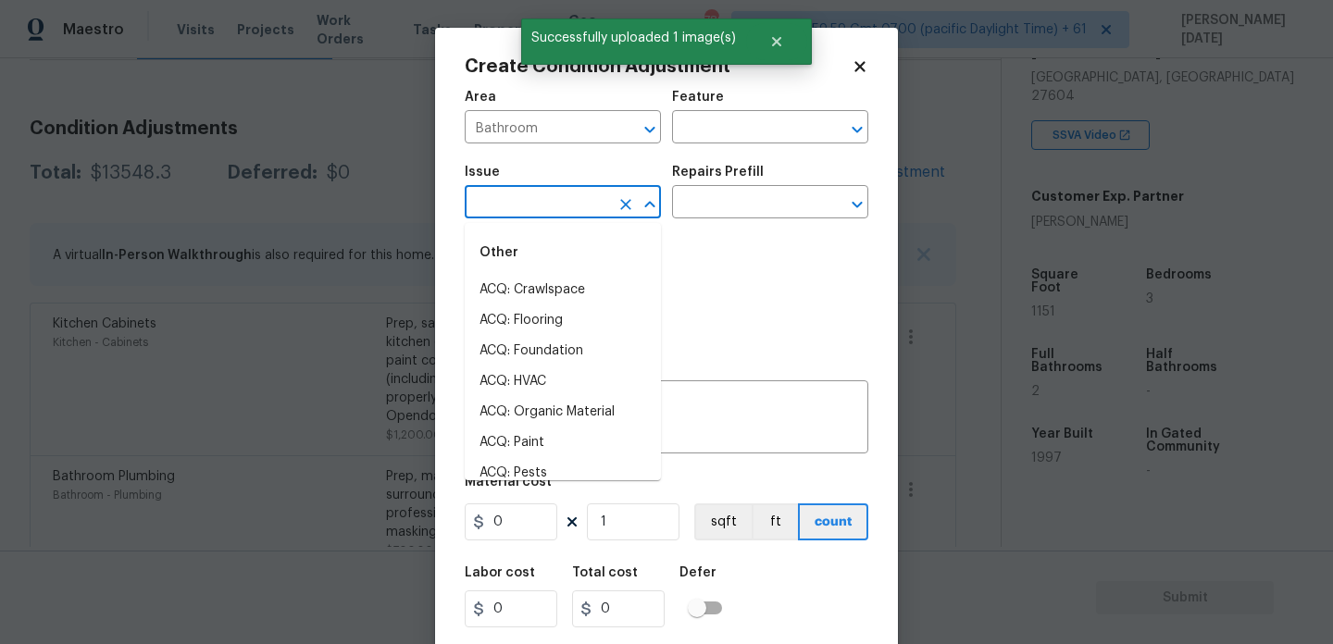
type input "u"
click at [554, 284] on li "Bathroom Plumbing" at bounding box center [563, 290] width 196 height 31
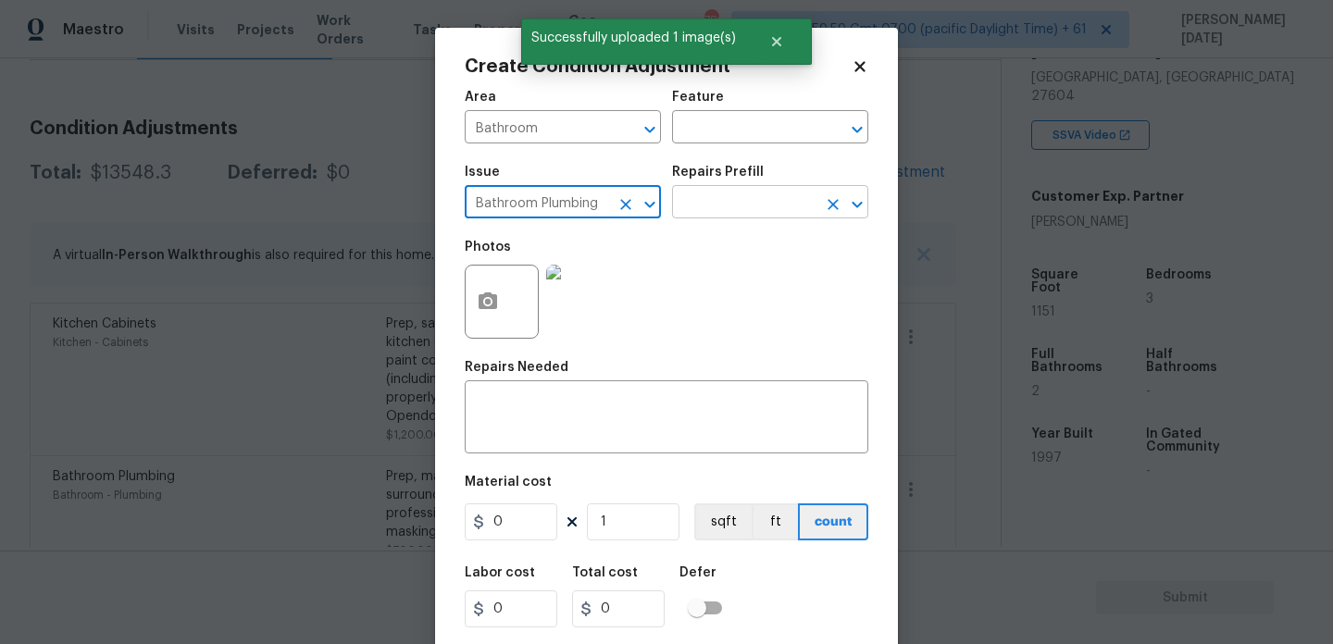
type input "Bathroom Plumbing"
click at [677, 208] on input "text" at bounding box center [744, 204] width 144 height 29
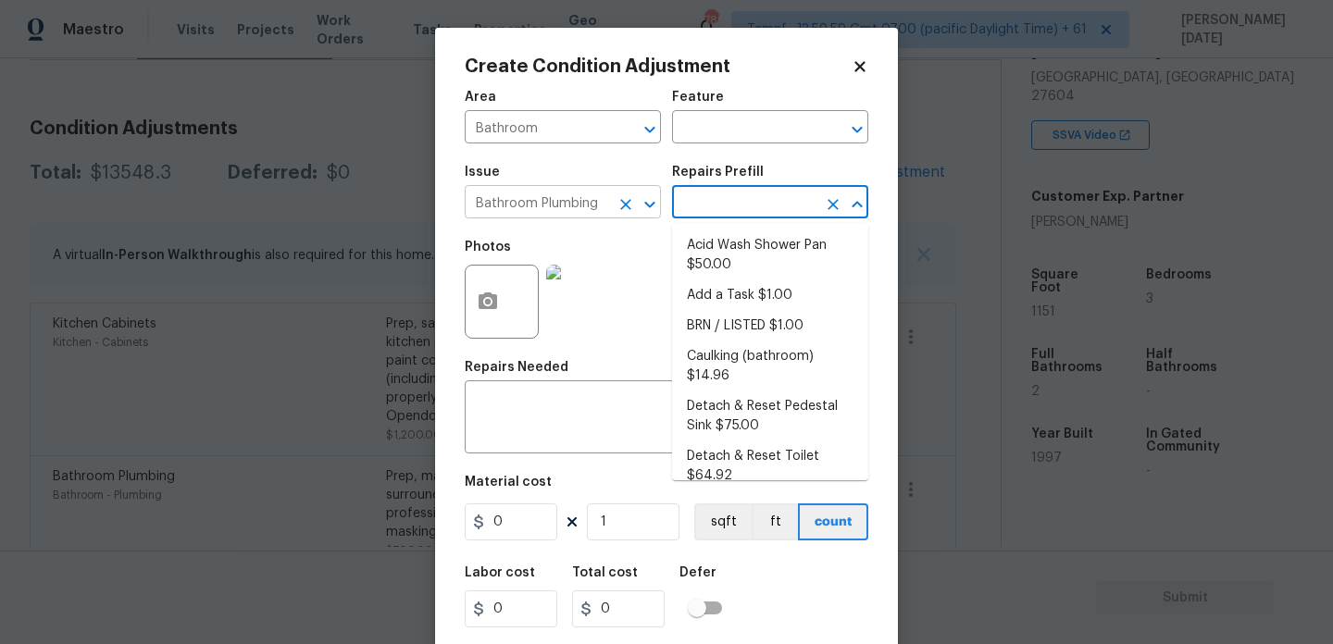
click at [615, 206] on button "Clear" at bounding box center [626, 205] width 26 height 26
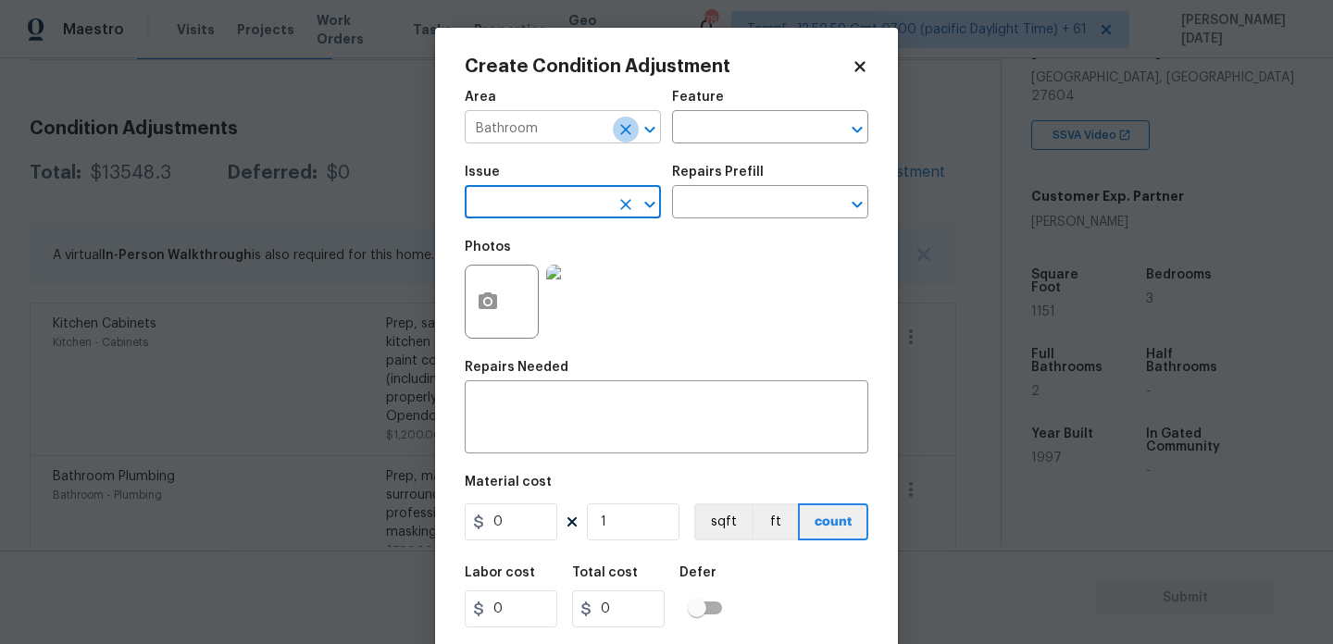
click at [631, 127] on icon "Clear" at bounding box center [626, 129] width 19 height 19
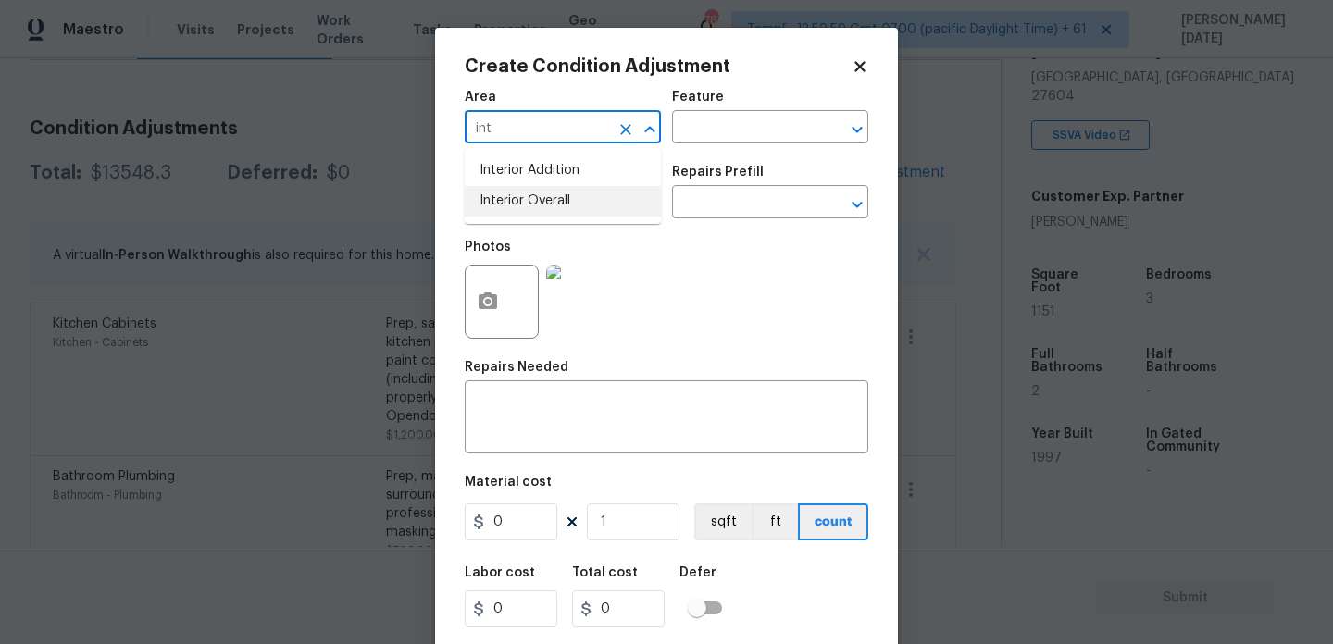
click at [544, 199] on li "Interior Overall" at bounding box center [563, 201] width 196 height 31
type input "Interior Overall"
click at [544, 199] on input "text" at bounding box center [537, 204] width 144 height 29
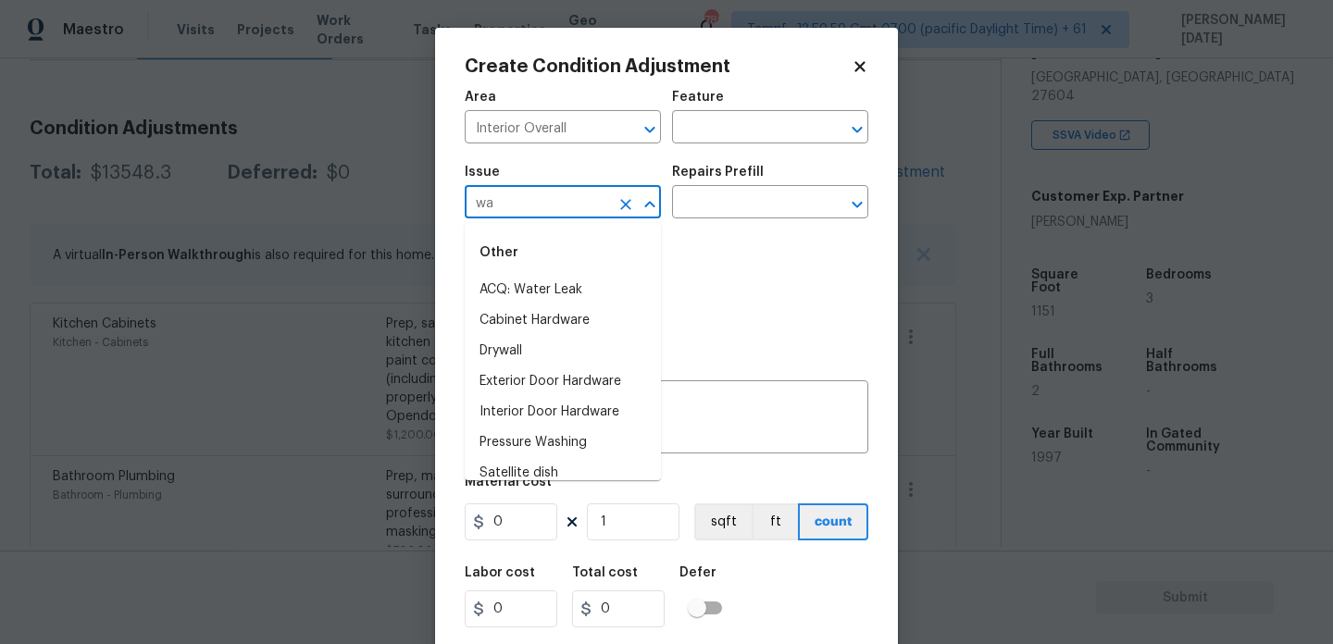
type input "w"
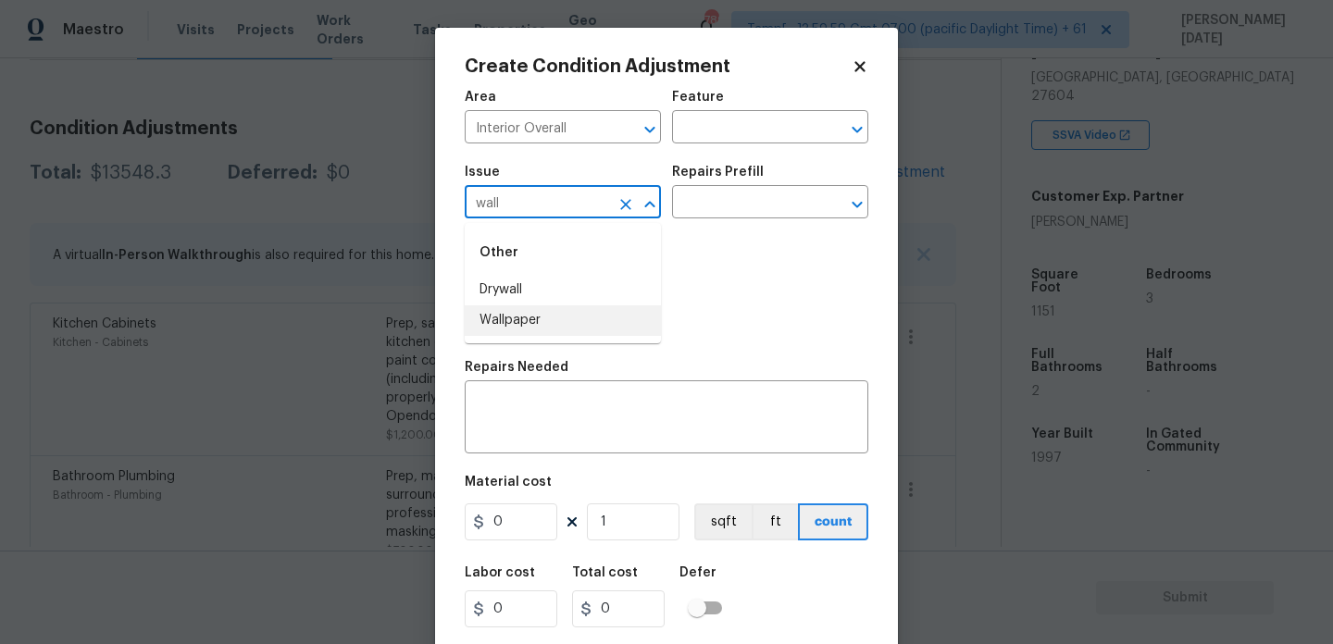
click at [559, 327] on li "Wallpaper" at bounding box center [563, 321] width 196 height 31
type input "Wallpaper"
click at [730, 204] on input "text" at bounding box center [744, 204] width 144 height 29
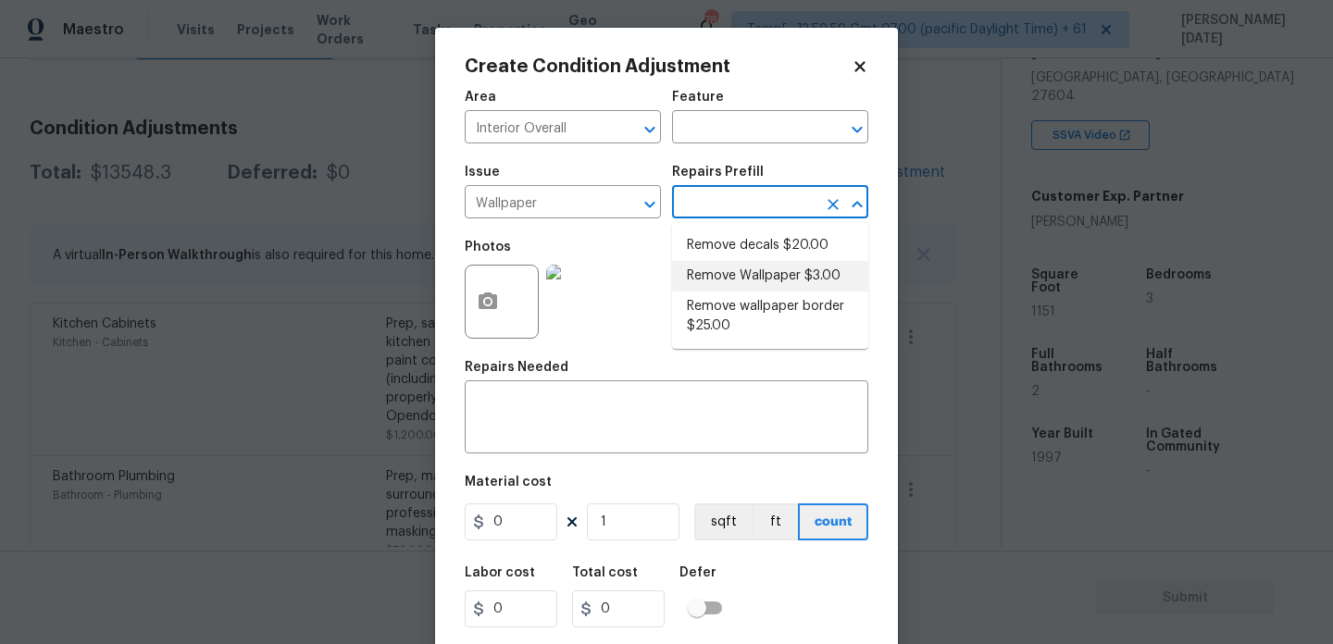
click at [750, 273] on li "Remove Wallpaper $3.00" at bounding box center [770, 276] width 196 height 31
type input "Walls and Ceiling"
type textarea "Remove wallpaper and texture walls to best match existing conditions"
type input "3"
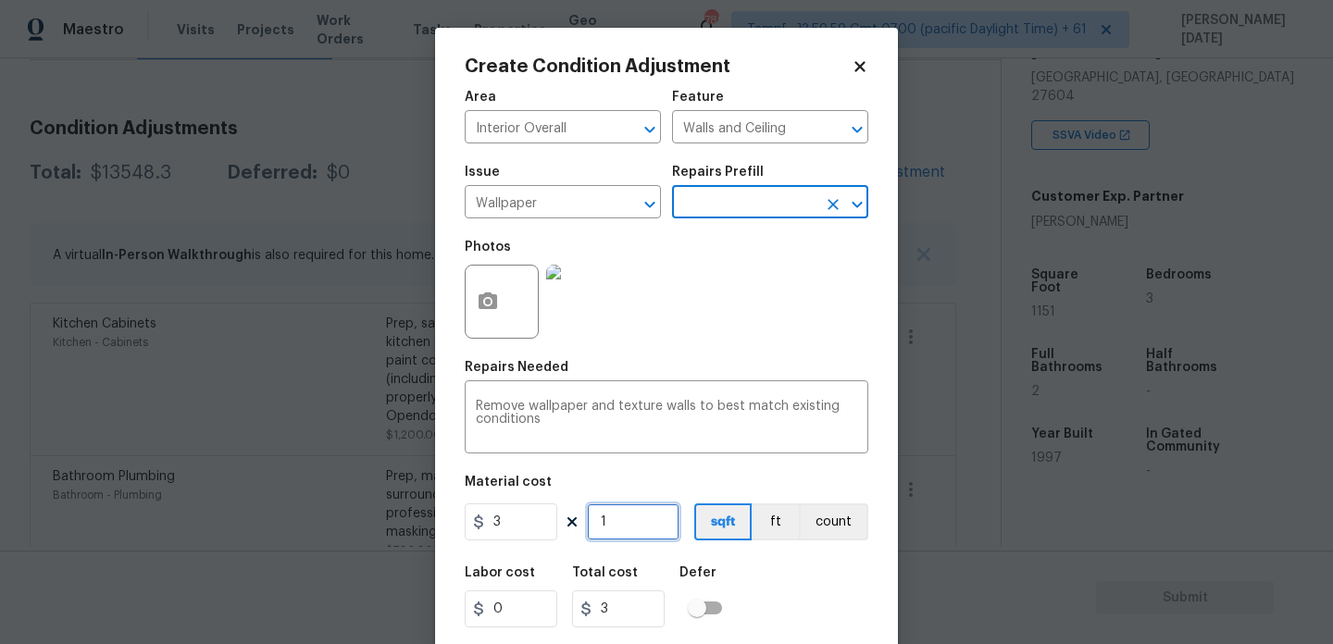
click at [619, 523] on input "1" at bounding box center [633, 522] width 93 height 37
type input "10"
type input "30"
type input "100"
type input "300"
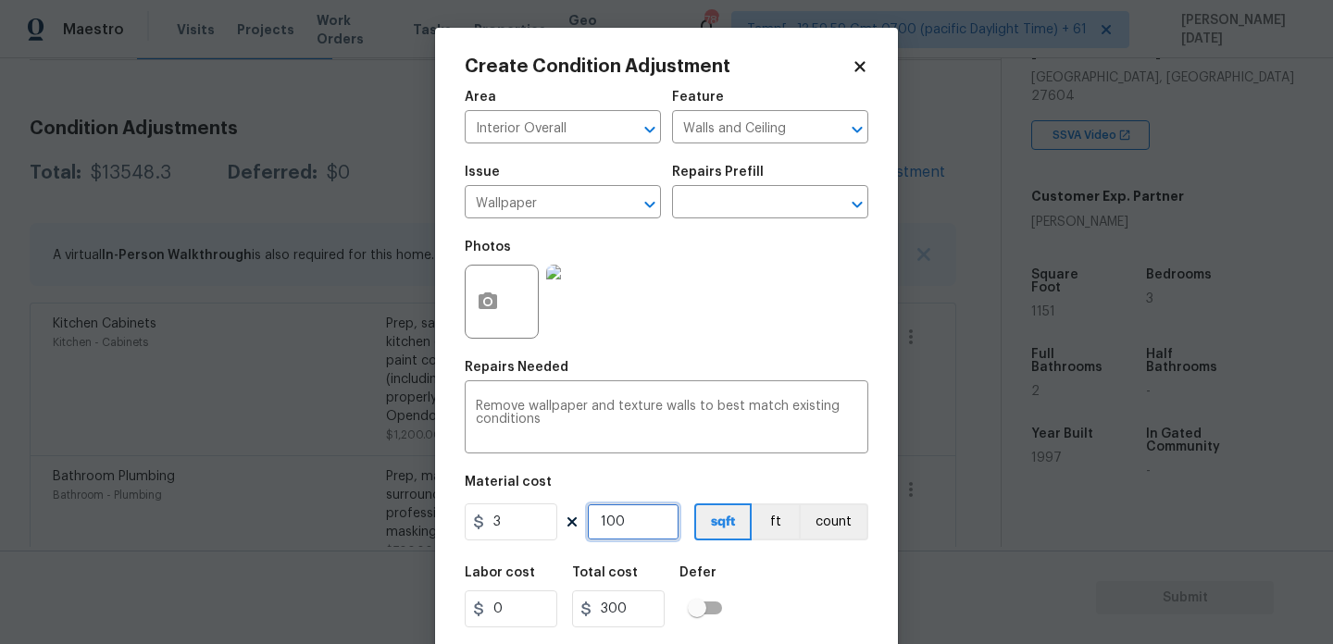
drag, startPoint x: 629, startPoint y: 523, endPoint x: 494, endPoint y: 499, distance: 137.3
click at [494, 520] on div "3 100 sqft ft count" at bounding box center [667, 522] width 404 height 37
type input "0"
type input "7"
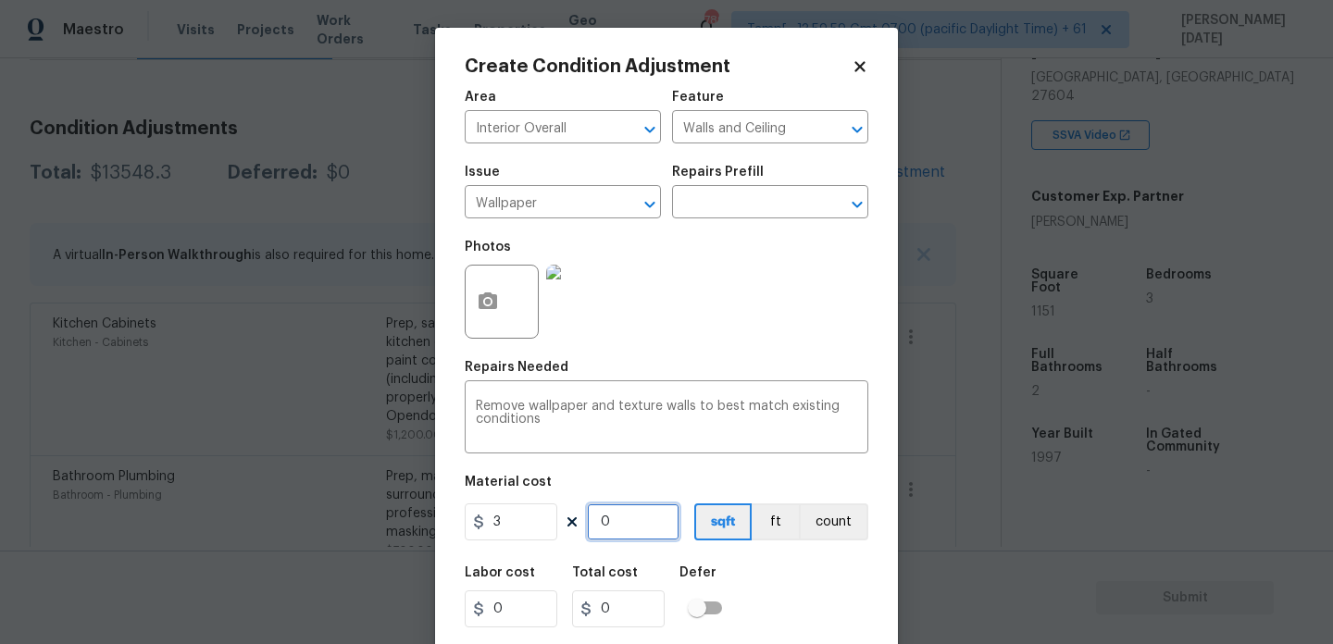
type input "21"
type input "70"
type input "210"
type input "70"
drag, startPoint x: 501, startPoint y: 529, endPoint x: 357, endPoint y: 518, distance: 144.0
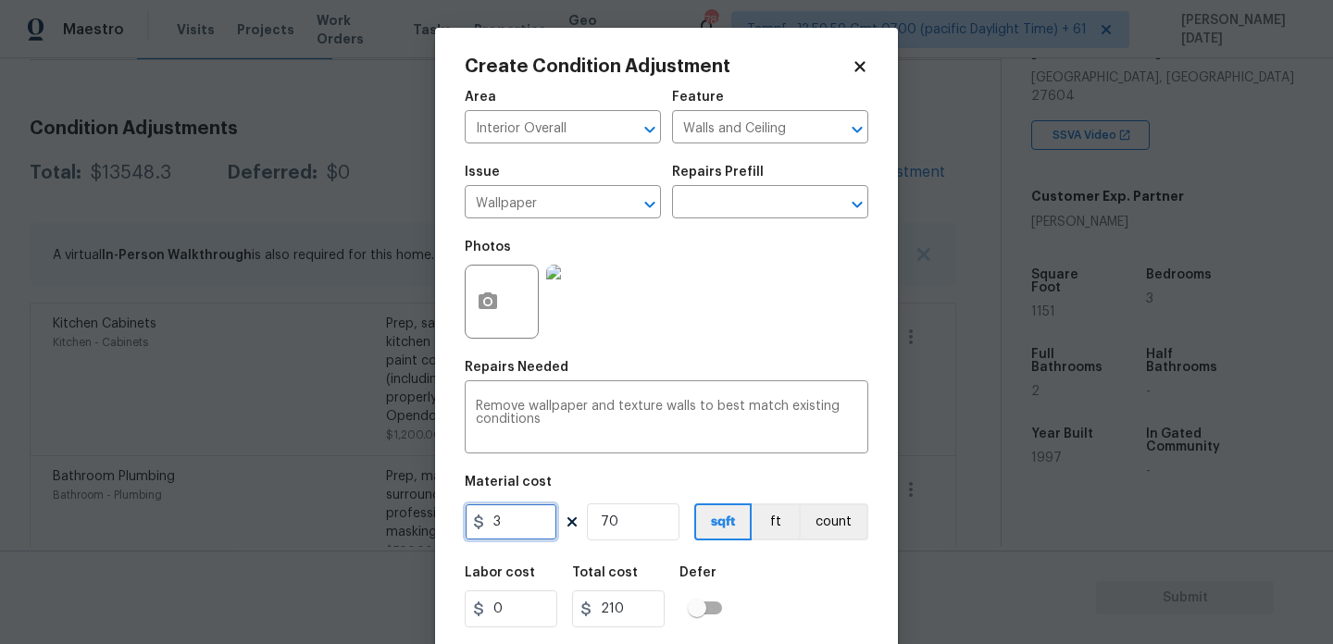
click at [357, 518] on div "Create Condition Adjustment Area Interior Overall ​ Feature Walls and Ceiling ​…" at bounding box center [666, 322] width 1333 height 644
type input "0"
drag, startPoint x: 637, startPoint y: 533, endPoint x: 451, endPoint y: 533, distance: 186.1
click at [451, 533] on div "Create Condition Adjustment Area Interior Overall ​ Feature Walls and Ceiling ​…" at bounding box center [666, 343] width 463 height 630
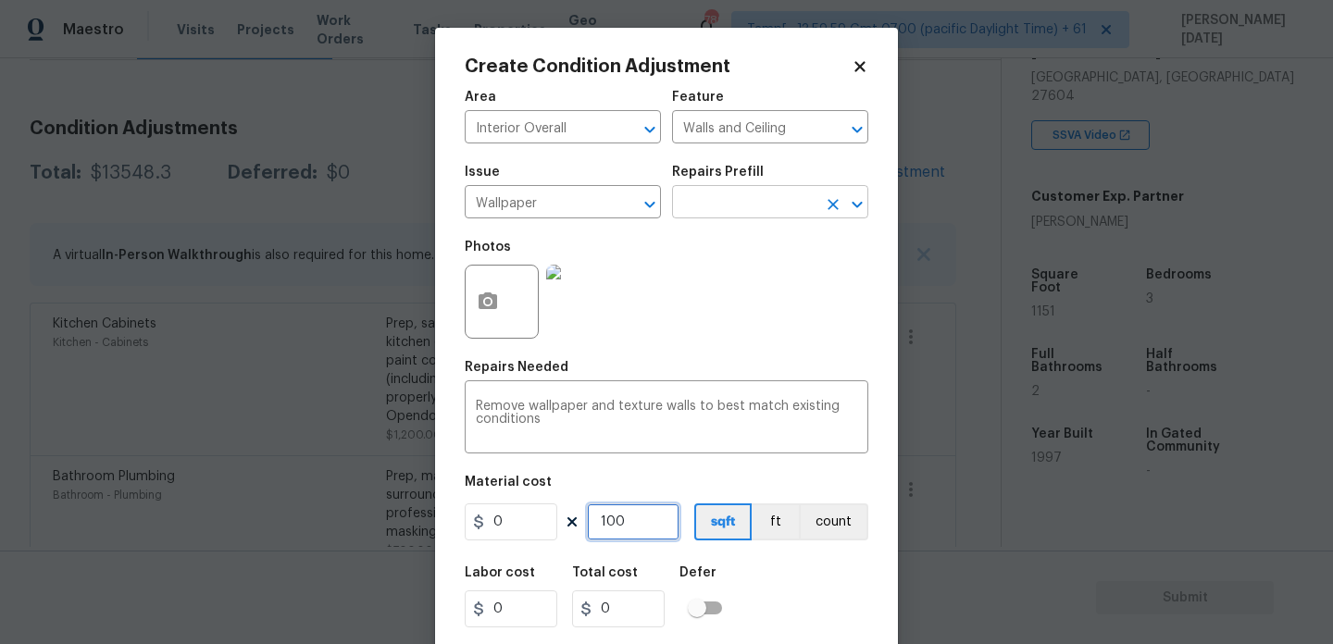
type input "100"
click at [783, 199] on input "text" at bounding box center [744, 204] width 144 height 29
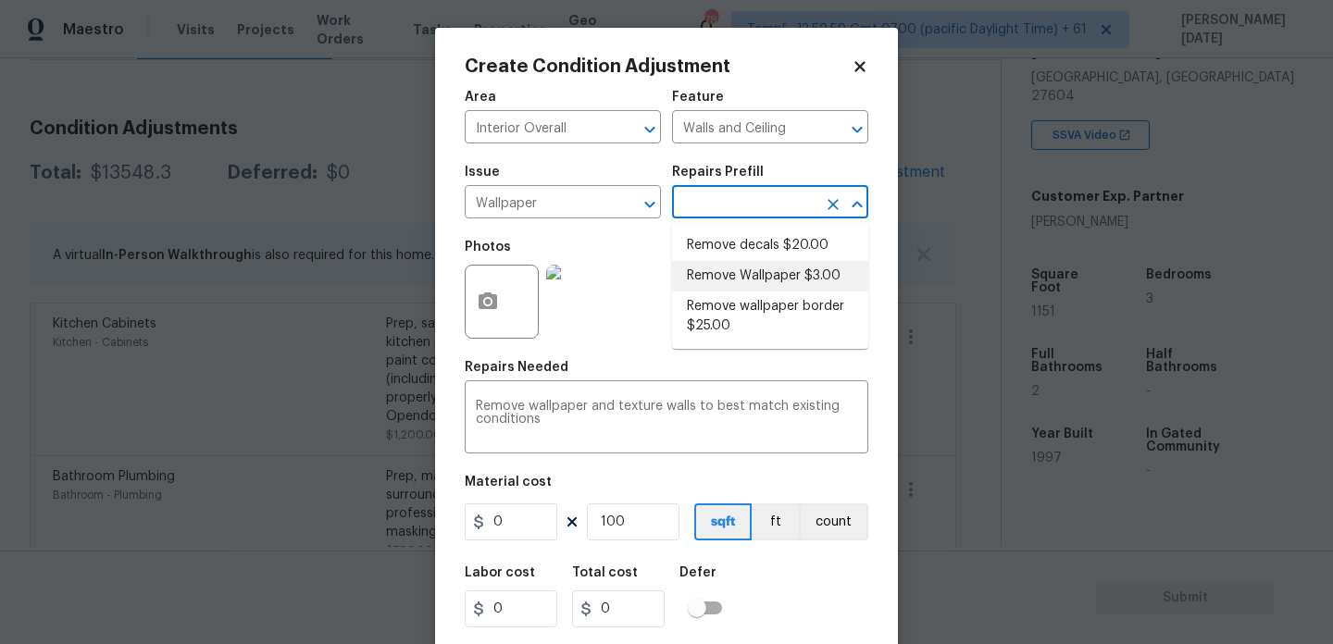
click at [766, 282] on li "Remove Wallpaper $3.00" at bounding box center [770, 276] width 196 height 31
type input "3"
type input "300"
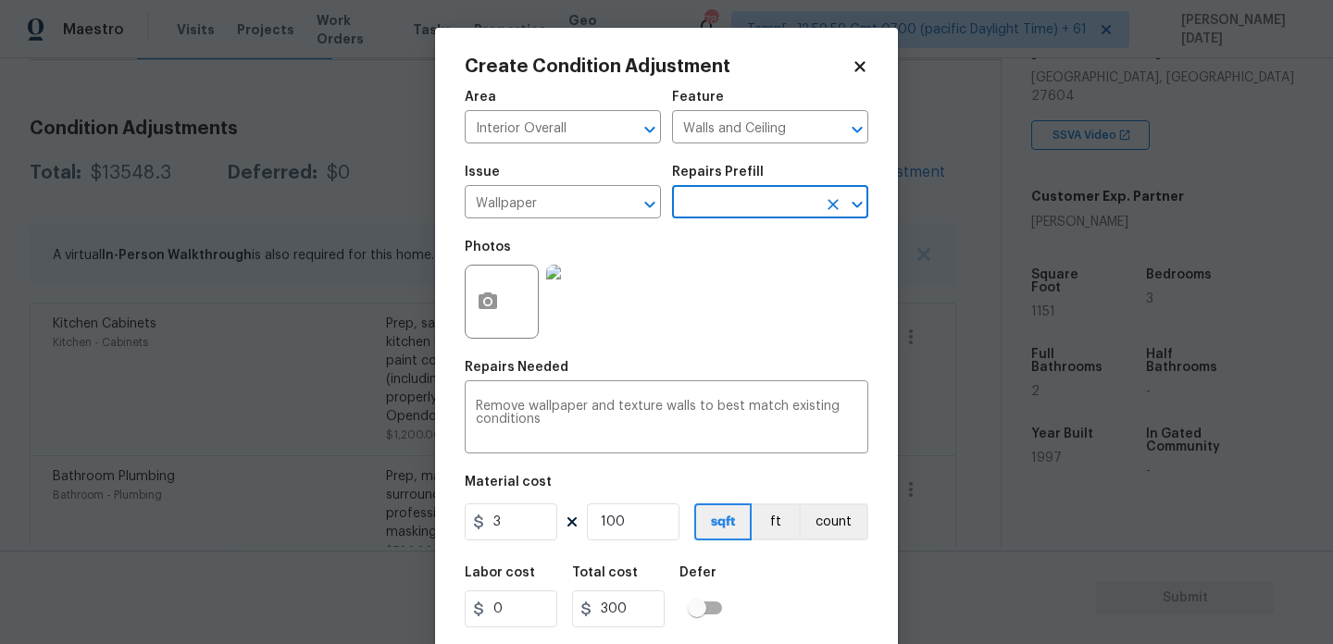
scroll to position [47, 0]
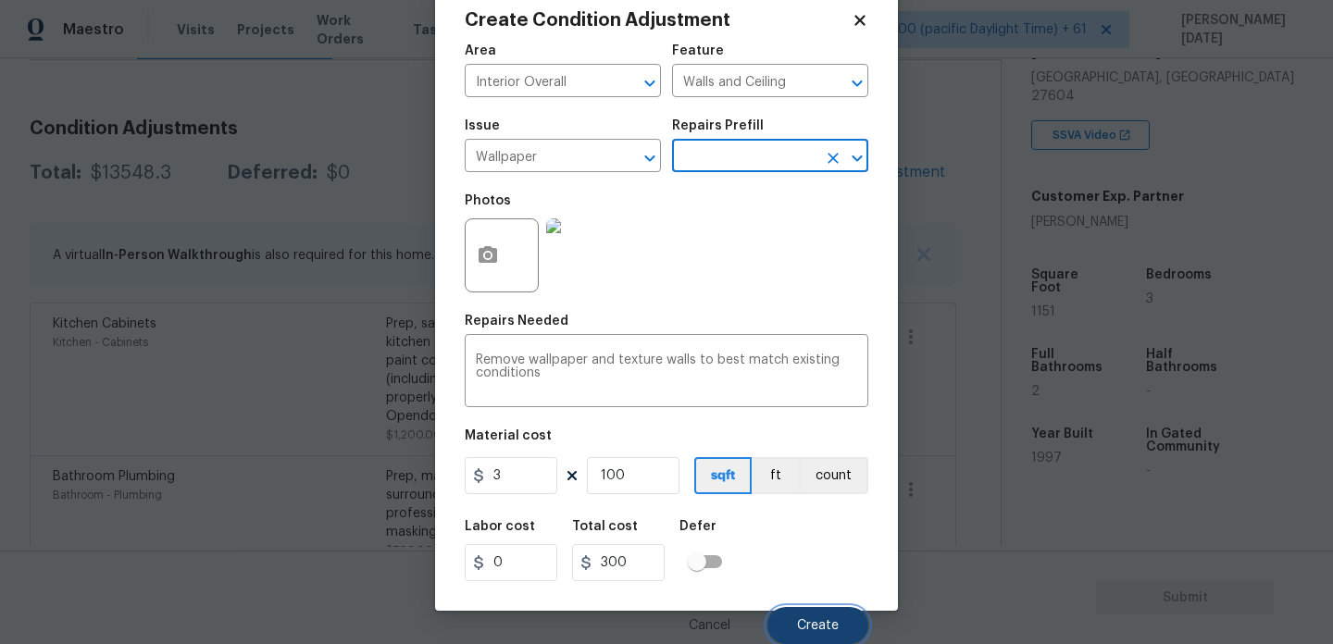
click at [810, 618] on button "Create" at bounding box center [818, 625] width 101 height 37
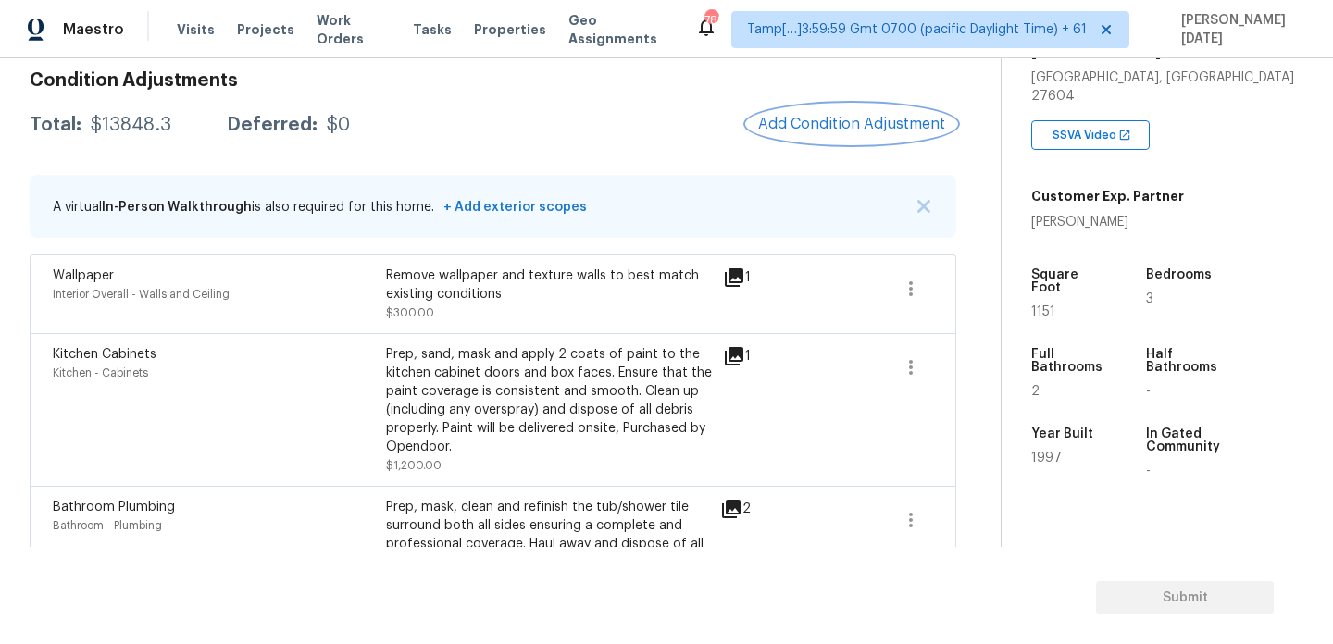
scroll to position [210, 0]
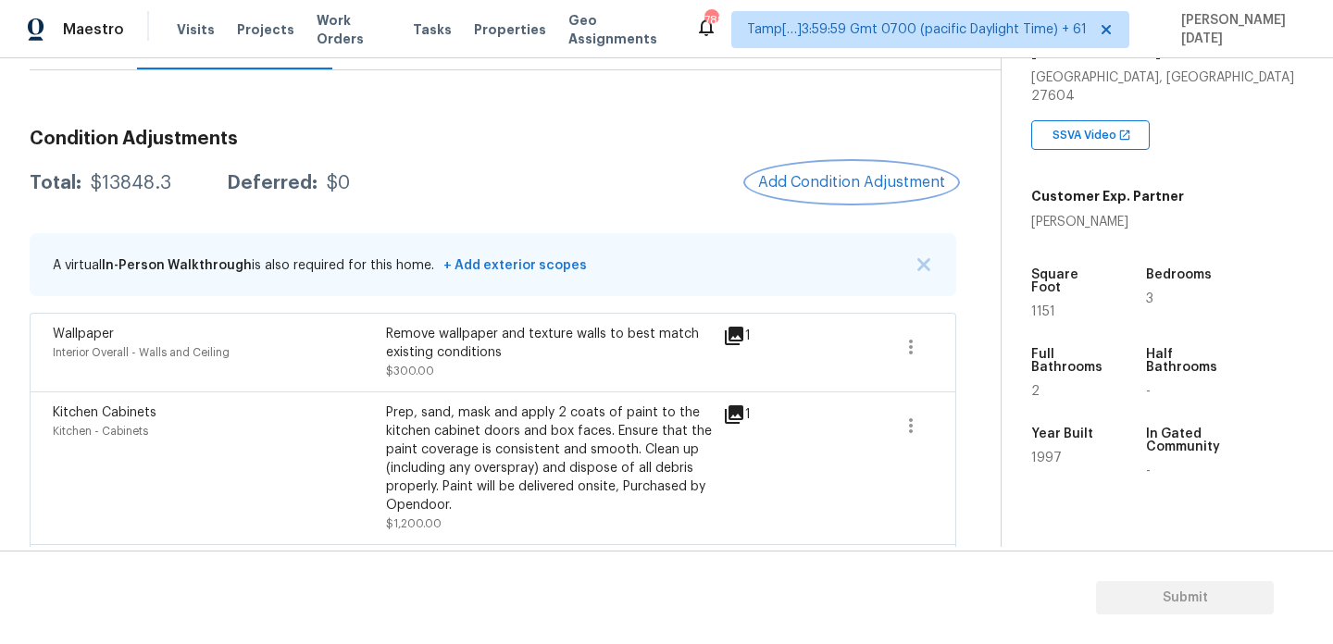
click at [820, 181] on span "Add Condition Adjustment" at bounding box center [851, 182] width 187 height 17
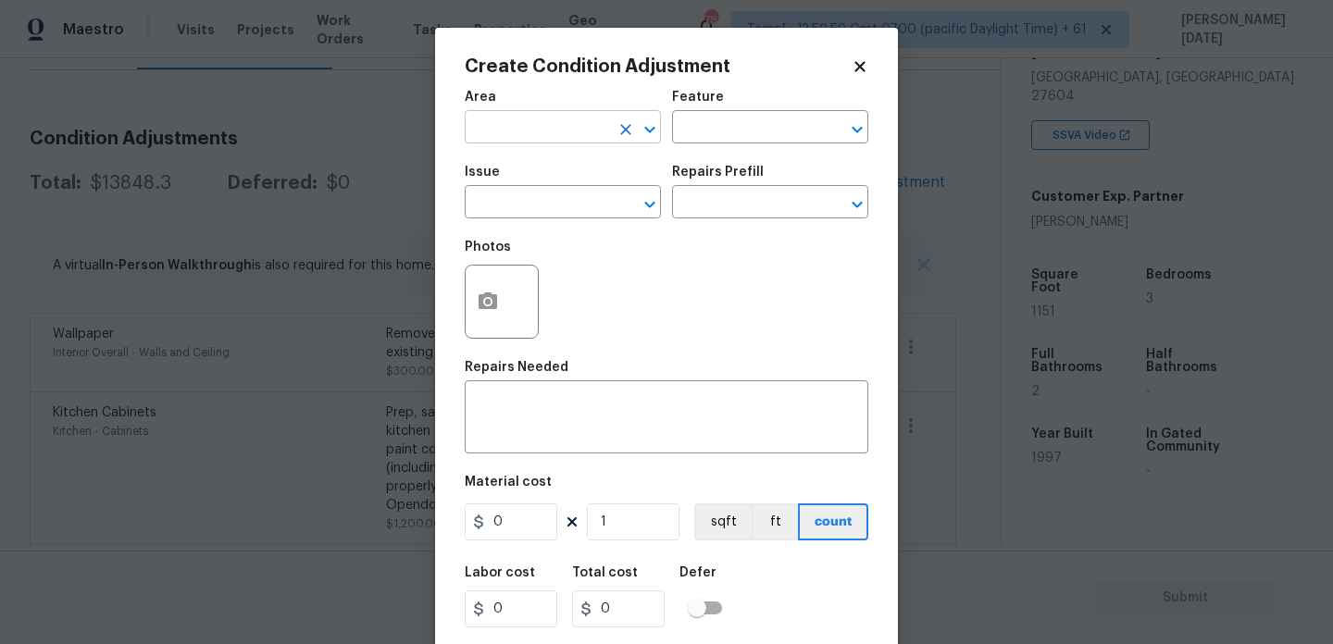
click at [487, 135] on input "text" at bounding box center [537, 129] width 144 height 29
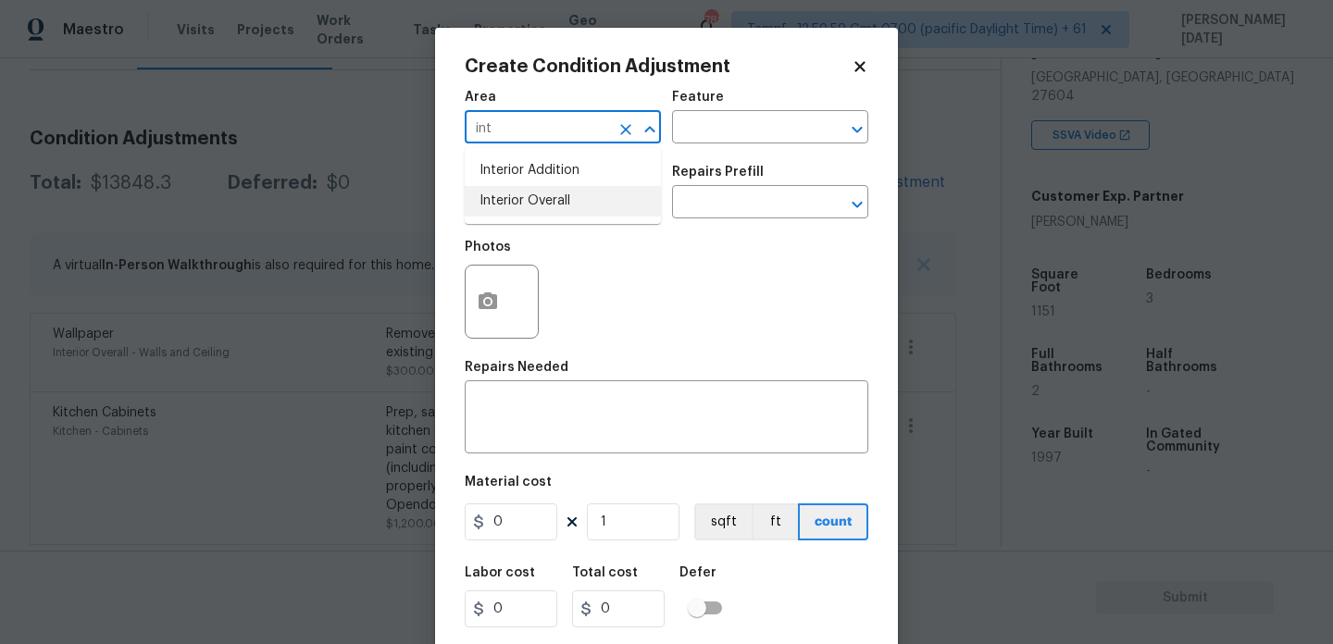
click at [508, 203] on li "Interior Overall" at bounding box center [563, 201] width 196 height 31
type input "Interior Overall"
click at [508, 203] on input "text" at bounding box center [537, 204] width 144 height 29
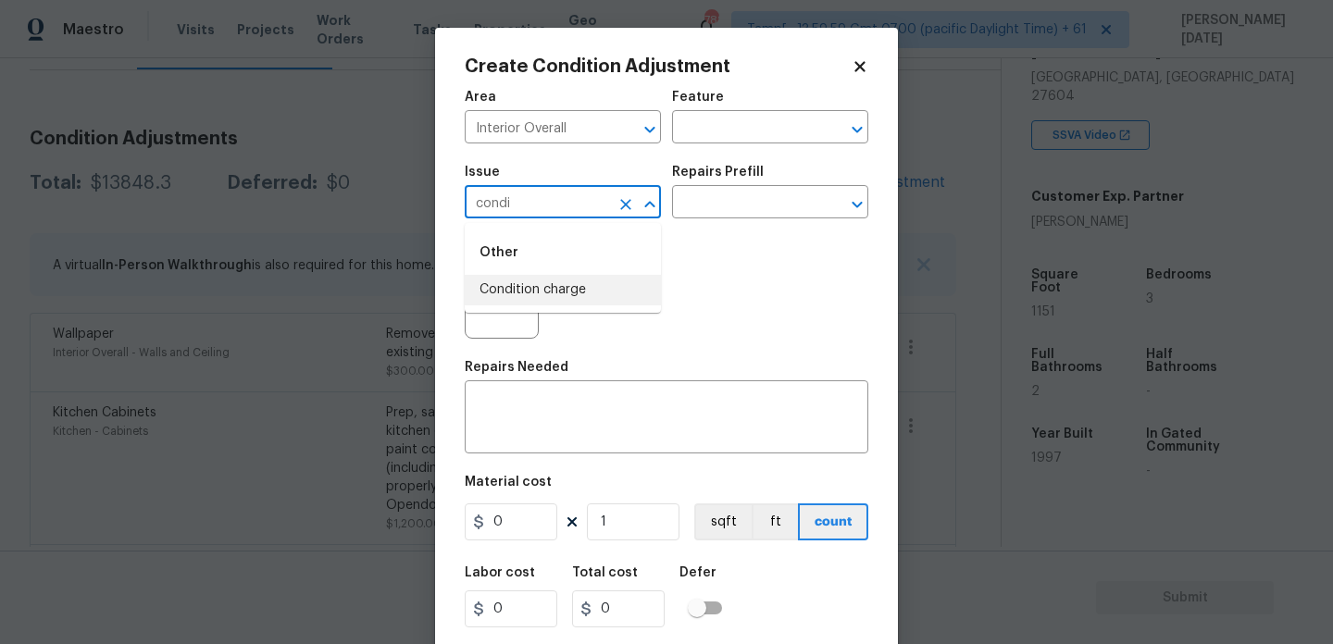
click at [537, 284] on li "Condition charge" at bounding box center [563, 290] width 196 height 31
type input "Condition charge"
click at [727, 215] on input "text" at bounding box center [744, 204] width 144 height 29
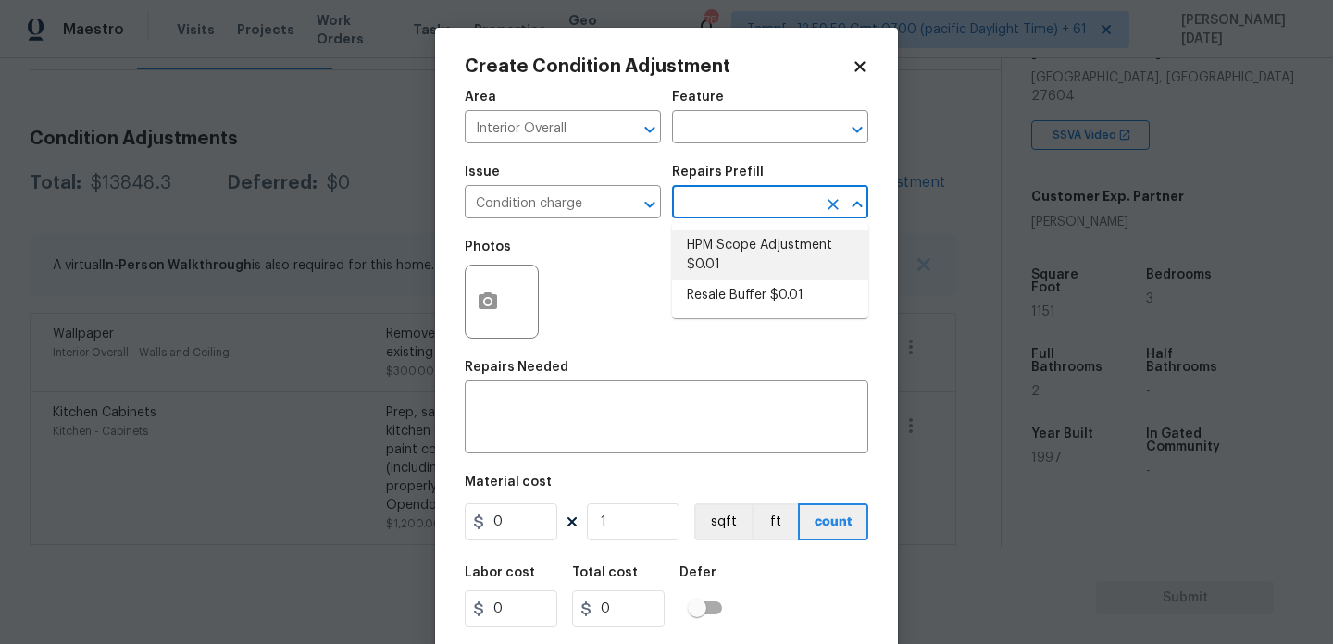
click at [700, 205] on input "text" at bounding box center [744, 204] width 144 height 29
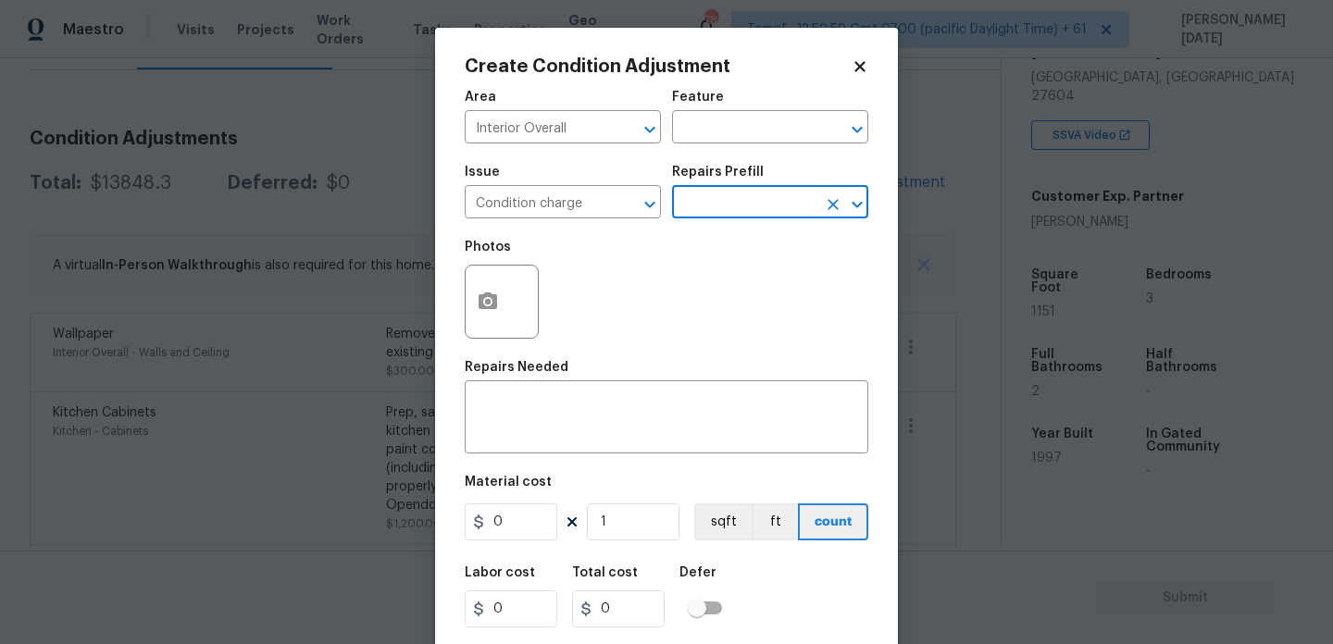
click at [700, 205] on input "text" at bounding box center [744, 204] width 144 height 29
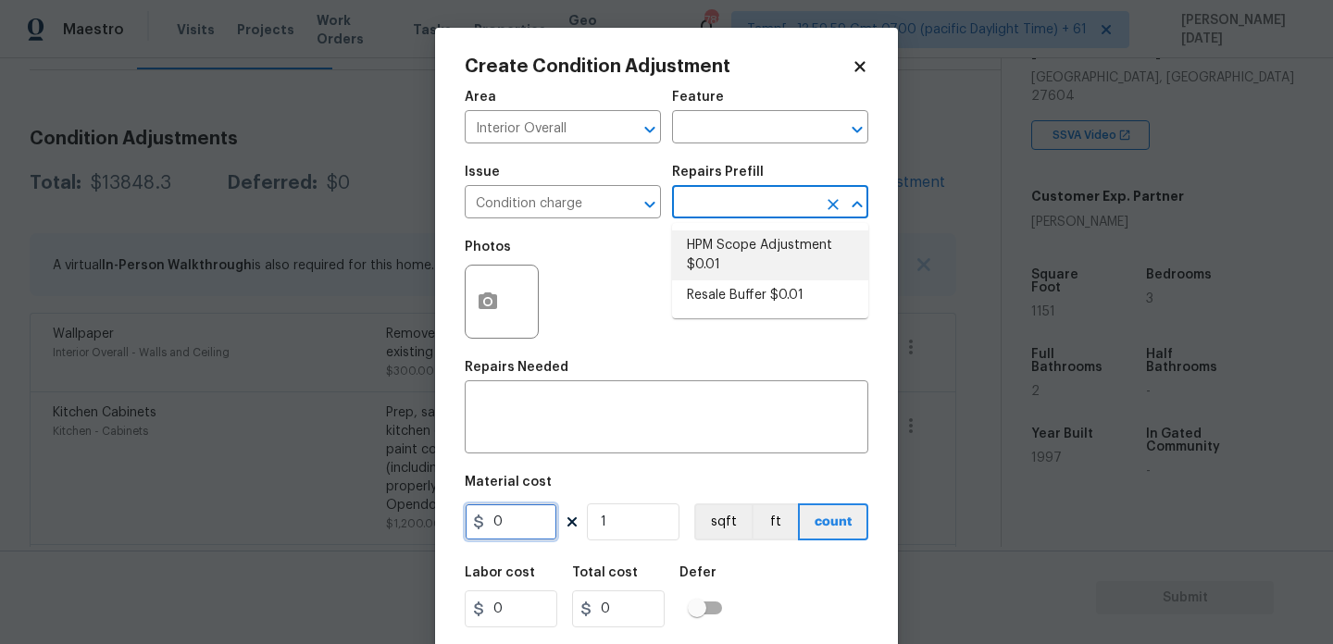
click at [523, 506] on input "0" at bounding box center [511, 522] width 93 height 37
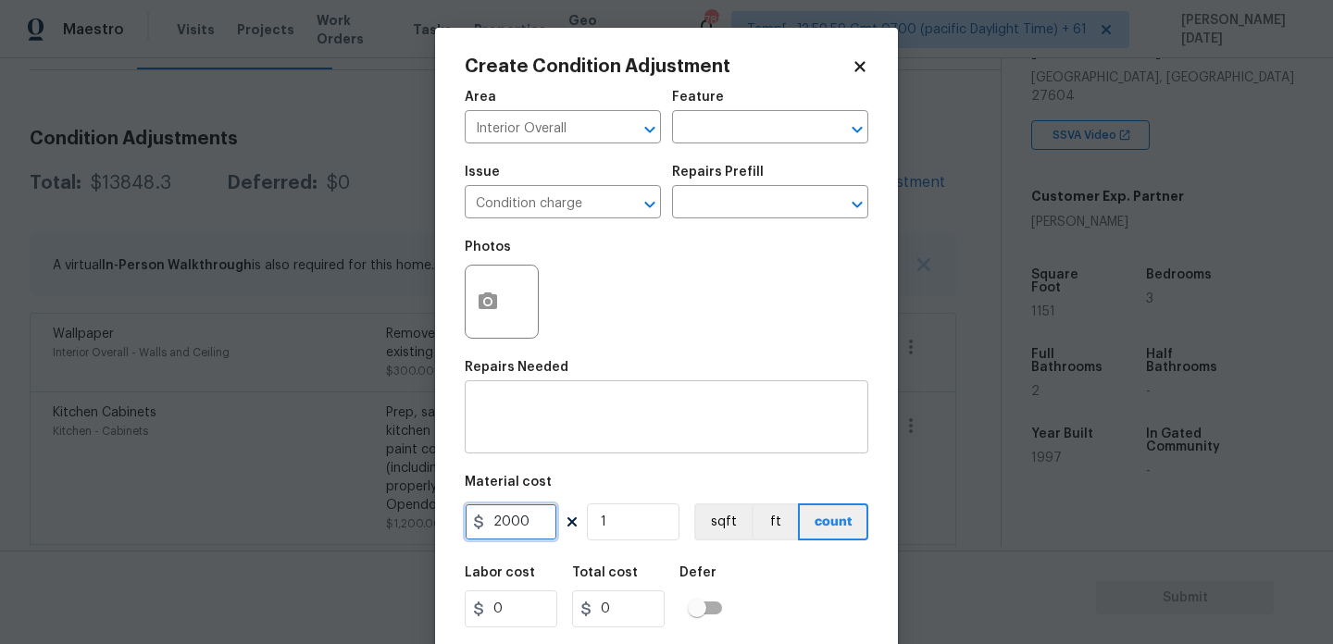
type input "2000"
click at [523, 404] on textarea at bounding box center [666, 419] width 381 height 39
type input "2000"
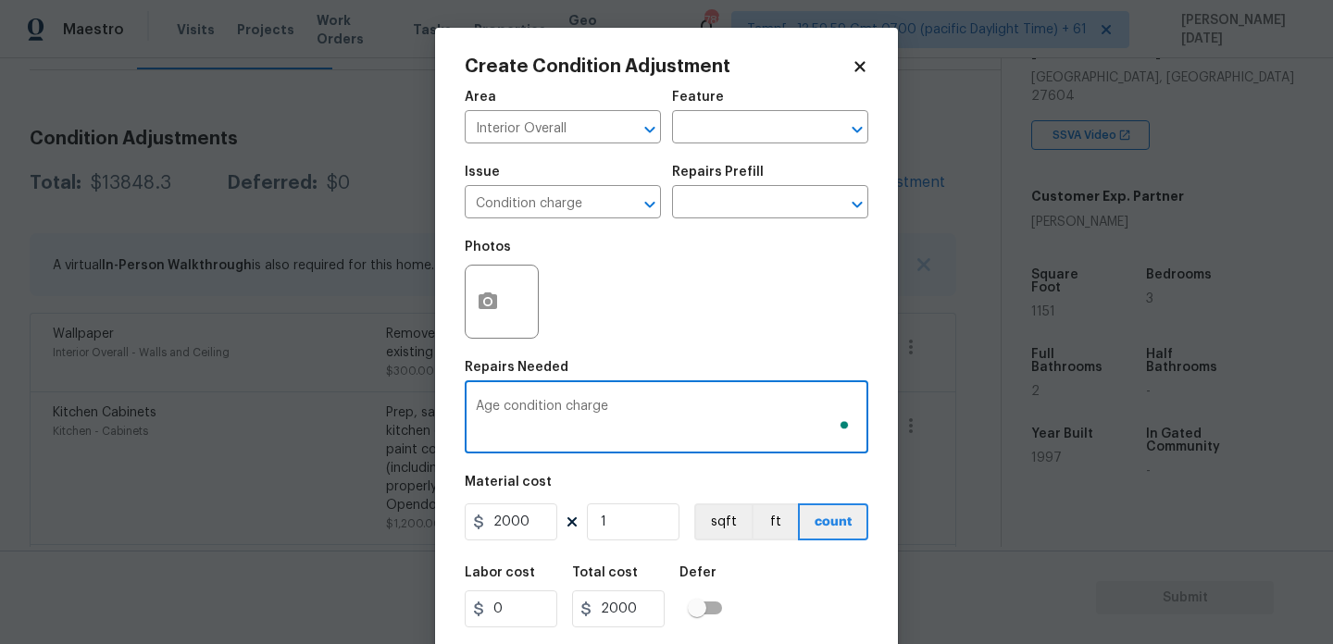
type textarea "Age condition charge"
click at [614, 348] on div "Photos" at bounding box center [667, 290] width 404 height 120
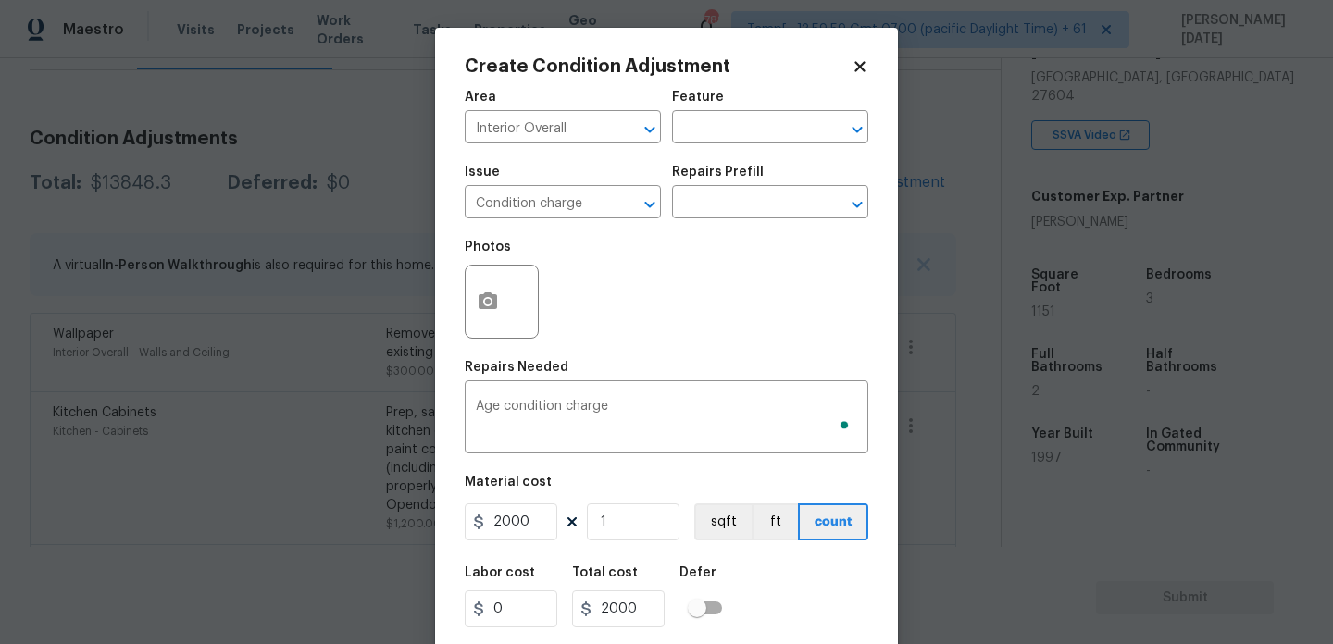
scroll to position [47, 0]
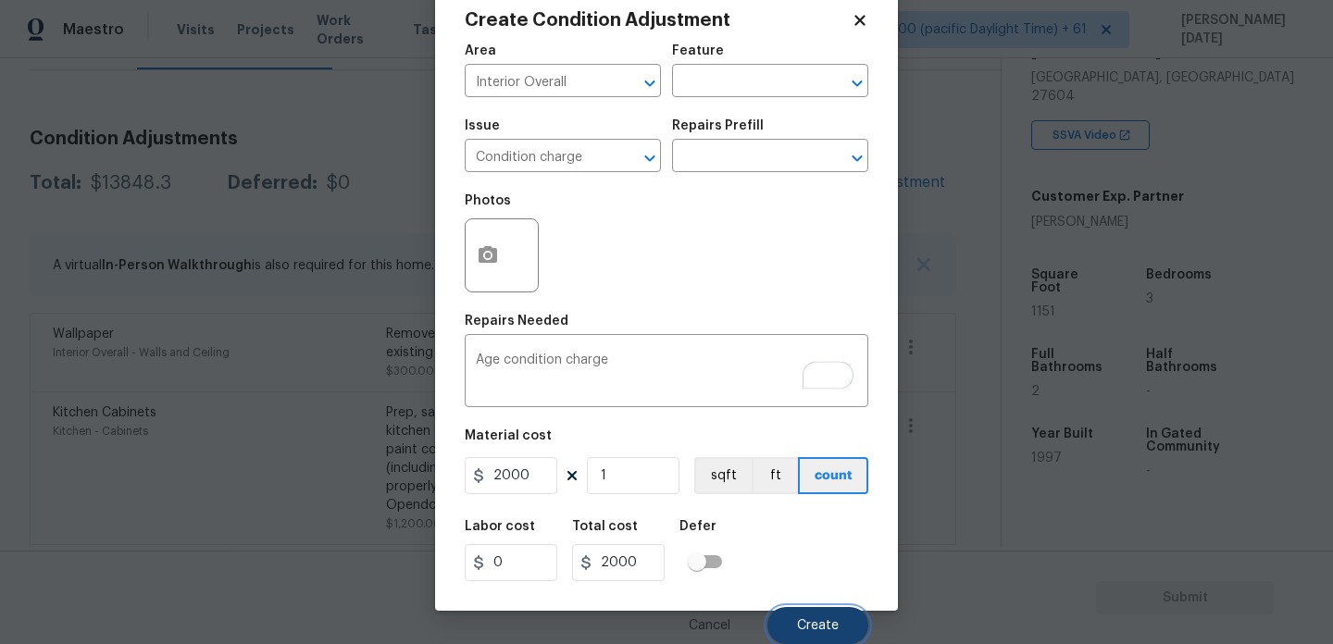
click at [806, 616] on button "Create" at bounding box center [818, 625] width 101 height 37
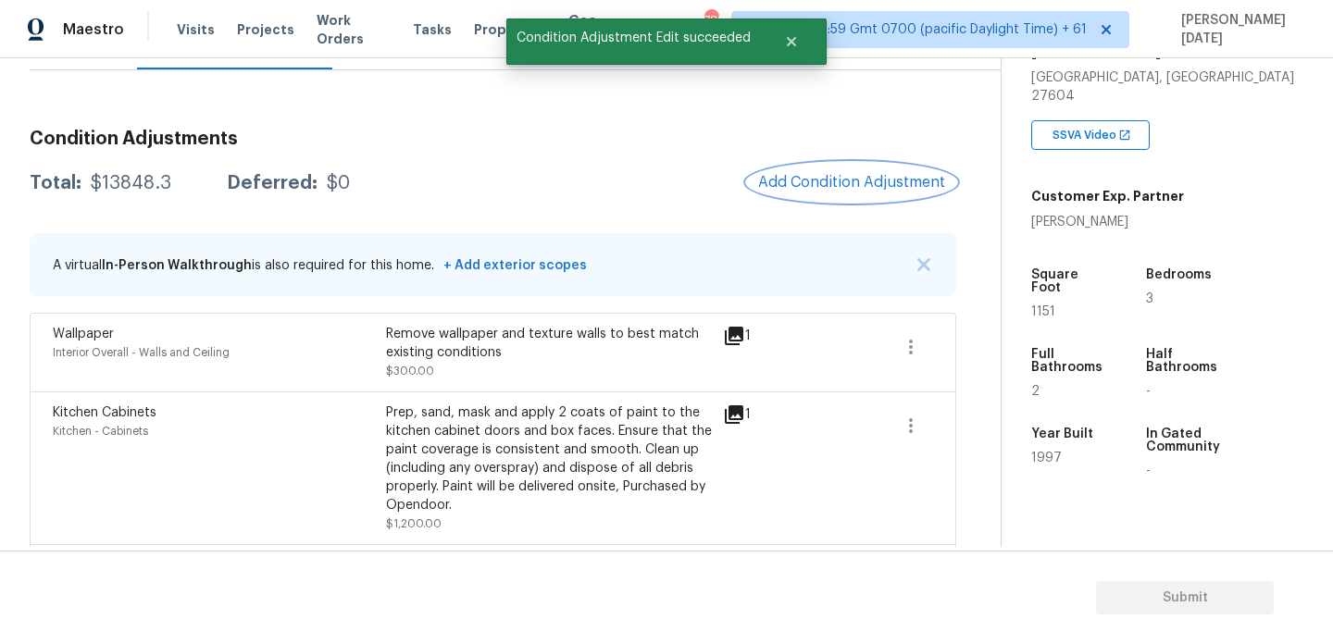
scroll to position [0, 0]
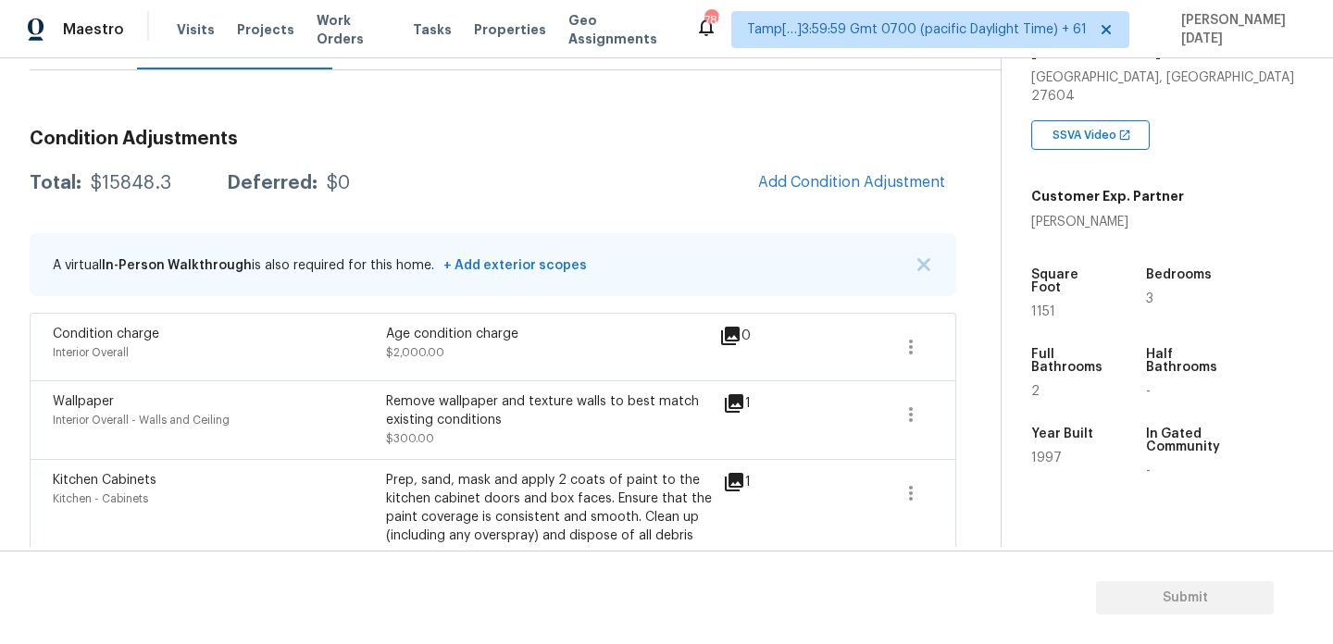
click at [813, 181] on span "Add Condition Adjustment" at bounding box center [851, 182] width 187 height 17
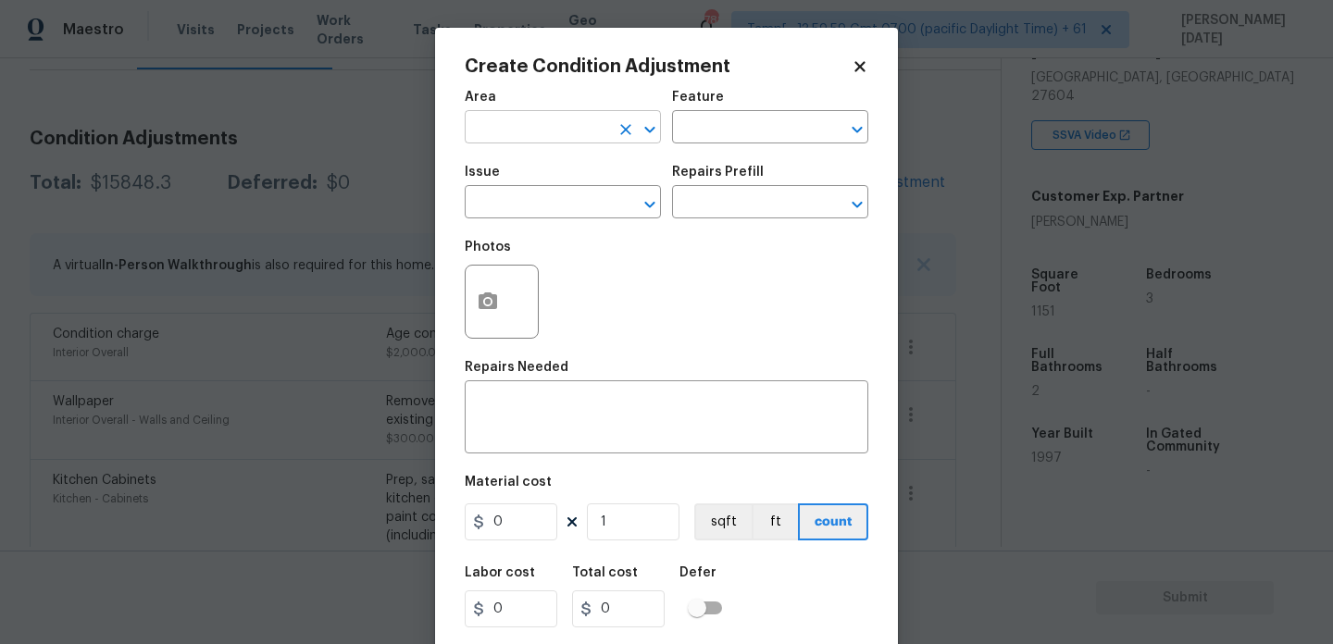
click at [523, 142] on input "text" at bounding box center [537, 129] width 144 height 29
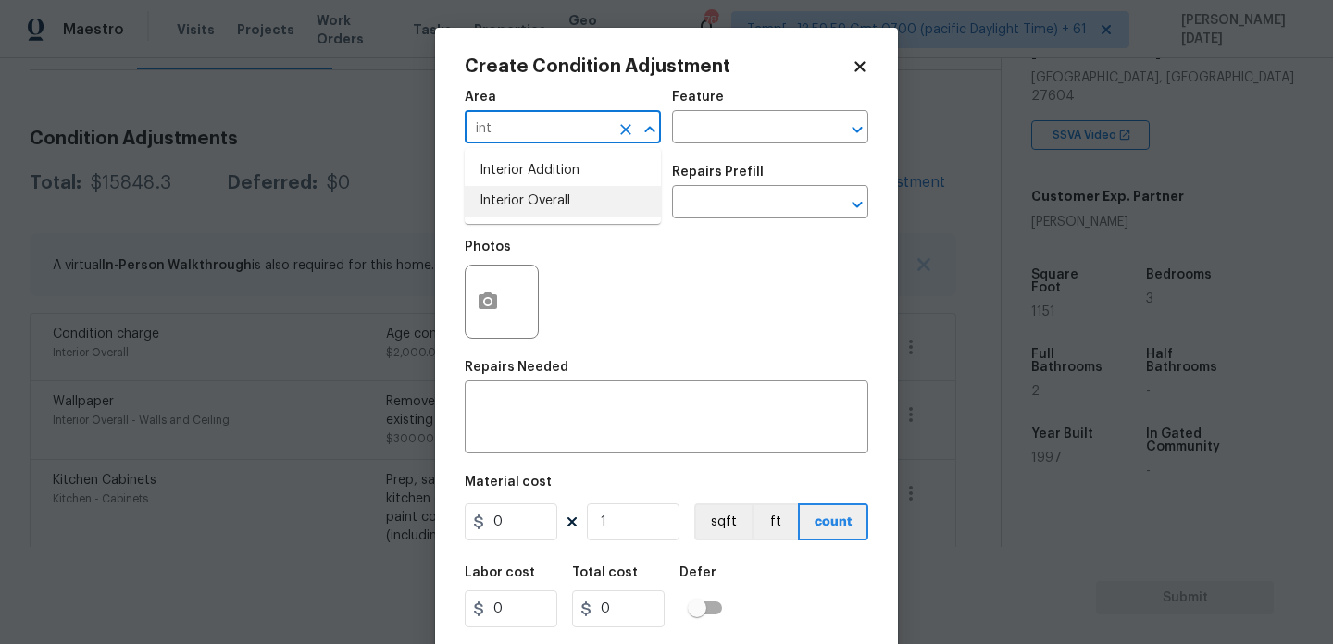
click at [539, 193] on li "Interior Overall" at bounding box center [563, 201] width 196 height 31
type input "Interior Overall"
click at [539, 193] on input "text" at bounding box center [537, 204] width 144 height 29
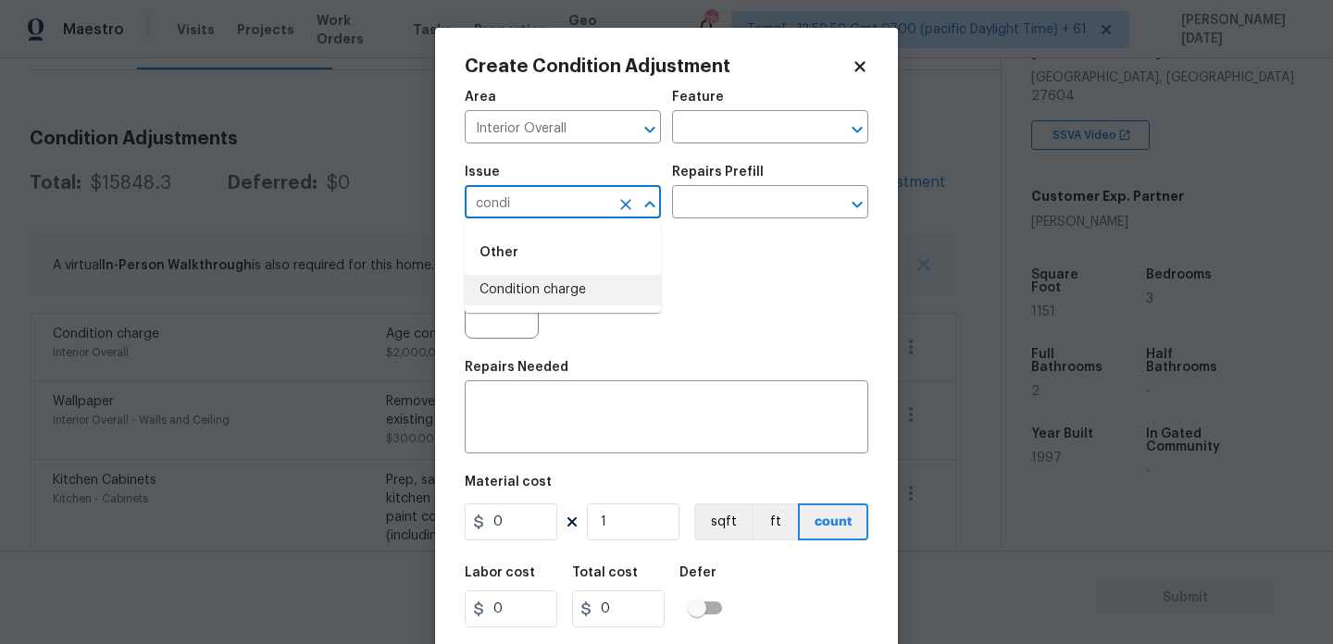
click at [562, 296] on li "Condition charge" at bounding box center [563, 290] width 196 height 31
type input "Condition charge"
click at [731, 199] on input "text" at bounding box center [744, 204] width 144 height 29
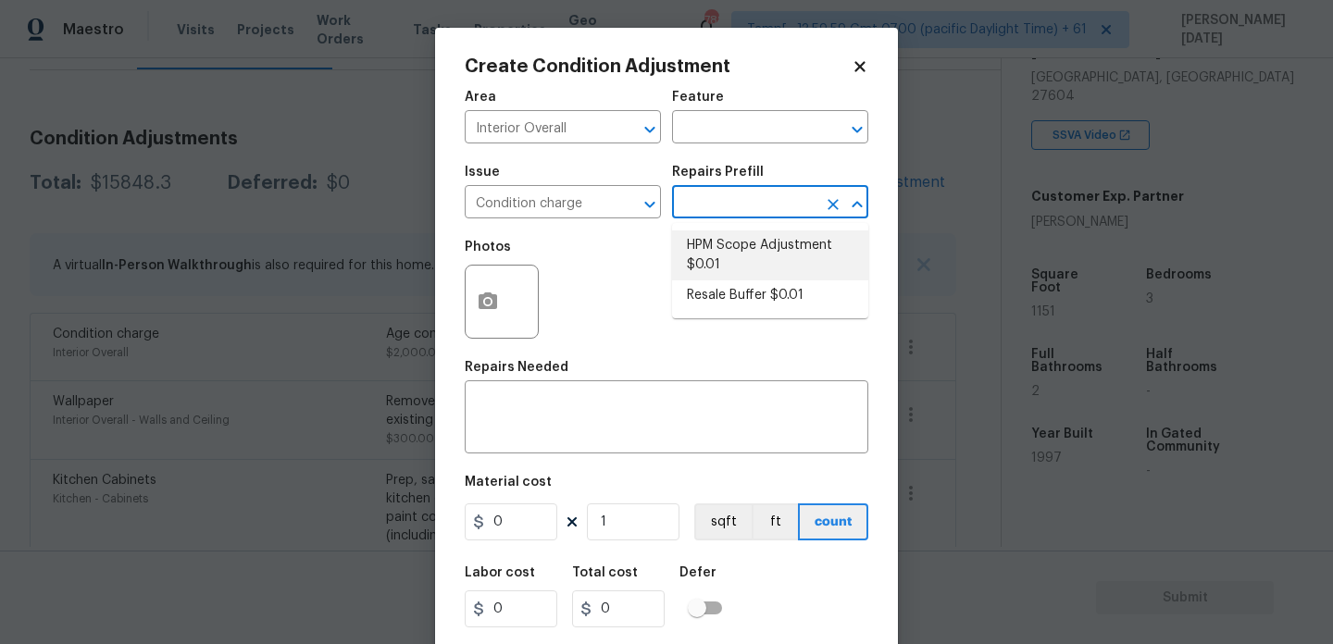
click at [866, 69] on icon at bounding box center [860, 66] width 17 height 17
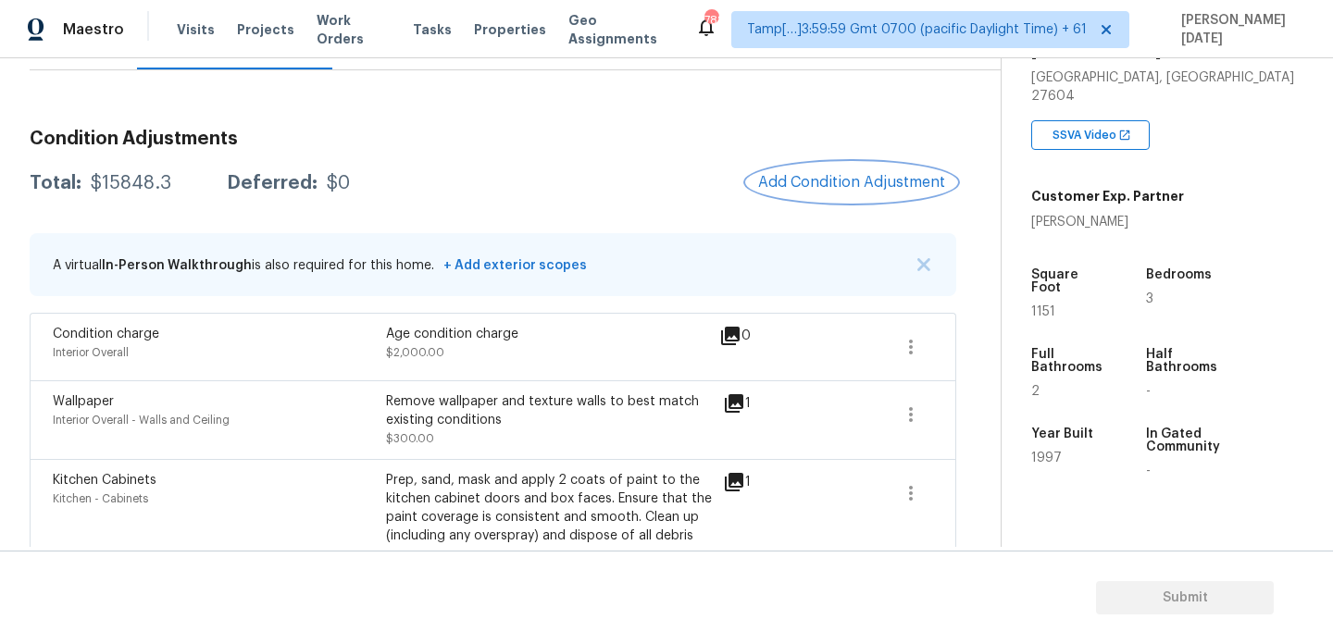
click at [874, 181] on span "Add Condition Adjustment" at bounding box center [851, 182] width 187 height 17
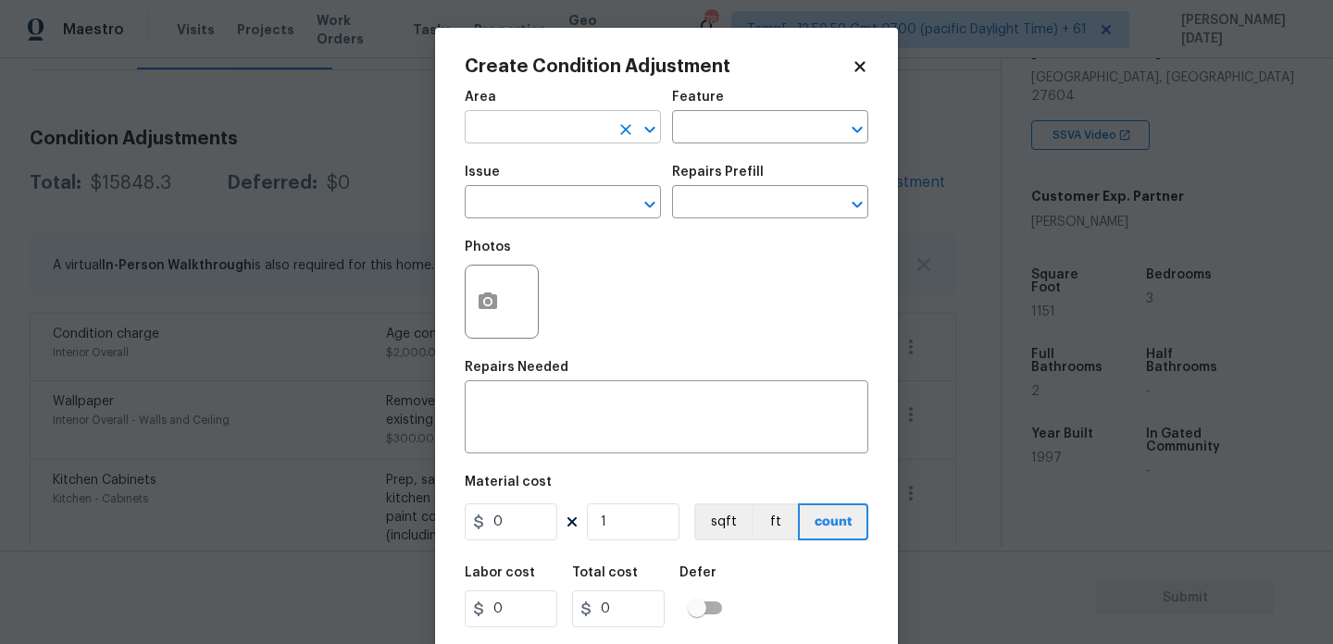
click at [514, 131] on input "text" at bounding box center [537, 129] width 144 height 29
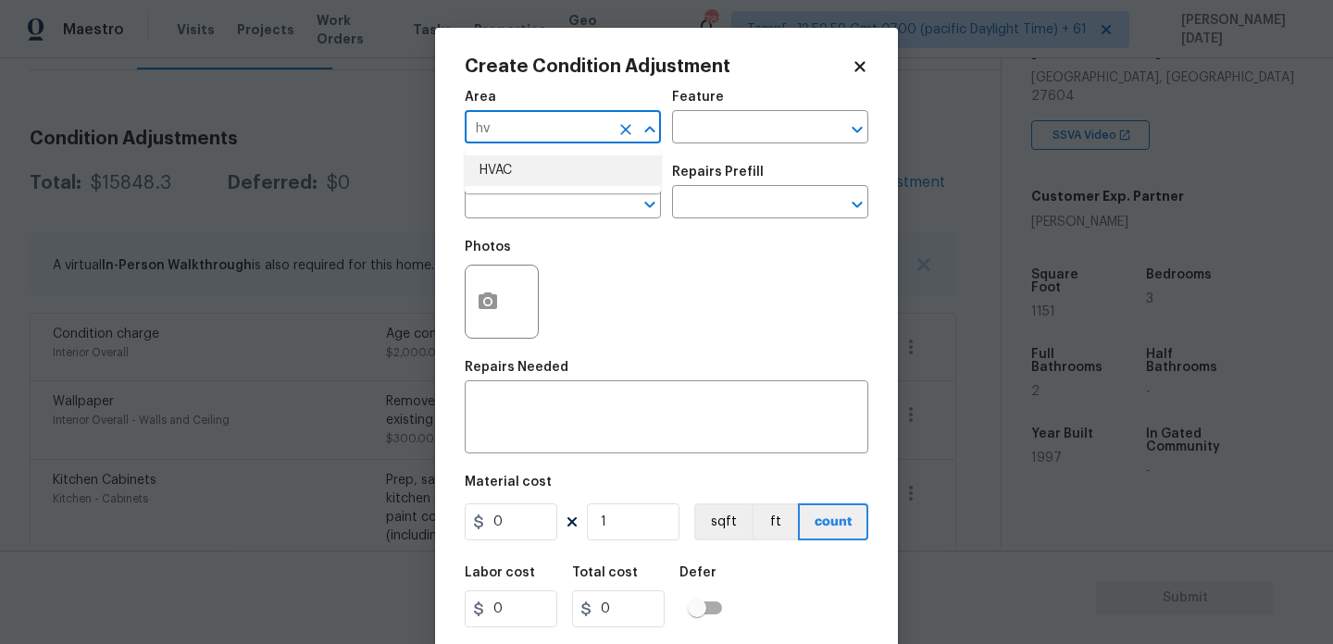
click at [525, 177] on li "HVAC" at bounding box center [563, 171] width 196 height 31
type input "HVAC"
click at [525, 216] on input "text" at bounding box center [537, 204] width 144 height 29
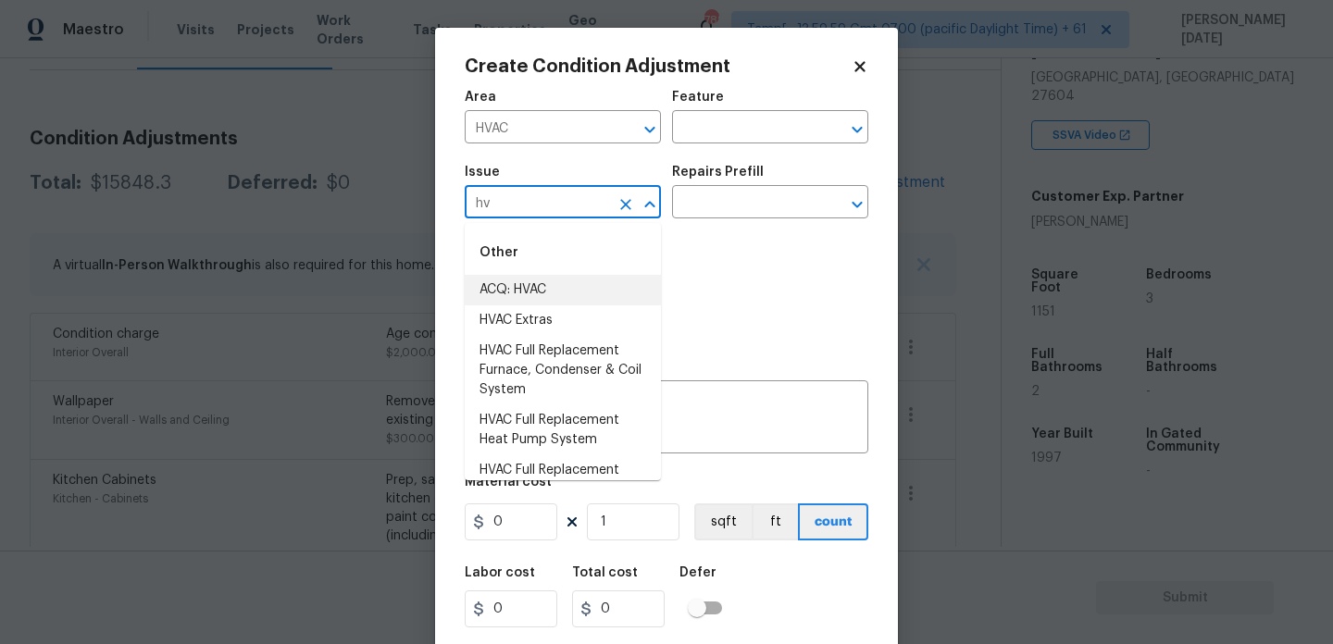
click at [542, 282] on li "ACQ: HVAC" at bounding box center [563, 290] width 196 height 31
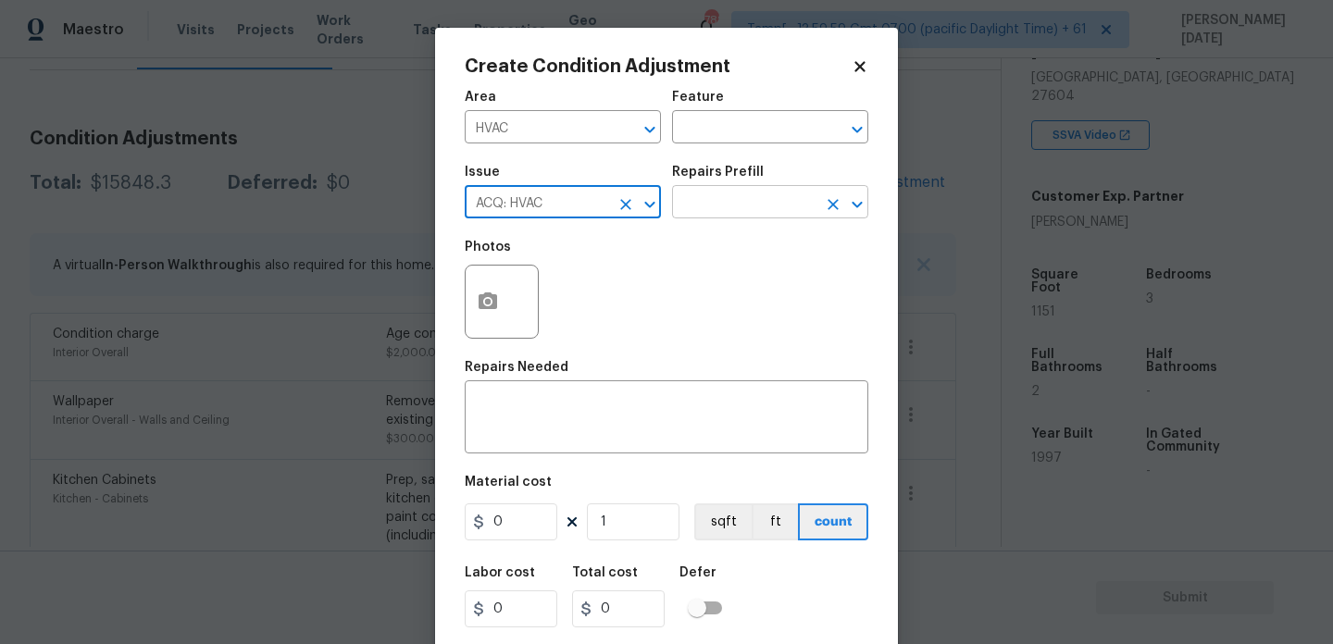
type input "ACQ: HVAC"
click at [726, 209] on input "text" at bounding box center [744, 204] width 144 height 29
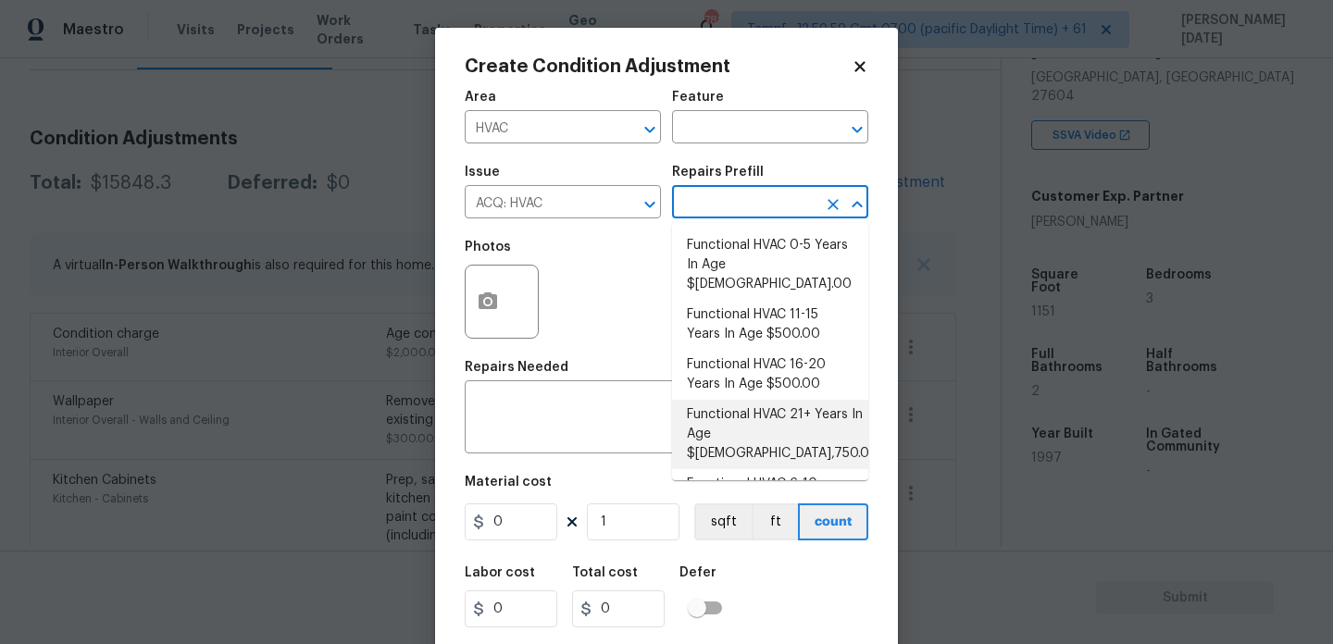
click at [611, 302] on div "Photos" at bounding box center [667, 290] width 404 height 120
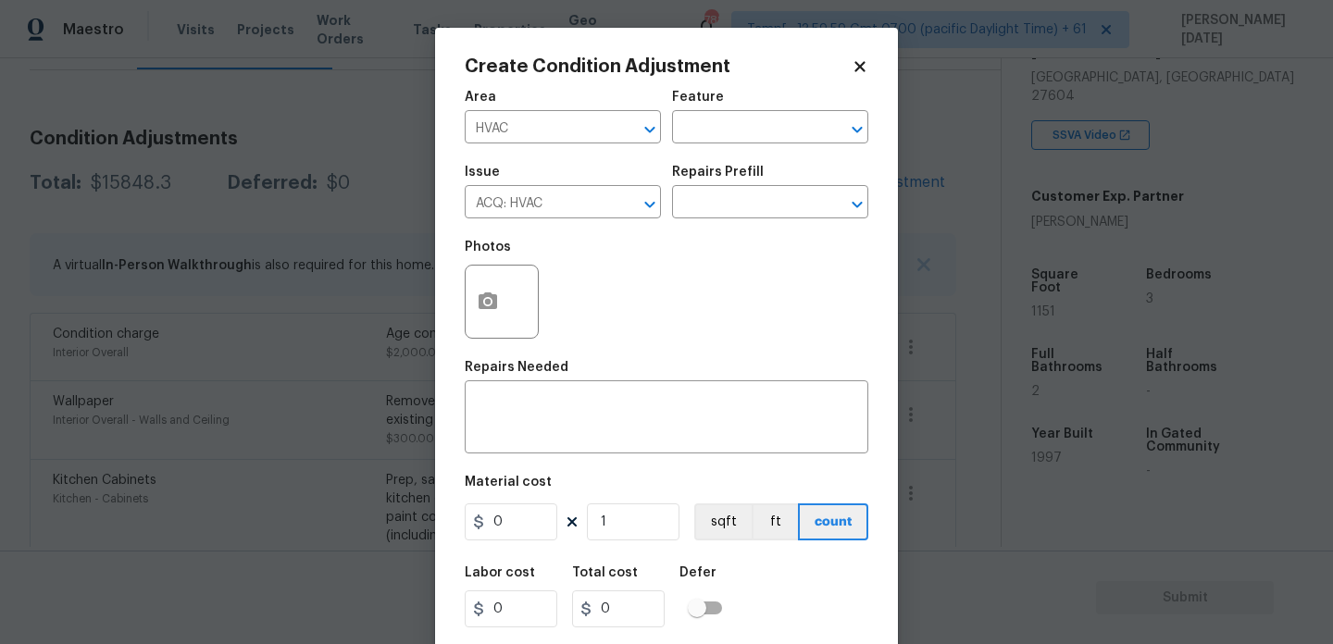
click at [424, 244] on body "Maestro Visits Projects Work Orders Tasks Properties Geo Assignments 788 Tamp[……" at bounding box center [666, 322] width 1333 height 644
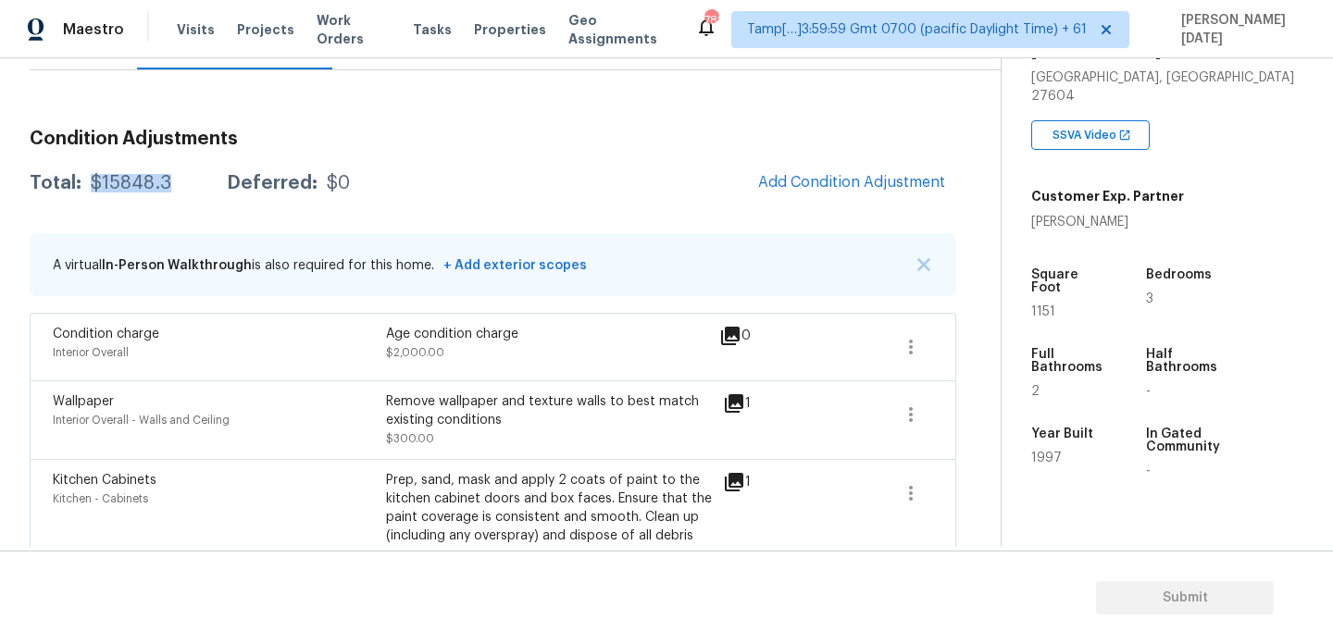
drag, startPoint x: 89, startPoint y: 182, endPoint x: 174, endPoint y: 182, distance: 85.2
click at [174, 182] on div "Total: $15848.3 Deferred: $0" at bounding box center [190, 183] width 320 height 19
copy div "$15848.3"
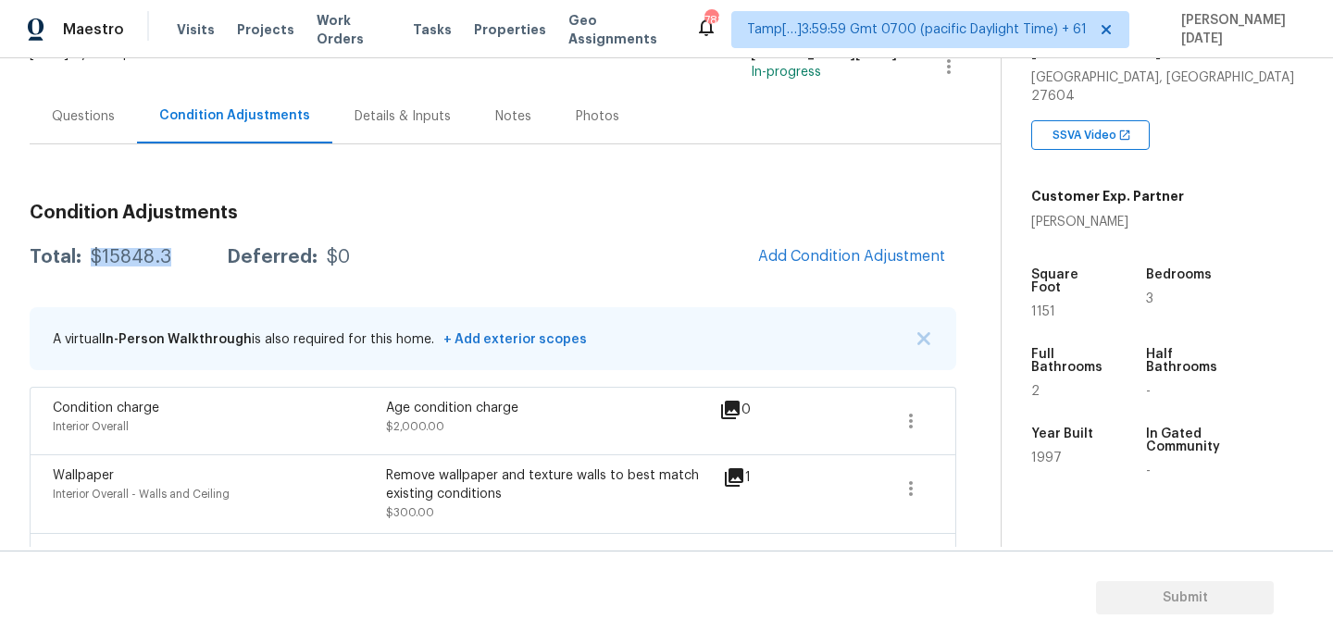
click at [81, 102] on div "Questions" at bounding box center [83, 116] width 107 height 55
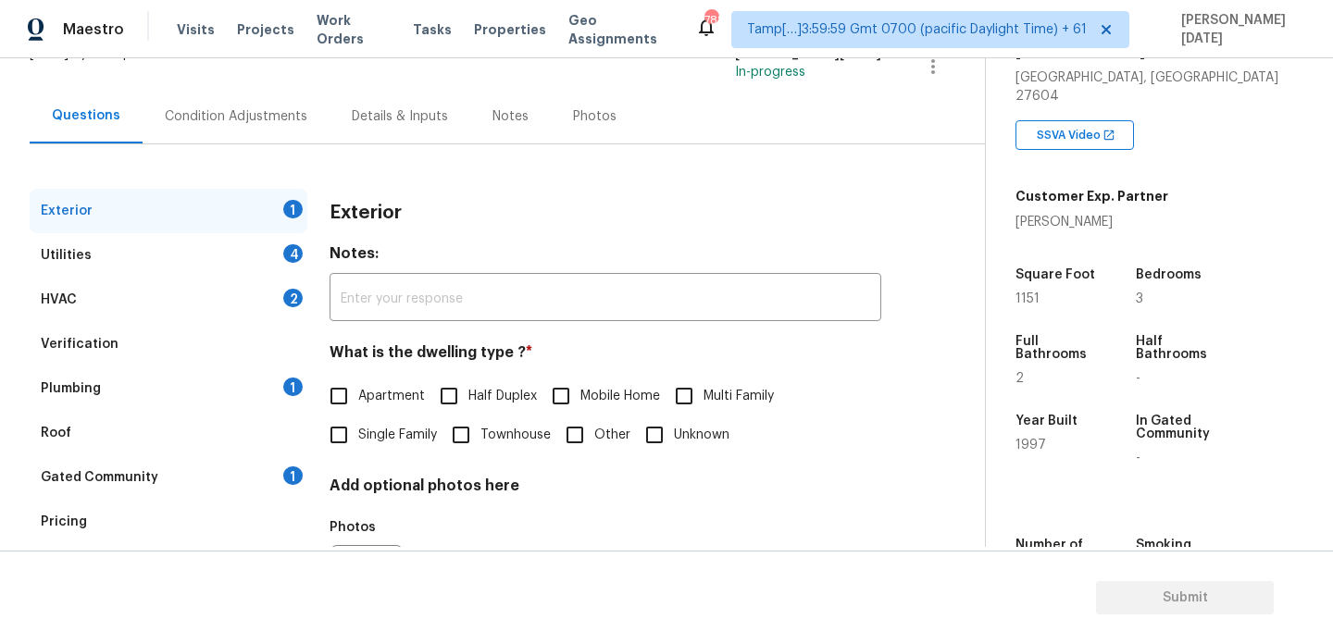
scroll to position [247, 0]
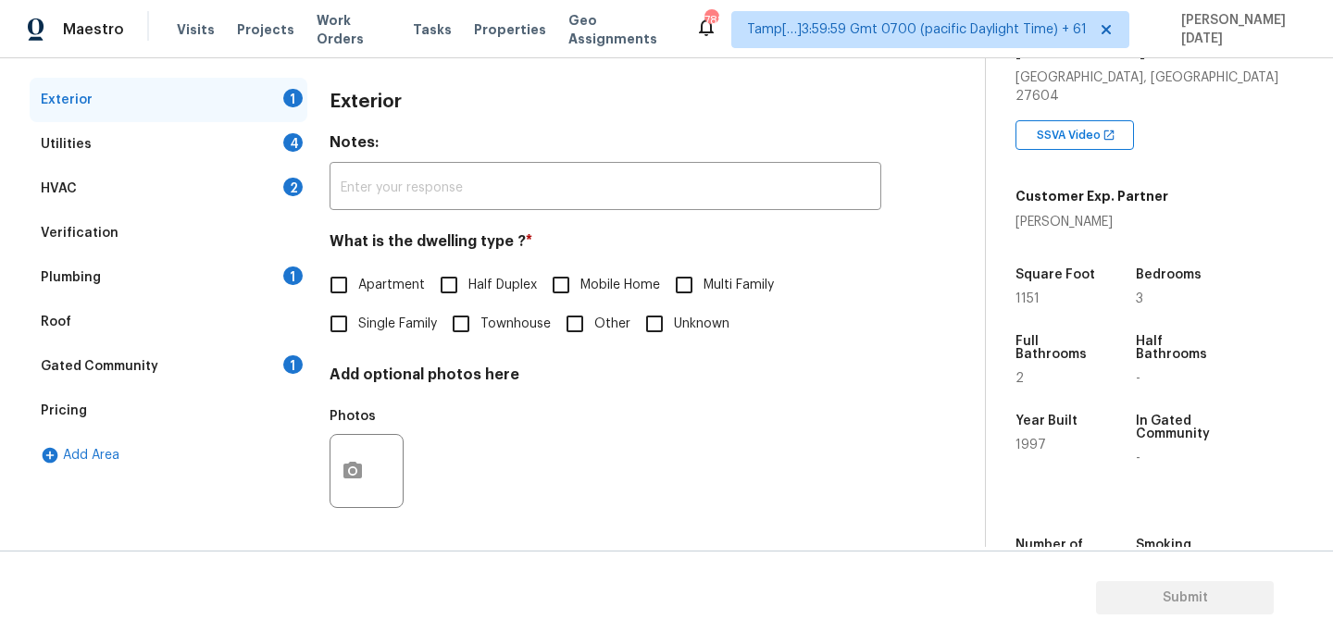
click at [352, 319] on input "Single Family" at bounding box center [338, 324] width 39 height 39
checkbox input "true"
click at [286, 130] on div "Utilities 4" at bounding box center [169, 144] width 278 height 44
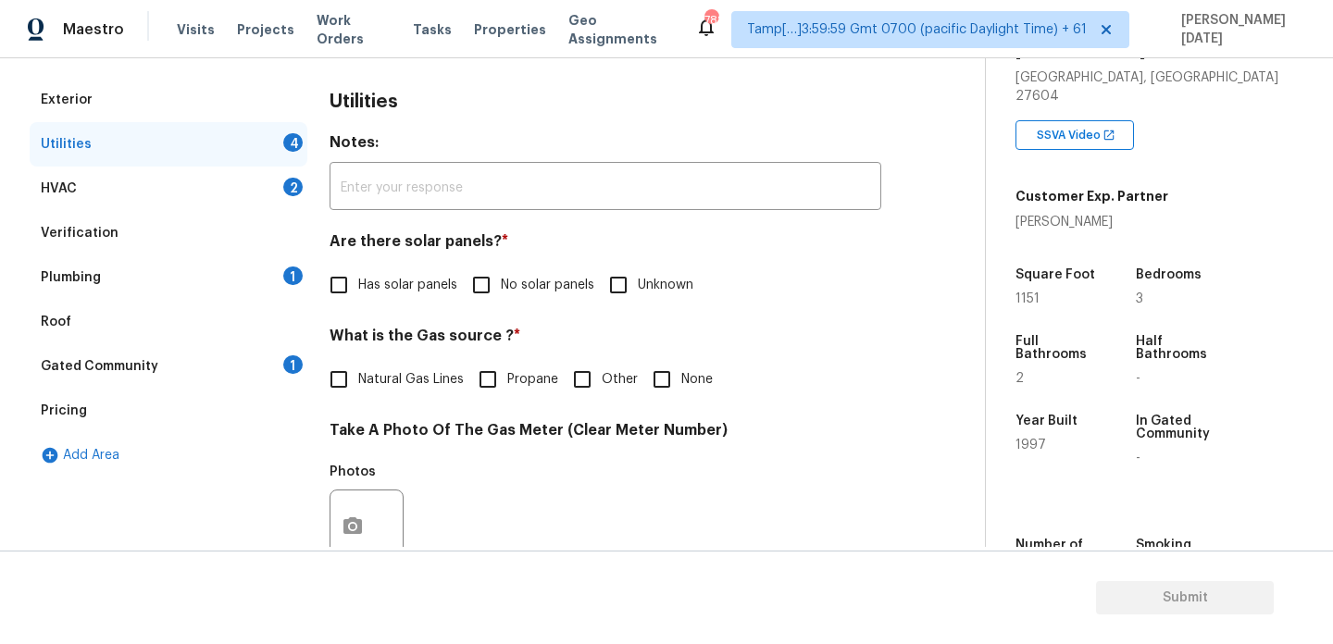
click at [514, 292] on span "No solar panels" at bounding box center [548, 285] width 94 height 19
click at [501, 292] on input "No solar panels" at bounding box center [481, 285] width 39 height 39
checkbox input "true"
click at [669, 393] on input "None" at bounding box center [662, 381] width 39 height 39
checkbox input "true"
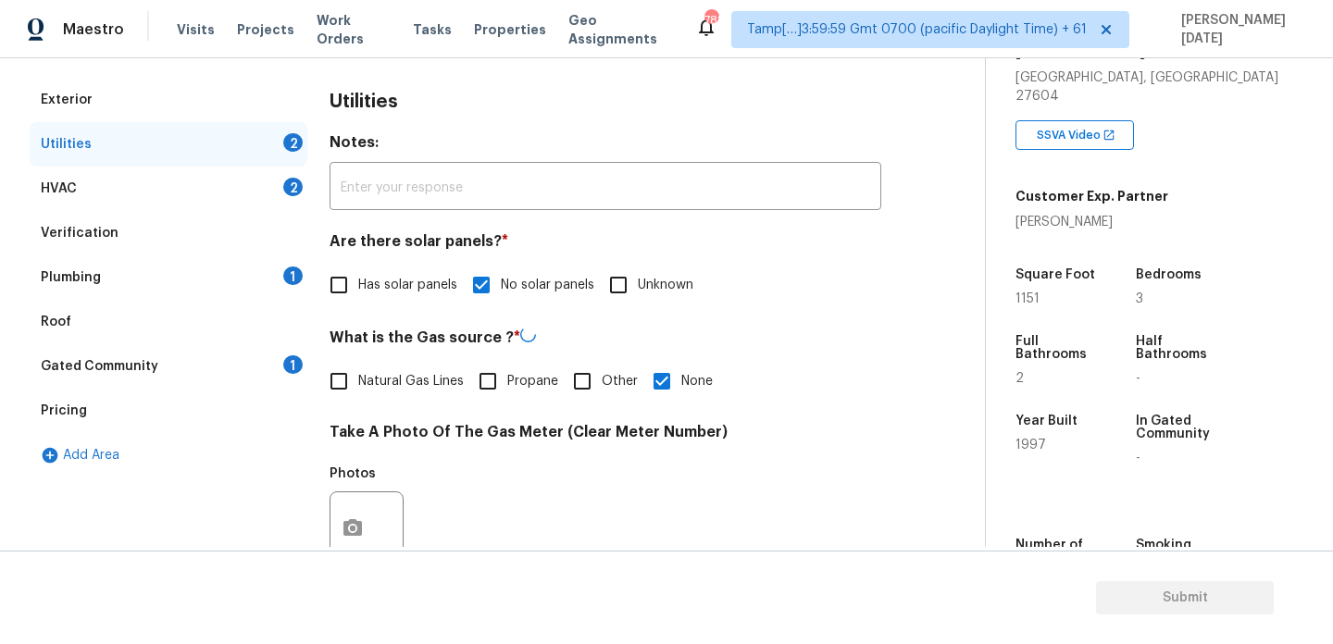
scroll to position [749, 0]
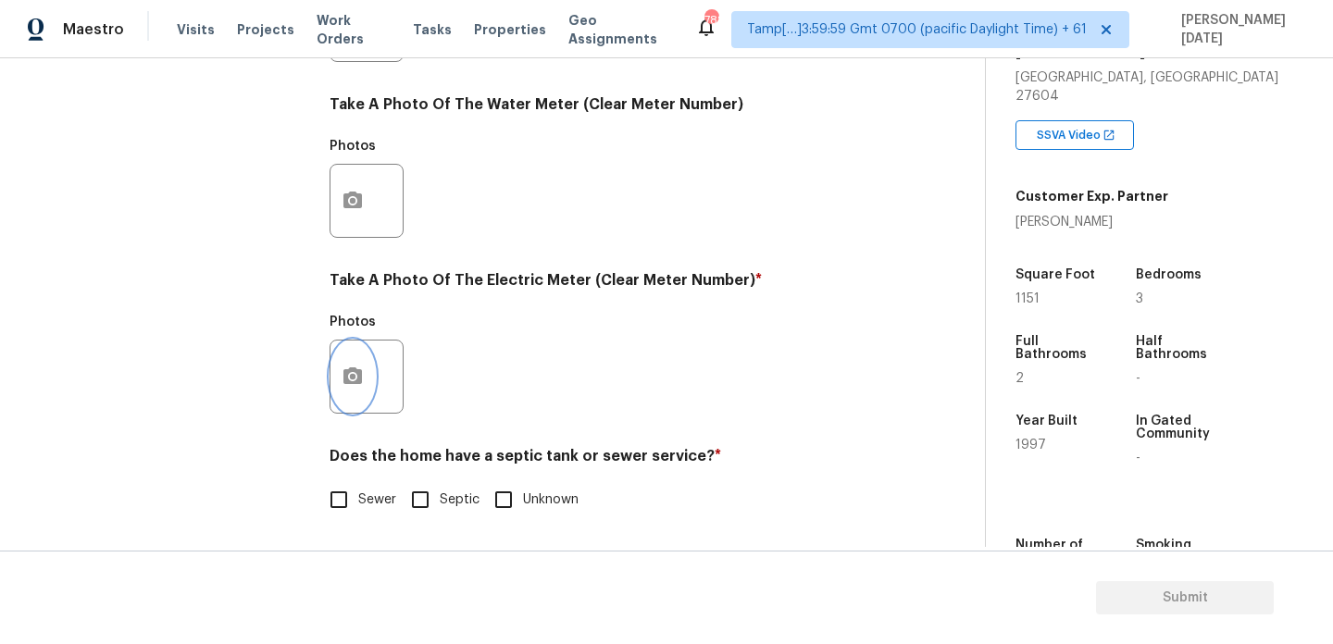
click at [348, 381] on icon "button" at bounding box center [353, 376] width 19 height 17
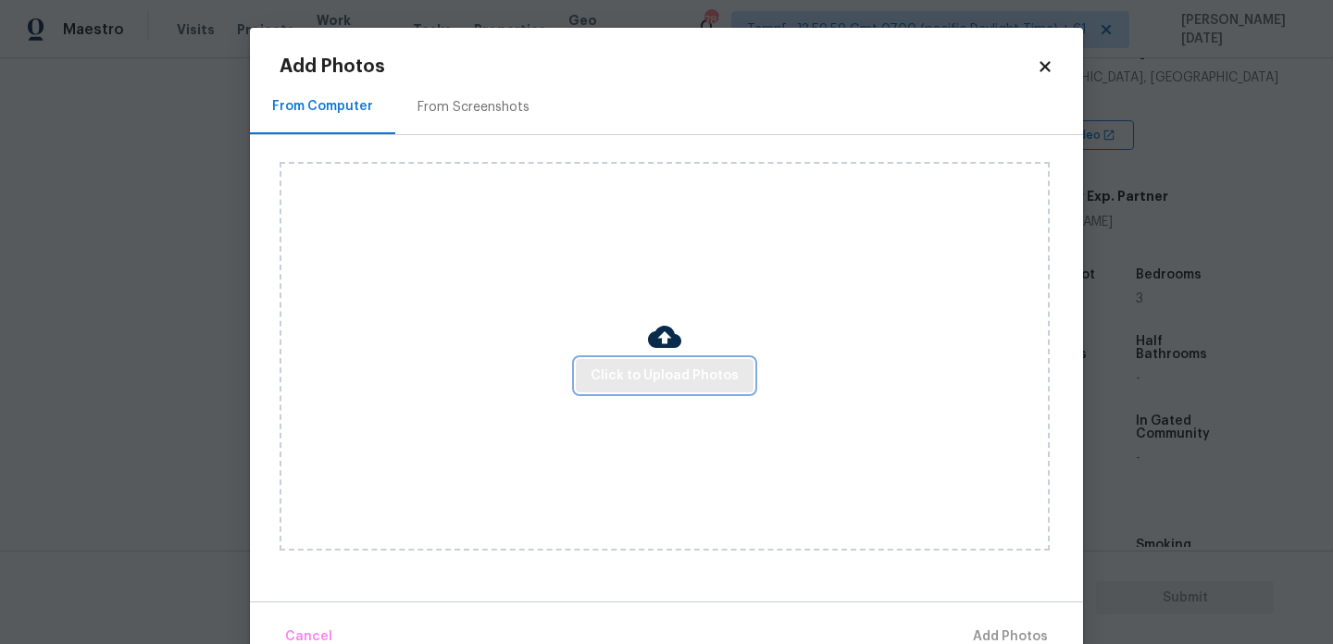
click at [624, 372] on span "Click to Upload Photos" at bounding box center [665, 376] width 148 height 23
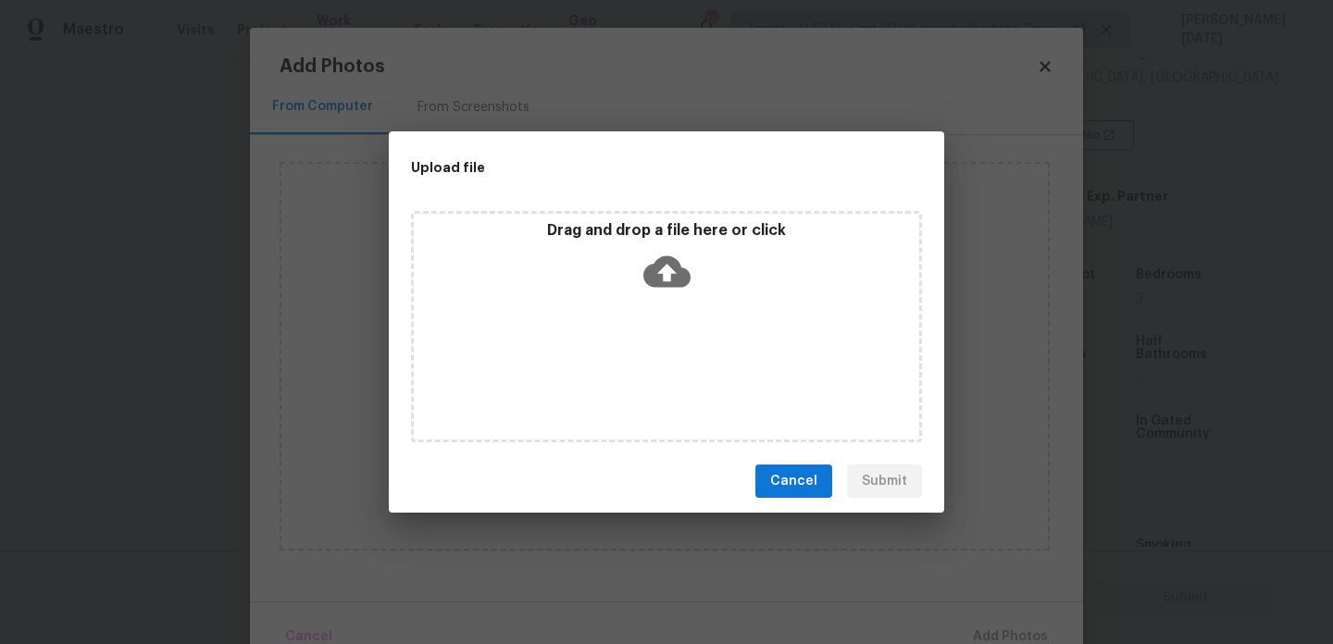
click at [624, 372] on div "Drag and drop a file here or click" at bounding box center [666, 326] width 511 height 231
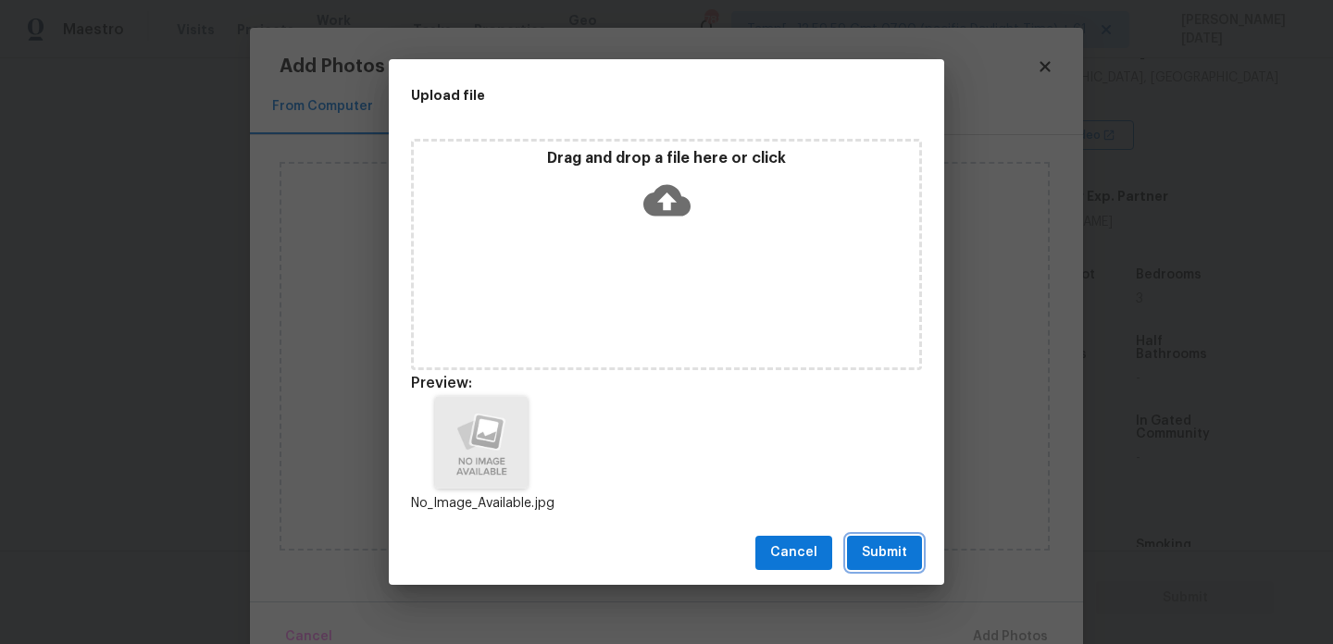
click at [873, 543] on span "Submit" at bounding box center [884, 553] width 45 height 23
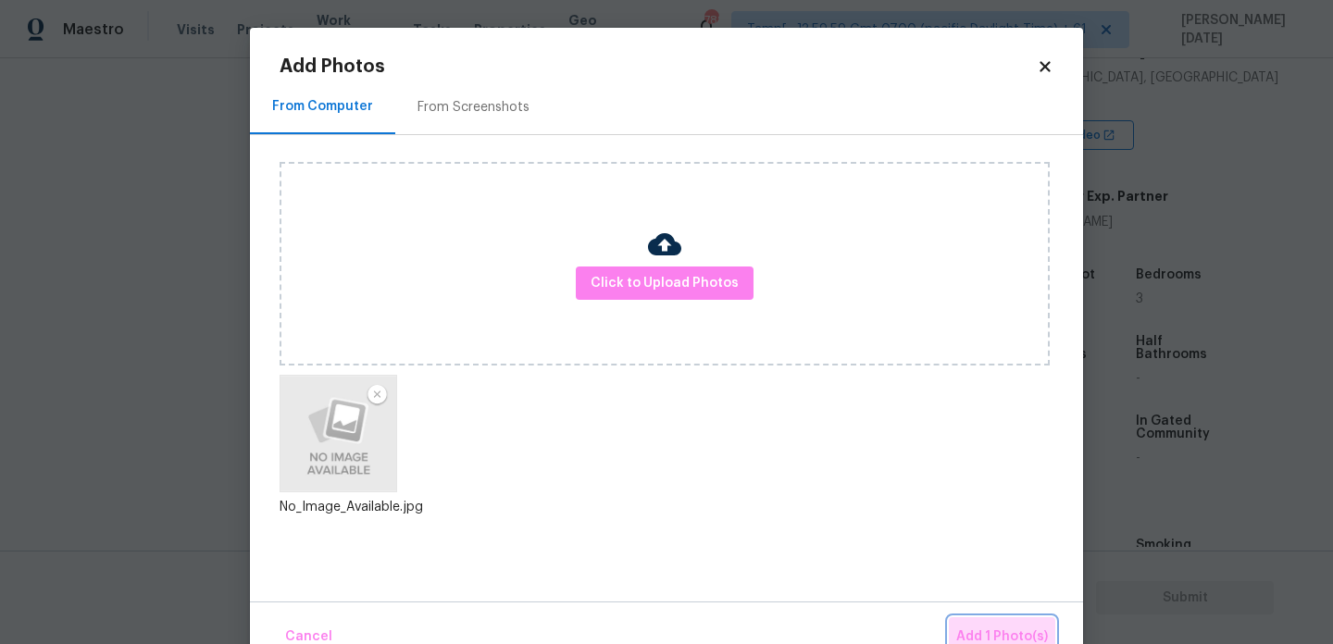
click at [992, 634] on span "Add 1 Photo(s)" at bounding box center [1003, 637] width 92 height 23
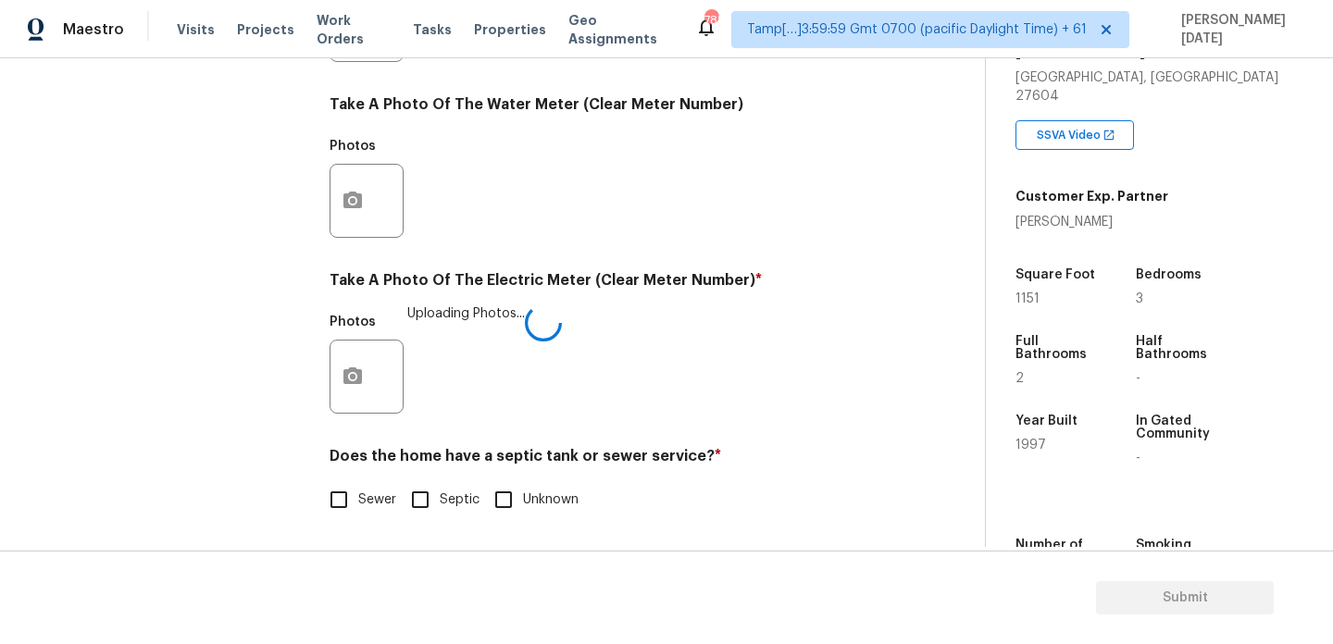
click at [347, 515] on input "Sewer" at bounding box center [338, 500] width 39 height 39
checkbox input "true"
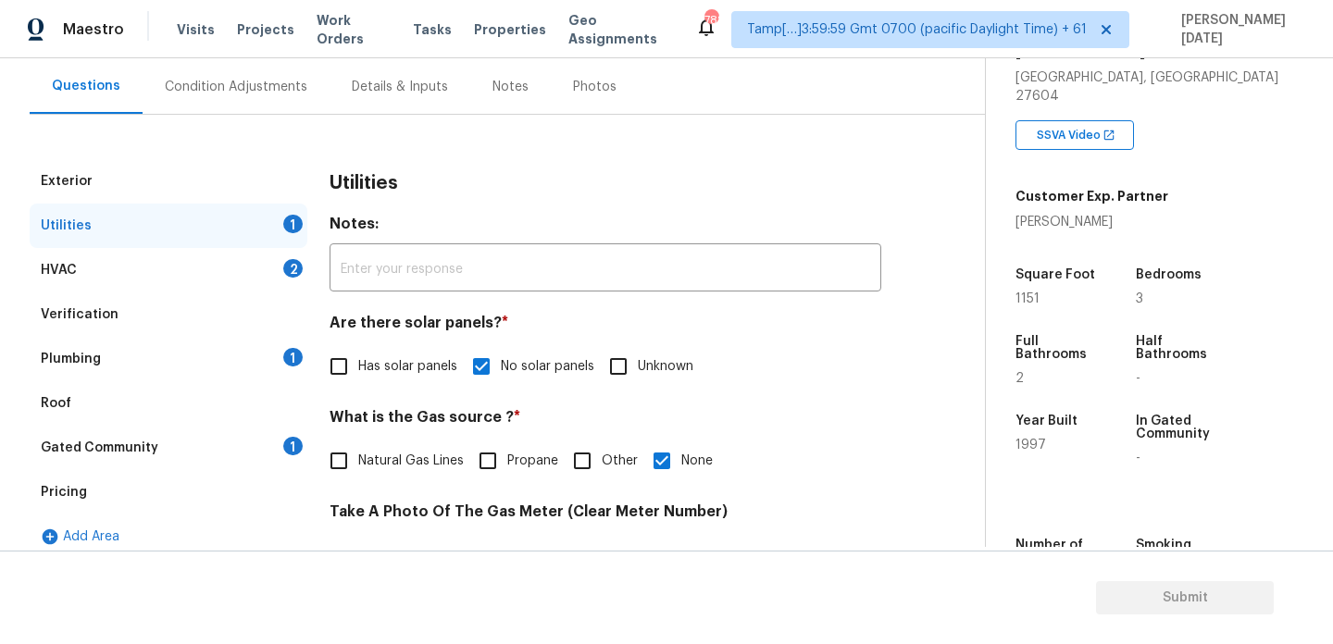
scroll to position [153, 0]
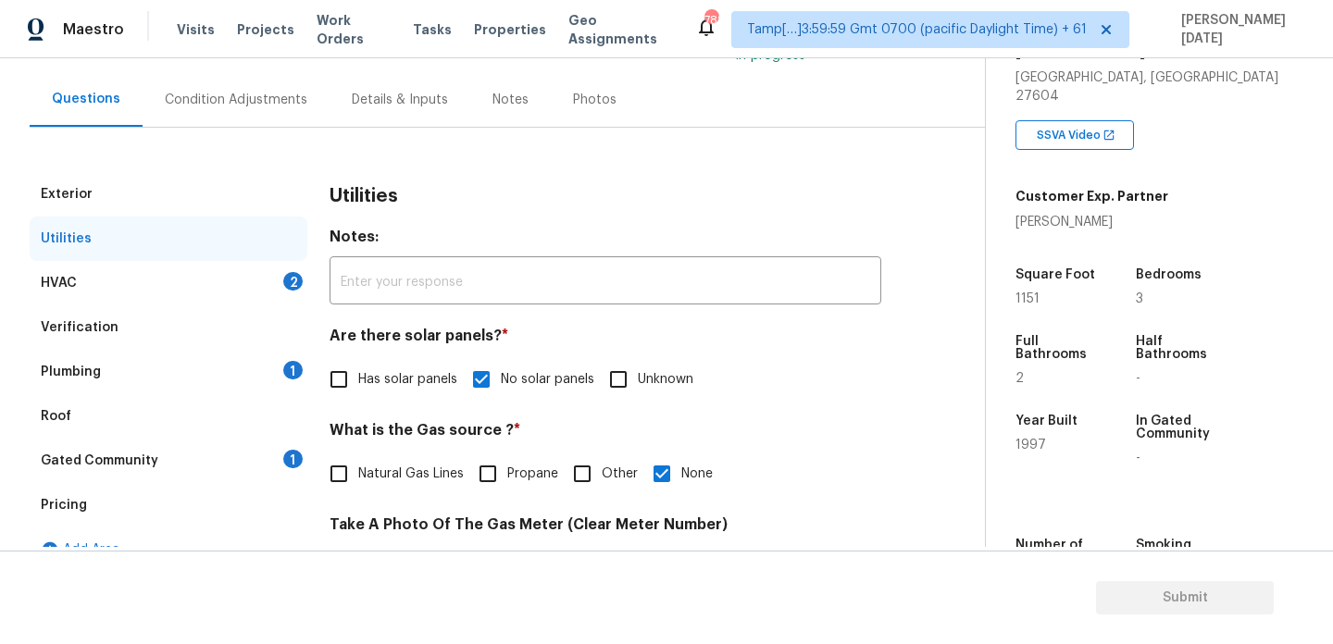
click at [274, 263] on div "HVAC 2" at bounding box center [169, 283] width 278 height 44
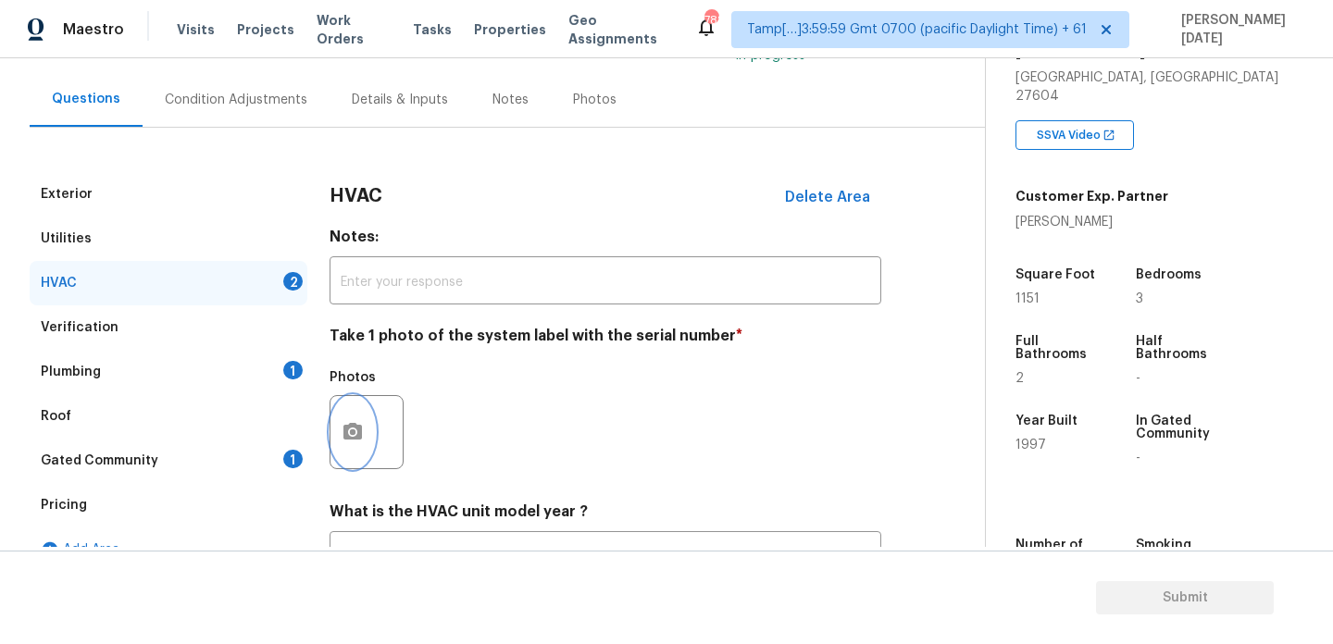
click at [339, 430] on button "button" at bounding box center [353, 432] width 44 height 72
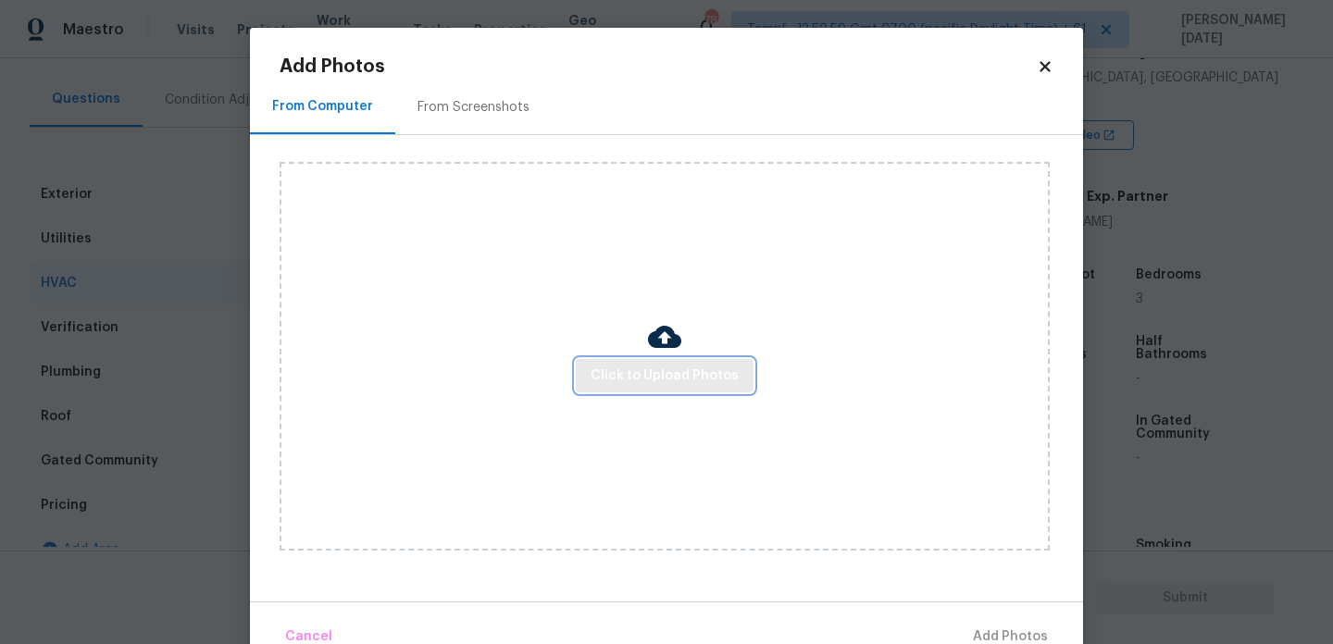
click at [617, 370] on span "Click to Upload Photos" at bounding box center [665, 376] width 148 height 23
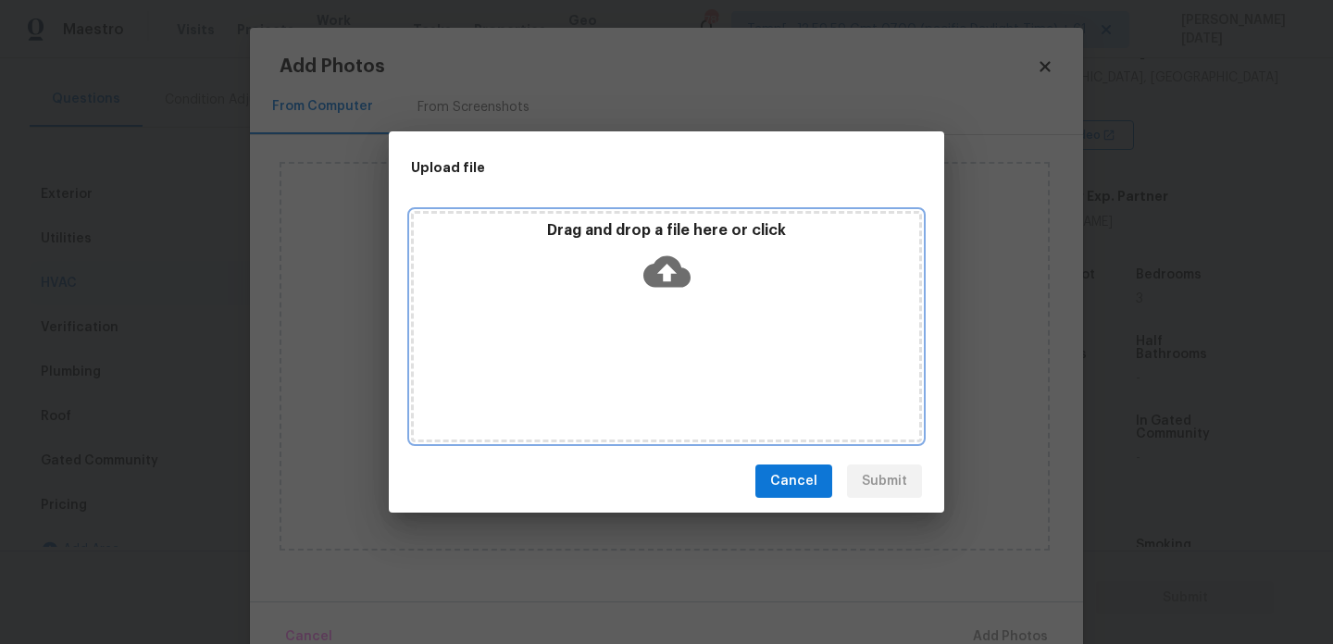
click at [617, 370] on div "Drag and drop a file here or click" at bounding box center [666, 326] width 511 height 231
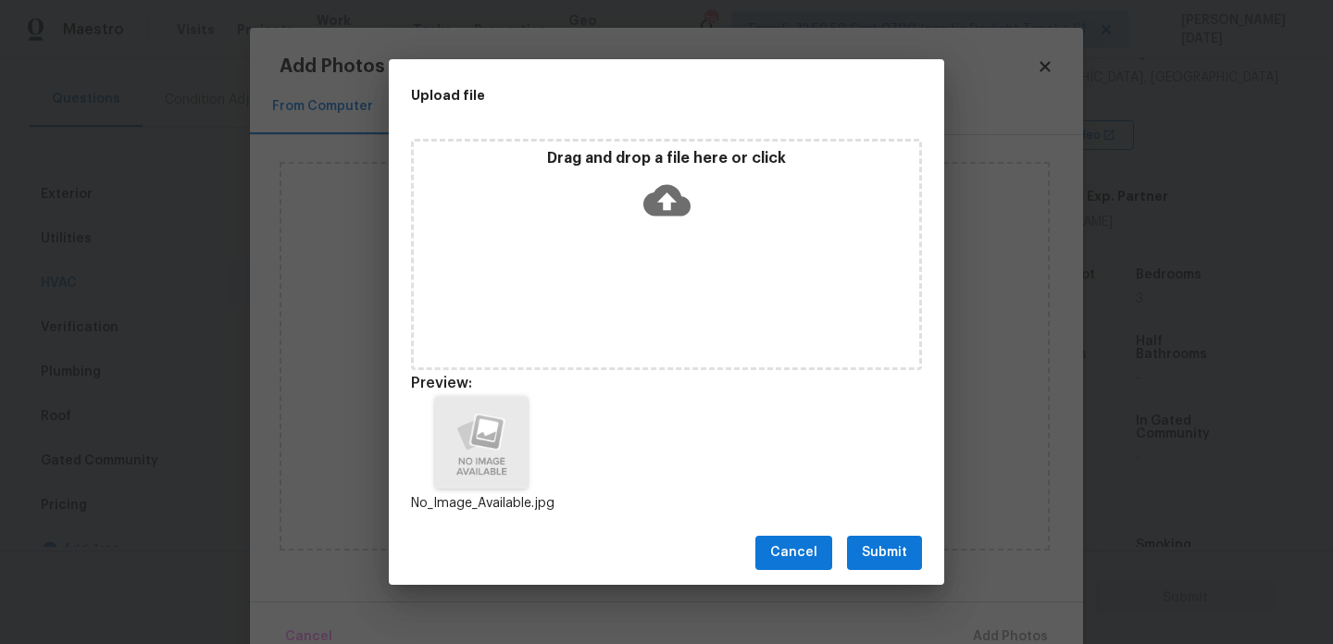
click at [880, 553] on span "Submit" at bounding box center [884, 553] width 45 height 23
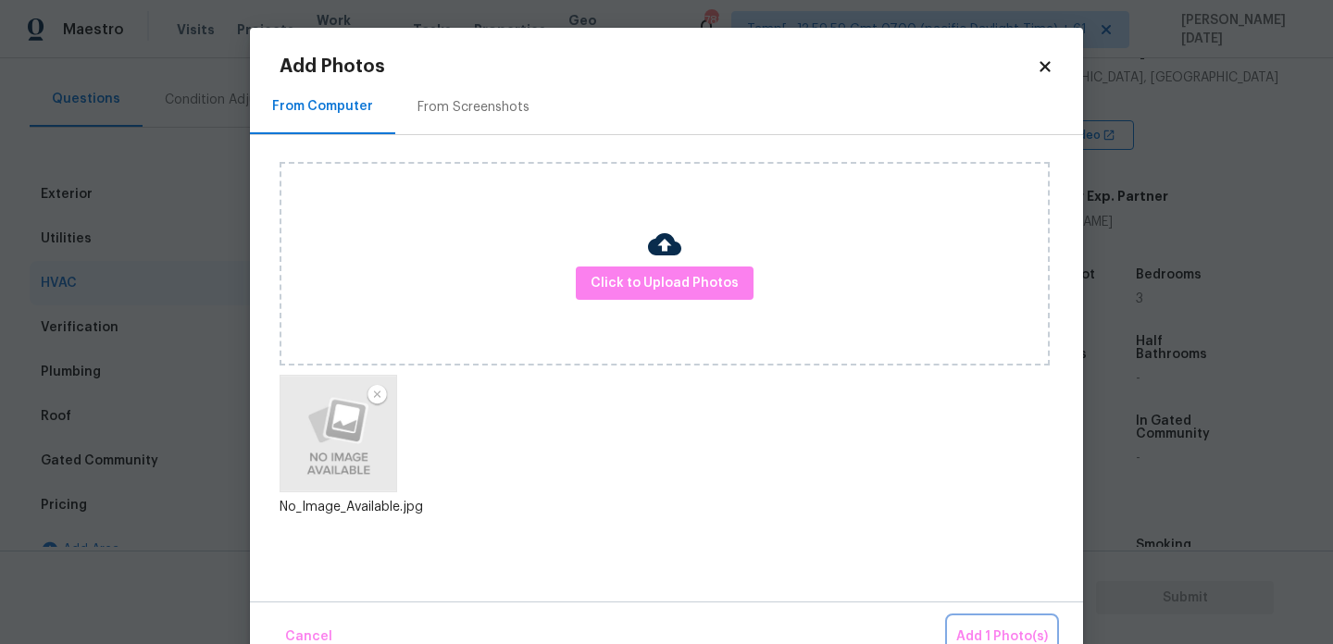
click at [982, 633] on span "Add 1 Photo(s)" at bounding box center [1003, 637] width 92 height 23
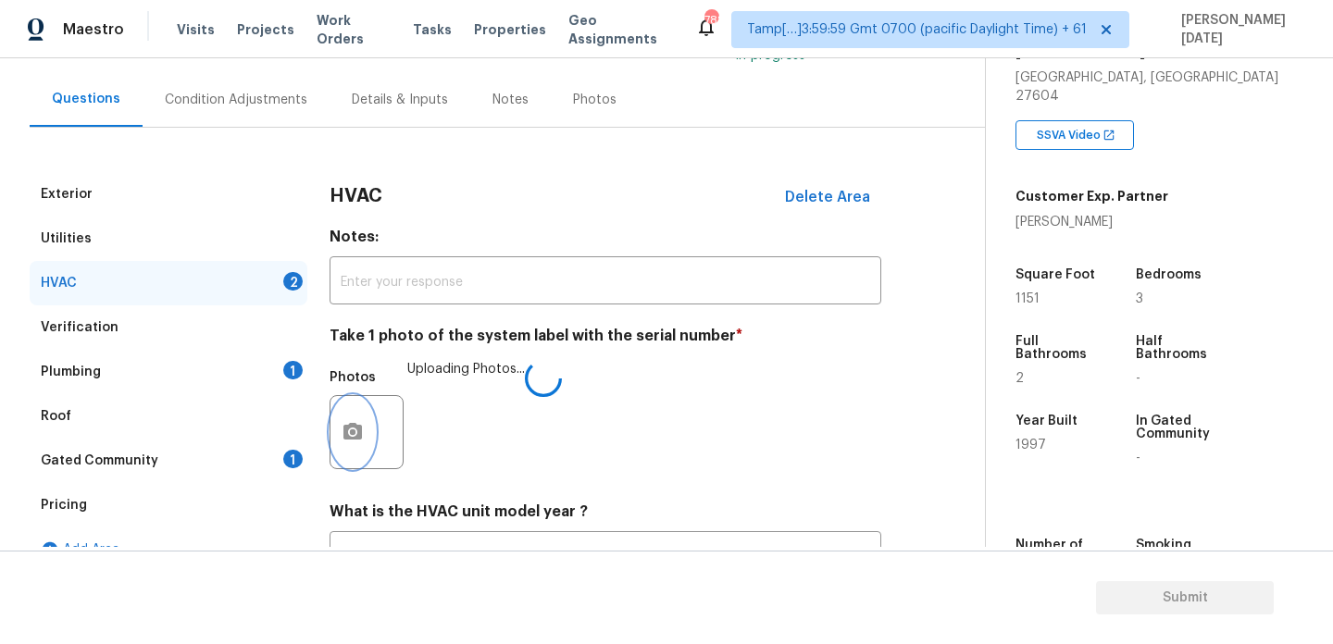
scroll to position [308, 0]
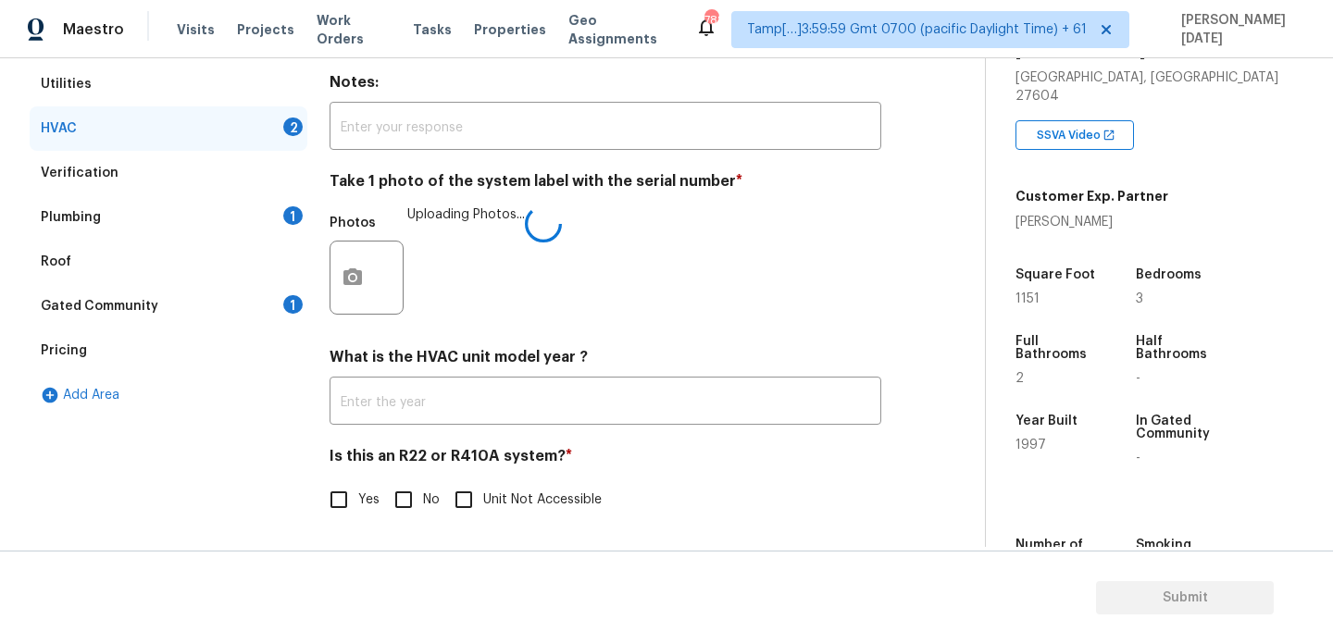
click at [385, 499] on input "No" at bounding box center [403, 500] width 39 height 39
checkbox input "true"
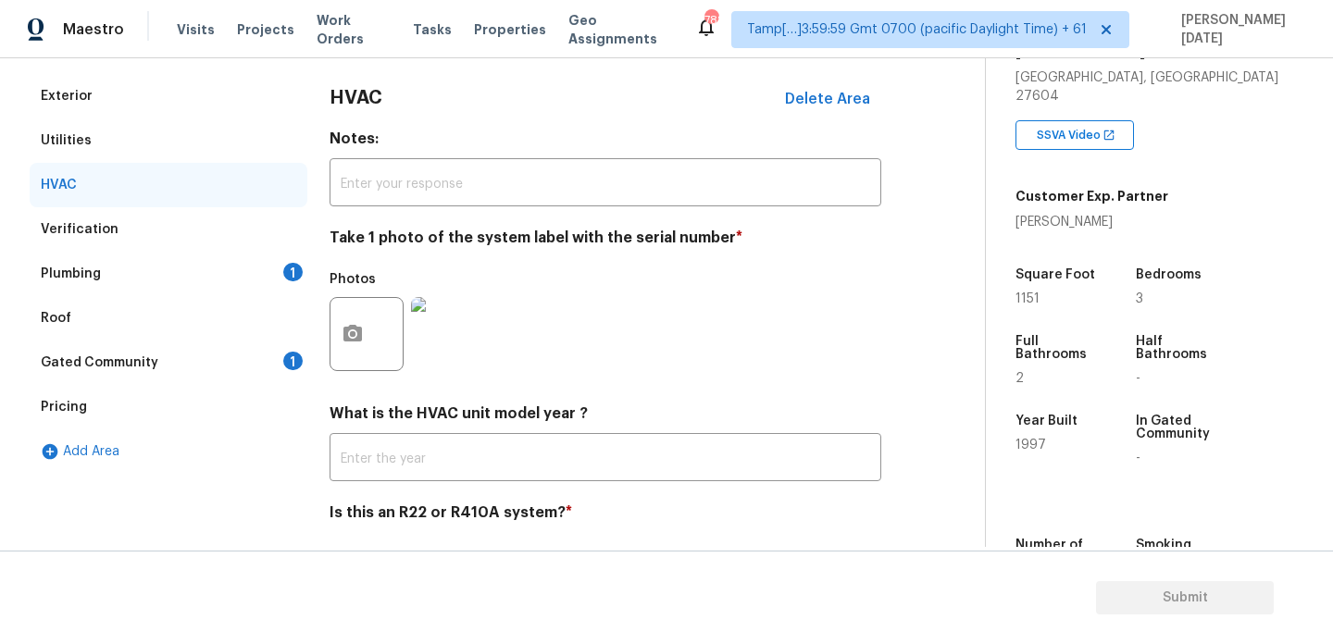
click at [291, 260] on div "Plumbing 1" at bounding box center [169, 274] width 278 height 44
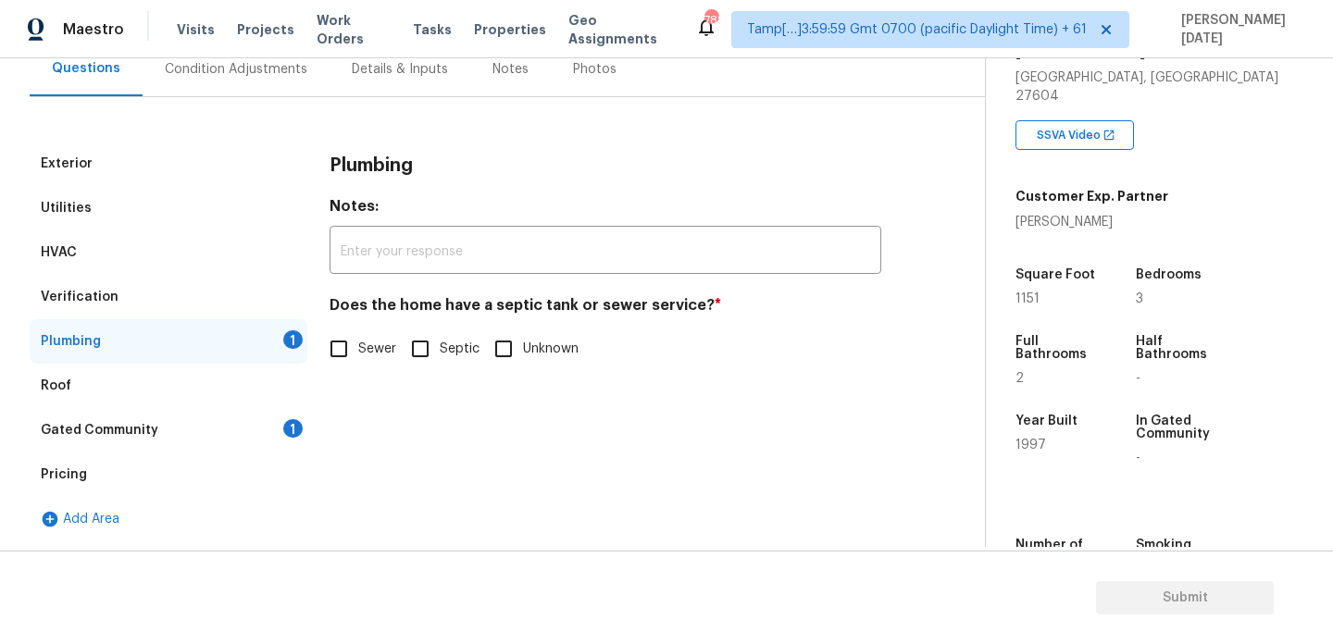
scroll to position [183, 0]
click at [353, 320] on h4 "Does the home have a septic tank or sewer service? *" at bounding box center [606, 309] width 552 height 26
click at [348, 350] on input "Sewer" at bounding box center [338, 349] width 39 height 39
checkbox input "true"
click at [282, 448] on div "Gated Community 1" at bounding box center [169, 430] width 278 height 44
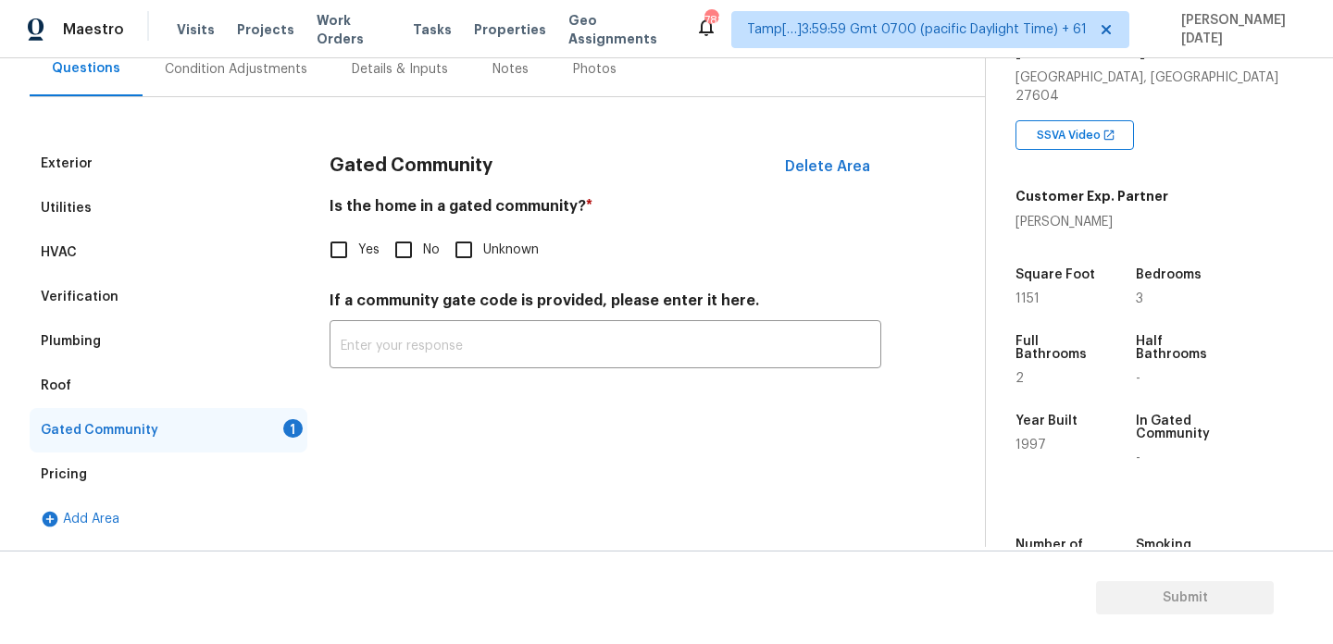
click at [401, 269] on div "Gated Community Delete Area Is the home in a gated community? * Yes No Unknown …" at bounding box center [606, 266] width 552 height 249
click at [433, 247] on span "No" at bounding box center [431, 250] width 17 height 19
click at [423, 247] on input "No" at bounding box center [403, 250] width 39 height 39
checkbox input "true"
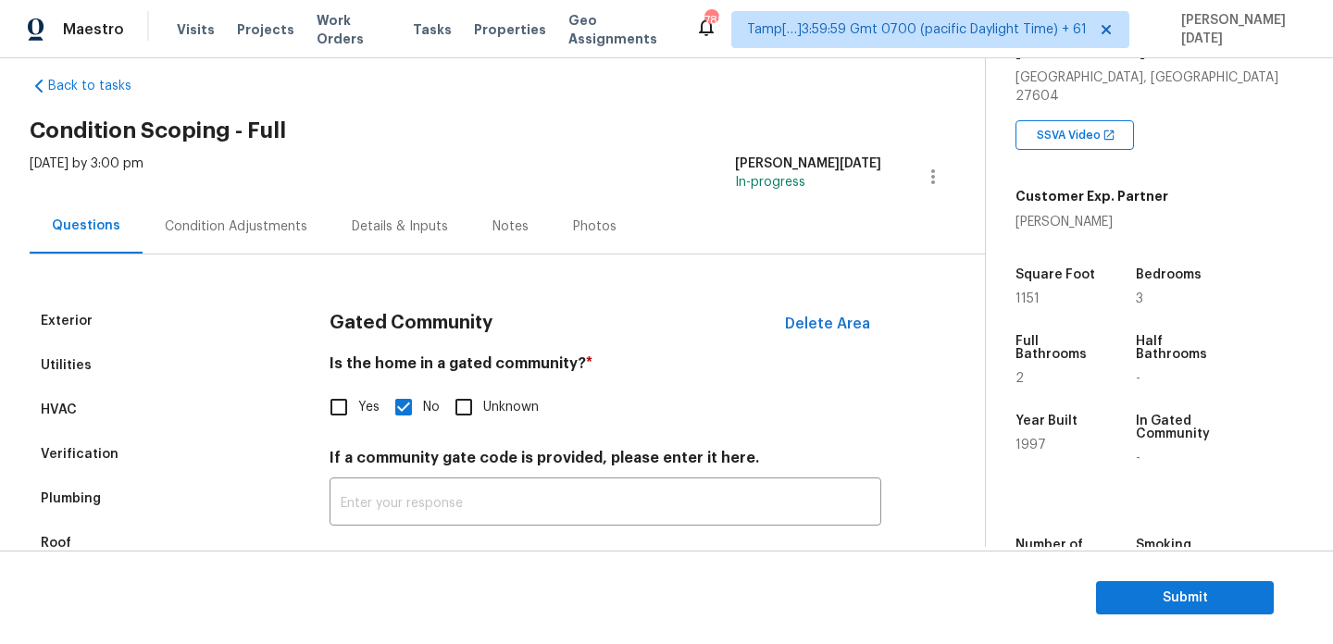
scroll to position [8, 0]
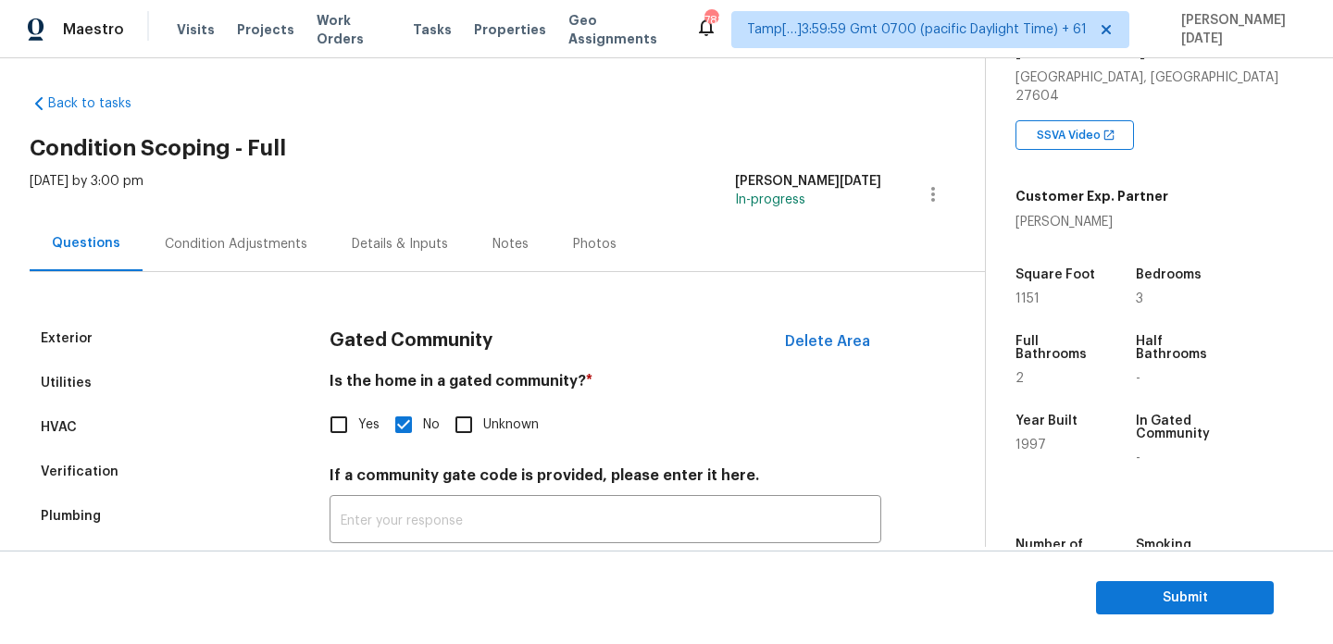
click at [246, 231] on div "Condition Adjustments" at bounding box center [236, 244] width 187 height 55
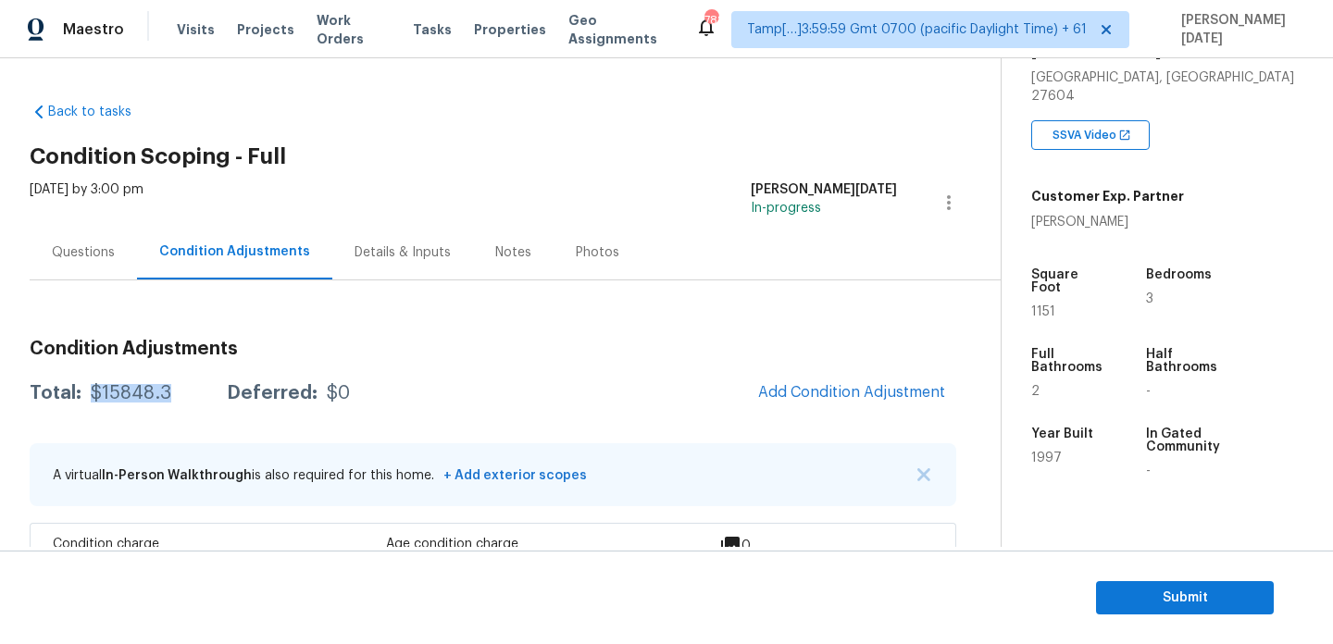
drag, startPoint x: 89, startPoint y: 393, endPoint x: 173, endPoint y: 393, distance: 84.3
click at [173, 393] on div "Total: $15848.3 Deferred: $0" at bounding box center [190, 393] width 320 height 19
copy div "$15848.3"
click at [75, 239] on div "Questions" at bounding box center [83, 252] width 107 height 55
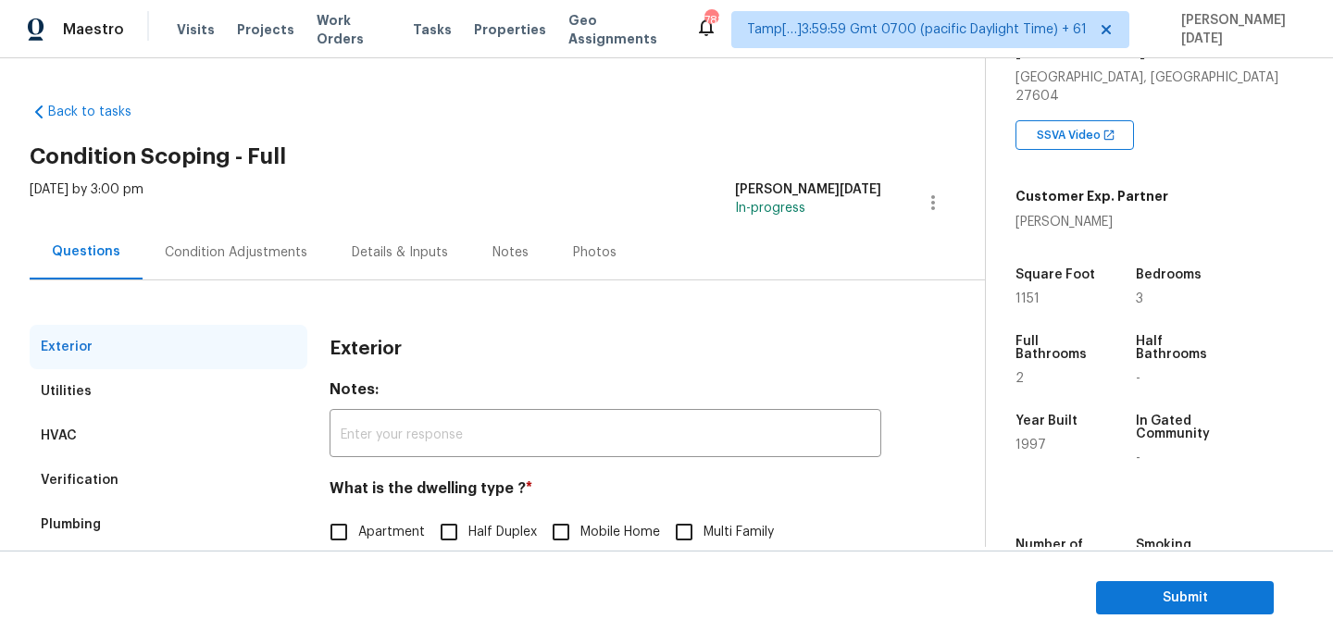
scroll to position [247, 0]
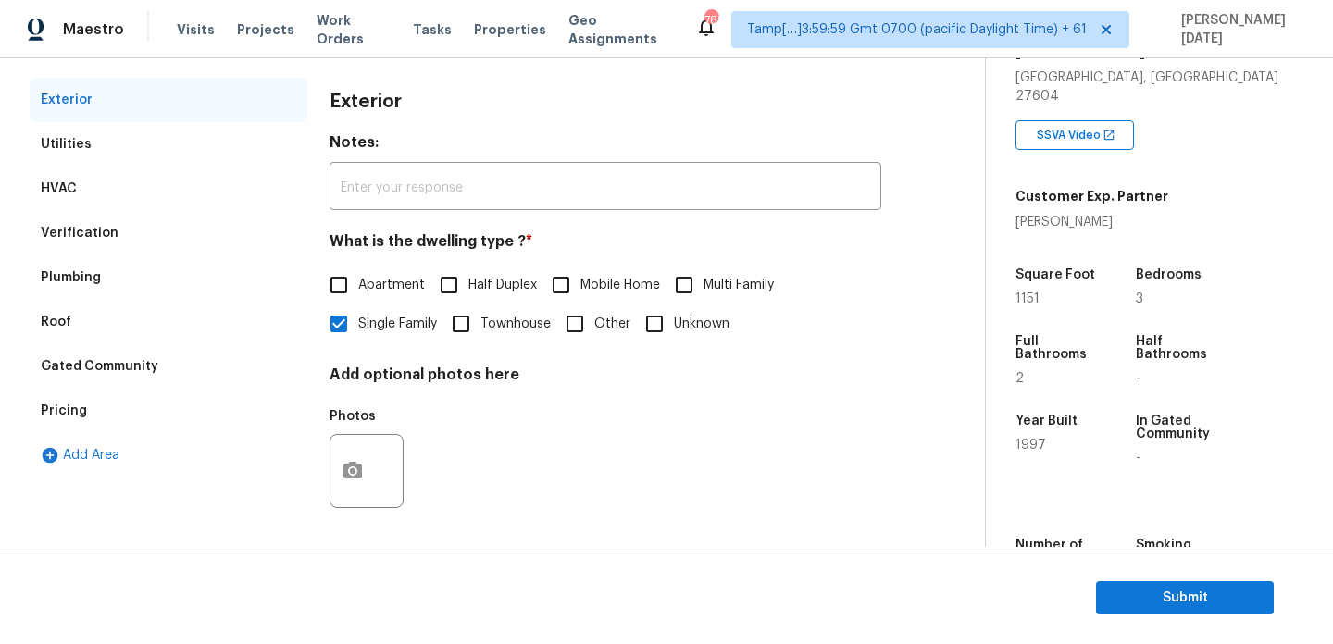
click at [126, 239] on div "Verification" at bounding box center [169, 233] width 278 height 44
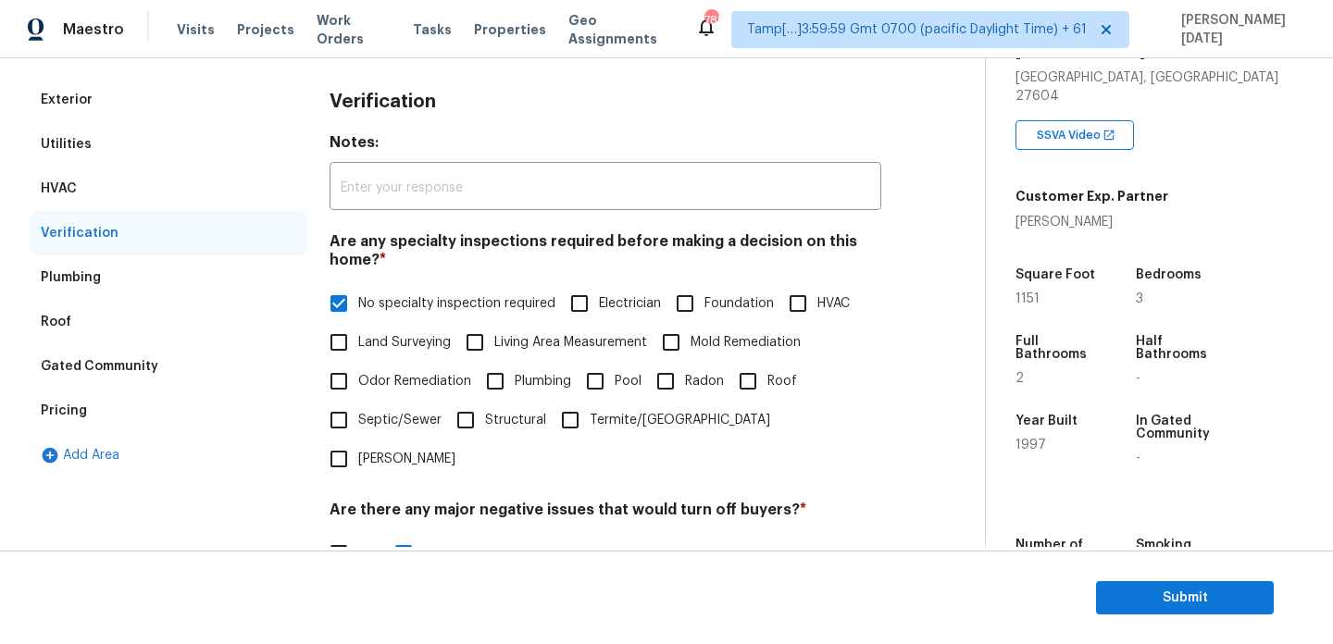
scroll to position [645, 0]
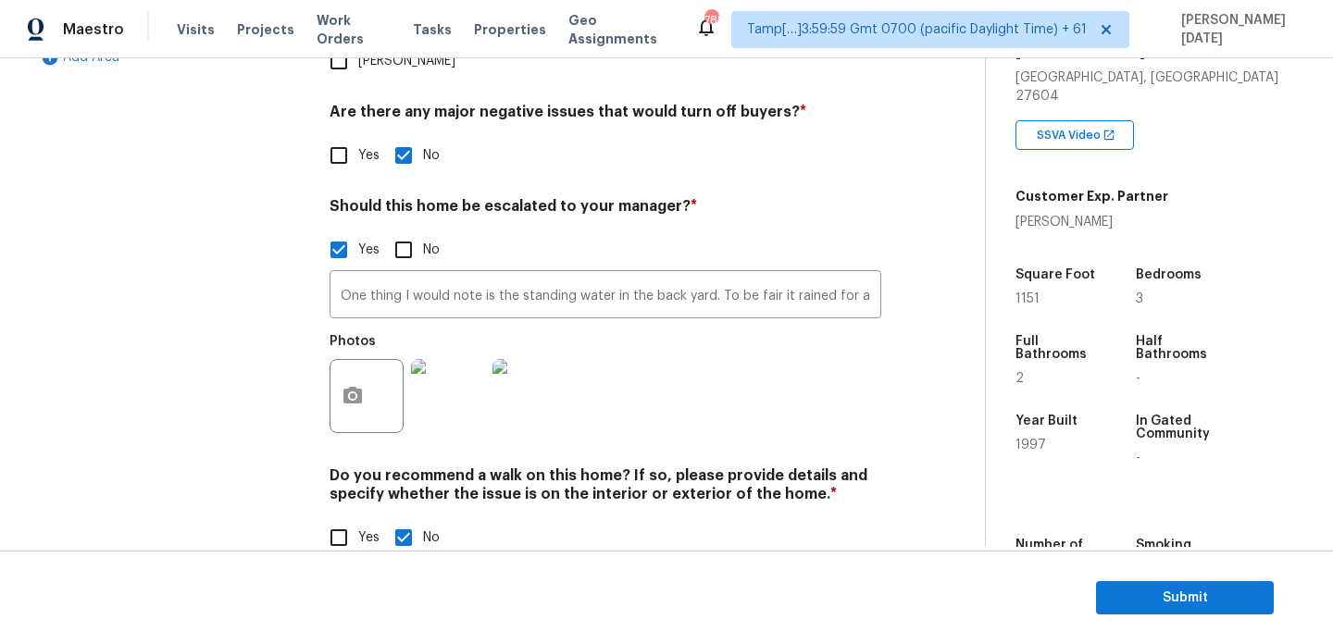
click at [444, 373] on img at bounding box center [448, 396] width 74 height 74
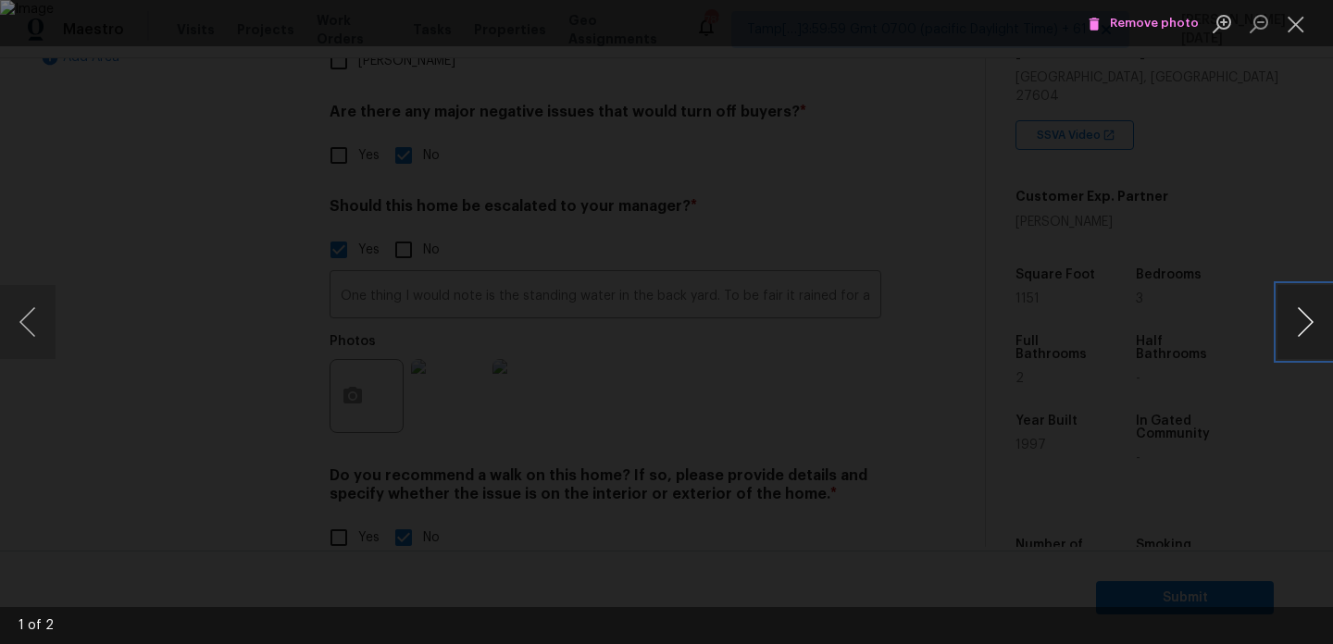
click at [1284, 341] on button "Next image" at bounding box center [1306, 322] width 56 height 74
click at [1293, 20] on button "Close lightbox" at bounding box center [1296, 23] width 37 height 32
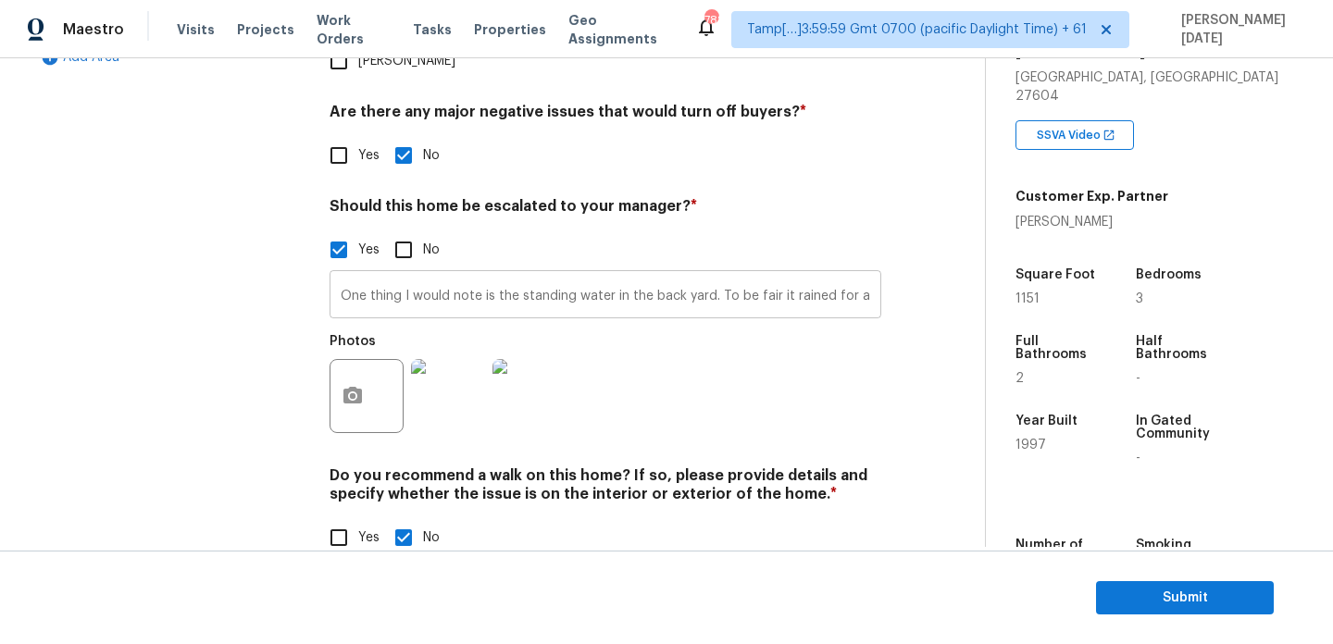
click at [338, 275] on input "One thing I would note is the standing water in the back yard. To be fair it ra…" at bounding box center [606, 297] width 552 height 44
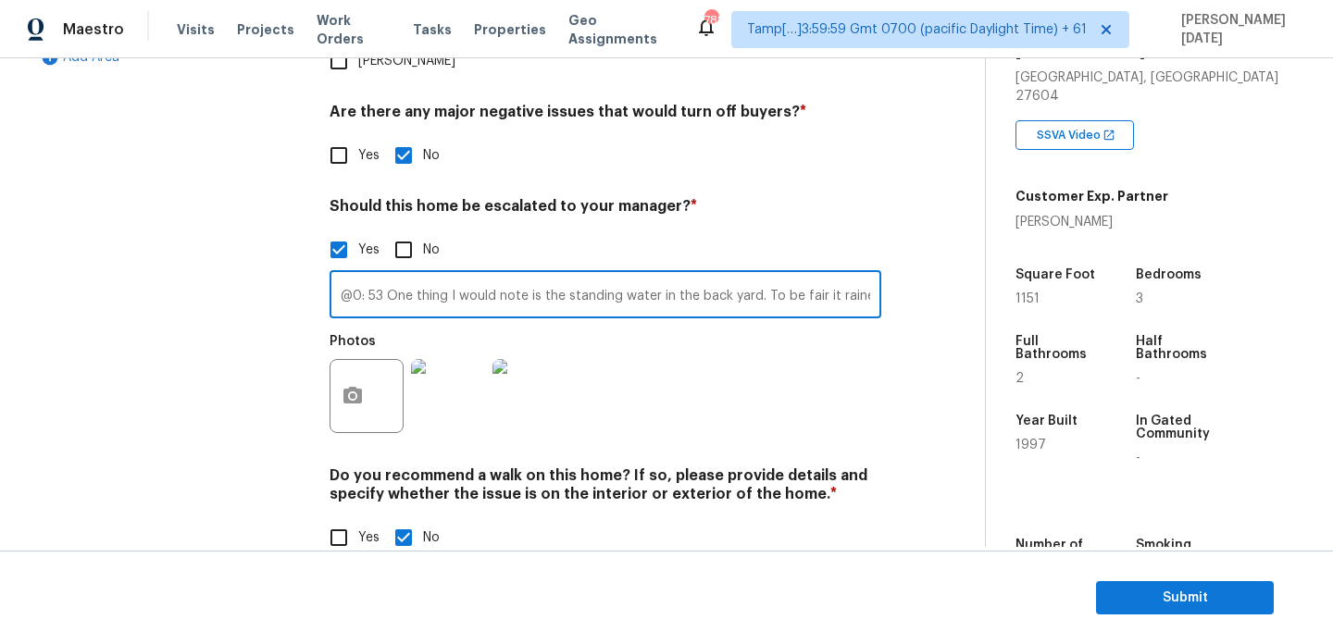
click at [821, 275] on input "@0: 53 One thing I would note is the standing water in the back yard. To be fai…" at bounding box center [606, 297] width 552 height 44
click at [908, 328] on div "Exterior Utilities HVAC Verification Plumbing Roof Gated Community Pricing Add …" at bounding box center [485, 130] width 911 height 900
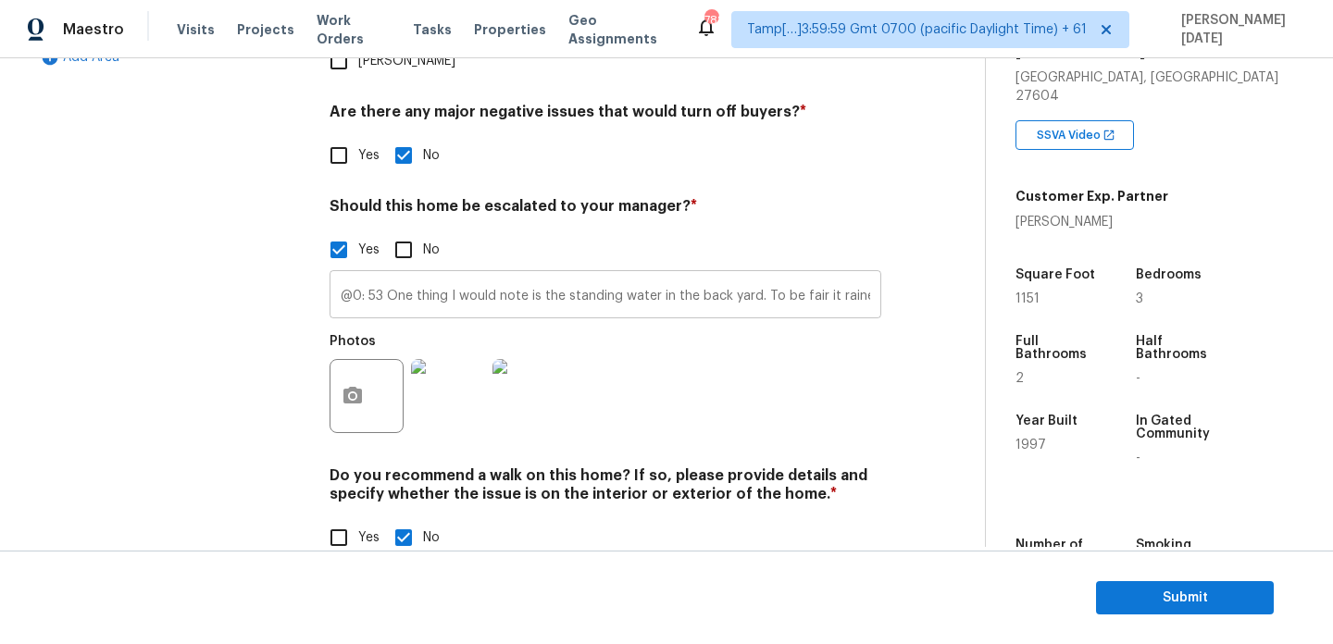
scroll to position [581, 0]
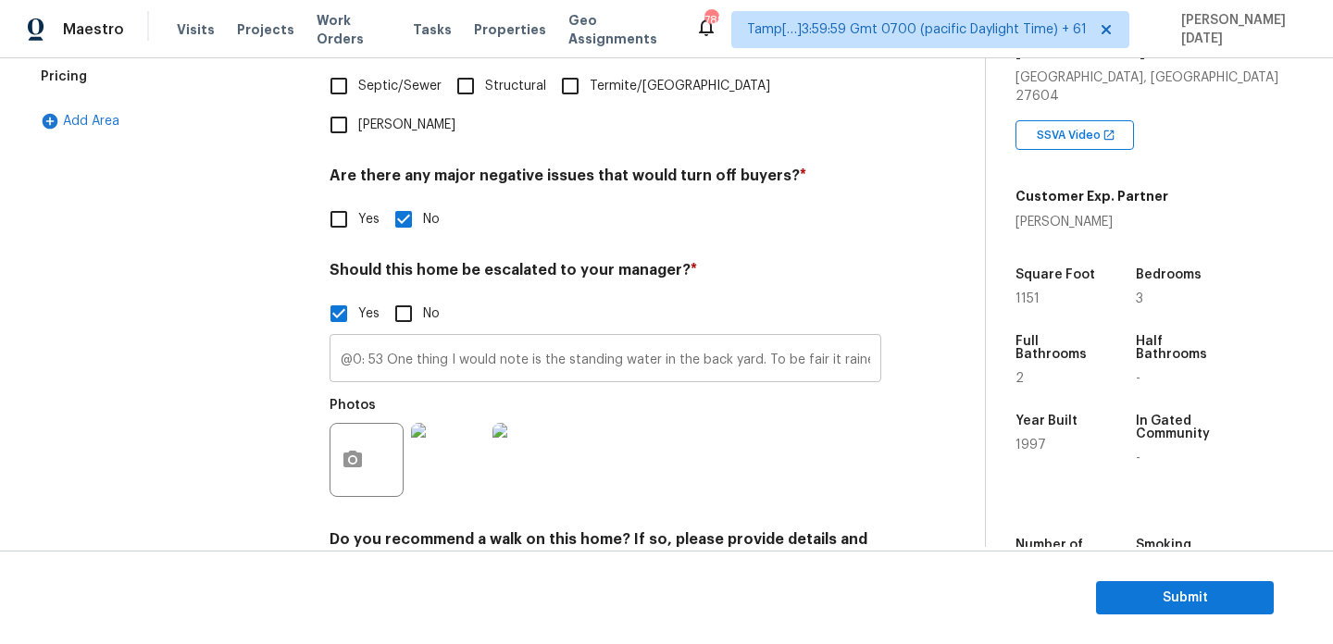
click at [339, 339] on input "@0: 53 One thing I would note is the standing water in the back yard. To be fai…" at bounding box center [606, 361] width 552 height 44
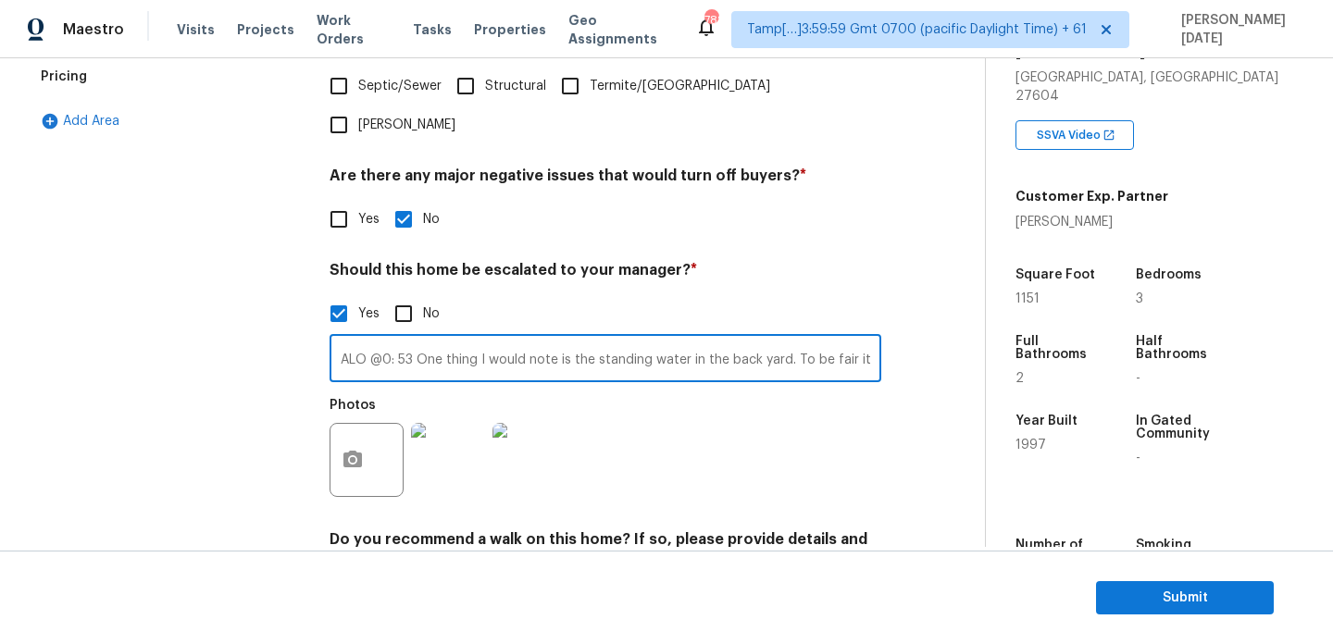
type input "ALO @0: 53 One thing I would note is the standing water in the back yard. To be…"
click at [643, 261] on h4 "Should this home be escalated to your manager? *" at bounding box center [606, 274] width 552 height 26
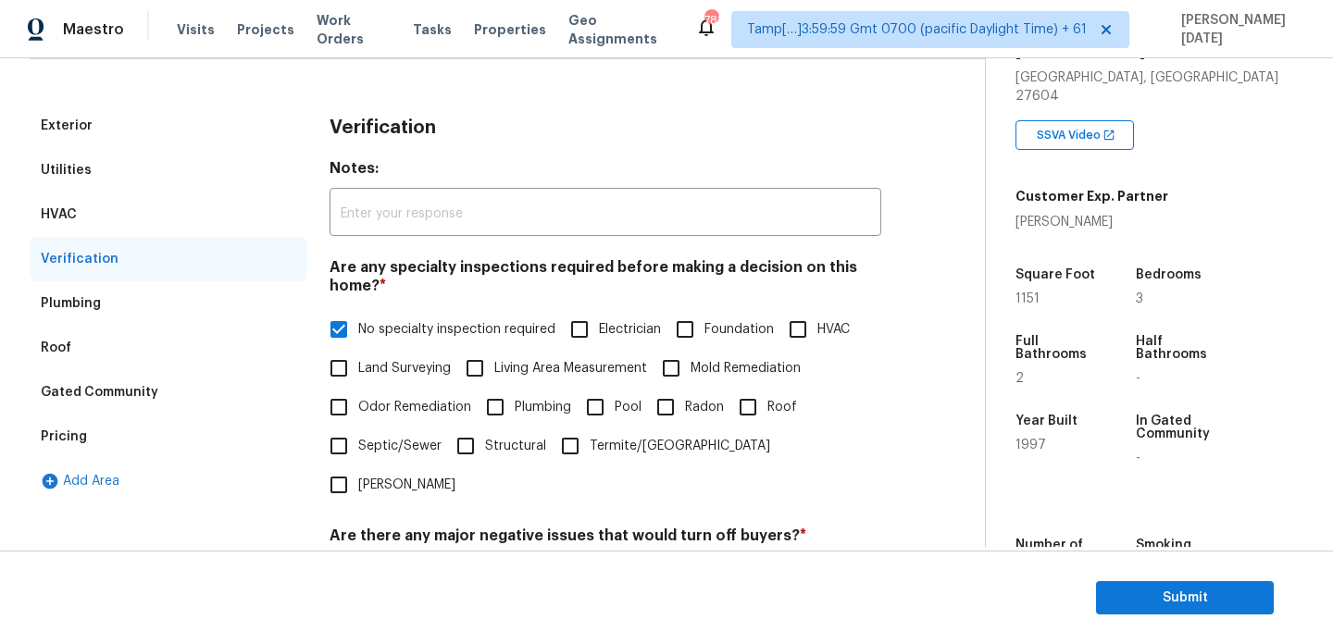
scroll to position [0, 0]
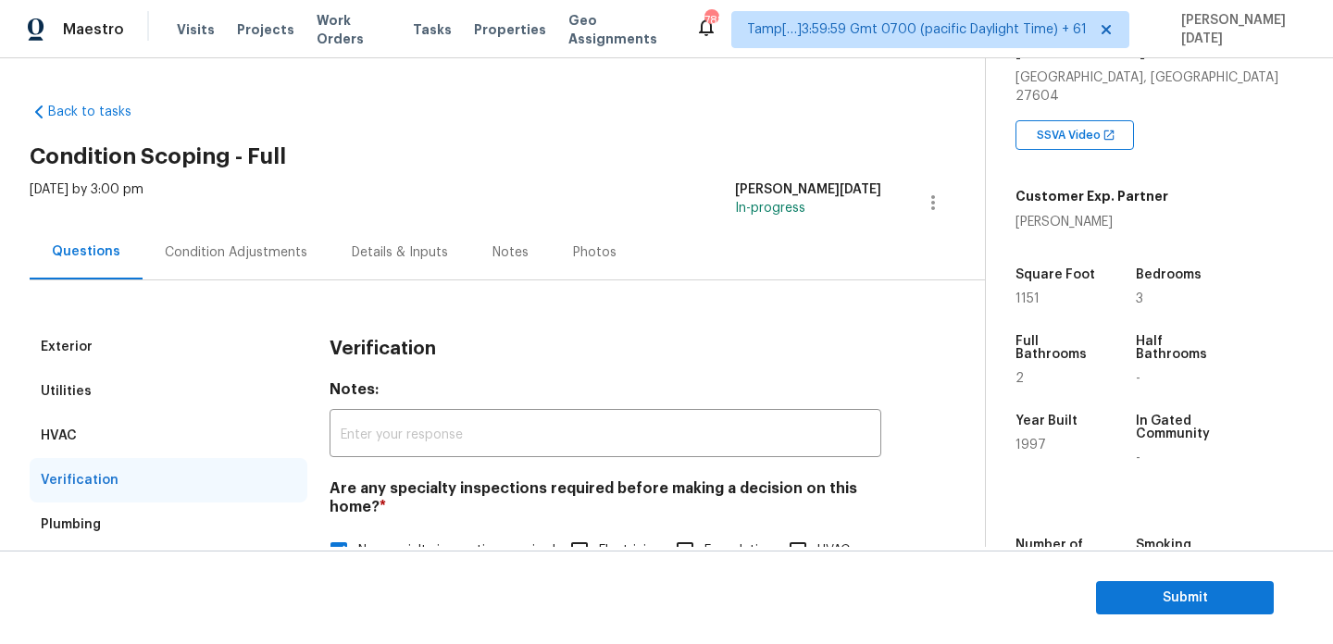
click at [237, 238] on div "Condition Adjustments" at bounding box center [236, 252] width 187 height 55
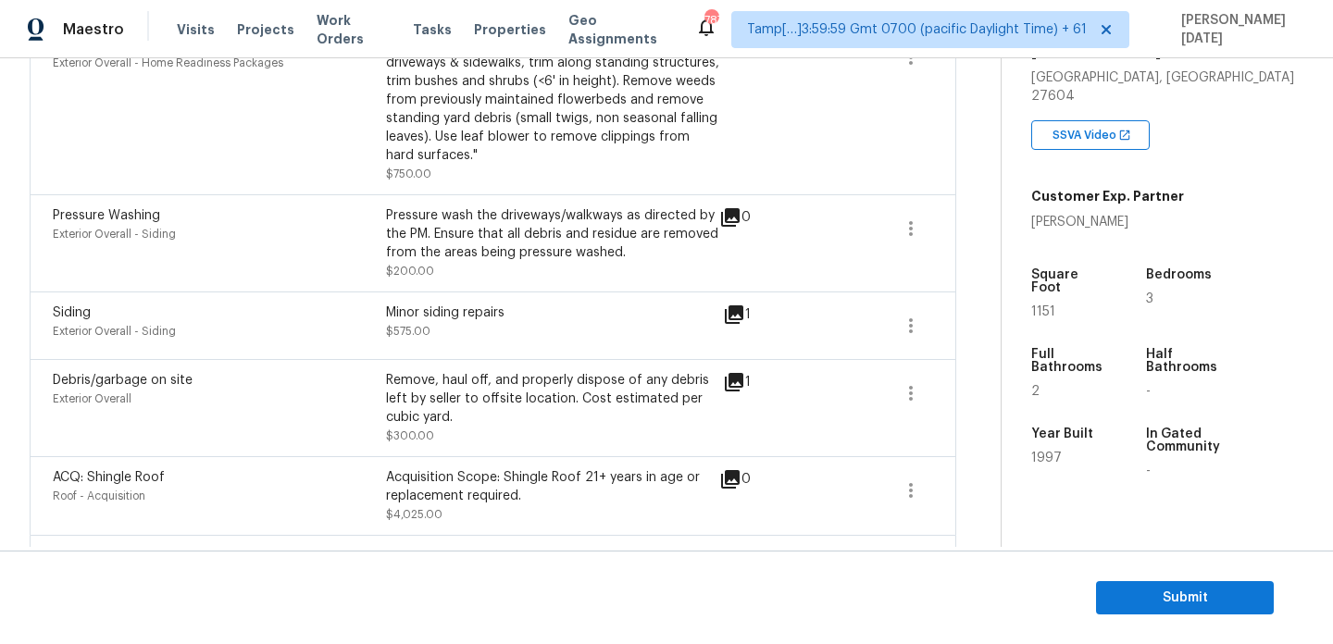
scroll to position [1298, 0]
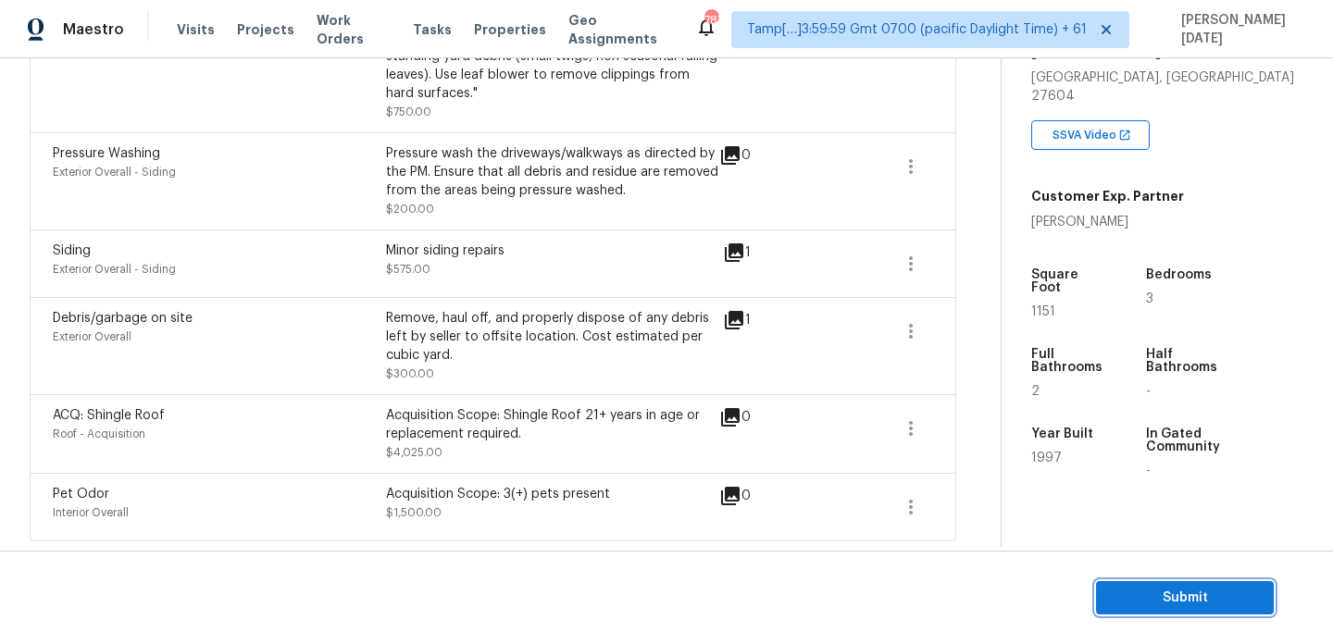
click at [1131, 593] on span "Submit" at bounding box center [1185, 598] width 148 height 23
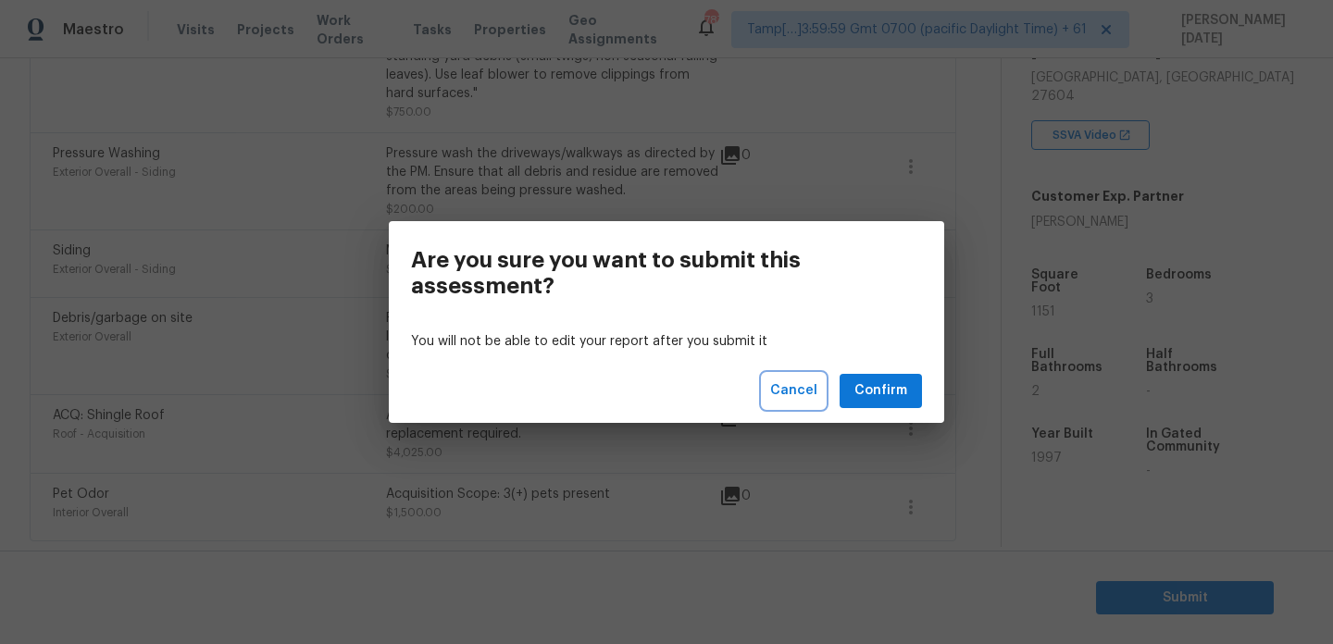
click at [809, 387] on span "Cancel" at bounding box center [793, 391] width 47 height 23
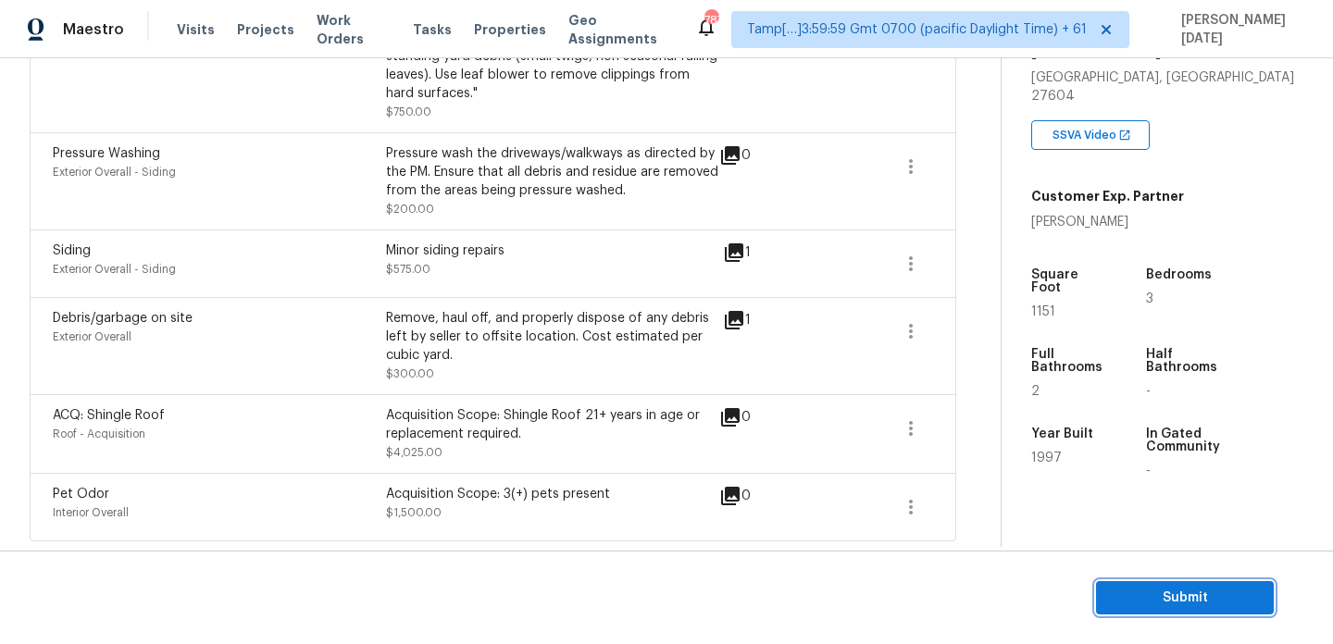
scroll to position [0, 0]
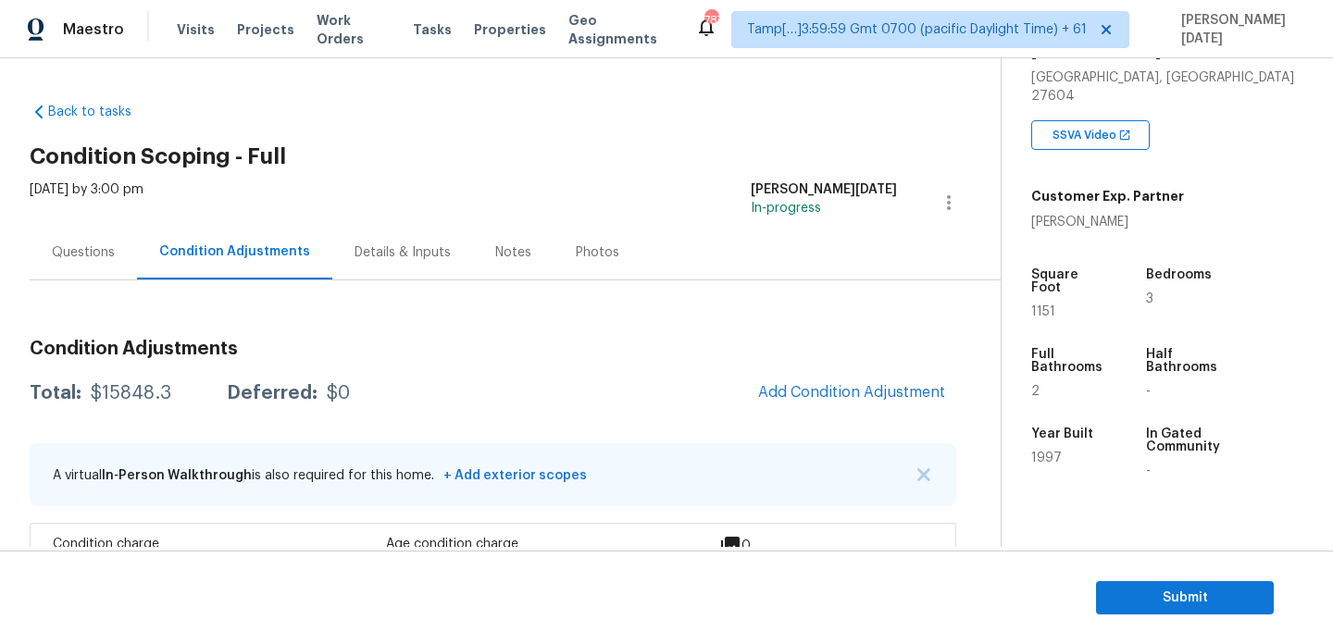
click at [105, 244] on div "Questions" at bounding box center [83, 253] width 63 height 19
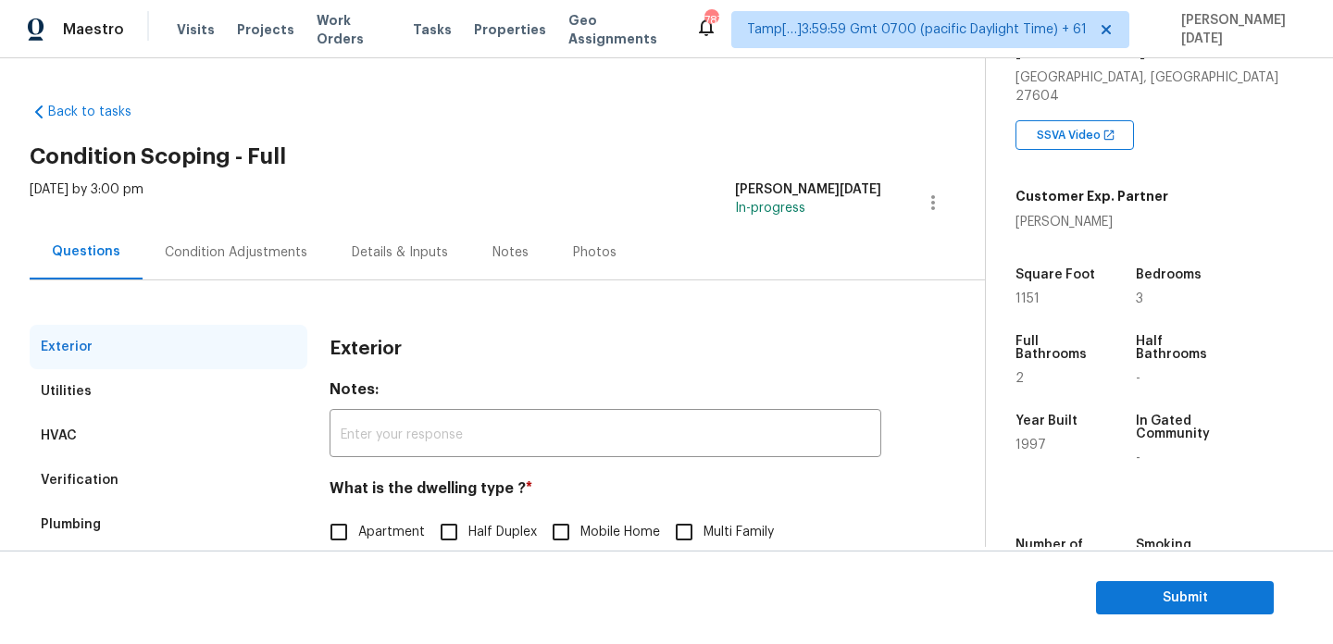
scroll to position [247, 0]
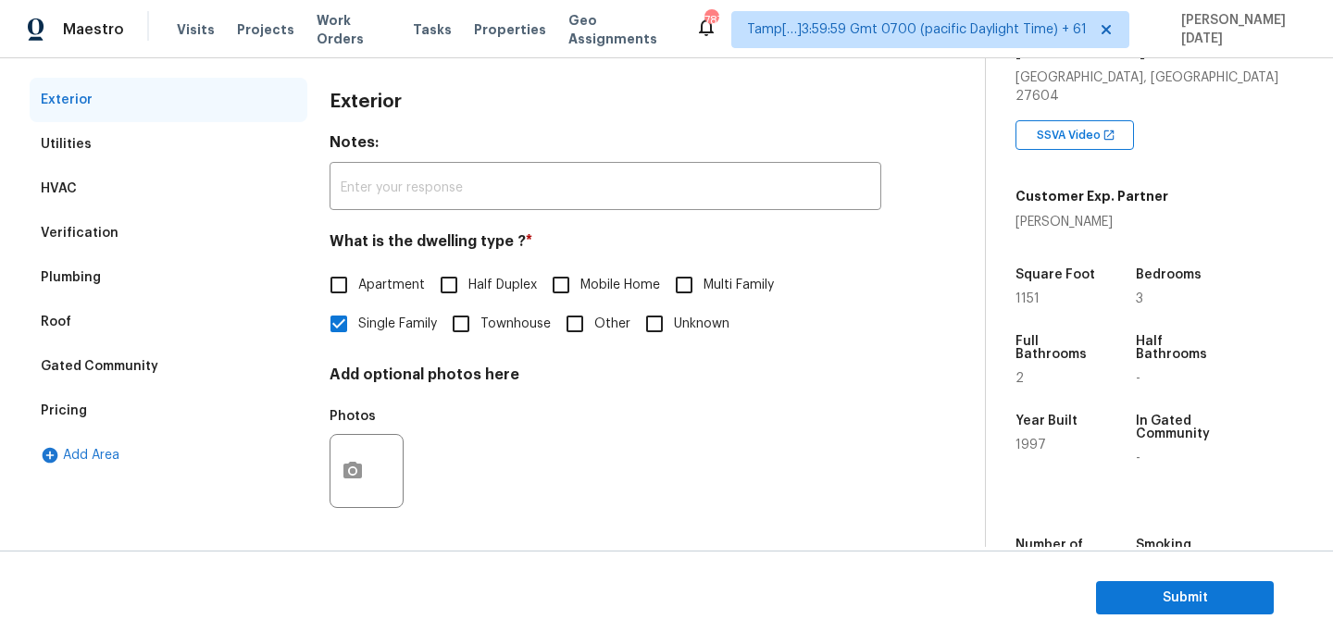
click at [182, 423] on div "Pricing" at bounding box center [169, 411] width 278 height 44
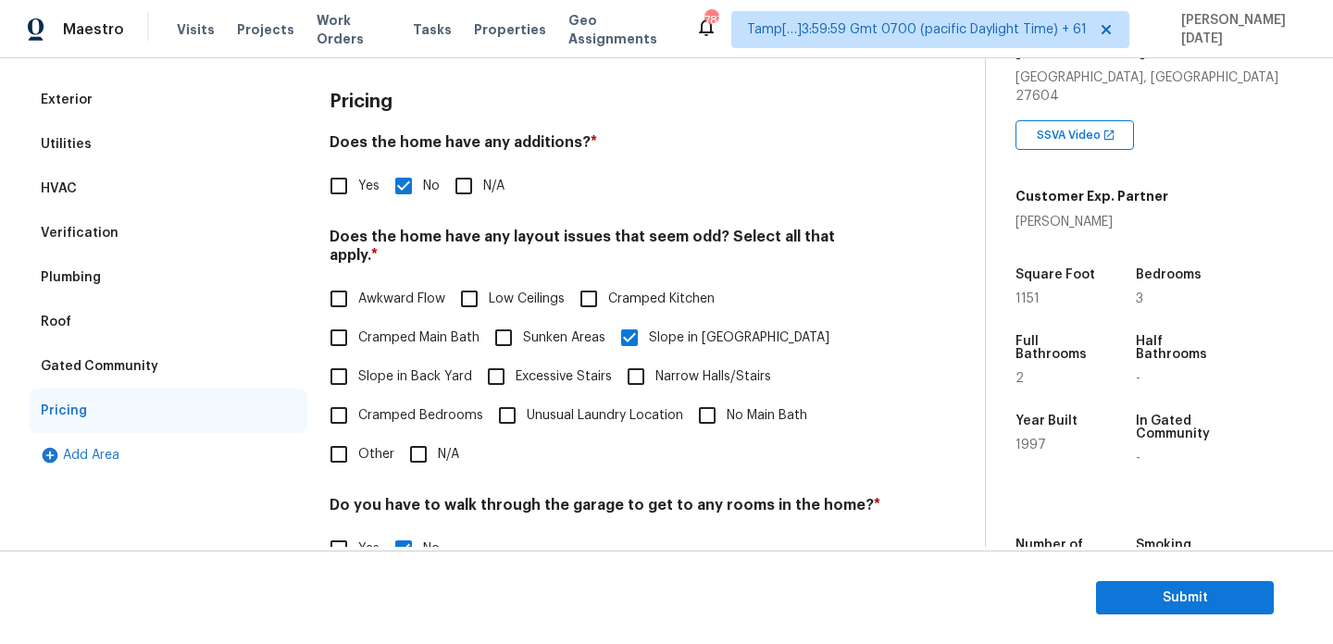
scroll to position [0, 0]
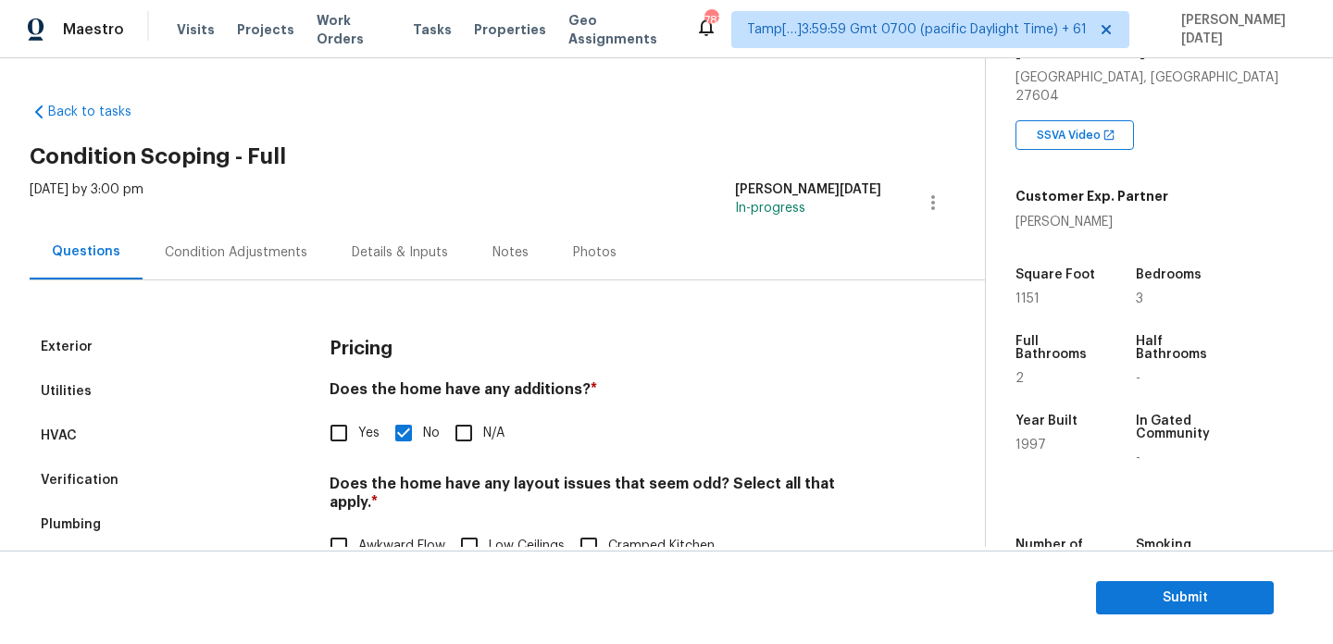
click at [269, 246] on div "Condition Adjustments" at bounding box center [236, 253] width 143 height 19
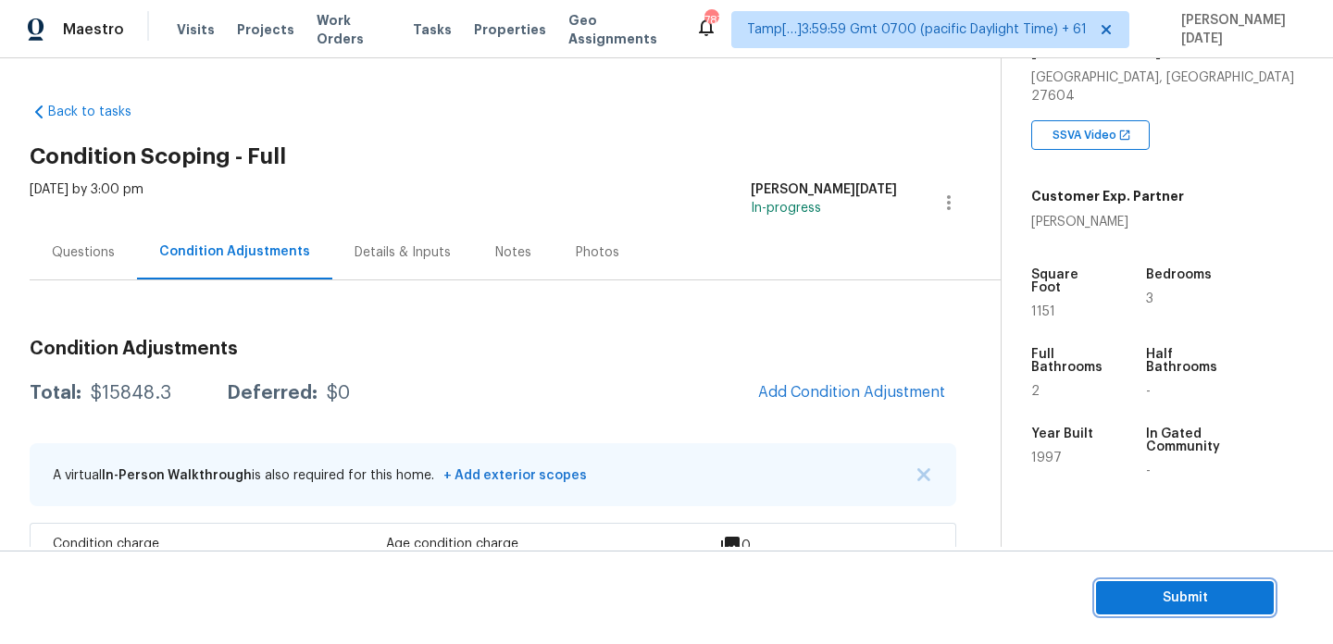
click at [1124, 594] on span "Submit" at bounding box center [1185, 598] width 148 height 23
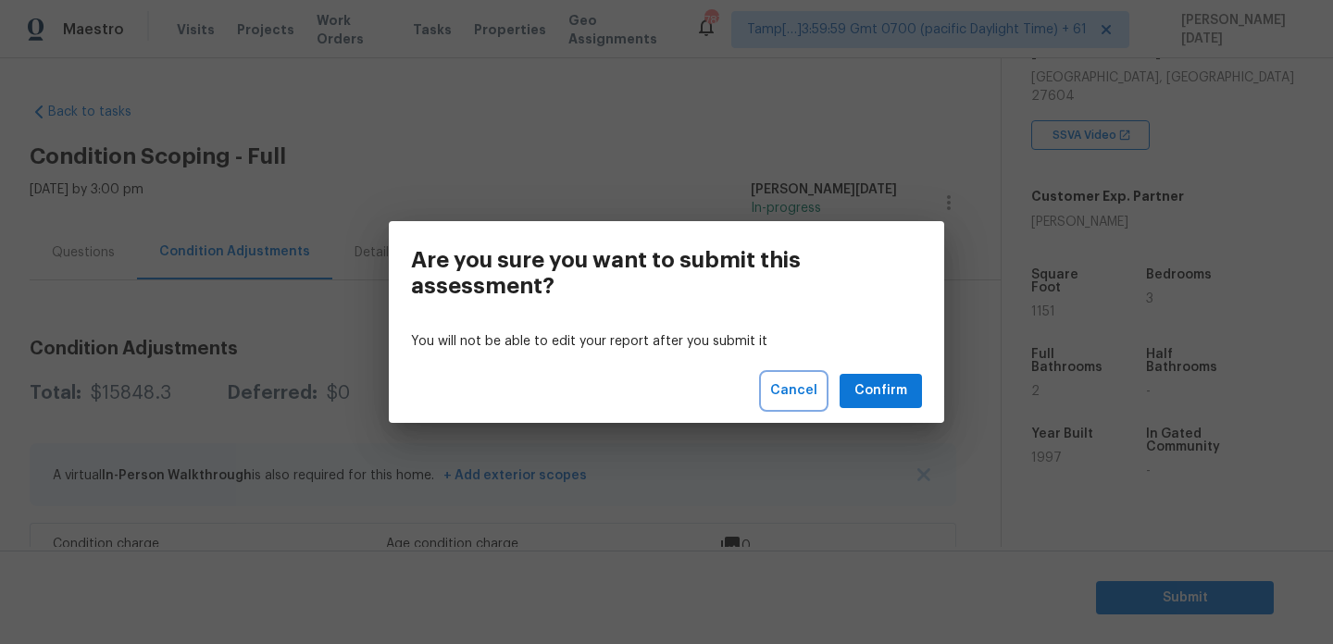
click at [819, 398] on button "Cancel" at bounding box center [794, 391] width 62 height 34
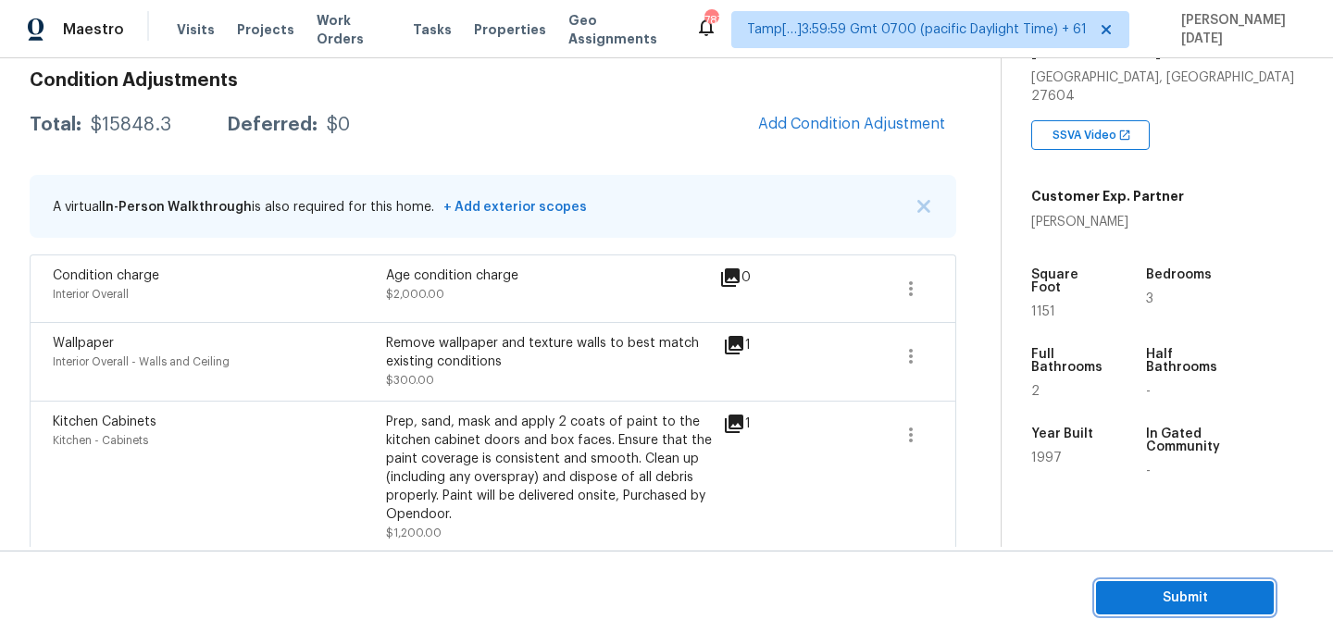
scroll to position [269, 0]
click at [1126, 589] on span "Submit" at bounding box center [1185, 598] width 148 height 23
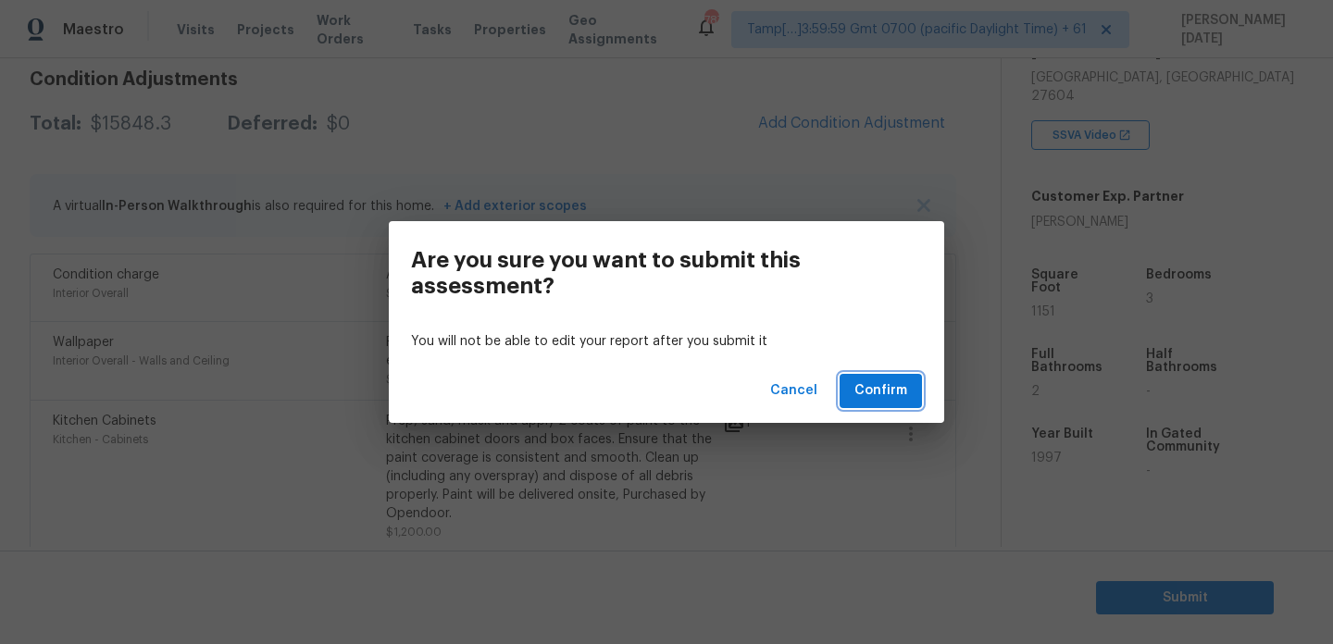
click at [883, 388] on span "Confirm" at bounding box center [881, 391] width 53 height 23
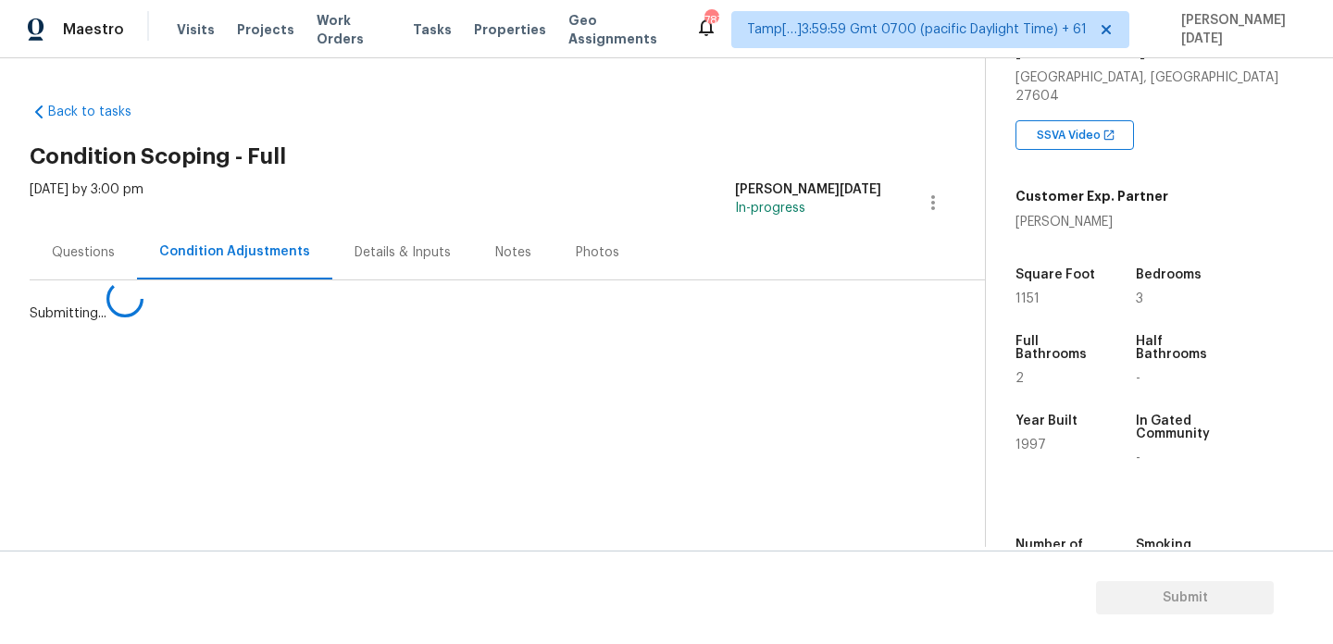
scroll to position [0, 0]
